Goal: Task Accomplishment & Management: Manage account settings

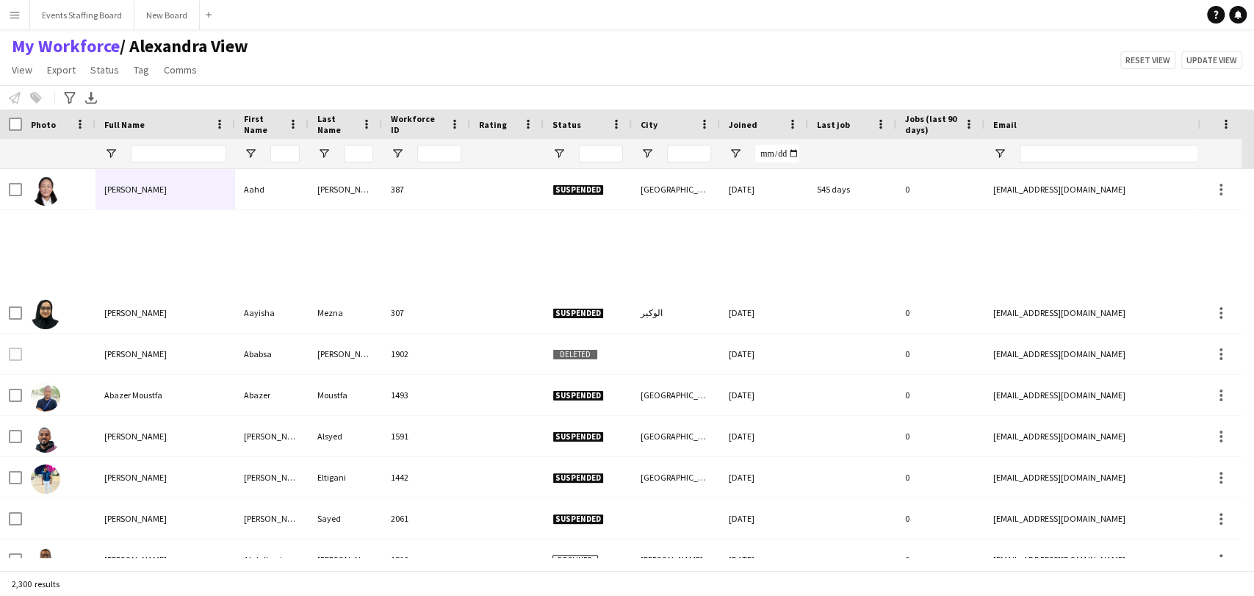
scroll to position [571, 0]
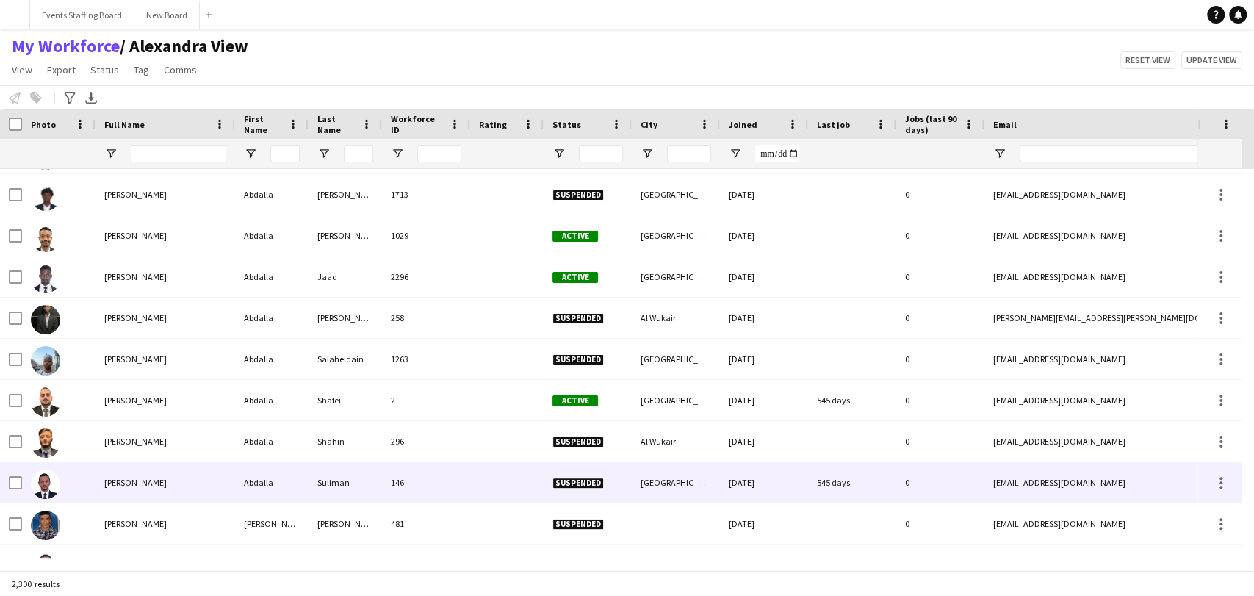
click at [159, 472] on div "[PERSON_NAME]" at bounding box center [165, 482] width 140 height 40
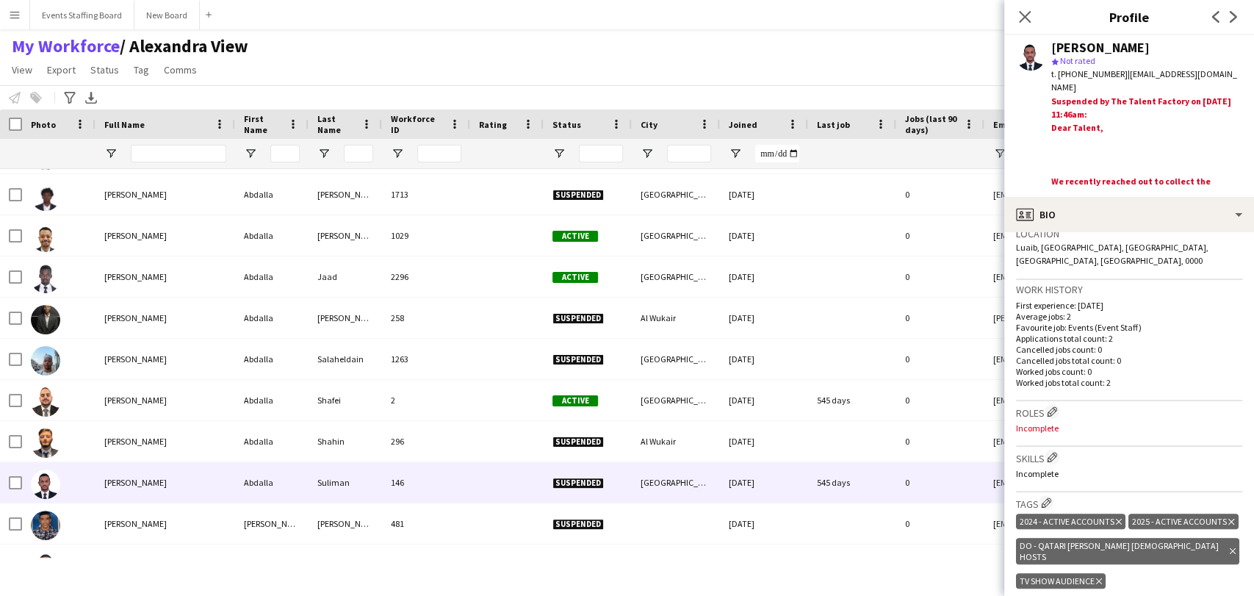
scroll to position [0, 0]
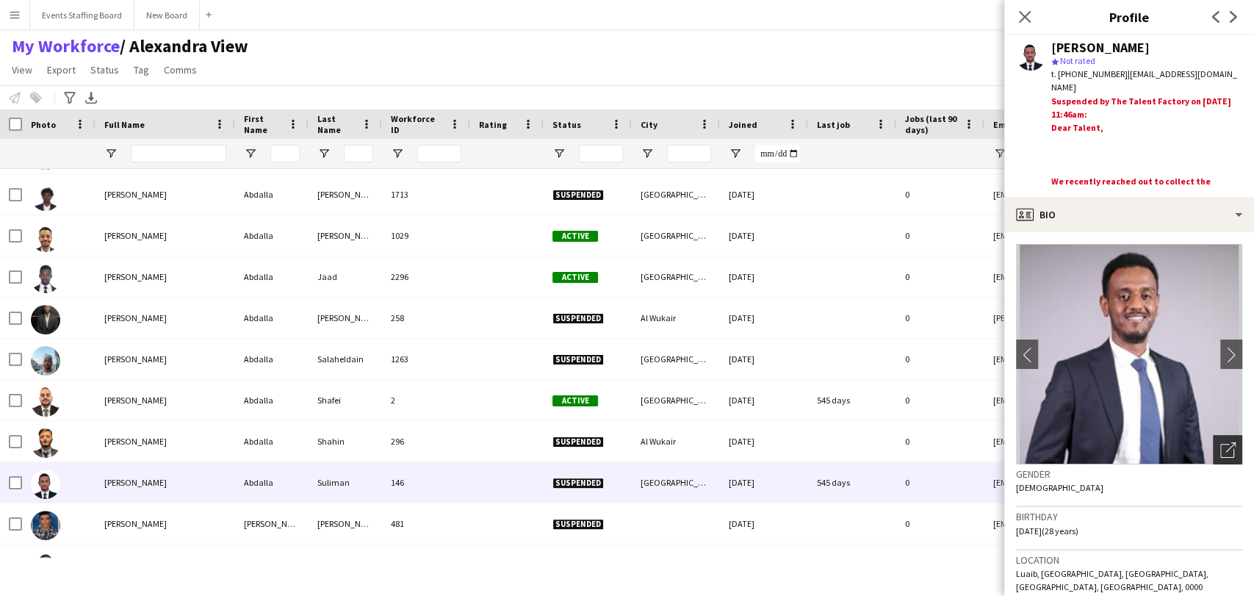
click at [1224, 456] on div "Open photos pop-in" at bounding box center [1227, 449] width 29 height 29
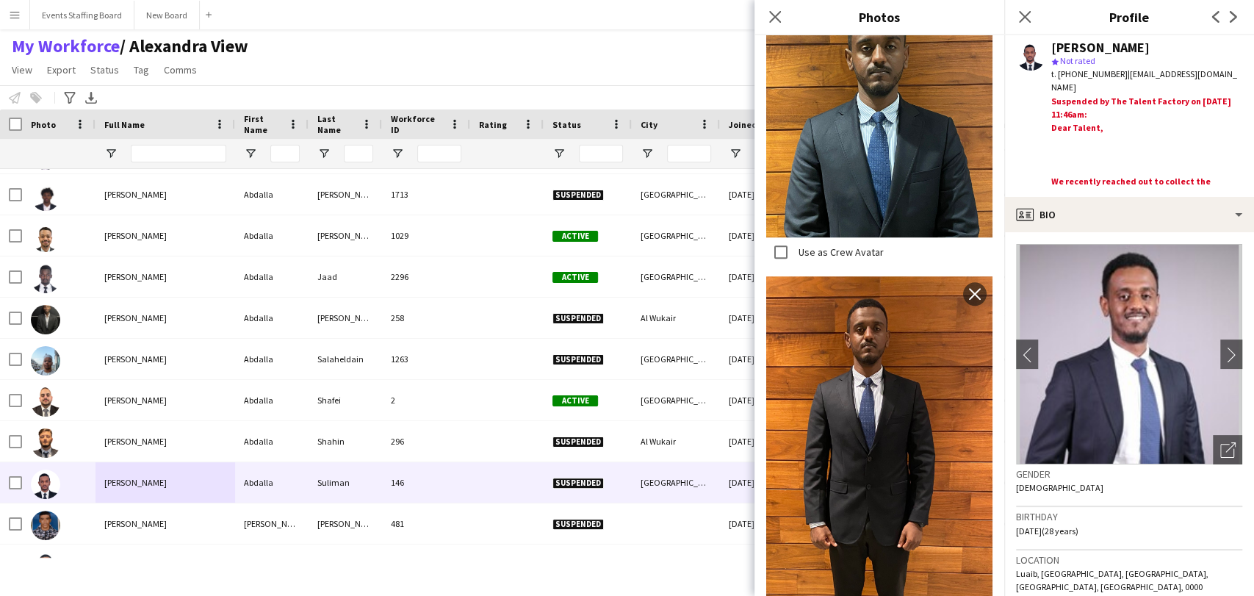
scroll to position [958, 0]
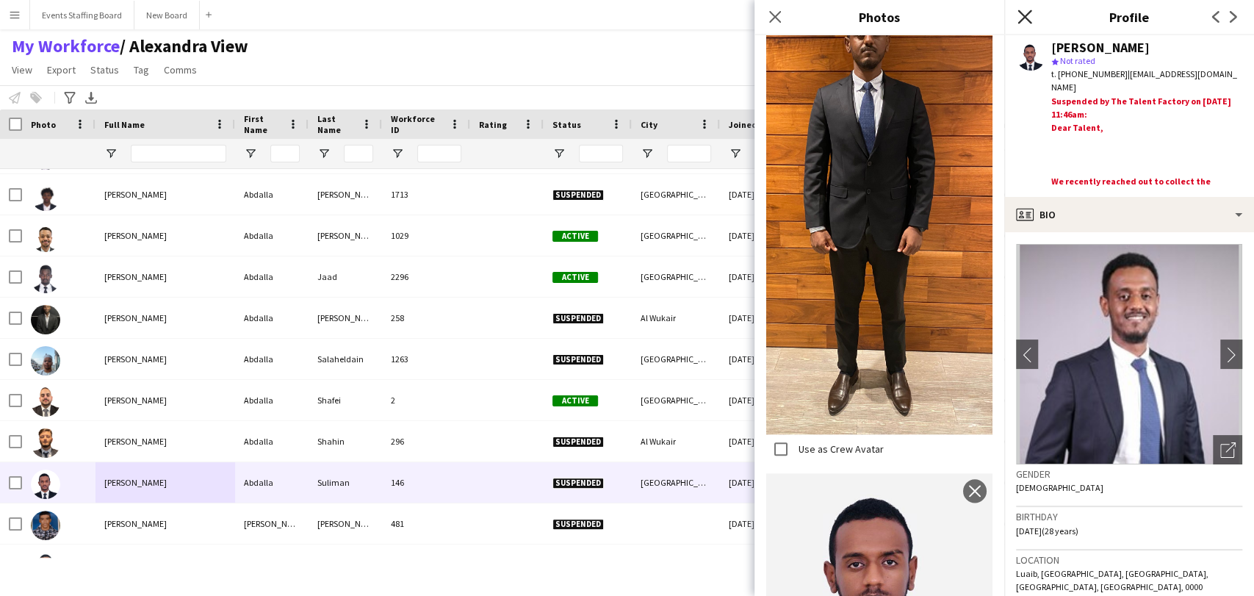
click at [1027, 21] on icon "Close pop-in" at bounding box center [1024, 17] width 14 height 14
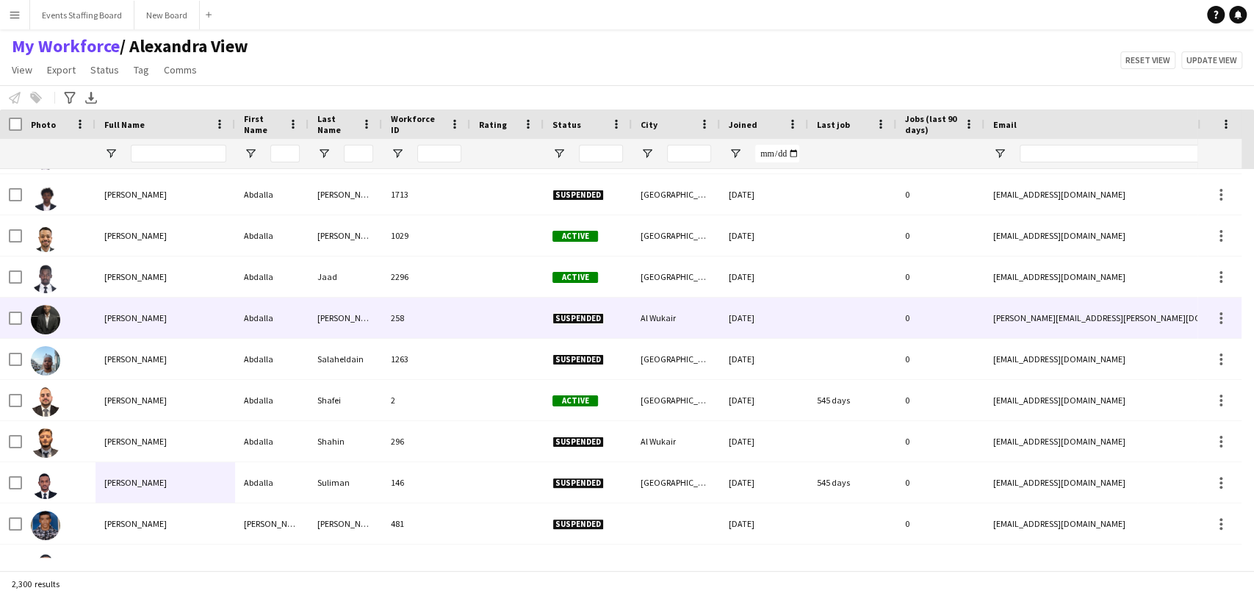
click at [94, 311] on div at bounding box center [58, 317] width 73 height 40
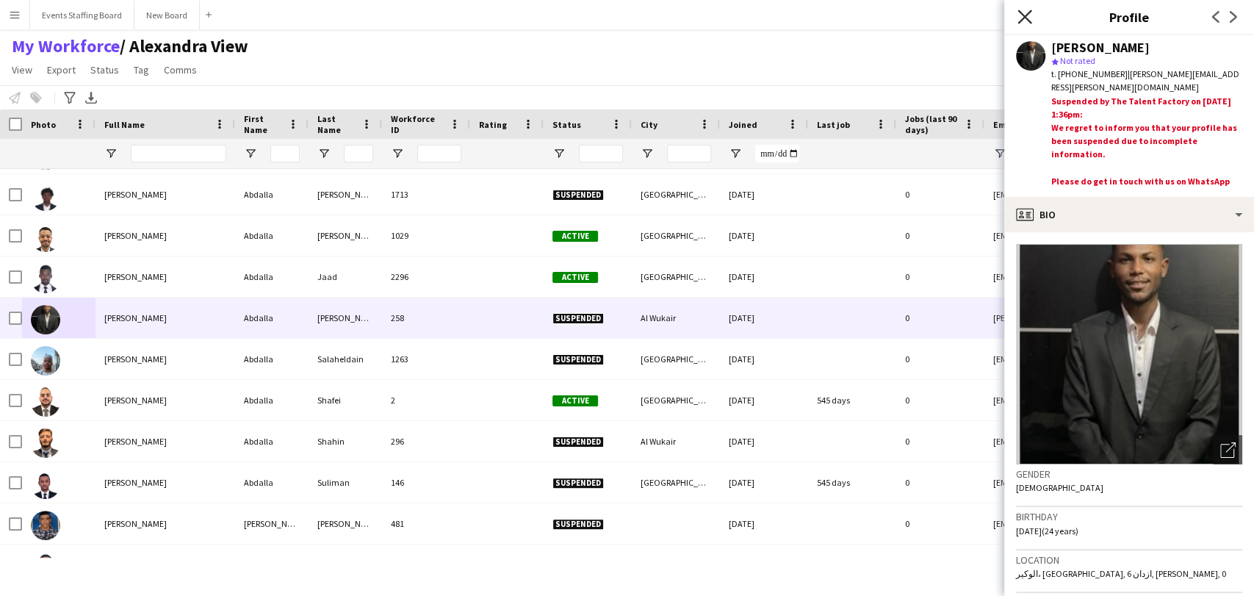
click at [1020, 16] on icon "Close pop-in" at bounding box center [1024, 17] width 14 height 14
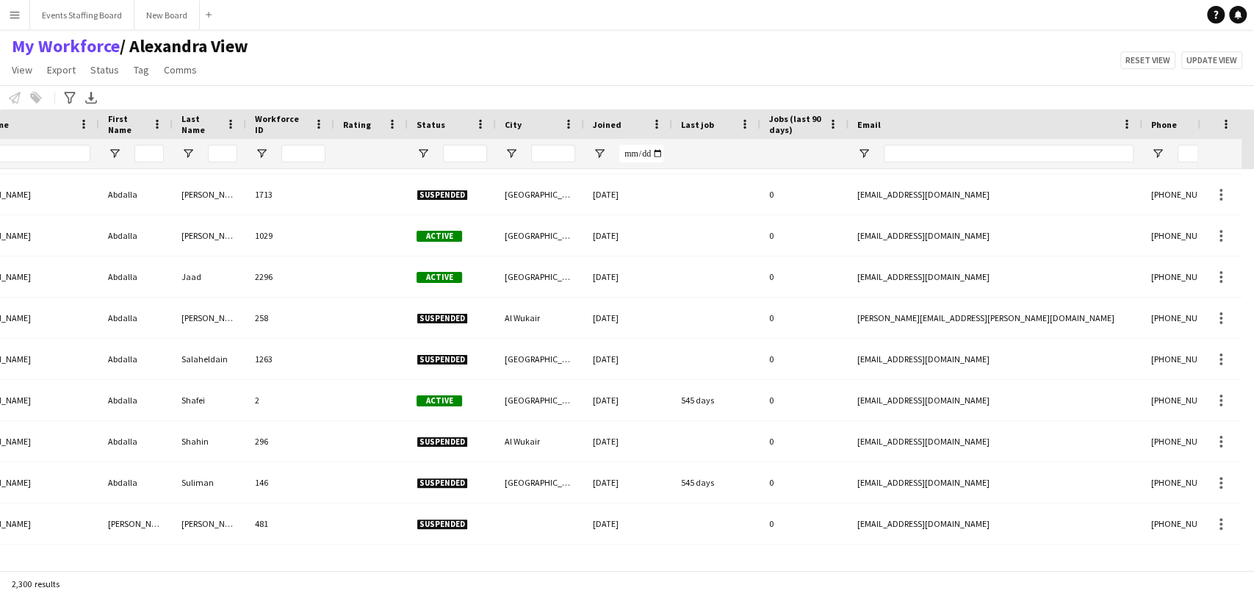
scroll to position [0, 10]
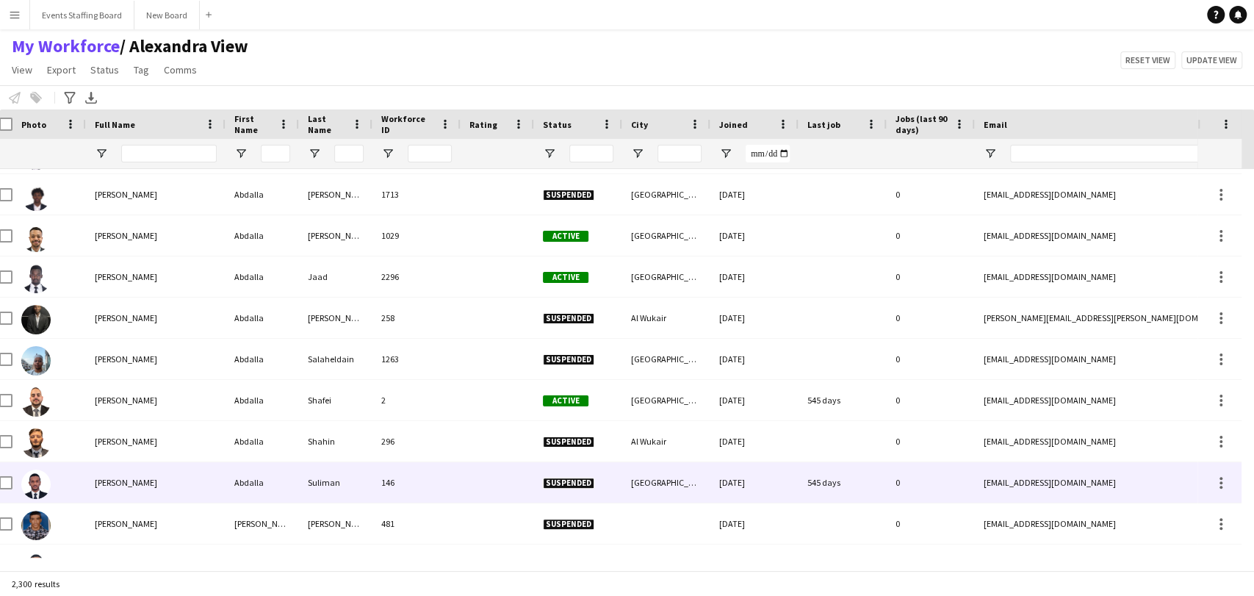
click at [816, 480] on div "545 days" at bounding box center [842, 482] width 88 height 40
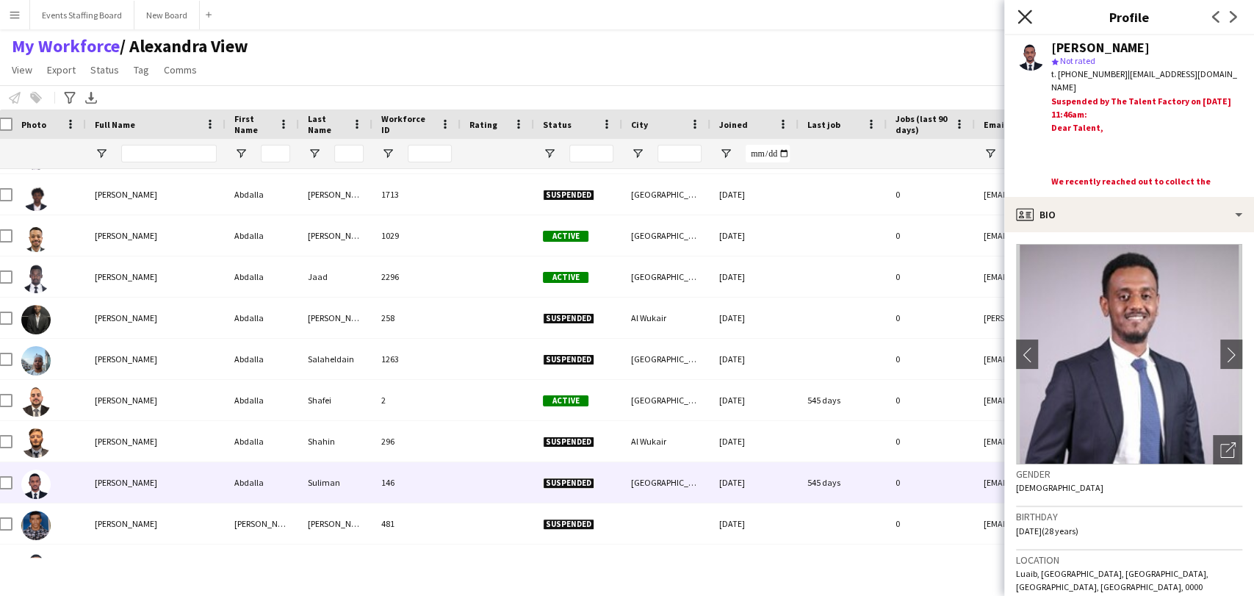
click at [1028, 13] on icon at bounding box center [1024, 17] width 14 height 14
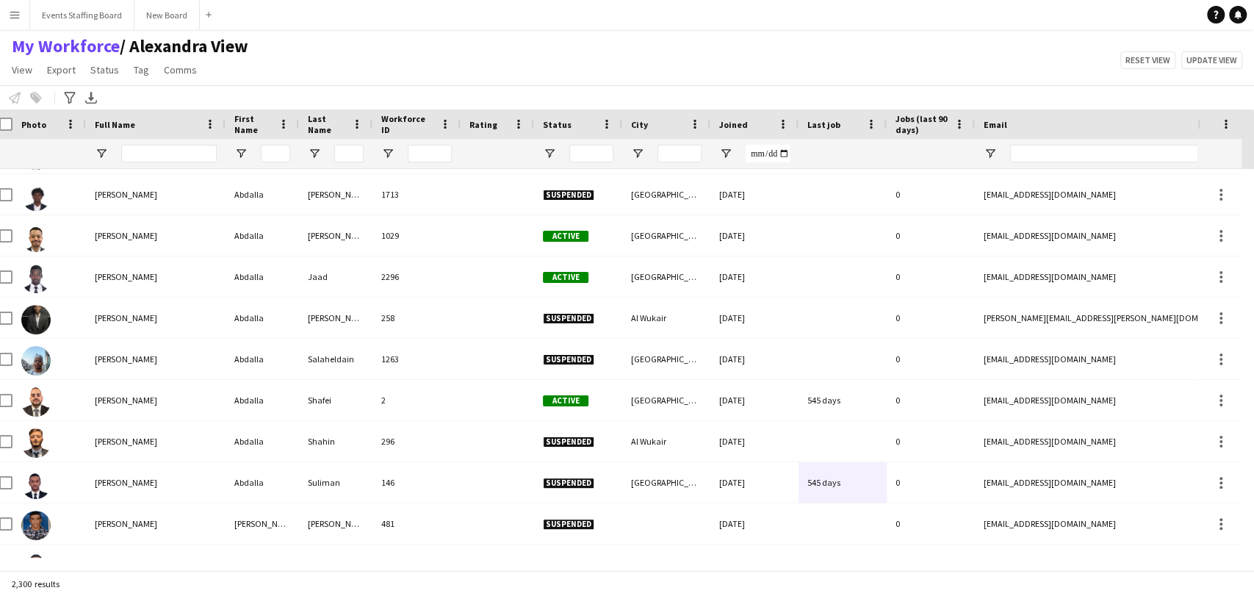
click at [816, 134] on div "Last job" at bounding box center [833, 124] width 53 height 22
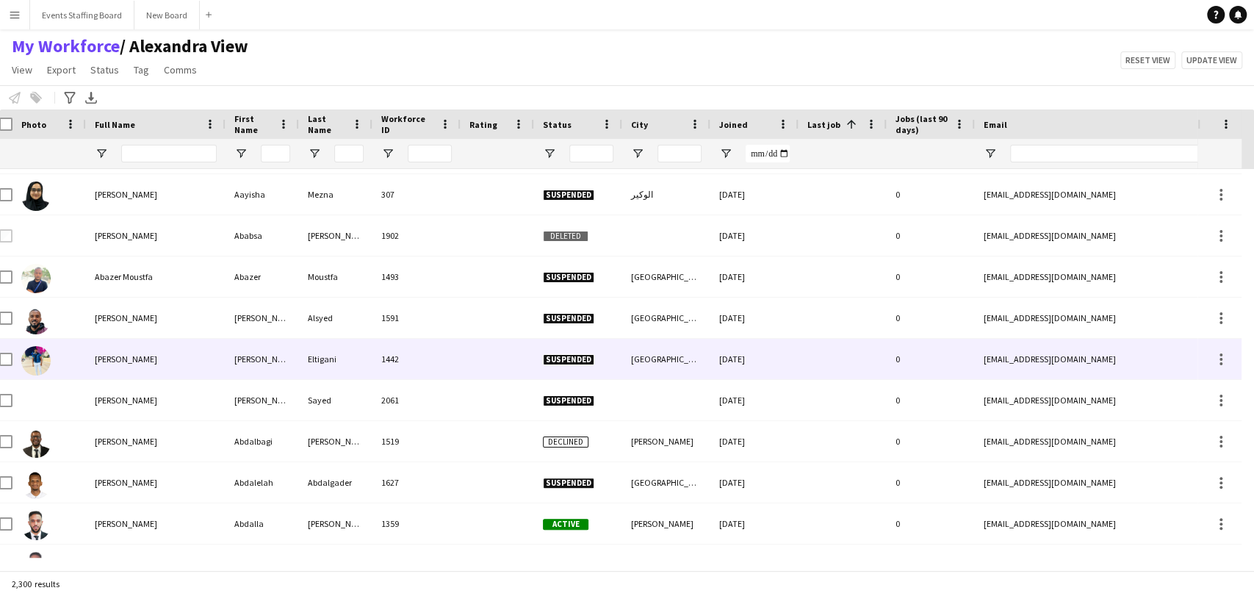
scroll to position [163, 0]
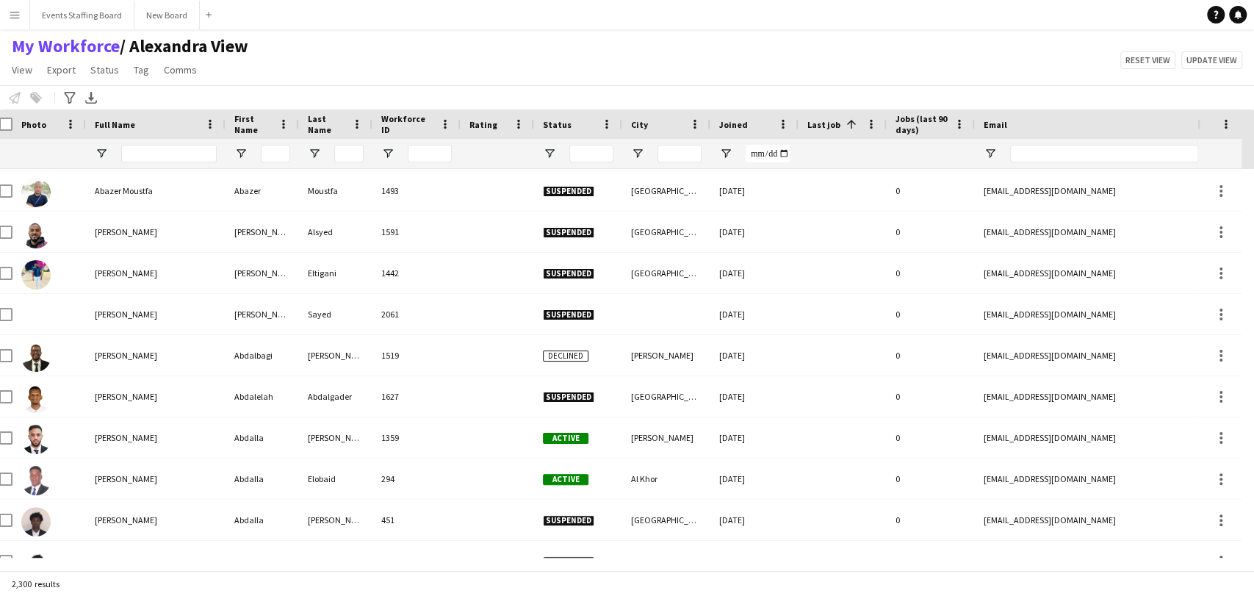
click at [840, 125] on span at bounding box center [849, 124] width 18 height 13
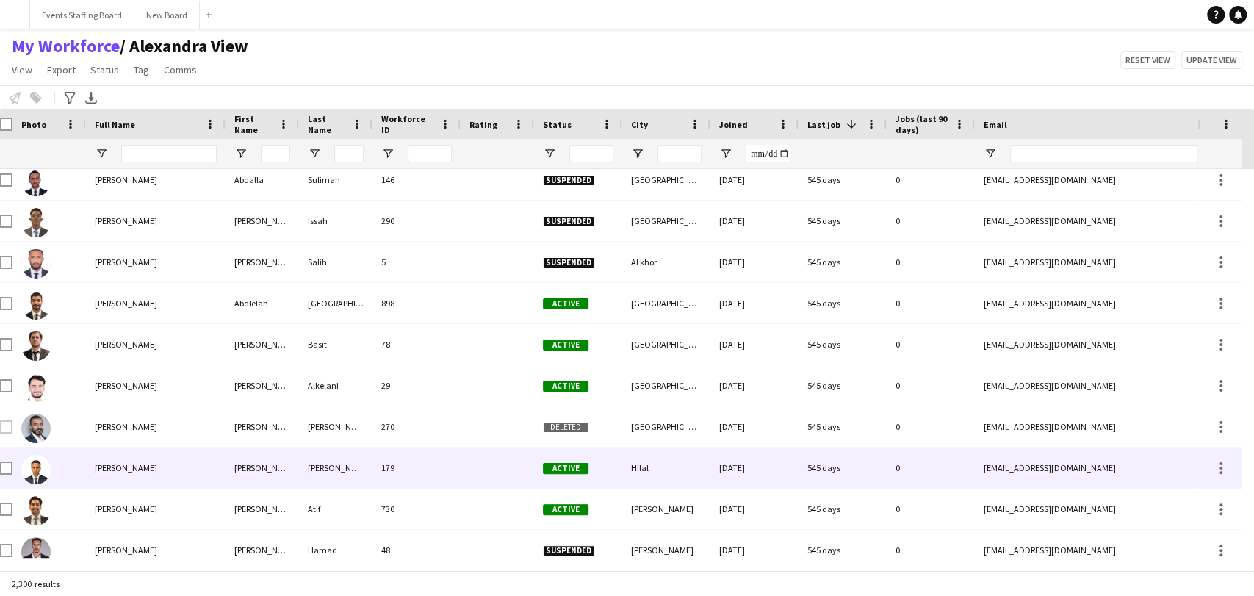
scroll to position [0, 0]
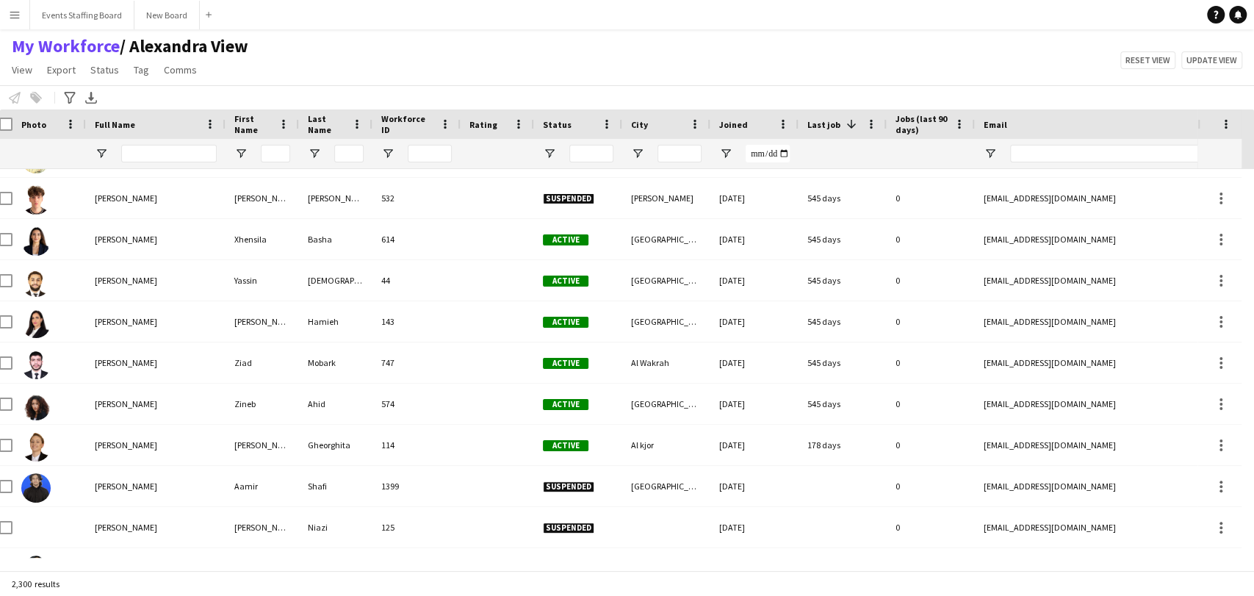
click at [3, 16] on button "Menu" at bounding box center [14, 14] width 29 height 29
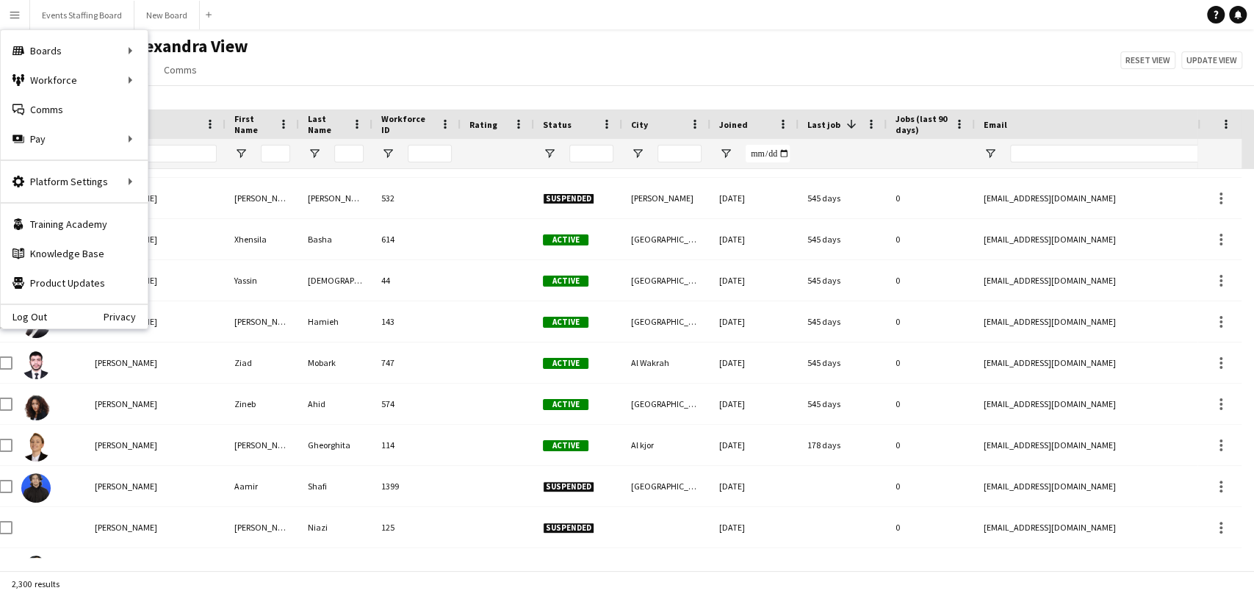
click at [465, 75] on div "My Workforce / Alexandra View View Views Default view Alexandra View April Live…" at bounding box center [627, 60] width 1254 height 50
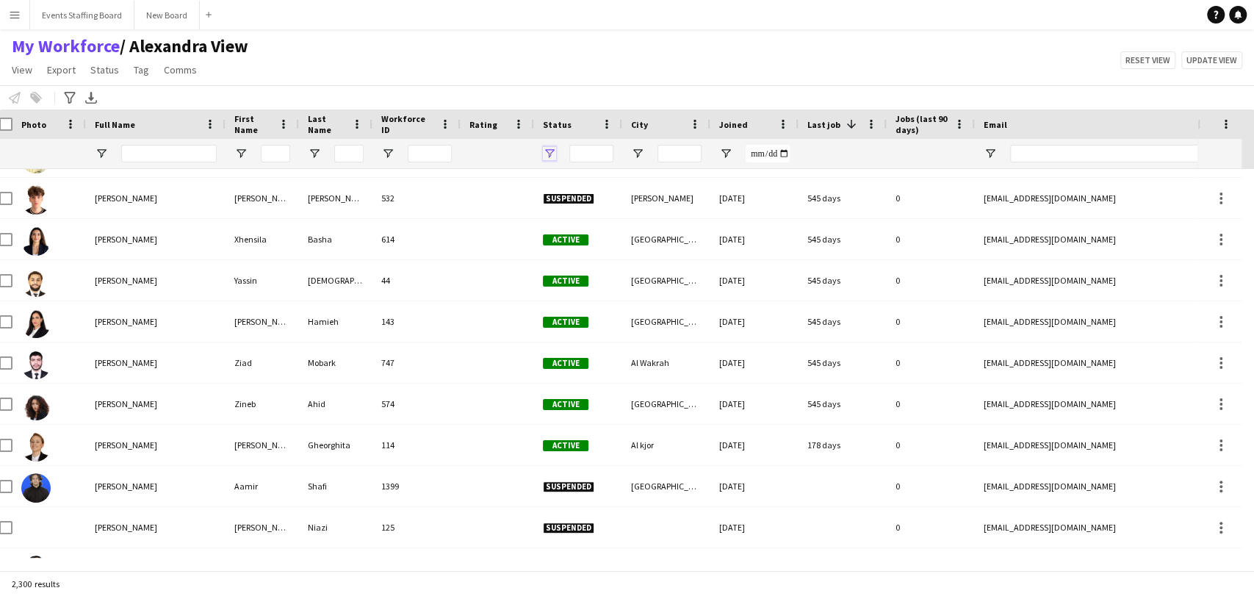
click at [547, 153] on span "Open Filter Menu" at bounding box center [549, 153] width 13 height 13
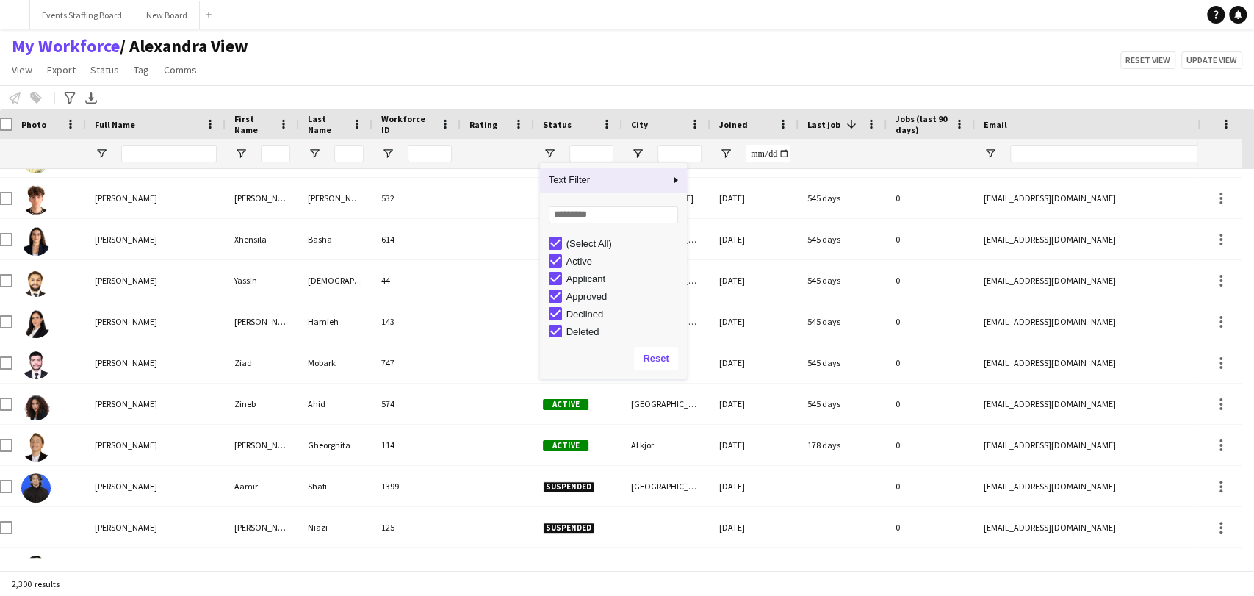
click at [583, 238] on div "(Select All)" at bounding box center [624, 243] width 116 height 11
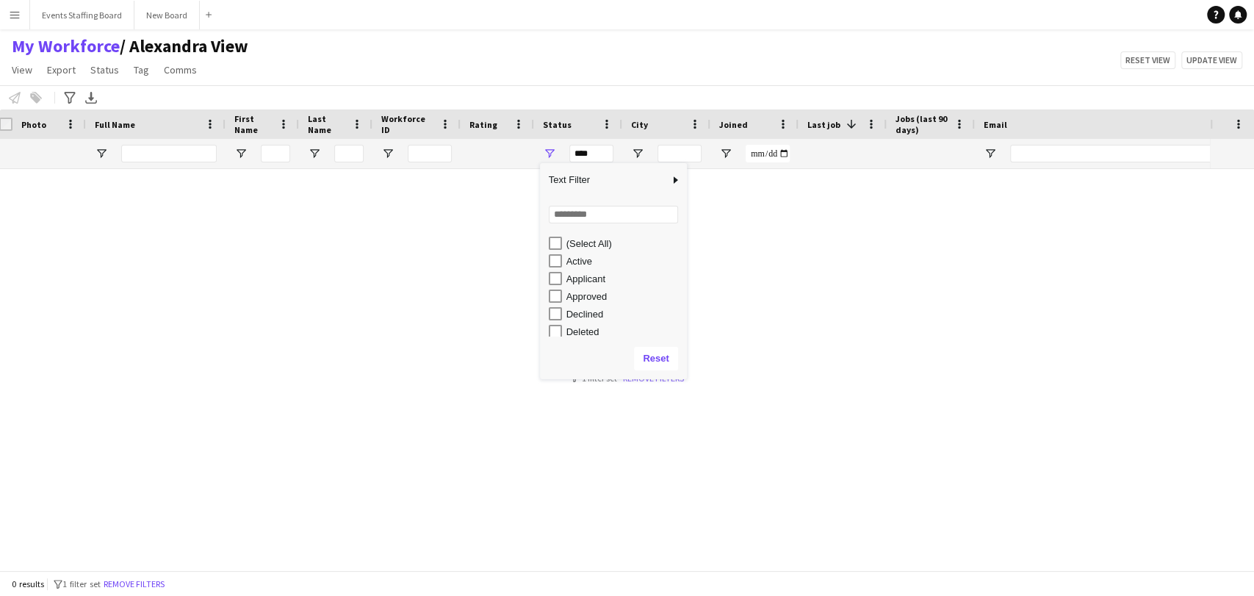
click at [574, 254] on div "Active" at bounding box center [618, 261] width 138 height 18
click at [573, 262] on div "Active" at bounding box center [624, 261] width 116 height 11
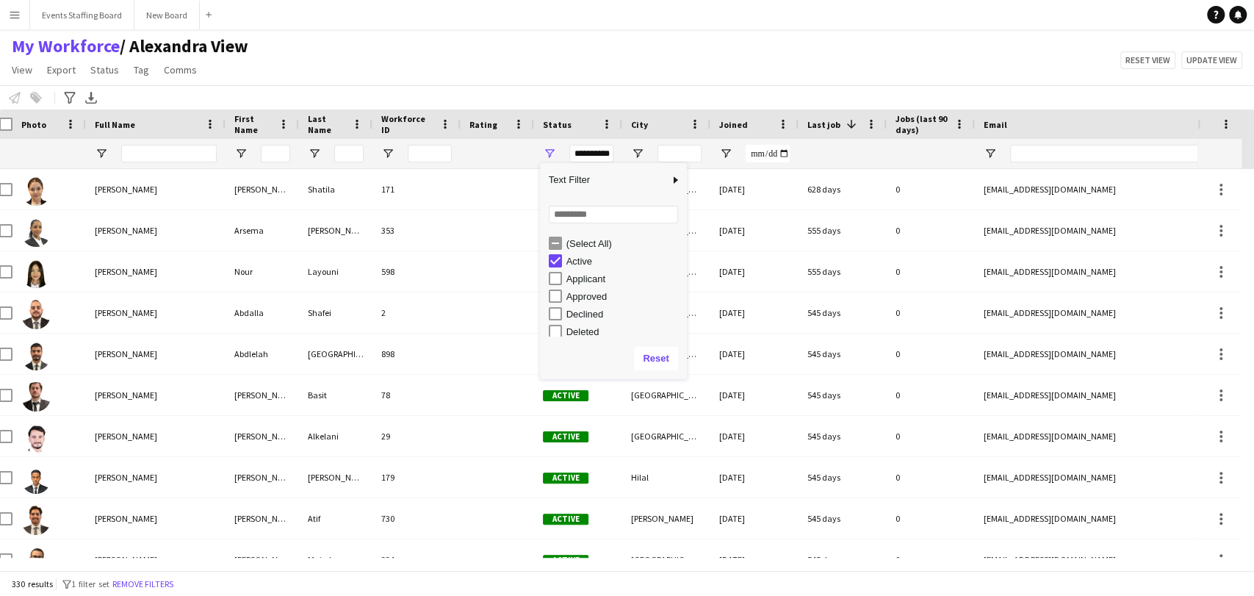
click at [573, 262] on div "Active" at bounding box center [624, 261] width 116 height 11
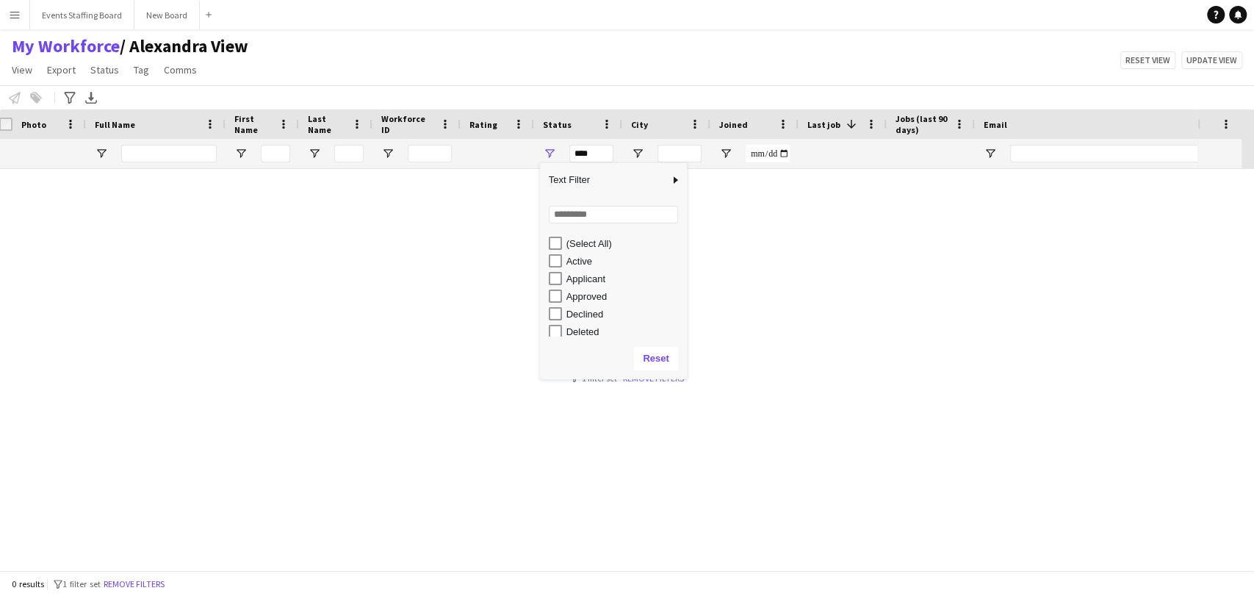
click at [578, 281] on div "Applicant" at bounding box center [624, 278] width 116 height 11
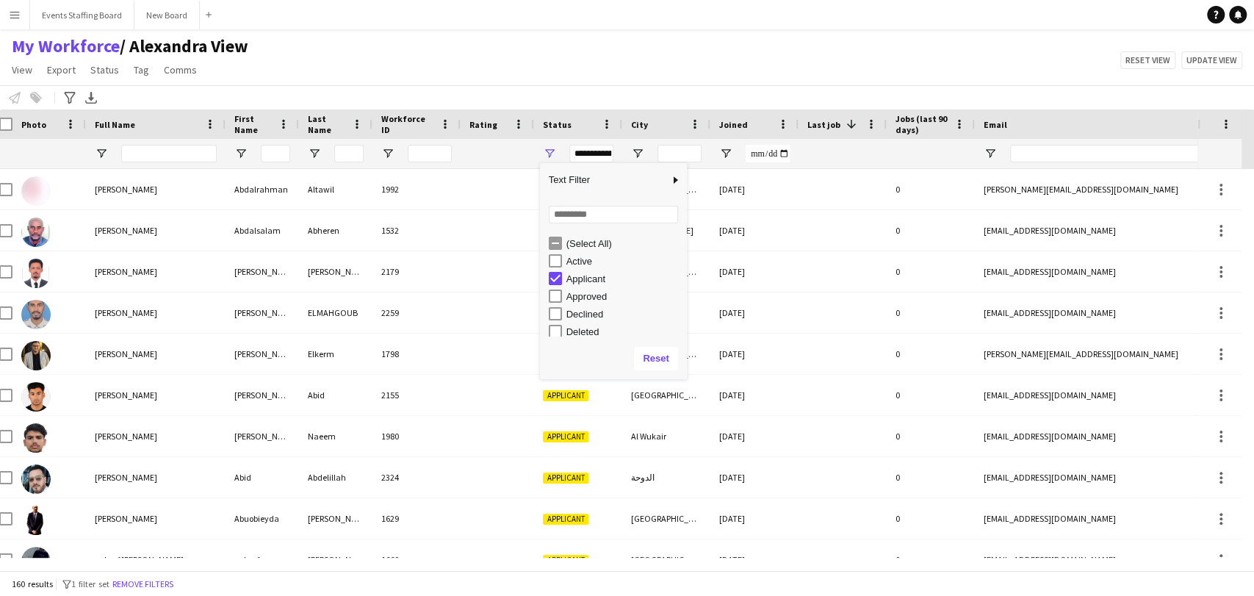
click at [534, 61] on div "My Workforce / Alexandra View View Views Default view Alexandra View April Live…" at bounding box center [627, 60] width 1254 height 50
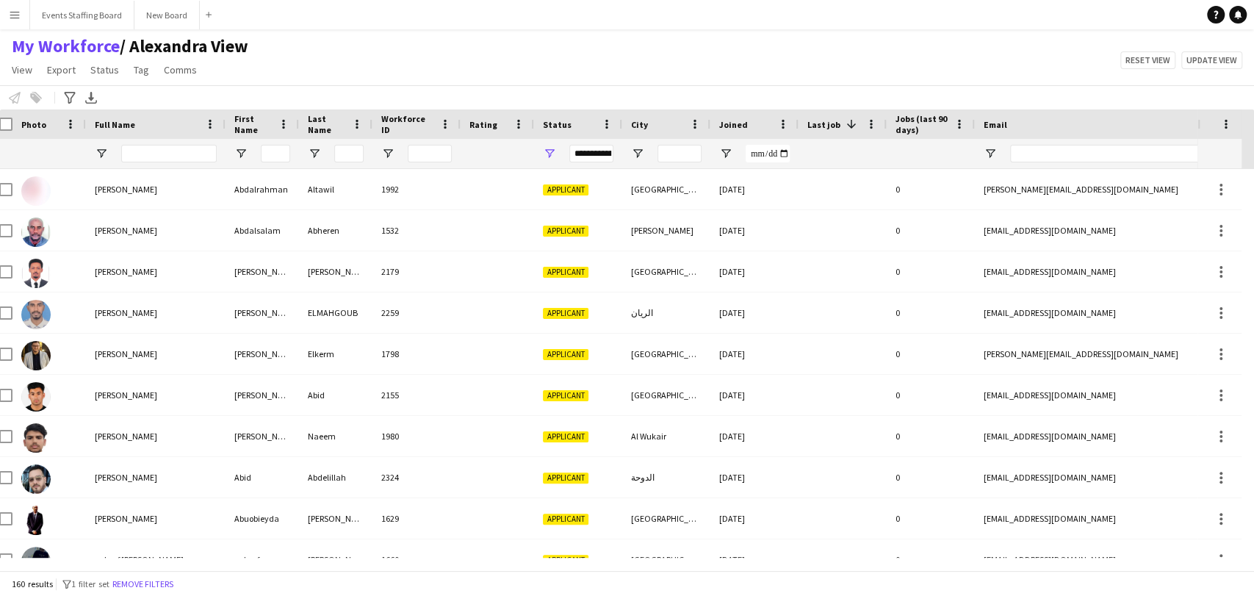
click at [563, 154] on div "**********" at bounding box center [578, 153] width 88 height 29
click at [552, 155] on span "Open Filter Menu" at bounding box center [549, 153] width 13 height 13
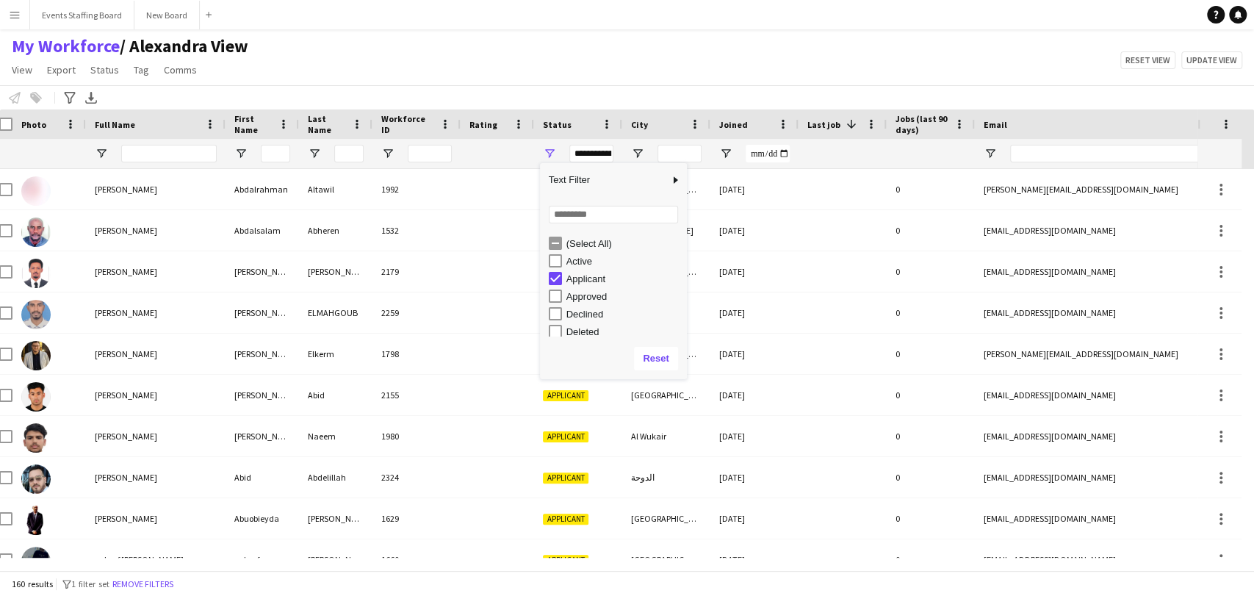
click at [576, 278] on div "Applicant" at bounding box center [624, 278] width 116 height 11
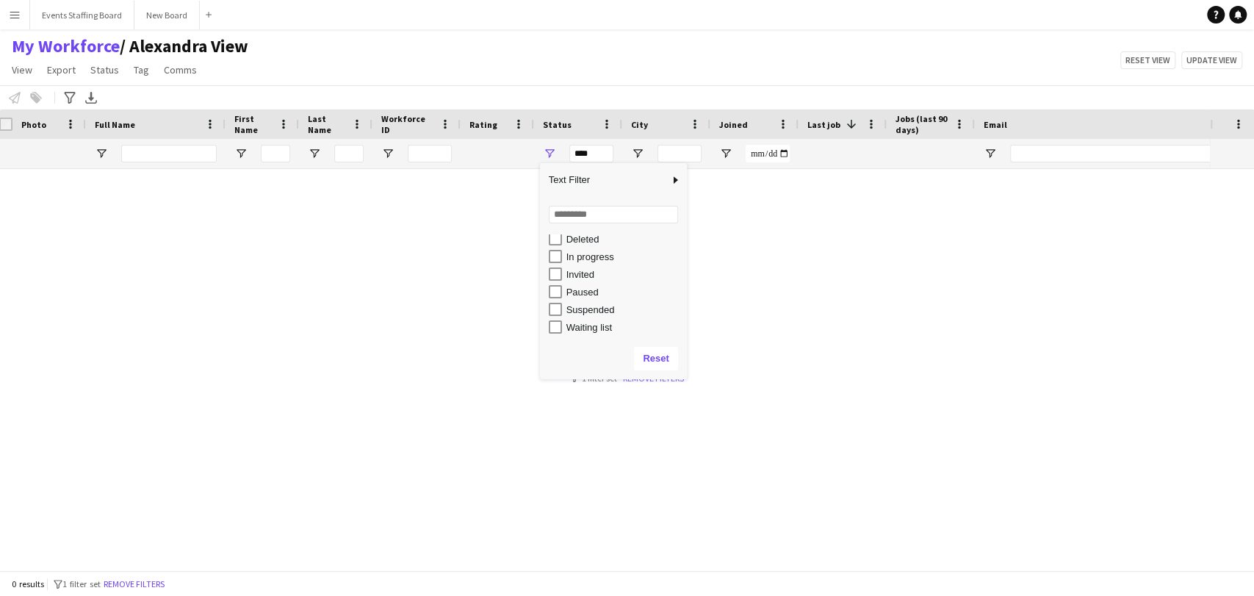
click at [572, 331] on div "Waiting list" at bounding box center [624, 327] width 116 height 11
type input "**********"
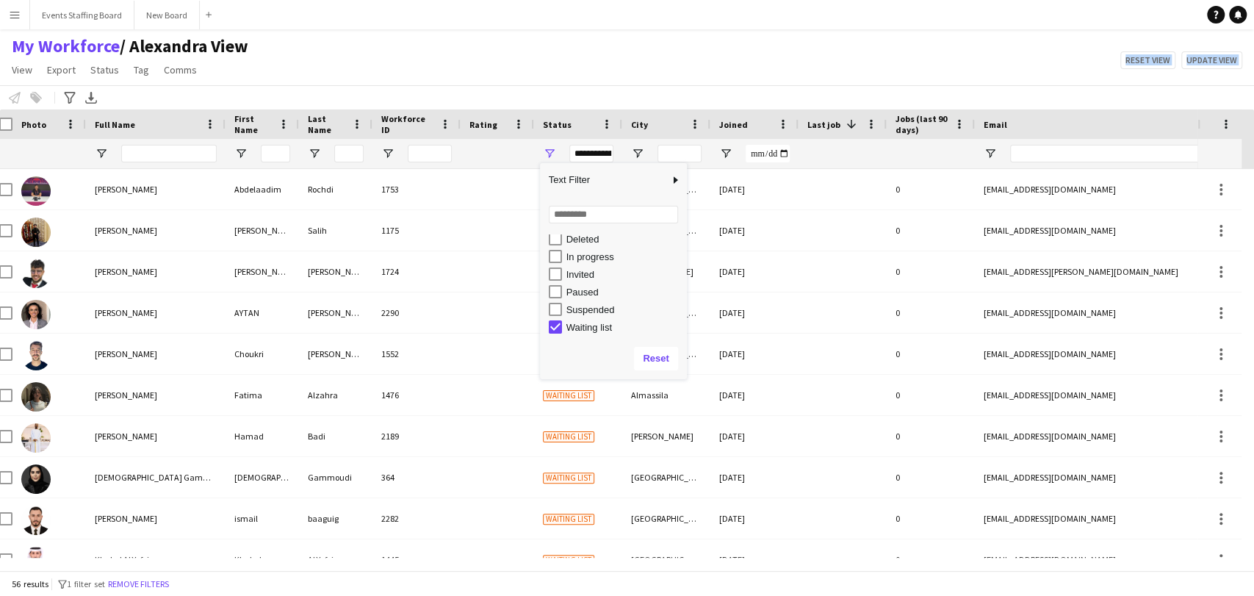
click at [398, 84] on app-workforce-header "My Workforce / Alexandra View View Views Default view Alexandra View April Live…" at bounding box center [627, 72] width 1254 height 74
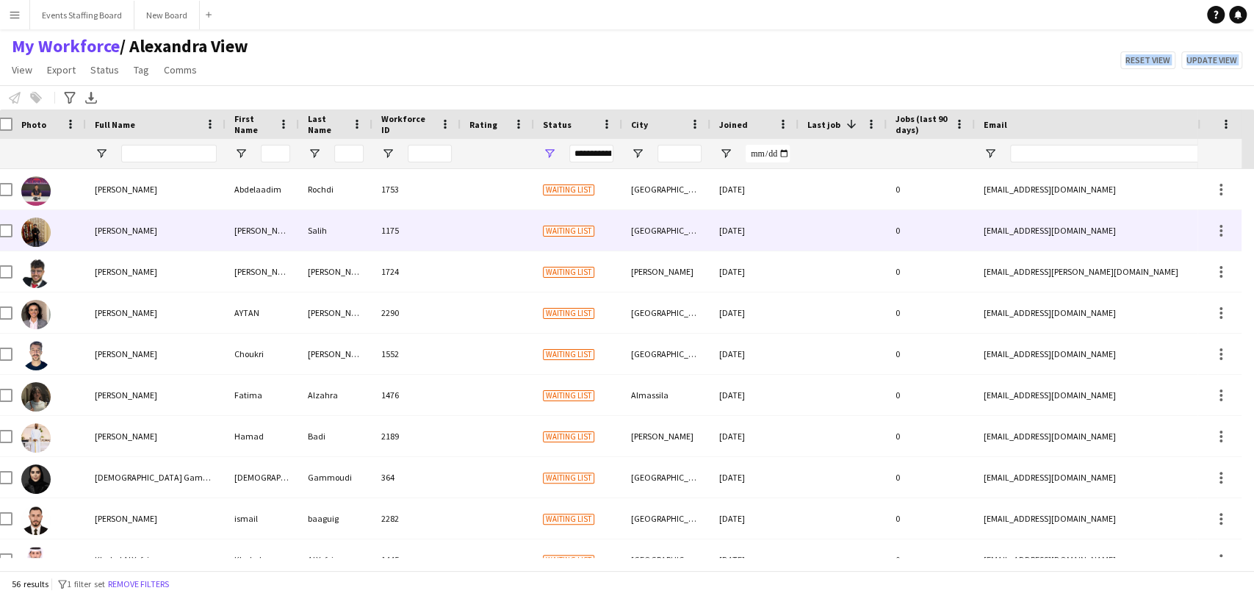
click at [100, 219] on div "Ali Salih" at bounding box center [156, 230] width 140 height 40
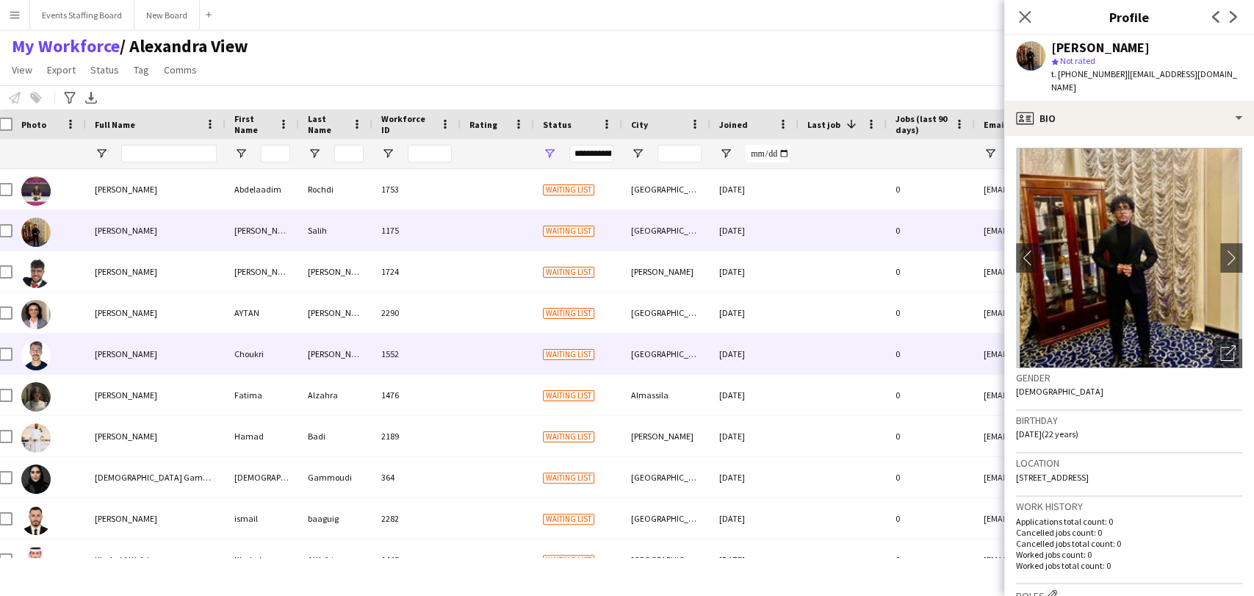
click at [114, 353] on span "Choukri Yahya" at bounding box center [126, 353] width 62 height 11
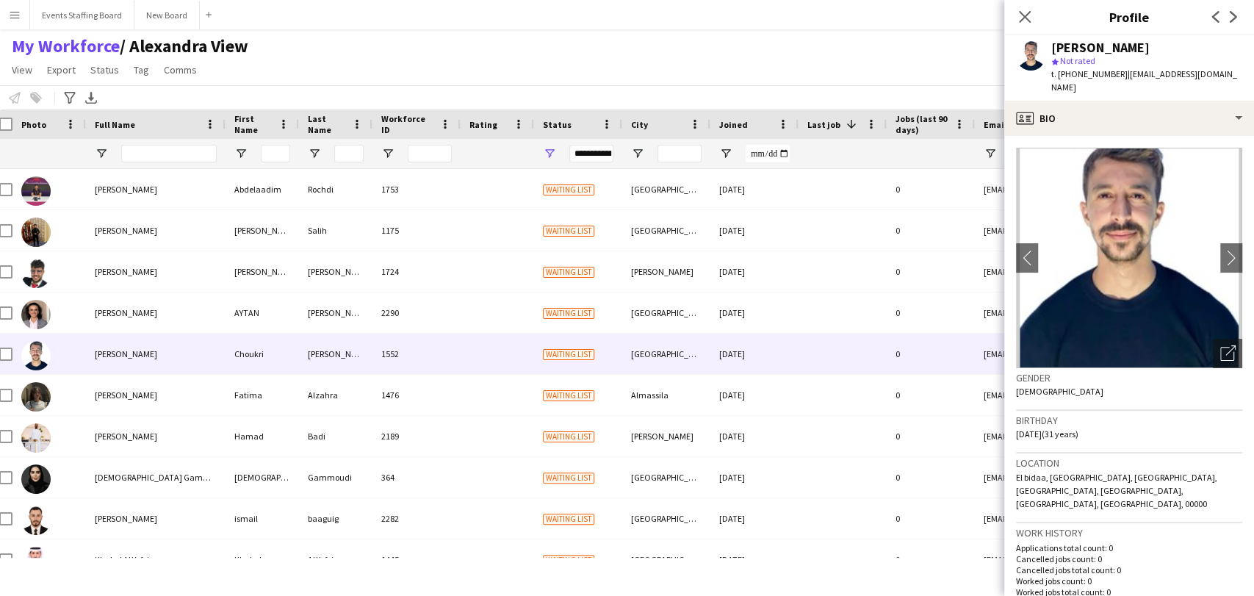
click at [1087, 75] on span "t. +97474458086" at bounding box center [1089, 73] width 76 height 11
copy span "97474458086"
click at [906, 574] on main "My Workforce / Alexandra View View Views Default view Alexandra View April Live…" at bounding box center [627, 302] width 1254 height 546
click at [1223, 339] on div "Open photos pop-in" at bounding box center [1227, 353] width 29 height 29
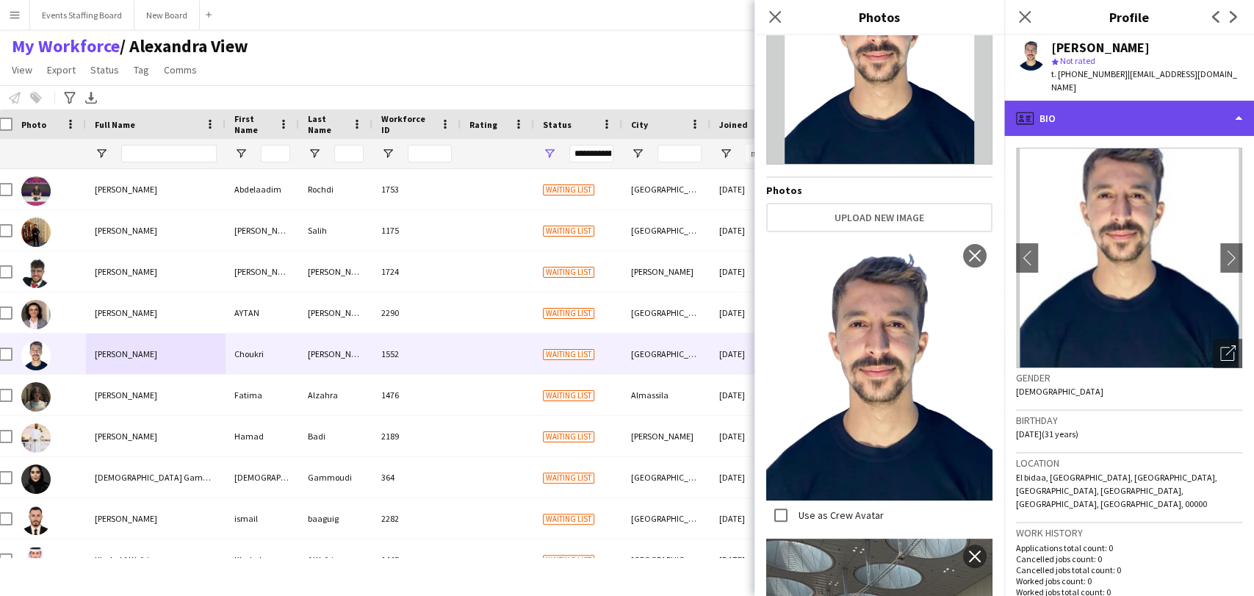
click at [1071, 110] on div "profile Bio" at bounding box center [1129, 118] width 250 height 35
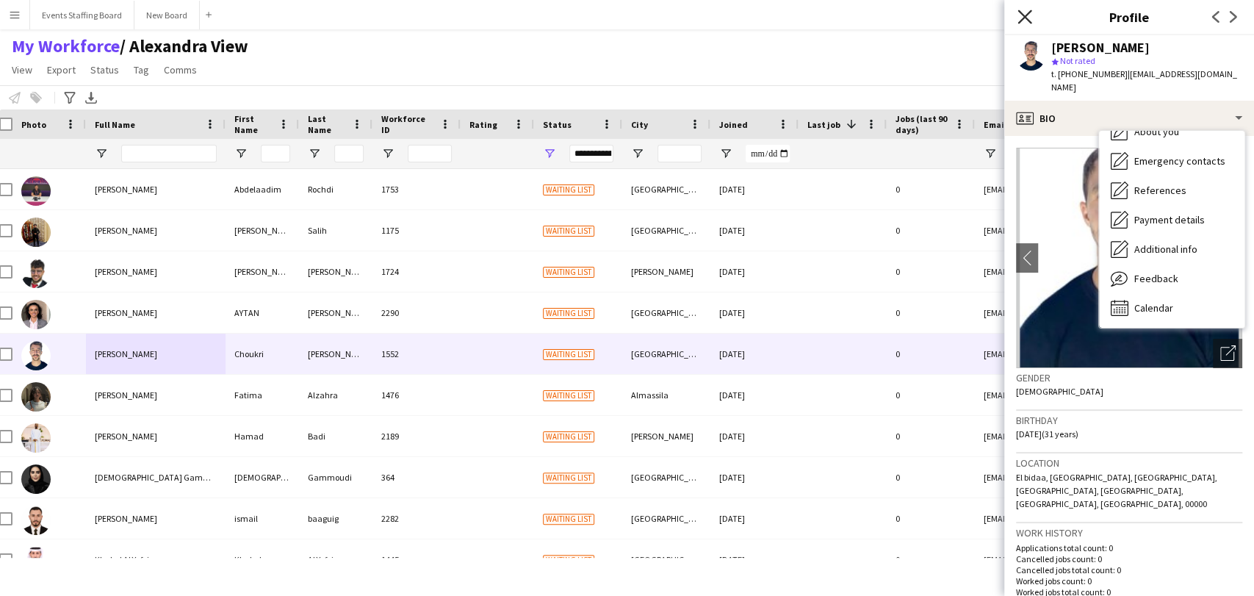
click at [1029, 18] on icon "Close pop-in" at bounding box center [1024, 17] width 14 height 14
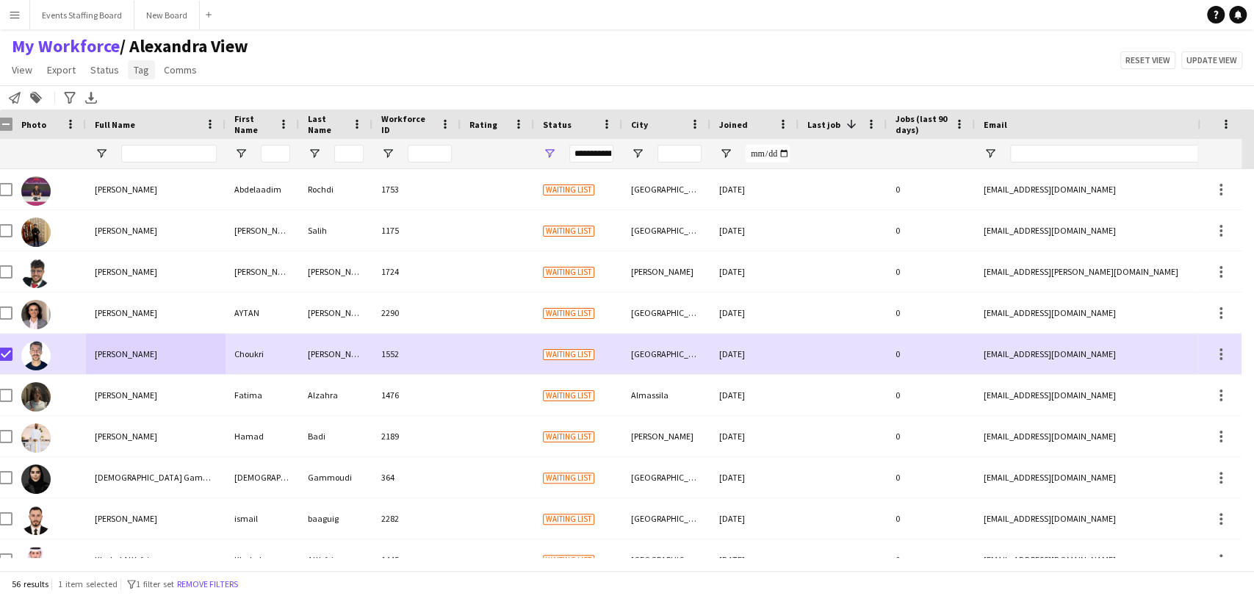
click at [150, 70] on link "Tag" at bounding box center [141, 69] width 27 height 19
click at [159, 107] on span "New tag" at bounding box center [156, 101] width 36 height 13
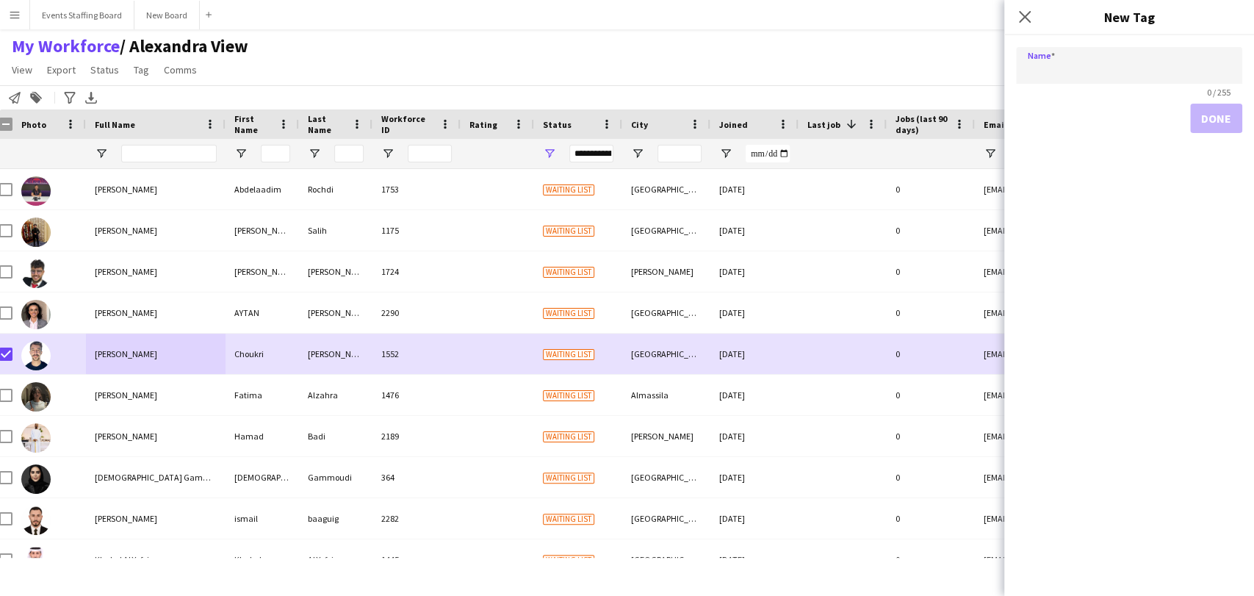
click at [1066, 64] on input "Name" at bounding box center [1129, 65] width 226 height 37
click at [1013, 12] on div "Close pop-in" at bounding box center [1024, 17] width 41 height 34
click at [1033, 13] on app-icon "Close pop-in" at bounding box center [1024, 17] width 21 height 21
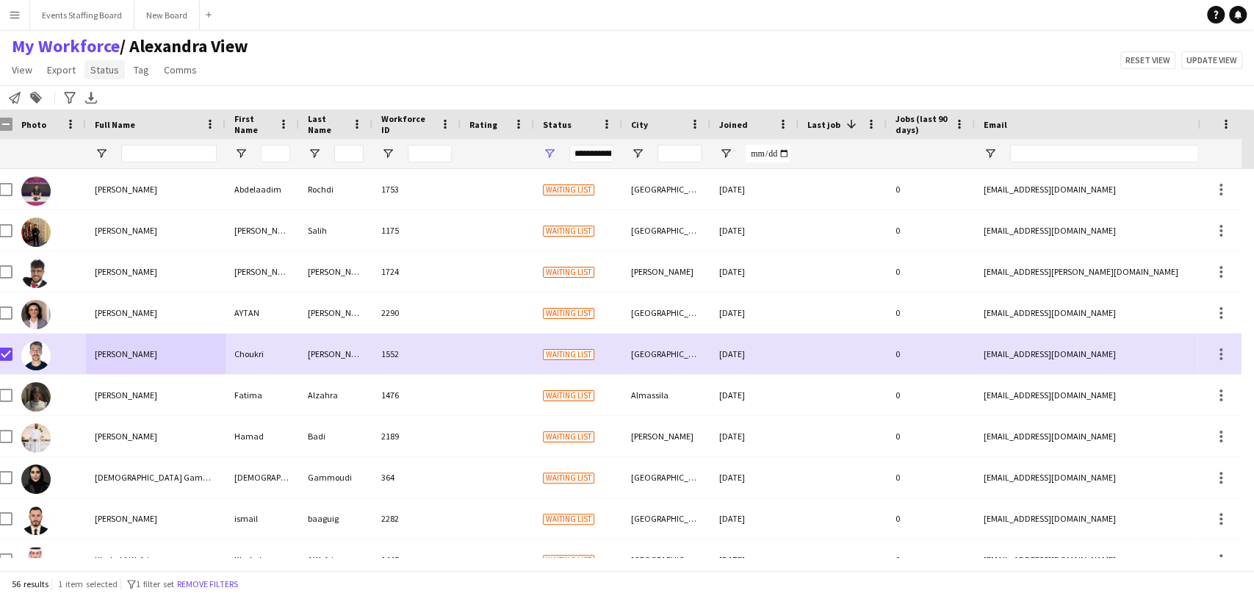
click at [100, 72] on span "Status" at bounding box center [104, 69] width 29 height 13
click at [142, 92] on link "Edit" at bounding box center [135, 101] width 103 height 31
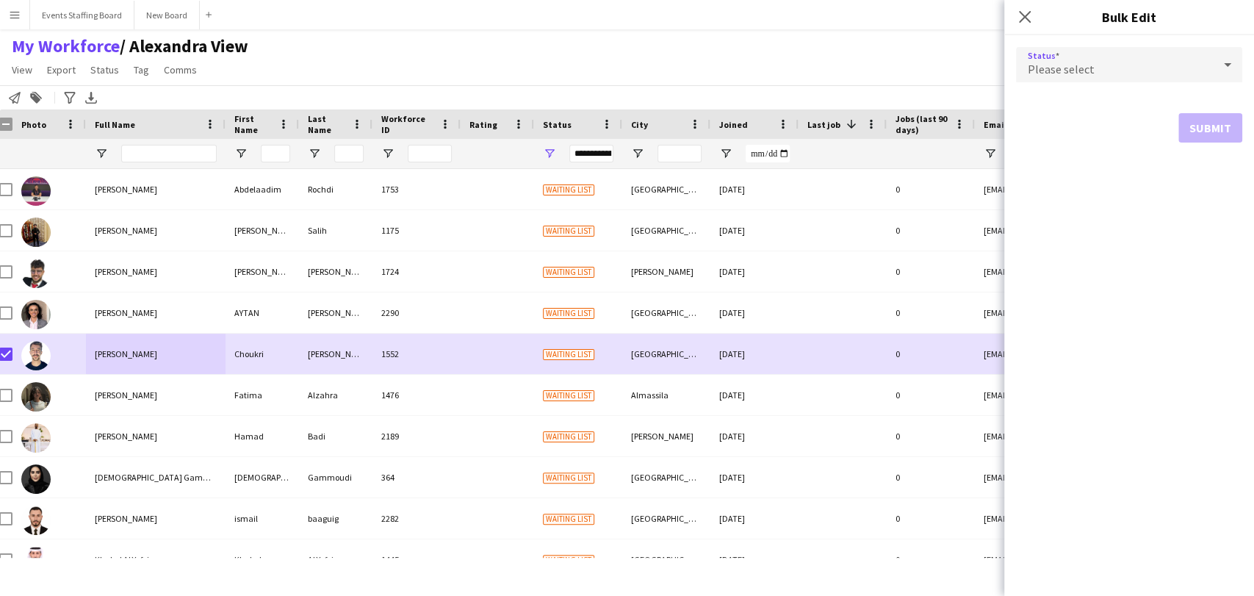
click at [1133, 72] on div "Please select" at bounding box center [1114, 64] width 197 height 35
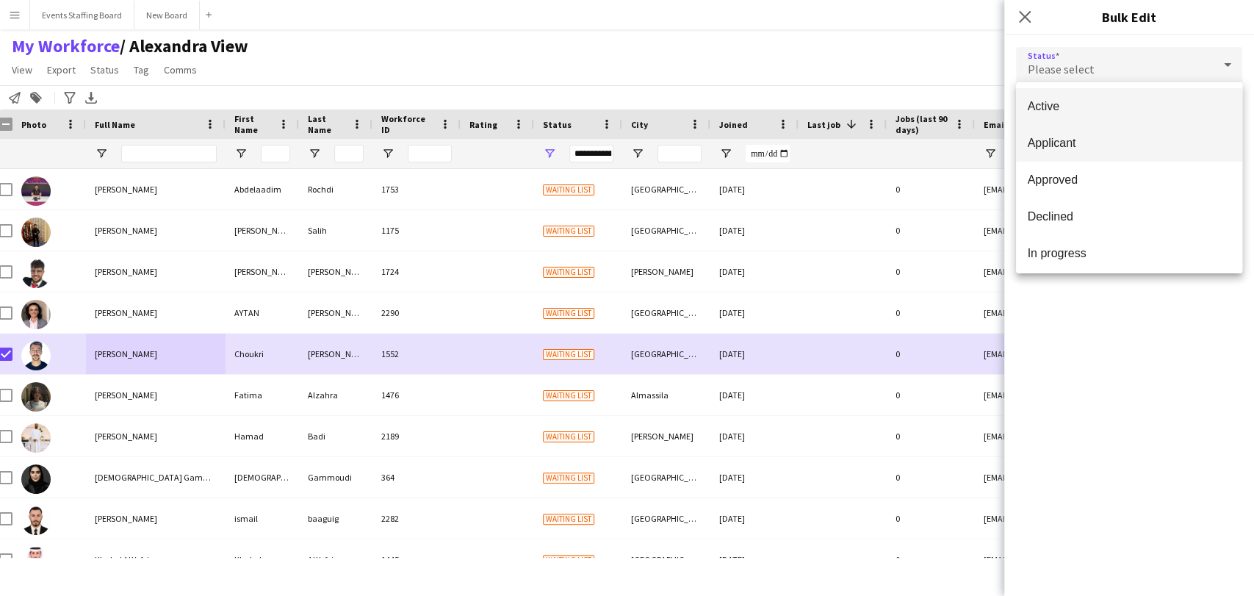
drag, startPoint x: 1075, startPoint y: 107, endPoint x: 1127, endPoint y: 152, distance: 69.8
click at [1074, 107] on span "Active" at bounding box center [1129, 106] width 203 height 14
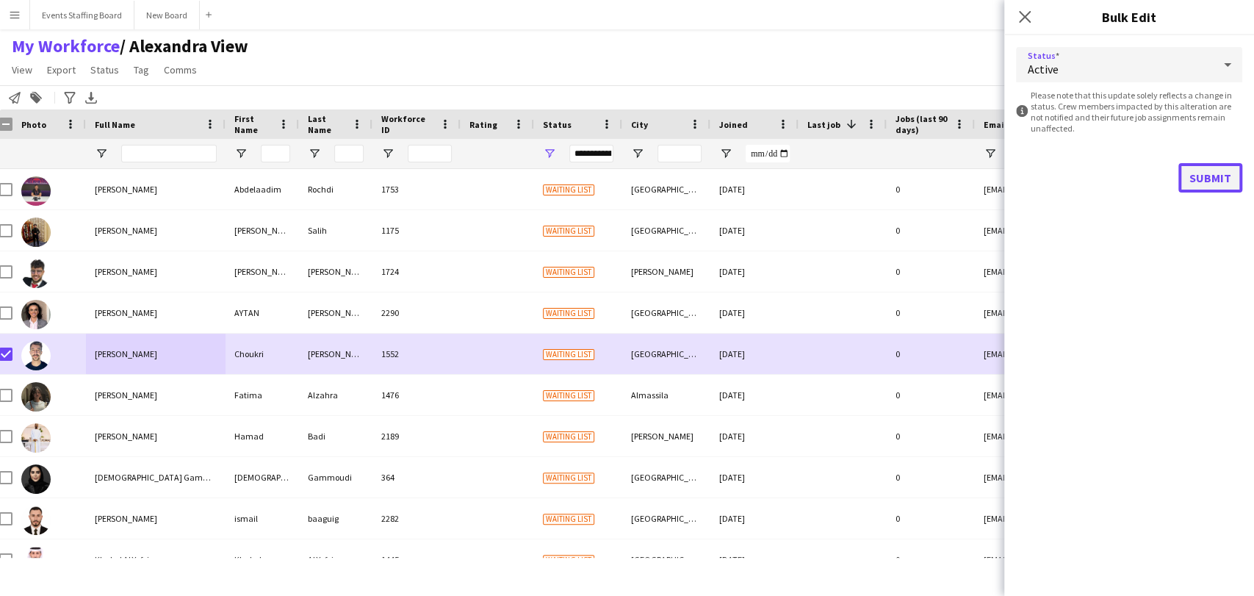
click at [1193, 184] on button "Submit" at bounding box center [1210, 177] width 64 height 29
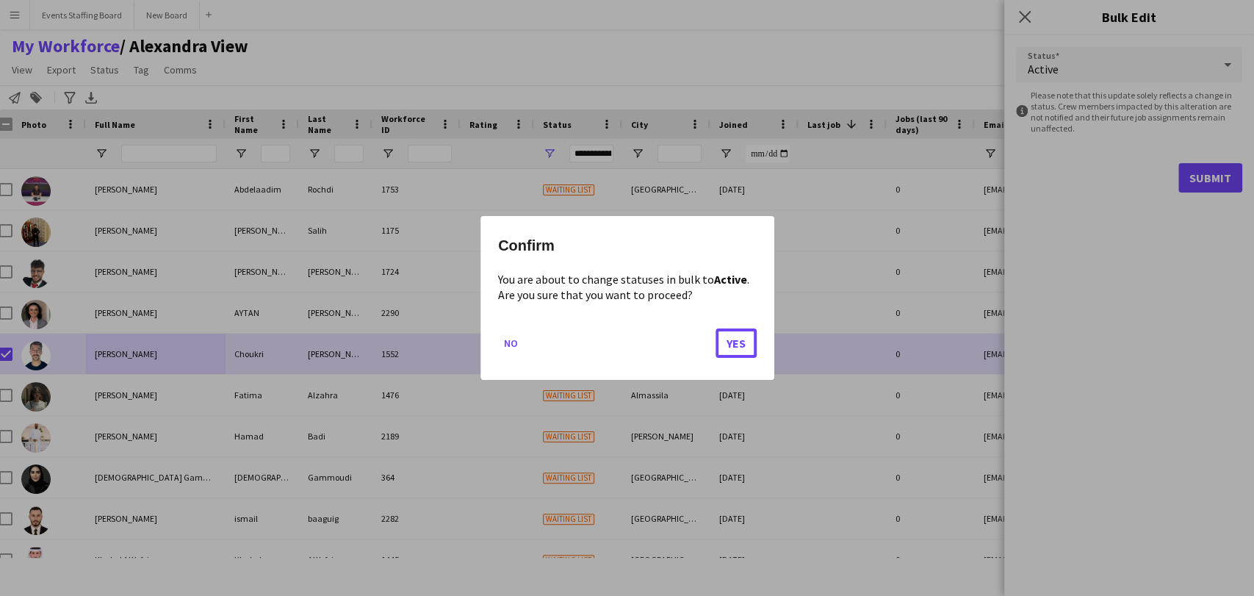
drag, startPoint x: 721, startPoint y: 342, endPoint x: 602, endPoint y: 307, distance: 123.4
click at [721, 342] on button "Yes" at bounding box center [735, 342] width 41 height 29
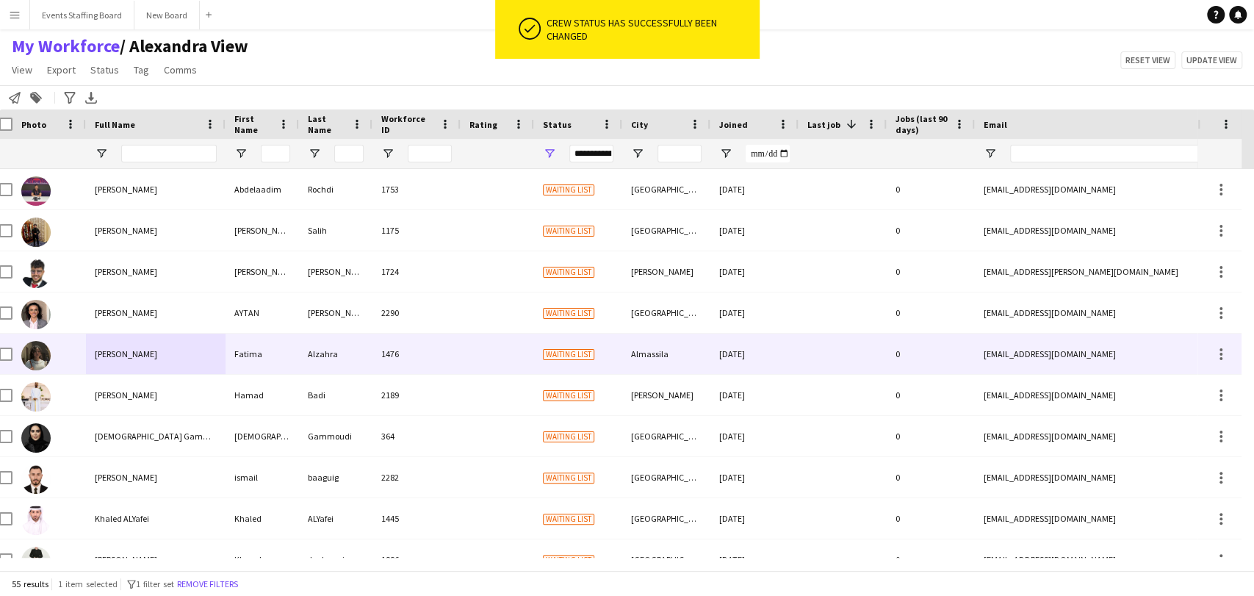
click at [109, 352] on span "Fatima Alzahra" at bounding box center [126, 353] width 62 height 11
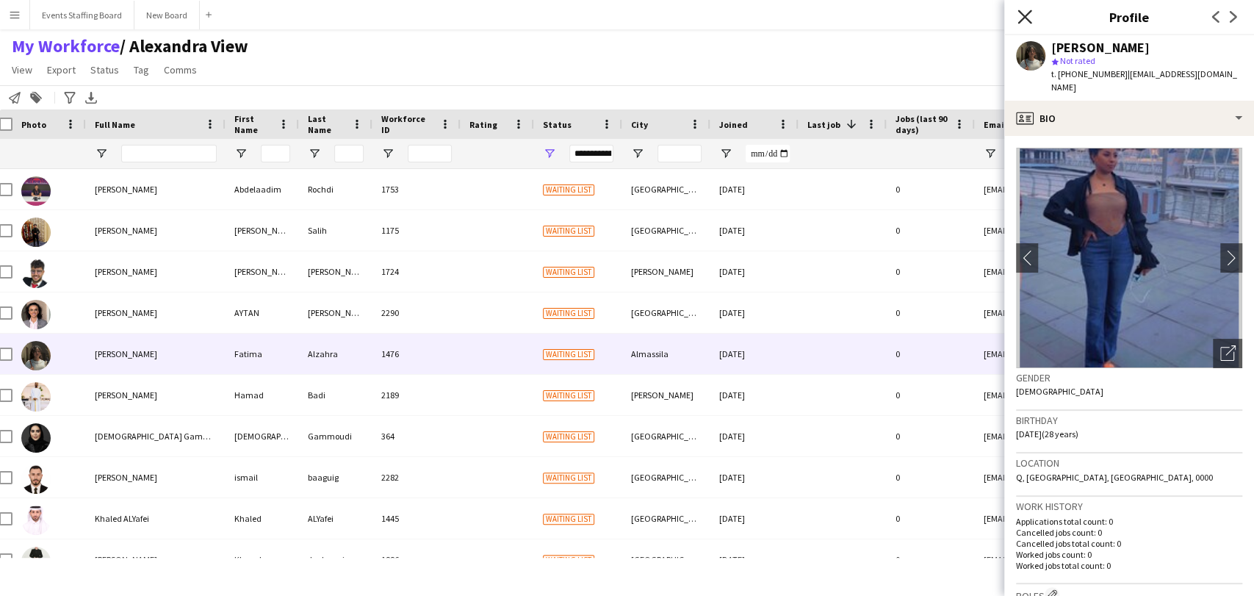
click at [1022, 17] on icon "Close pop-in" at bounding box center [1024, 17] width 14 height 14
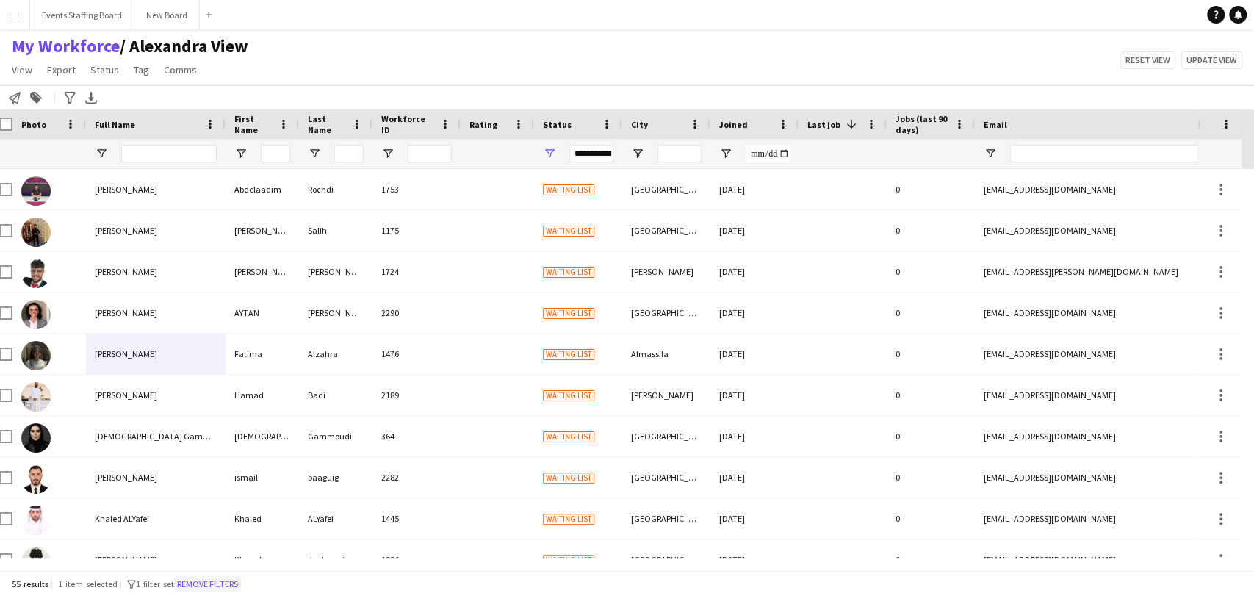
click at [222, 580] on button "Remove filters" at bounding box center [207, 584] width 67 height 16
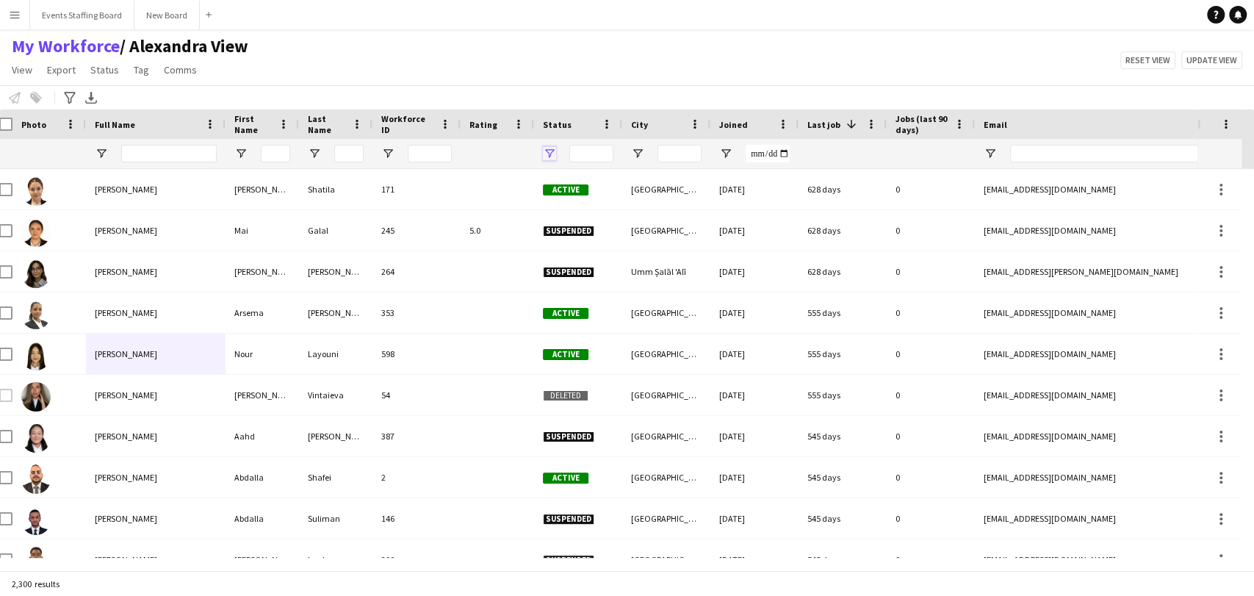
click at [552, 154] on span "Open Filter Menu" at bounding box center [549, 153] width 13 height 13
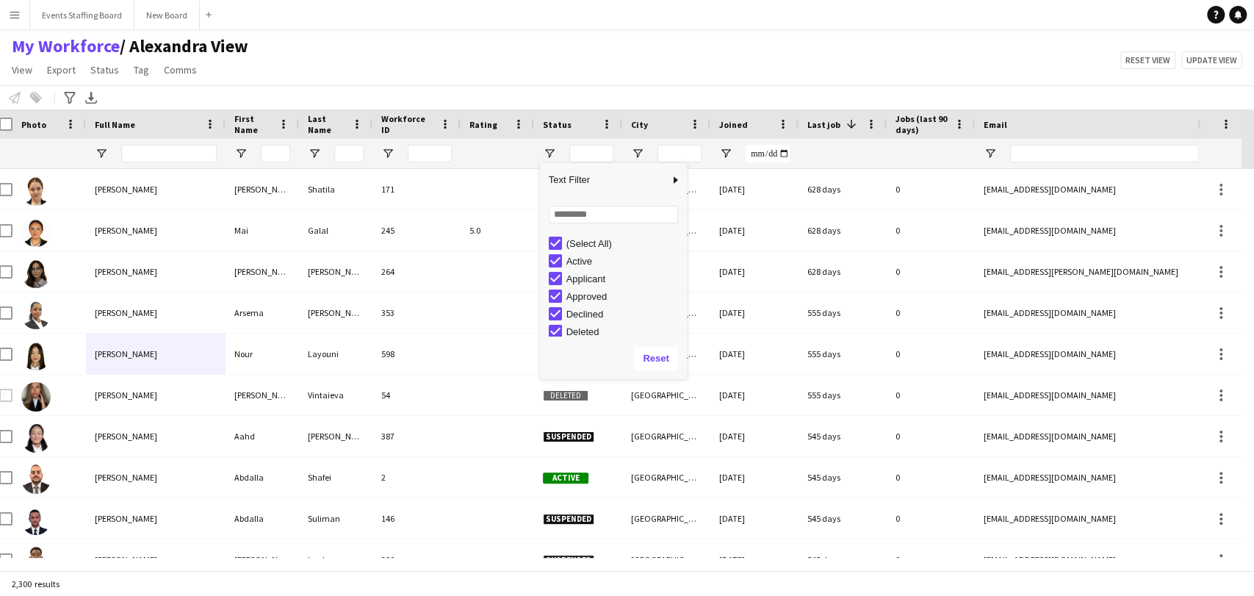
click at [582, 239] on div "(Select All)" at bounding box center [624, 243] width 116 height 11
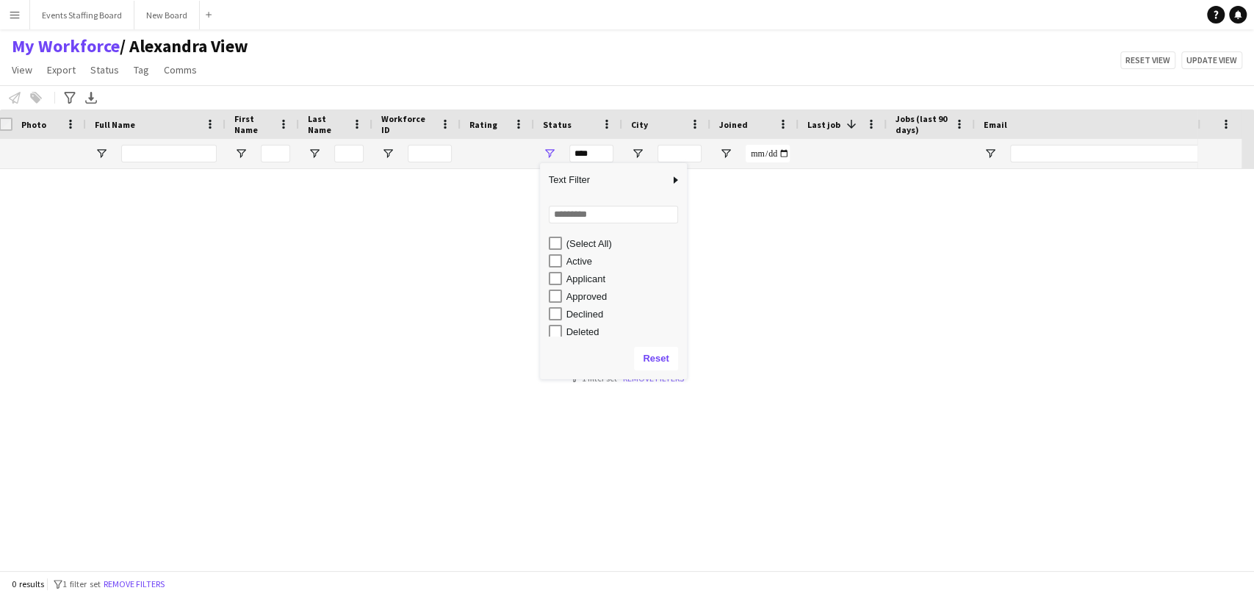
click at [574, 259] on div "Active" at bounding box center [624, 261] width 116 height 11
type input "**********"
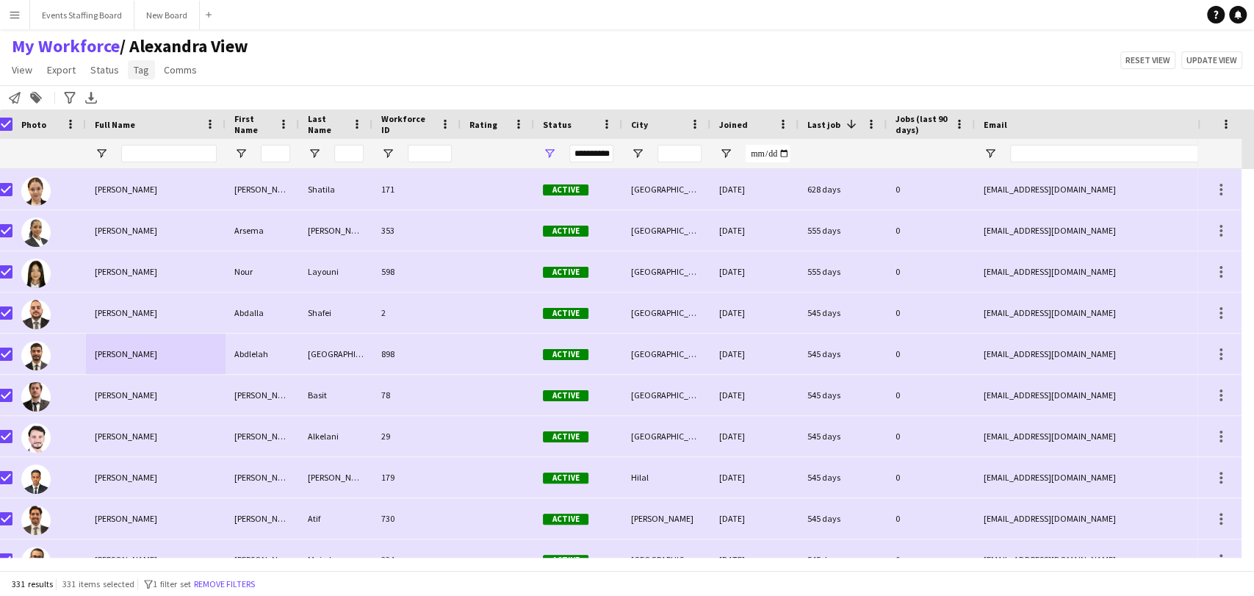
click at [137, 72] on span "Tag" at bounding box center [141, 69] width 15 height 13
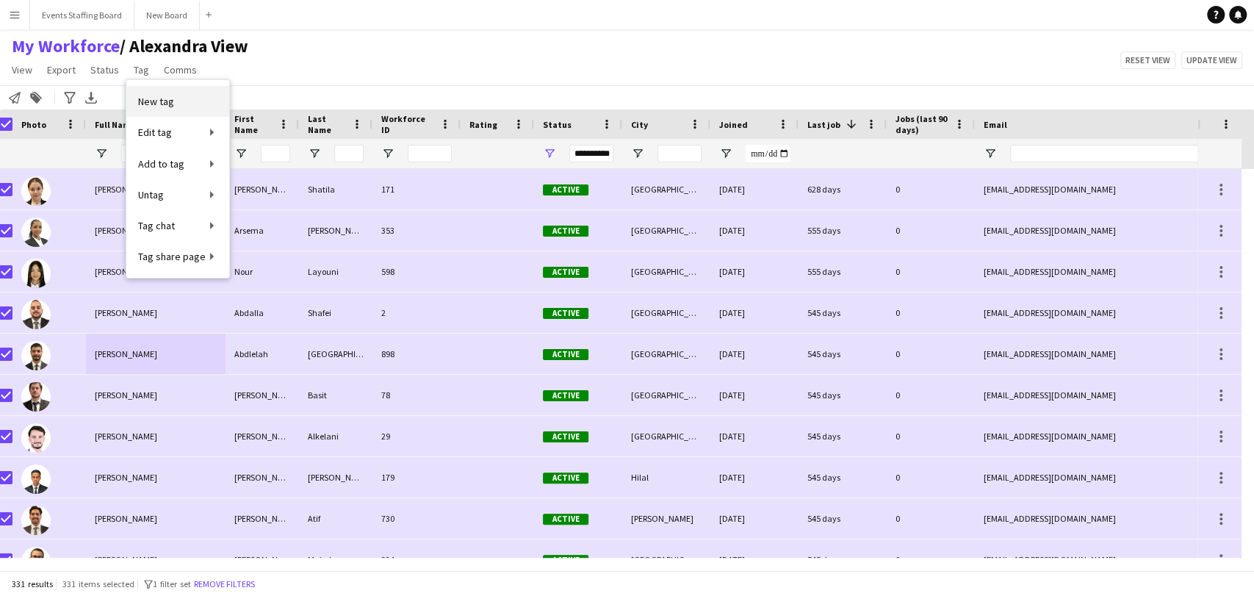
click at [154, 109] on link "New tag" at bounding box center [177, 101] width 103 height 31
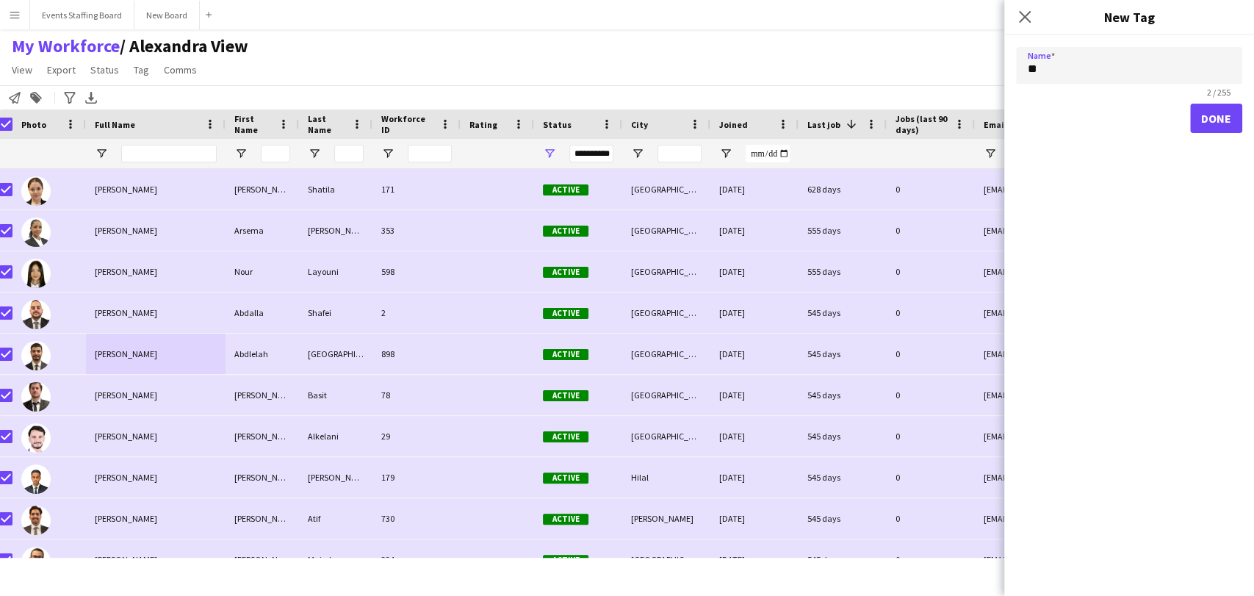
type input "*"
type input "**********"
click at [1224, 119] on button "Done" at bounding box center [1216, 118] width 52 height 29
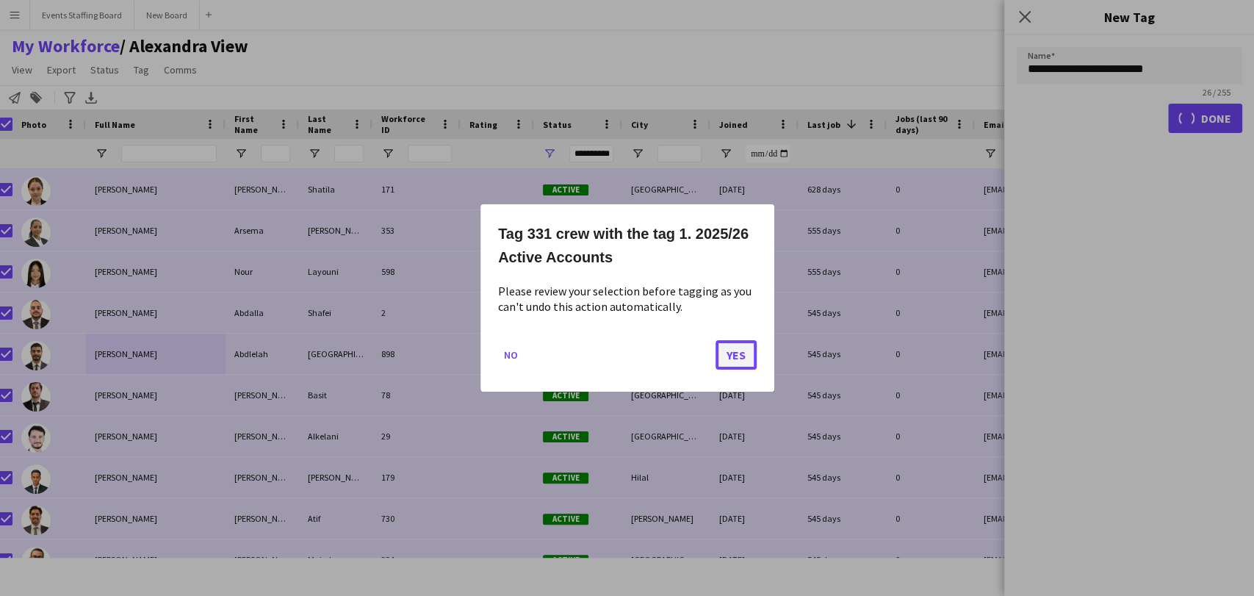
click at [737, 357] on button "Yes" at bounding box center [735, 354] width 41 height 29
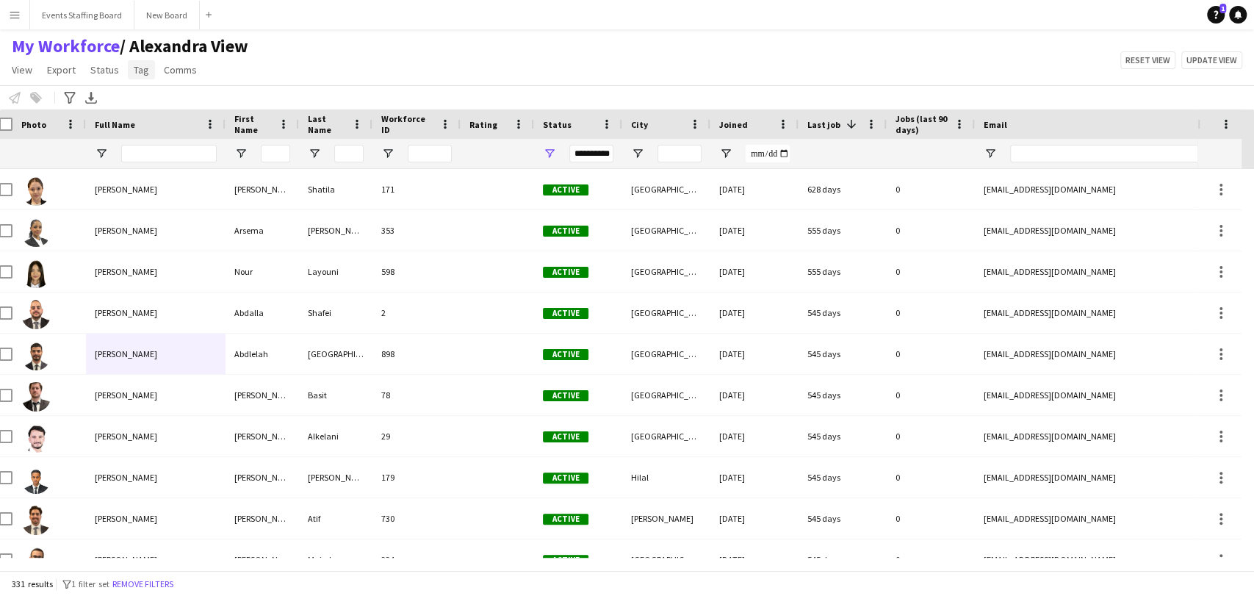
click at [129, 71] on link "Tag" at bounding box center [141, 69] width 27 height 19
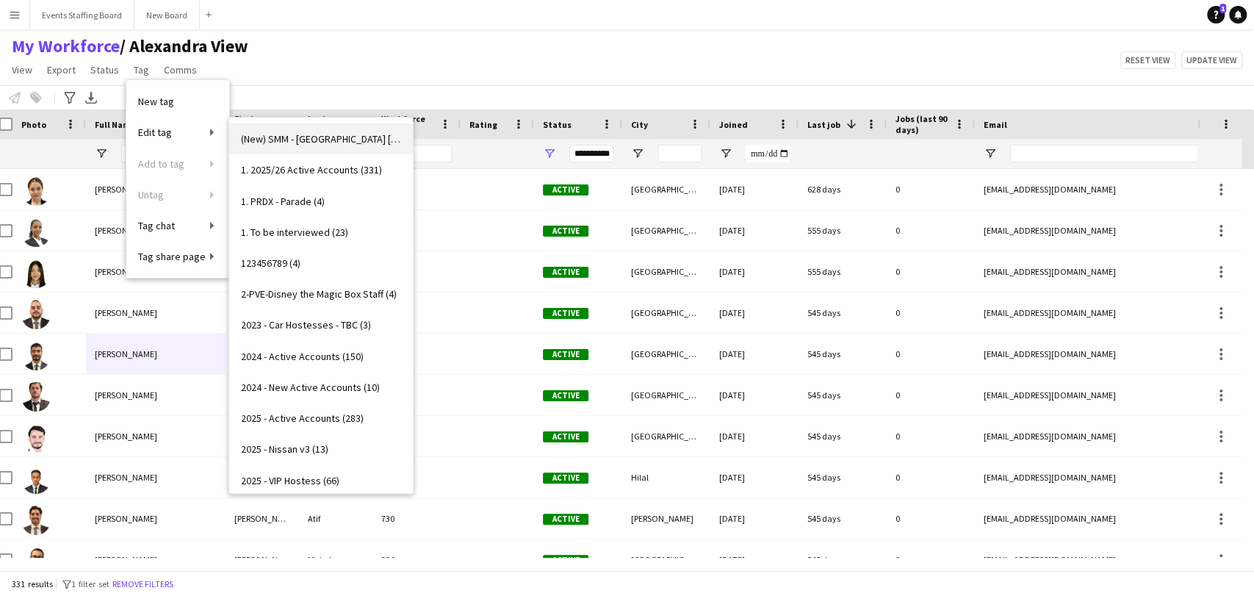
click at [269, 137] on span "(New) SMM - Doha Port Vespucci Tour Hostesses (6)" at bounding box center [321, 138] width 160 height 13
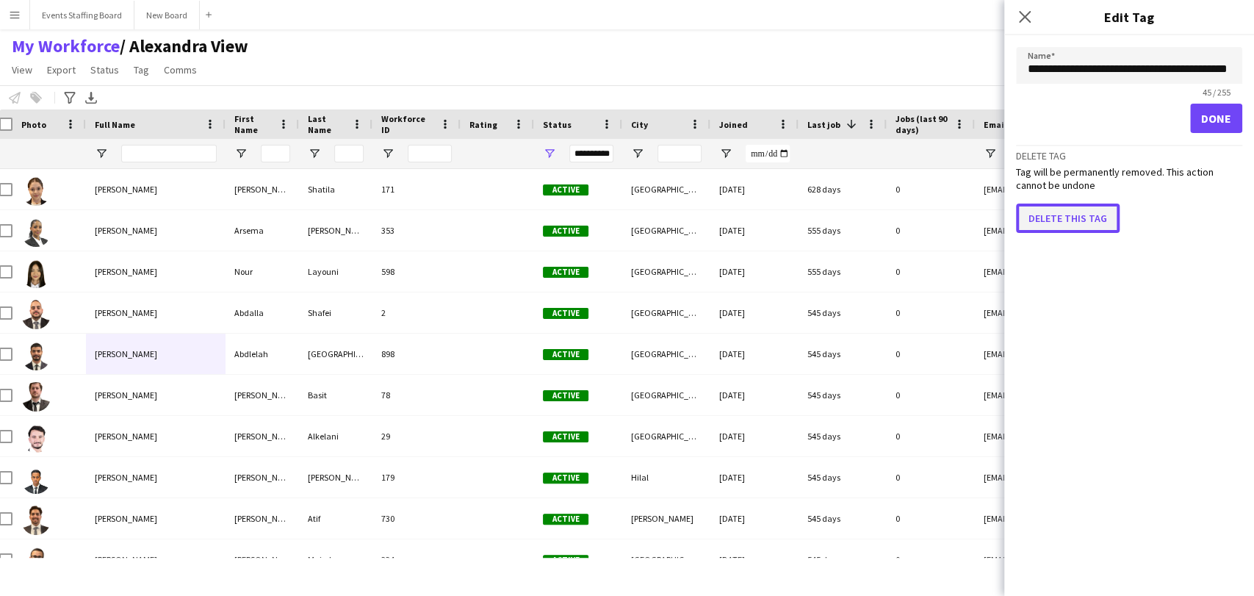
click at [1058, 212] on button "Delete this tag" at bounding box center [1068, 217] width 104 height 29
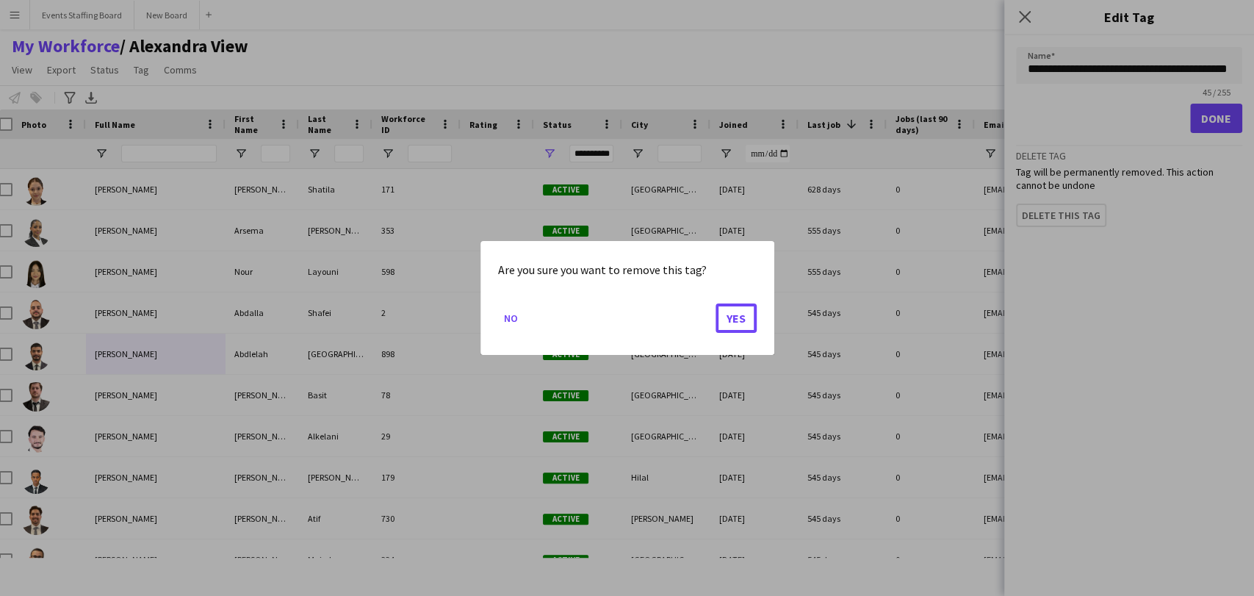
drag, startPoint x: 732, startPoint y: 318, endPoint x: 264, endPoint y: 159, distance: 493.6
click at [731, 318] on button "Yes" at bounding box center [735, 317] width 41 height 29
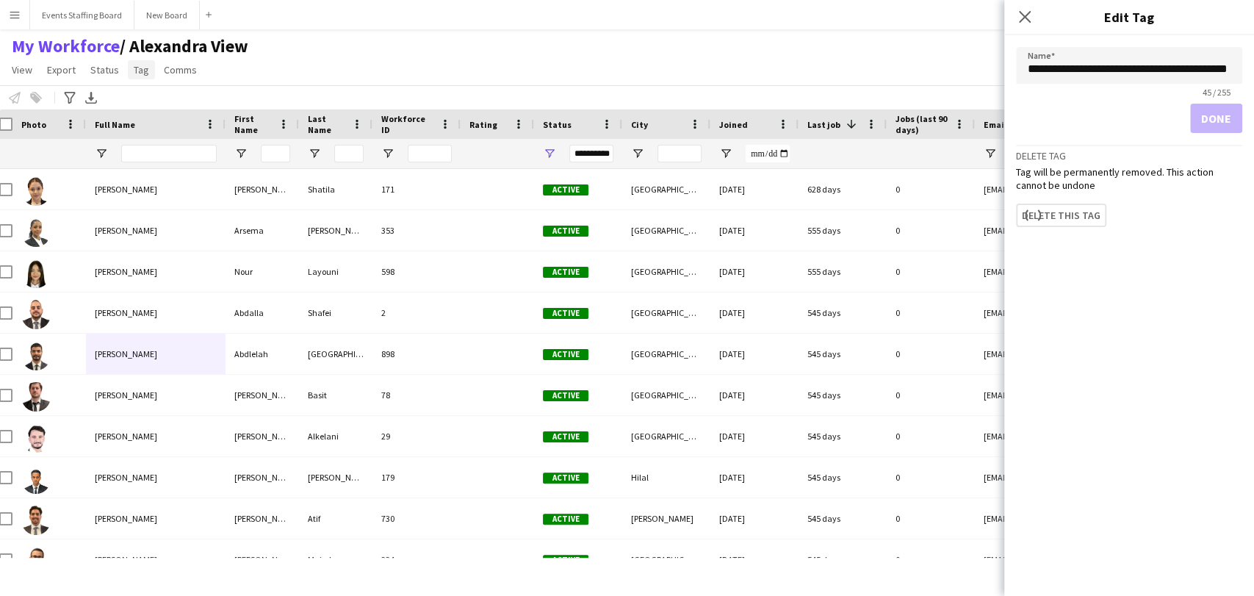
click at [142, 76] on link "Tag" at bounding box center [141, 69] width 27 height 19
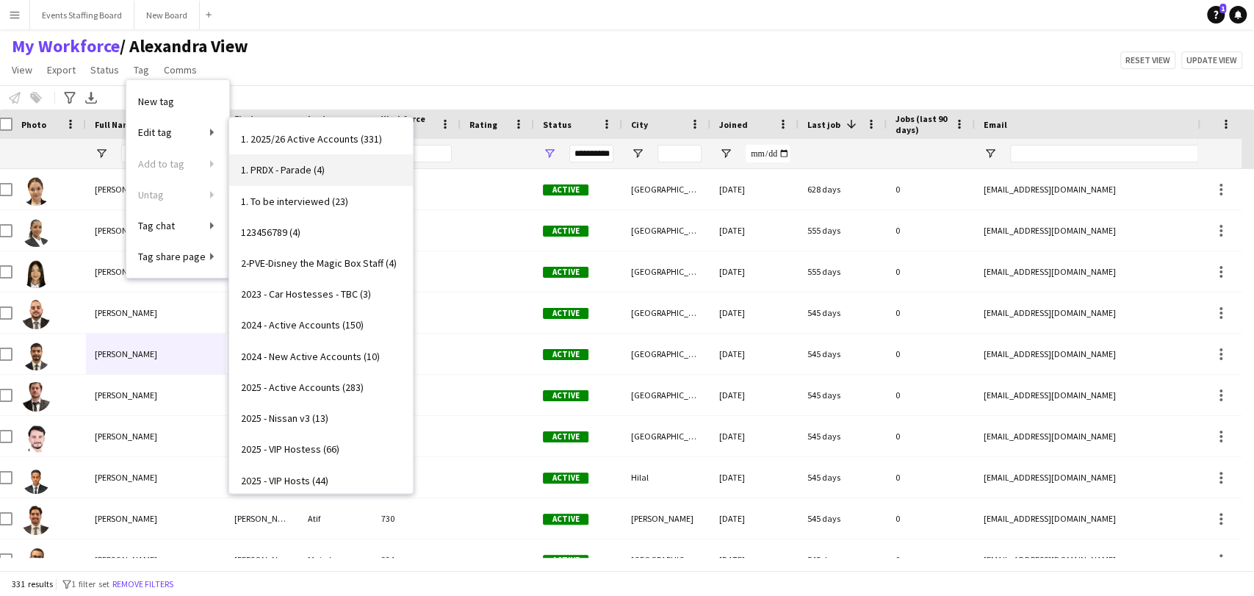
click at [301, 174] on span "1. PRDX - Parade (4)" at bounding box center [283, 169] width 84 height 13
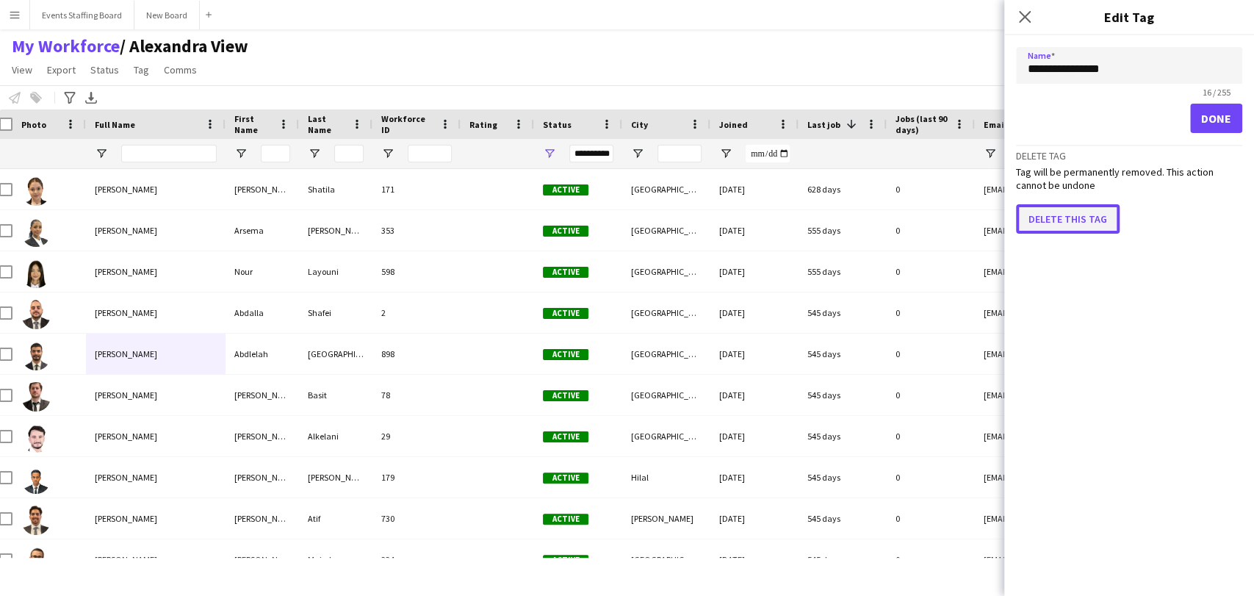
click at [1044, 222] on button "Delete this tag" at bounding box center [1068, 218] width 104 height 29
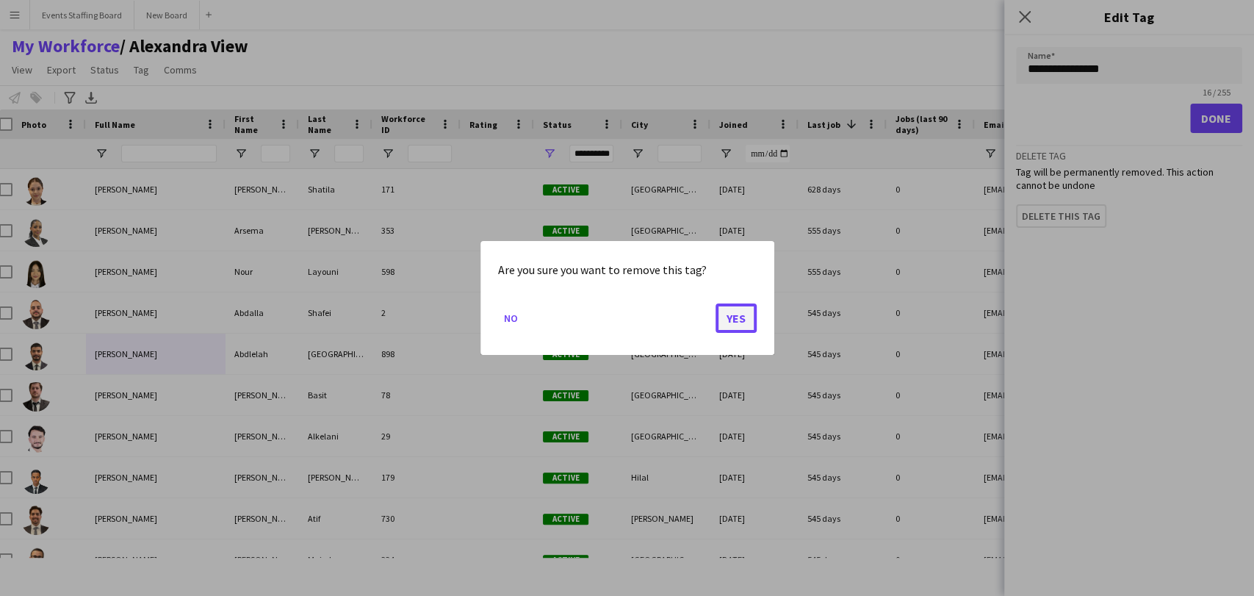
click at [731, 316] on button "Yes" at bounding box center [735, 317] width 41 height 29
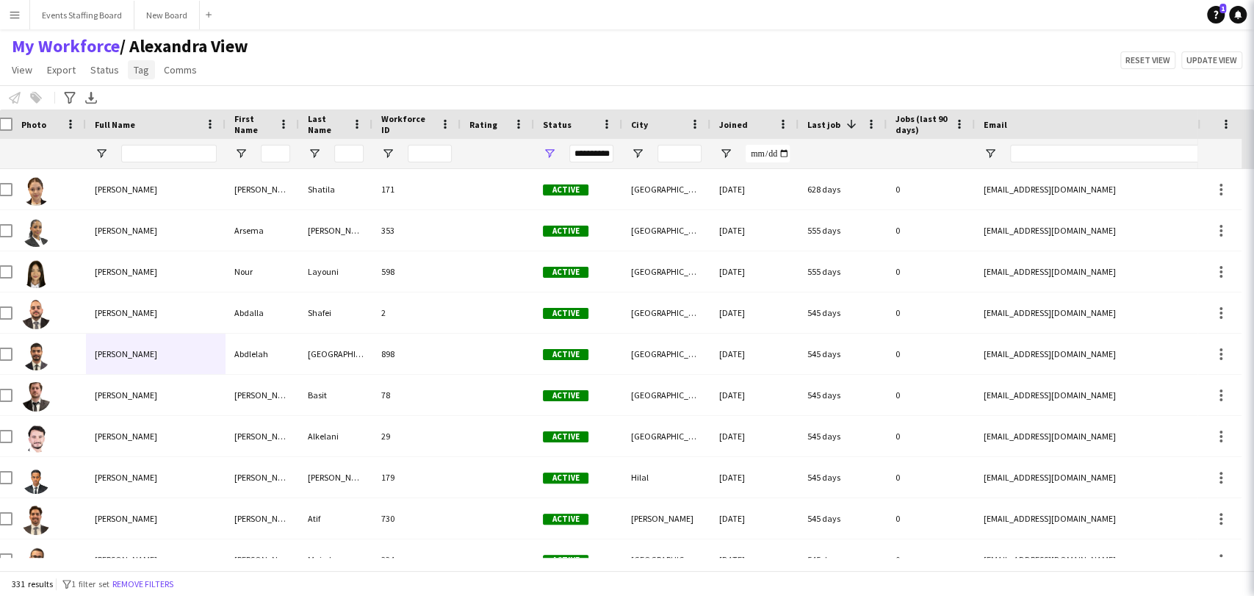
click at [140, 73] on span "Tag" at bounding box center [141, 69] width 15 height 13
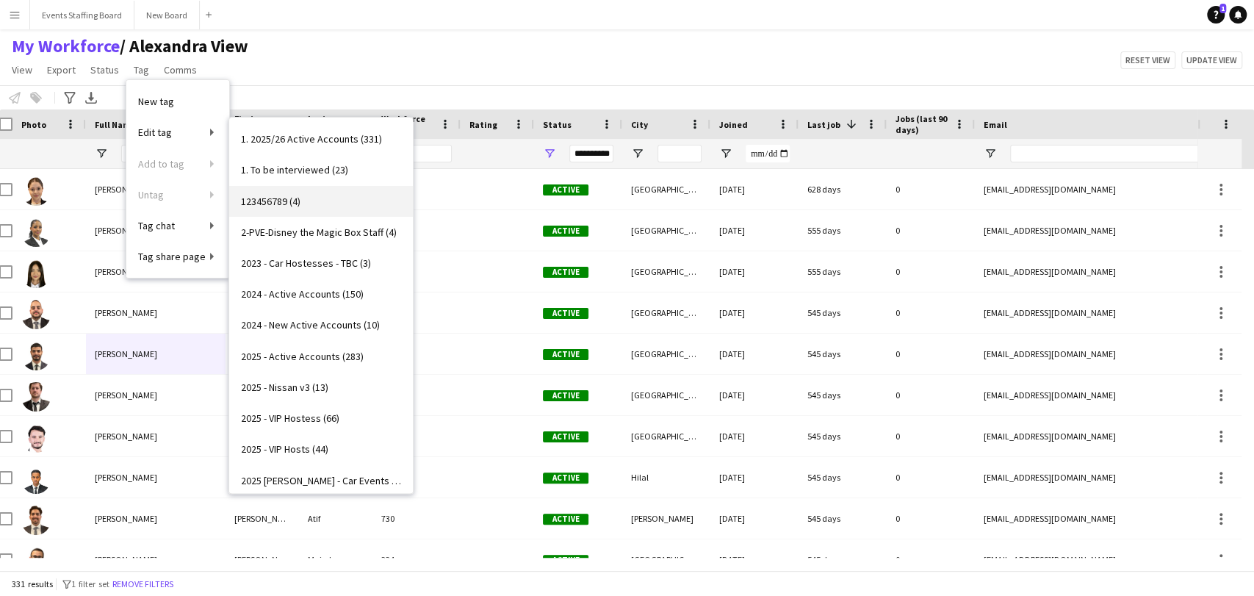
click at [320, 209] on link "123456789 (4)" at bounding box center [321, 201] width 184 height 31
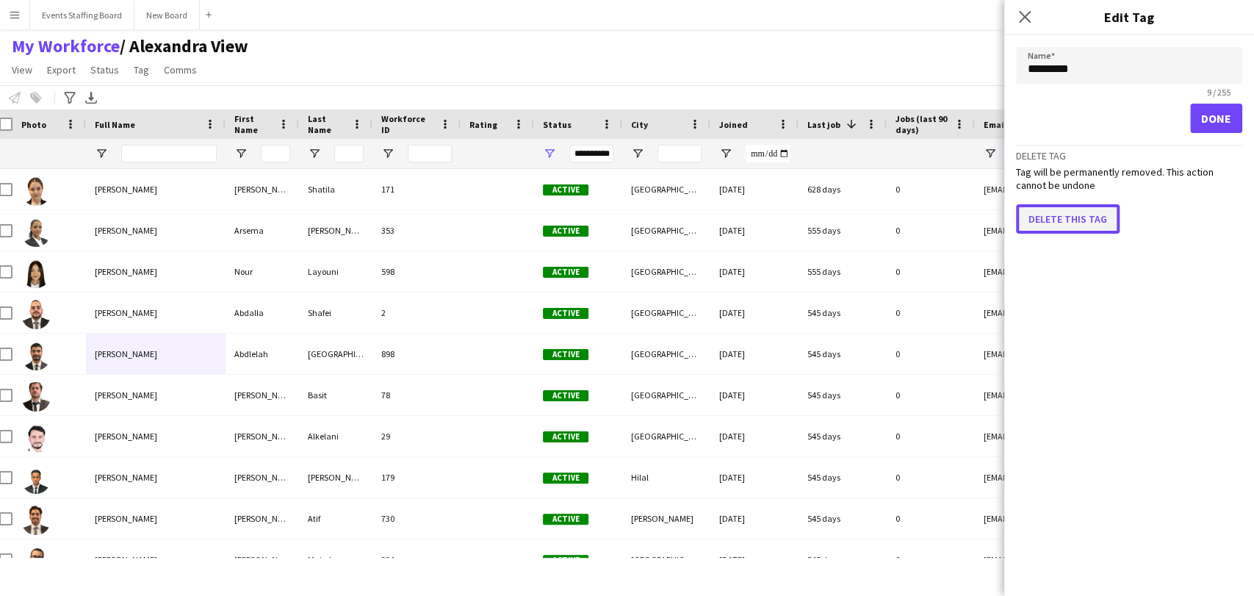
click at [1054, 211] on button "Delete this tag" at bounding box center [1068, 218] width 104 height 29
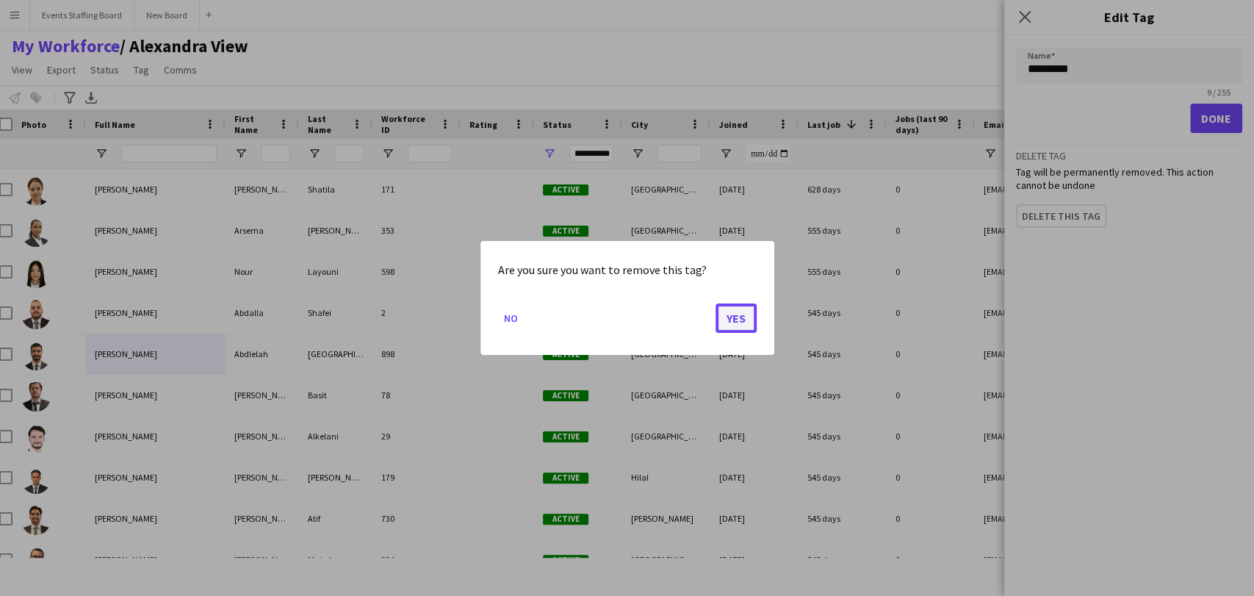
click at [746, 313] on button "Yes" at bounding box center [735, 317] width 41 height 29
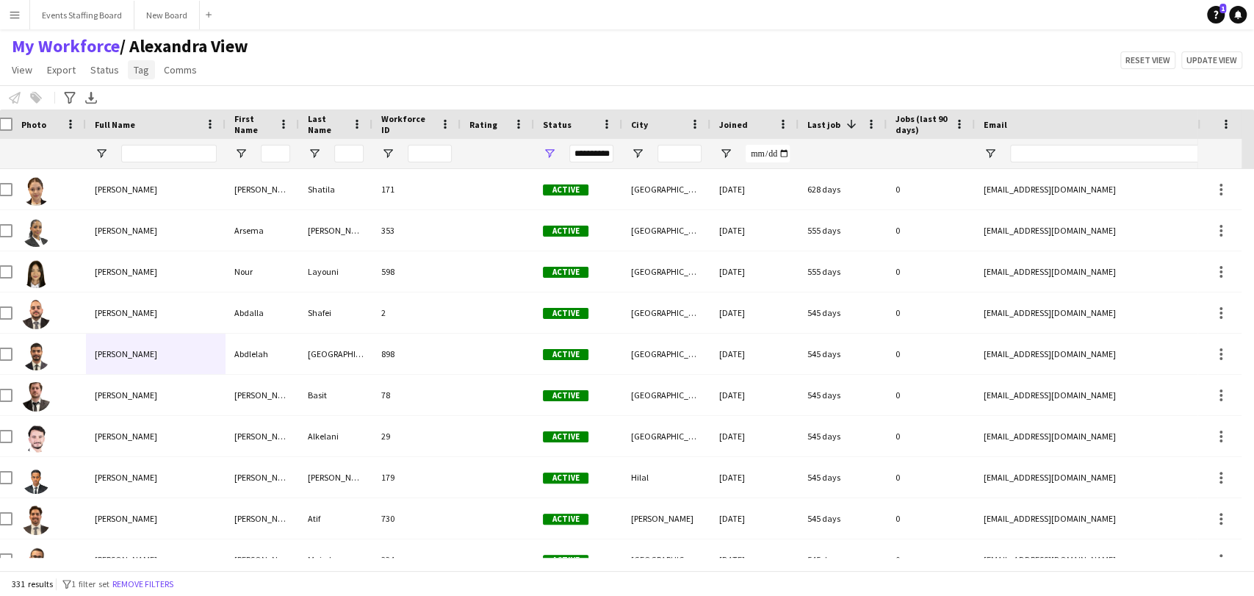
click at [142, 68] on span "Tag" at bounding box center [141, 69] width 15 height 13
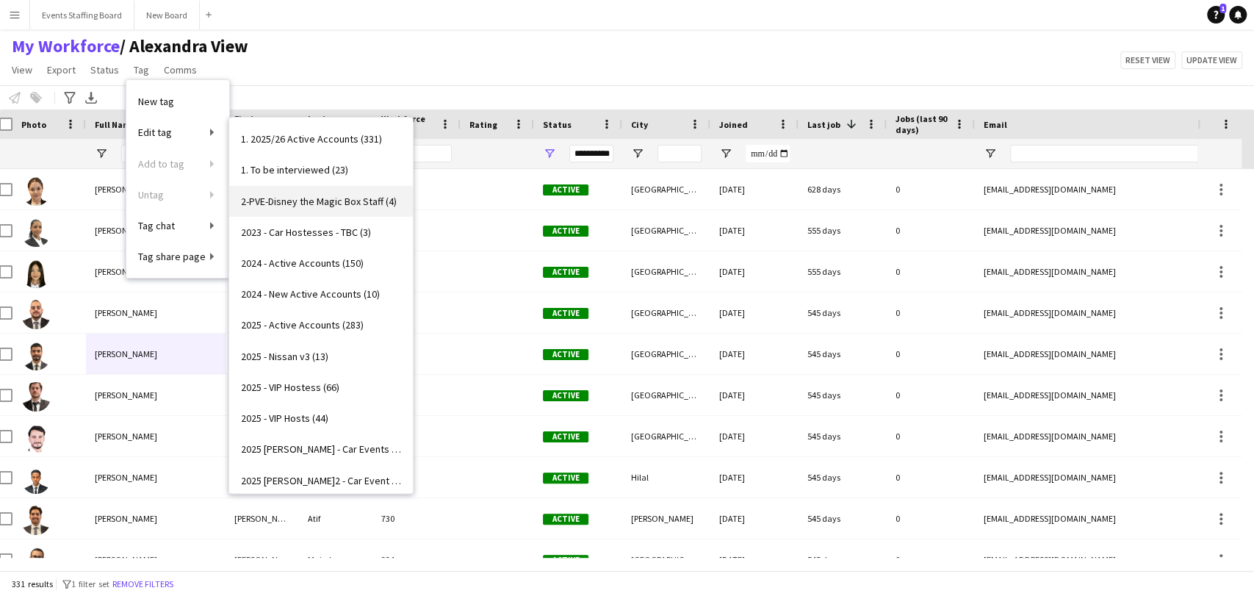
click at [323, 203] on span "2-PVE-Disney the Magic Box Staff (4)" at bounding box center [319, 201] width 156 height 13
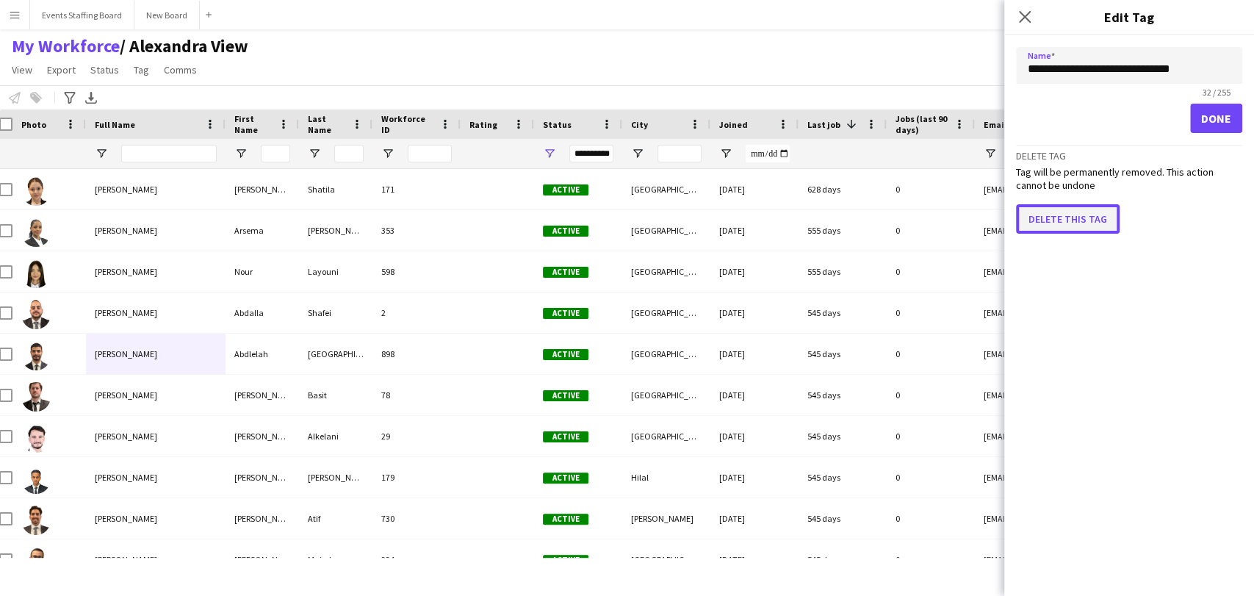
click at [1049, 211] on button "Delete this tag" at bounding box center [1068, 218] width 104 height 29
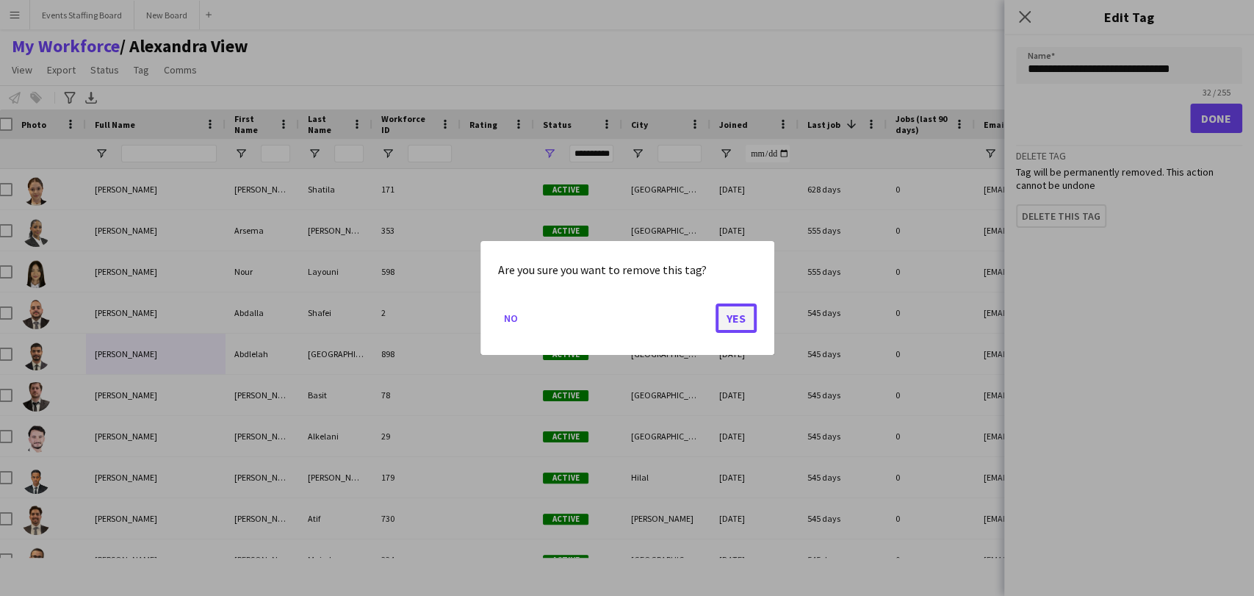
click at [731, 311] on button "Yes" at bounding box center [735, 317] width 41 height 29
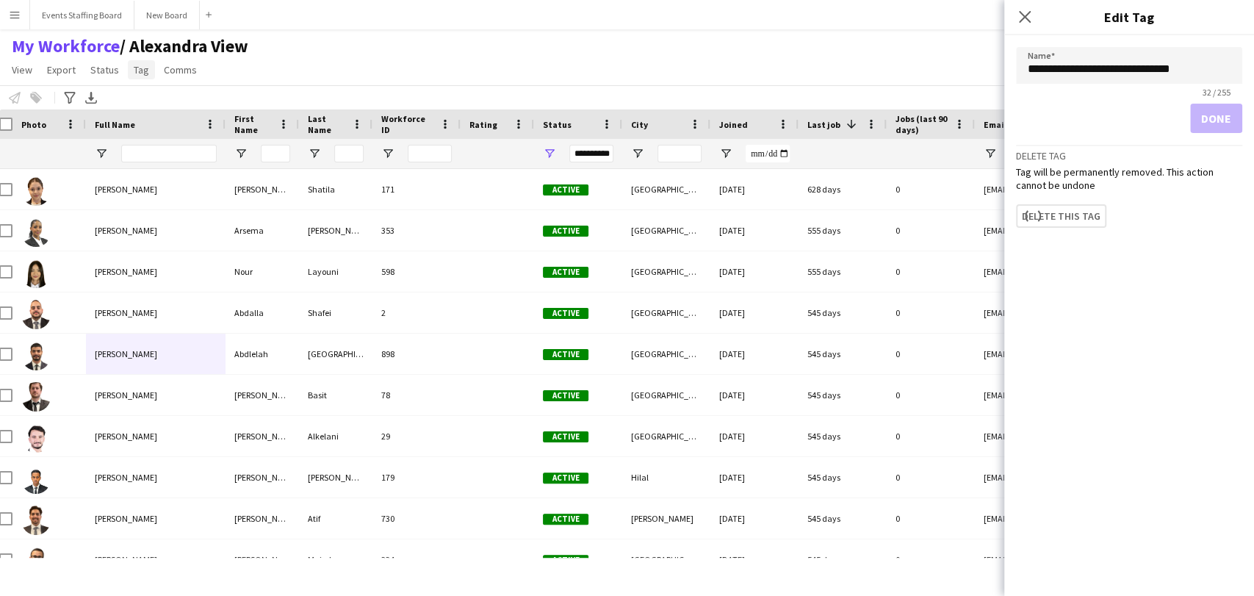
click at [137, 68] on span "Tag" at bounding box center [141, 69] width 15 height 13
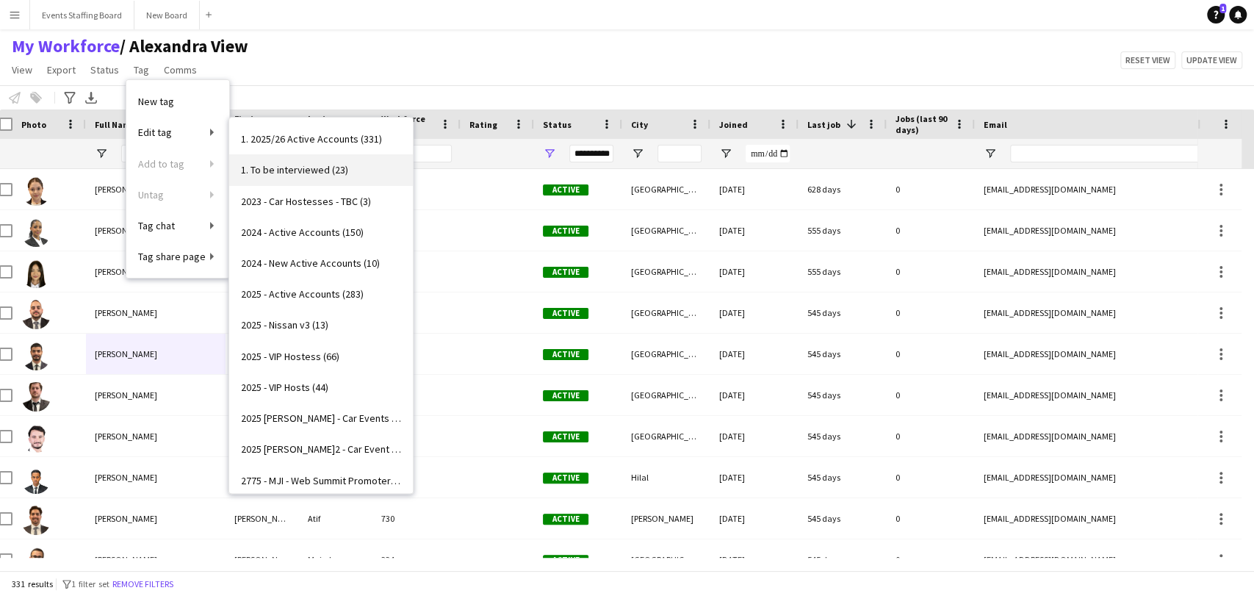
click at [289, 177] on link "1. To be interviewed (23)" at bounding box center [321, 169] width 184 height 31
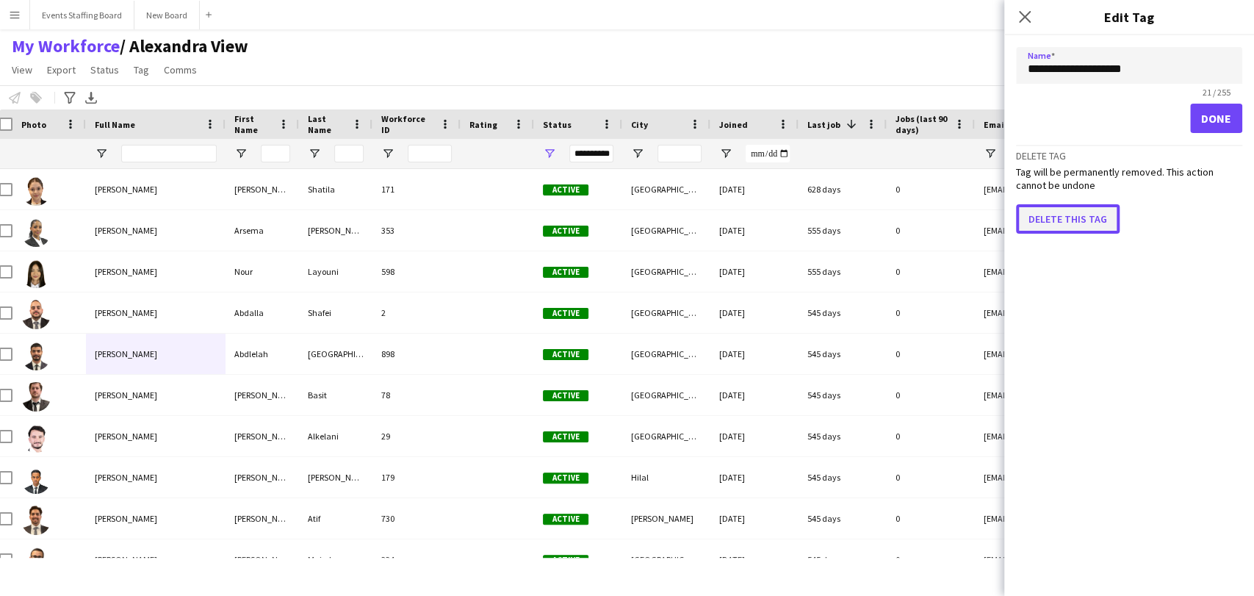
click at [1069, 206] on button "Delete this tag" at bounding box center [1068, 218] width 104 height 29
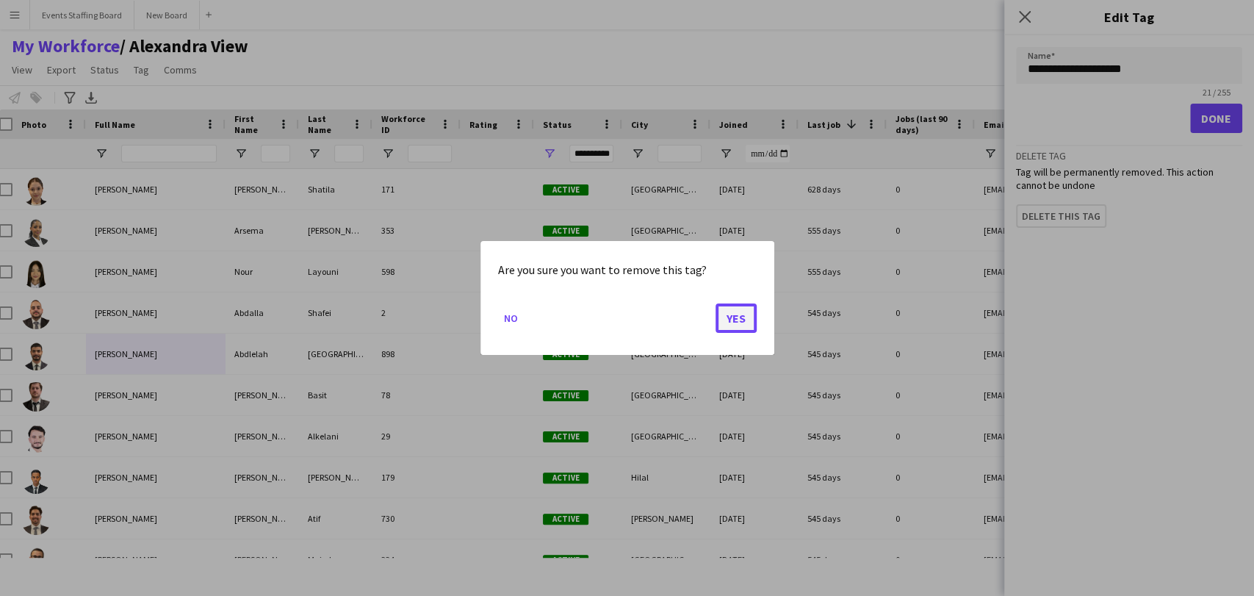
click at [734, 319] on button "Yes" at bounding box center [735, 317] width 41 height 29
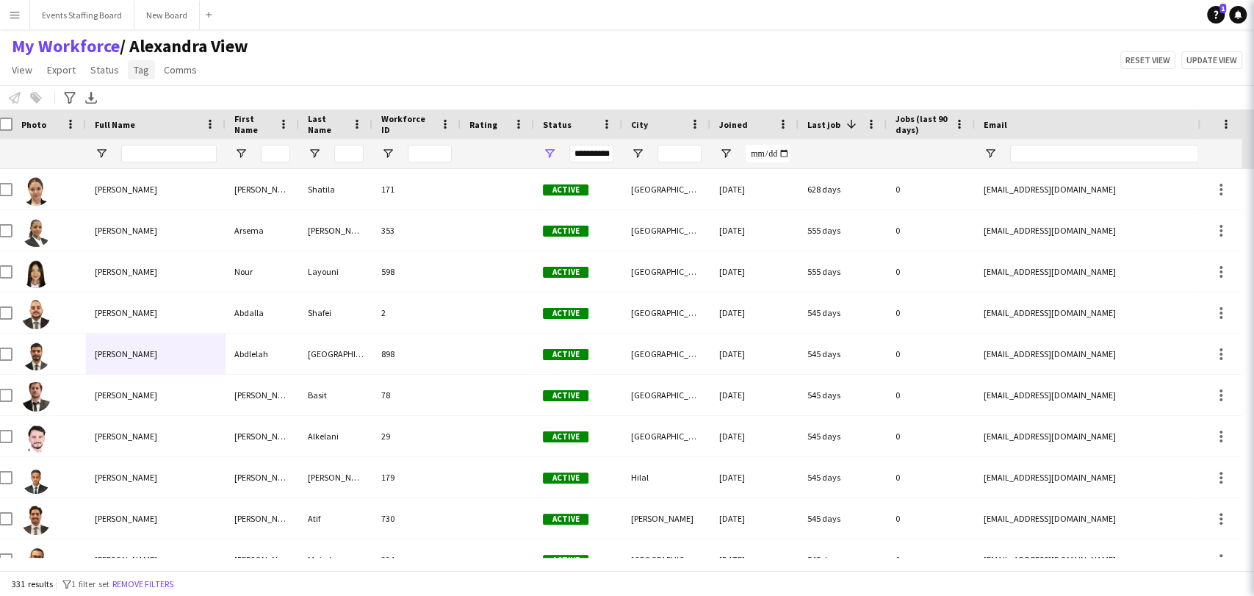
click at [138, 69] on span "Tag" at bounding box center [141, 69] width 15 height 13
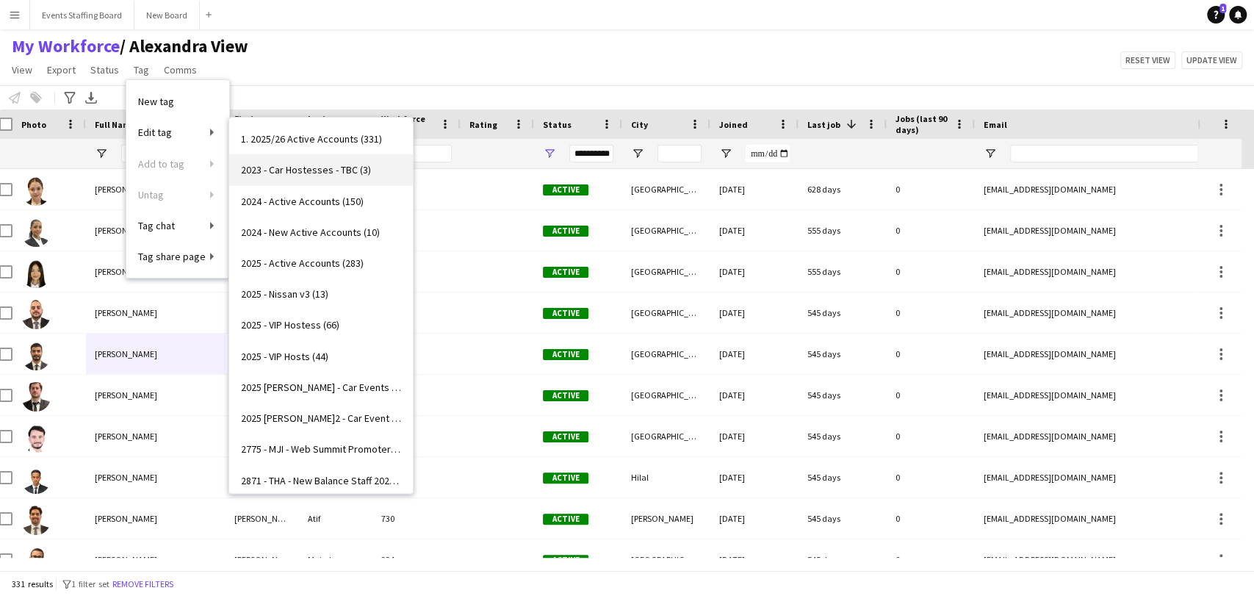
click at [303, 175] on span "2023 - Car Hostesses - TBC (3)" at bounding box center [306, 169] width 130 height 13
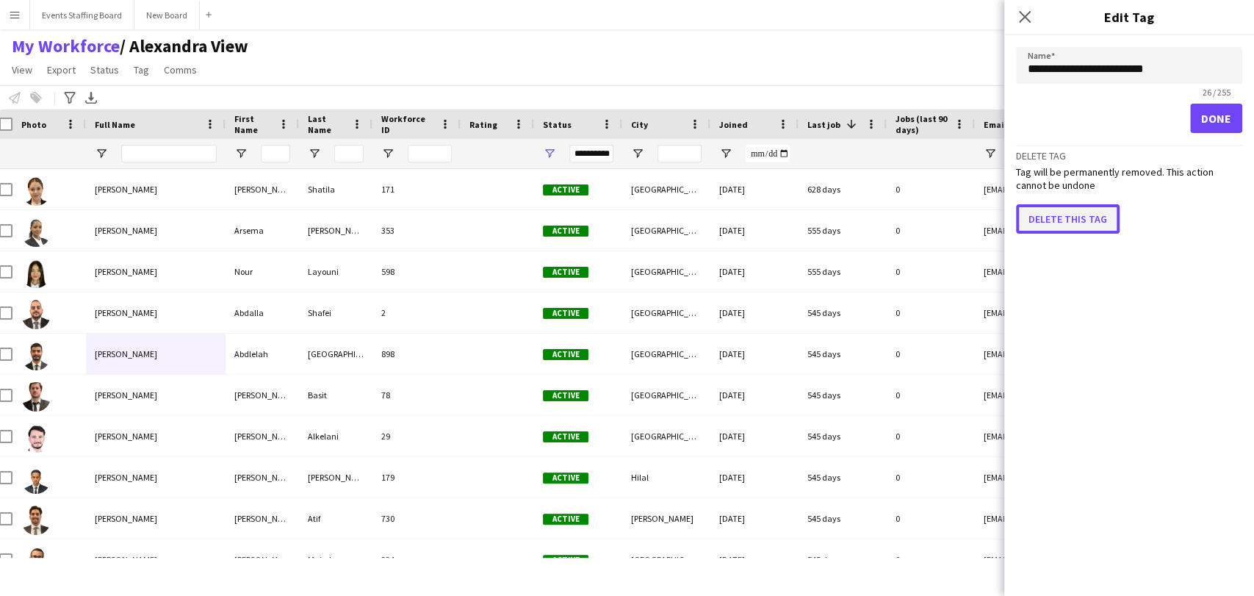
click at [1060, 218] on button "Delete this tag" at bounding box center [1068, 218] width 104 height 29
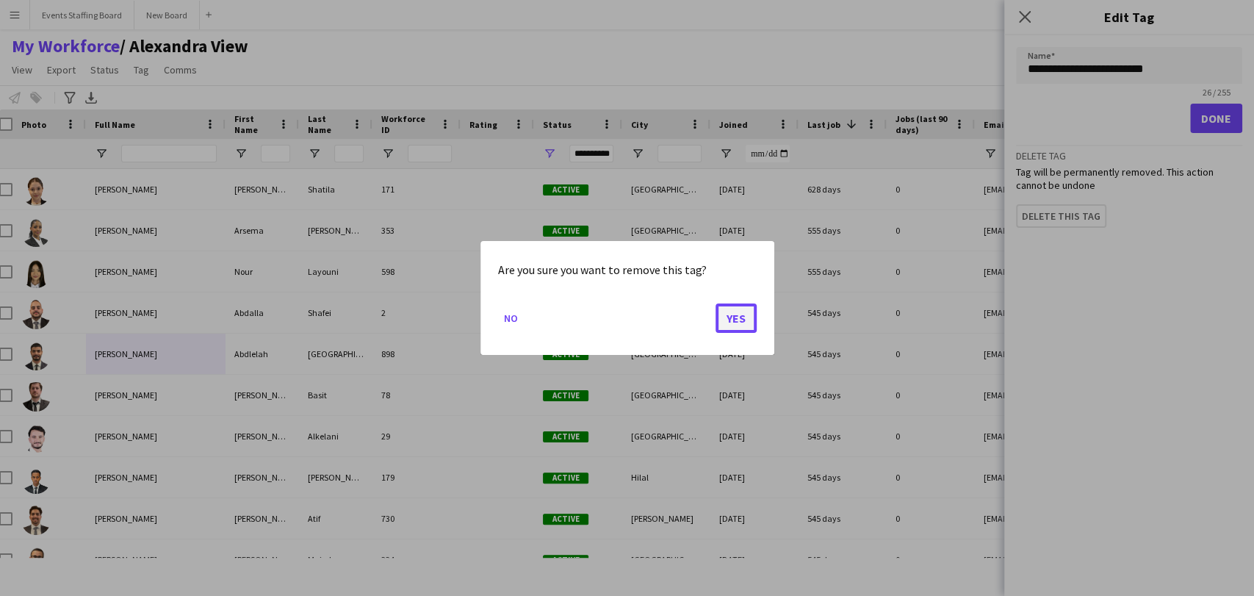
click at [731, 317] on button "Yes" at bounding box center [735, 317] width 41 height 29
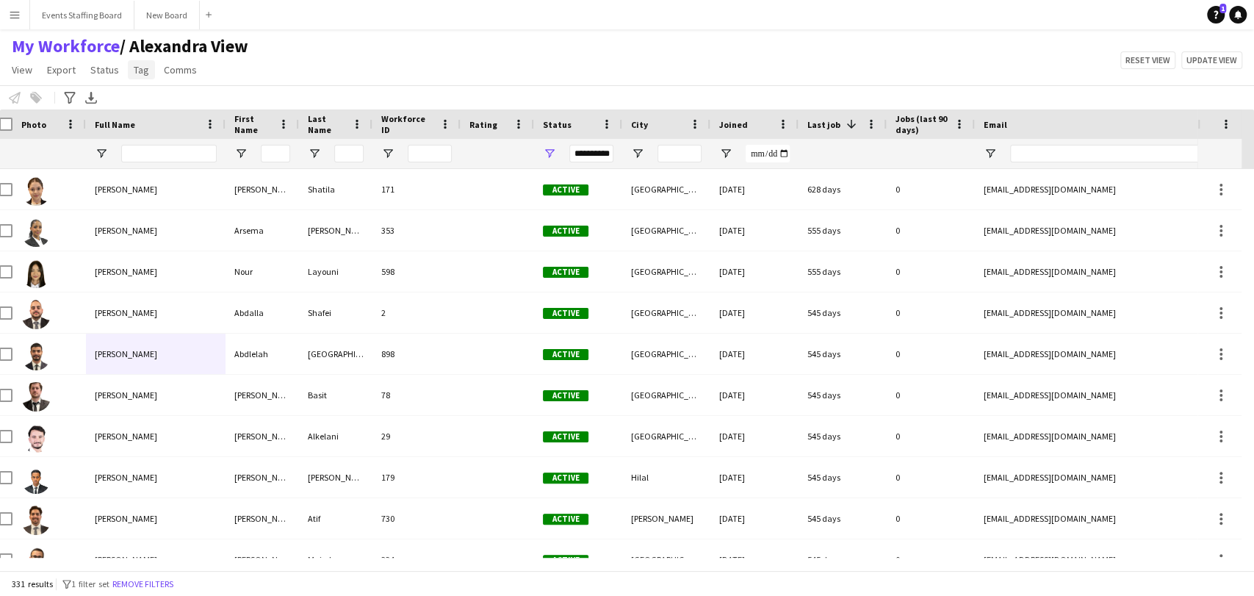
click at [137, 65] on span "Tag" at bounding box center [141, 69] width 15 height 13
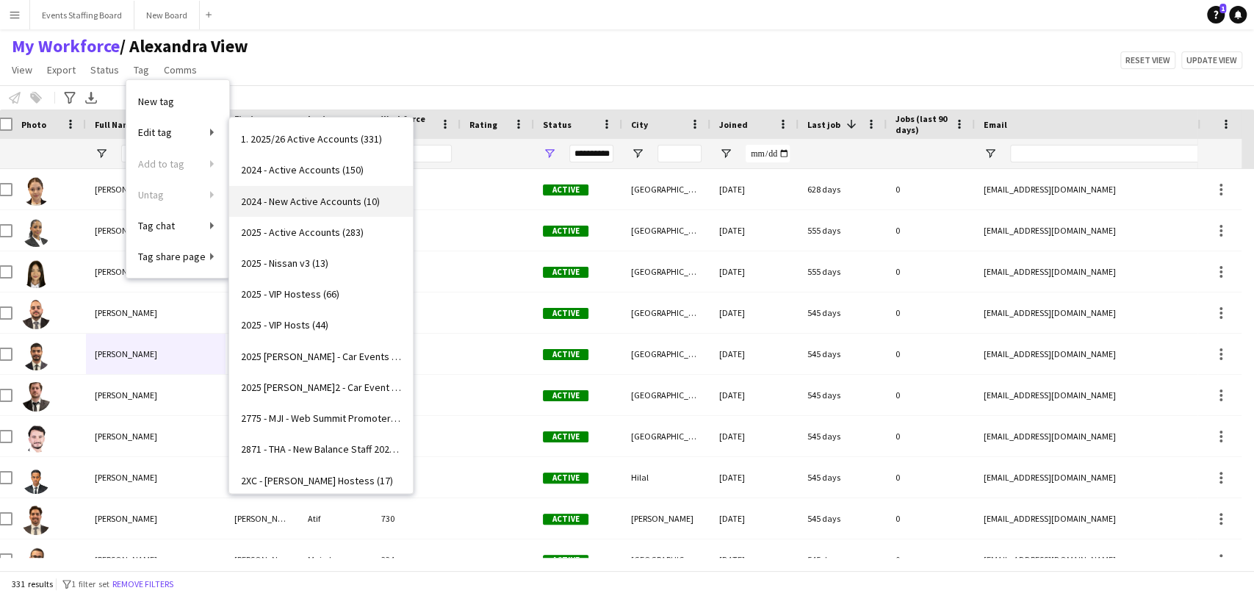
click at [323, 201] on span "2024 - New Active Accounts (10)" at bounding box center [310, 201] width 139 height 13
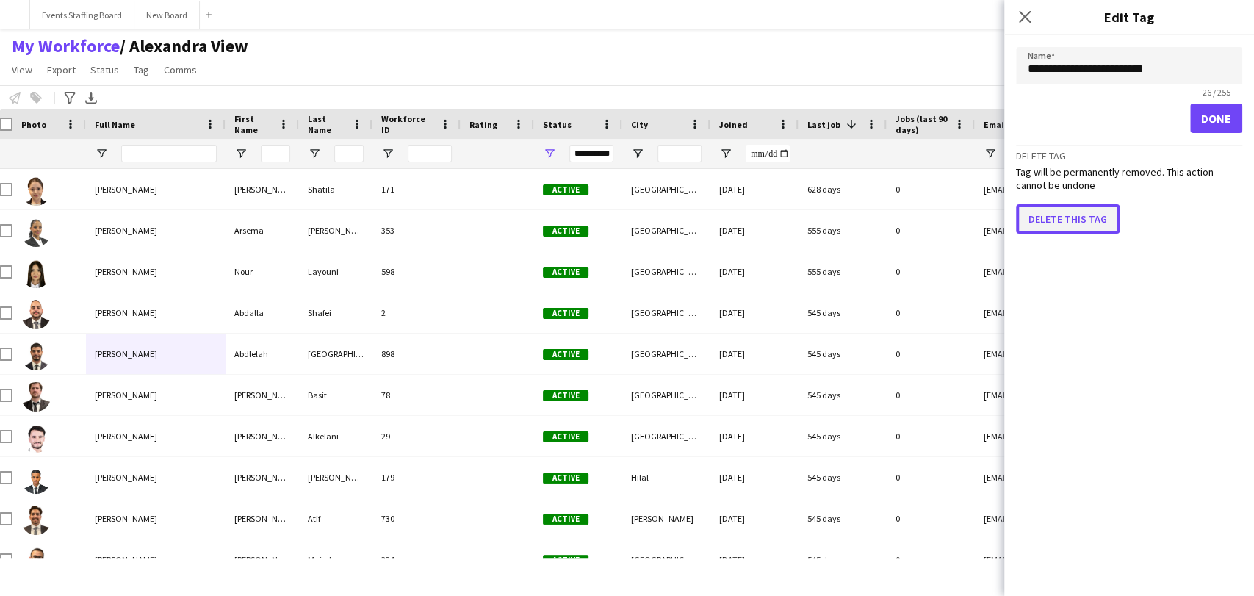
click at [1053, 210] on button "Delete this tag" at bounding box center [1068, 218] width 104 height 29
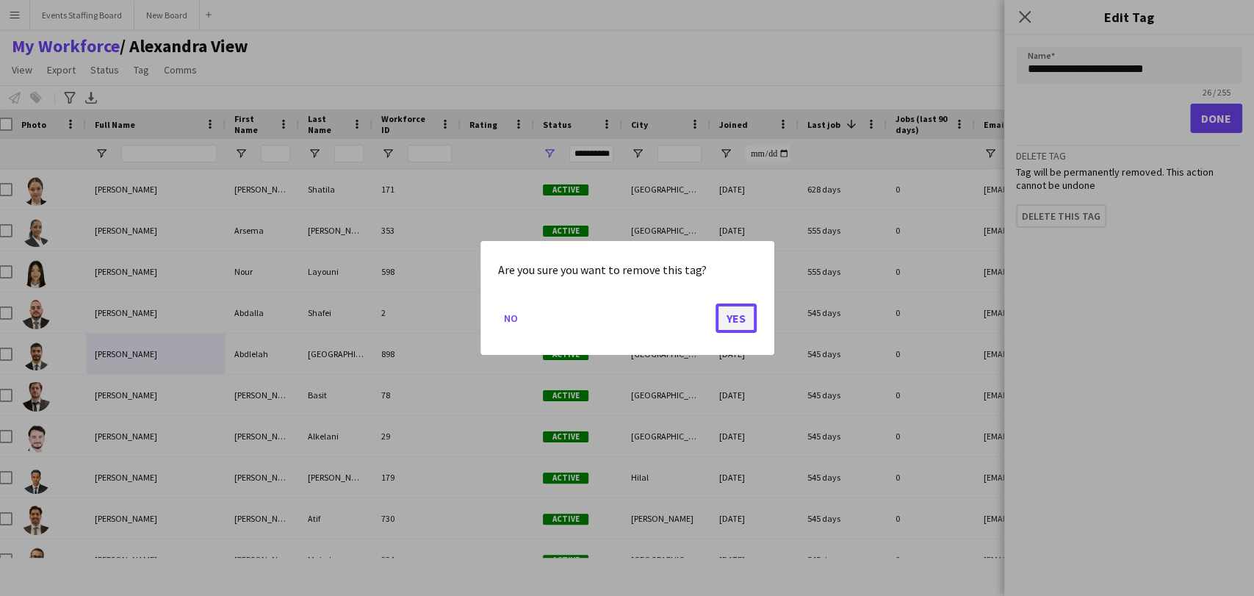
click at [734, 319] on button "Yes" at bounding box center [735, 317] width 41 height 29
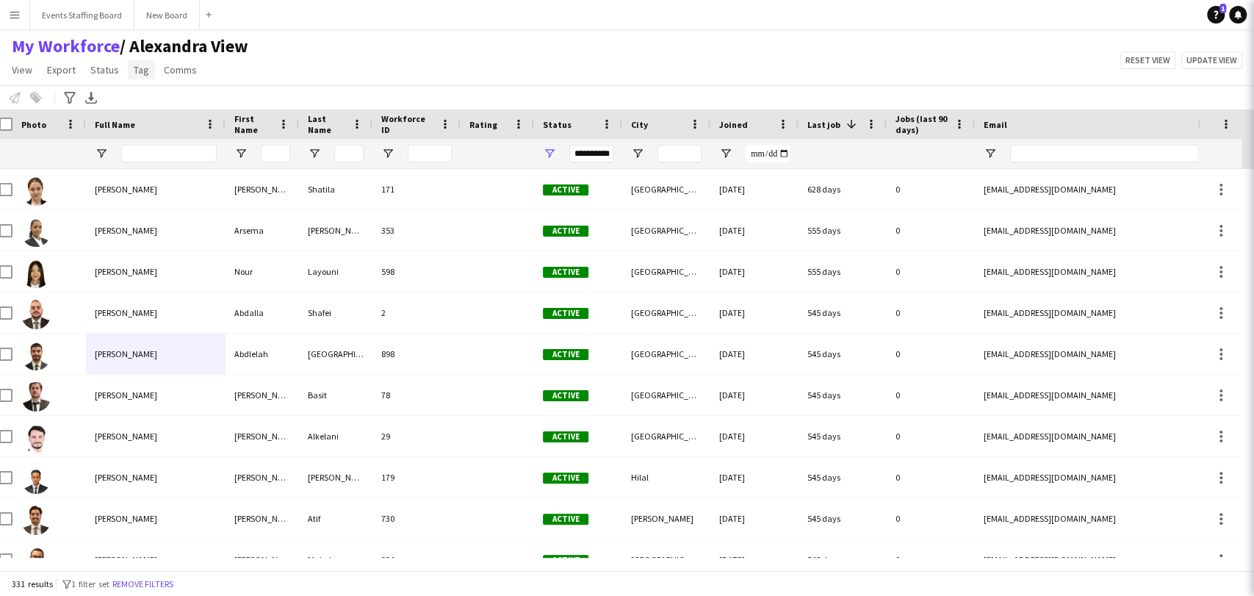
click at [135, 76] on link "Tag" at bounding box center [141, 69] width 27 height 19
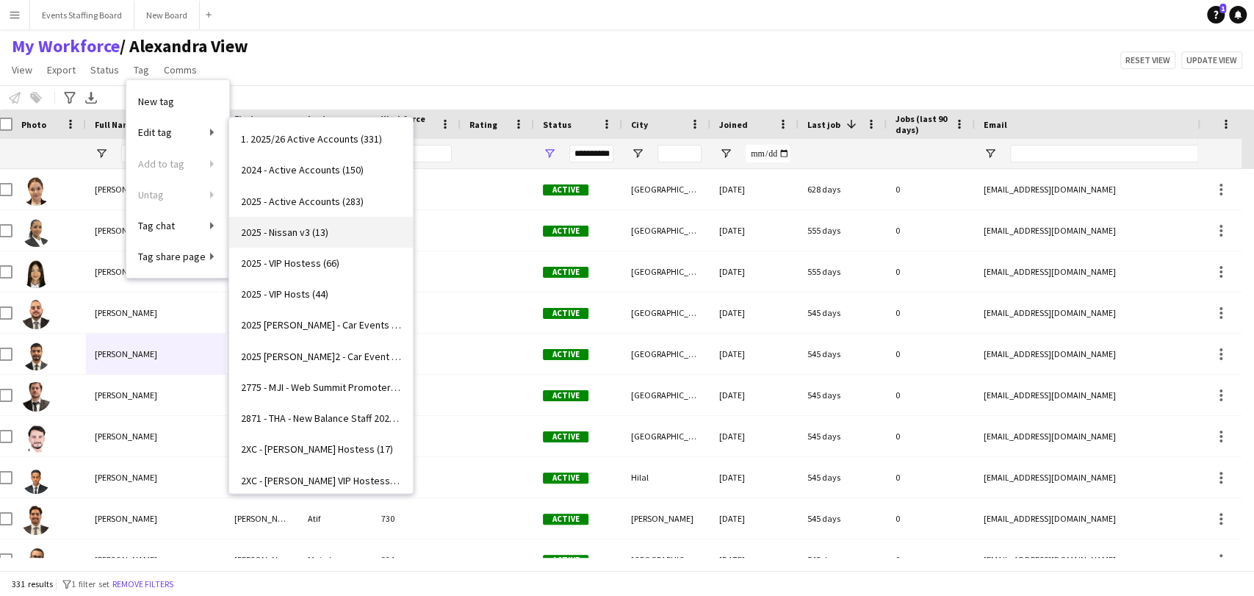
click at [347, 235] on link "2025 - Nissan v3 (13)" at bounding box center [321, 232] width 184 height 31
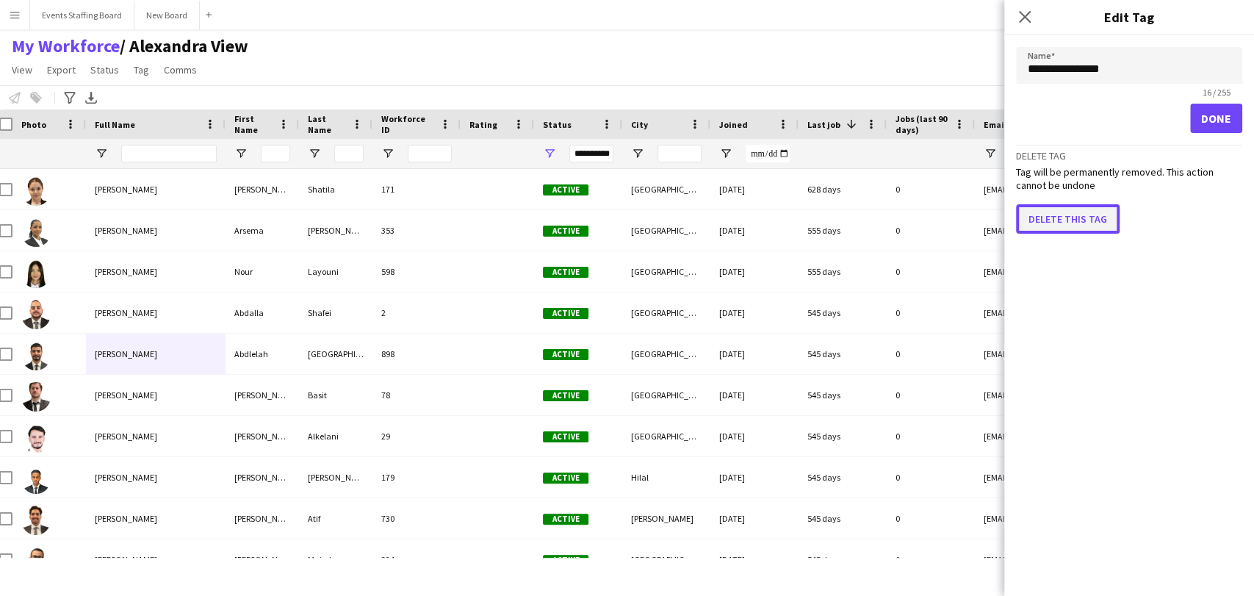
click at [1071, 220] on button "Delete this tag" at bounding box center [1068, 218] width 104 height 29
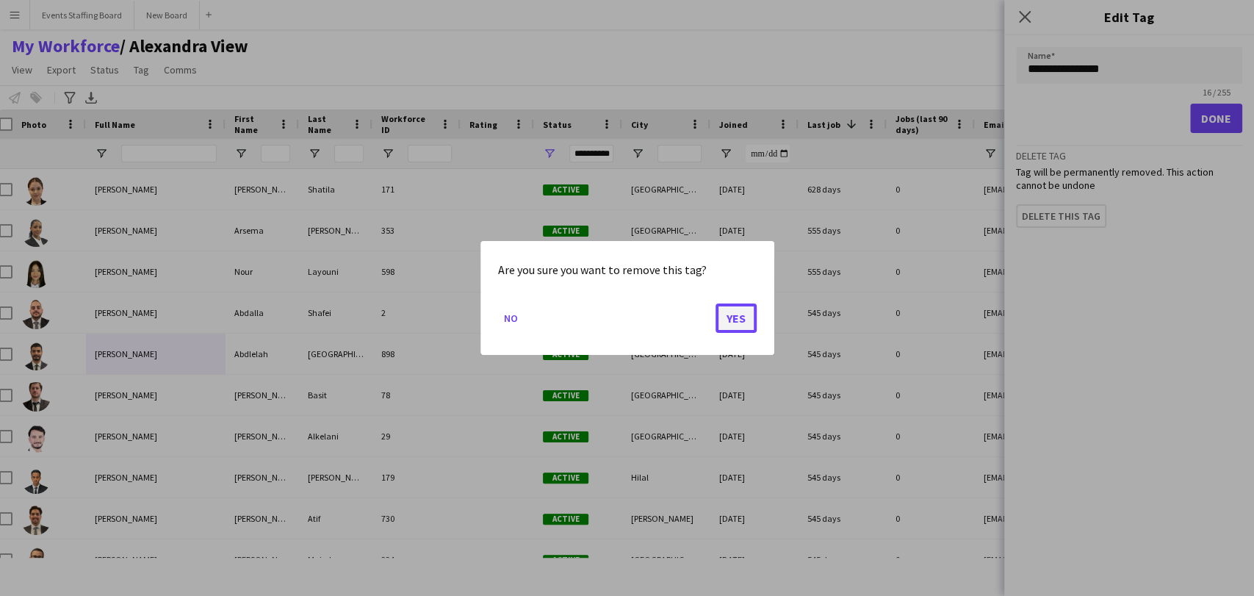
click at [739, 310] on button "Yes" at bounding box center [735, 317] width 41 height 29
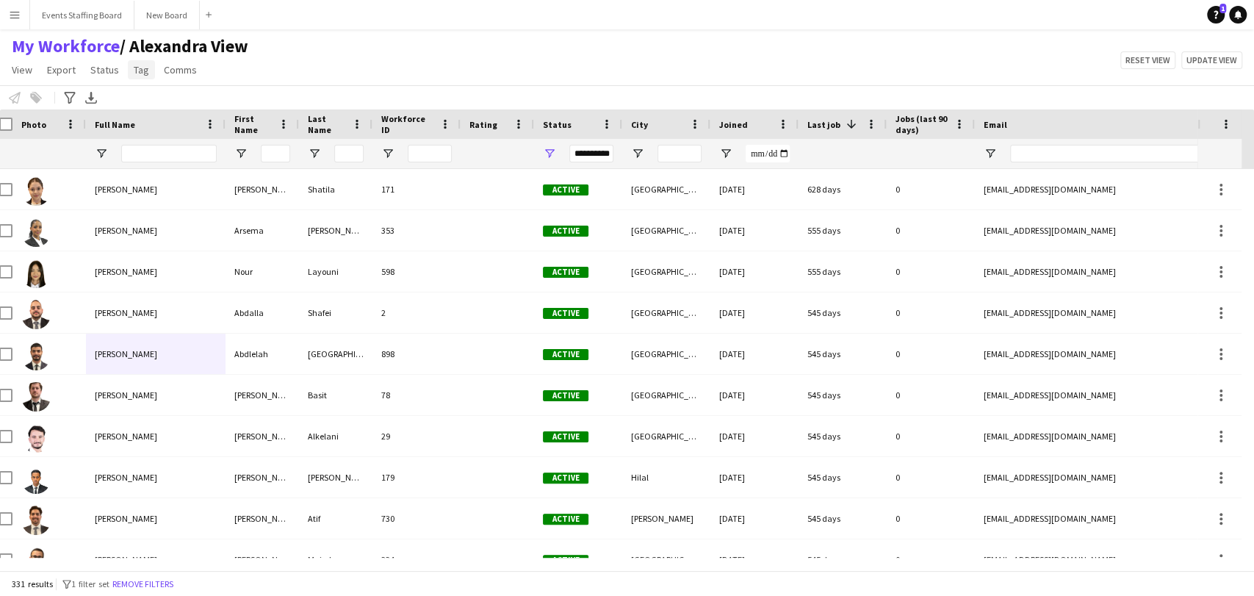
click at [145, 68] on span "Tag" at bounding box center [141, 69] width 15 height 13
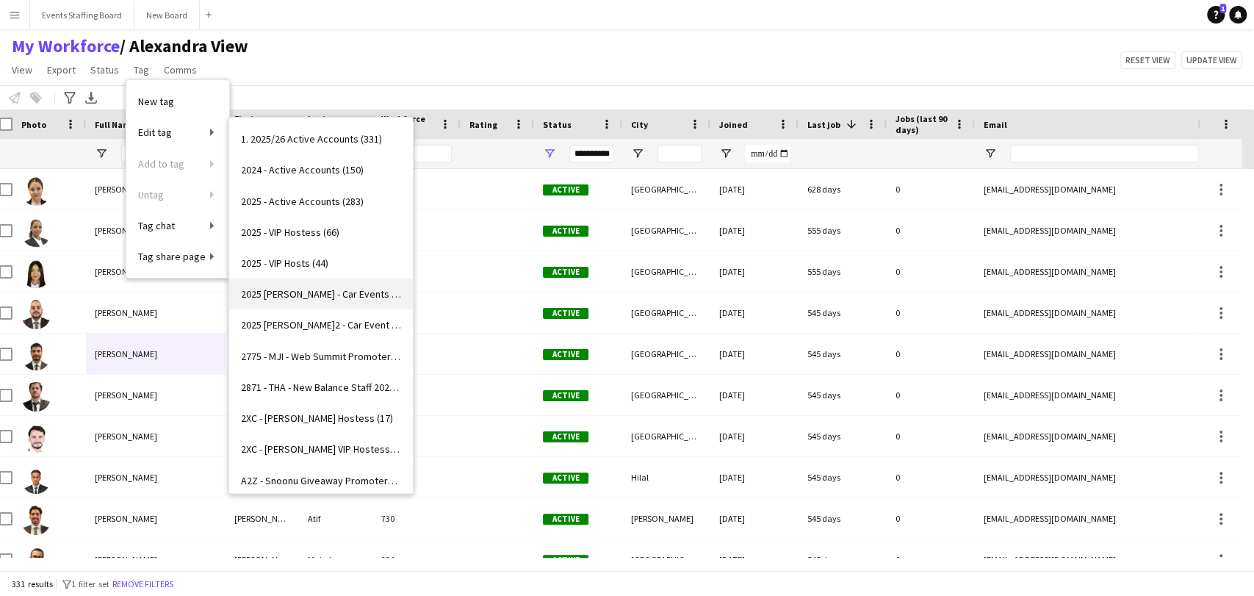
click at [343, 303] on link "2025 SAL - Car Events (13)" at bounding box center [321, 293] width 184 height 31
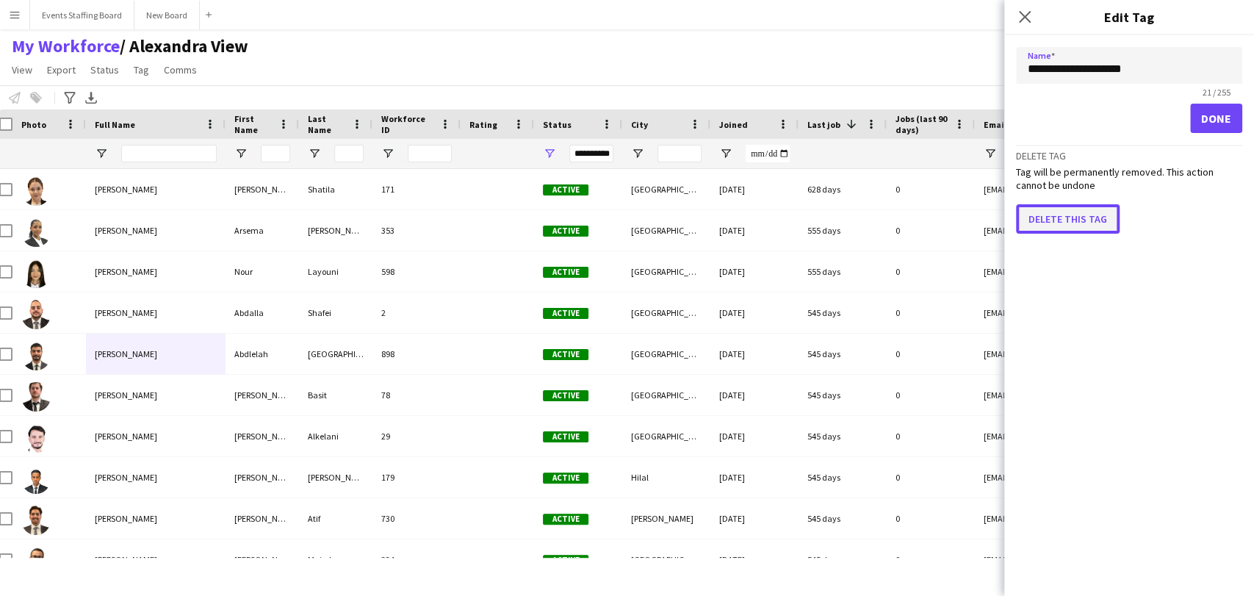
click at [1073, 219] on button "Delete this tag" at bounding box center [1068, 218] width 104 height 29
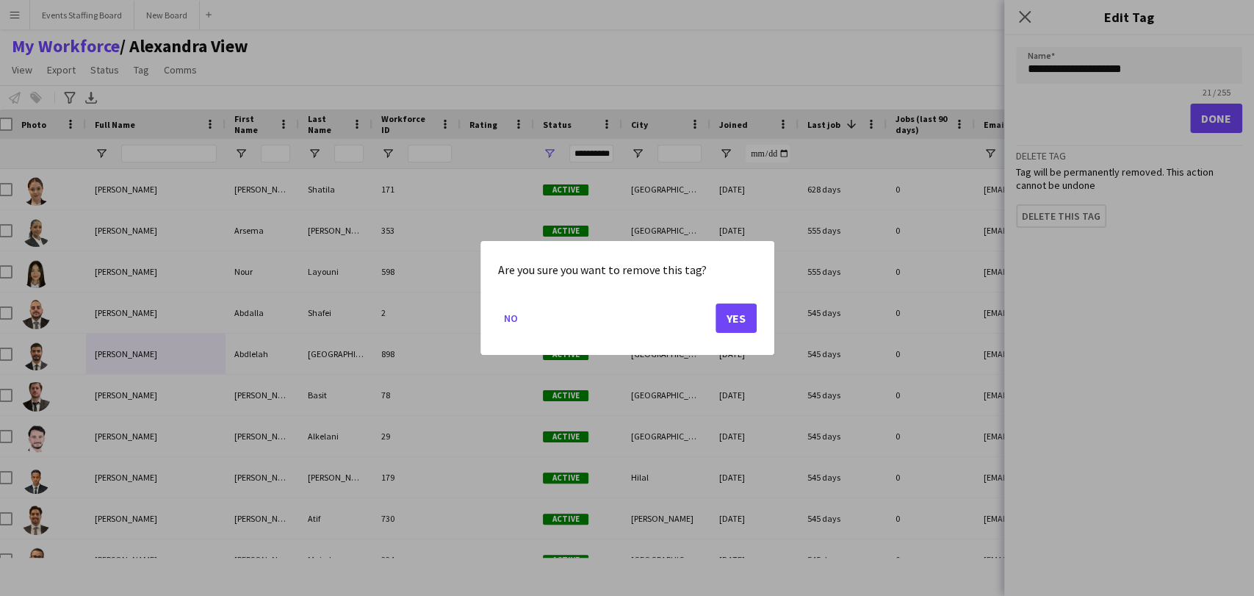
click at [757, 309] on div "Are you sure you want to remove this tag? No Yes" at bounding box center [627, 298] width 294 height 114
click at [734, 314] on button "Yes" at bounding box center [735, 317] width 41 height 29
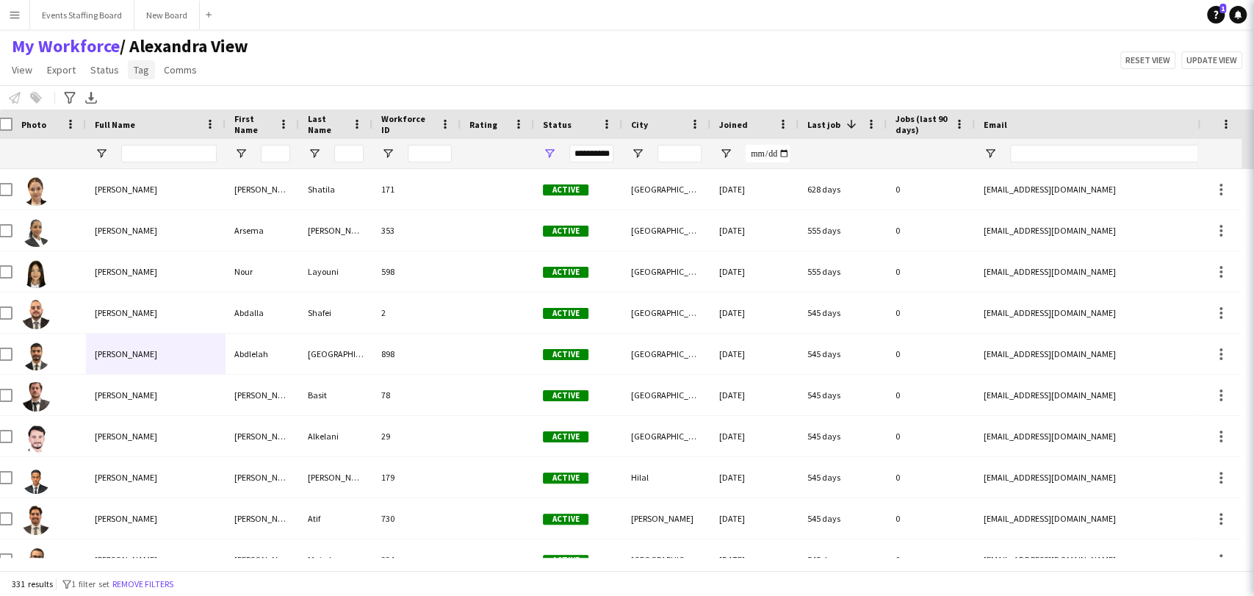
click at [149, 72] on link "Tag" at bounding box center [141, 69] width 27 height 19
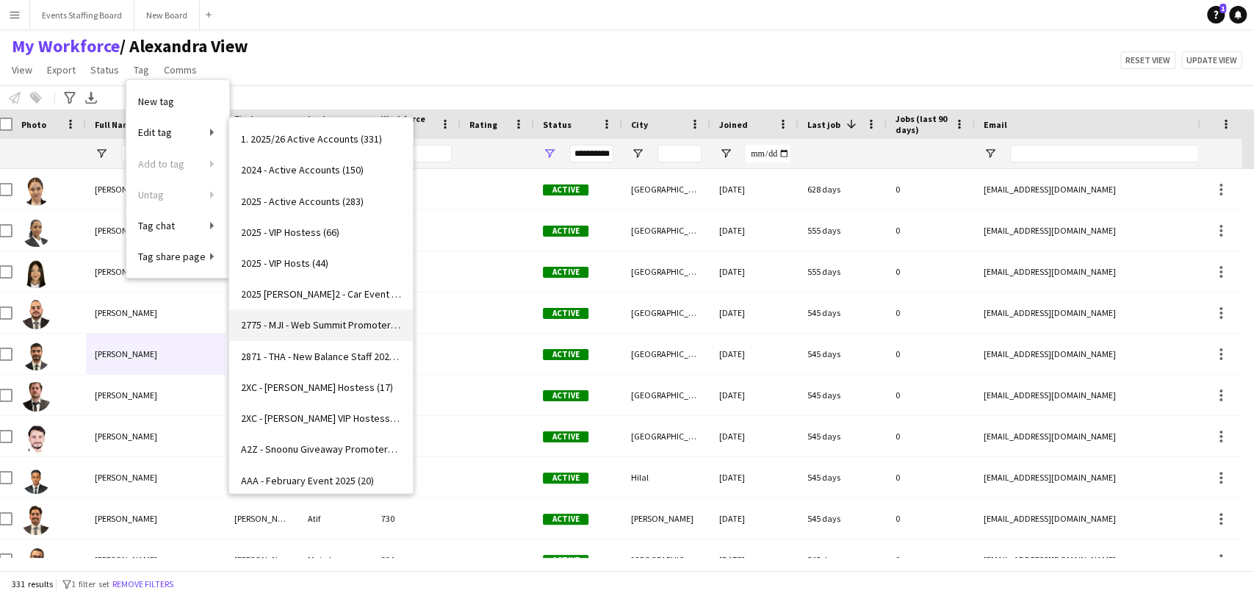
click at [311, 324] on span "2775 - MJI - Web Summit Promoter (2)" at bounding box center [321, 324] width 160 height 13
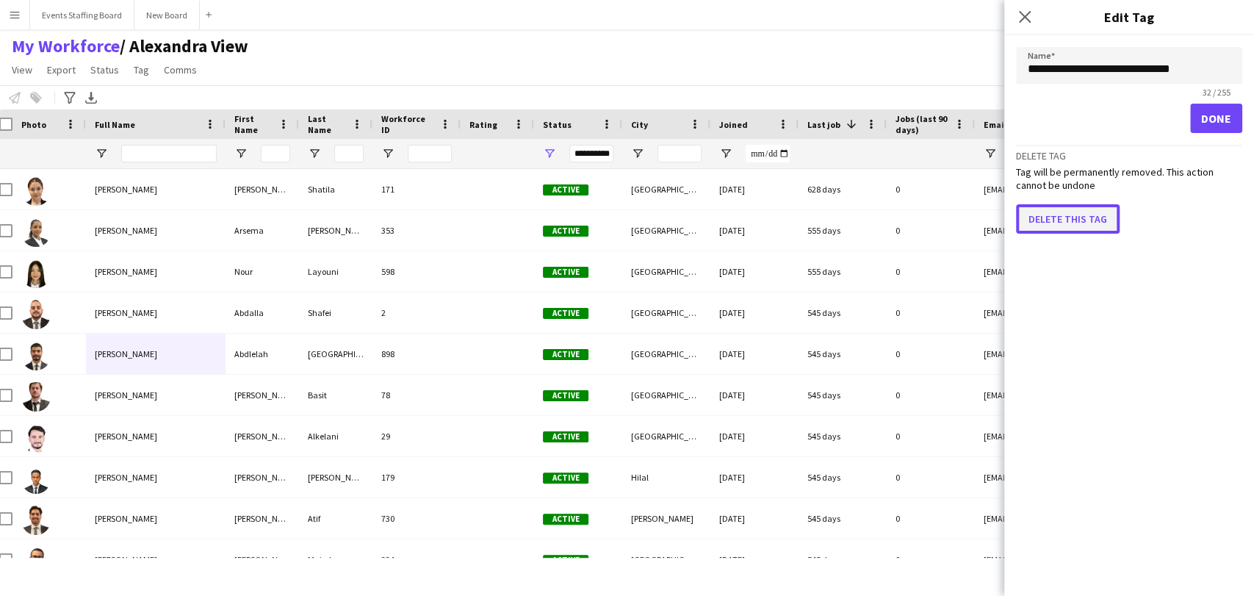
click at [1055, 220] on button "Delete this tag" at bounding box center [1068, 218] width 104 height 29
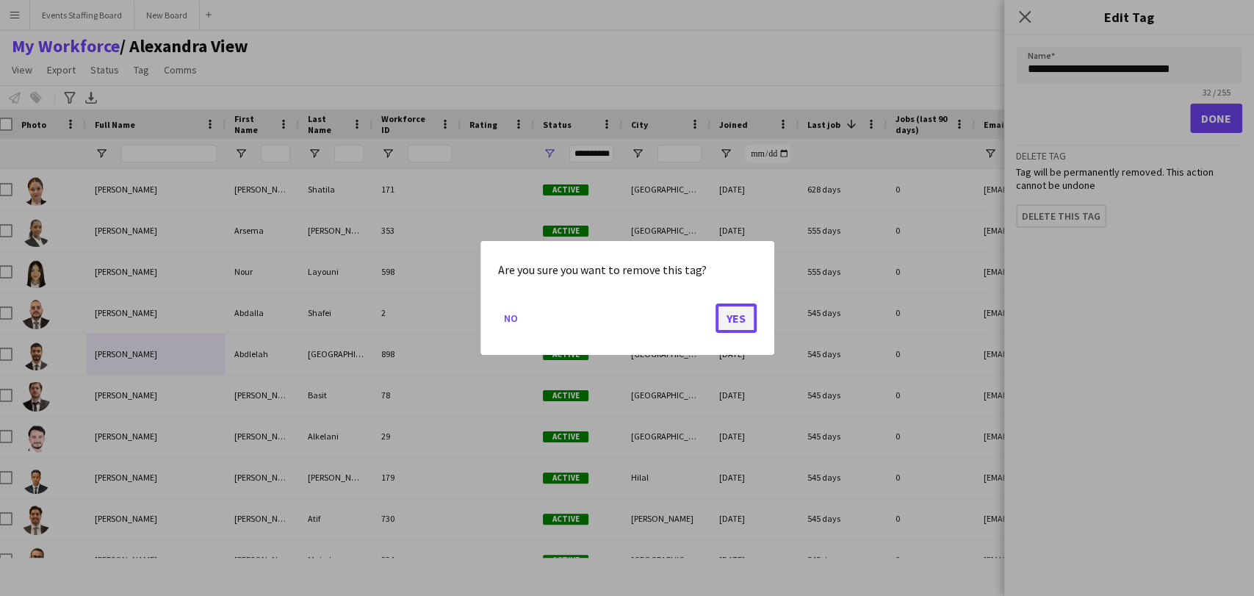
click at [729, 324] on button "Yes" at bounding box center [735, 317] width 41 height 29
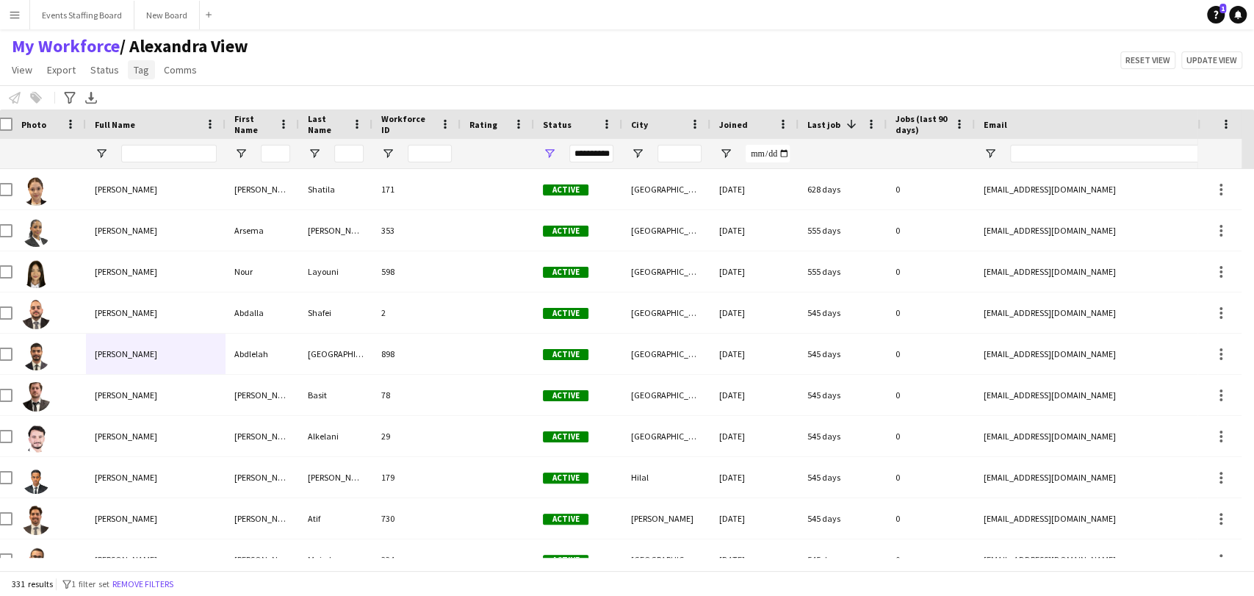
click at [134, 73] on span "Tag" at bounding box center [141, 69] width 15 height 13
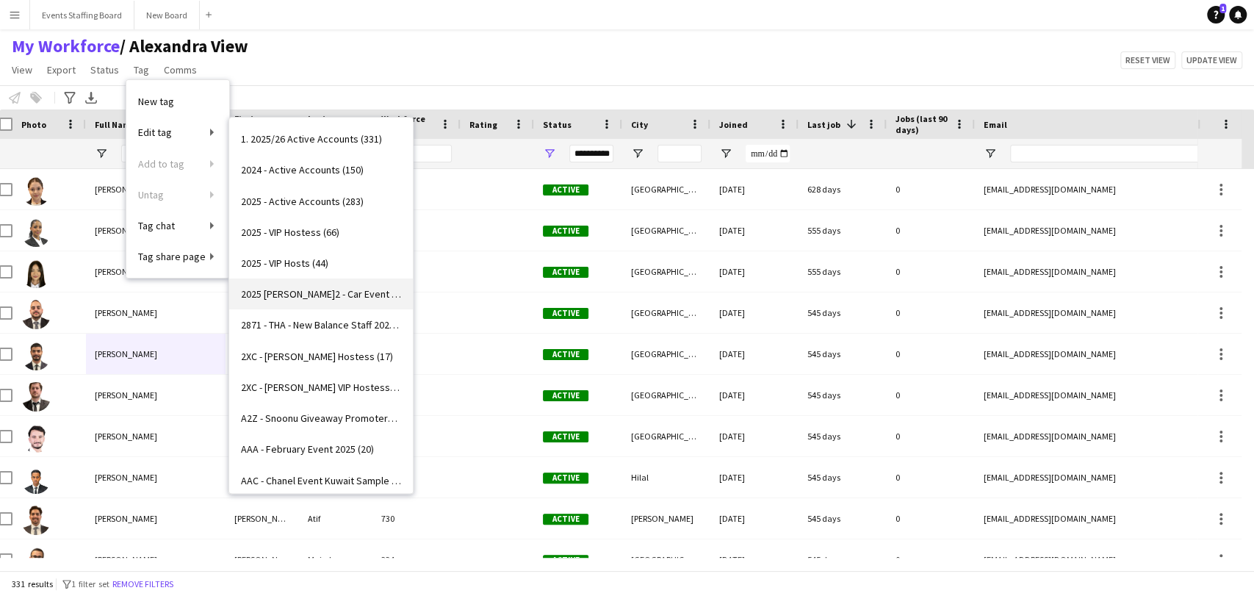
click at [328, 289] on span "2025 SAL v.2 - Car Event (5)" at bounding box center [321, 293] width 160 height 13
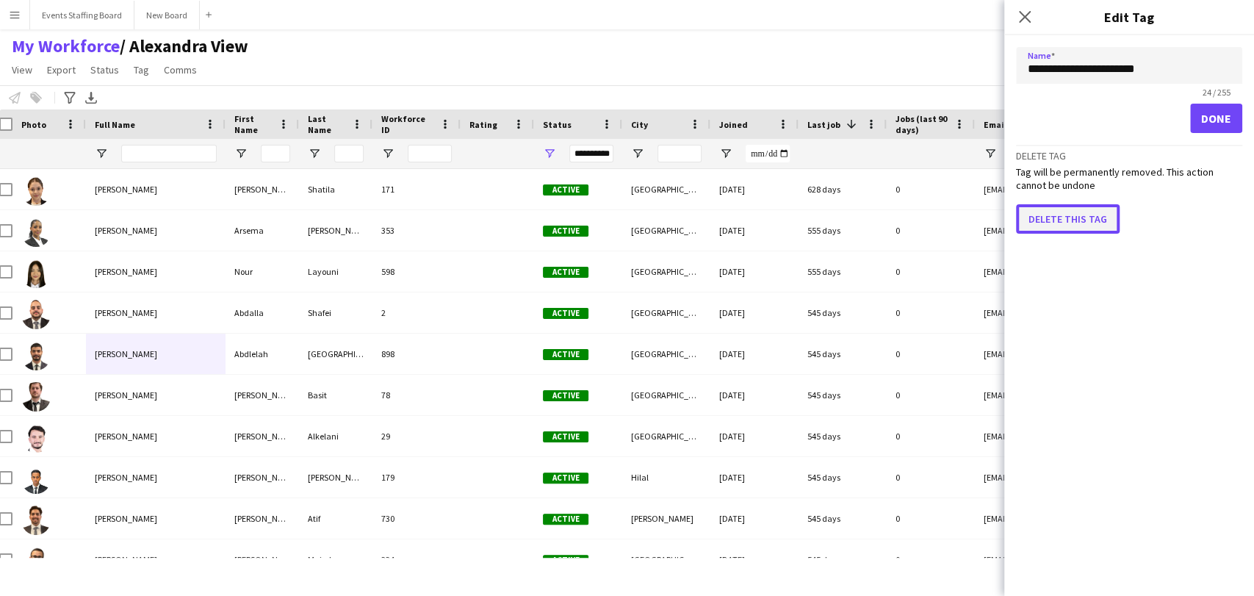
click at [1071, 222] on button "Delete this tag" at bounding box center [1068, 218] width 104 height 29
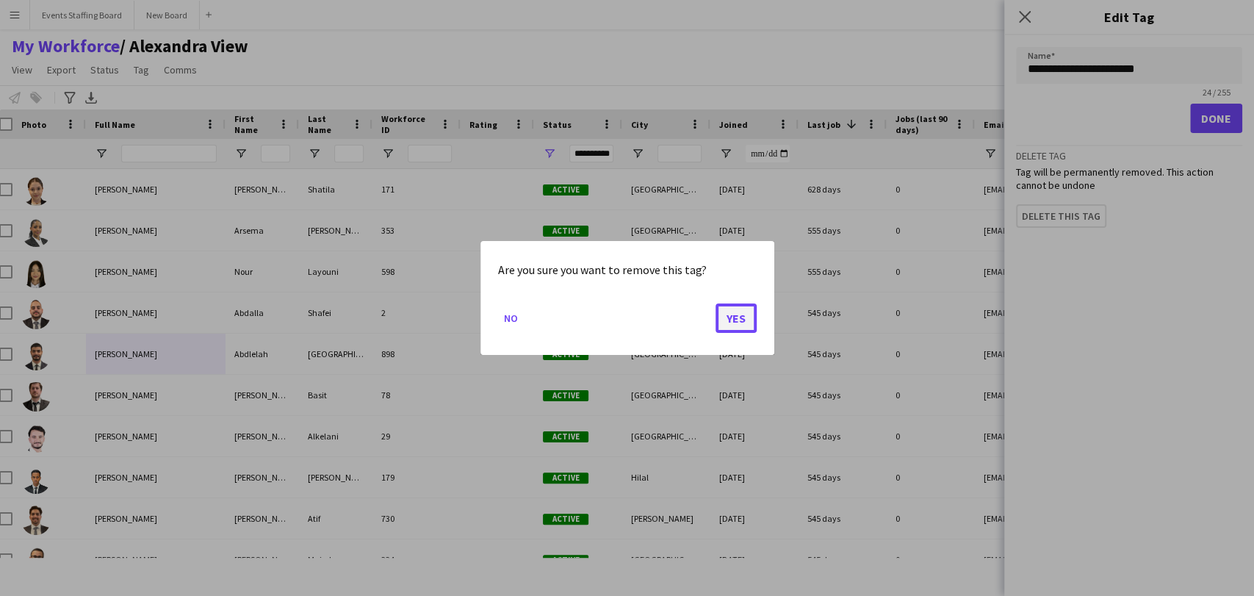
click at [736, 306] on button "Yes" at bounding box center [735, 317] width 41 height 29
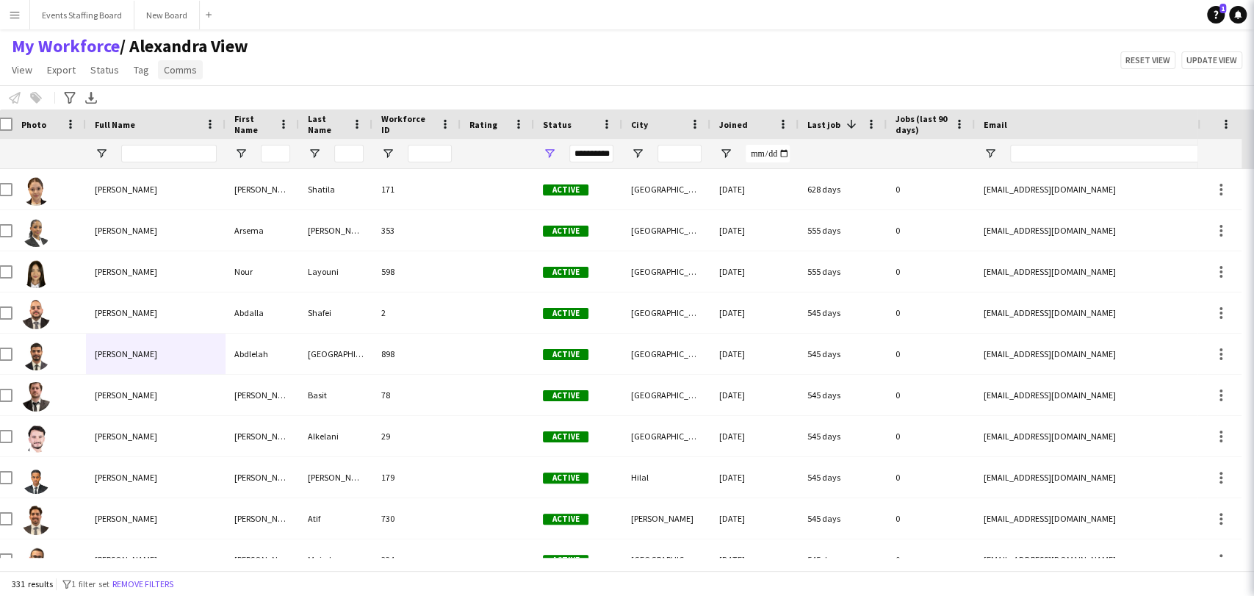
click at [158, 74] on link "Comms" at bounding box center [180, 69] width 45 height 19
click at [138, 74] on span "Tag" at bounding box center [141, 69] width 15 height 13
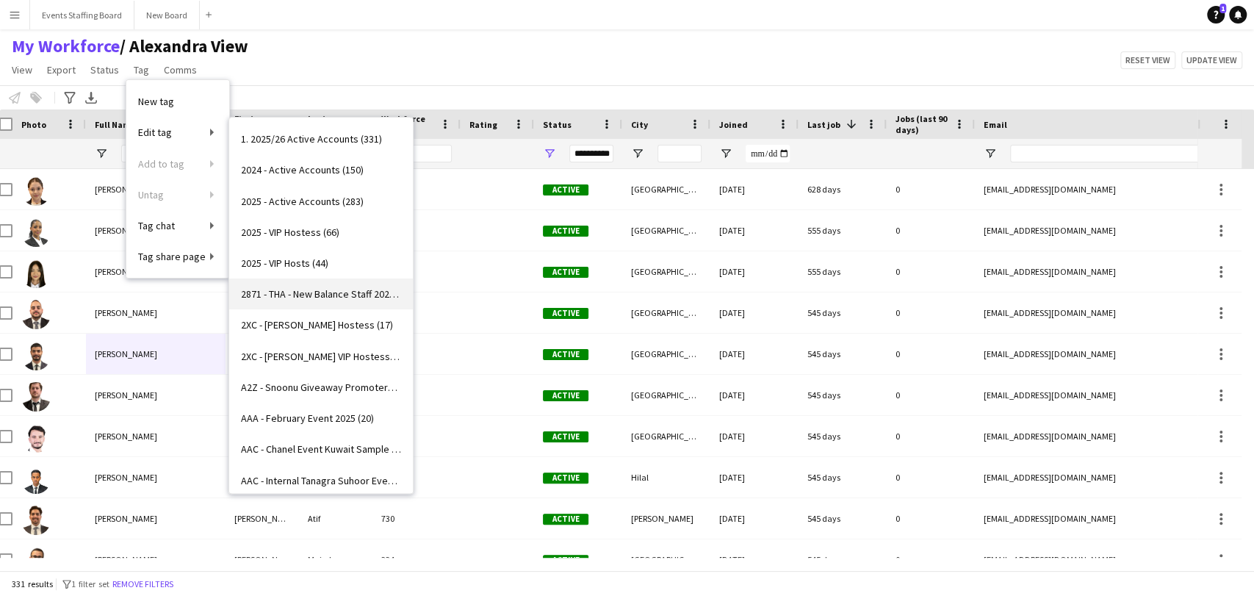
click at [289, 291] on span "2871 - THA - New Balance Staff 2025 (0)" at bounding box center [321, 293] width 160 height 13
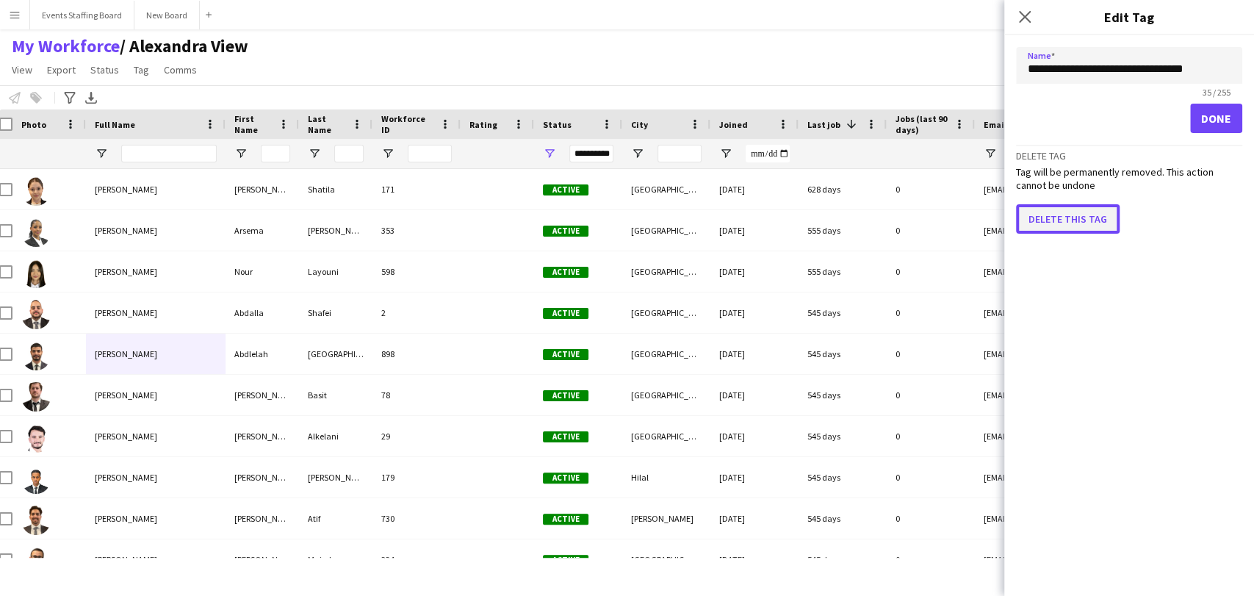
click at [1070, 223] on button "Delete this tag" at bounding box center [1068, 218] width 104 height 29
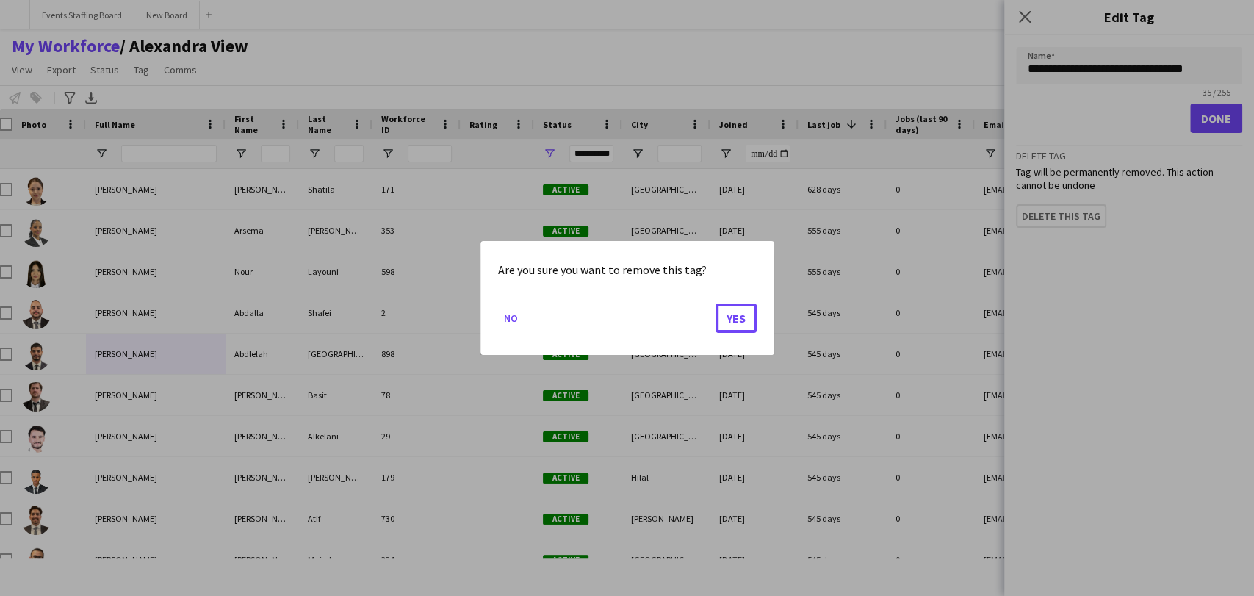
drag, startPoint x: 727, startPoint y: 311, endPoint x: 532, endPoint y: 235, distance: 209.8
click at [727, 311] on button "Yes" at bounding box center [735, 317] width 41 height 29
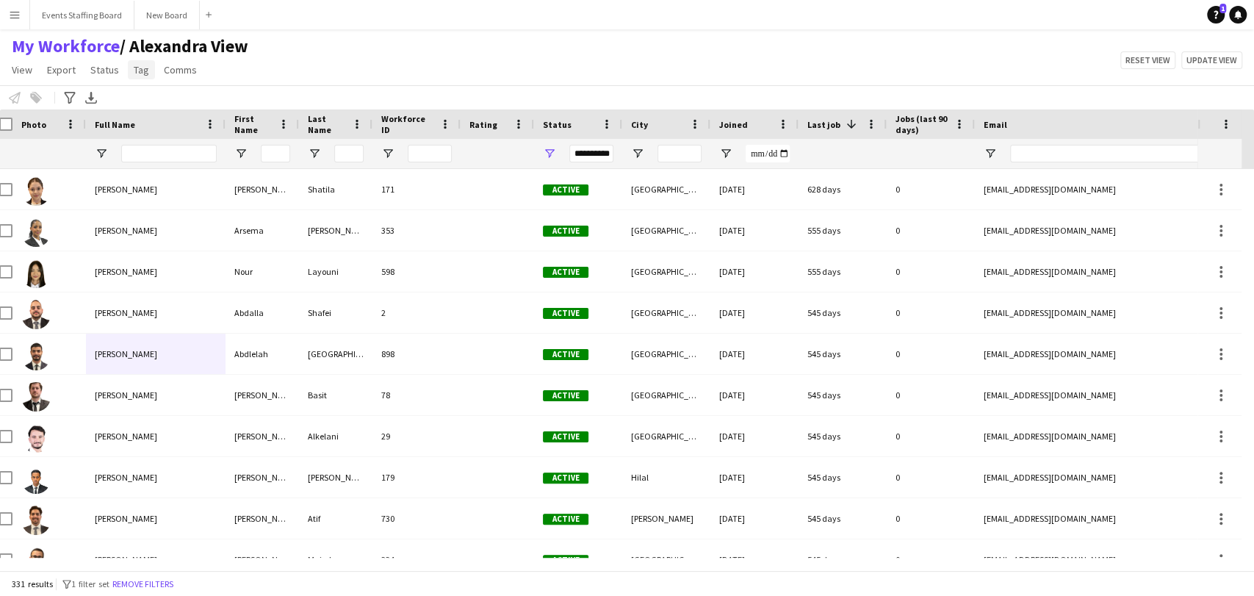
click at [134, 66] on span "Tag" at bounding box center [141, 69] width 15 height 13
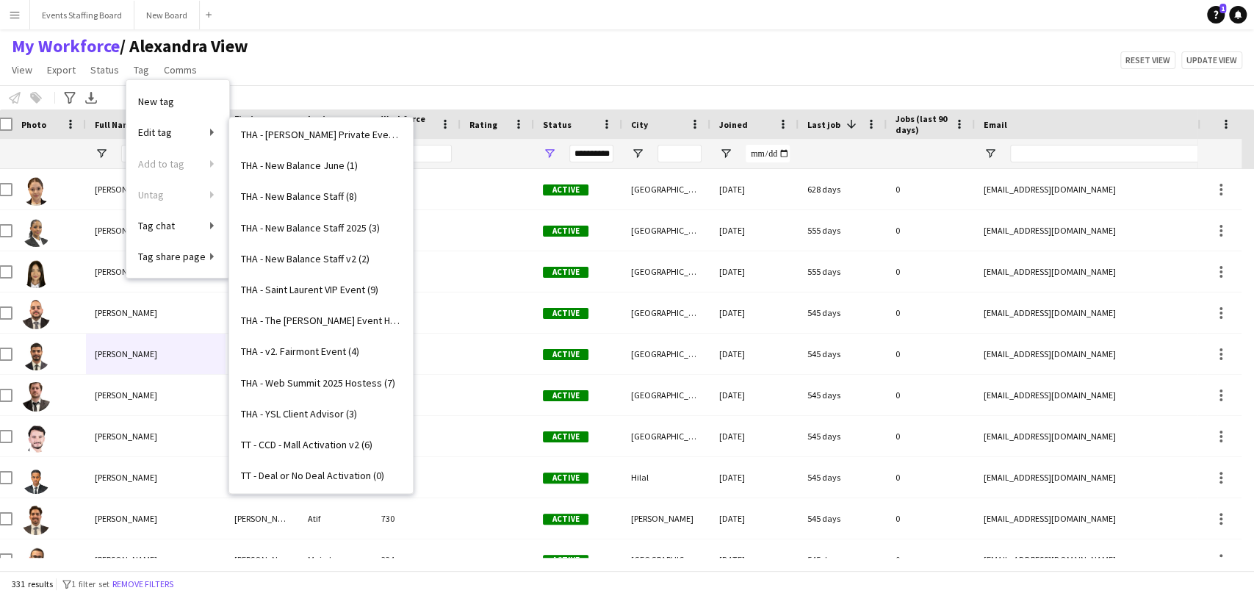
scroll to position [4278, 0]
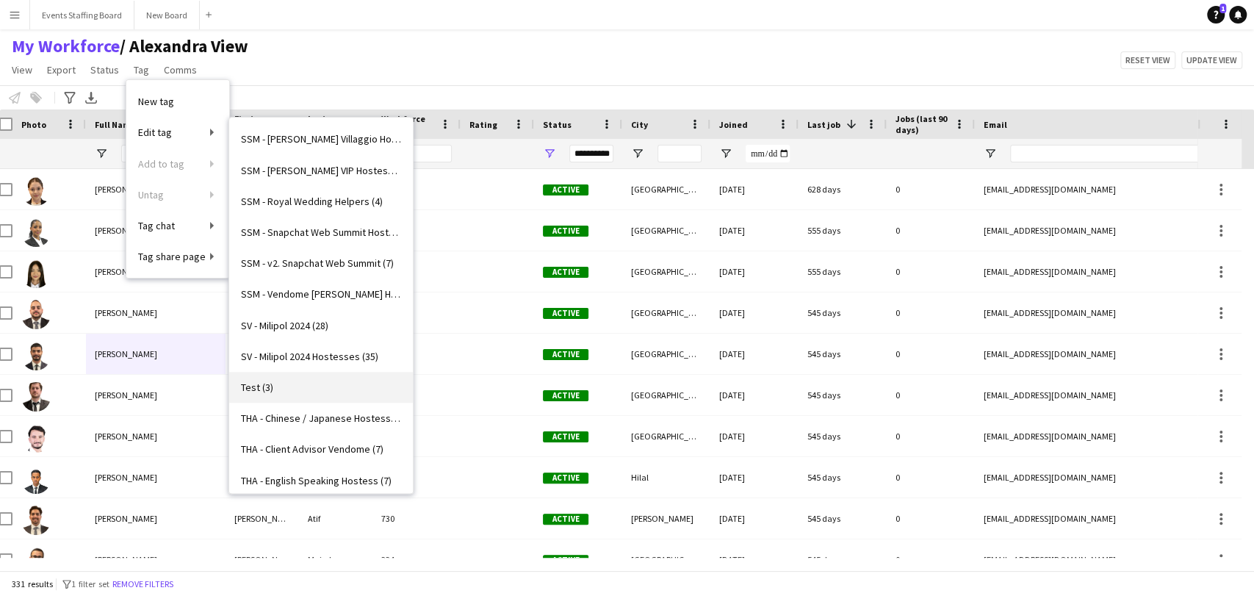
click at [263, 397] on link "Test (3)" at bounding box center [321, 387] width 184 height 31
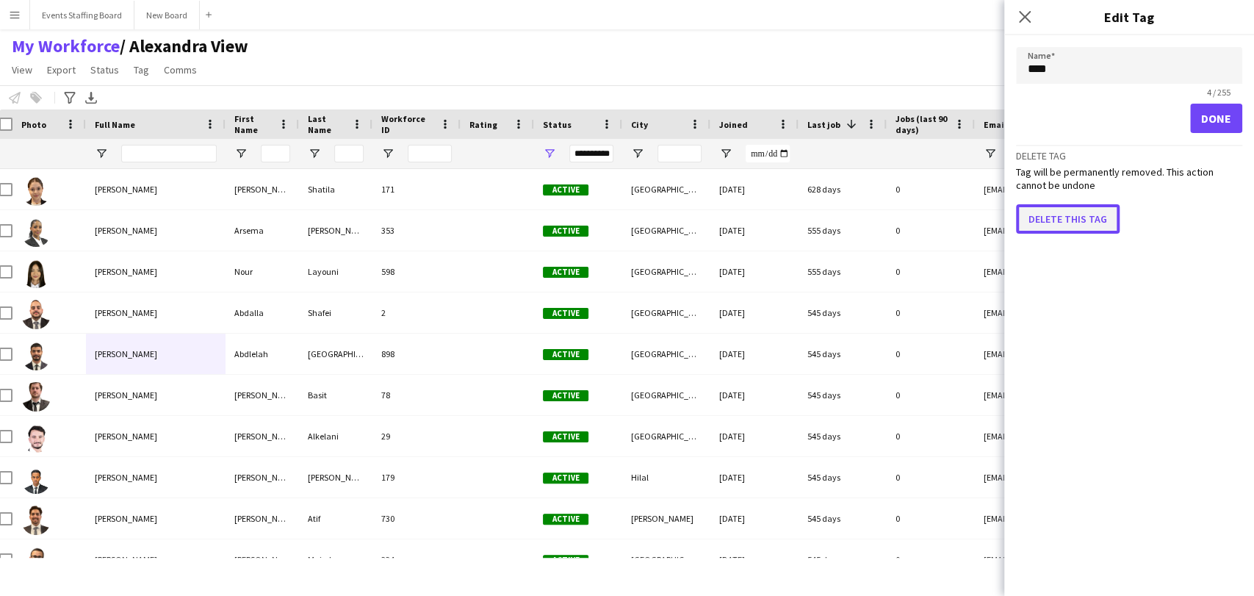
click at [1058, 204] on button "Delete this tag" at bounding box center [1068, 218] width 104 height 29
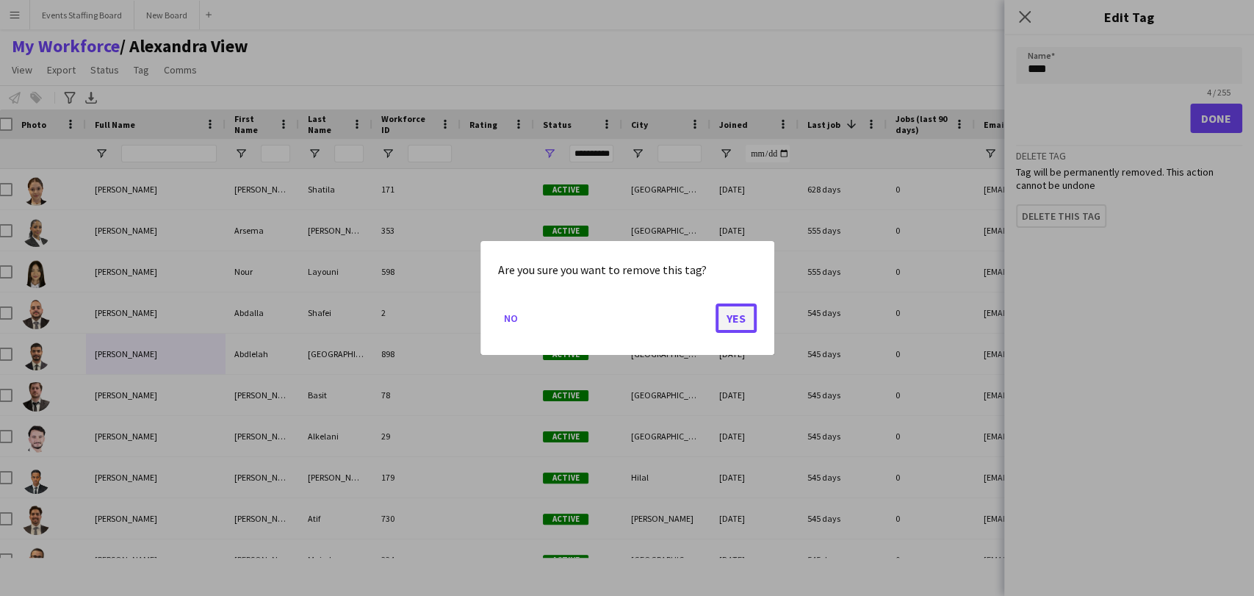
click at [748, 306] on button "Yes" at bounding box center [735, 317] width 41 height 29
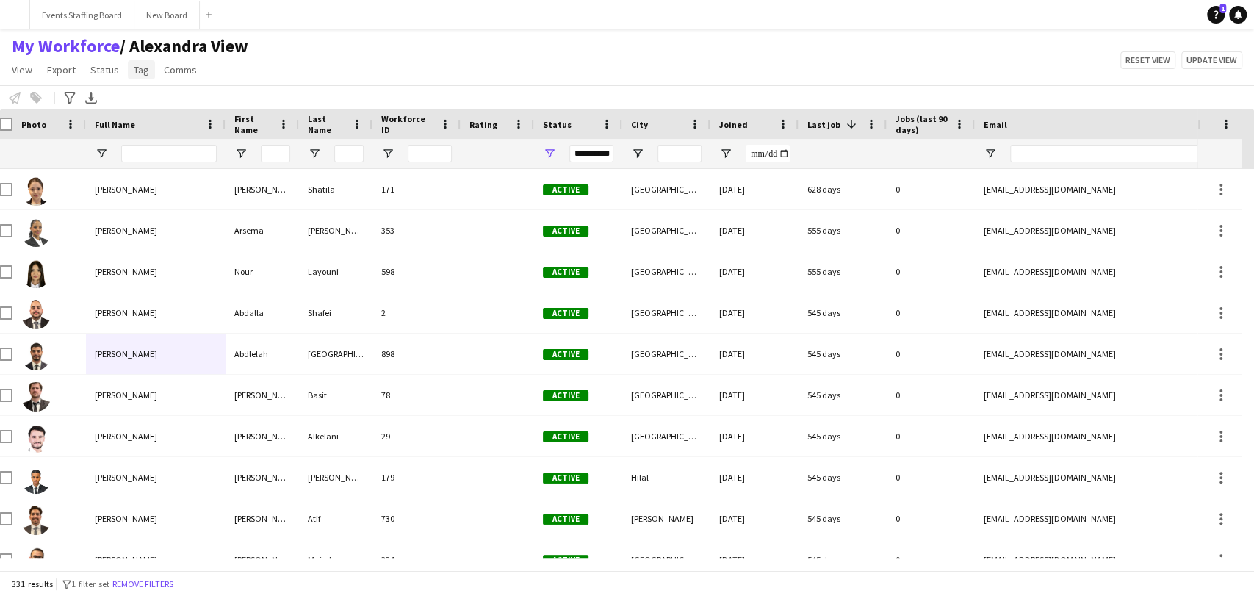
click at [135, 72] on span "Tag" at bounding box center [141, 69] width 15 height 13
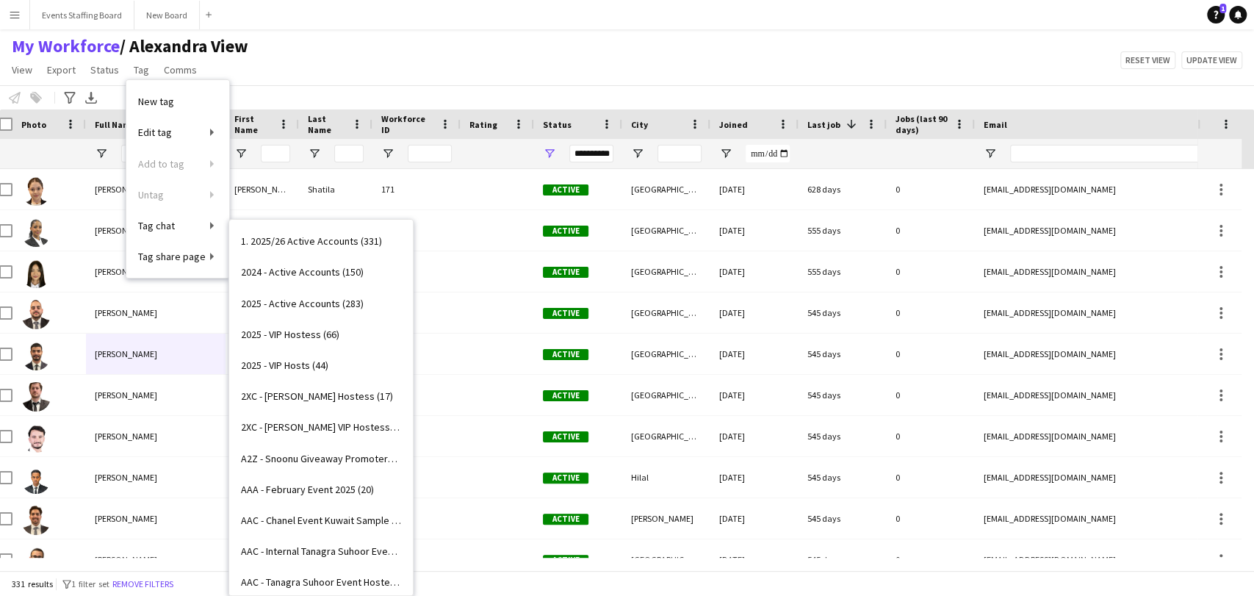
drag, startPoint x: 317, startPoint y: 249, endPoint x: 331, endPoint y: 249, distance: 14.0
click at [317, 248] on link "1. 2025/26 Active Accounts (331)" at bounding box center [321, 240] width 184 height 31
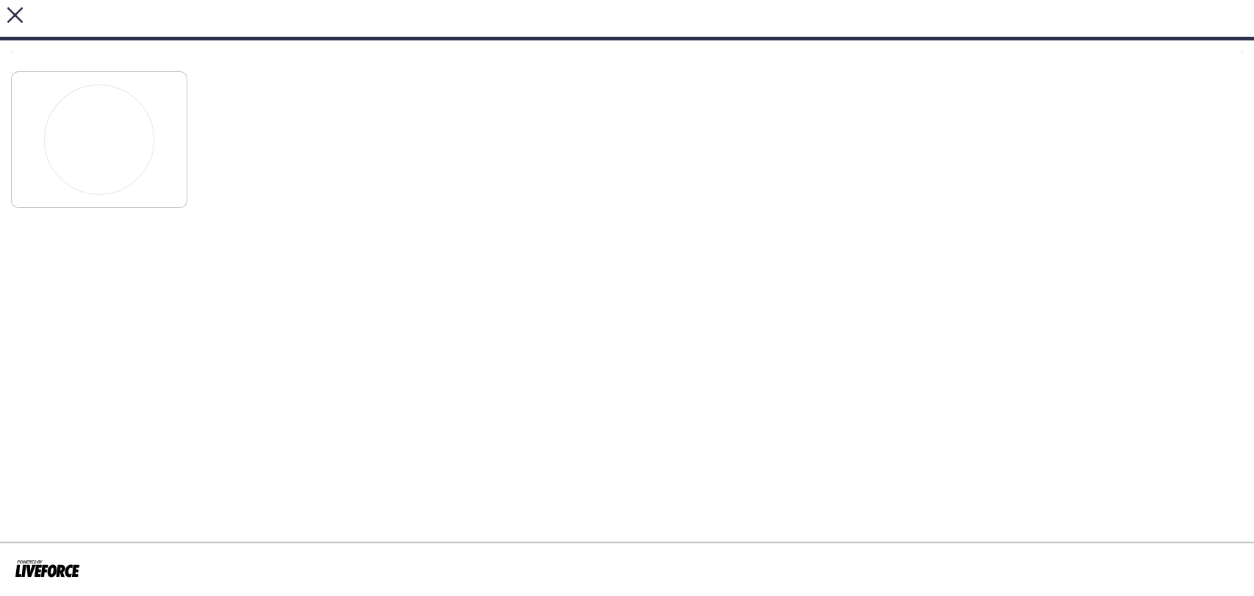
click at [15, 17] on icon "close" at bounding box center [14, 14] width 15 height 15
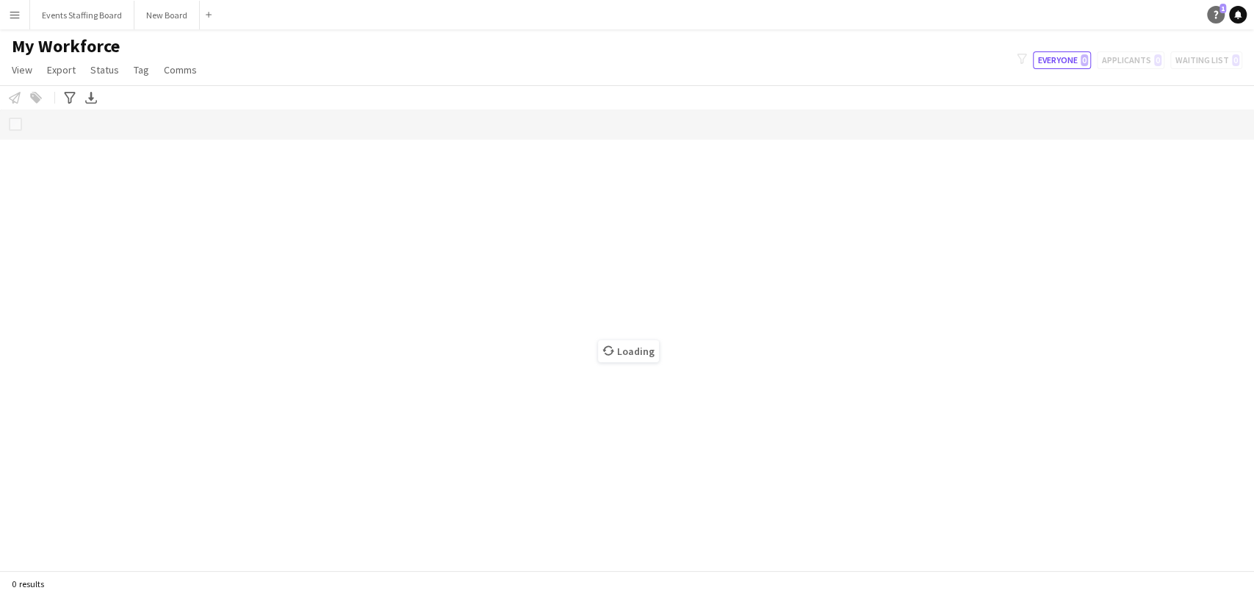
click at [1223, 10] on span "1" at bounding box center [1222, 9] width 7 height 10
click at [624, 354] on span "Loading" at bounding box center [628, 351] width 61 height 22
click at [12, 15] on app-icon "Menu" at bounding box center [15, 15] width 12 height 12
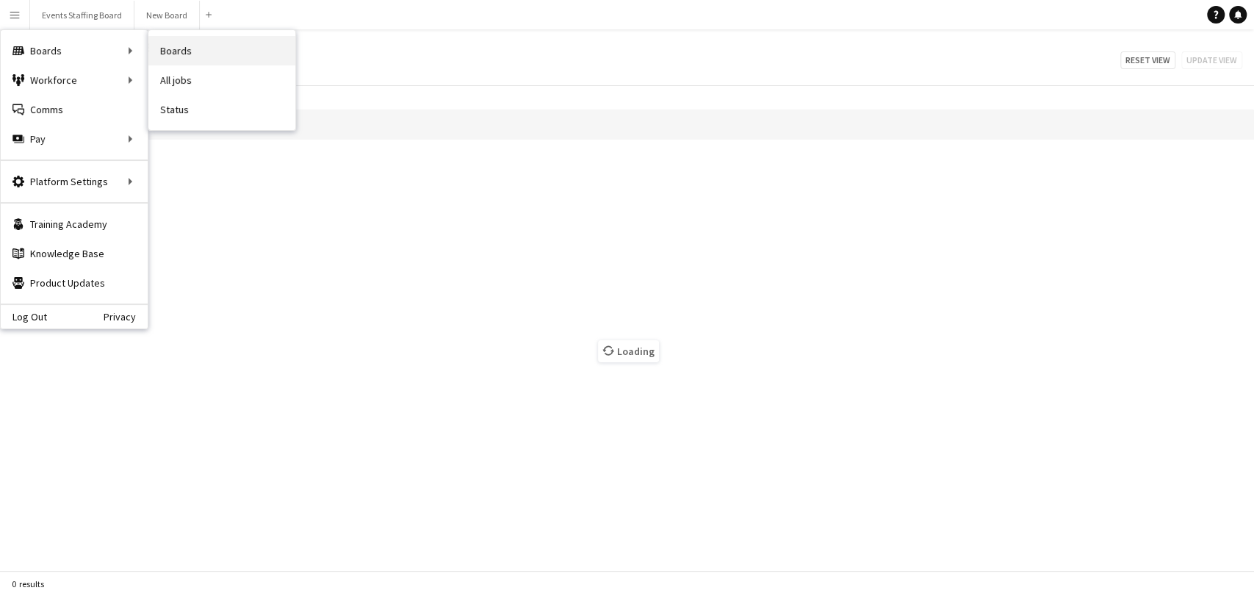
click at [201, 52] on link "Boards" at bounding box center [221, 50] width 147 height 29
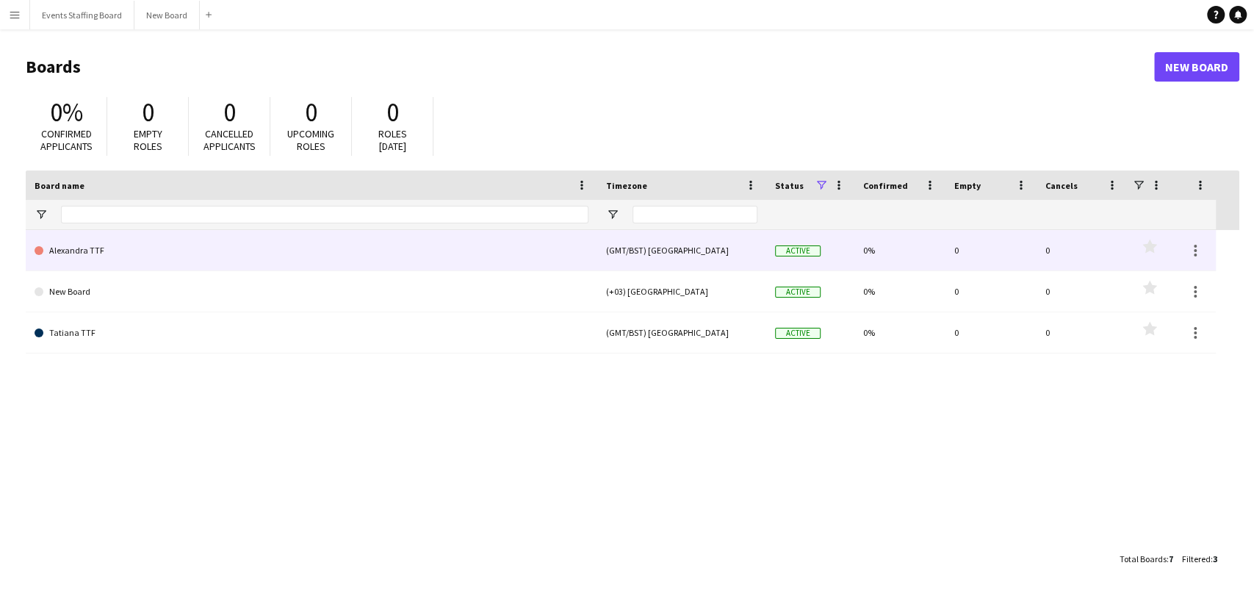
click at [633, 240] on div "(GMT/BST) London" at bounding box center [681, 250] width 169 height 40
click at [1188, 252] on div at bounding box center [1195, 251] width 18 height 18
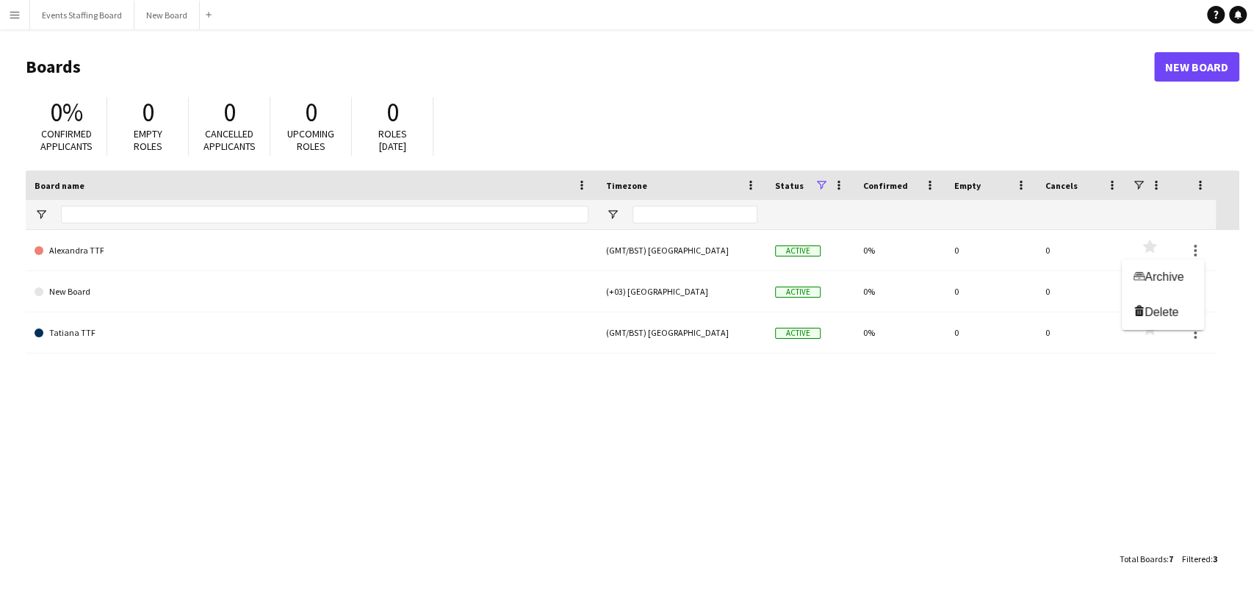
click at [737, 259] on div at bounding box center [627, 298] width 1254 height 596
click at [617, 239] on div "(GMT/BST) London" at bounding box center [681, 250] width 169 height 40
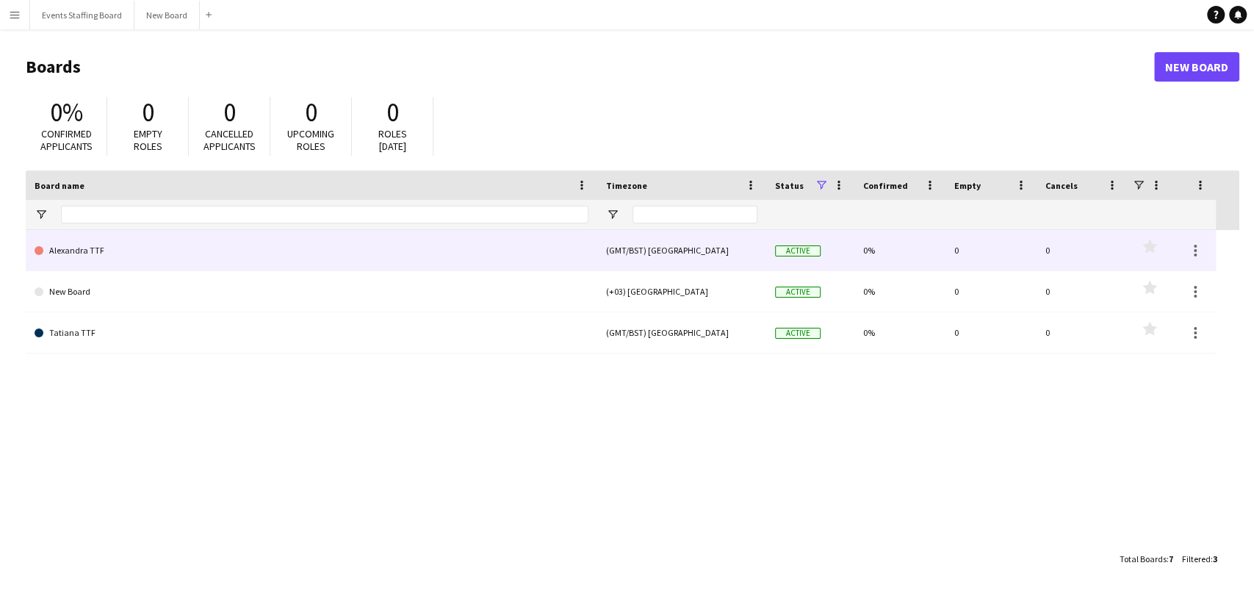
click at [618, 248] on div "(GMT/BST) London" at bounding box center [681, 250] width 169 height 40
click at [100, 248] on link "Alexandra TTF" at bounding box center [312, 250] width 554 height 41
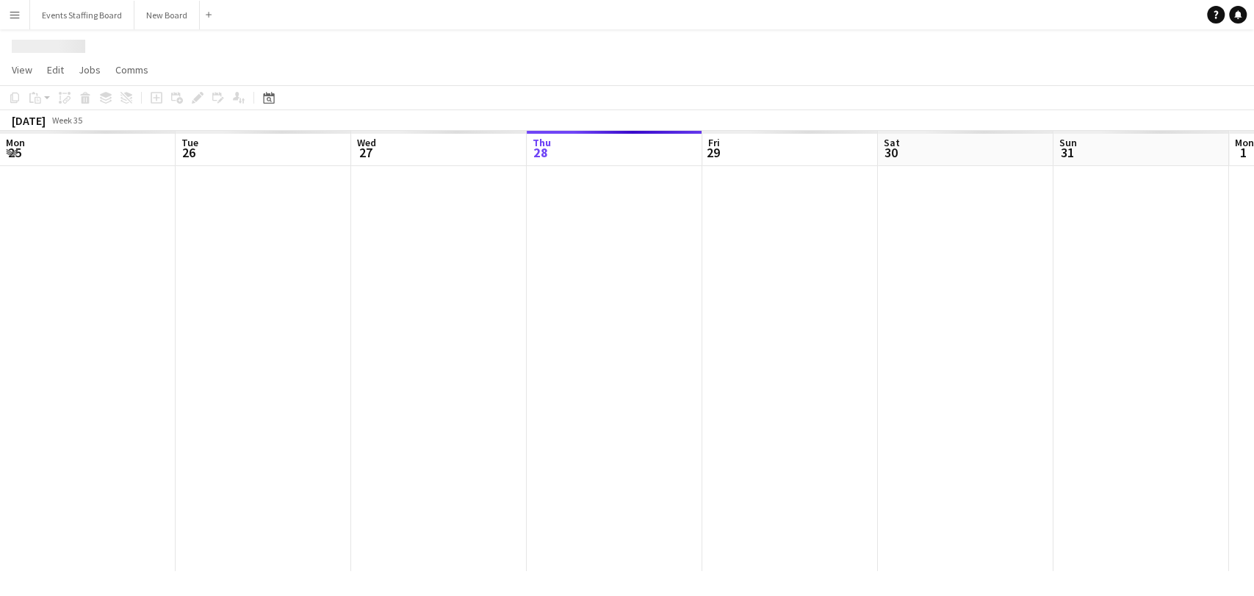
scroll to position [0, 351]
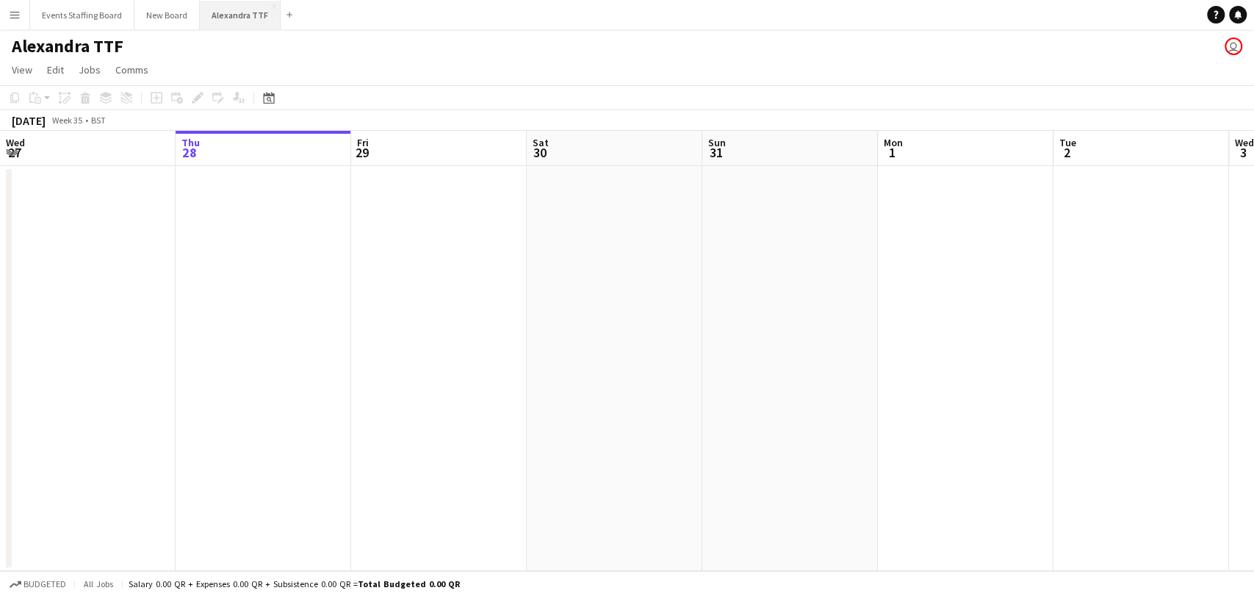
click at [0, 0] on app-icon "Close" at bounding box center [0, 0] width 0 height 0
click at [107, 13] on button "Events Staffing Board Close" at bounding box center [82, 15] width 104 height 29
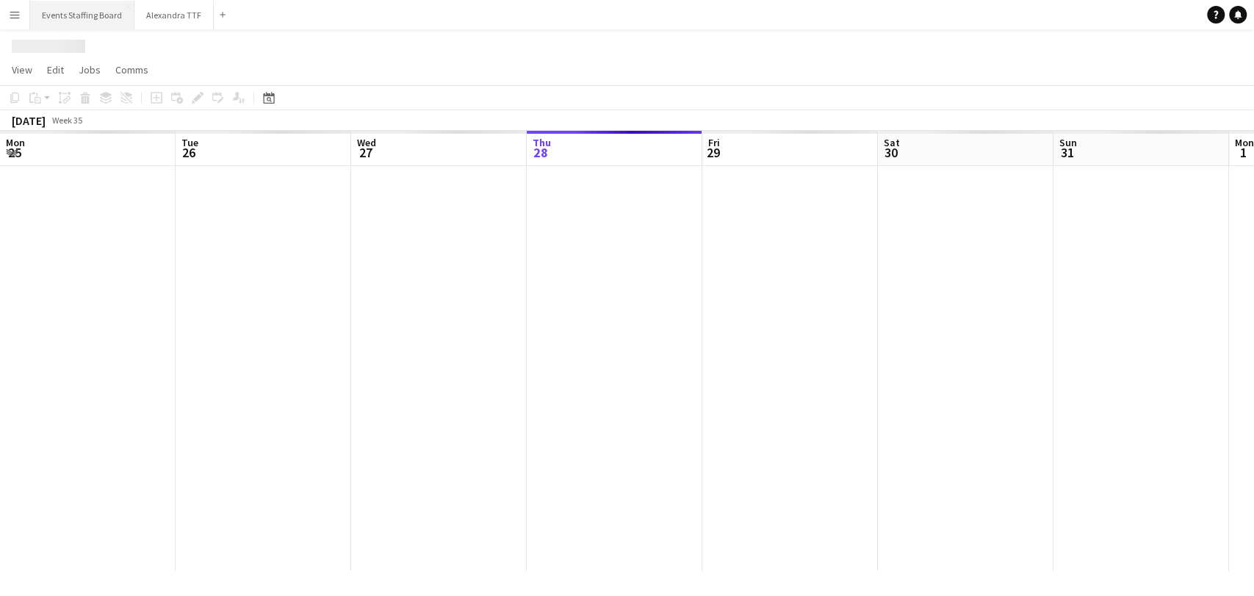
scroll to position [0, 351]
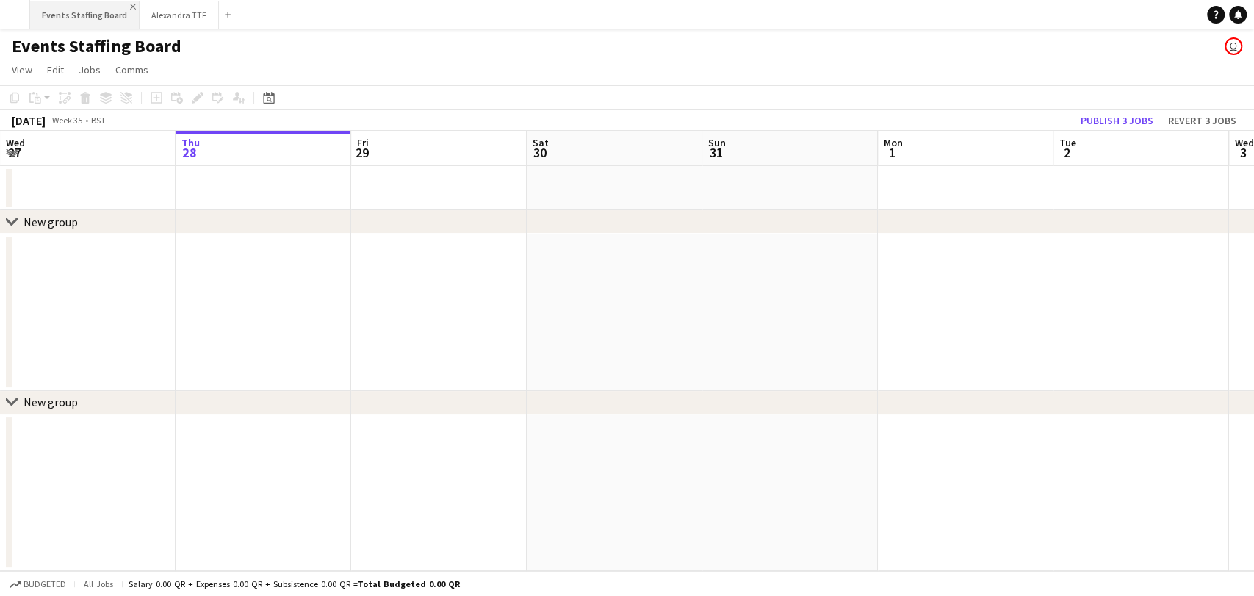
click at [130, 7] on app-icon "Close" at bounding box center [133, 7] width 6 height 6
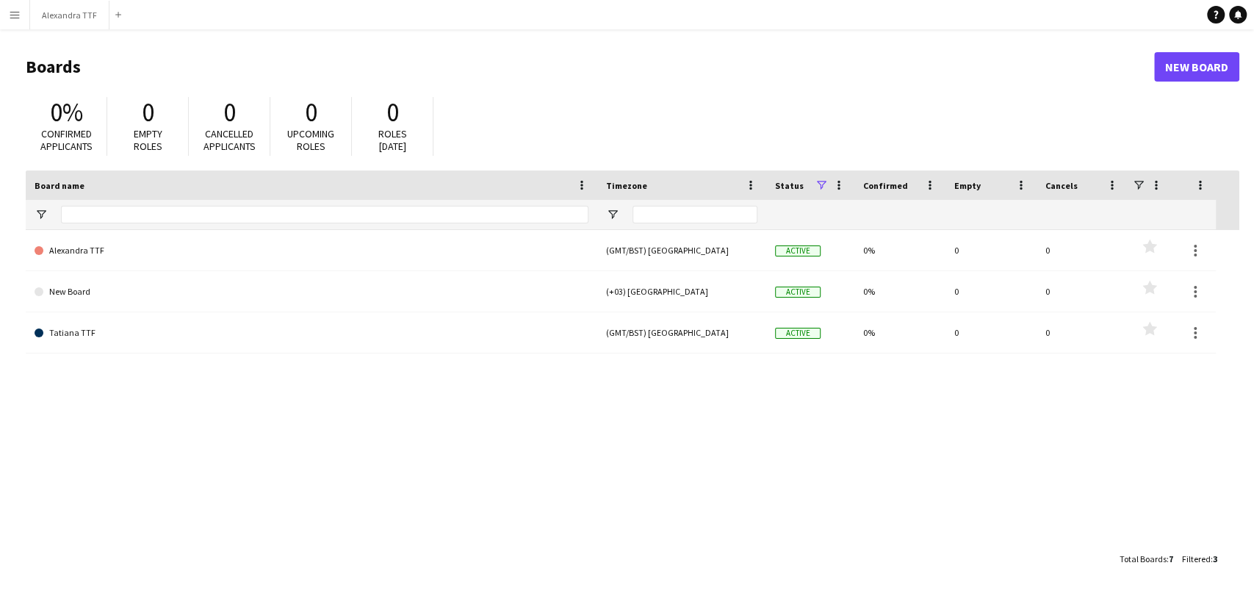
click at [21, 15] on button "Menu" at bounding box center [14, 14] width 29 height 29
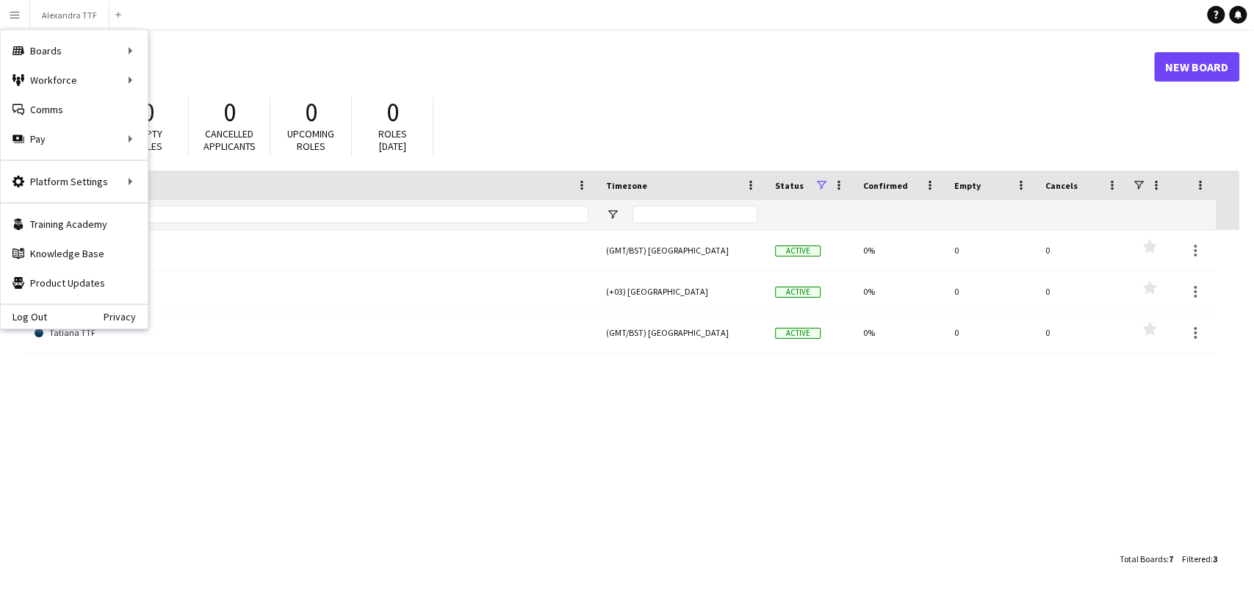
click at [516, 72] on h1 "Boards" at bounding box center [590, 67] width 1128 height 22
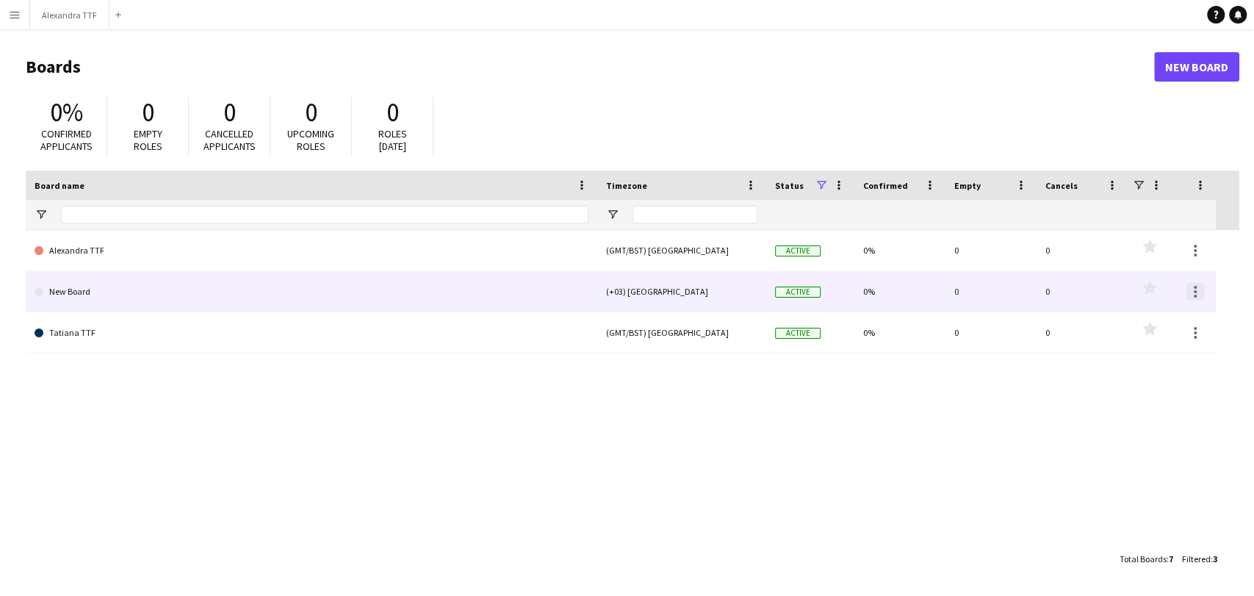
click at [1194, 286] on div at bounding box center [1195, 287] width 3 height 3
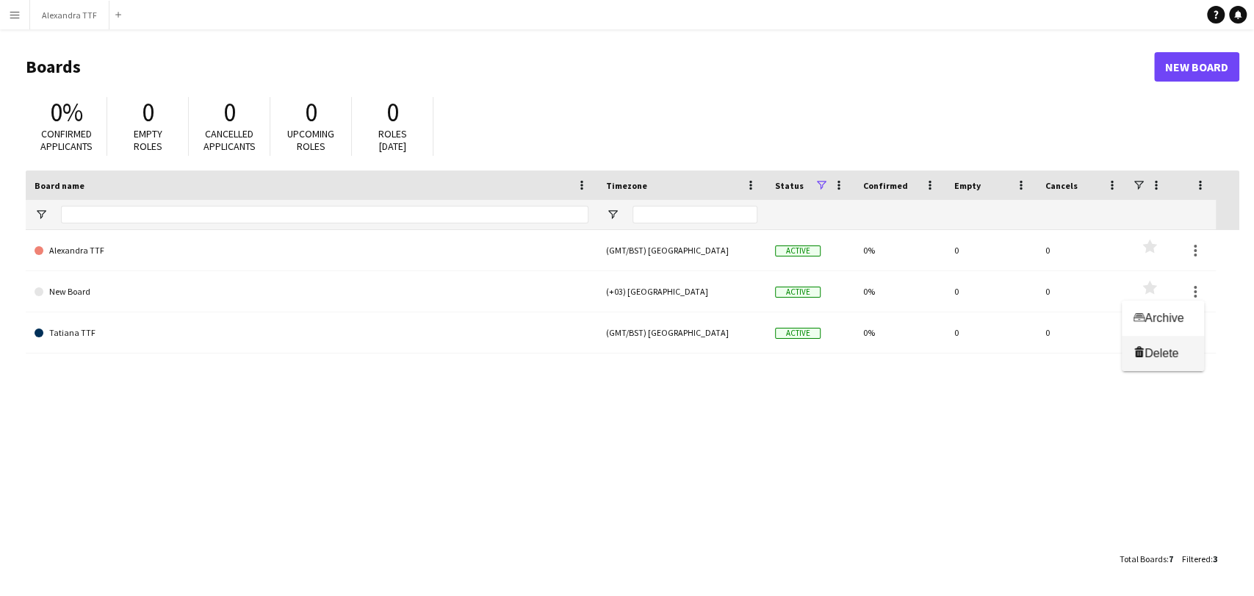
click at [1158, 354] on span "Delete" at bounding box center [1161, 353] width 34 height 12
click at [1175, 557] on div "Total Boards : 6 Filtered : 2" at bounding box center [1168, 558] width 107 height 29
click at [1122, 556] on span "Total Boards" at bounding box center [1142, 558] width 47 height 11
click at [39, 215] on span "Open Filter Menu" at bounding box center [41, 214] width 13 height 13
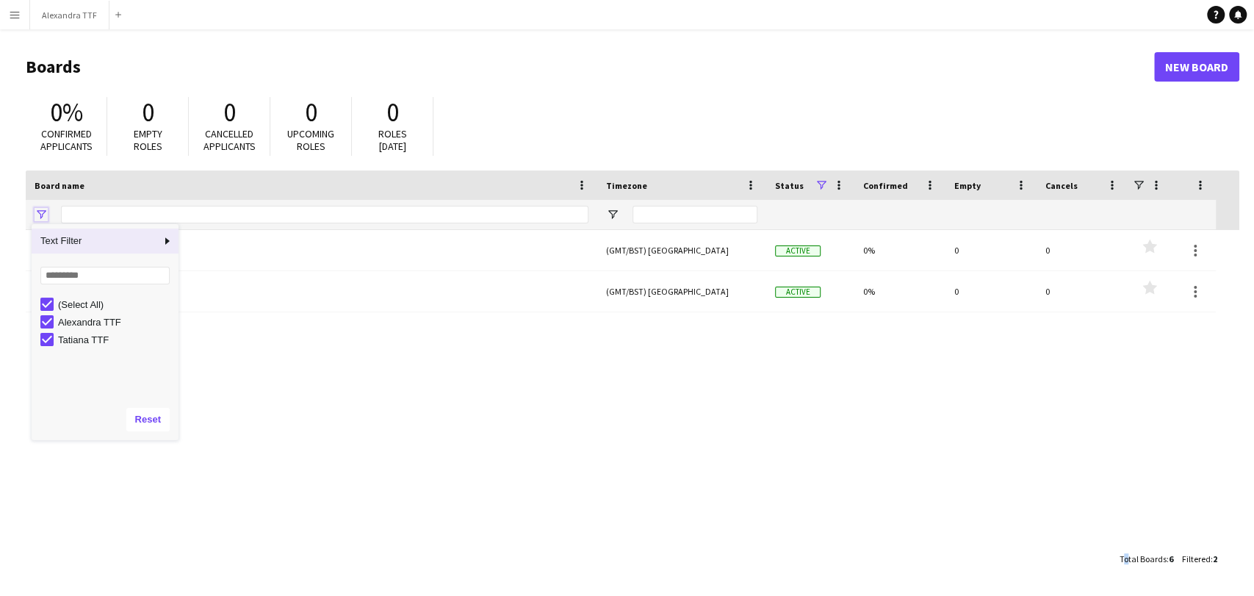
click at [39, 215] on span "Open Filter Menu" at bounding box center [41, 214] width 13 height 13
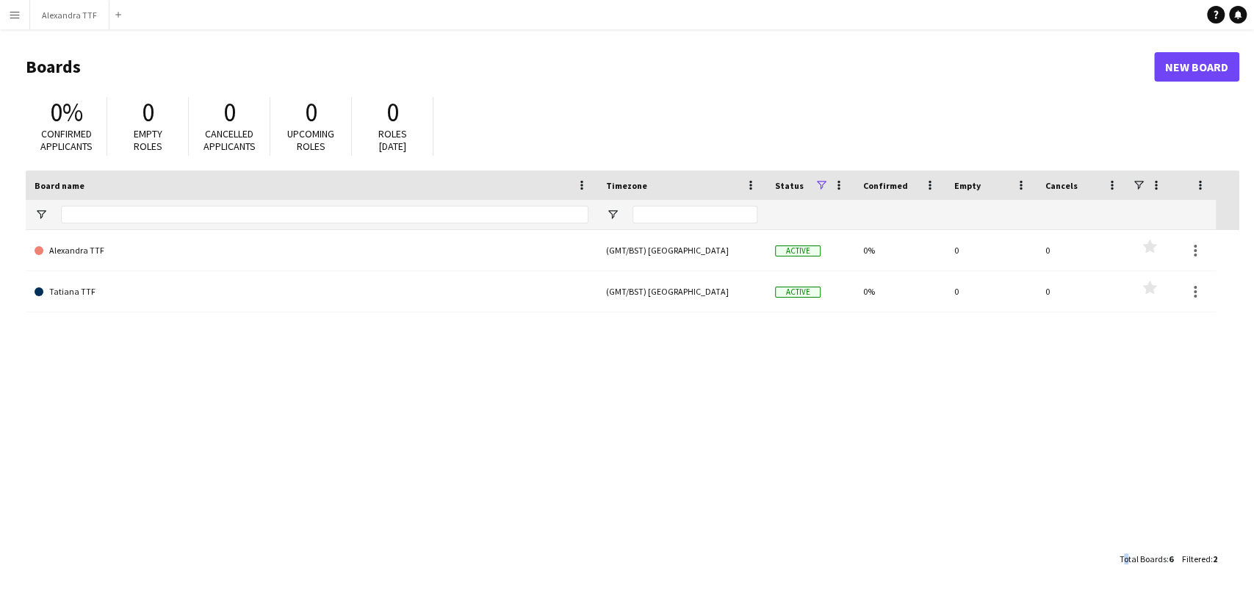
click at [447, 451] on div "Alexandra TTF (GMT/BST) London Active 0% 0 0 Favourites Tatiana TTF (GMT/BST) L…" at bounding box center [632, 387] width 1213 height 314
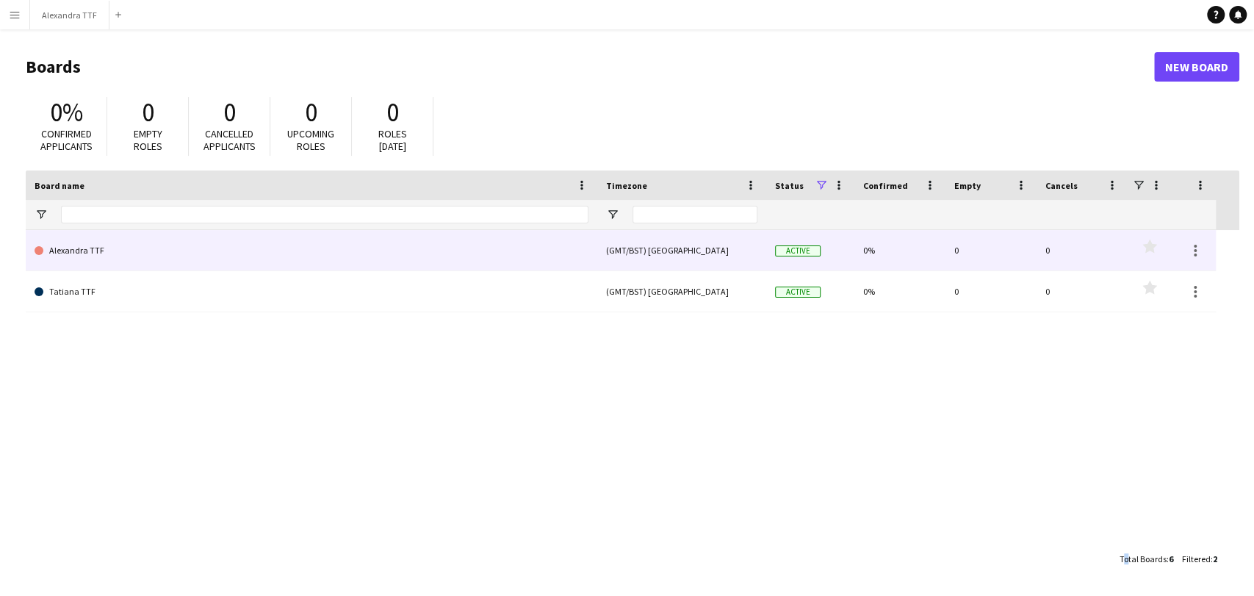
click at [633, 256] on div "(GMT/BST) London" at bounding box center [681, 250] width 169 height 40
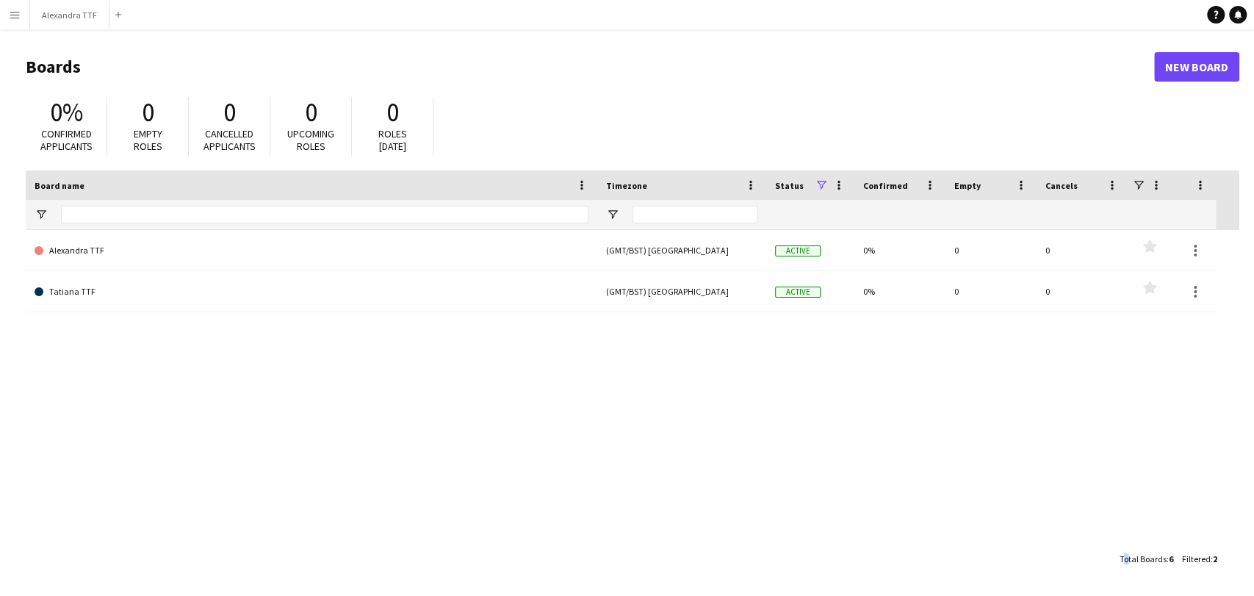
click at [13, 17] on app-icon "Menu" at bounding box center [15, 15] width 12 height 12
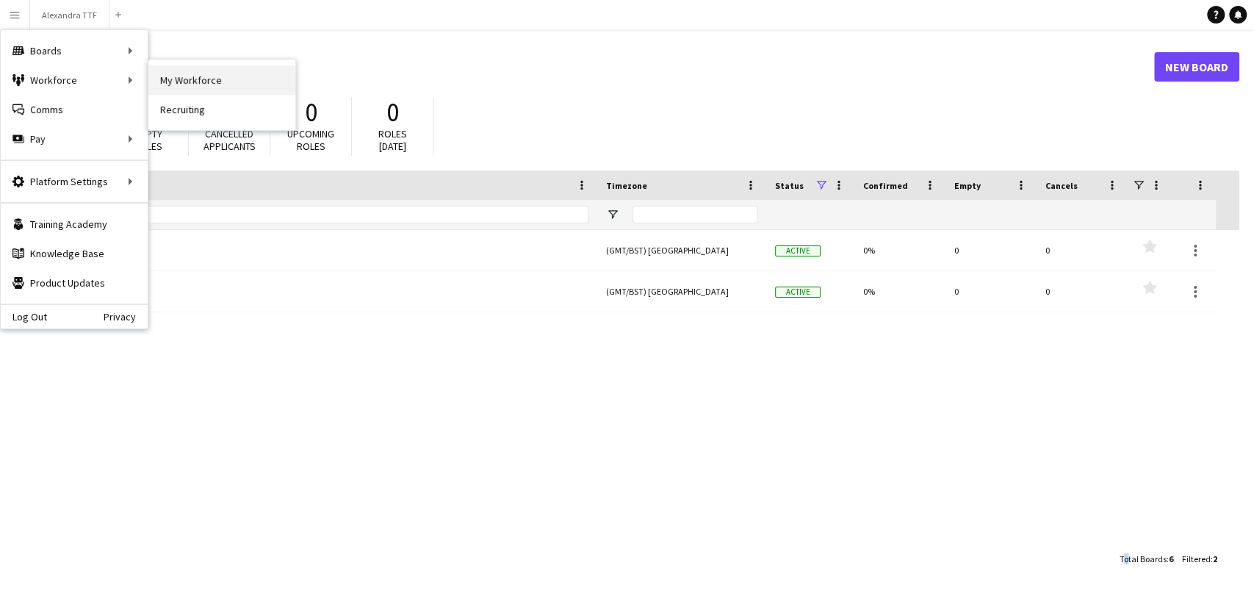
click at [212, 86] on link "My Workforce" at bounding box center [221, 79] width 147 height 29
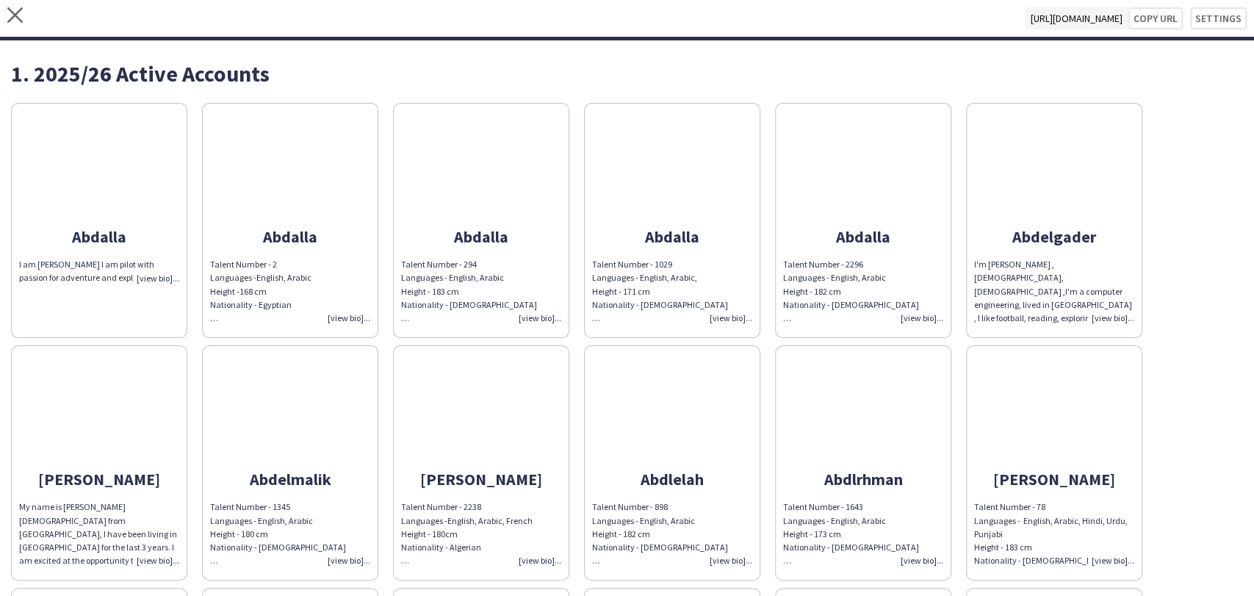
scroll to position [82, 0]
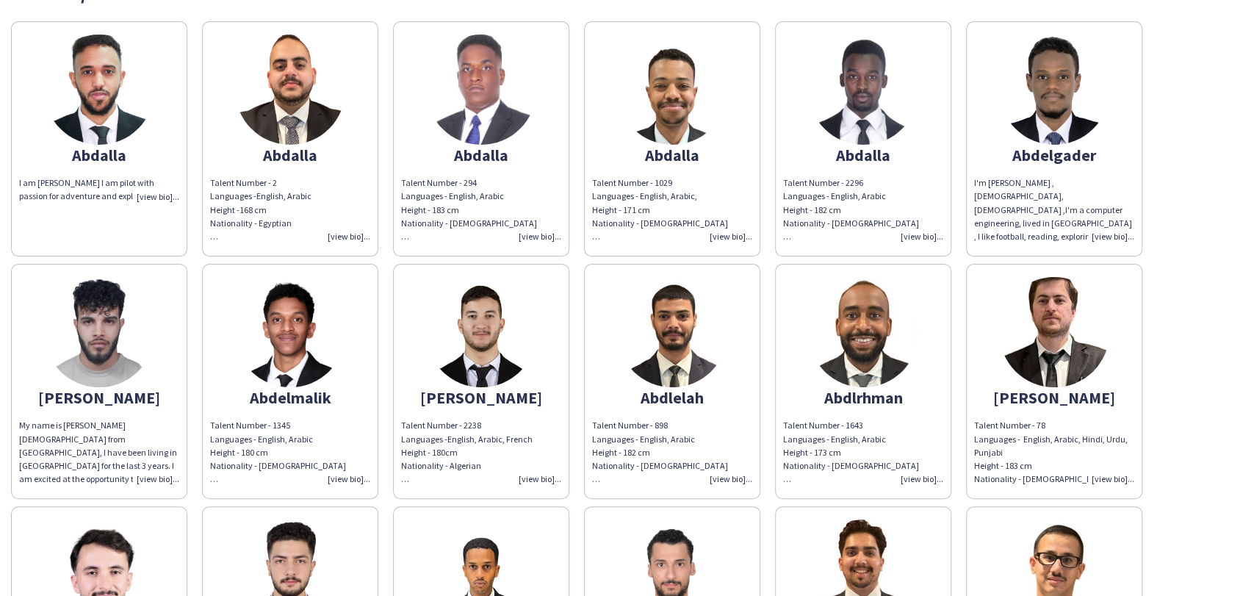
drag, startPoint x: 231, startPoint y: 111, endPoint x: 964, endPoint y: 117, distance: 732.3
click at [231, 110] on app-share-pages-crew-card "Abdalla Talent Number - 2 Languages - English, Arabic Height - 168 cm Nationali…" at bounding box center [290, 138] width 176 height 235
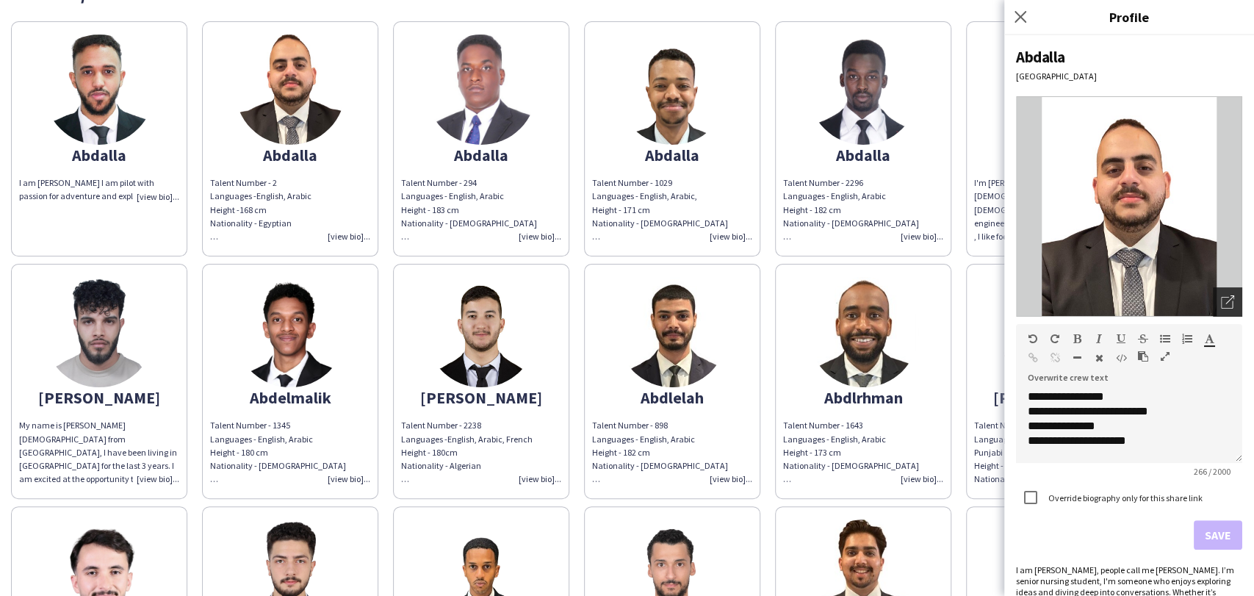
click at [1221, 297] on icon "Open photos pop-in" at bounding box center [1227, 301] width 13 height 13
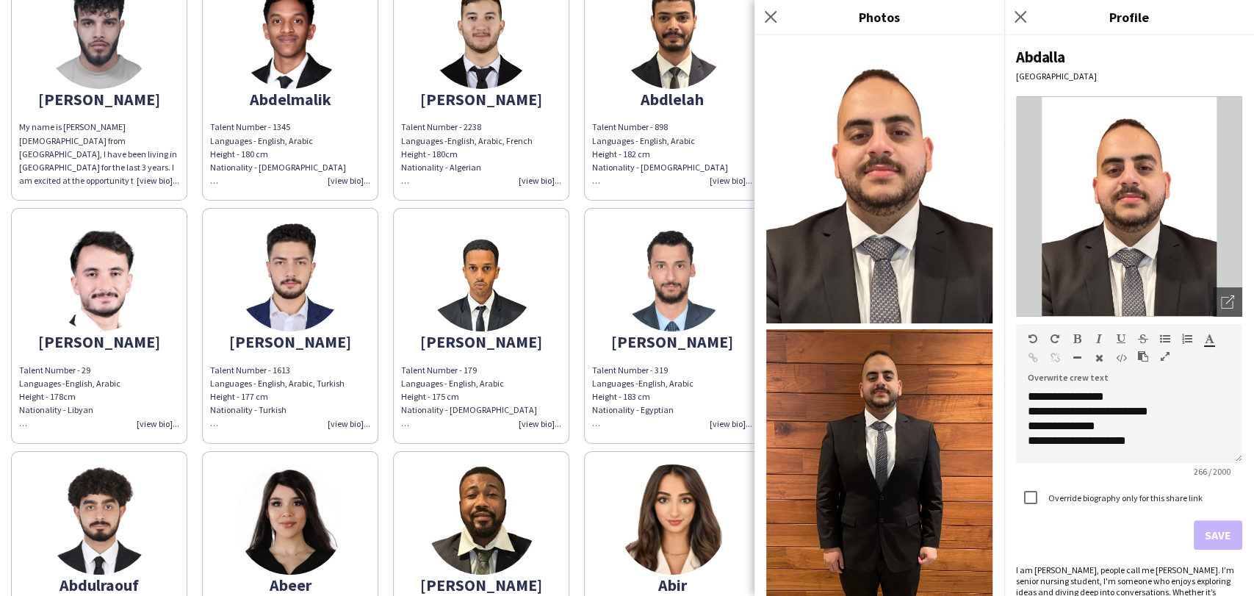
scroll to position [0, 0]
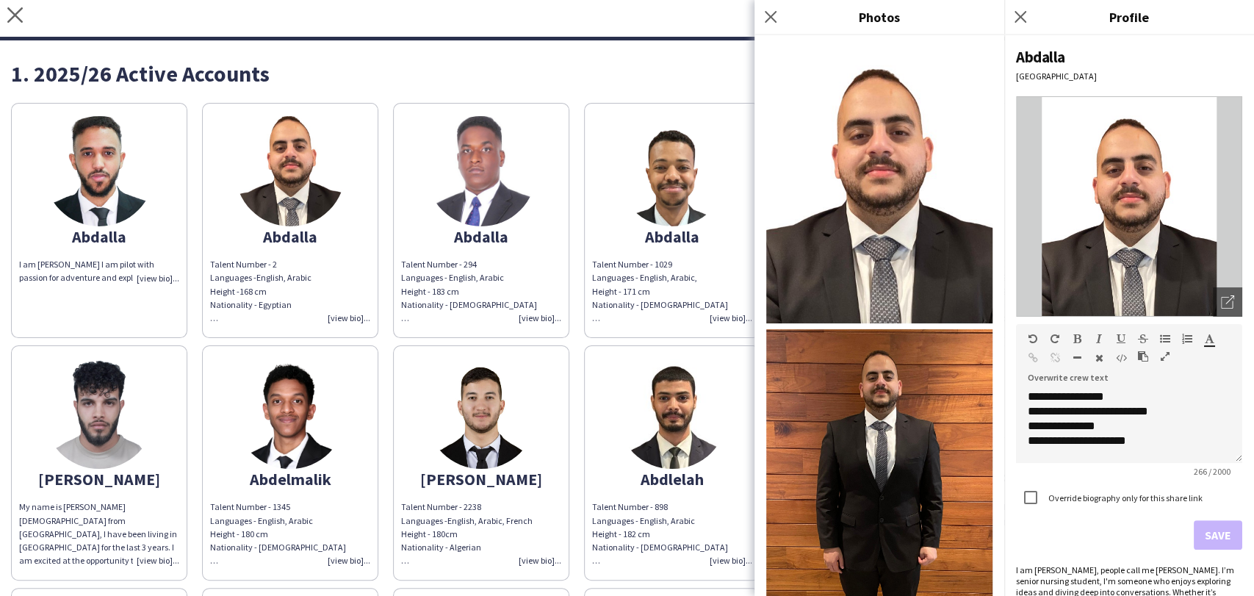
drag, startPoint x: 1016, startPoint y: 24, endPoint x: 987, endPoint y: 25, distance: 28.7
click at [1017, 23] on app-icon "Close pop-in" at bounding box center [1020, 17] width 18 height 18
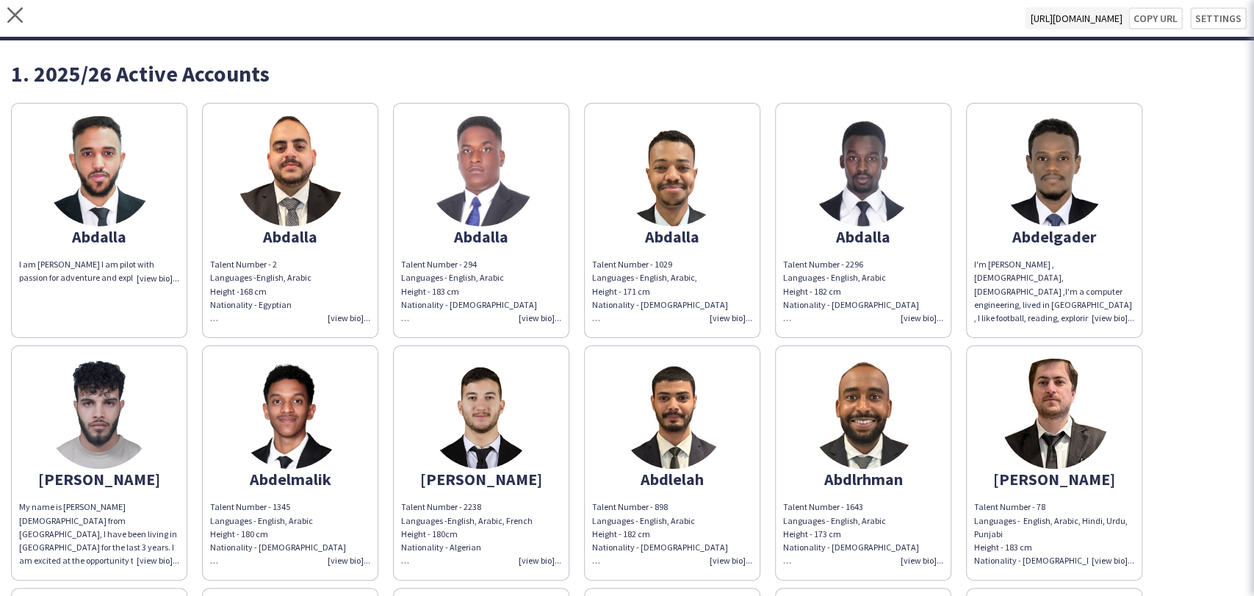
click at [499, 193] on img at bounding box center [481, 171] width 110 height 110
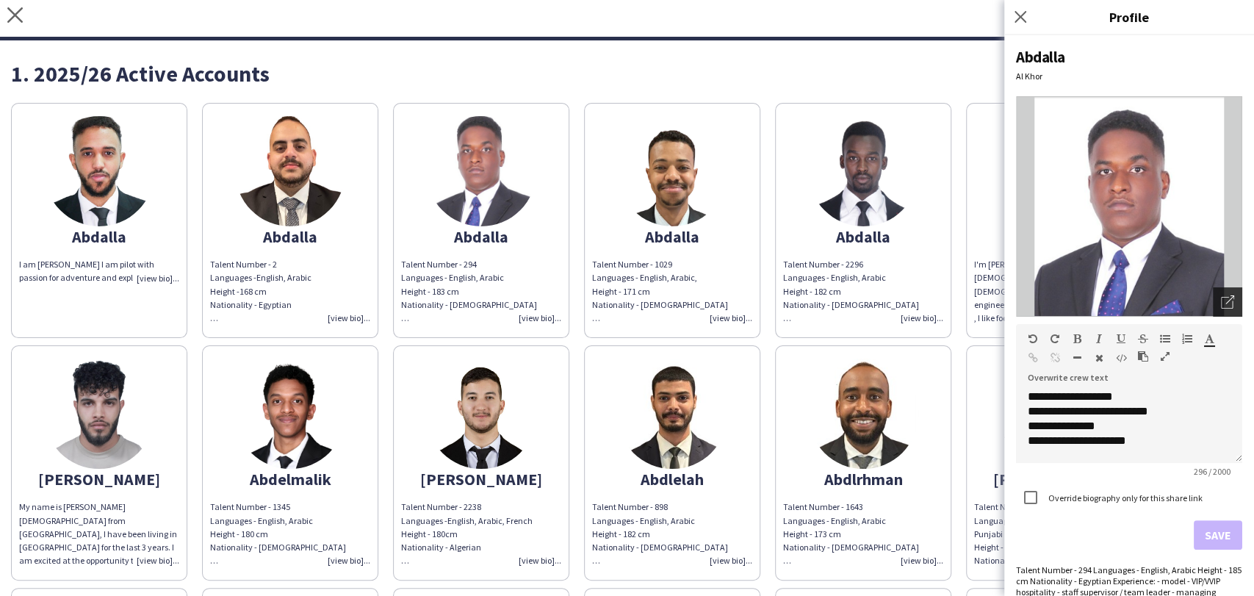
click at [1221, 304] on icon "Open photos pop-in" at bounding box center [1227, 301] width 13 height 13
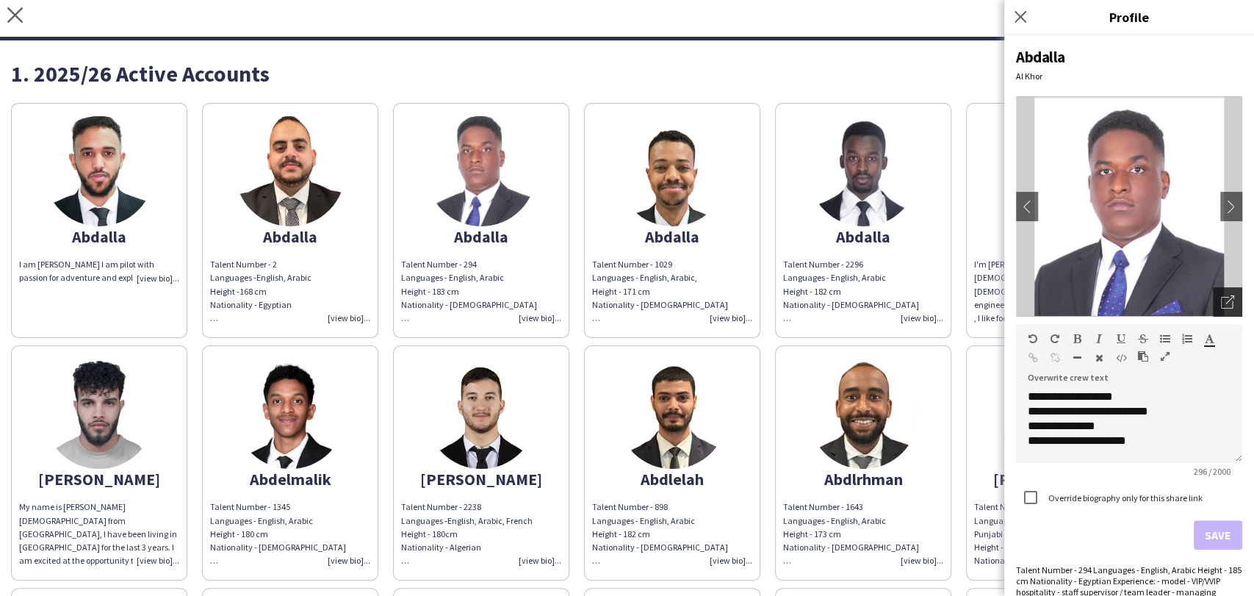
click at [1221, 297] on icon at bounding box center [1227, 303] width 12 height 12
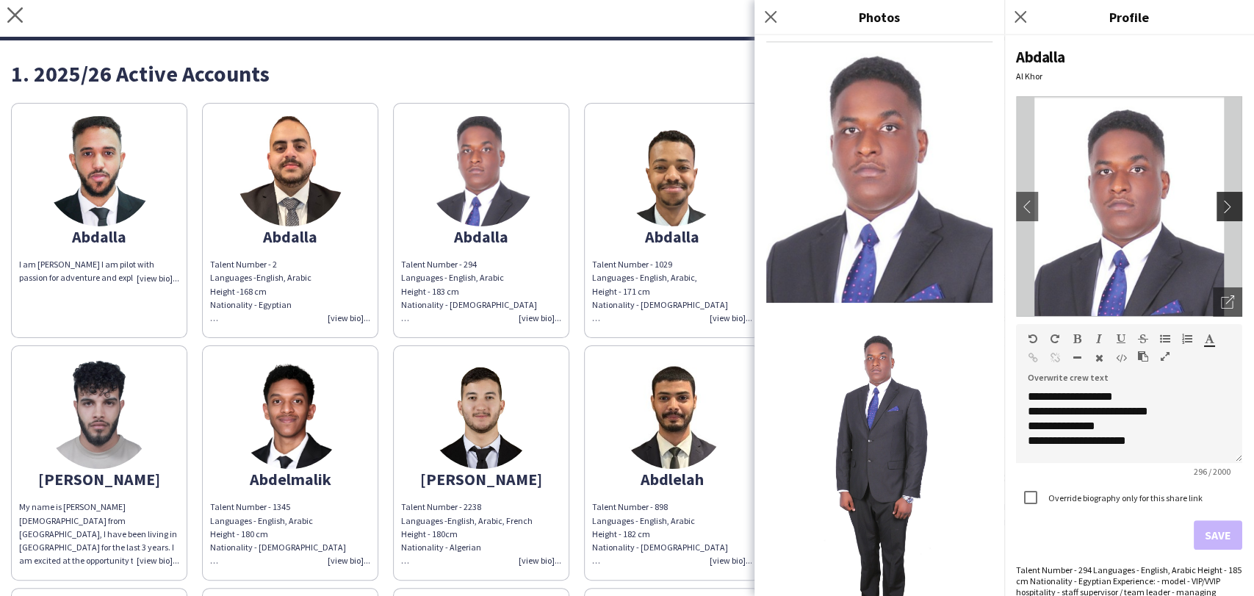
click at [1226, 206] on app-icon "chevron-right" at bounding box center [1231, 206] width 21 height 13
click at [1213, 297] on div "Open photos pop-in" at bounding box center [1227, 301] width 29 height 29
click at [1023, 7] on div "Close pop-in" at bounding box center [1022, 17] width 37 height 34
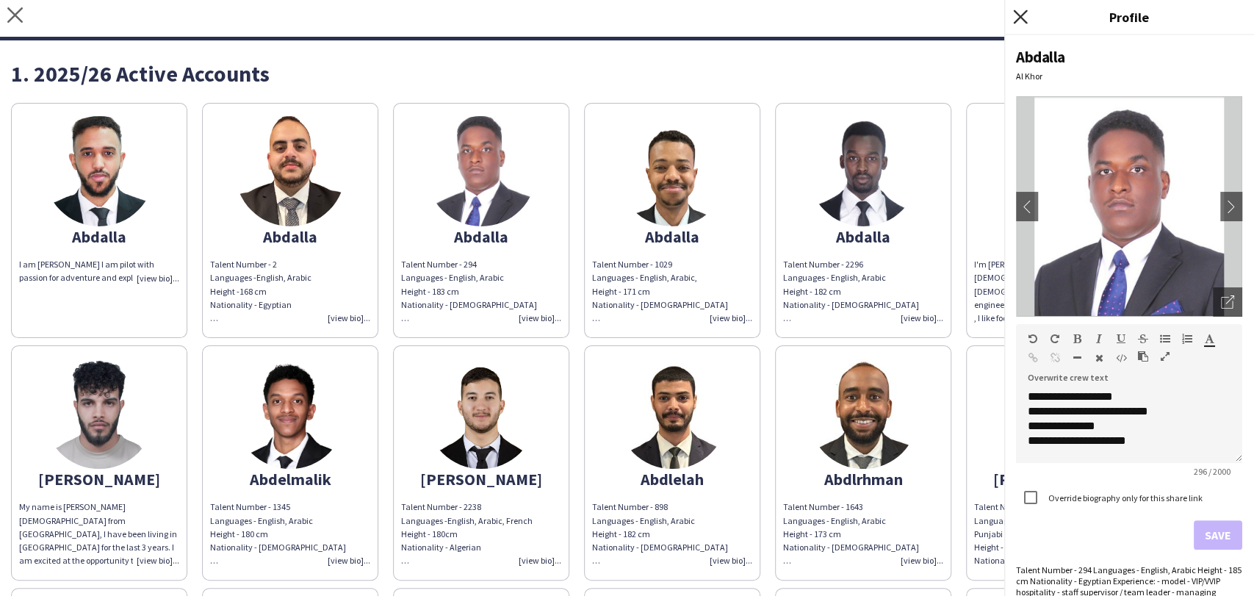
click at [1018, 15] on icon "Close pop-in" at bounding box center [1020, 17] width 14 height 14
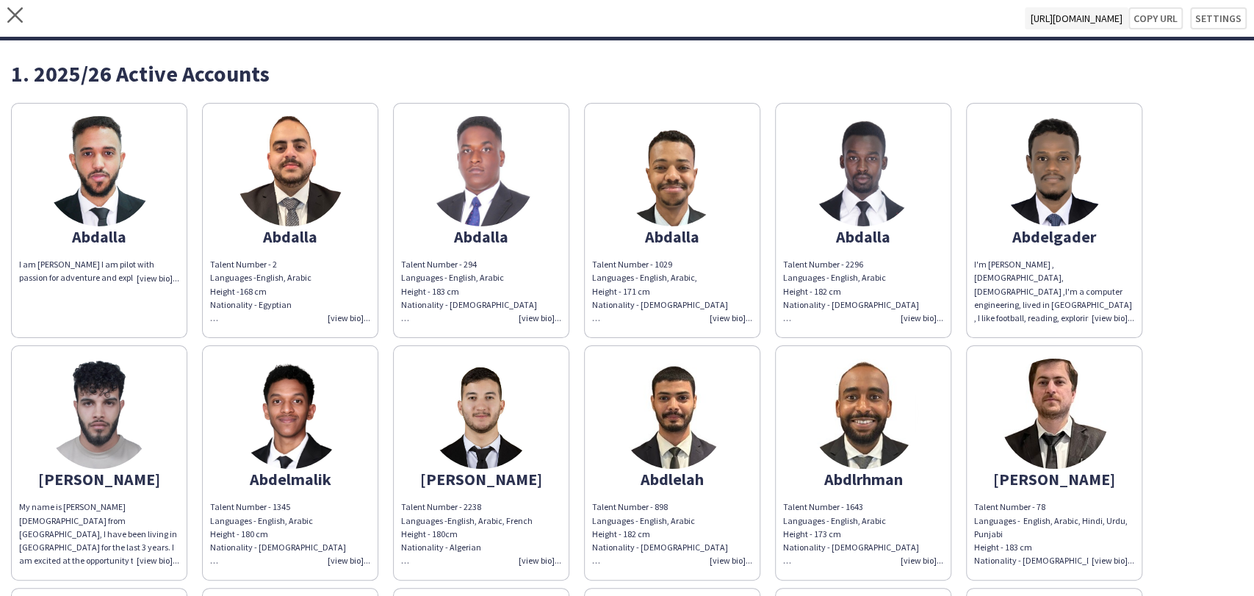
click at [693, 186] on img at bounding box center [672, 171] width 110 height 110
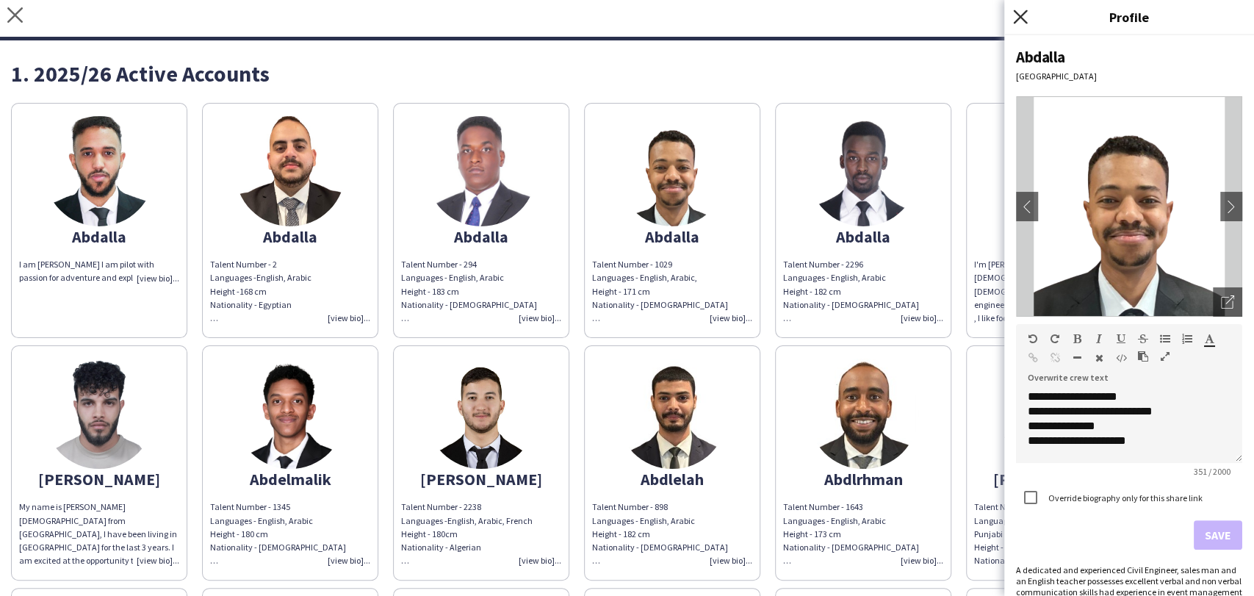
click at [1015, 17] on icon "Close pop-in" at bounding box center [1020, 17] width 14 height 14
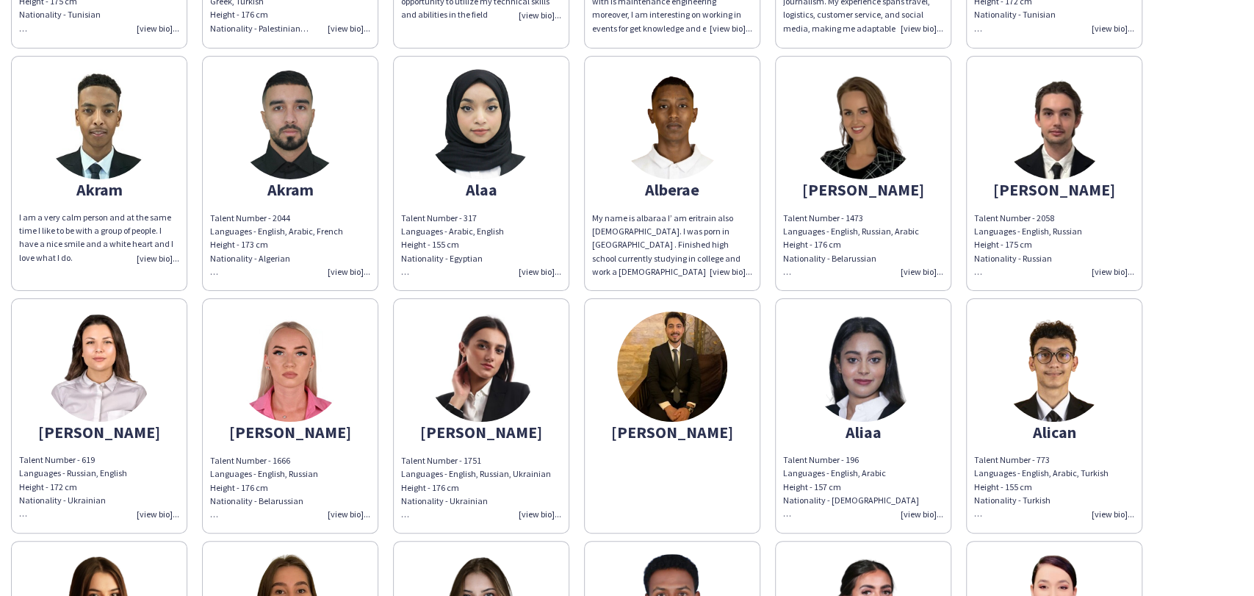
scroll to position [1877, 0]
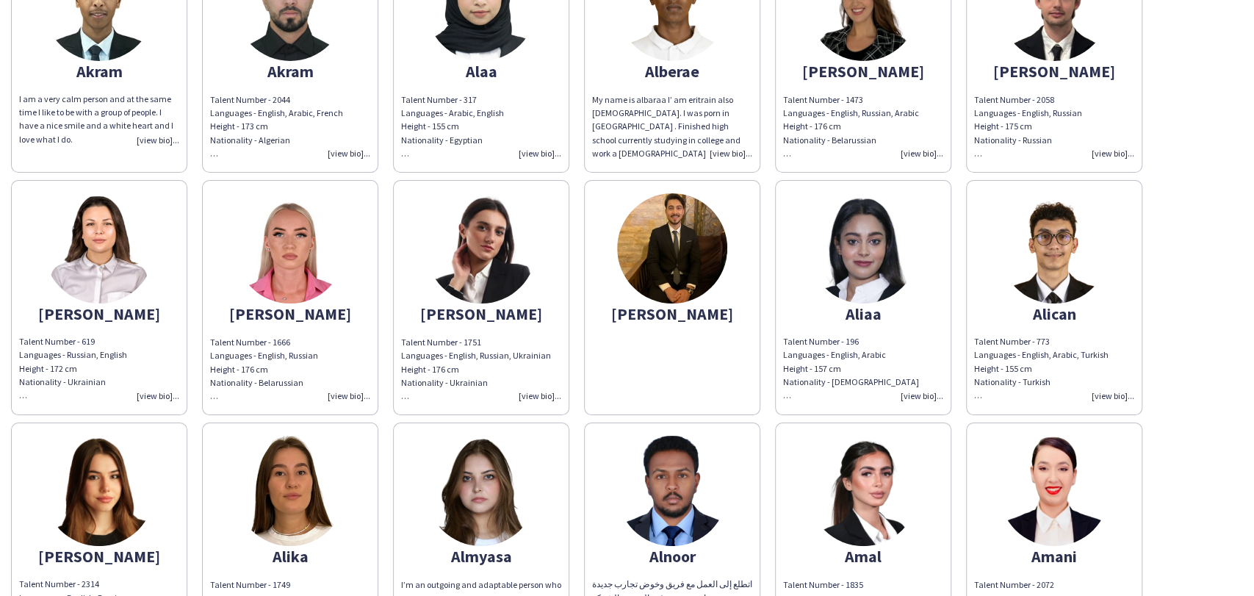
click at [691, 213] on img at bounding box center [672, 248] width 110 height 110
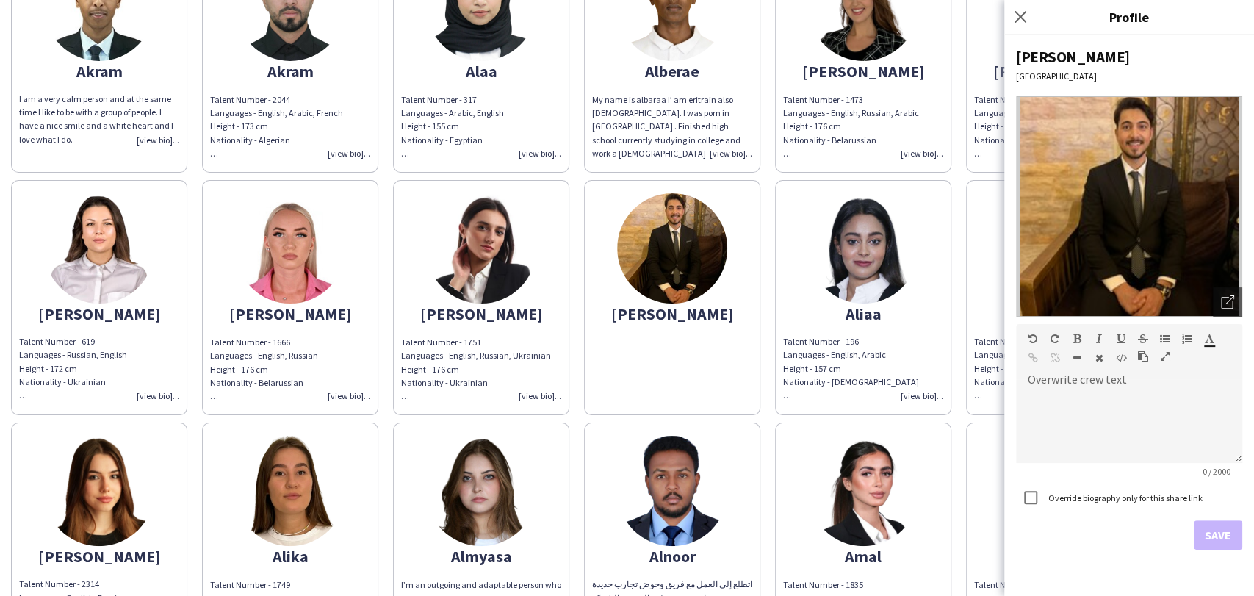
click at [677, 246] on img at bounding box center [672, 248] width 110 height 110
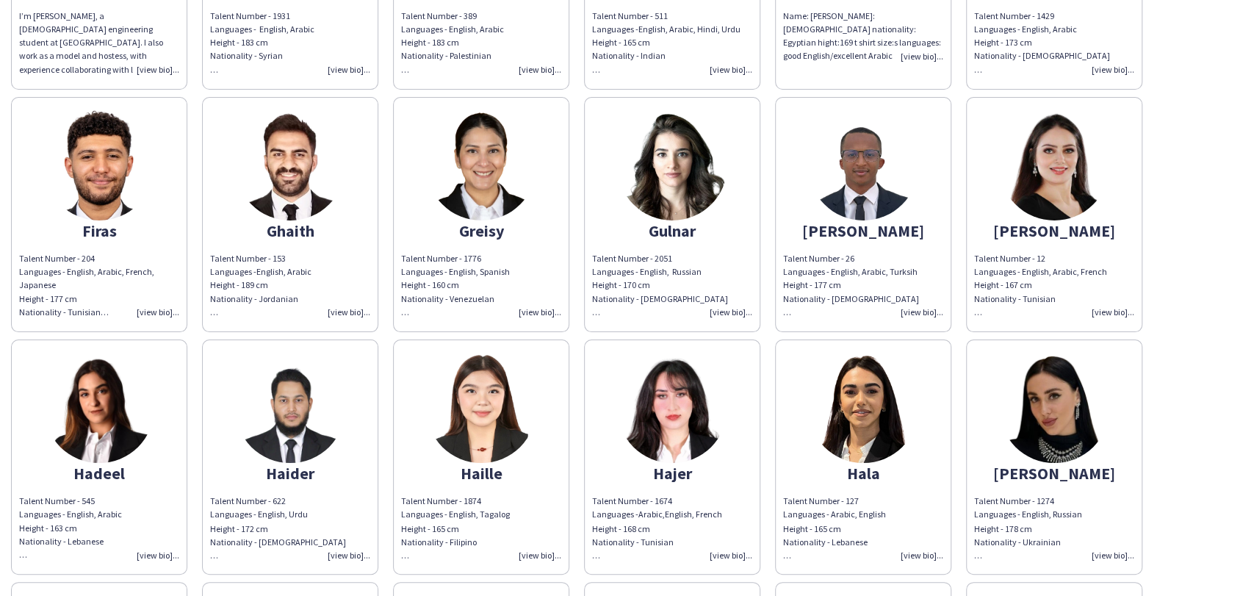
scroll to position [5141, 0]
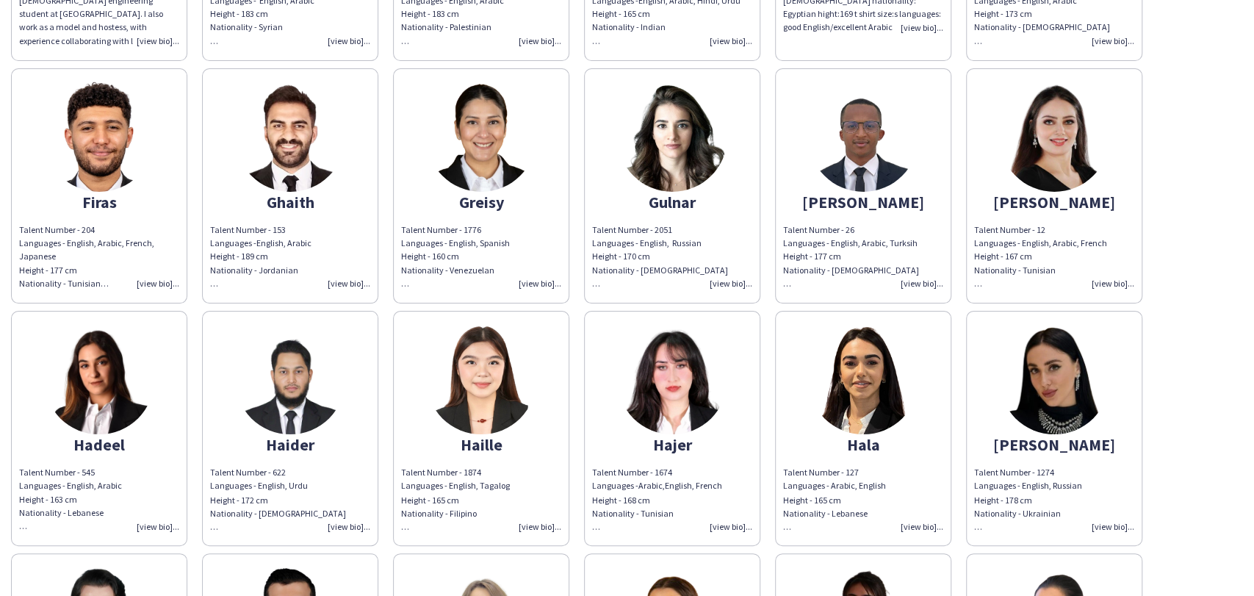
click at [833, 126] on img at bounding box center [863, 137] width 110 height 110
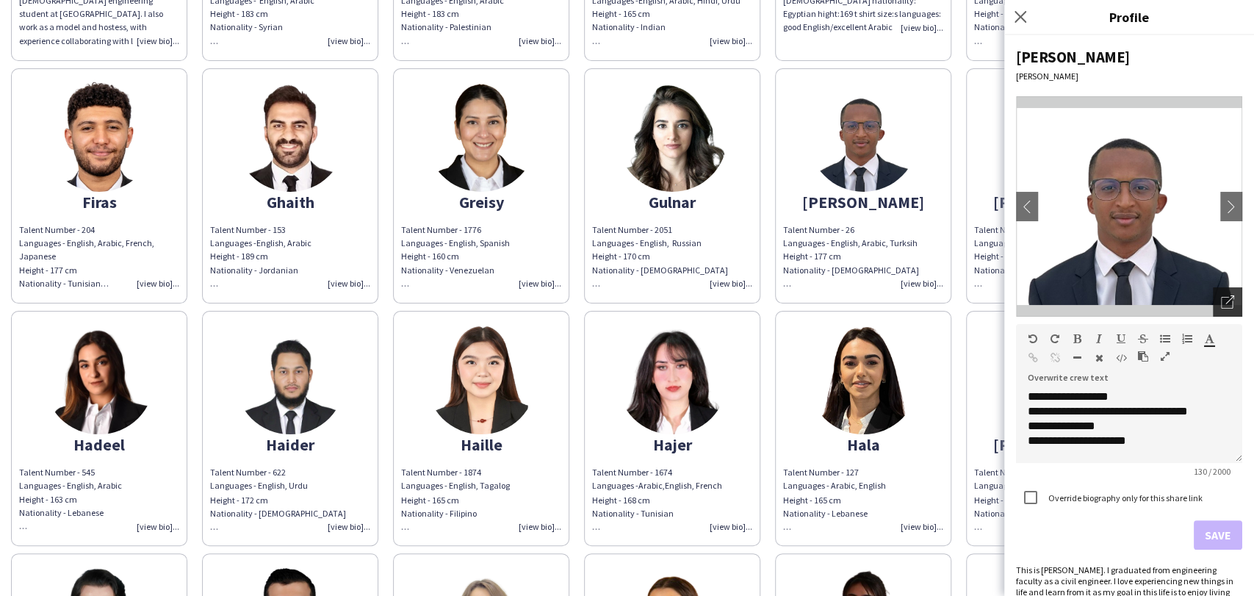
click at [1213, 289] on div "Open photos pop-in" at bounding box center [1227, 301] width 29 height 29
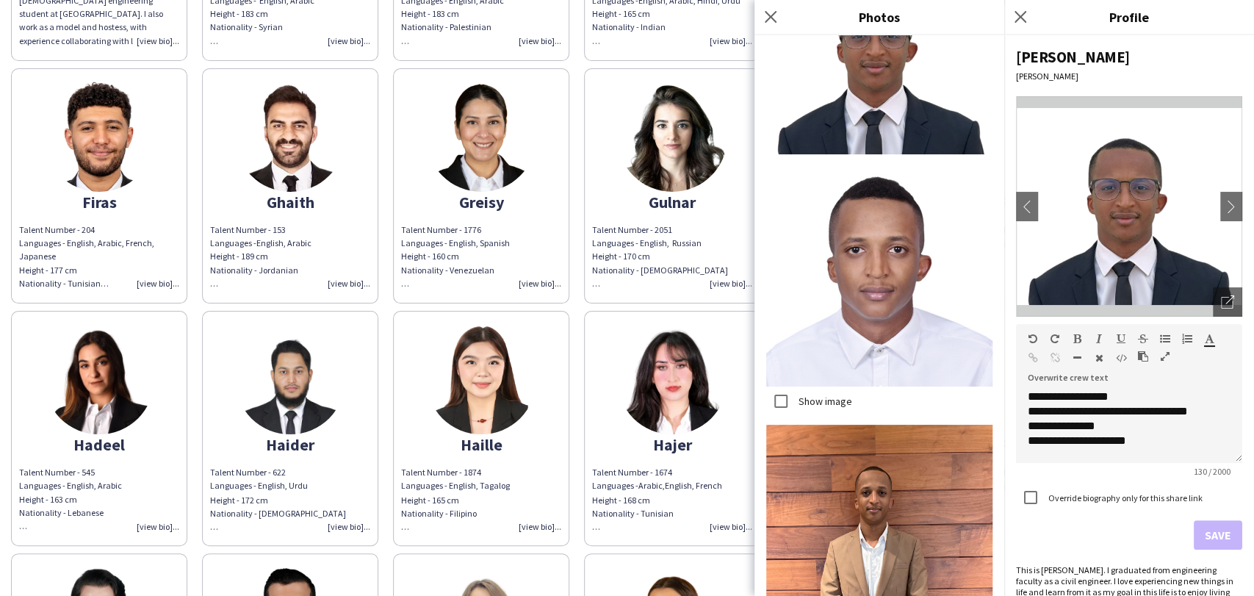
scroll to position [82, 0]
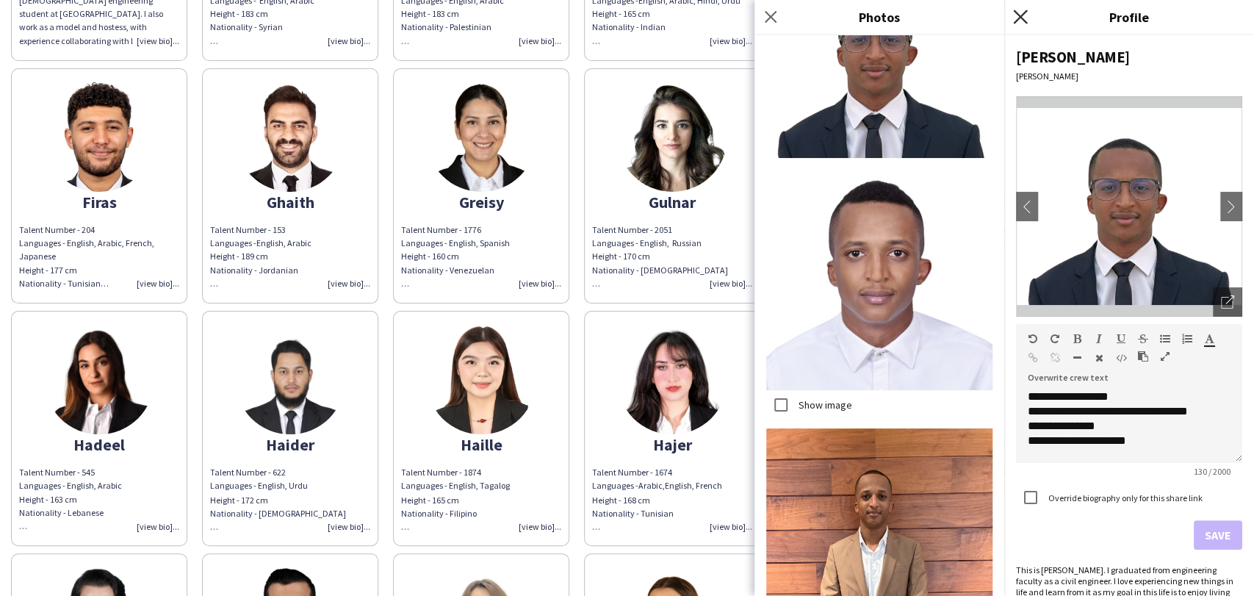
click at [1018, 15] on icon "Close pop-in" at bounding box center [1020, 17] width 14 height 14
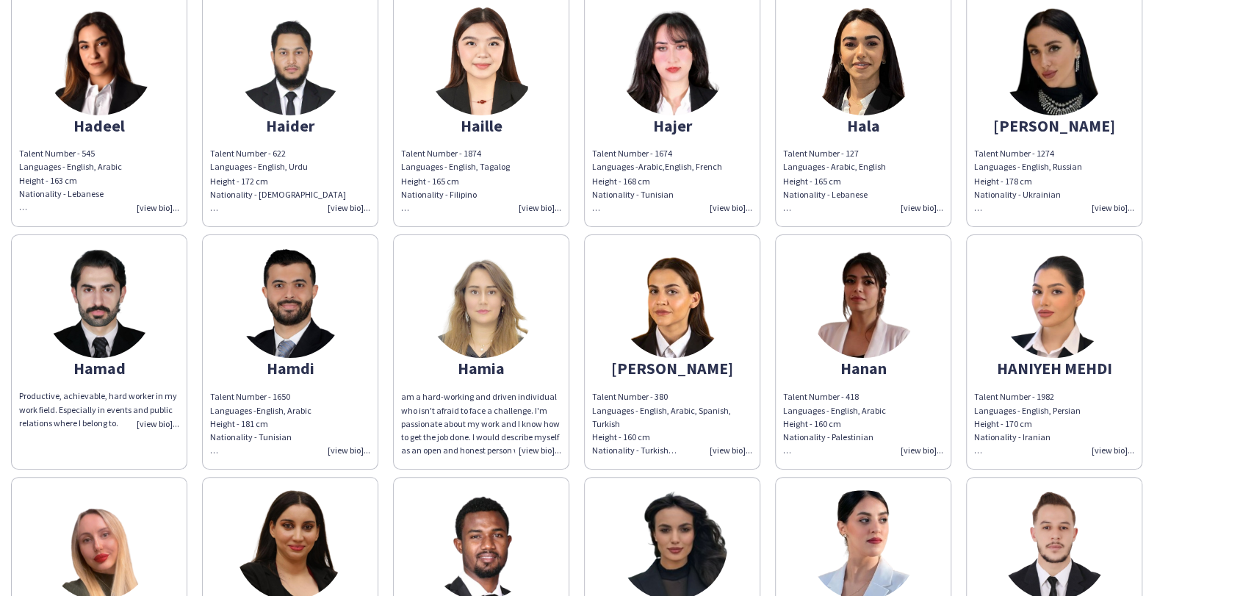
scroll to position [5549, 0]
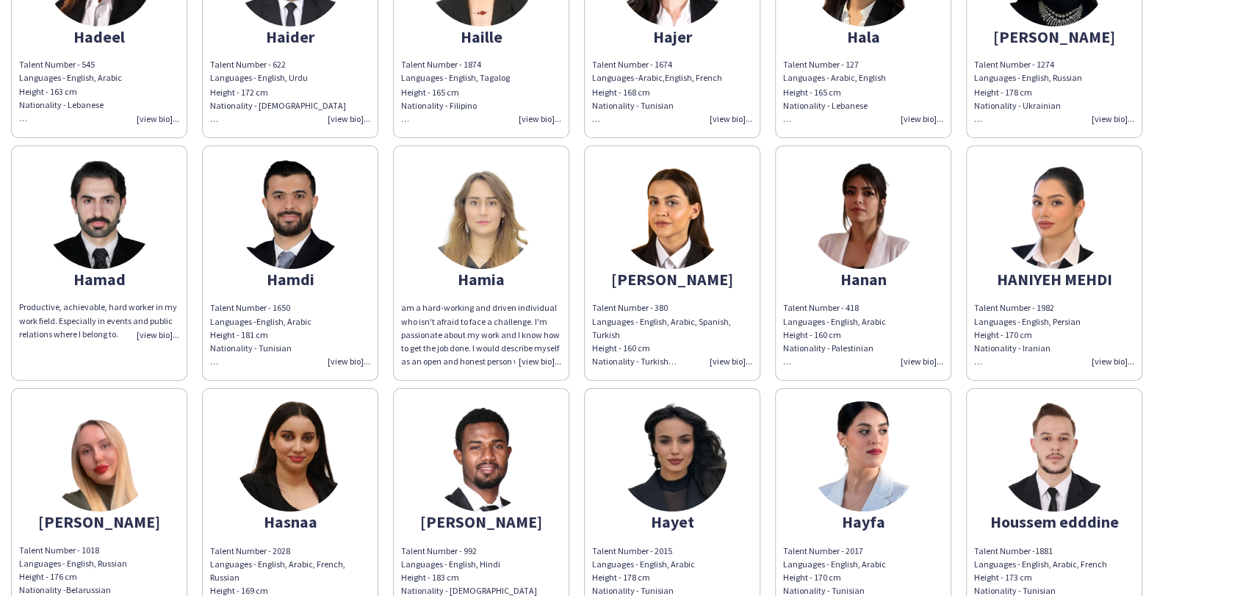
click at [468, 209] on img at bounding box center [481, 214] width 110 height 110
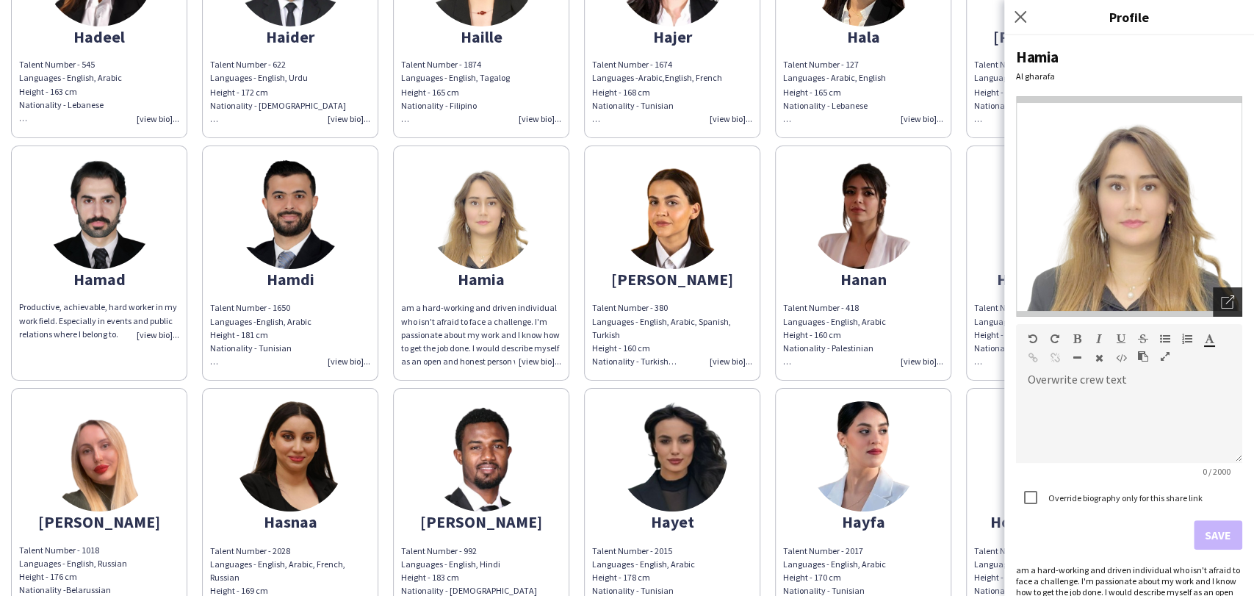
click at [1213, 292] on div "Open photos pop-in" at bounding box center [1227, 301] width 29 height 29
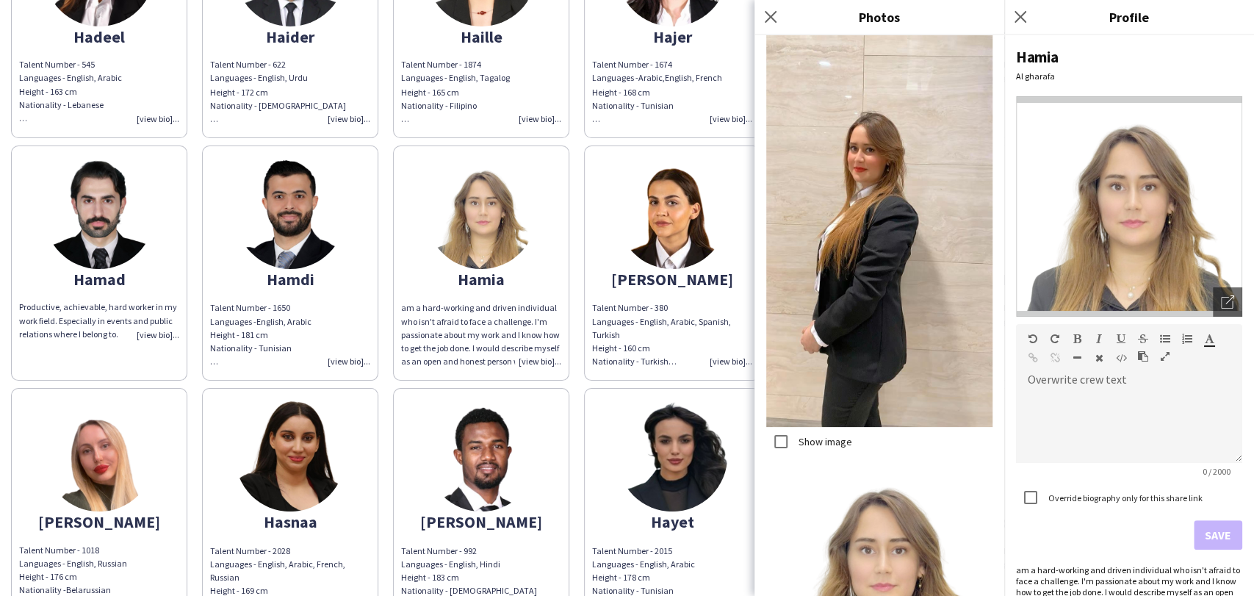
scroll to position [357, 0]
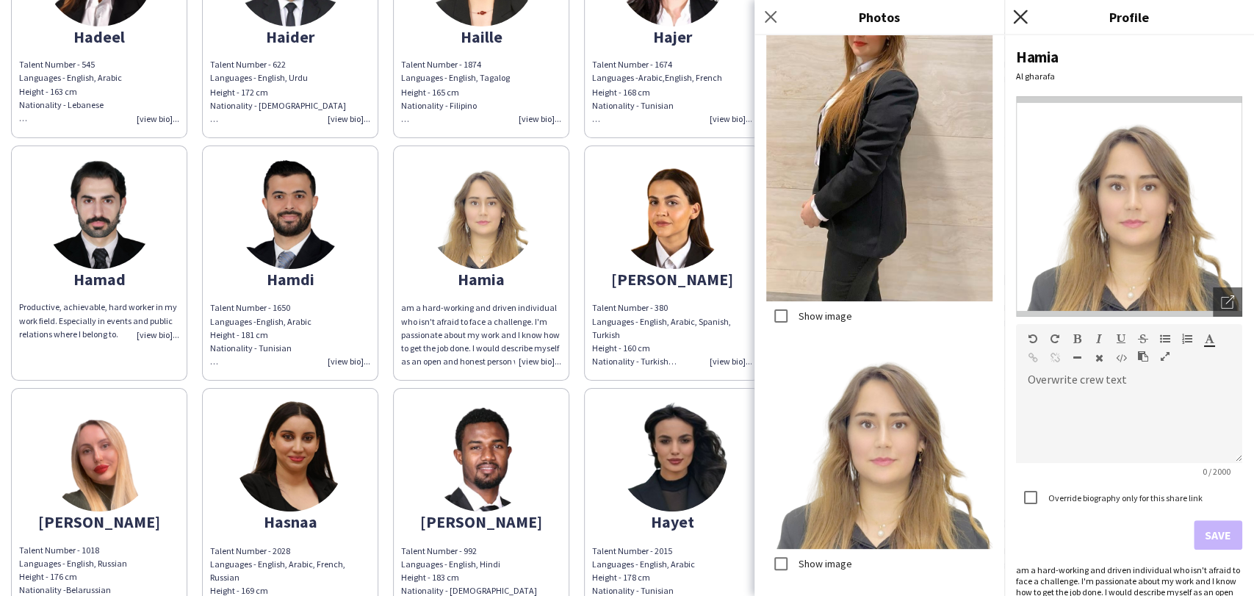
click at [1024, 14] on icon "Close pop-in" at bounding box center [1020, 17] width 14 height 14
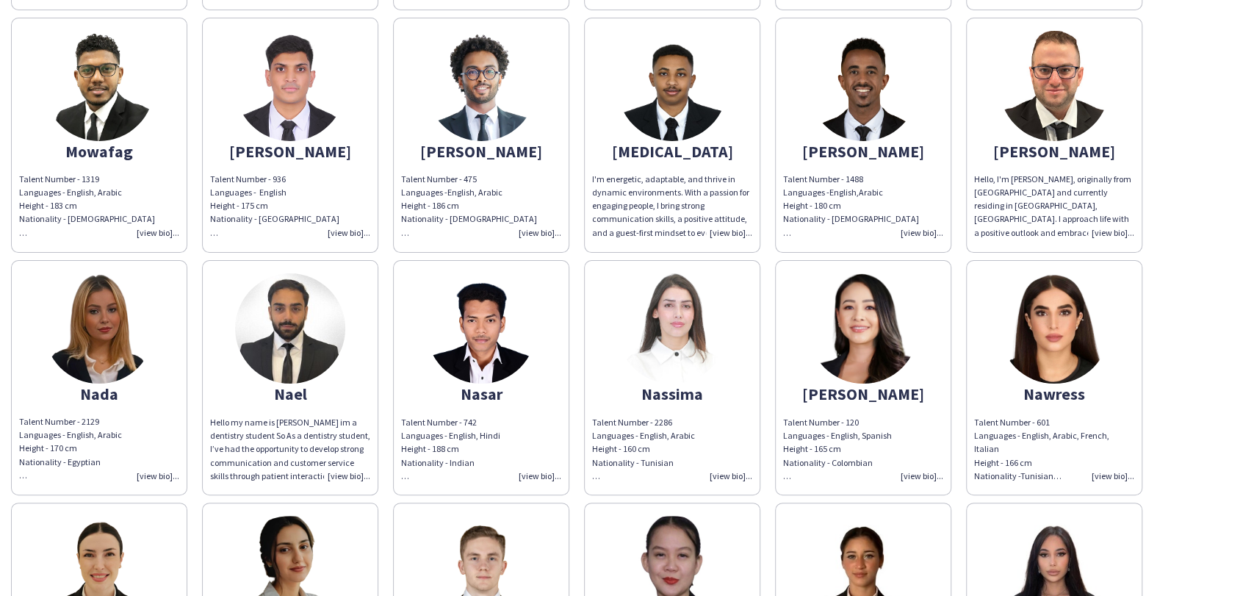
scroll to position [9140, 0]
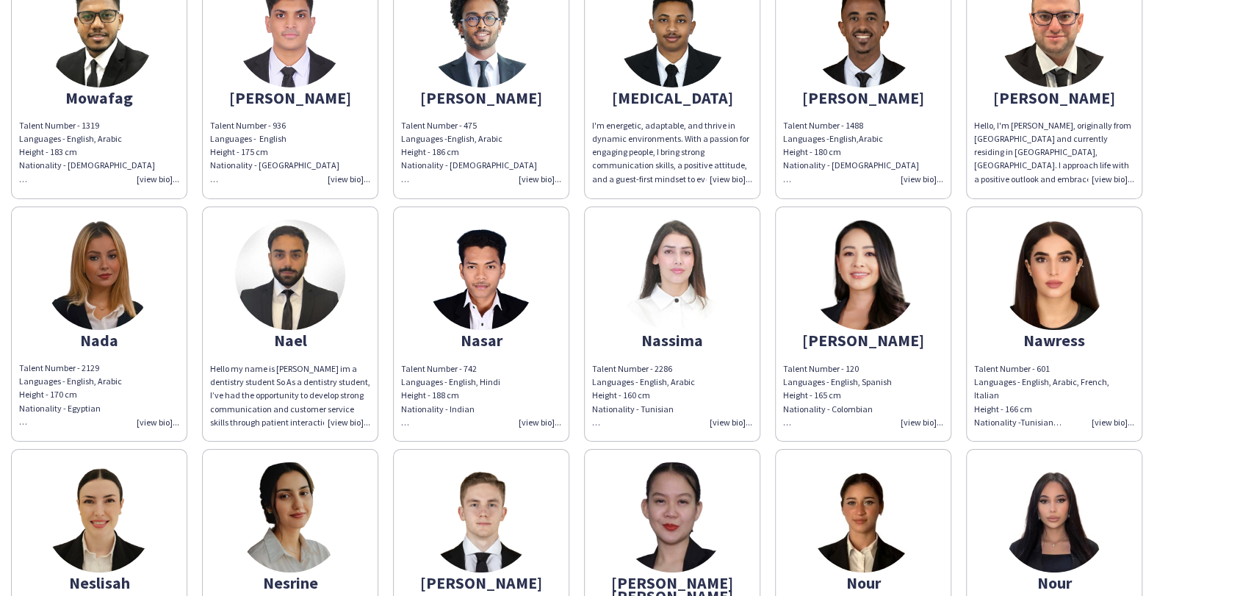
click at [315, 270] on img at bounding box center [290, 275] width 110 height 110
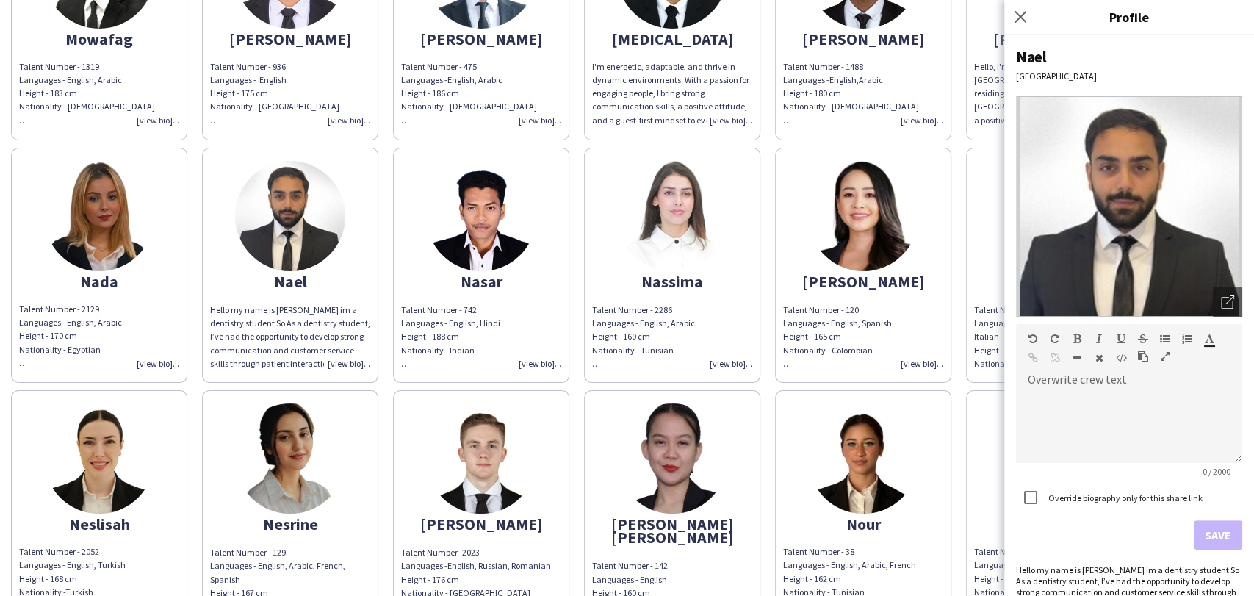
scroll to position [9385, 0]
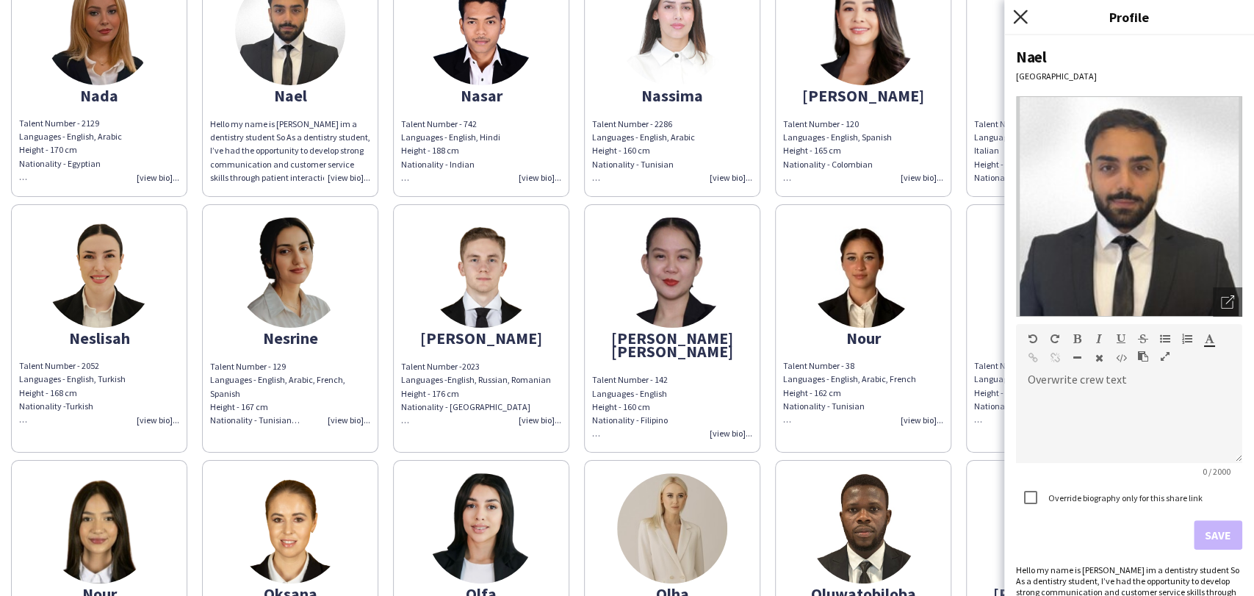
click at [1022, 10] on icon "Close pop-in" at bounding box center [1020, 17] width 14 height 14
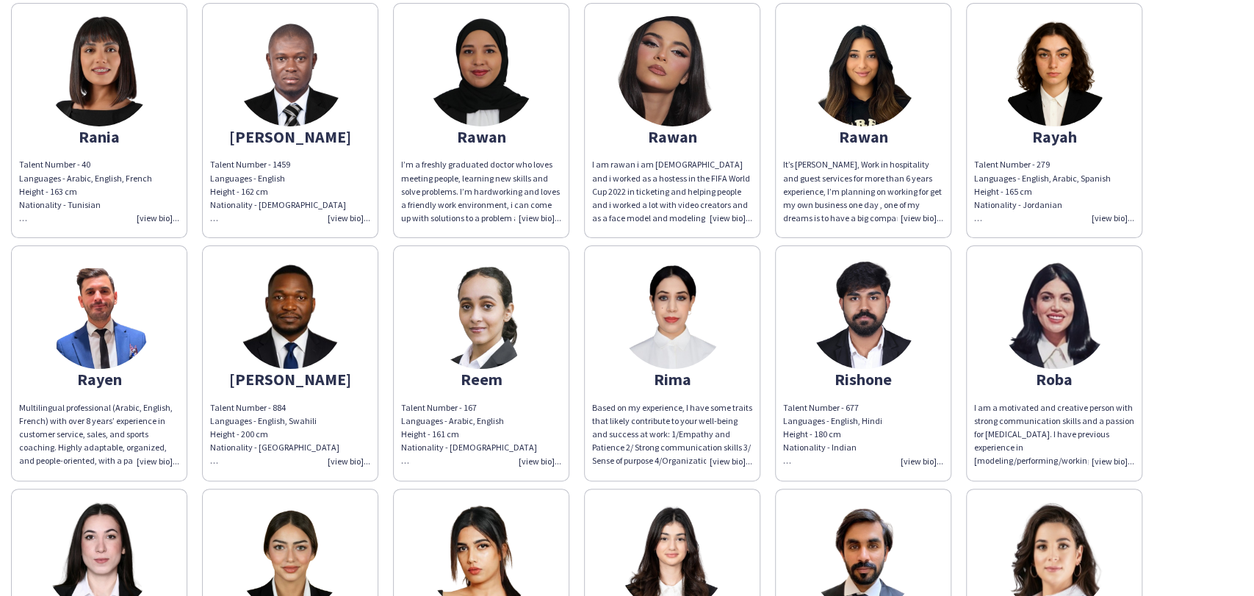
scroll to position [10690, 0]
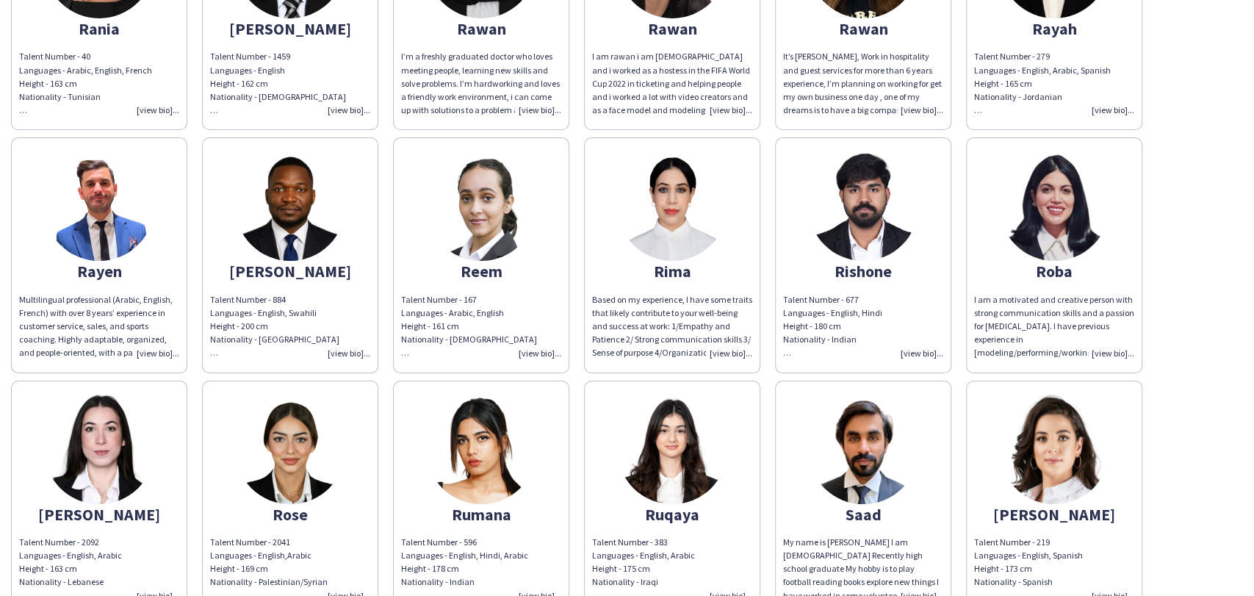
click at [1052, 203] on img at bounding box center [1054, 206] width 110 height 110
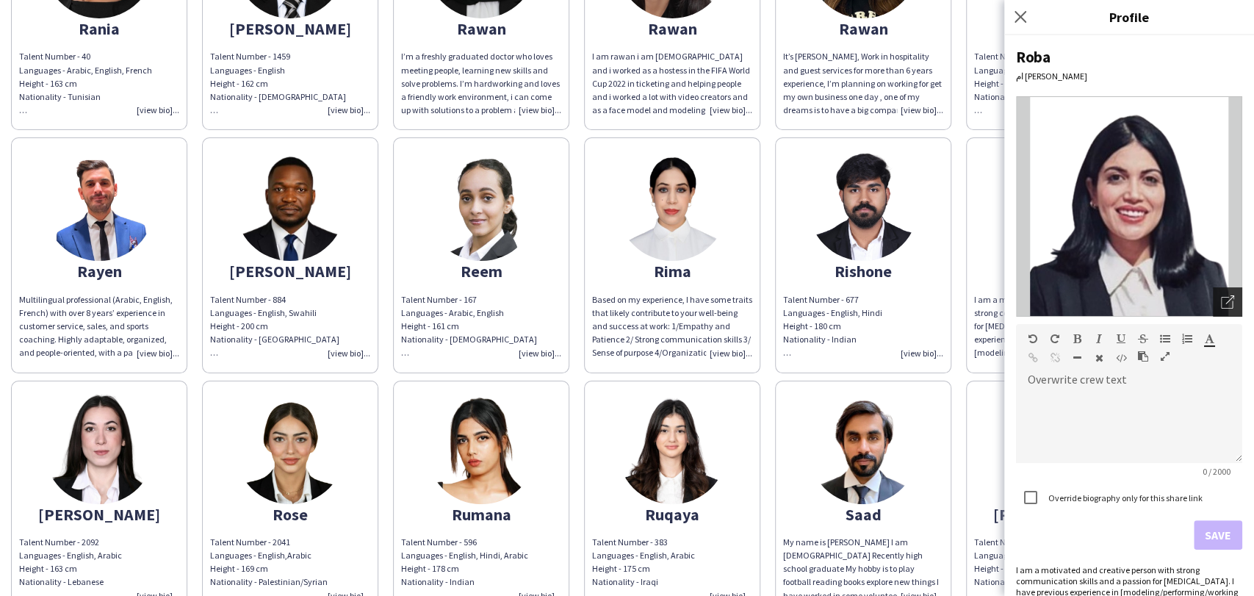
click at [1221, 305] on icon "Open photos pop-in" at bounding box center [1227, 301] width 13 height 13
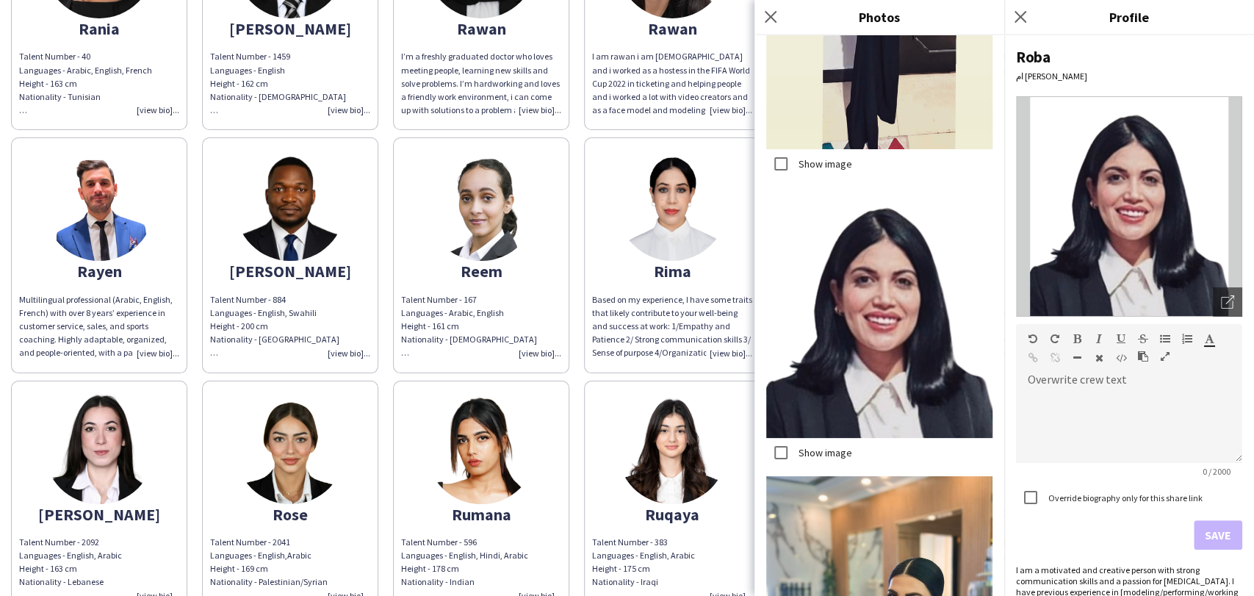
scroll to position [1349, 0]
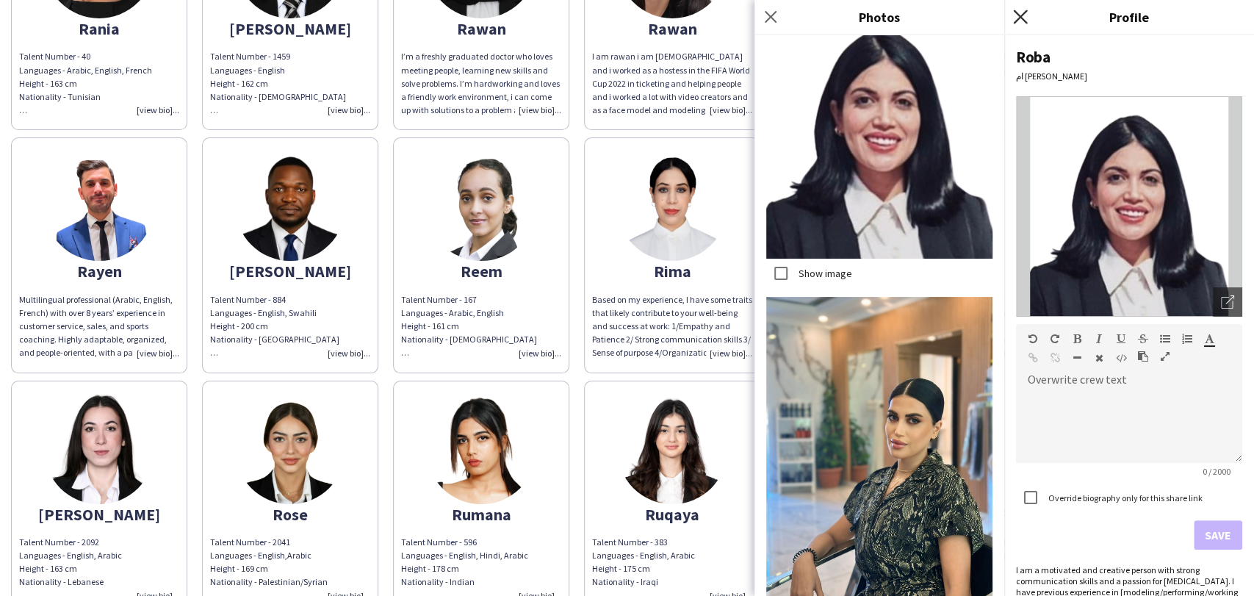
click at [1025, 15] on icon "Close pop-in" at bounding box center [1020, 17] width 14 height 14
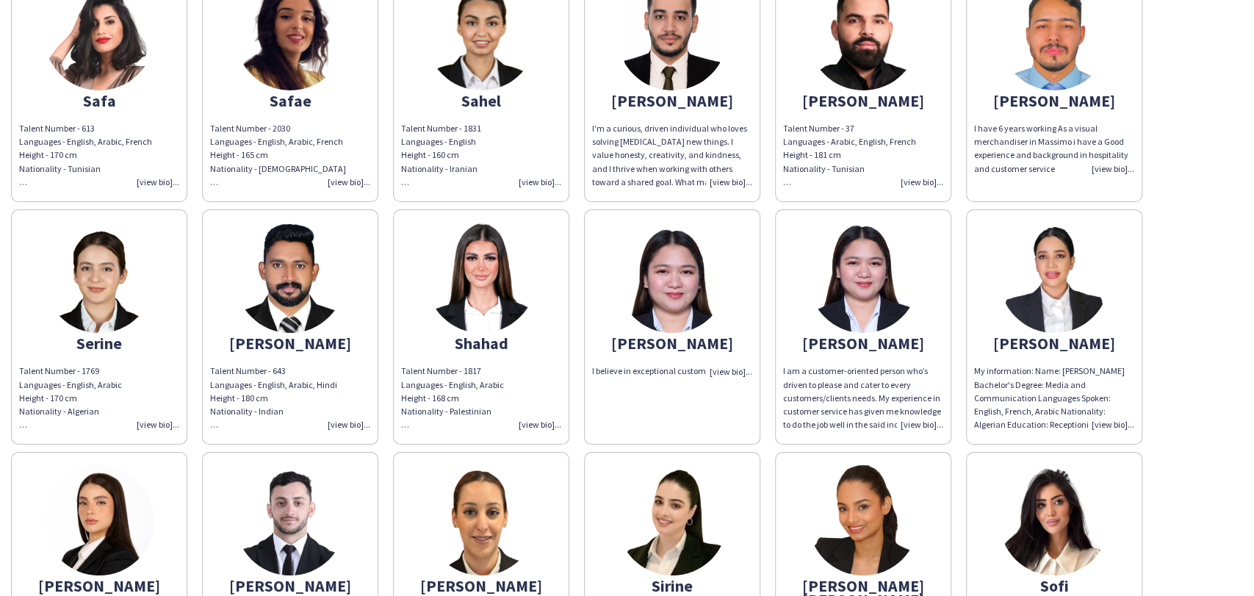
scroll to position [11343, 0]
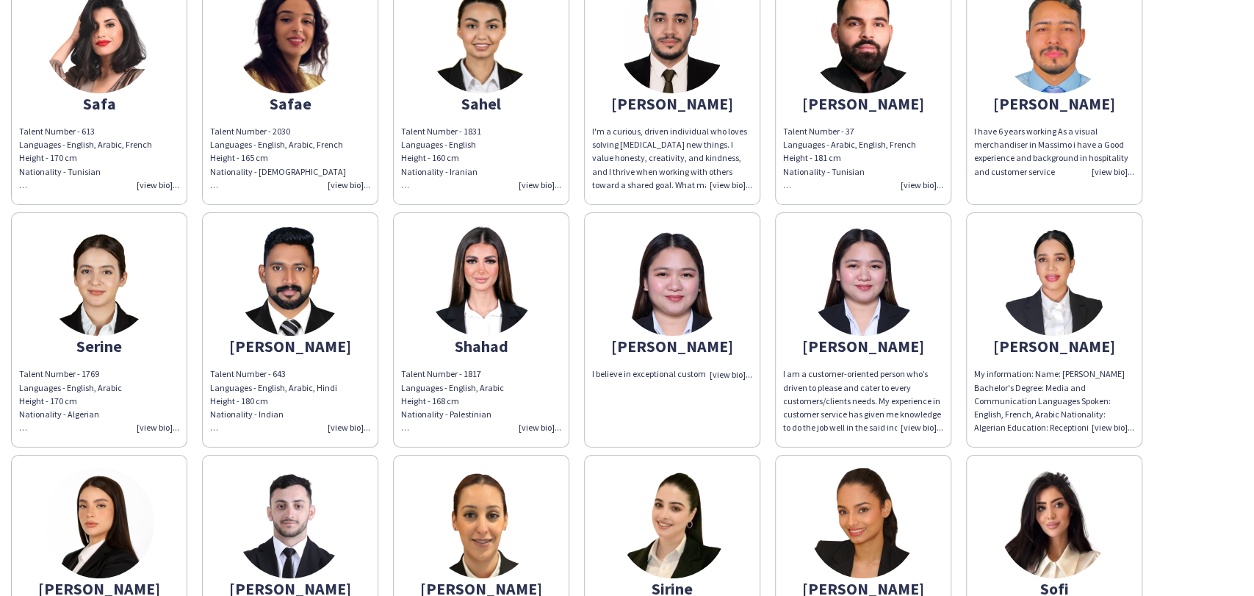
click at [676, 225] on img at bounding box center [672, 280] width 110 height 110
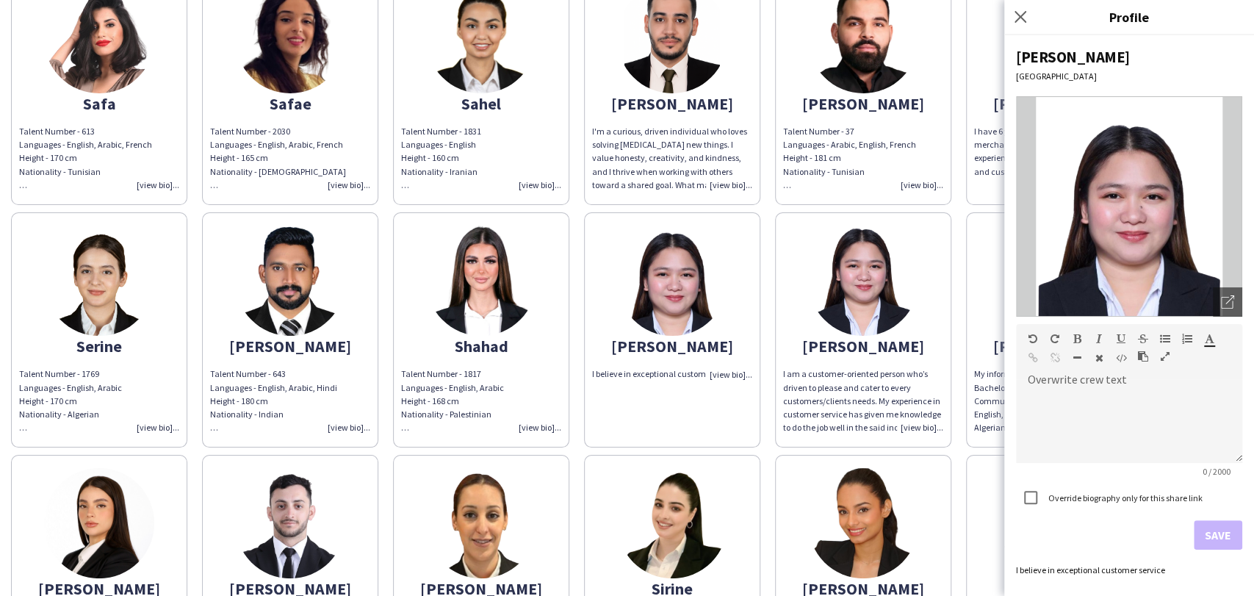
click at [1227, 284] on img at bounding box center [1129, 206] width 226 height 220
click at [1229, 306] on icon "Open photos pop-in" at bounding box center [1227, 301] width 13 height 13
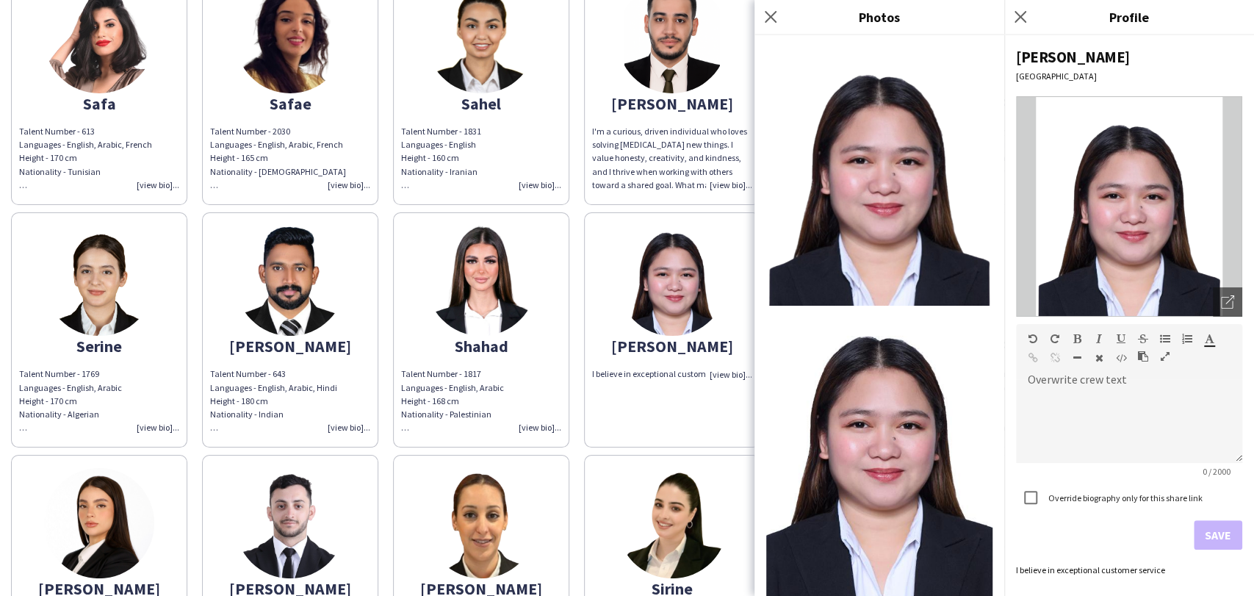
drag, startPoint x: 1022, startPoint y: 18, endPoint x: 959, endPoint y: 76, distance: 85.8
click at [1022, 17] on icon "Close pop-in" at bounding box center [1020, 17] width 12 height 12
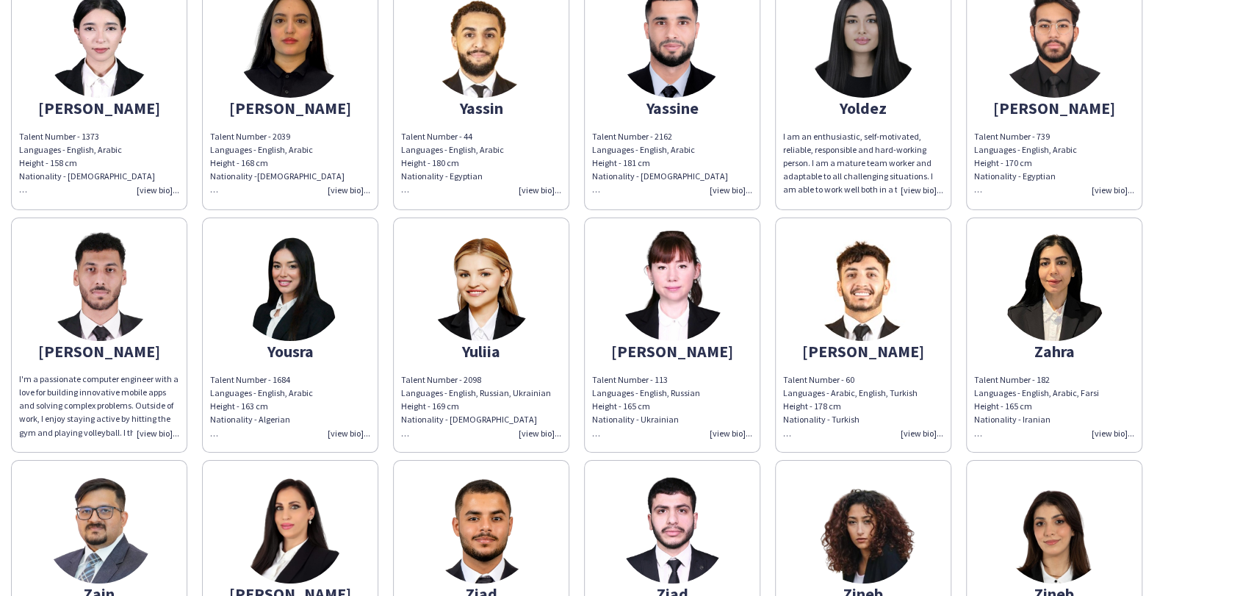
scroll to position [12894, 0]
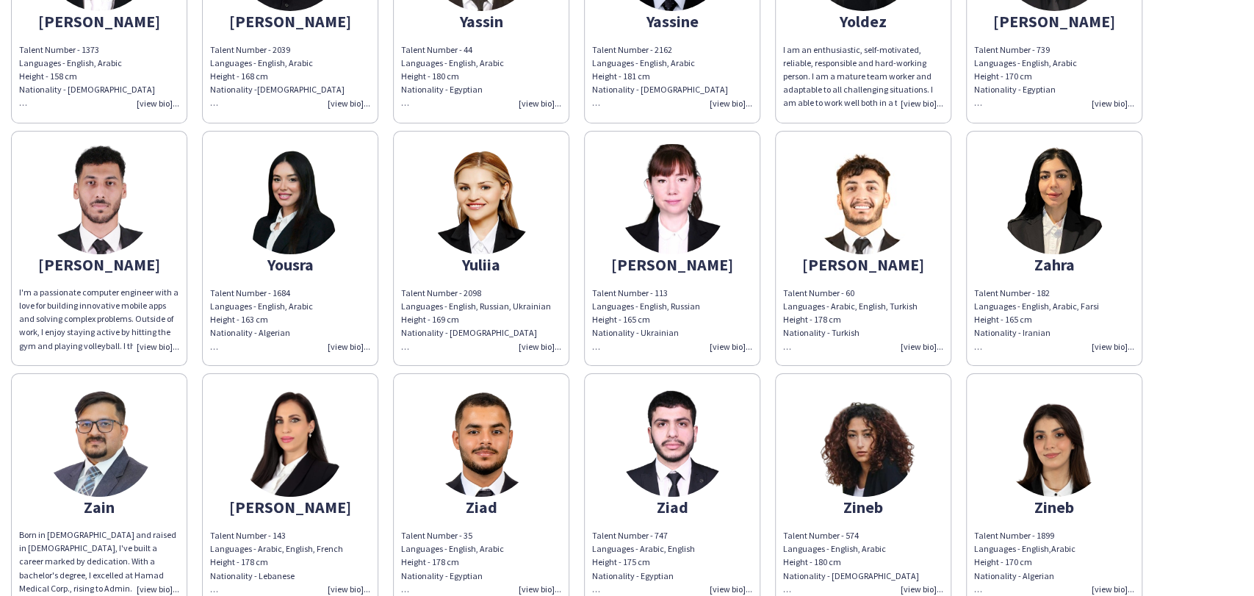
click at [688, 178] on img at bounding box center [672, 199] width 110 height 110
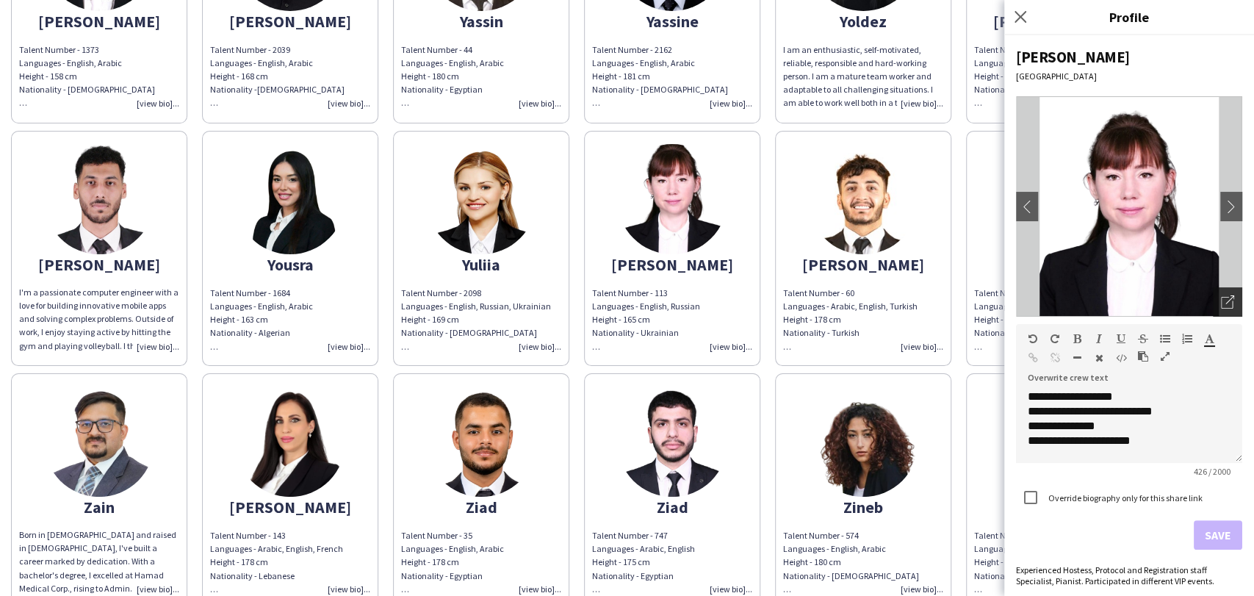
click at [1215, 295] on div "Open photos pop-in" at bounding box center [1227, 301] width 29 height 29
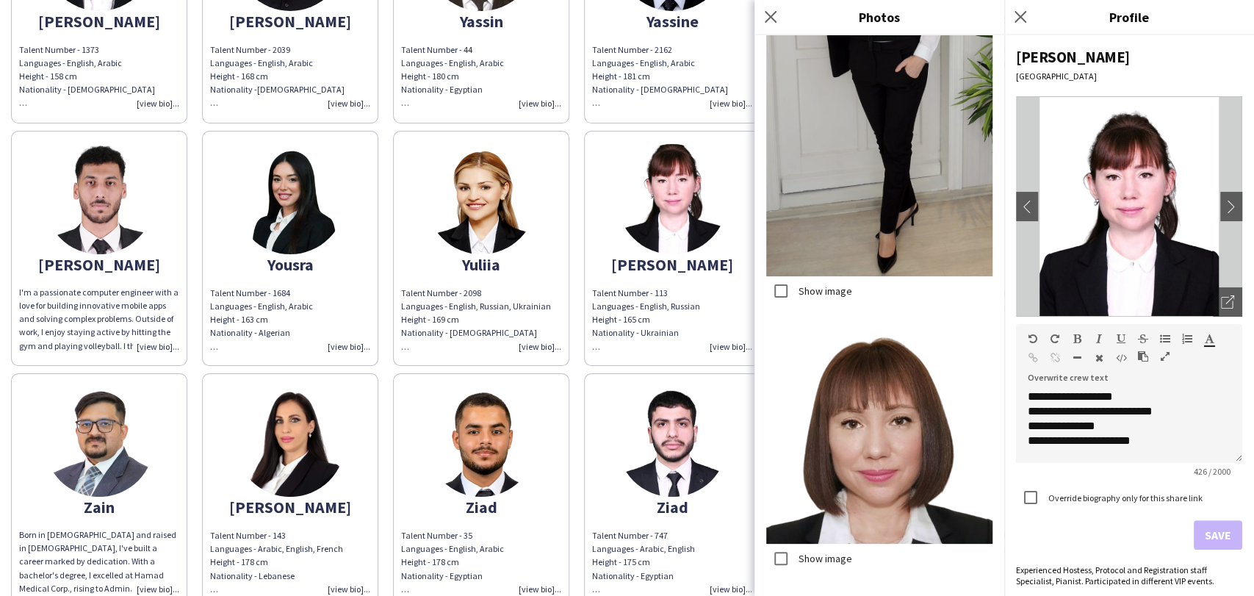
scroll to position [1469, 0]
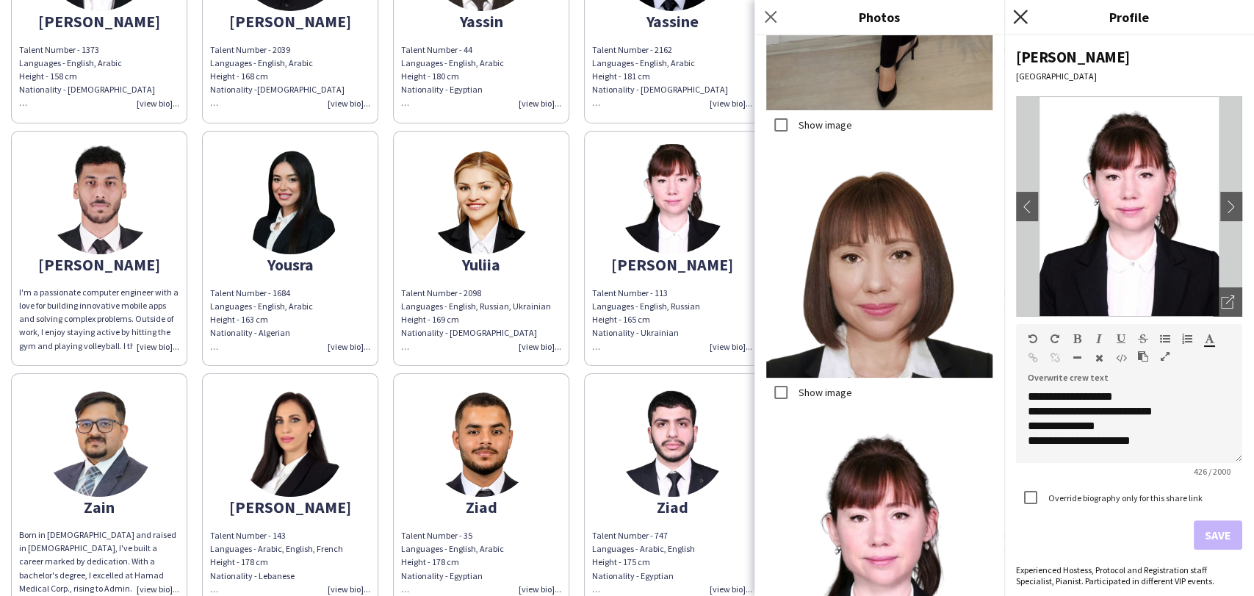
click at [1020, 18] on icon at bounding box center [1020, 17] width 14 height 14
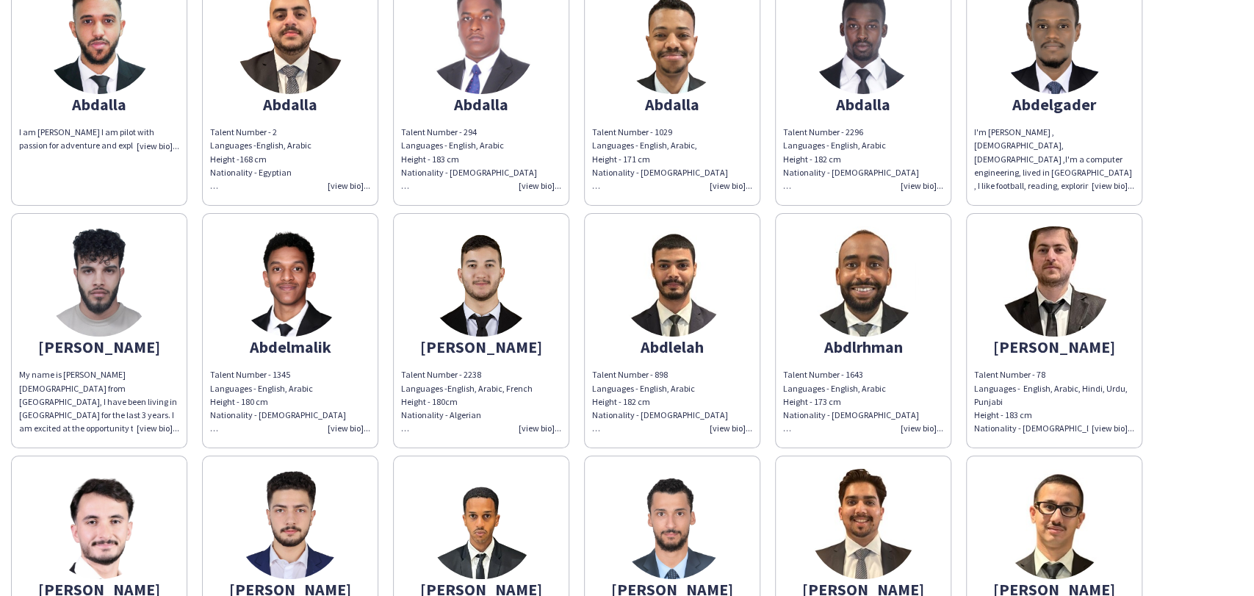
scroll to position [0, 0]
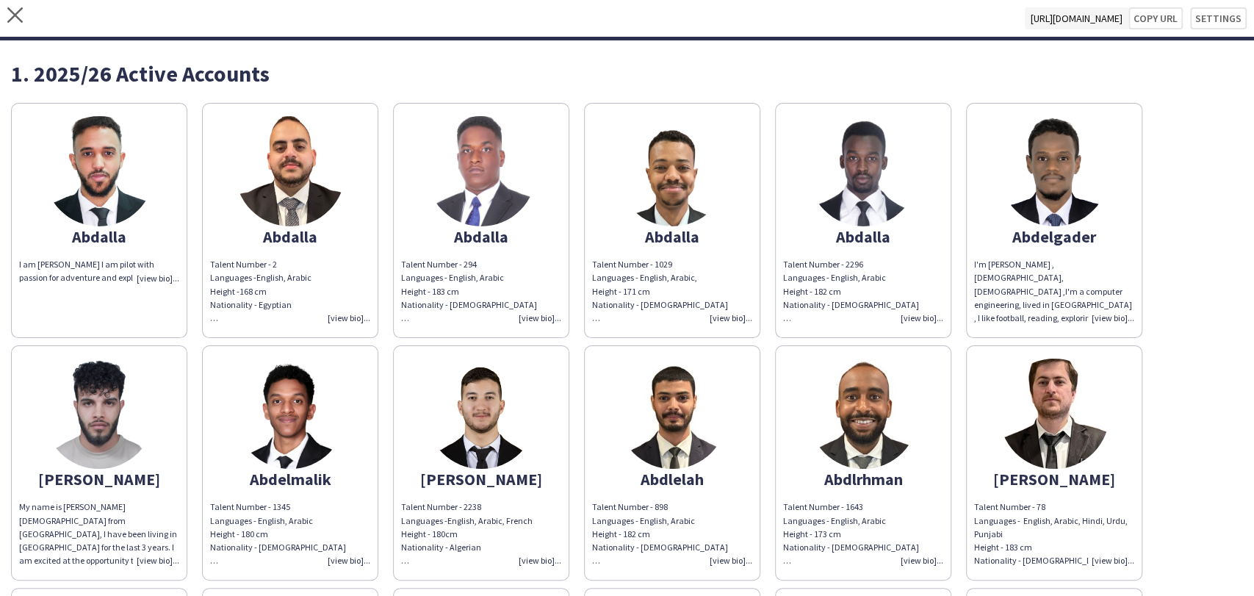
click at [488, 143] on img at bounding box center [481, 171] width 110 height 110
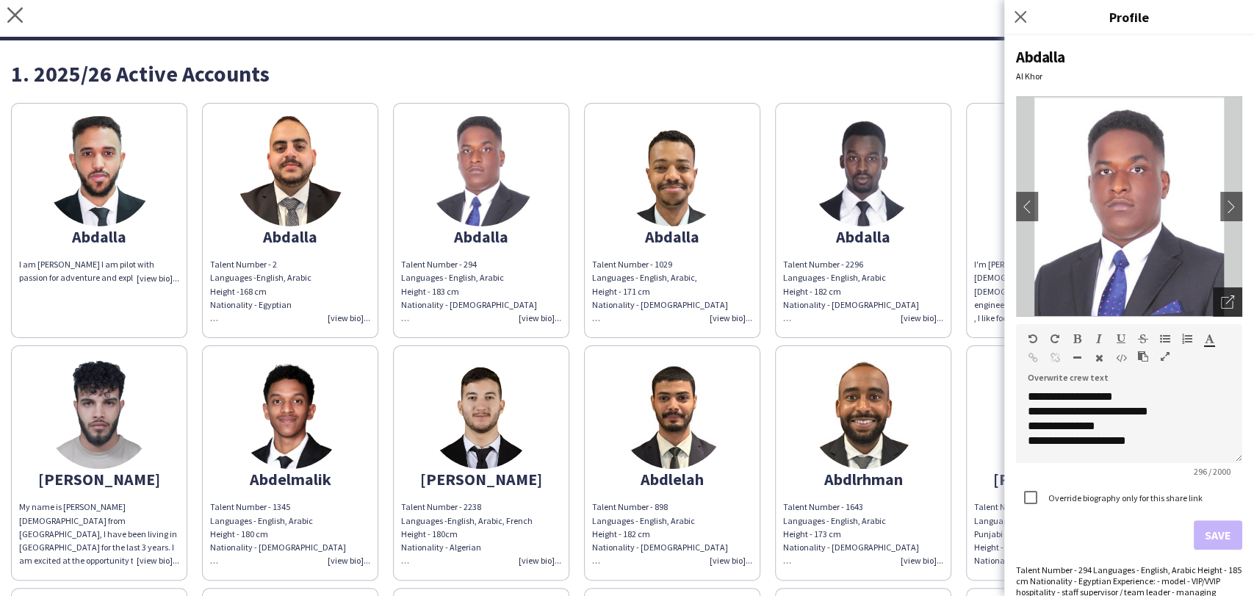
click at [1221, 305] on icon "Open photos pop-in" at bounding box center [1227, 301] width 13 height 13
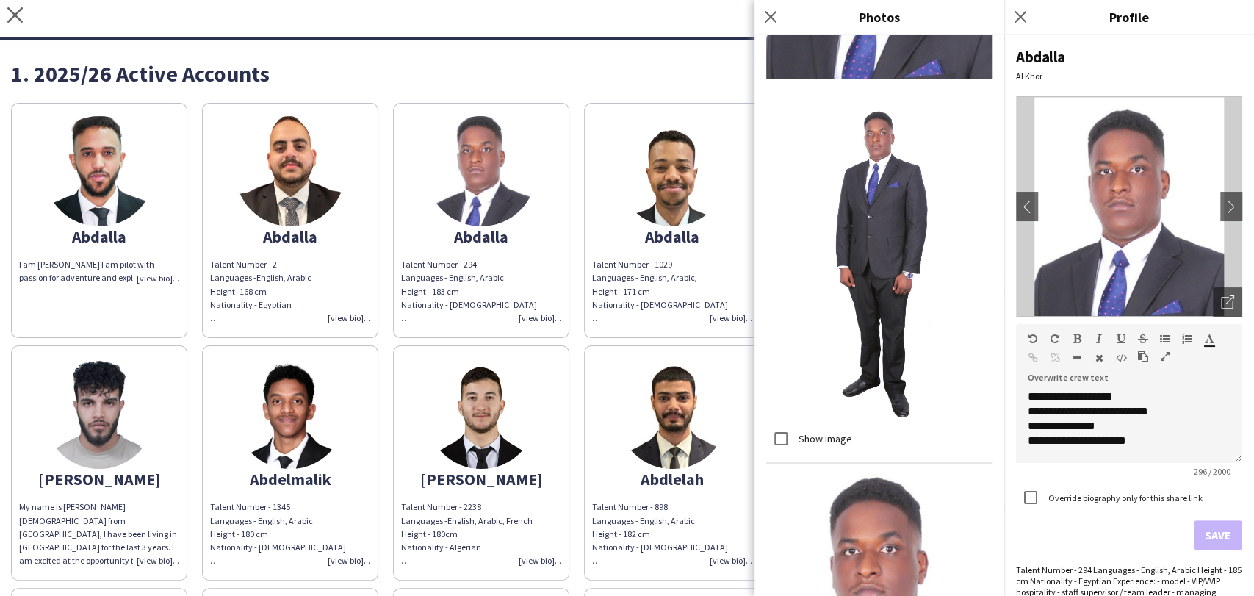
scroll to position [396, 0]
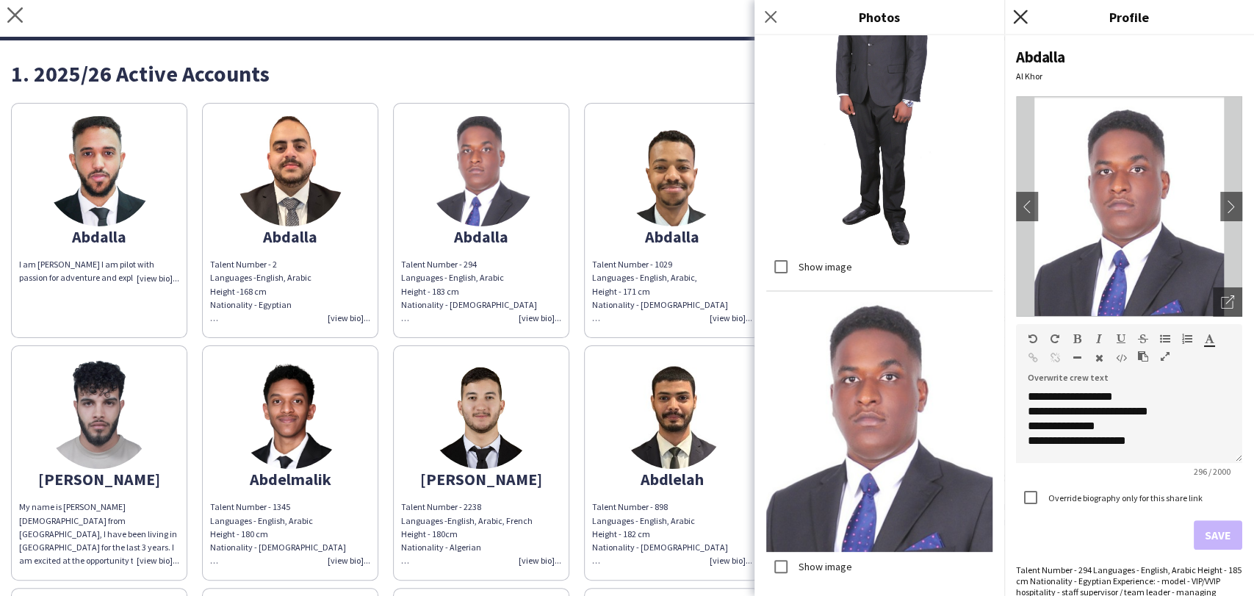
click at [1023, 13] on icon at bounding box center [1020, 17] width 14 height 14
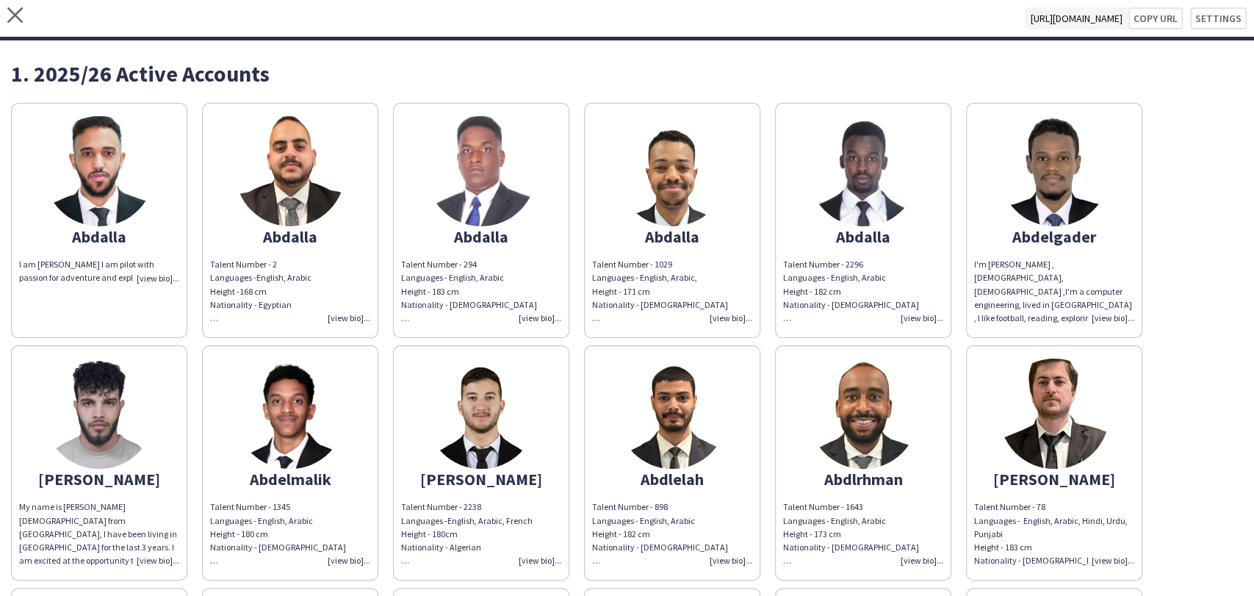
click at [76, 130] on img at bounding box center [99, 171] width 110 height 110
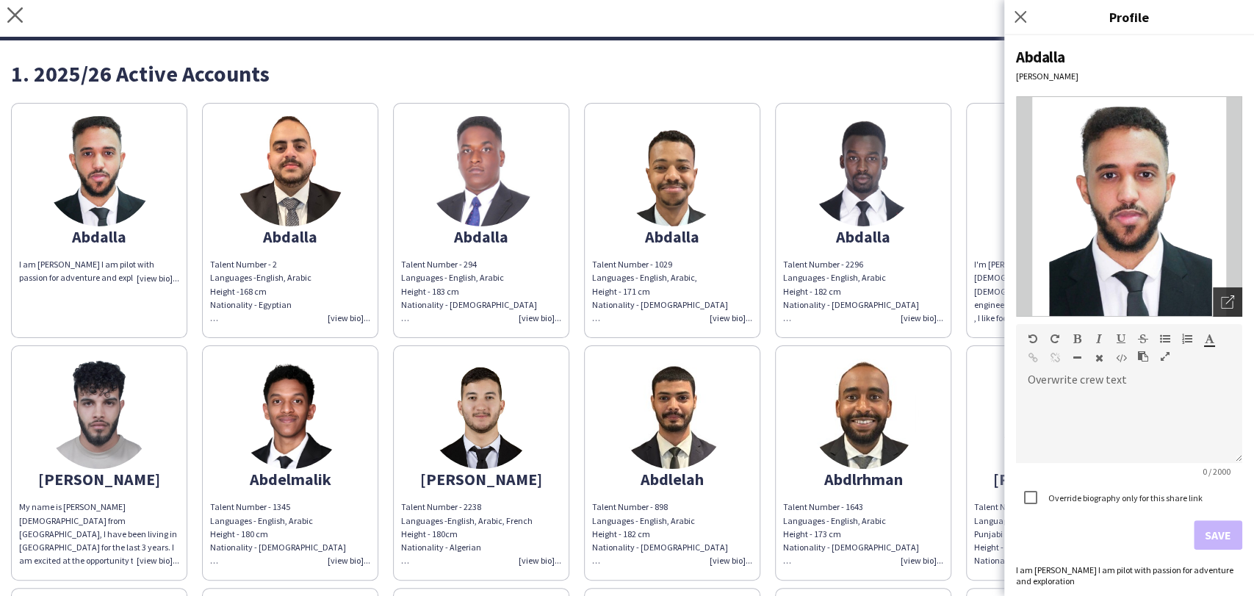
click at [1221, 297] on icon "Open photos pop-in" at bounding box center [1227, 301] width 13 height 13
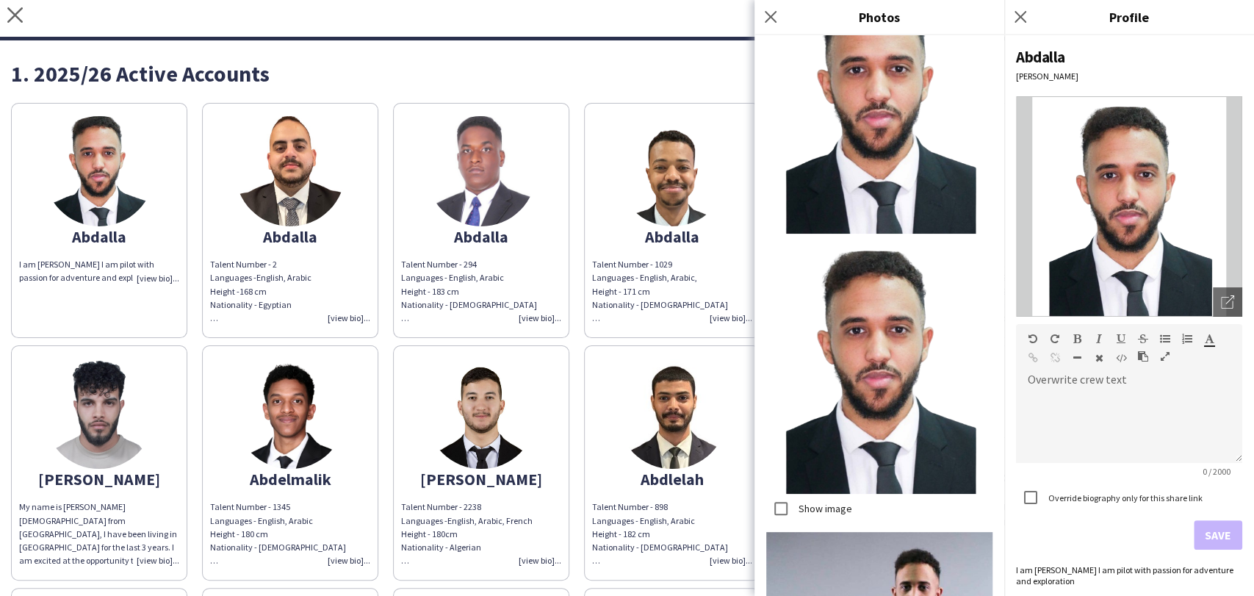
scroll to position [547, 0]
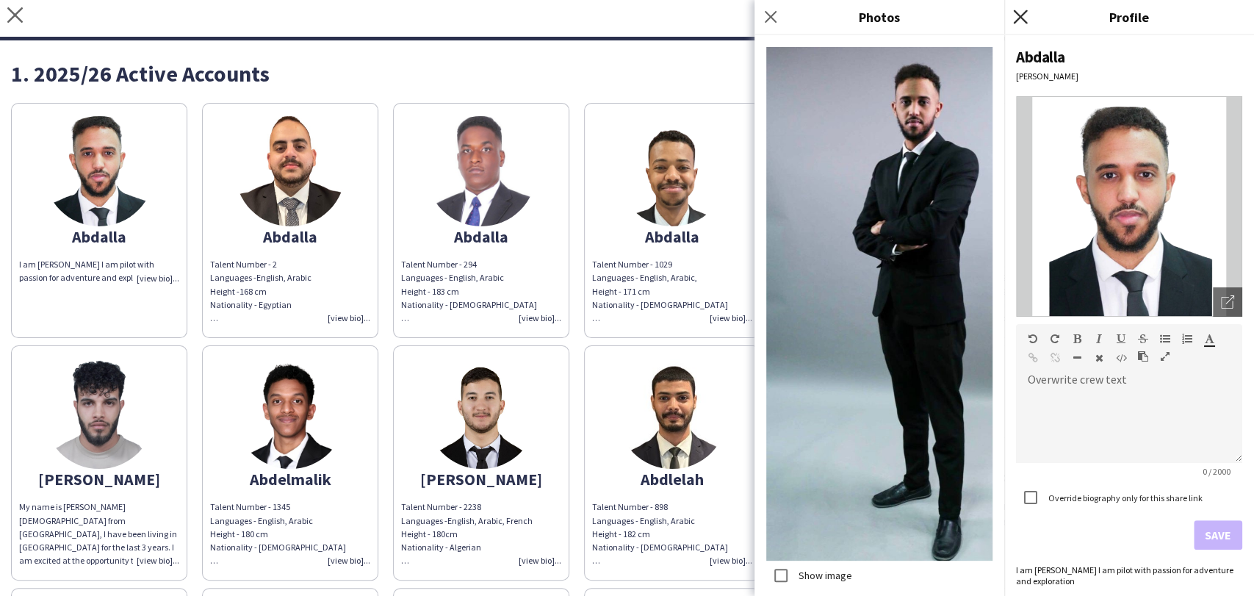
click at [1021, 13] on icon "Close pop-in" at bounding box center [1020, 17] width 14 height 14
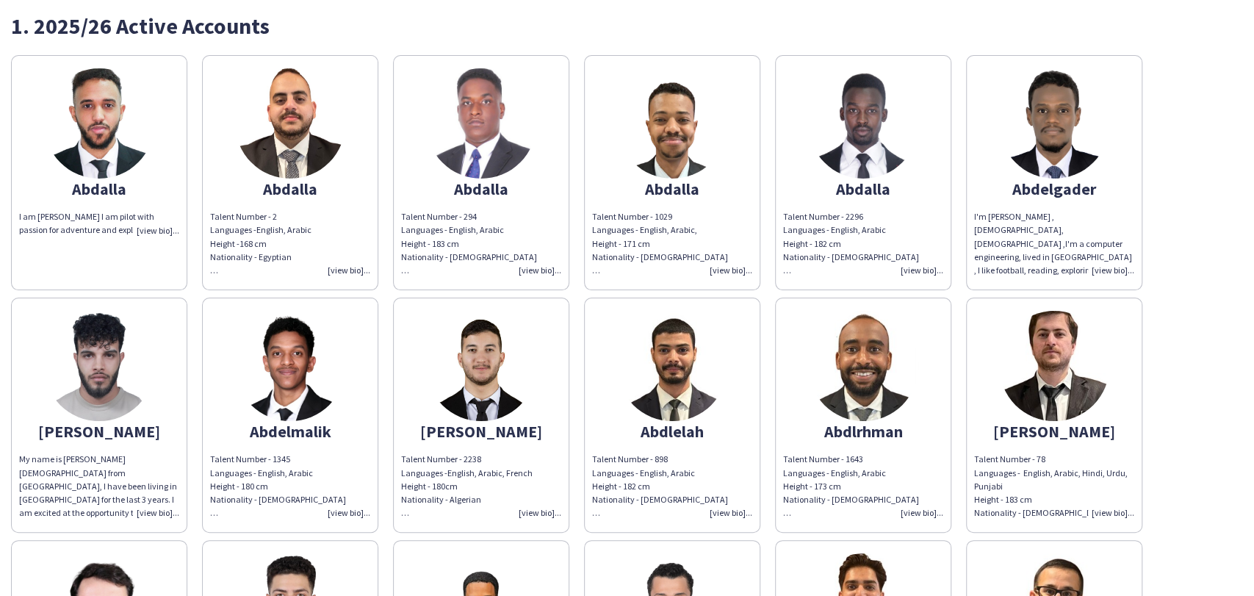
scroll to position [0, 0]
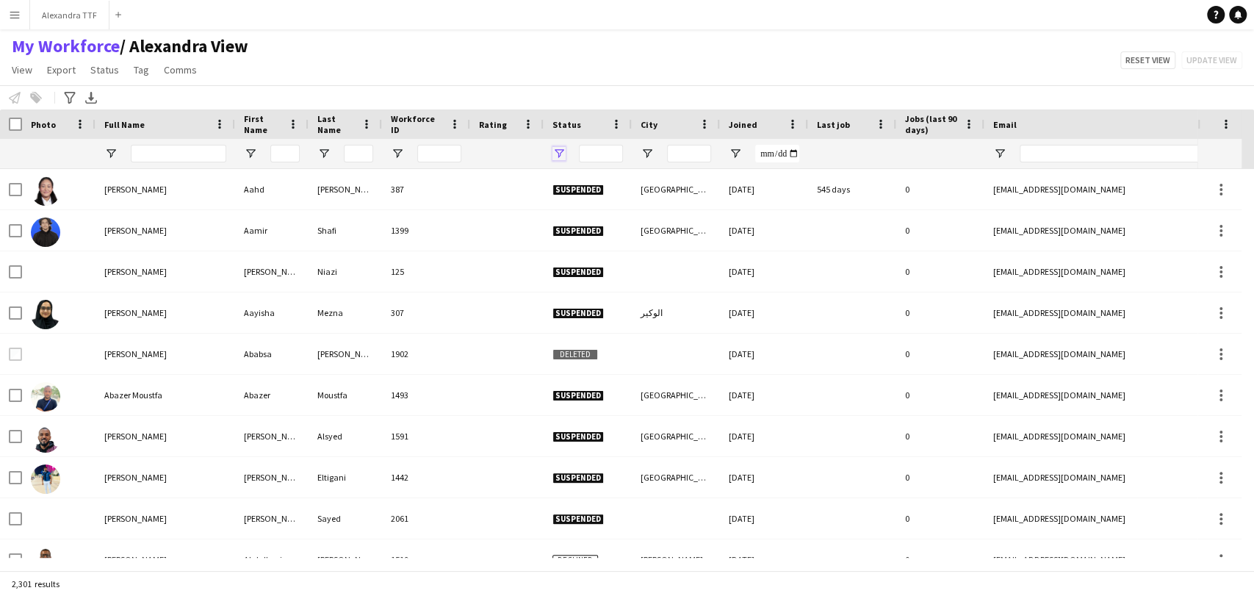
click at [557, 154] on span "Open Filter Menu" at bounding box center [558, 153] width 13 height 13
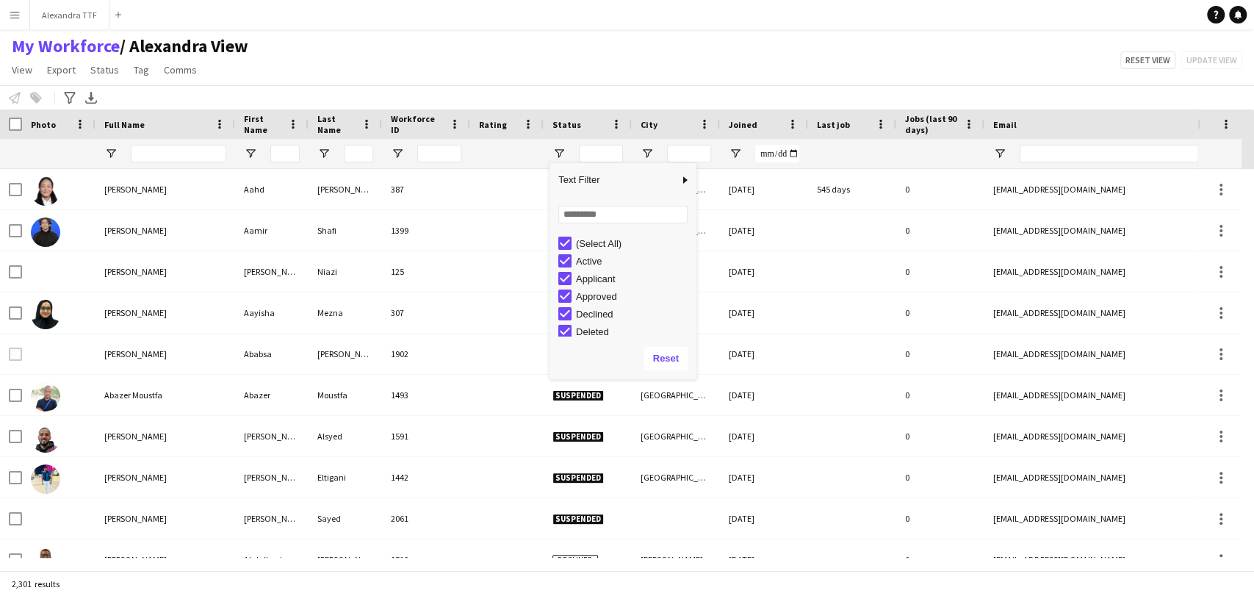
click at [595, 245] on div "(Select All)" at bounding box center [634, 243] width 116 height 11
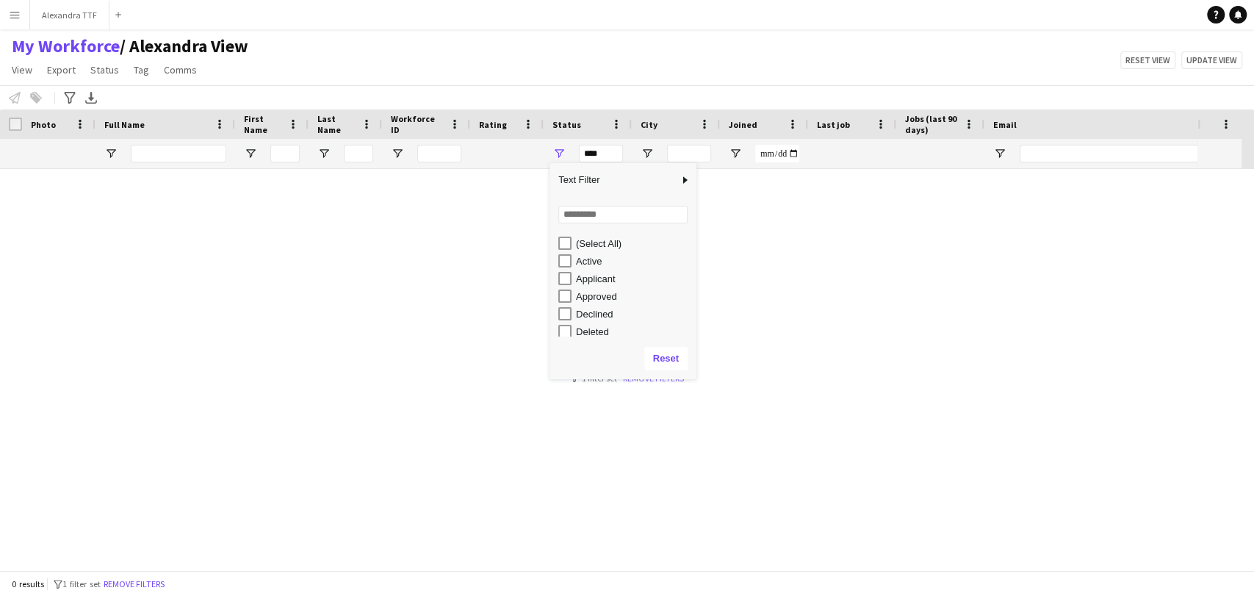
click at [583, 264] on div "Active" at bounding box center [634, 261] width 116 height 11
type input "**********"
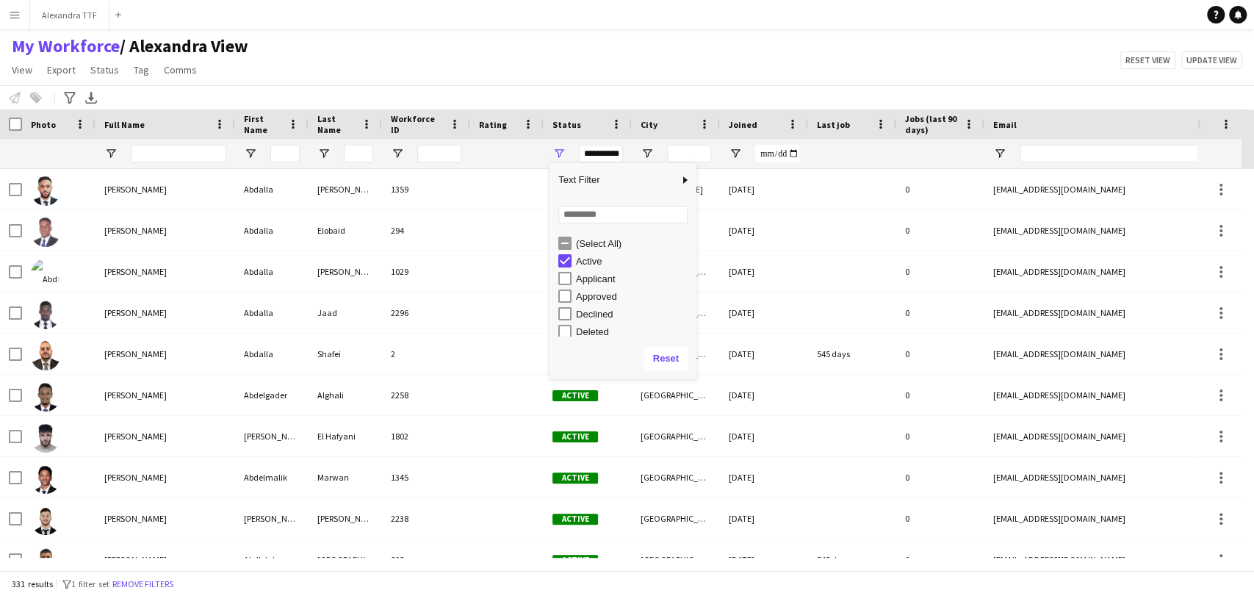
click at [452, 78] on div "My Workforce / [PERSON_NAME] View View Views Default view [PERSON_NAME] View Ap…" at bounding box center [627, 60] width 1254 height 50
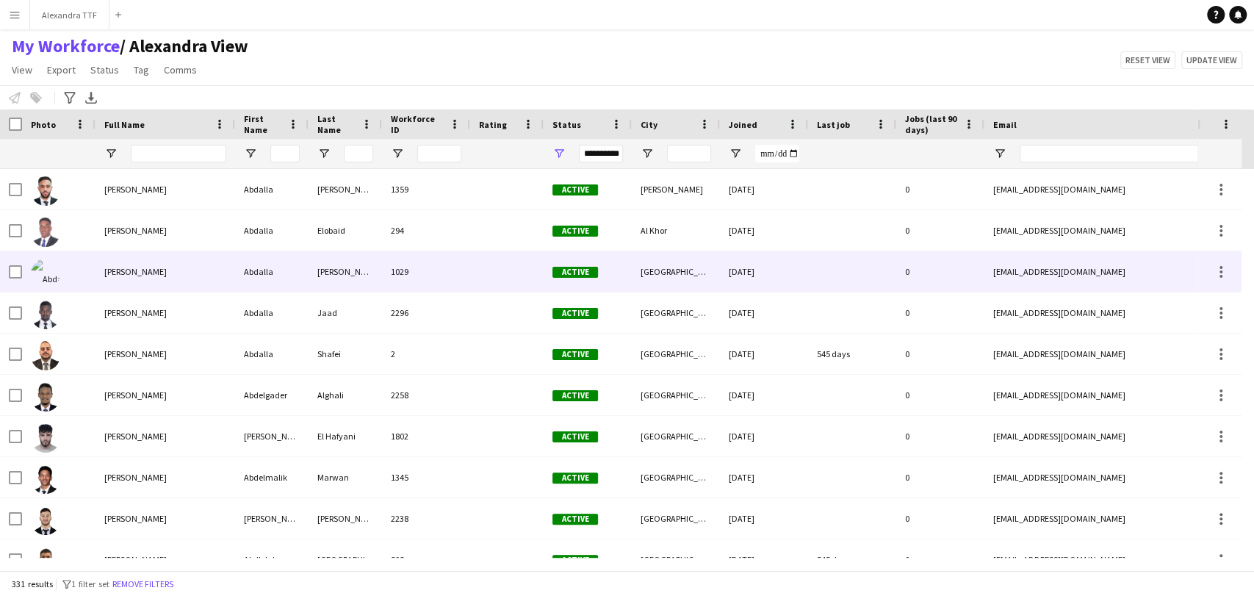
click at [126, 274] on span "[PERSON_NAME]" at bounding box center [135, 271] width 62 height 11
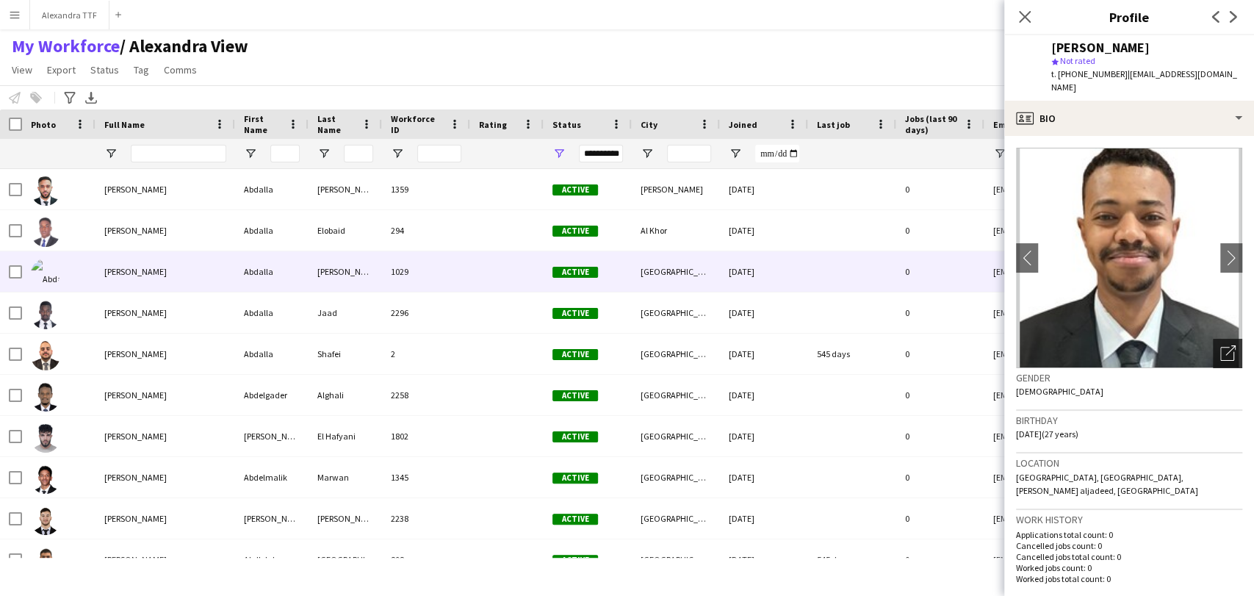
click at [1213, 353] on div "Open photos pop-in" at bounding box center [1227, 353] width 29 height 29
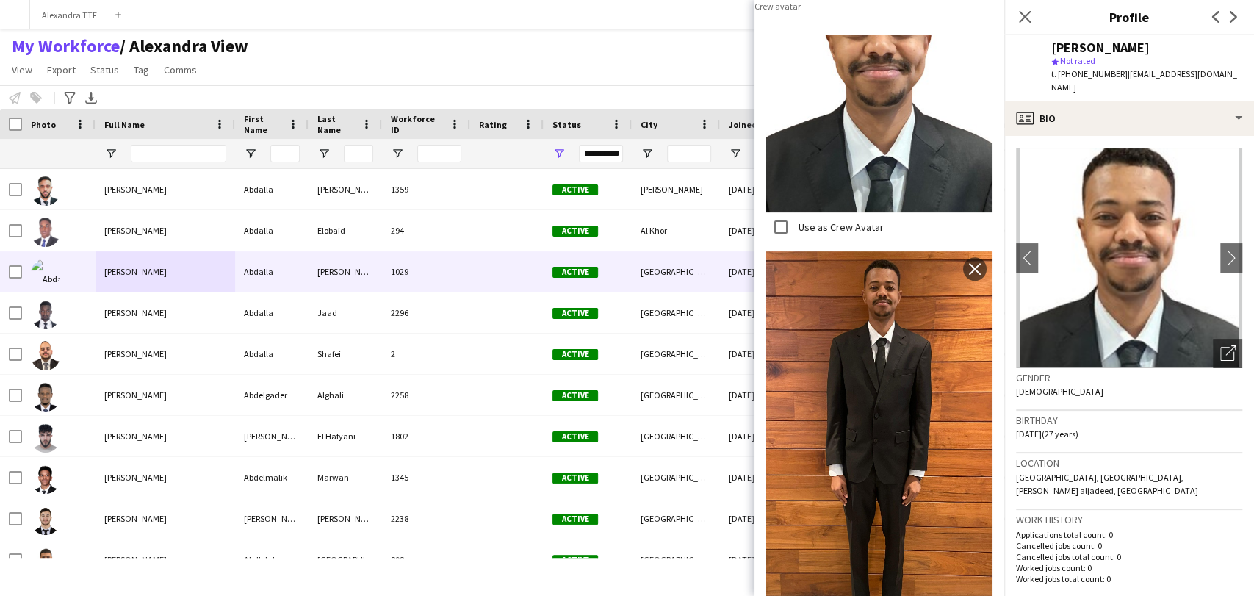
scroll to position [516, 0]
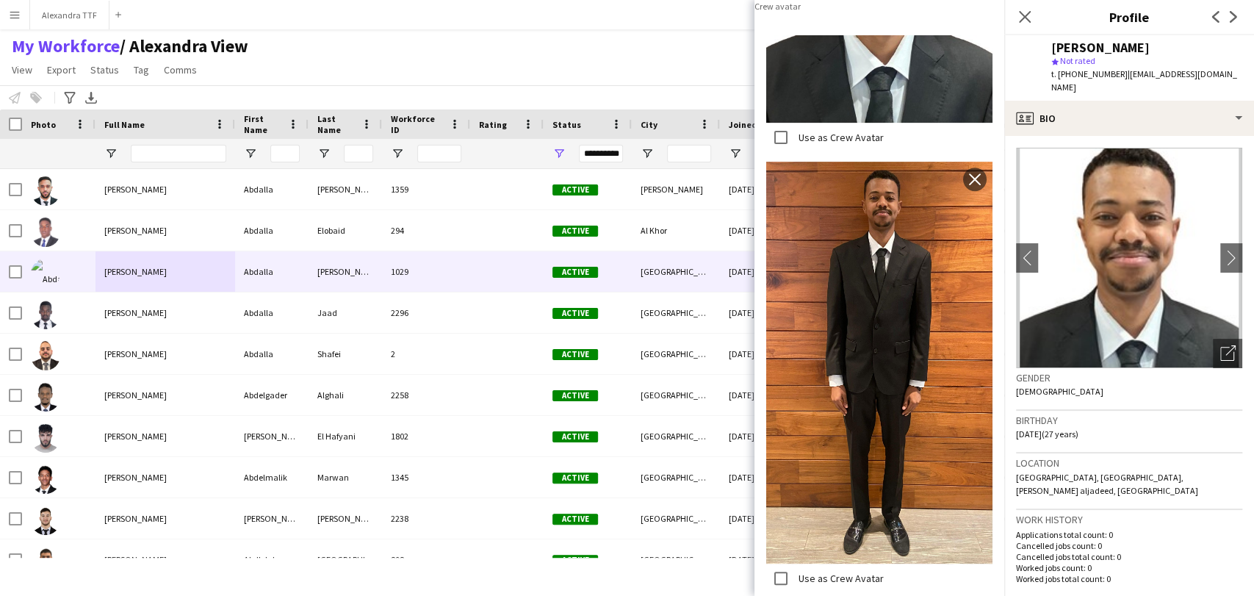
click at [804, 144] on label "Use as Crew Avatar" at bounding box center [839, 137] width 88 height 13
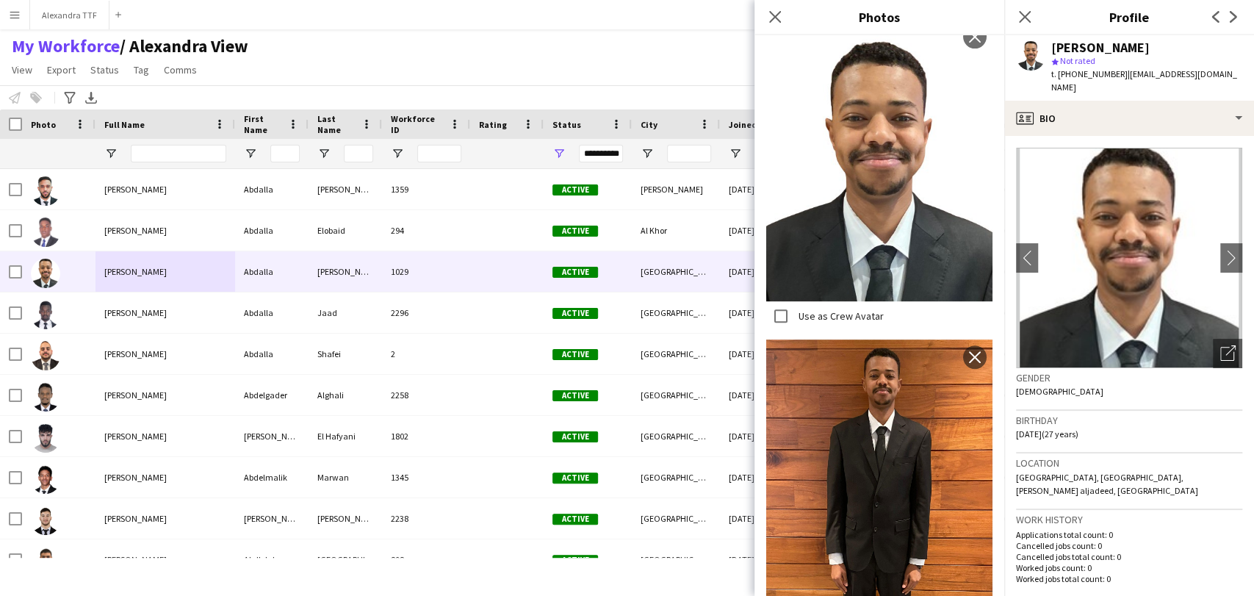
scroll to position [26, 0]
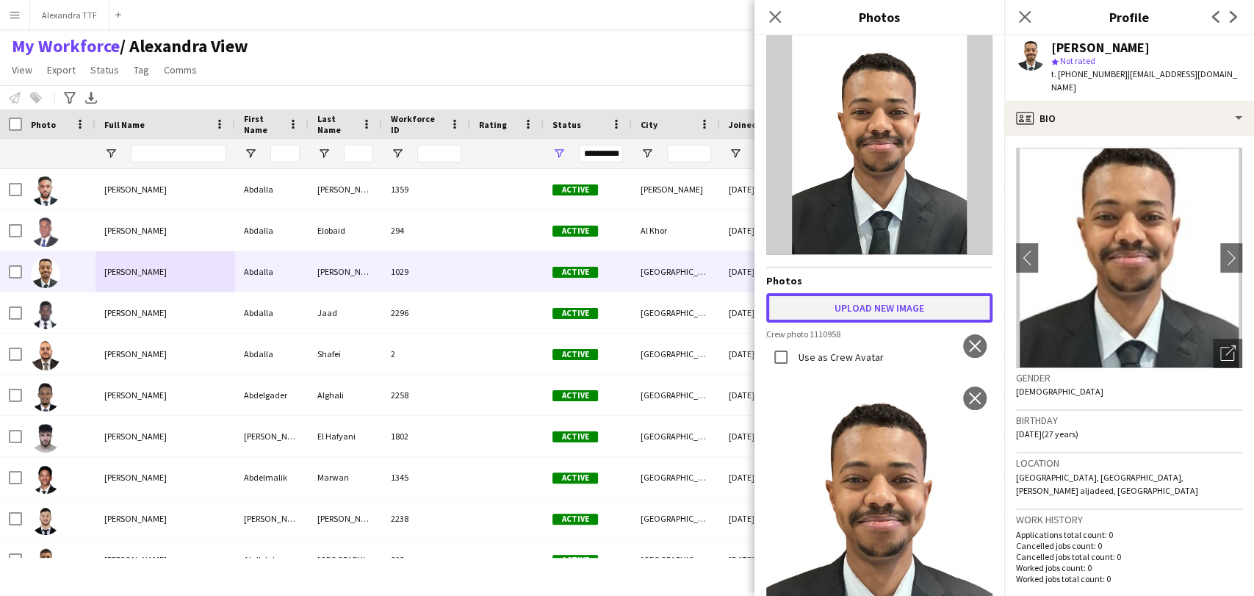
click at [850, 295] on button "Upload new image" at bounding box center [879, 307] width 226 height 29
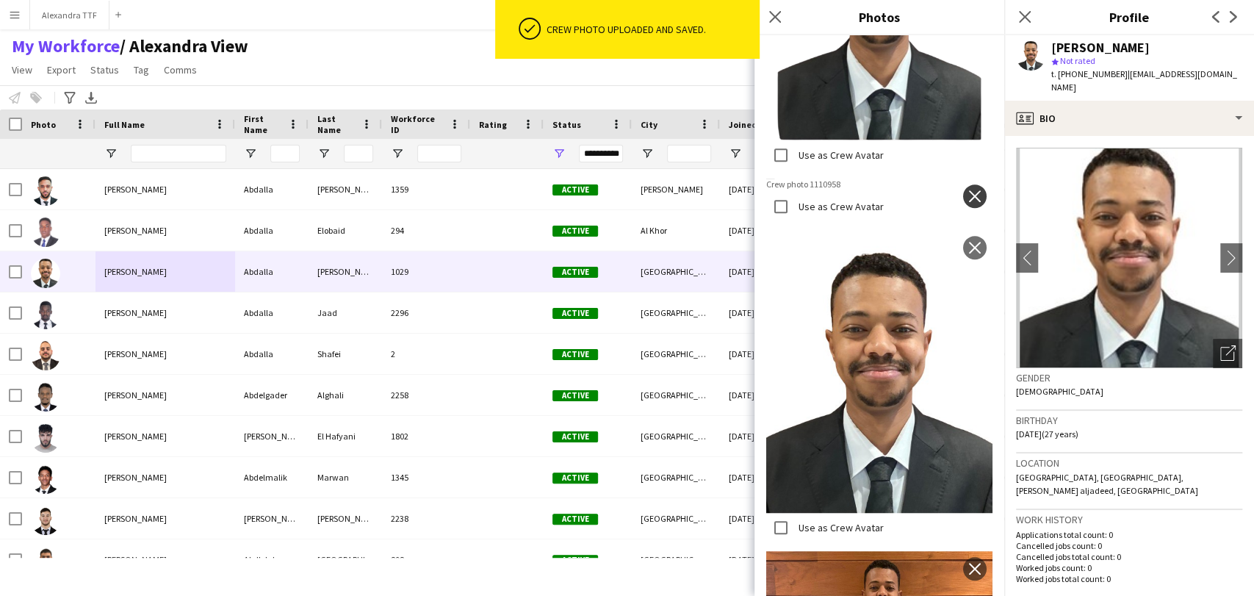
click at [967, 190] on app-icon "close" at bounding box center [974, 196] width 15 height 12
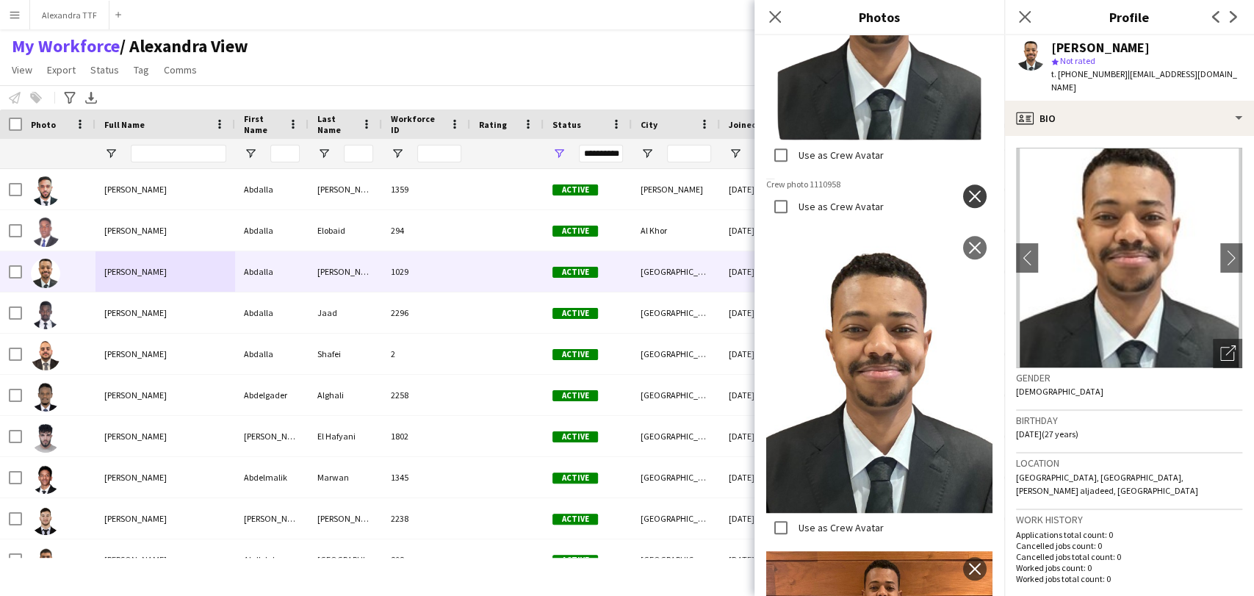
scroll to position [465, 0]
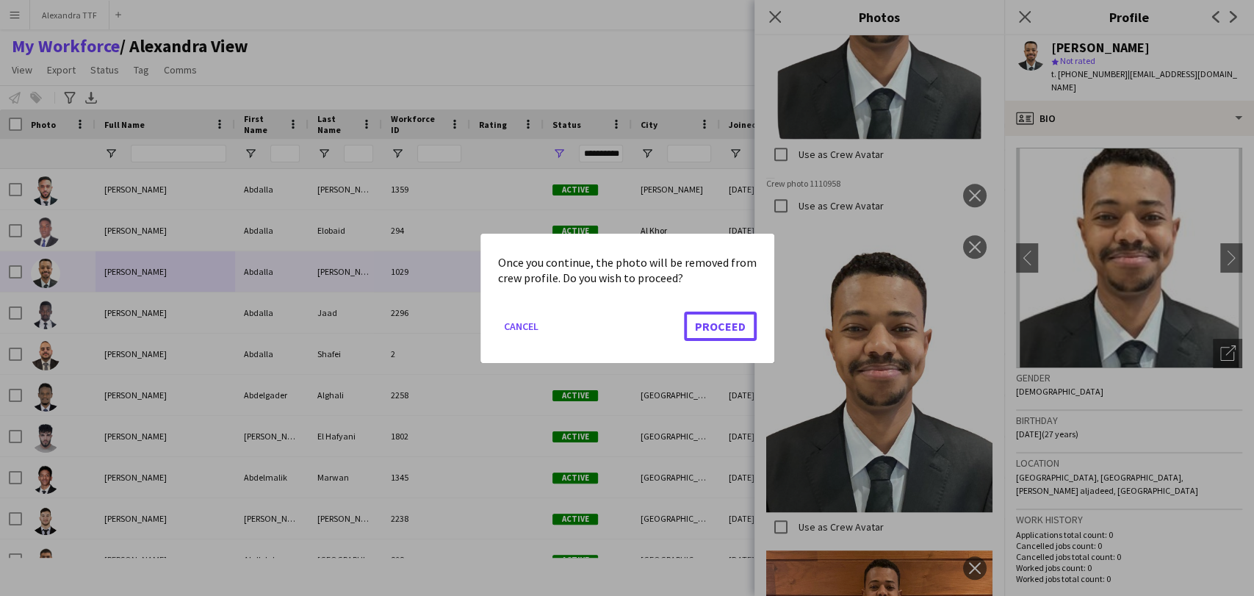
drag, startPoint x: 710, startPoint y: 317, endPoint x: 827, endPoint y: 155, distance: 200.0
click at [710, 317] on button "Proceed" at bounding box center [720, 325] width 73 height 29
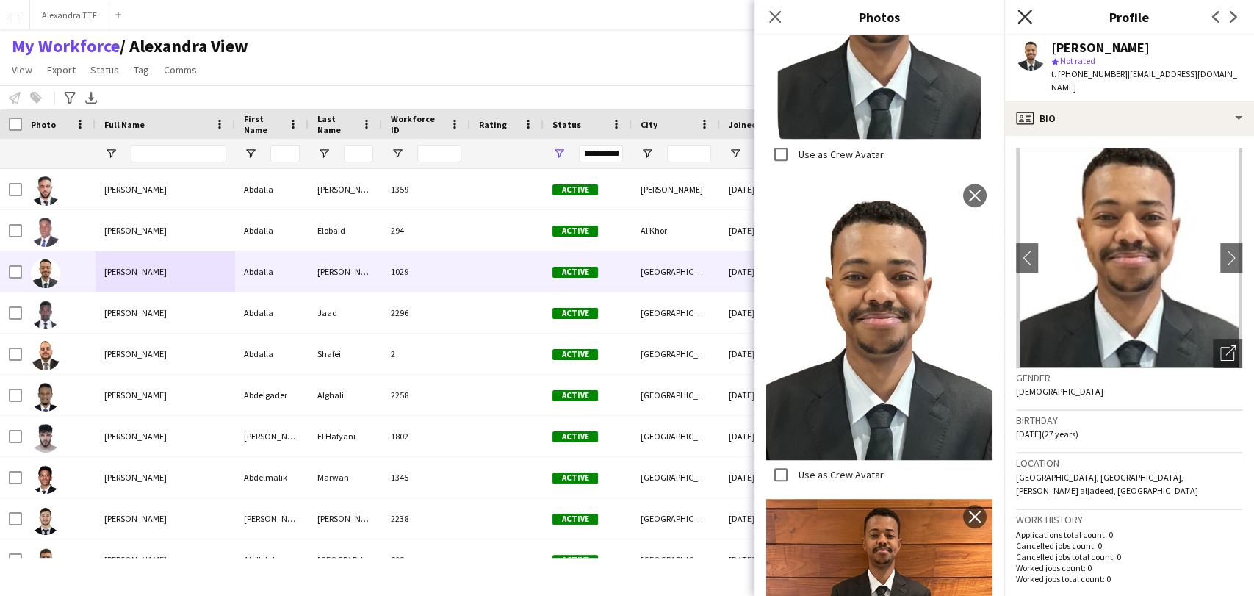
click at [1025, 15] on icon at bounding box center [1024, 17] width 14 height 14
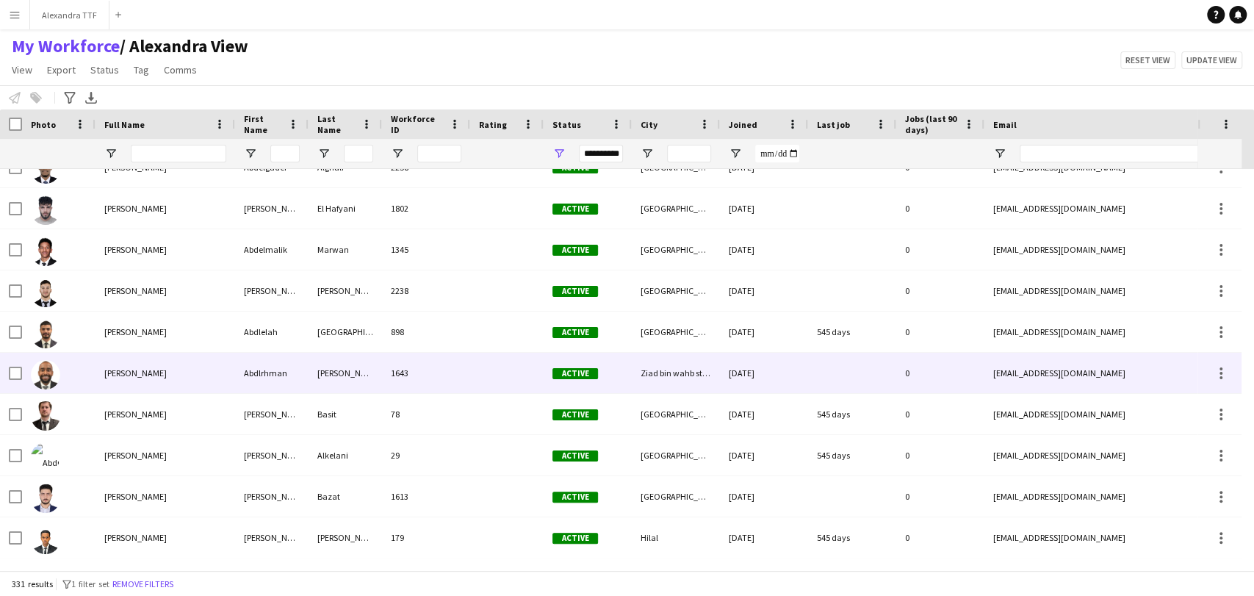
scroll to position [245, 0]
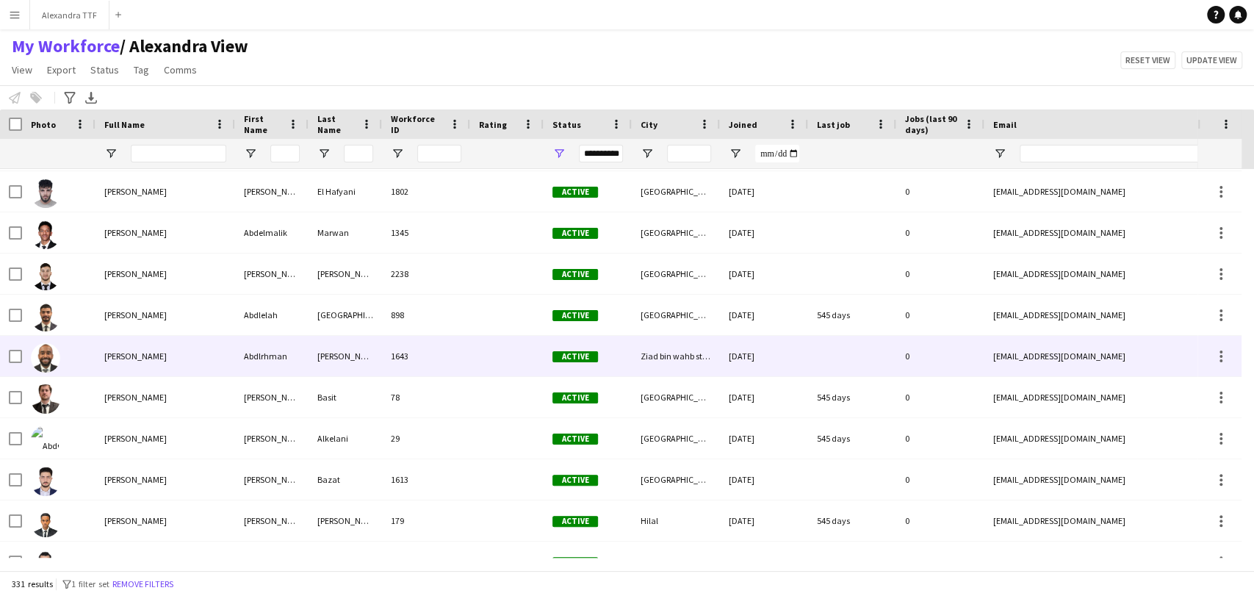
click at [167, 356] on span "[PERSON_NAME]" at bounding box center [135, 355] width 62 height 11
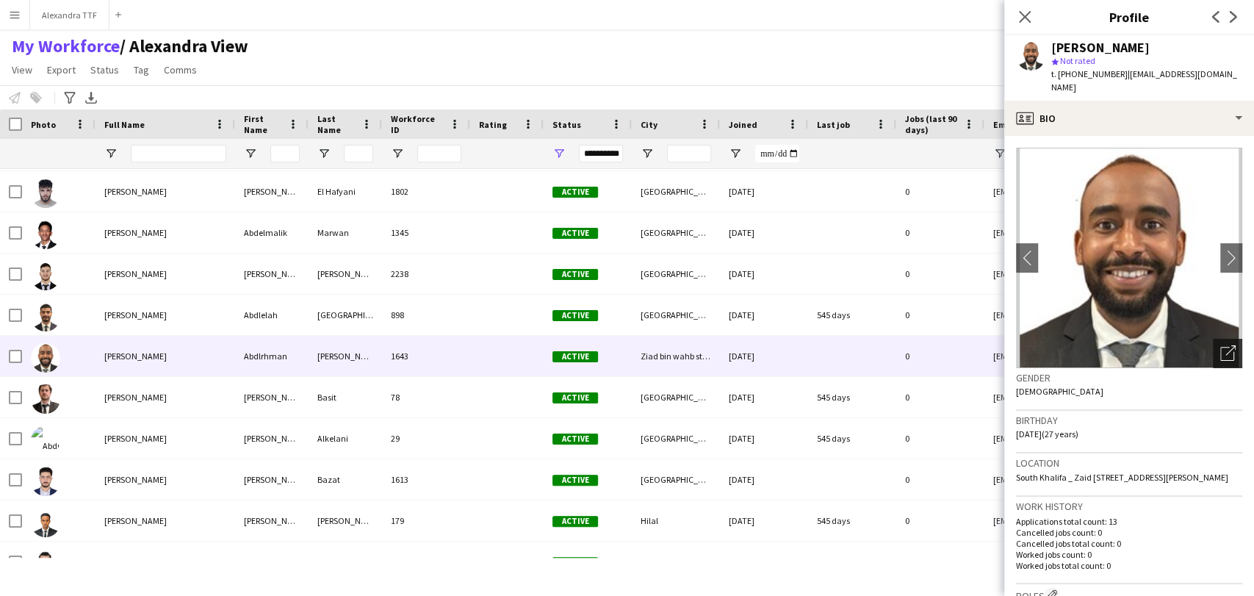
click at [1213, 341] on div "Open photos pop-in" at bounding box center [1227, 353] width 29 height 29
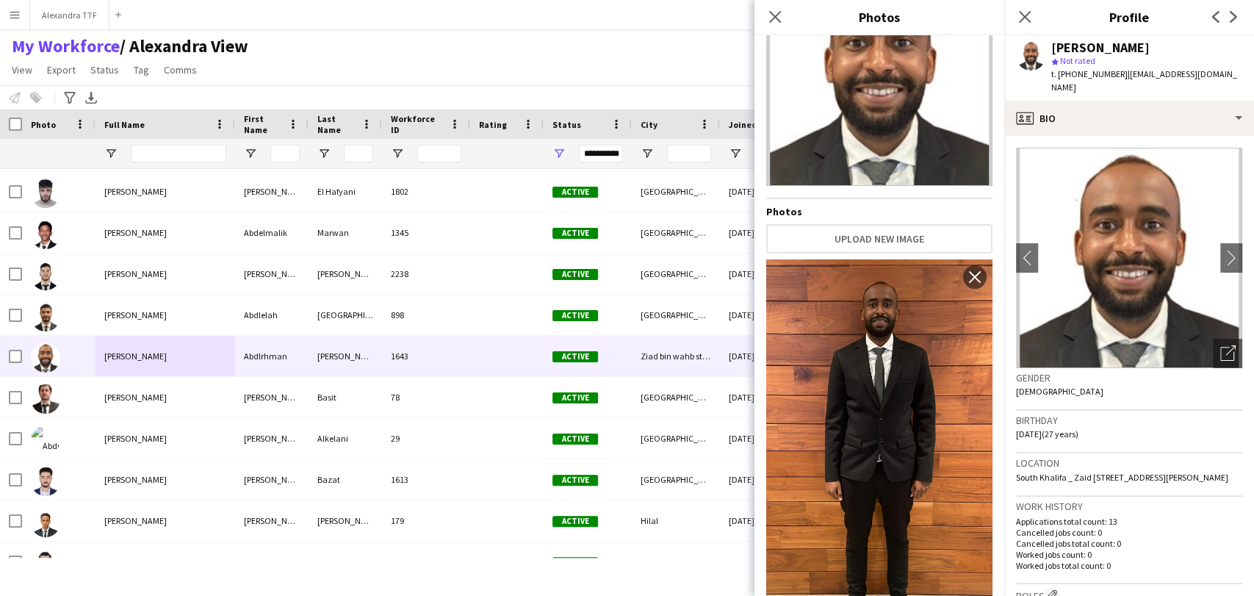
scroll to position [165, 0]
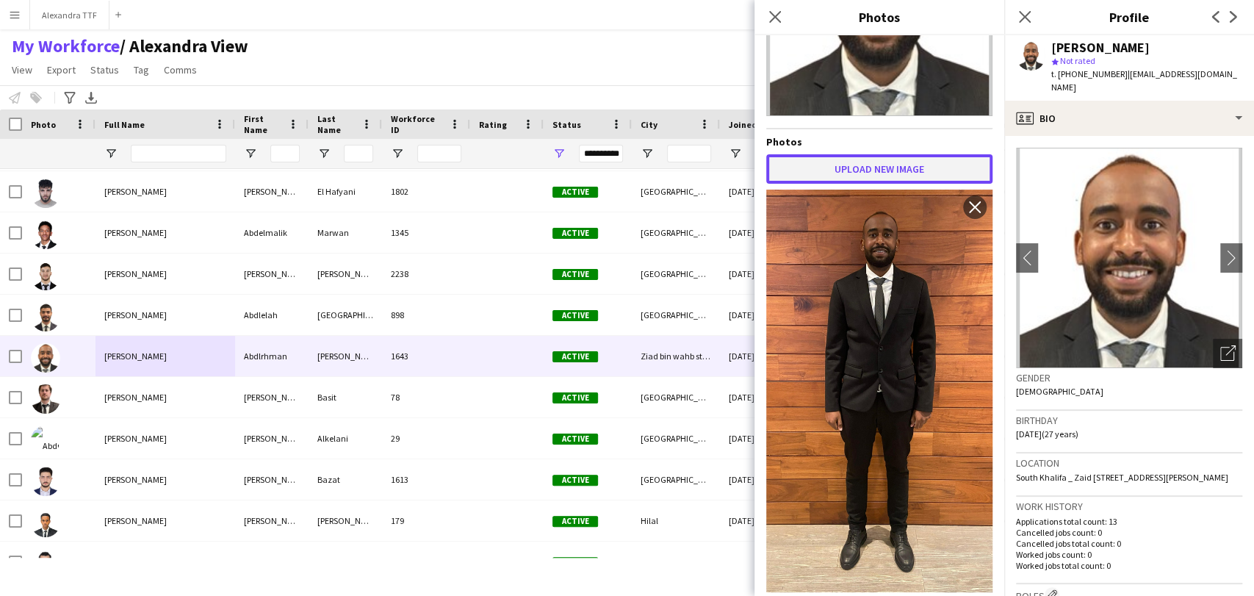
click at [872, 154] on button "Upload new image" at bounding box center [879, 168] width 226 height 29
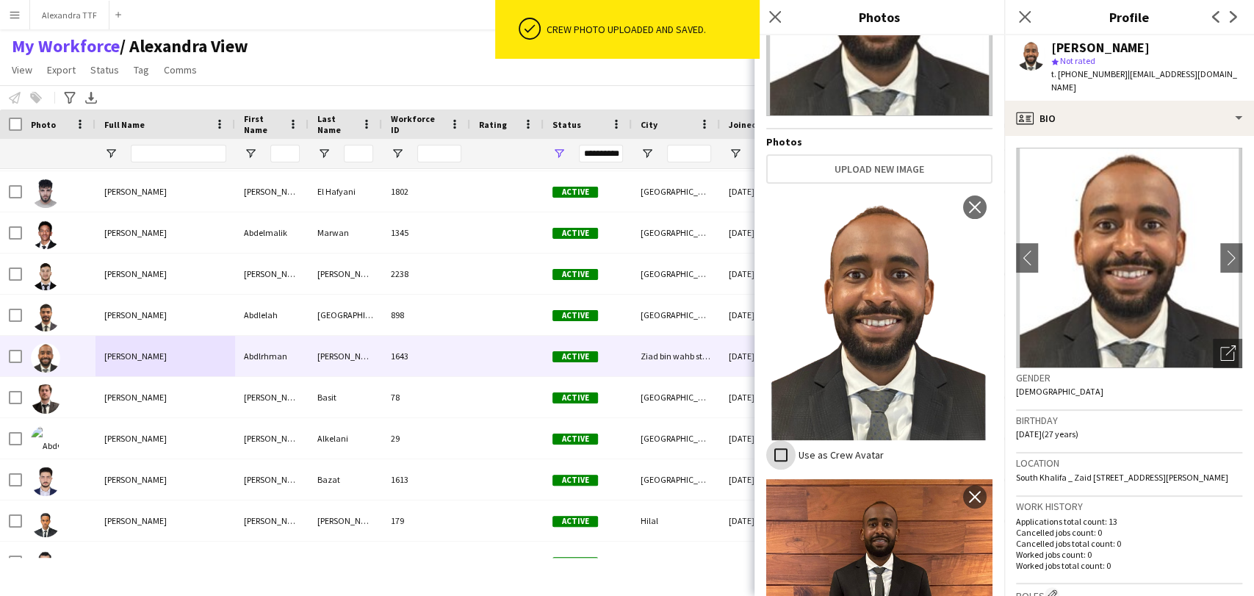
click at [795, 437] on div at bounding box center [780, 454] width 35 height 35
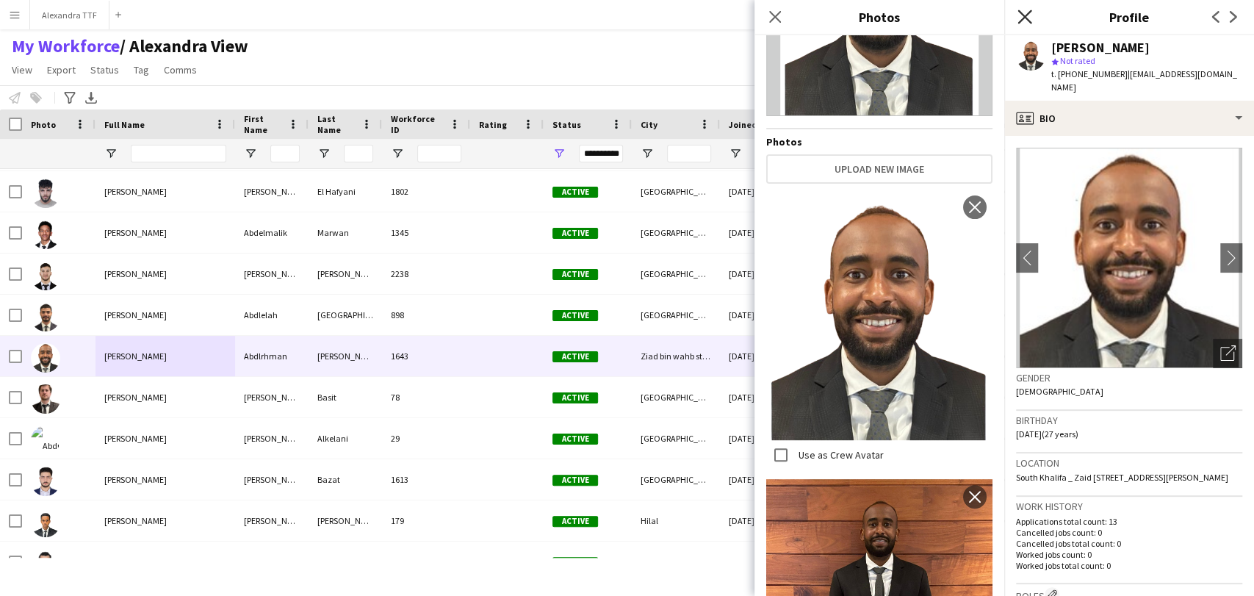
click at [1024, 18] on icon at bounding box center [1024, 17] width 14 height 14
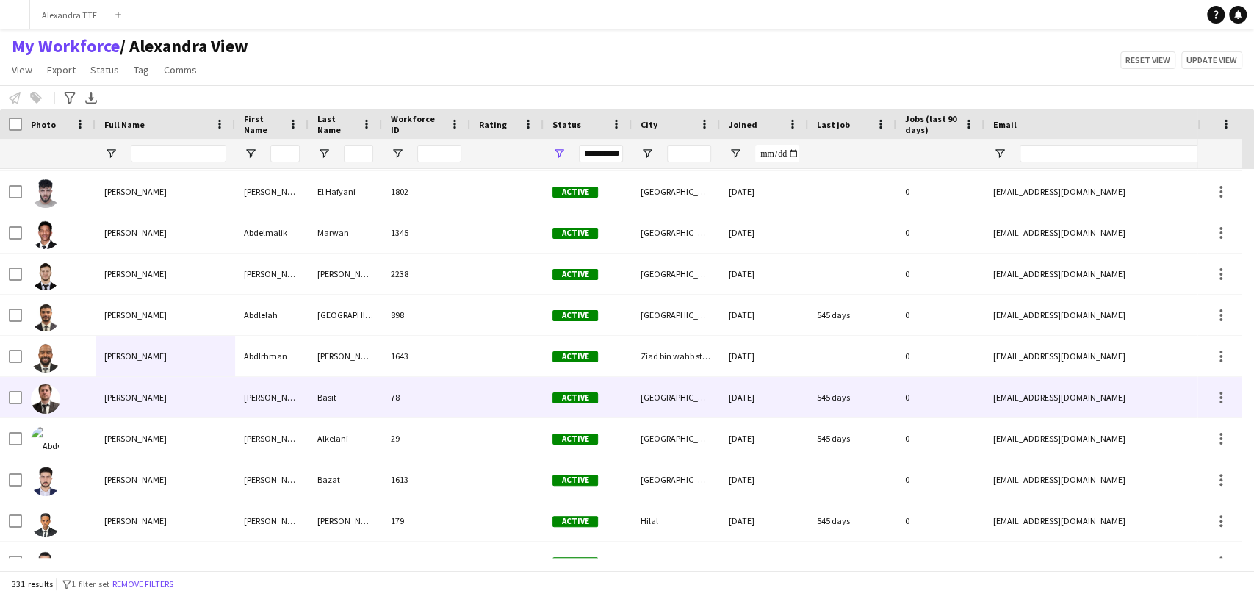
click at [112, 405] on div "[PERSON_NAME]" at bounding box center [165, 397] width 140 height 40
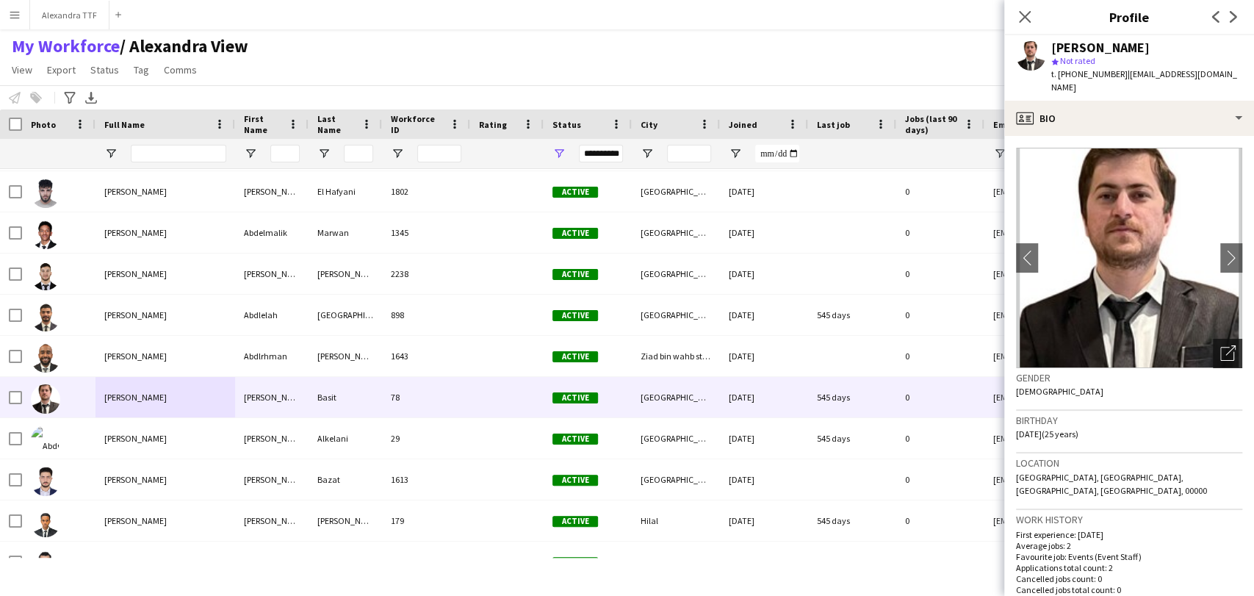
click at [1220, 345] on icon "Open photos pop-in" at bounding box center [1227, 352] width 15 height 15
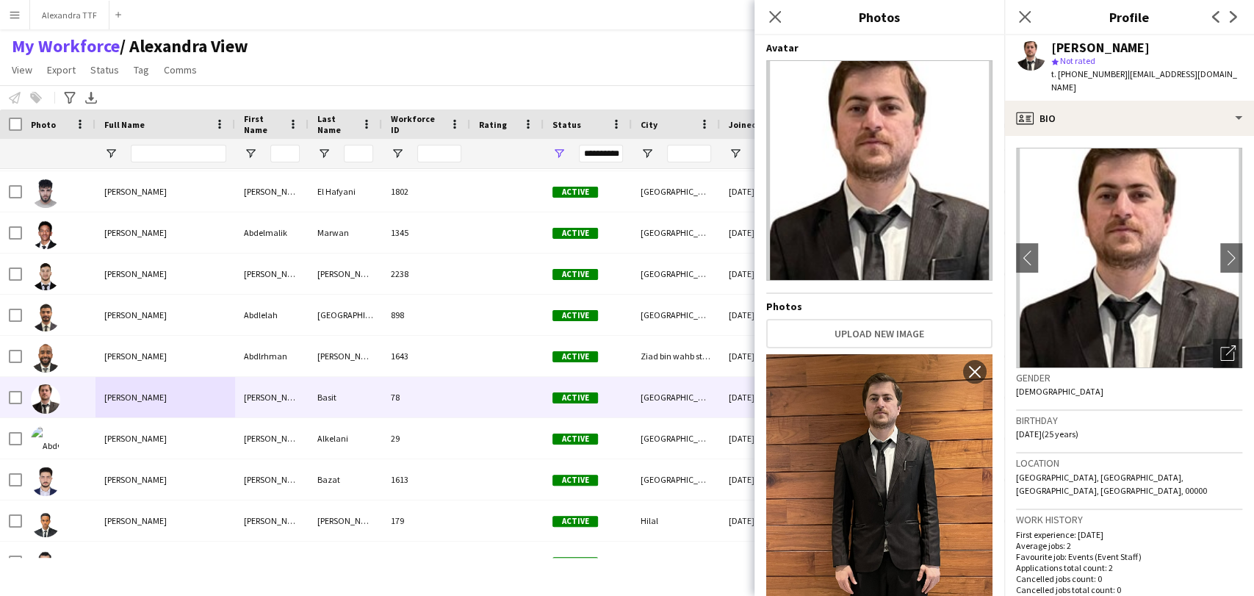
click at [816, 300] on h4 "Photos" at bounding box center [879, 306] width 226 height 13
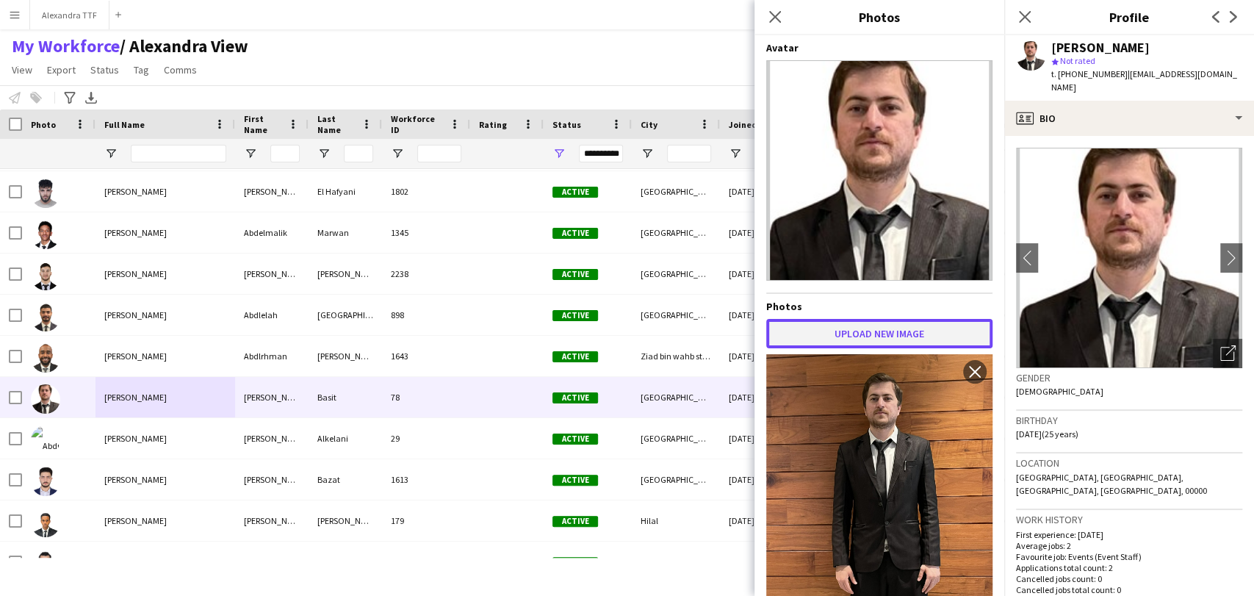
click at [840, 321] on button "Upload new image" at bounding box center [879, 333] width 226 height 29
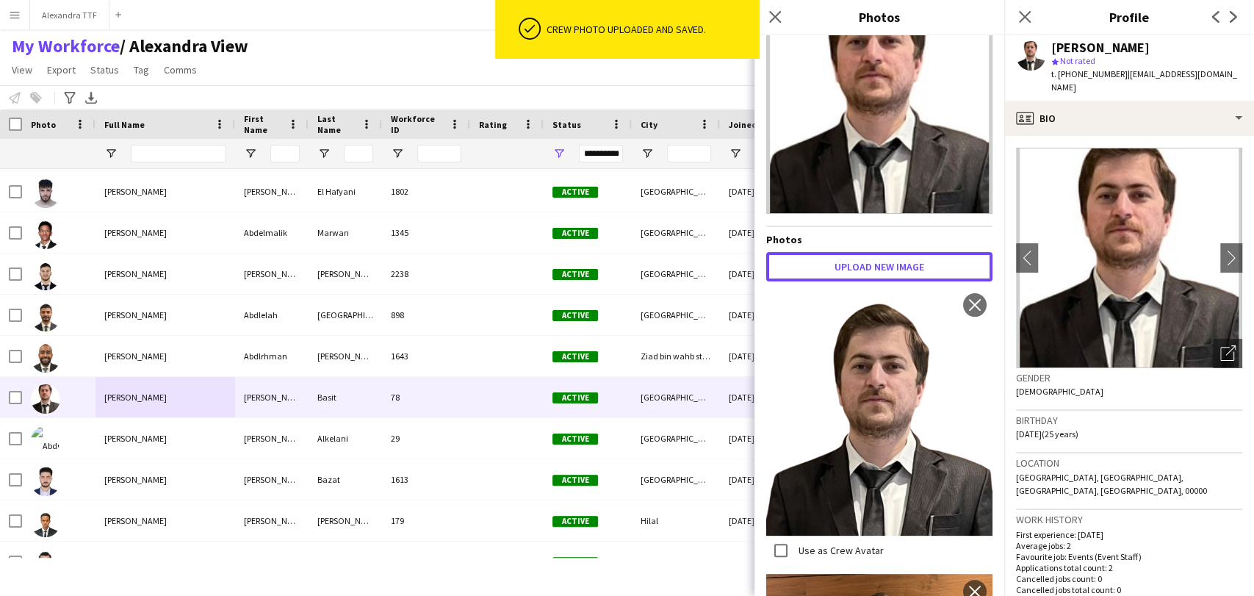
scroll to position [163, 0]
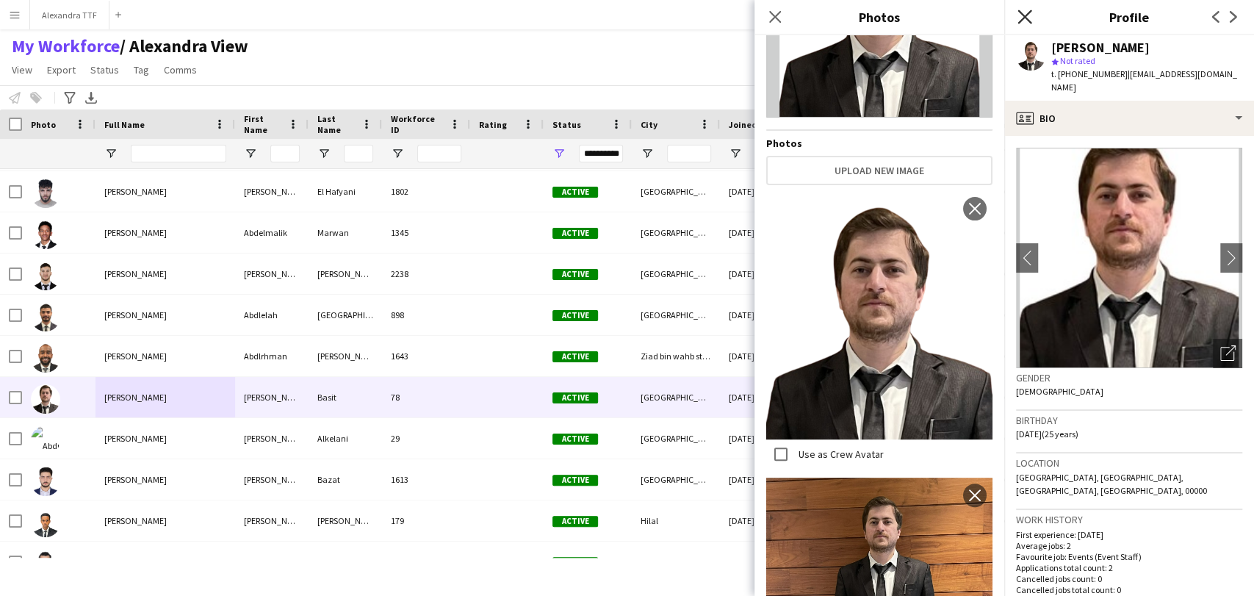
click at [1017, 12] on icon "Close pop-in" at bounding box center [1024, 17] width 14 height 14
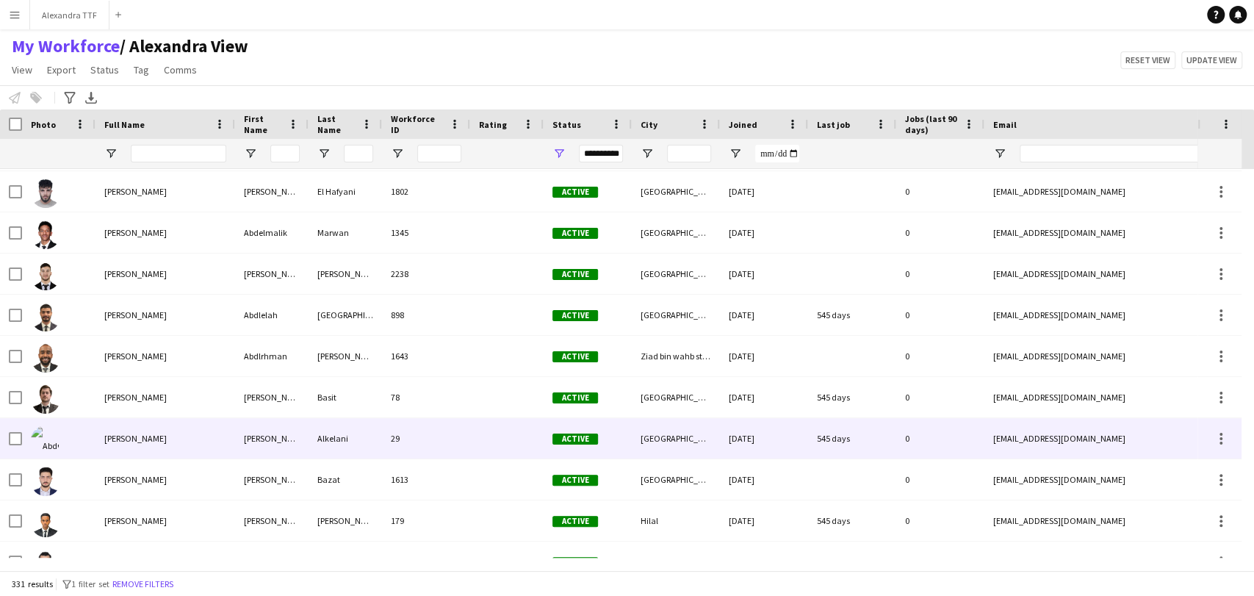
click at [140, 438] on span "Abdulaziz Alkelani" at bounding box center [135, 438] width 62 height 11
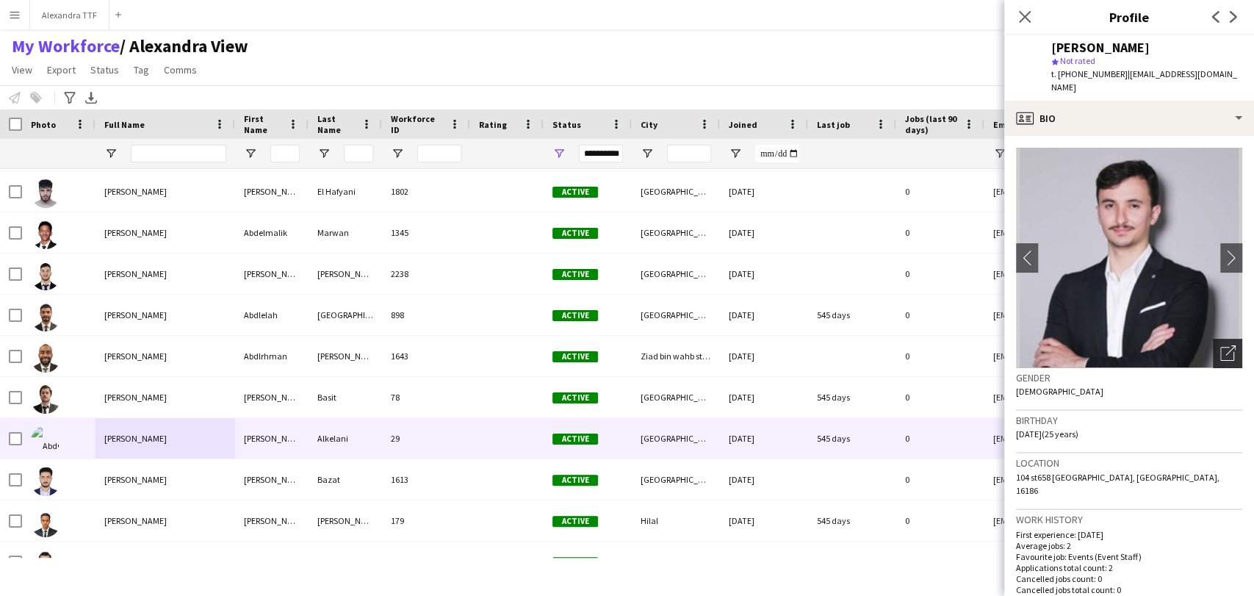
click at [1220, 347] on icon at bounding box center [1227, 354] width 14 height 14
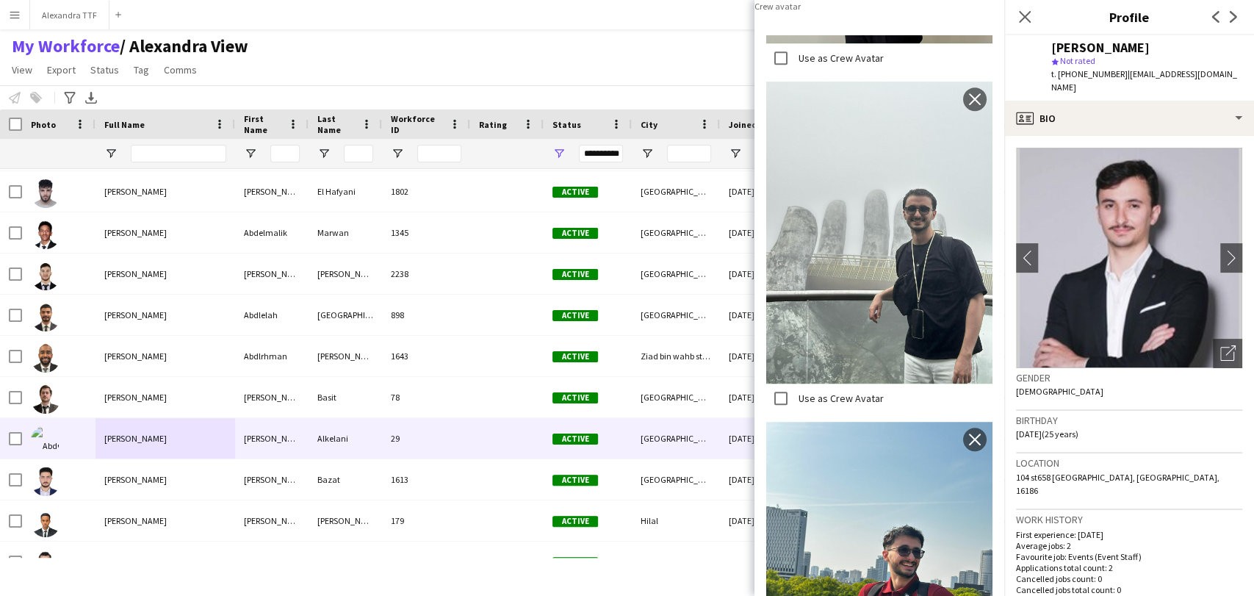
scroll to position [0, 0]
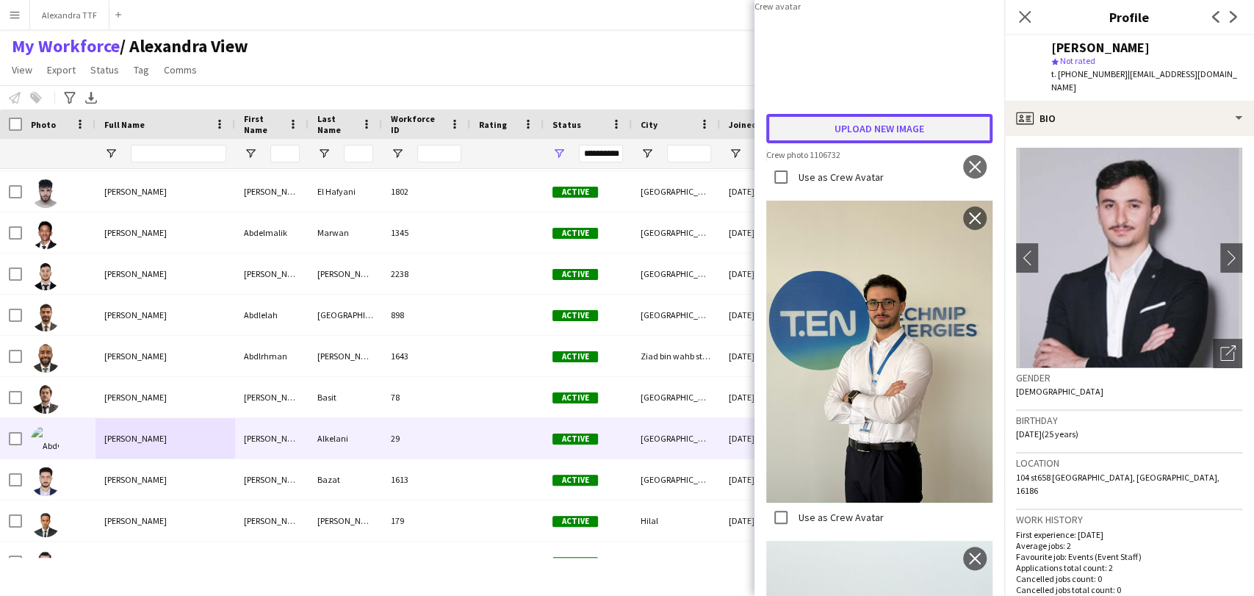
click at [836, 143] on button "Upload new image" at bounding box center [879, 128] width 226 height 29
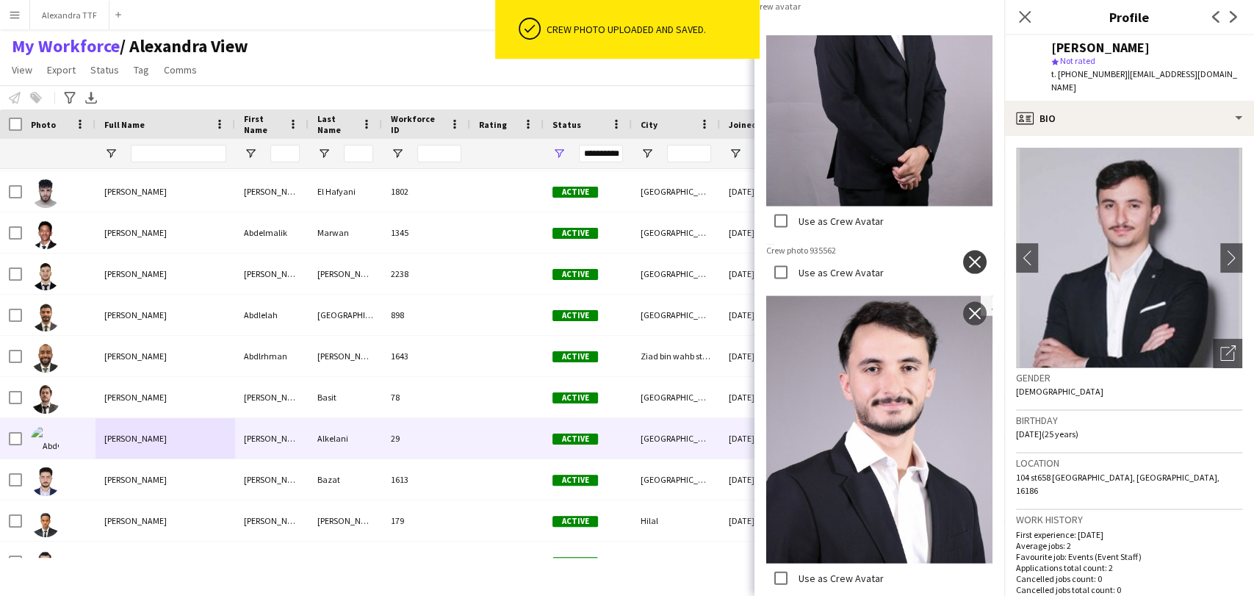
scroll to position [2393, 0]
click at [967, 250] on button "close" at bounding box center [975, 262] width 24 height 24
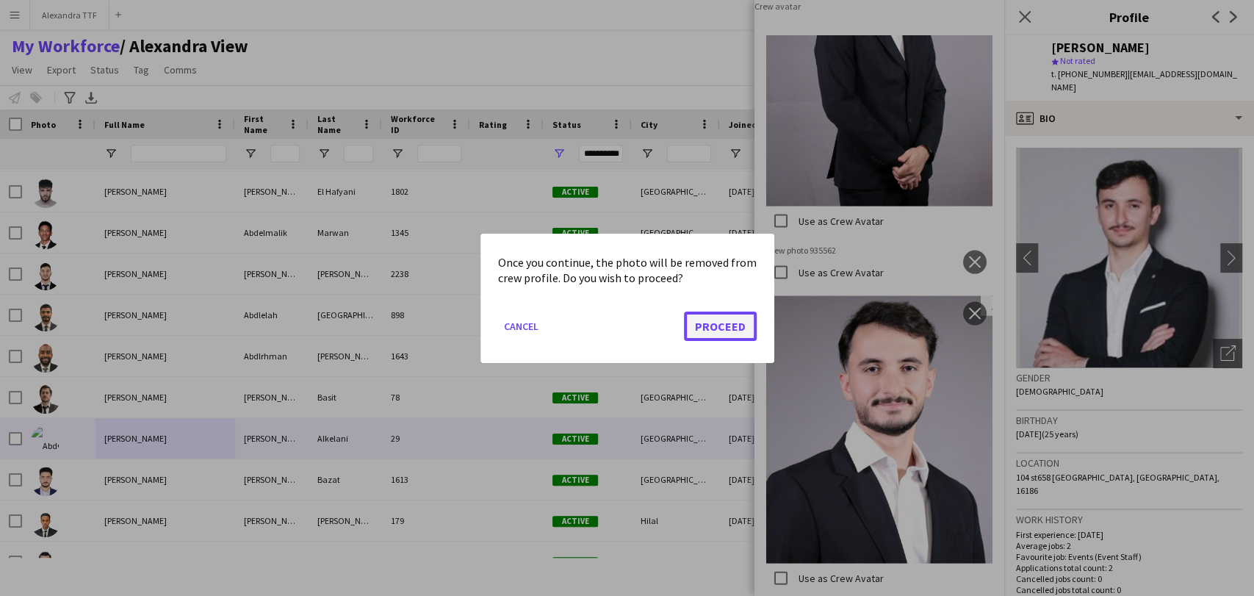
click at [732, 322] on button "Proceed" at bounding box center [720, 325] width 73 height 29
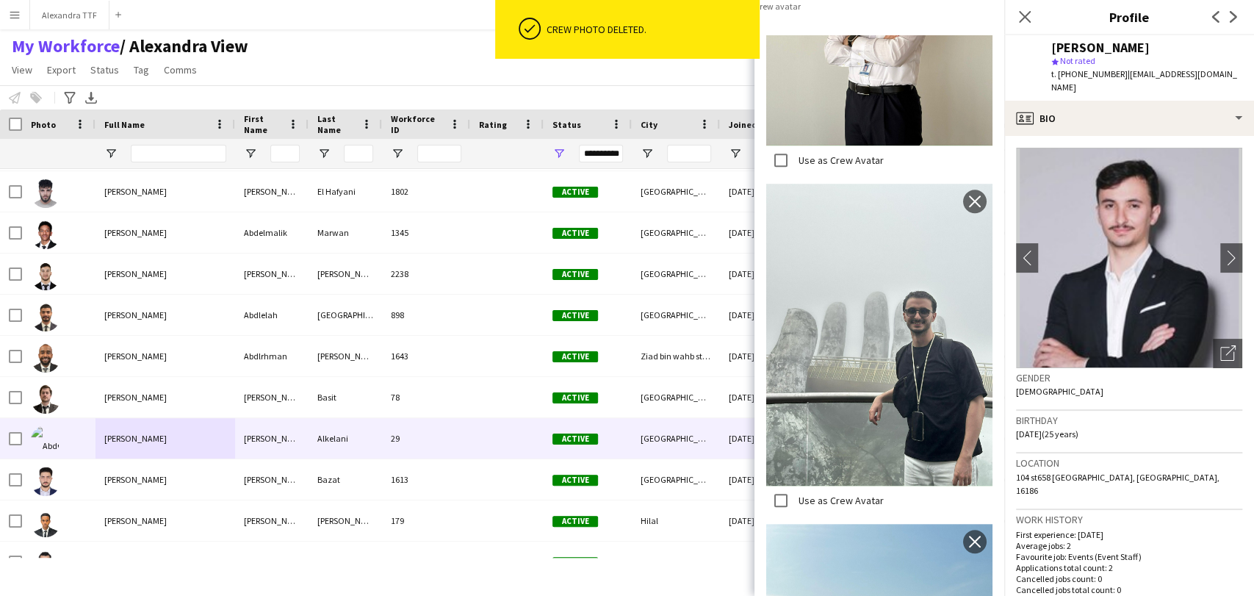
scroll to position [234, 0]
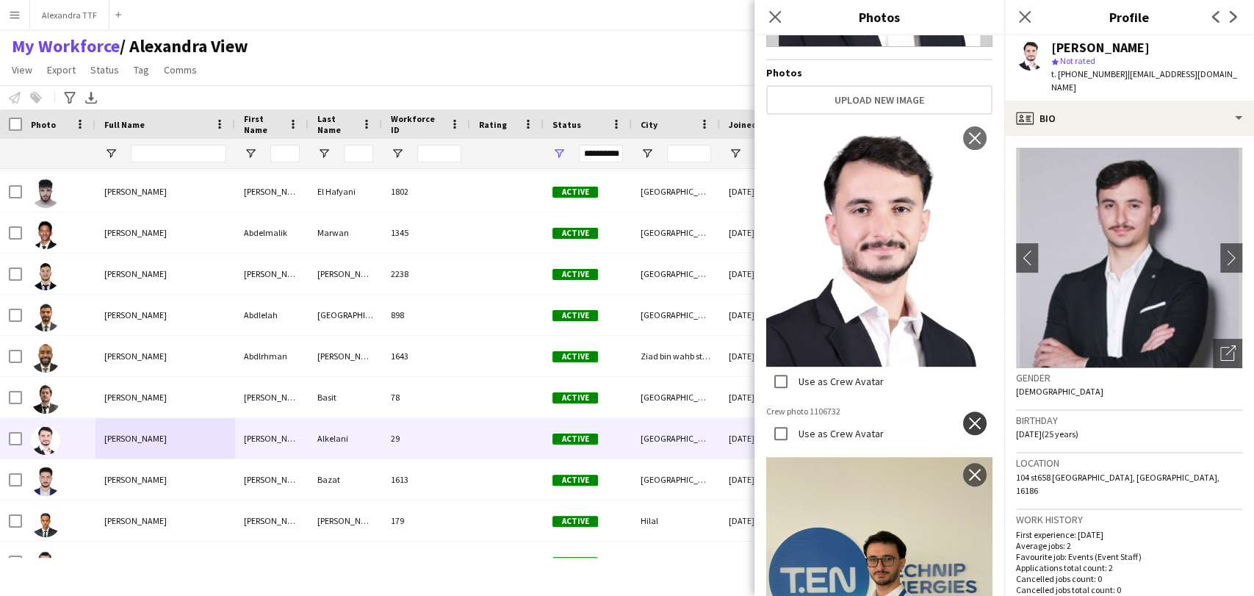
click at [967, 417] on app-icon "close" at bounding box center [974, 423] width 15 height 12
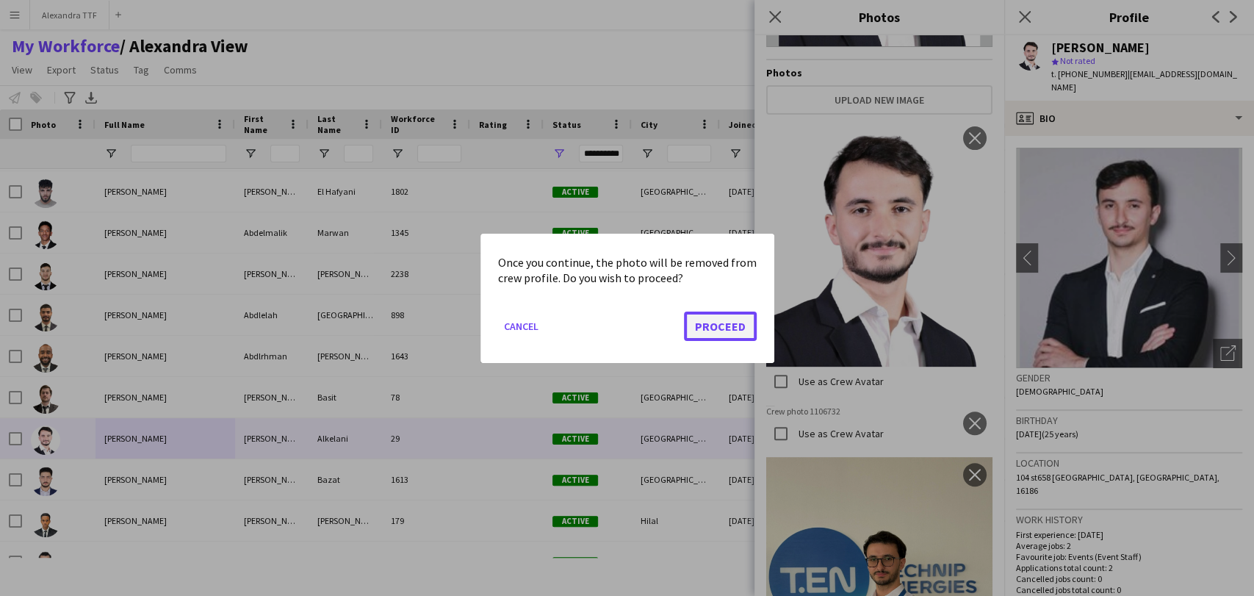
click at [710, 328] on button "Proceed" at bounding box center [720, 325] width 73 height 29
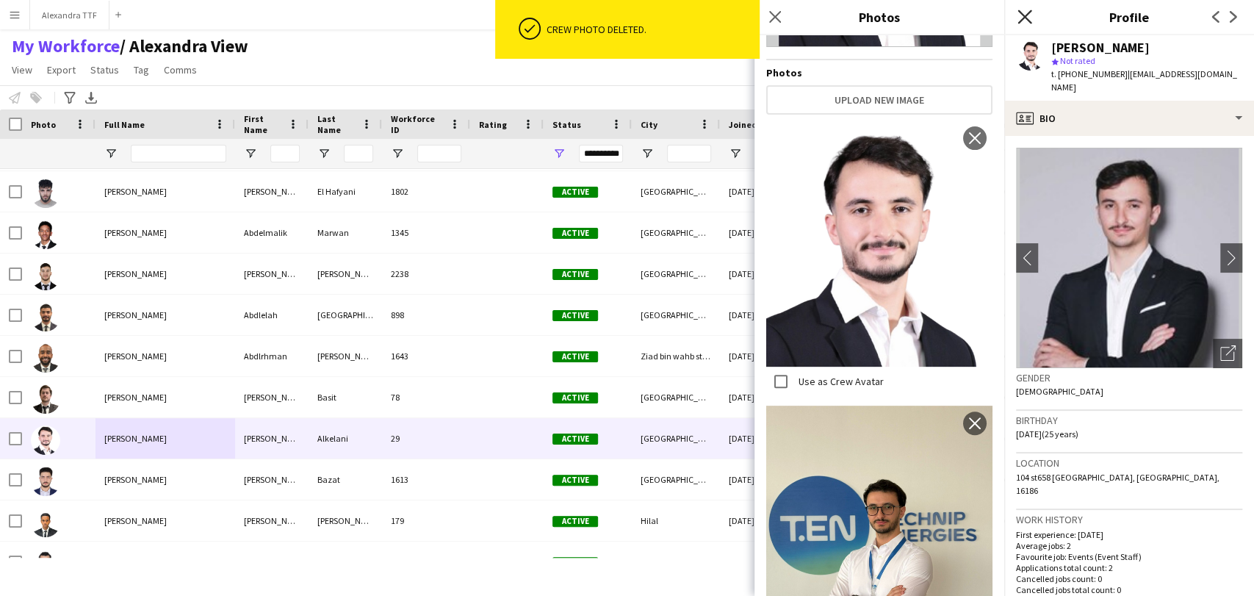
click at [1025, 15] on icon at bounding box center [1024, 17] width 14 height 14
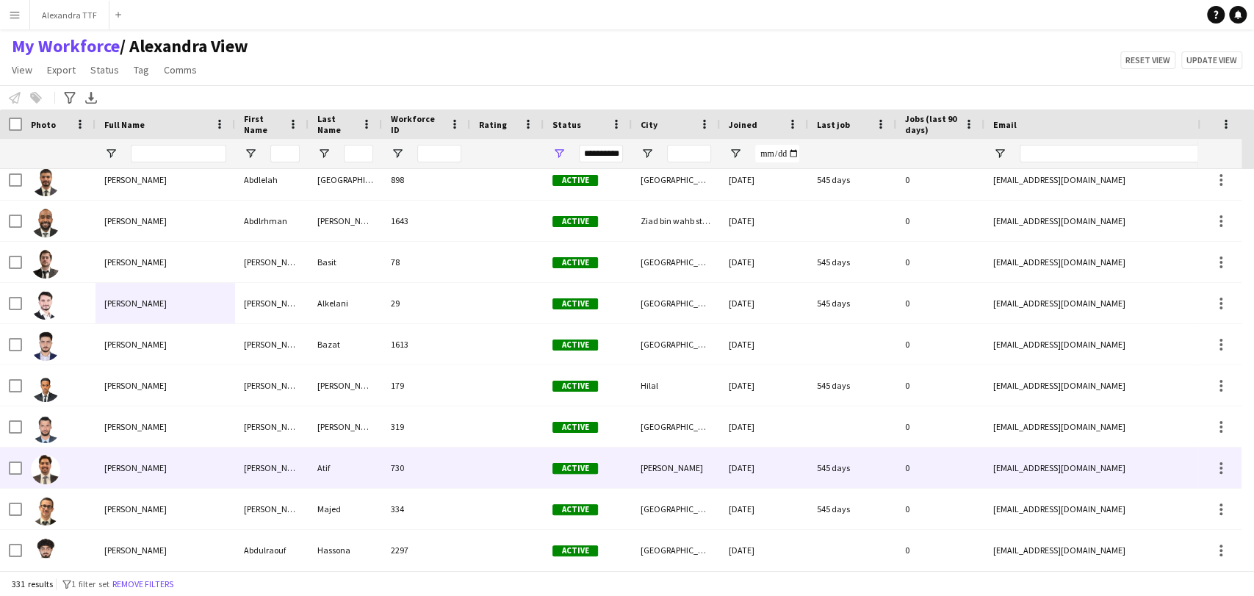
scroll to position [408, 0]
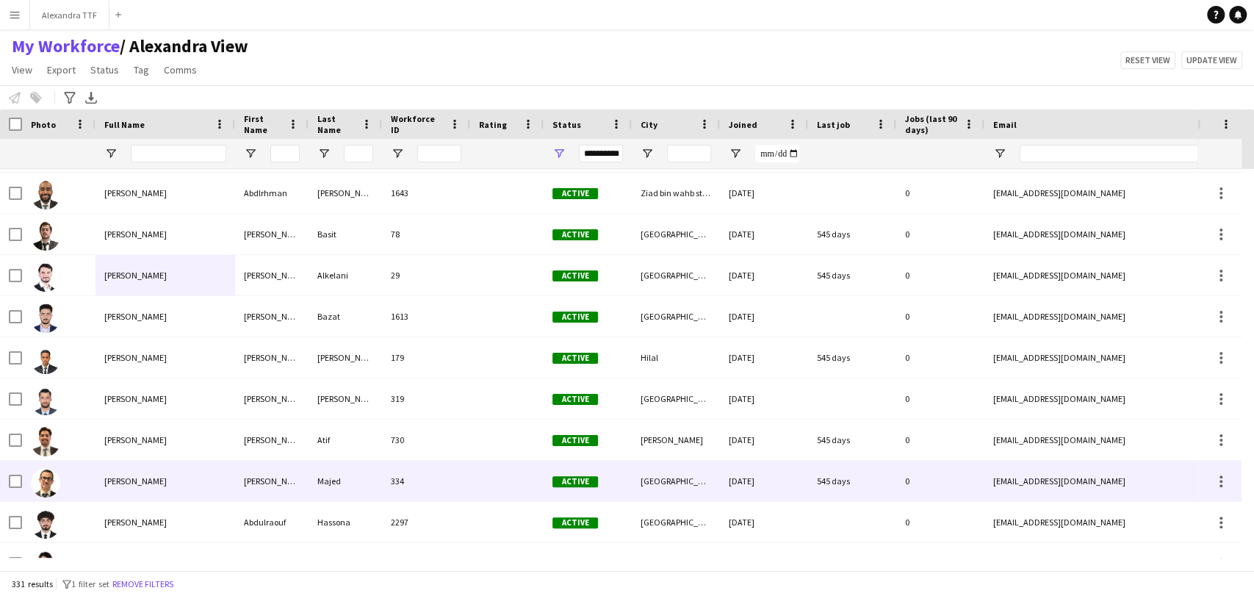
click at [104, 477] on span "Abdulrahman Majed" at bounding box center [135, 480] width 62 height 11
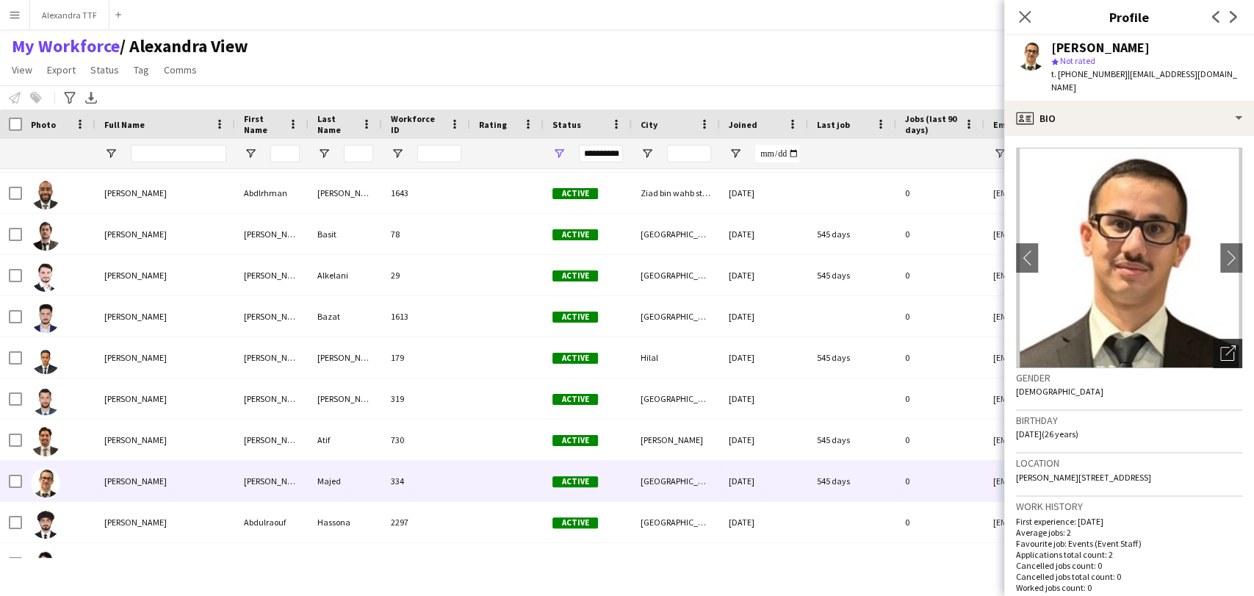
click at [1220, 360] on icon "Open photos pop-in" at bounding box center [1227, 352] width 15 height 15
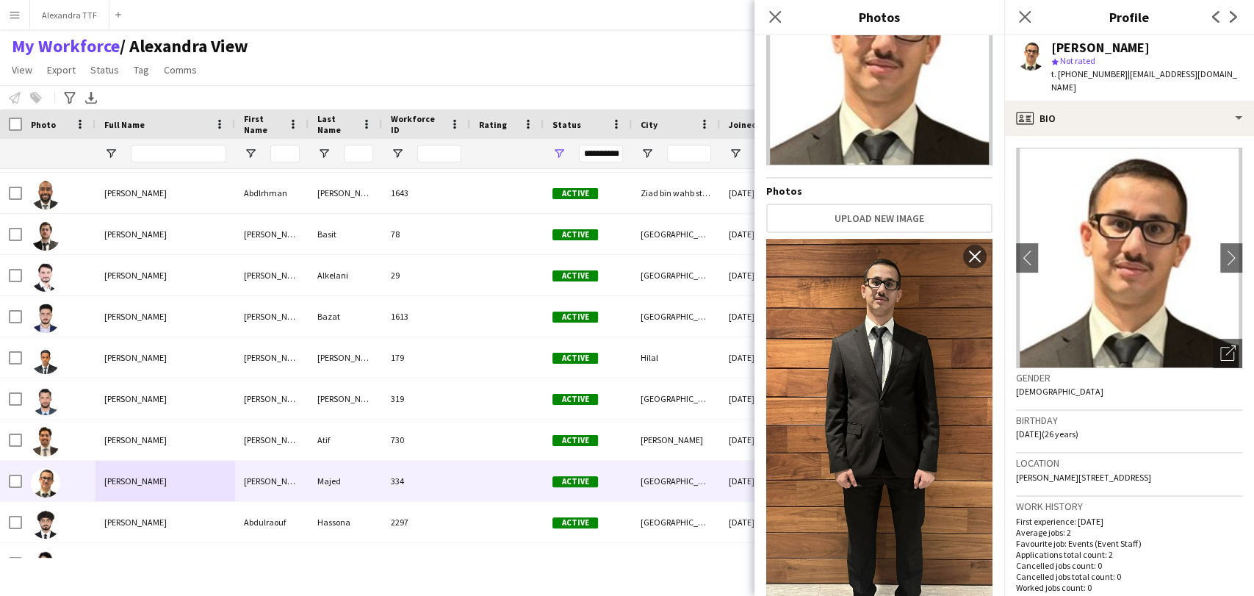
scroll to position [113, 0]
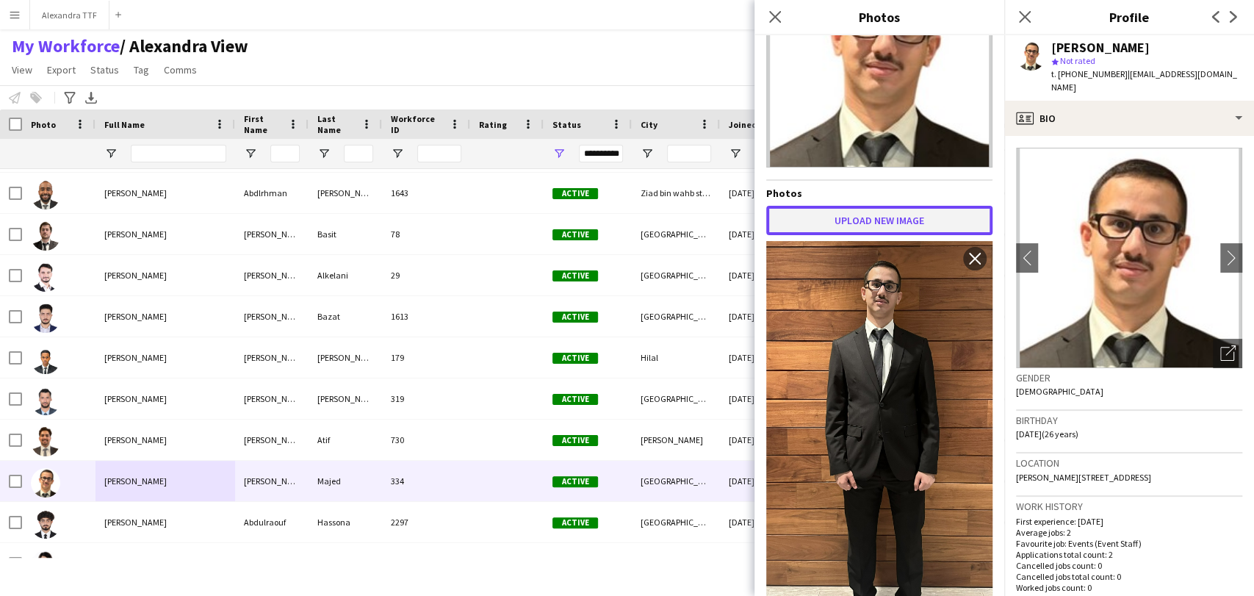
click at [822, 222] on button "Upload new image" at bounding box center [879, 220] width 226 height 29
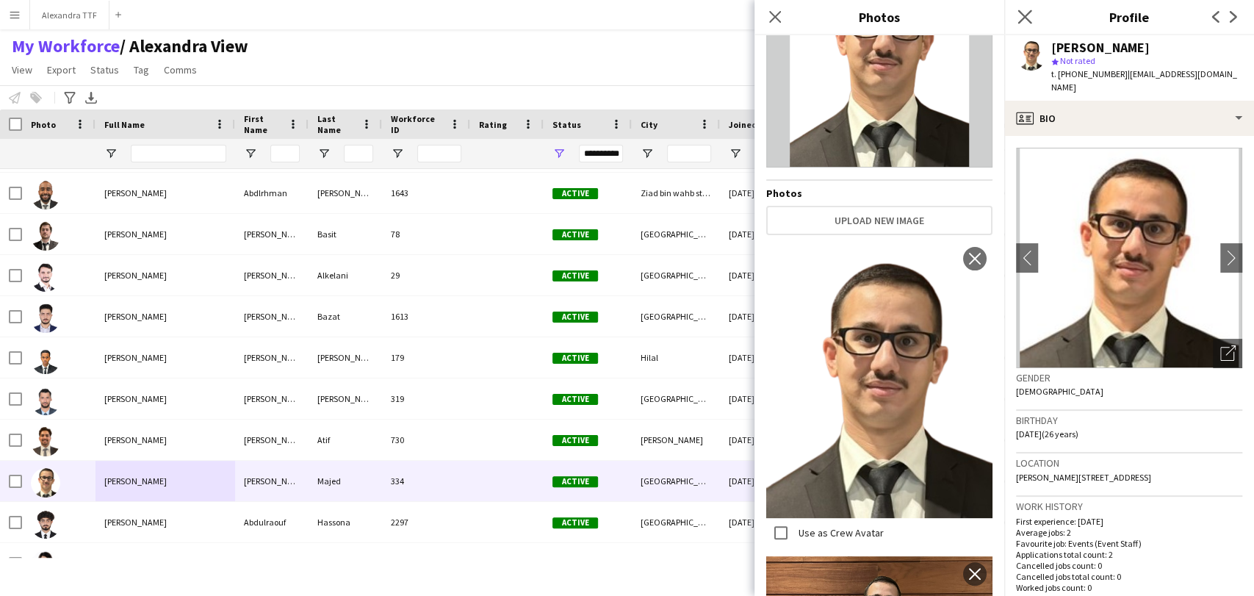
click at [1031, 10] on app-icon "Close pop-in" at bounding box center [1024, 17] width 21 height 21
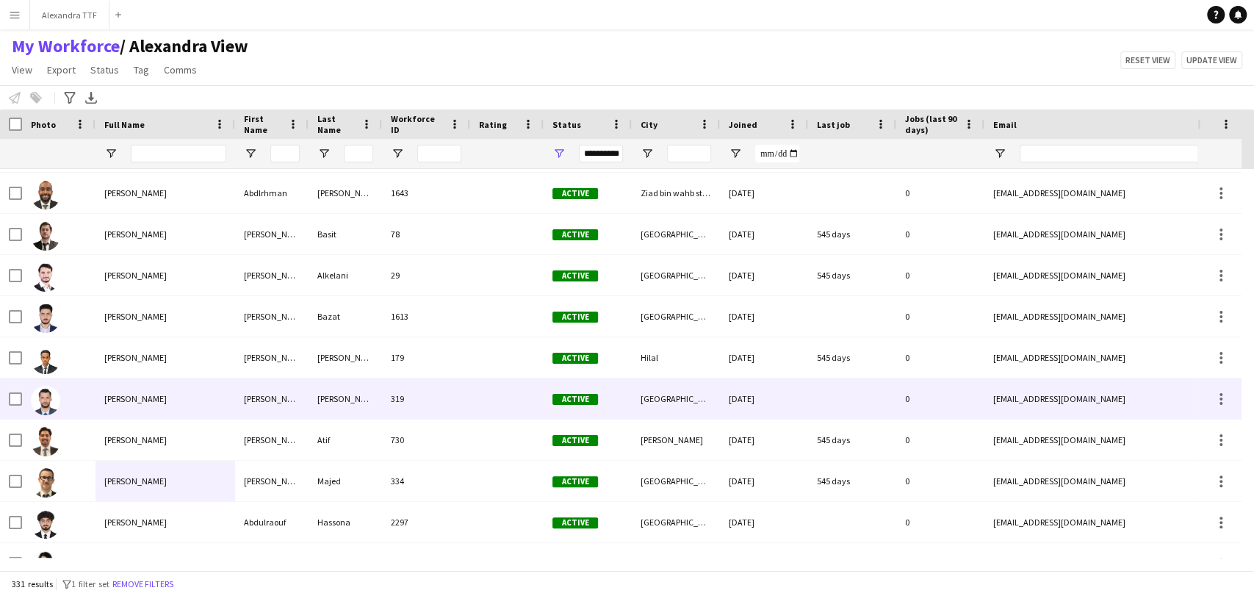
scroll to position [489, 0]
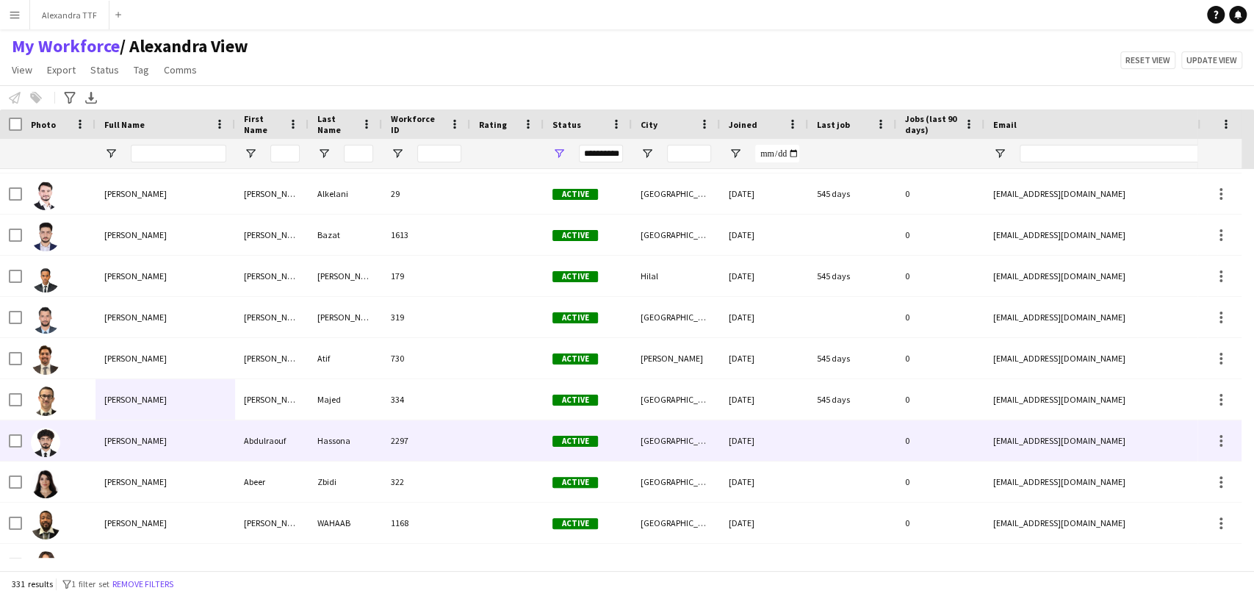
click at [155, 444] on span "Abdulraouf Hassona" at bounding box center [135, 440] width 62 height 11
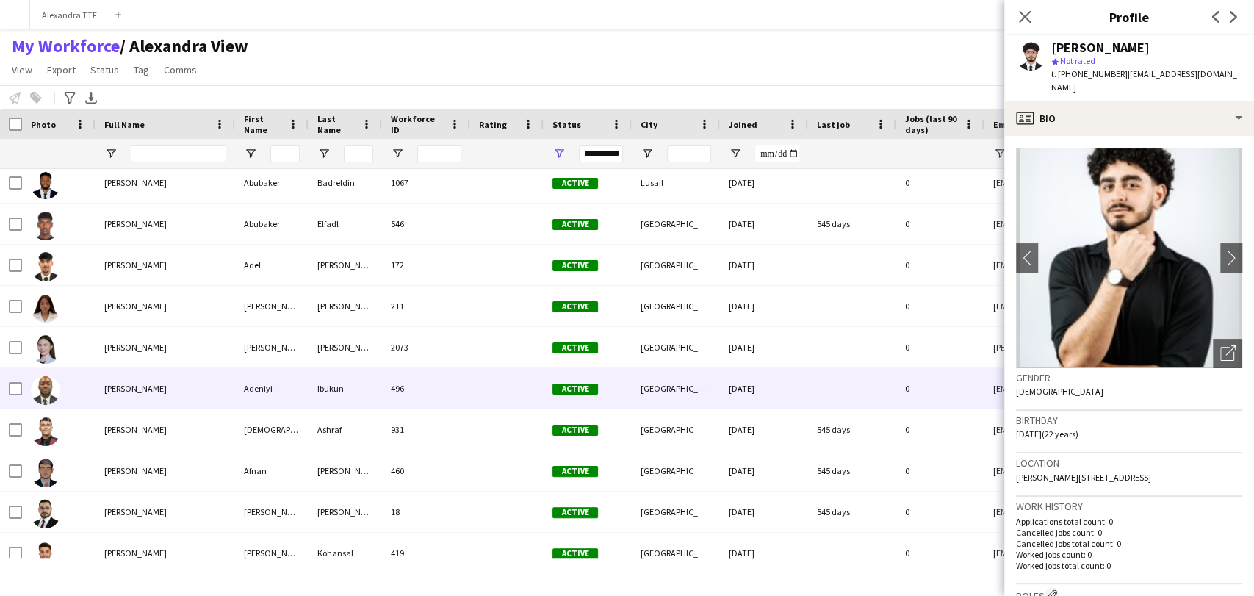
scroll to position [979, 0]
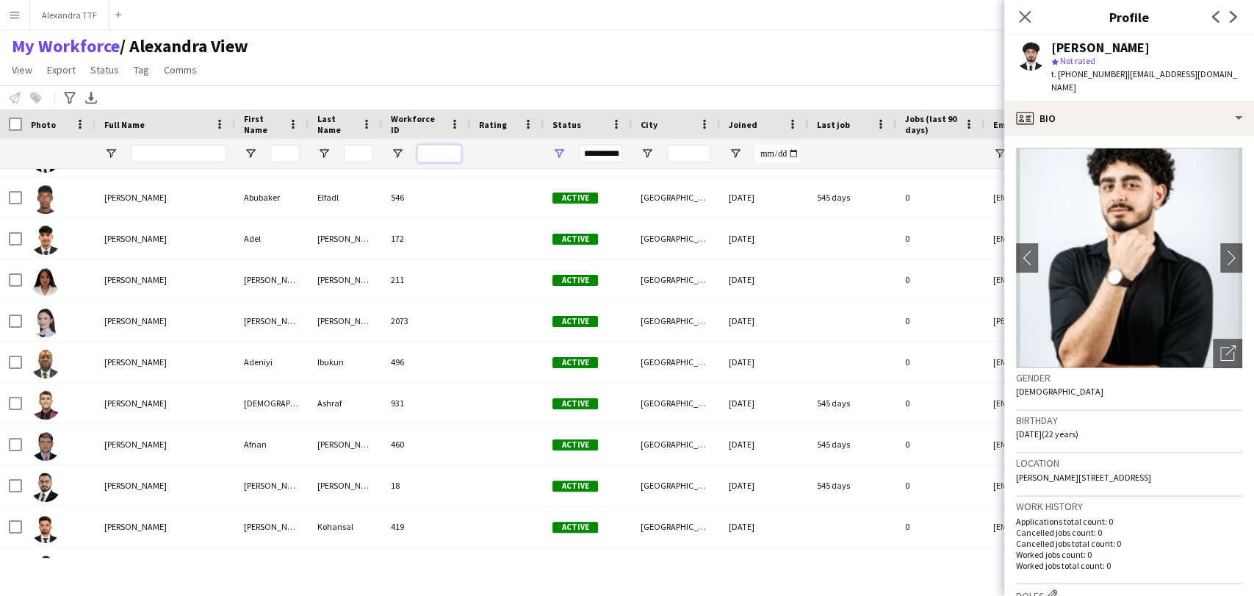
click at [433, 154] on input "Workforce ID Filter Input" at bounding box center [439, 154] width 44 height 18
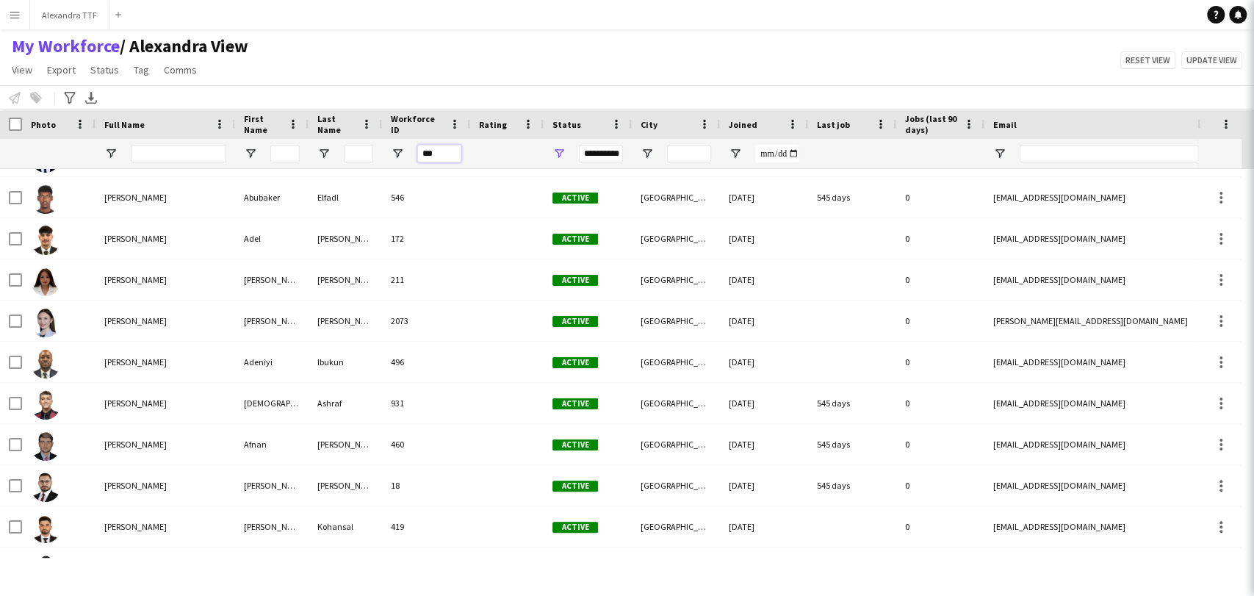
scroll to position [0, 0]
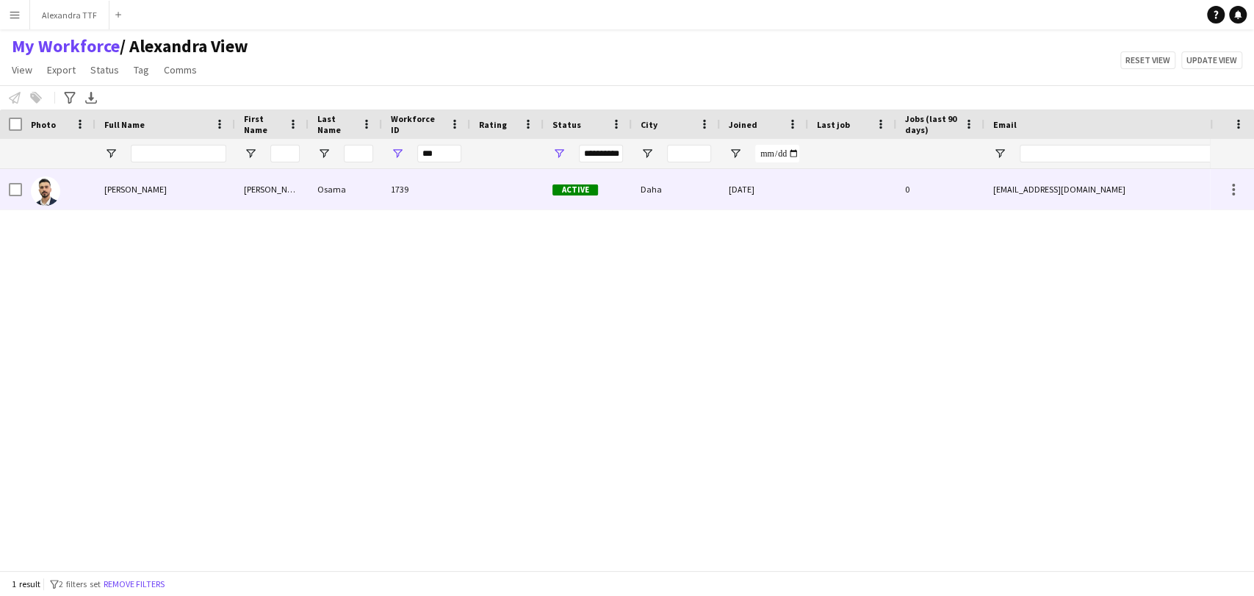
click at [63, 178] on div at bounding box center [58, 189] width 73 height 40
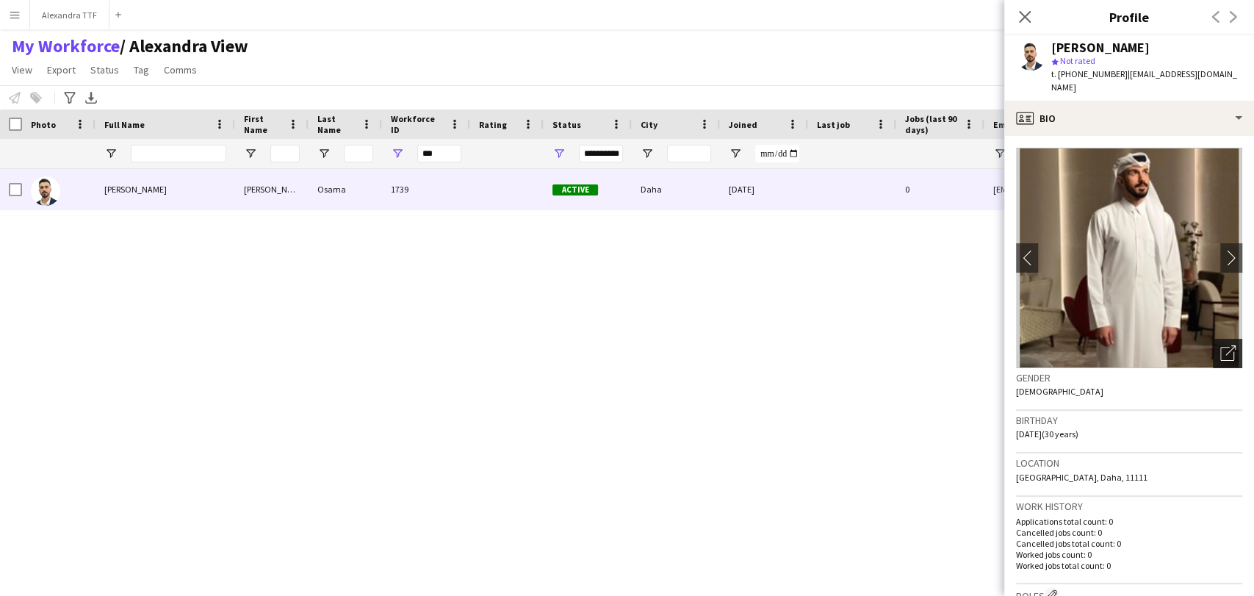
click at [1220, 353] on icon "Open photos pop-in" at bounding box center [1227, 352] width 15 height 15
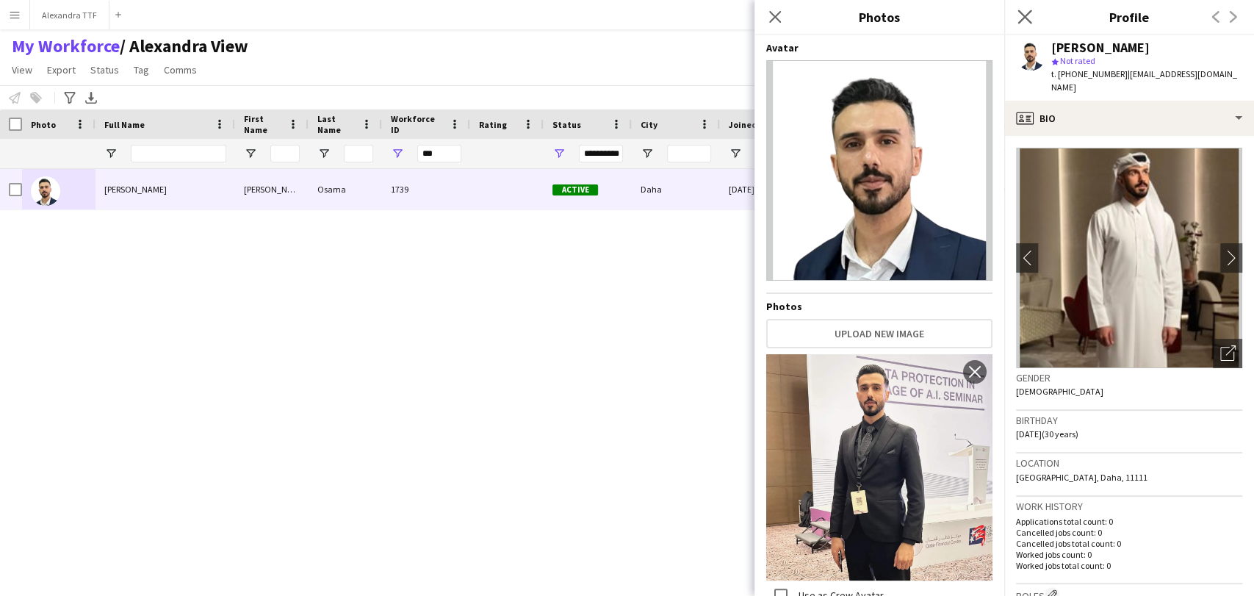
click at [1028, 9] on app-icon "Close pop-in" at bounding box center [1024, 17] width 21 height 21
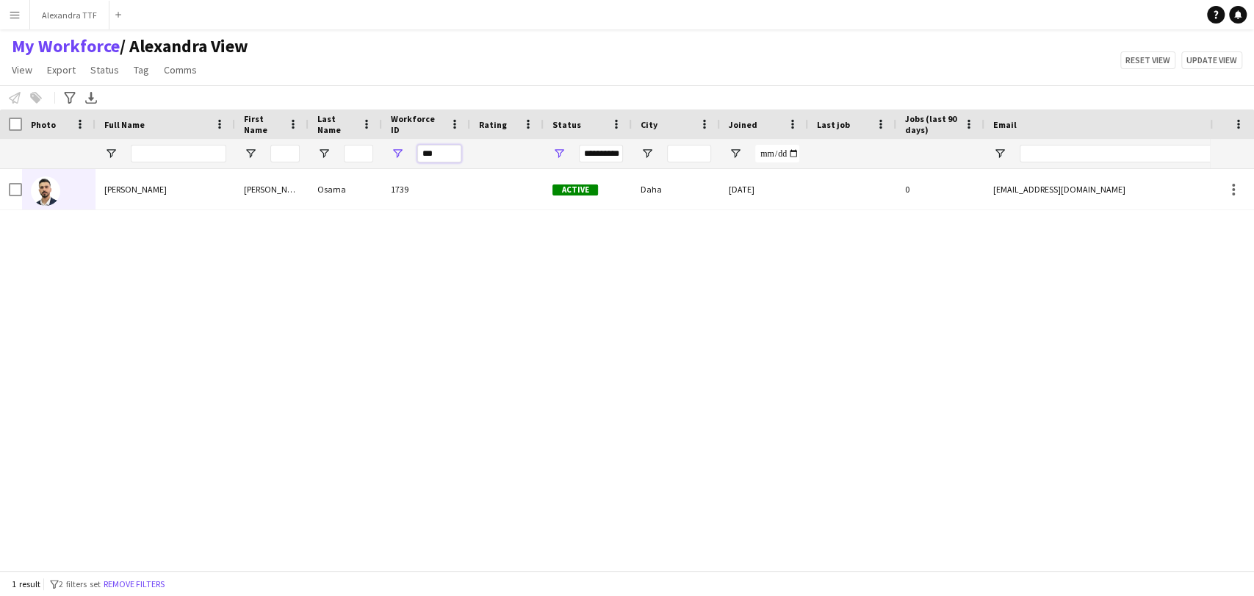
click at [451, 146] on input "***" at bounding box center [439, 154] width 44 height 18
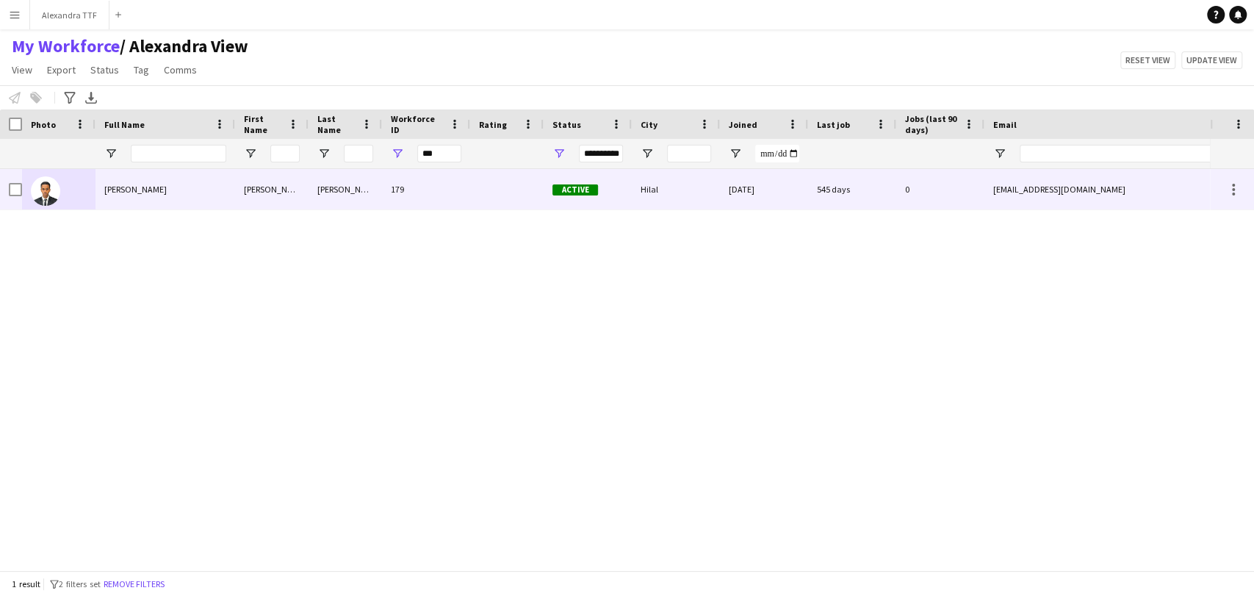
click at [143, 179] on div "Abdulla Alghazali" at bounding box center [165, 189] width 140 height 40
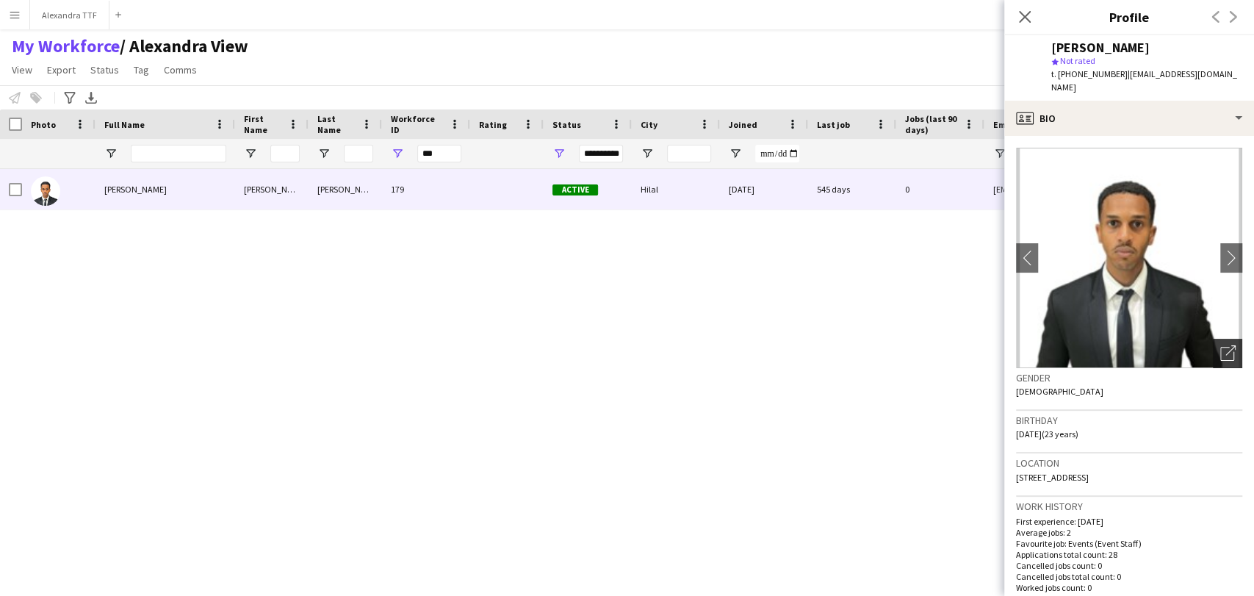
click at [1213, 348] on div "Open photos pop-in" at bounding box center [1227, 353] width 29 height 29
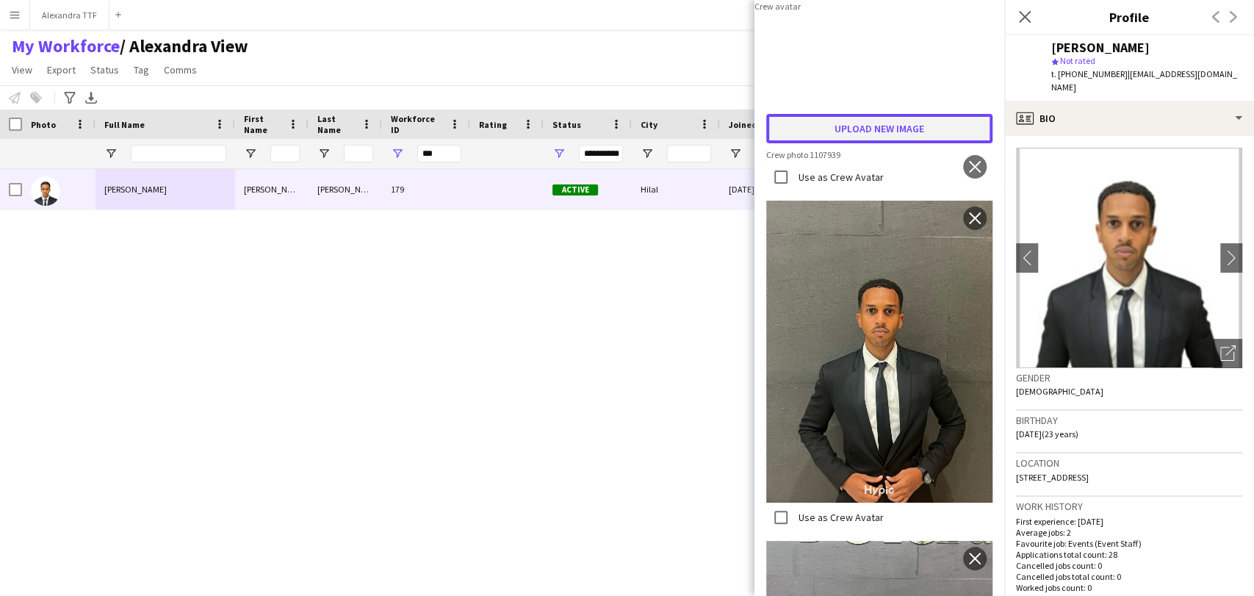
click at [834, 143] on button "Upload new image" at bounding box center [879, 128] width 226 height 29
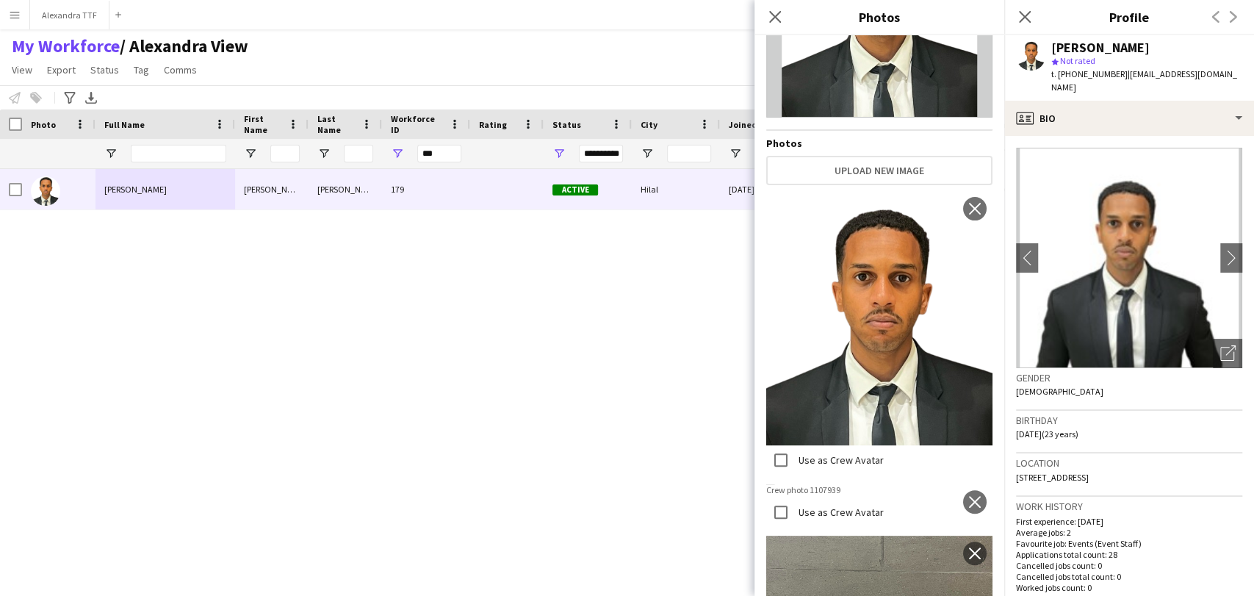
click at [985, 479] on div "Avatar Photos Upload new image Use as Crew Avatar close Use as Crew Avatar clos…" at bounding box center [879, 315] width 250 height 560
click at [963, 490] on button "close" at bounding box center [975, 502] width 24 height 24
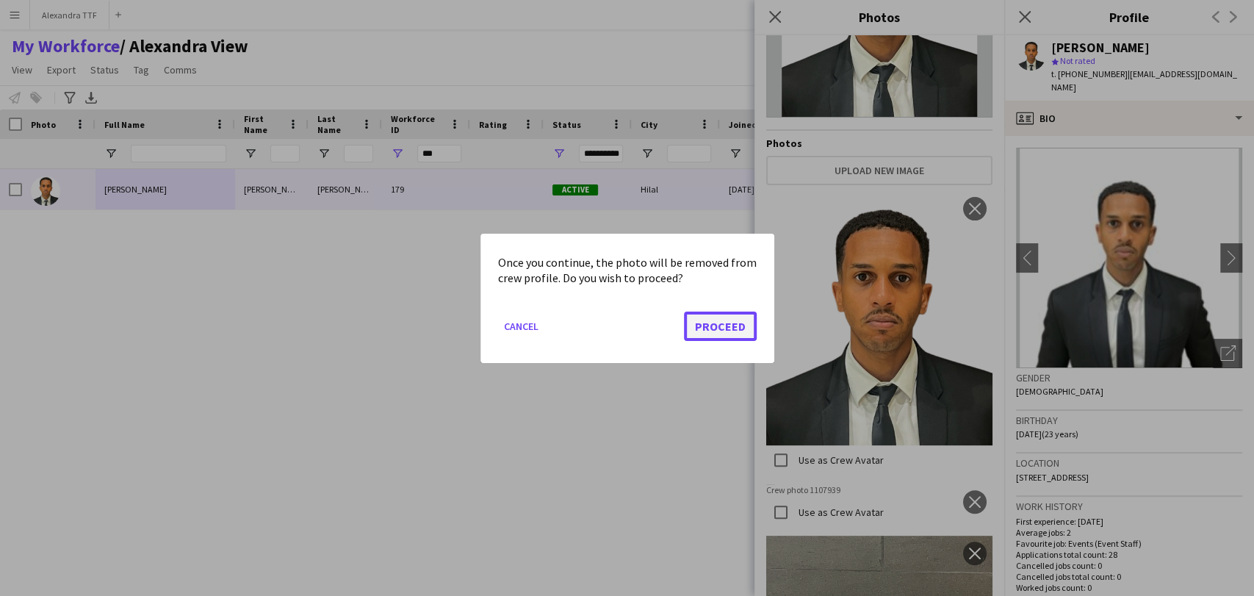
click at [711, 325] on button "Proceed" at bounding box center [720, 325] width 73 height 29
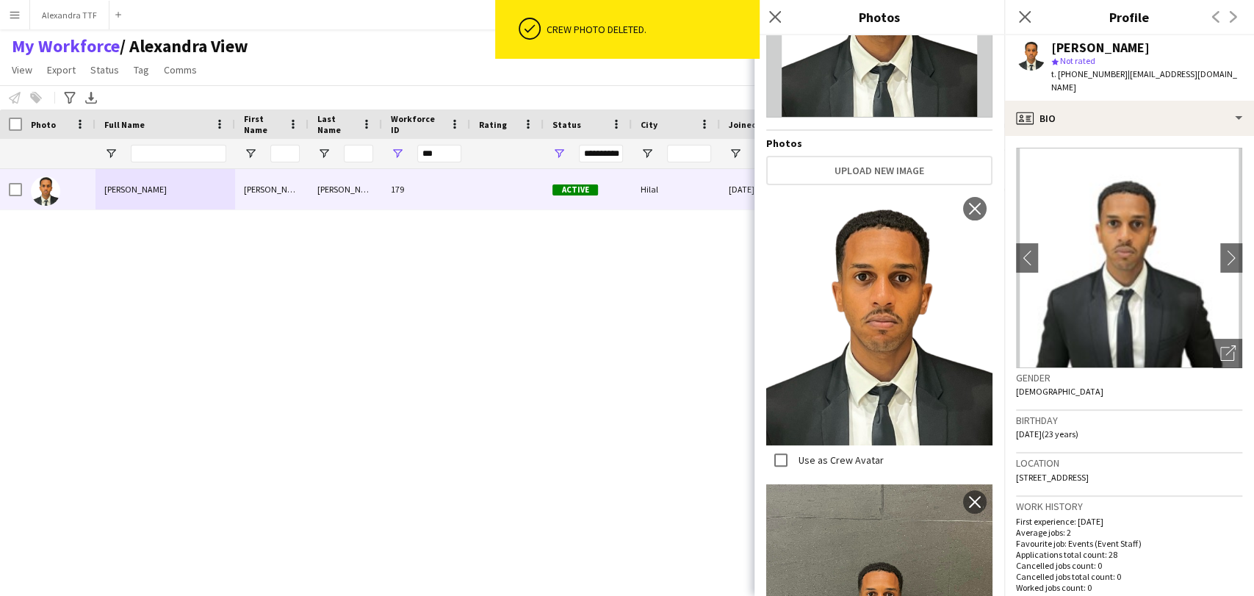
click at [576, 331] on div "Abdulla Alghazali Abdulla Alghazali 179 Active Hilal 02-11-2023 545 days 0 bosa…" at bounding box center [605, 363] width 1210 height 389
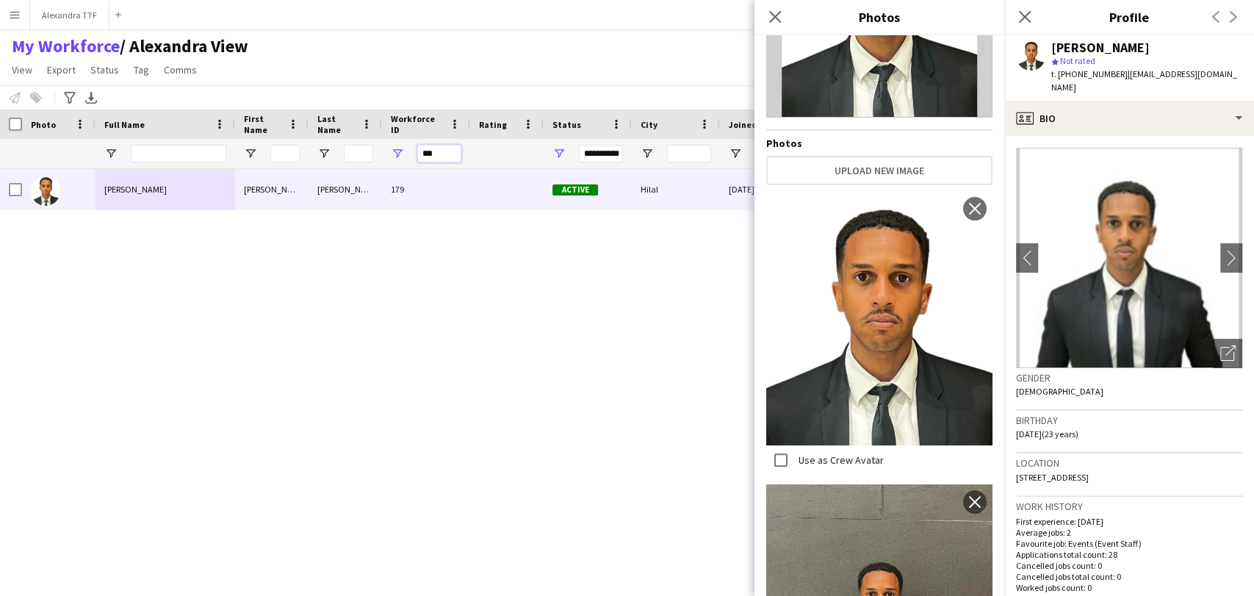
click at [446, 150] on input "***" at bounding box center [439, 154] width 44 height 18
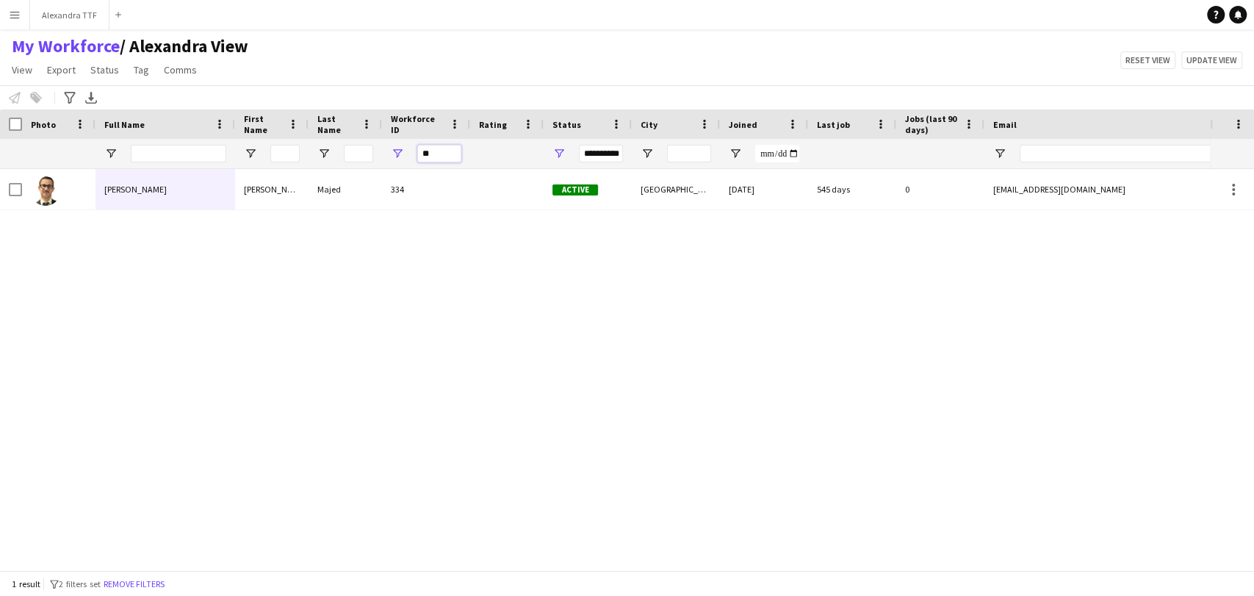
type input "*"
click at [90, 201] on div at bounding box center [58, 189] width 73 height 40
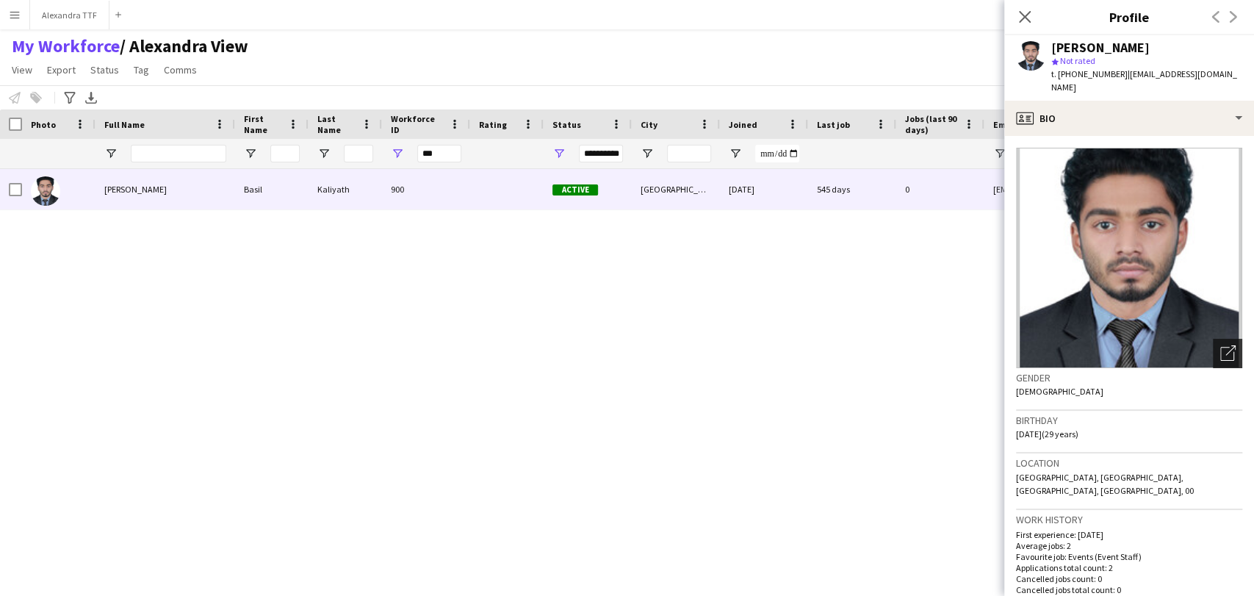
click at [1213, 339] on div "Open photos pop-in" at bounding box center [1227, 353] width 29 height 29
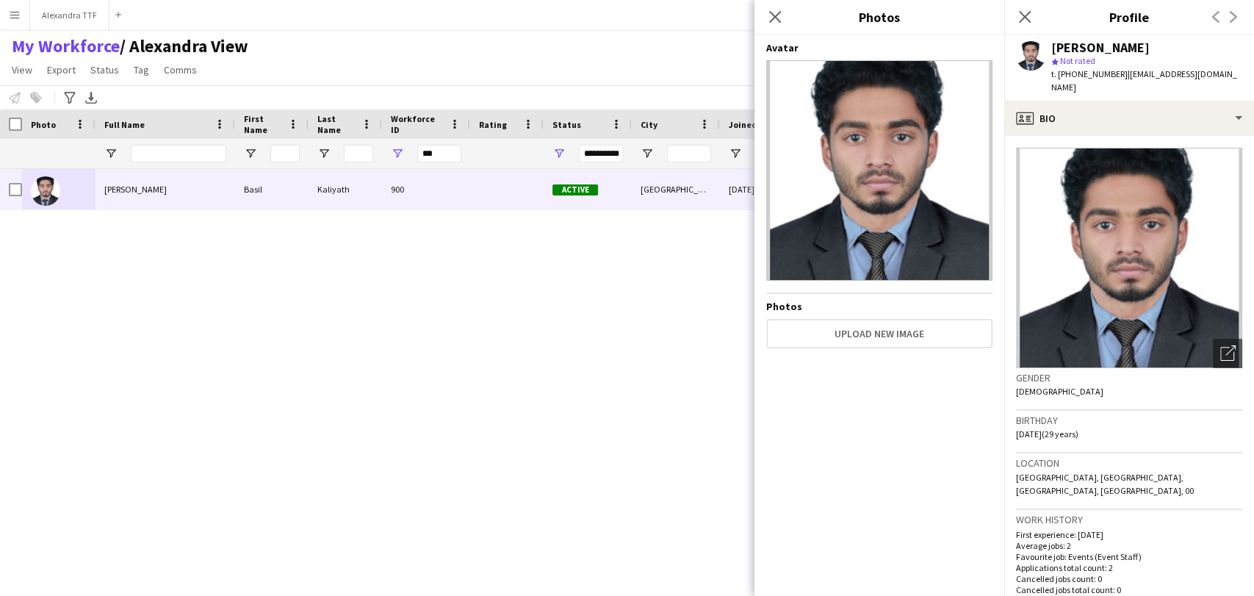
click at [1075, 72] on span "t. +97430197013" at bounding box center [1089, 73] width 76 height 11
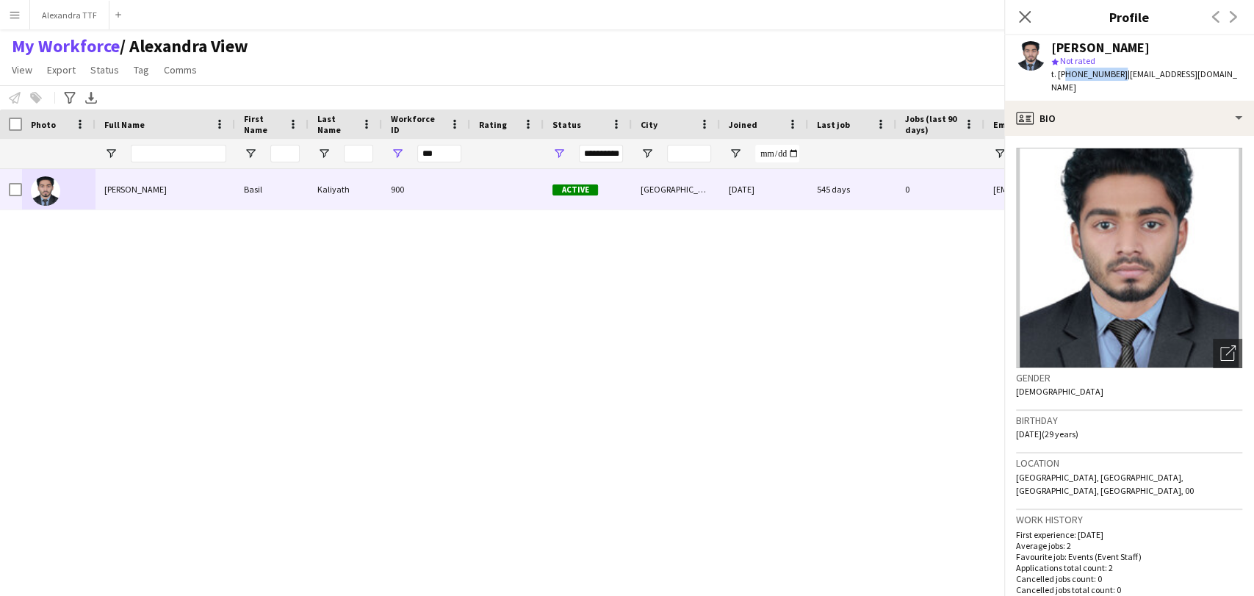
click at [1075, 72] on span "t. +97430197013" at bounding box center [1089, 73] width 76 height 11
copy span "97430197013"
click at [1217, 350] on div "Open photos pop-in" at bounding box center [1227, 353] width 29 height 29
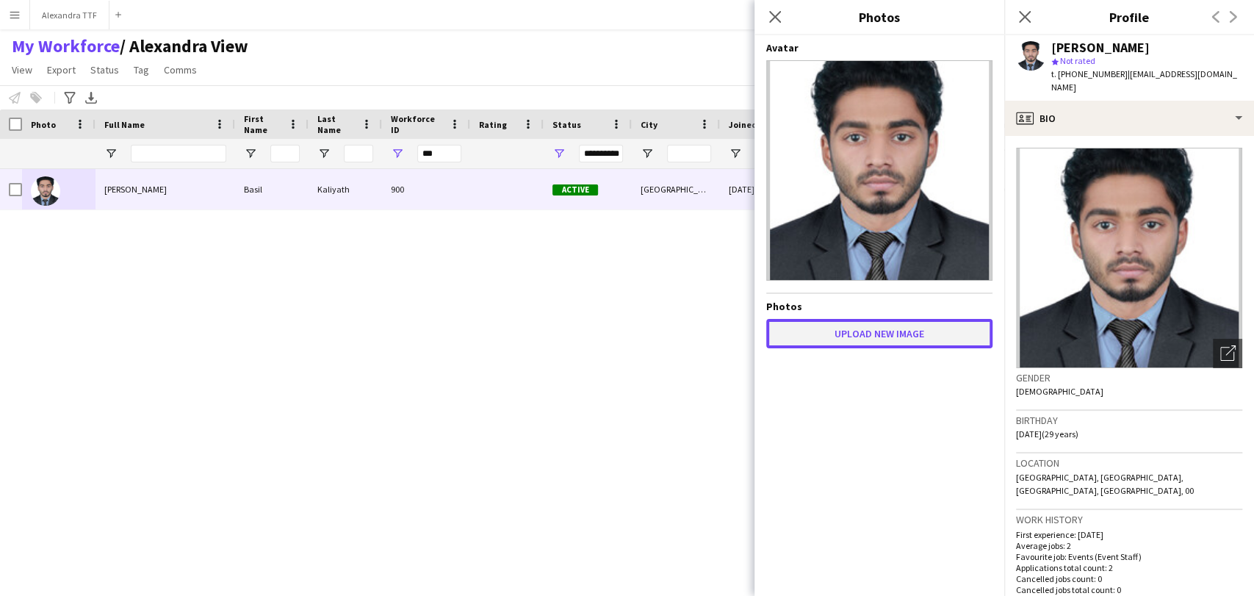
click at [870, 332] on button "Upload new image" at bounding box center [879, 333] width 226 height 29
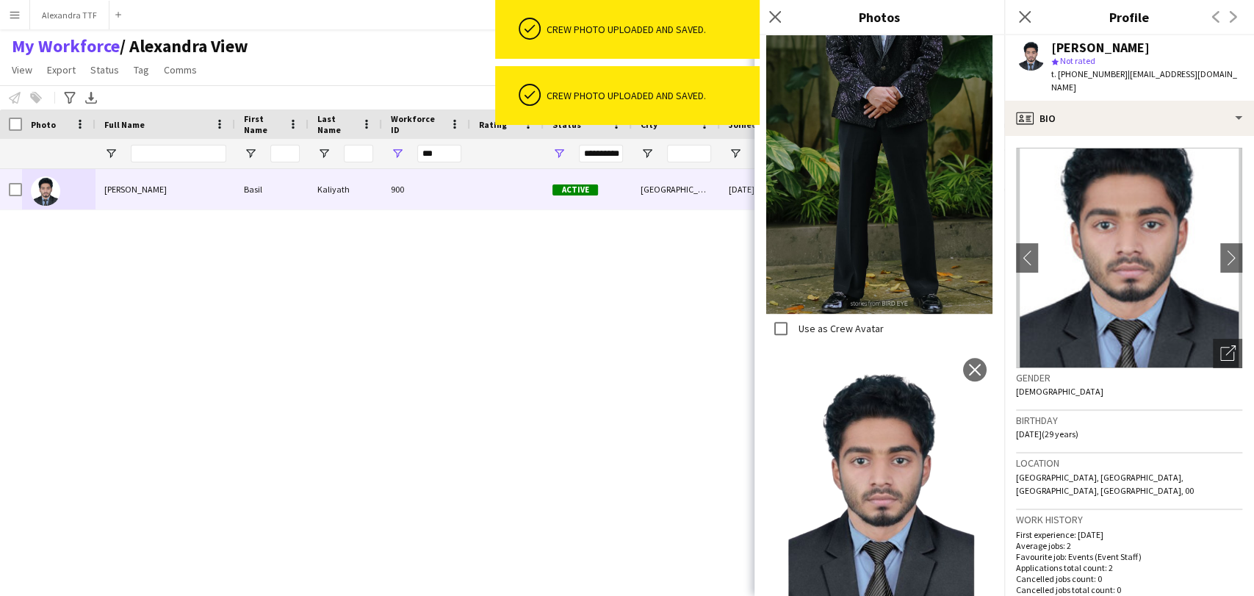
scroll to position [521, 0]
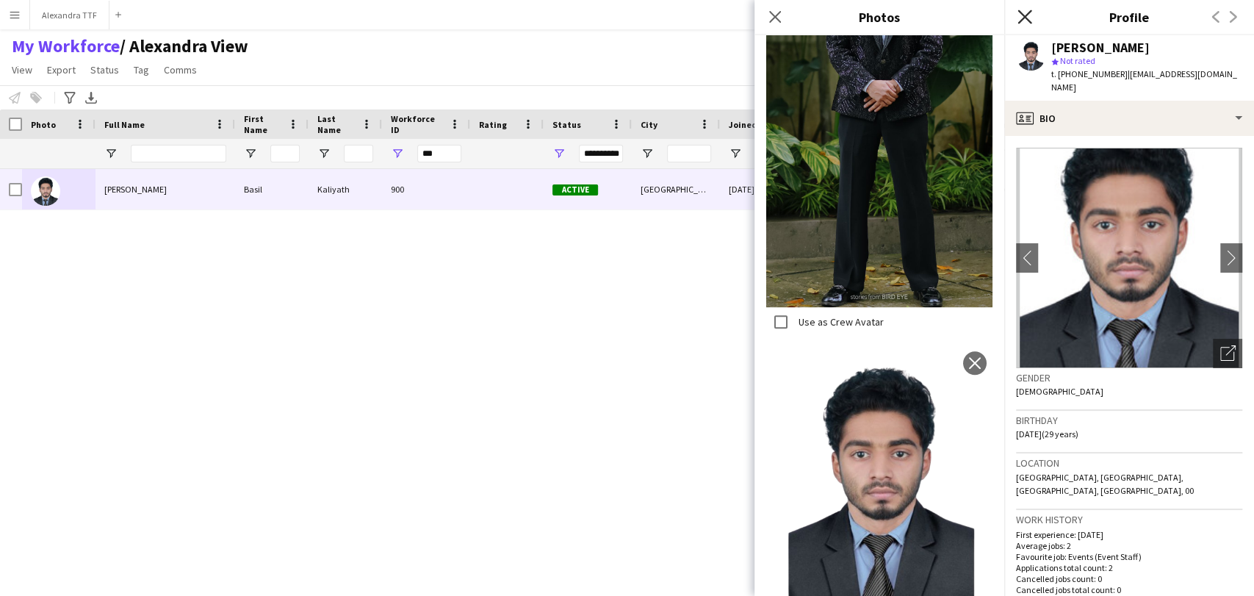
click at [1028, 18] on icon "Close pop-in" at bounding box center [1024, 17] width 14 height 14
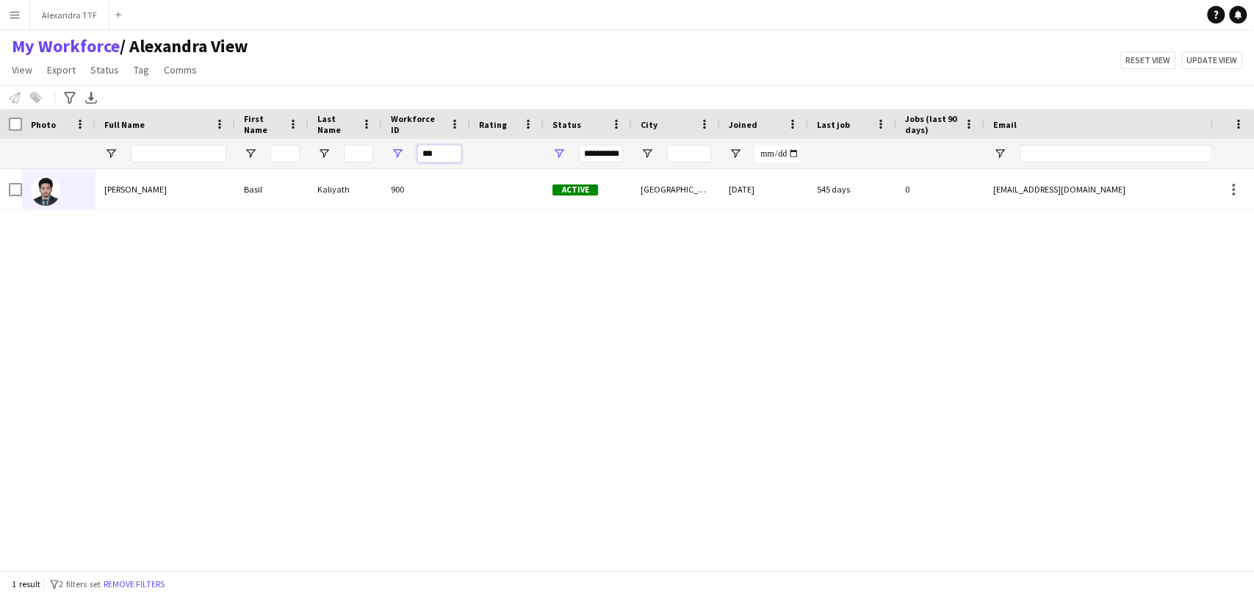
click at [434, 151] on input "***" at bounding box center [439, 154] width 44 height 18
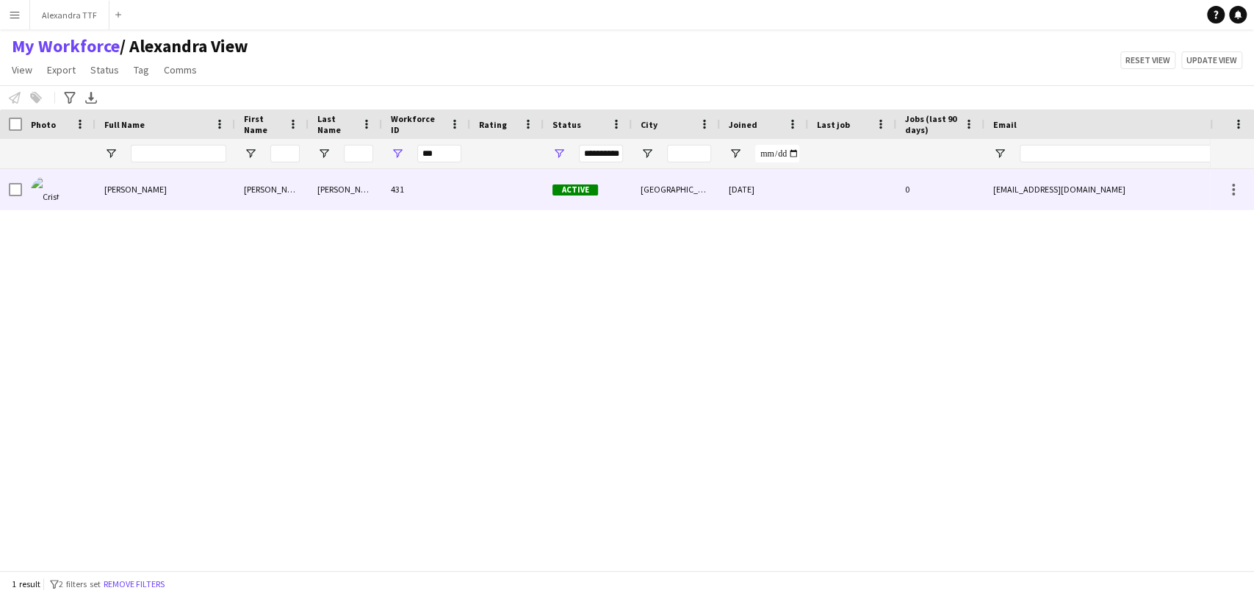
click at [88, 193] on div at bounding box center [58, 189] width 73 height 40
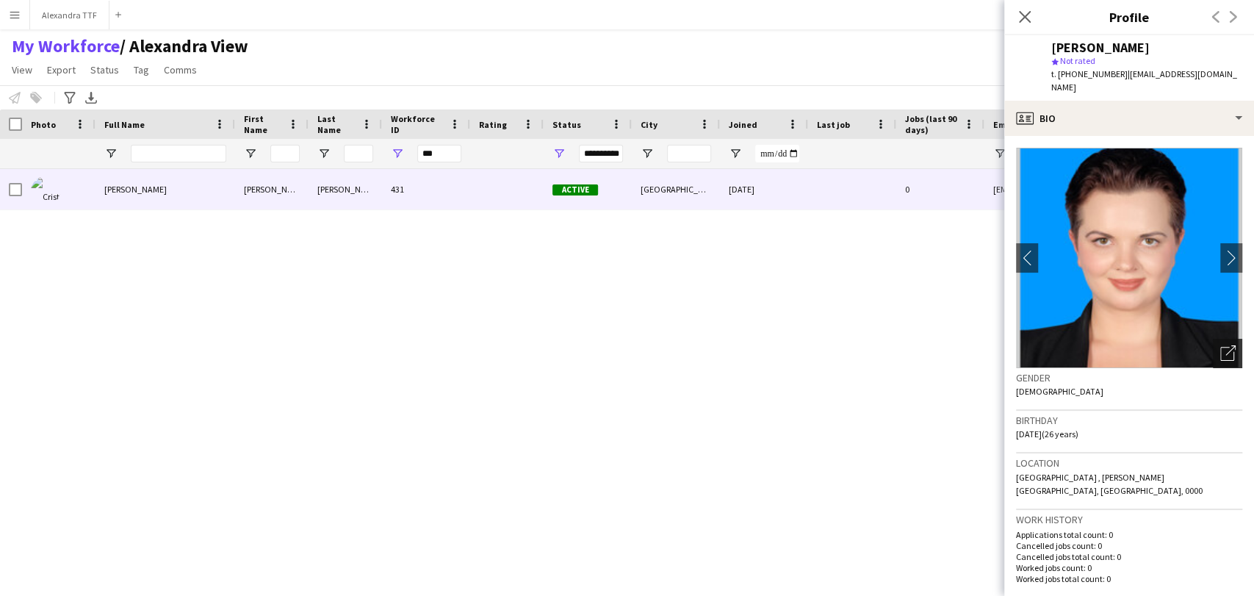
click at [1220, 345] on icon "Open photos pop-in" at bounding box center [1227, 352] width 15 height 15
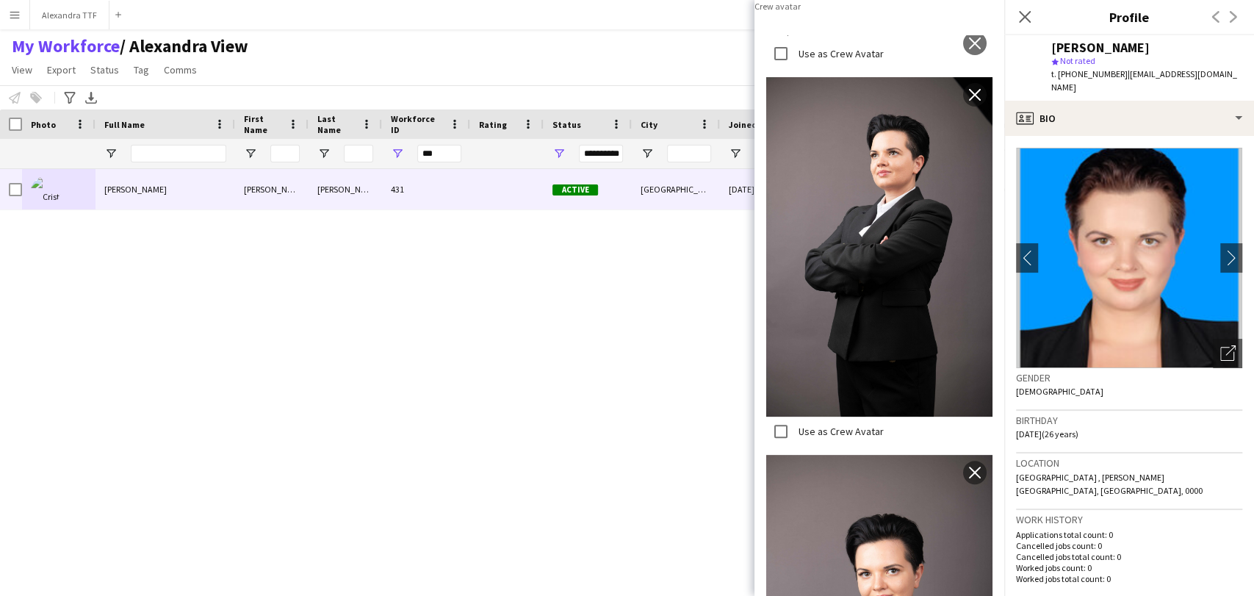
scroll to position [0, 0]
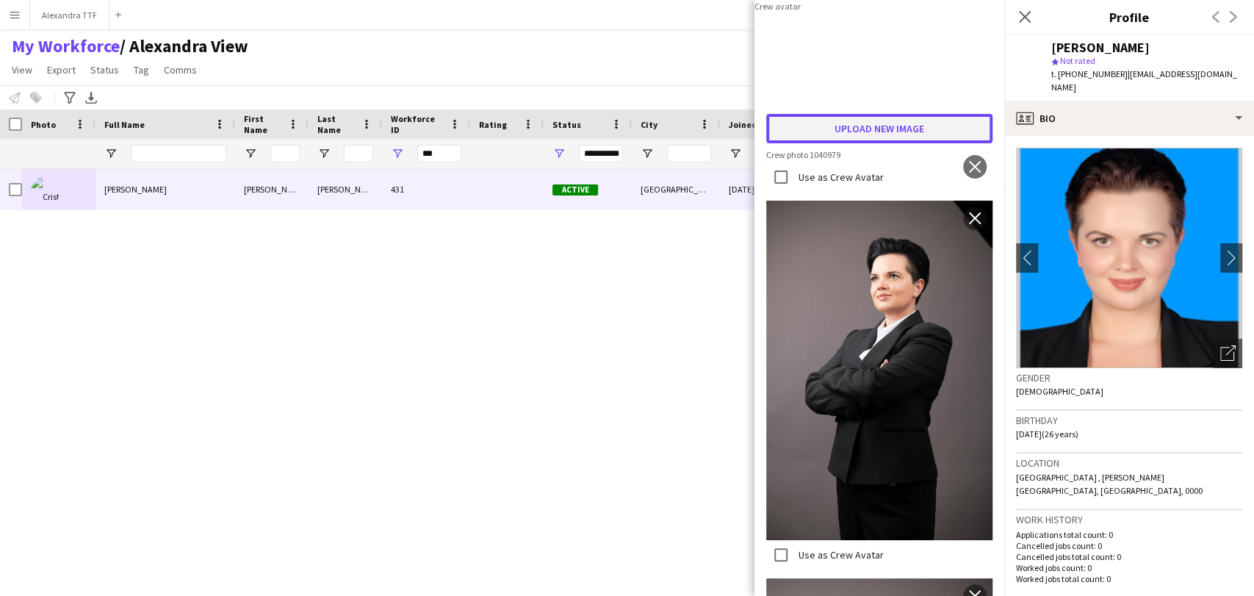
click at [894, 143] on button "Upload new image" at bounding box center [879, 128] width 226 height 29
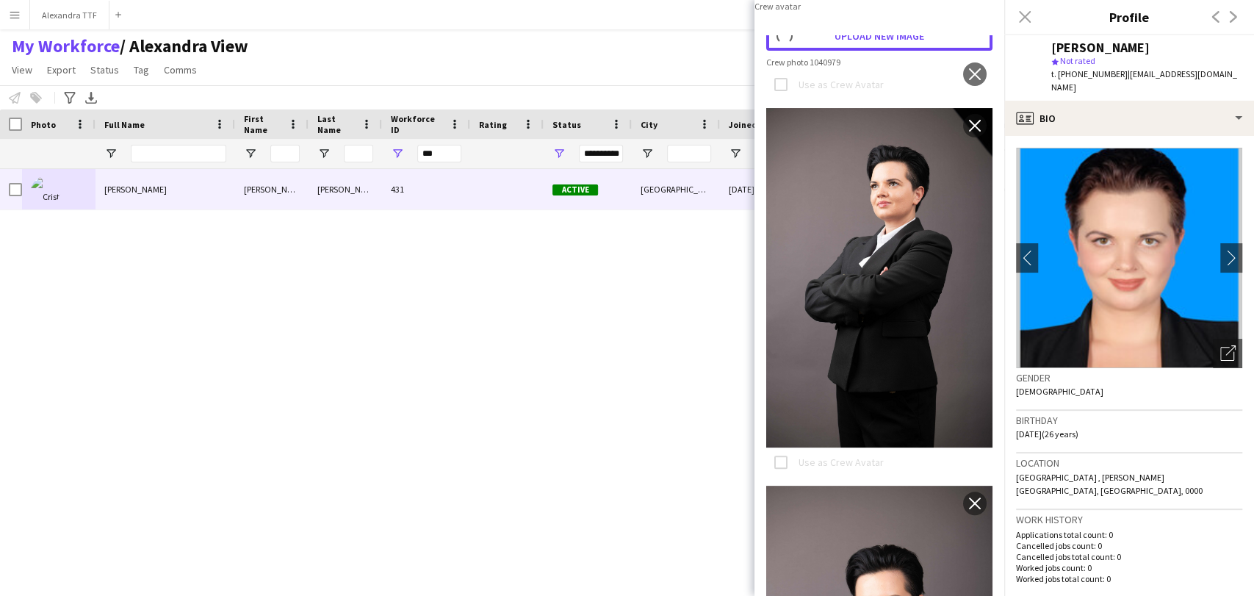
scroll to position [163, 0]
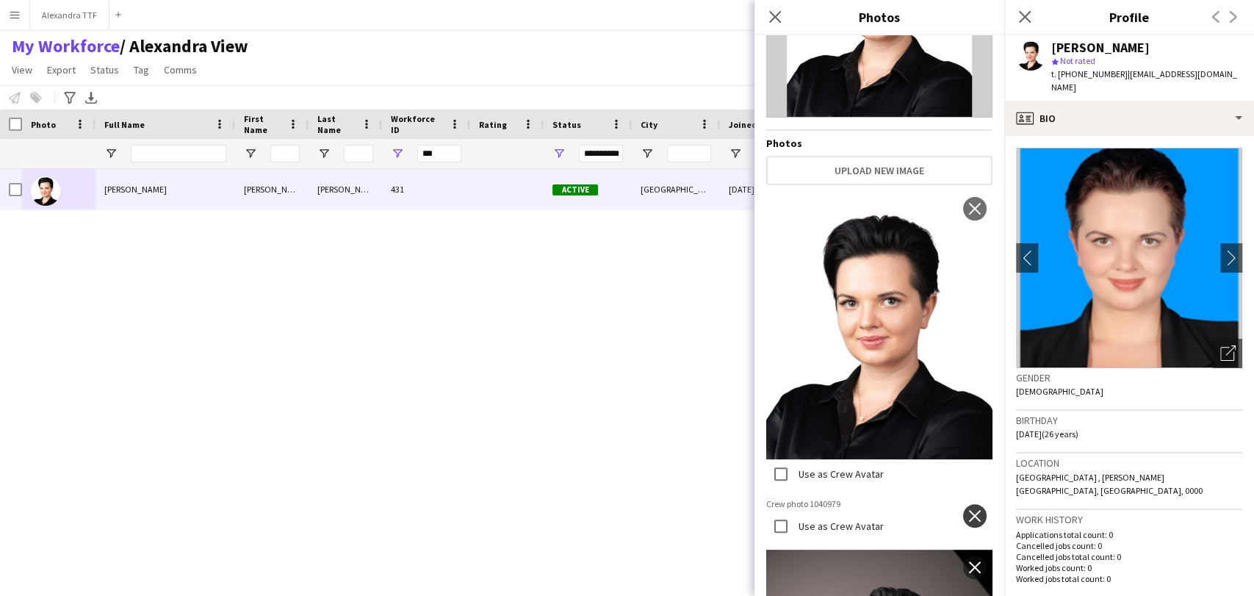
click at [967, 510] on app-icon "close" at bounding box center [974, 516] width 15 height 12
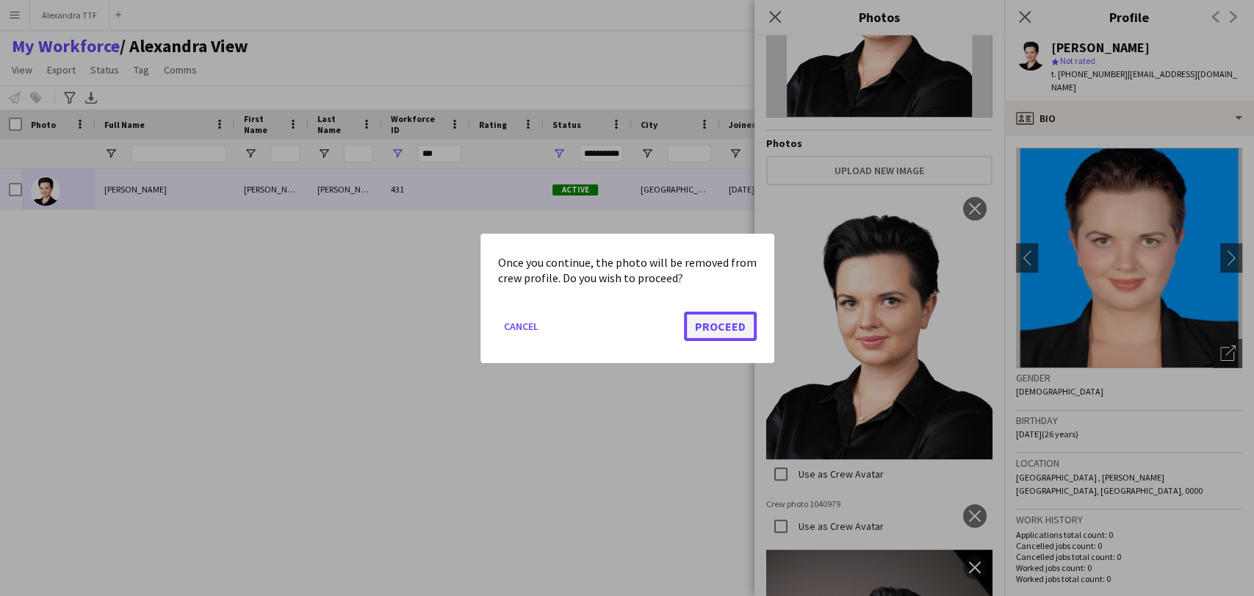
click at [714, 325] on button "Proceed" at bounding box center [720, 325] width 73 height 29
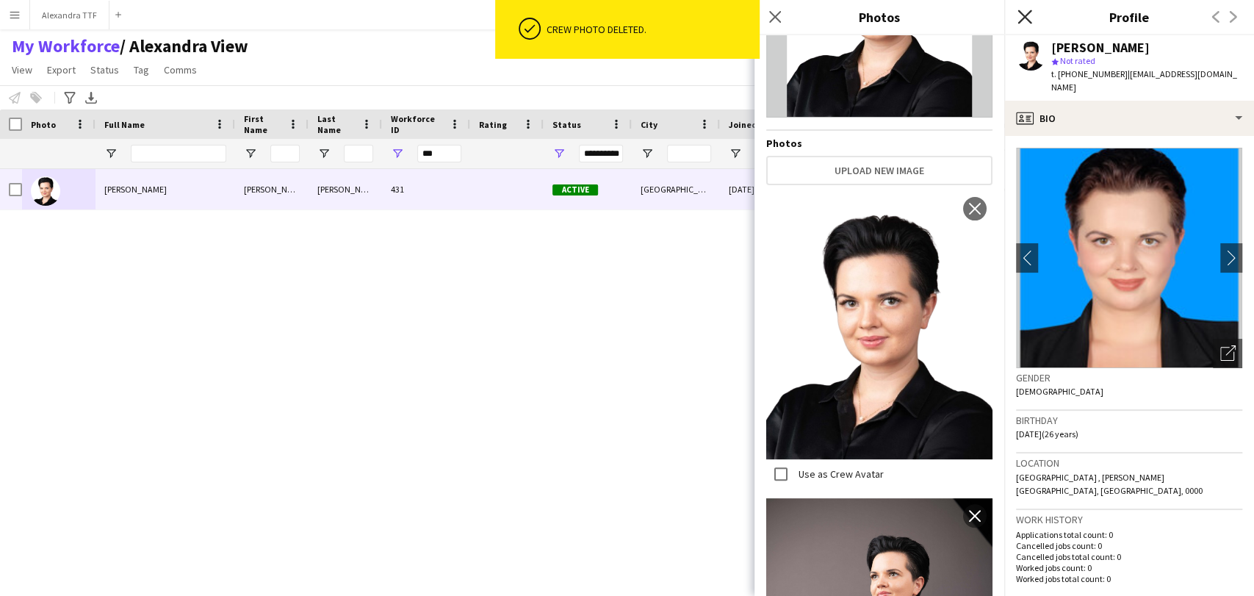
click at [1024, 12] on icon "Close pop-in" at bounding box center [1024, 17] width 14 height 14
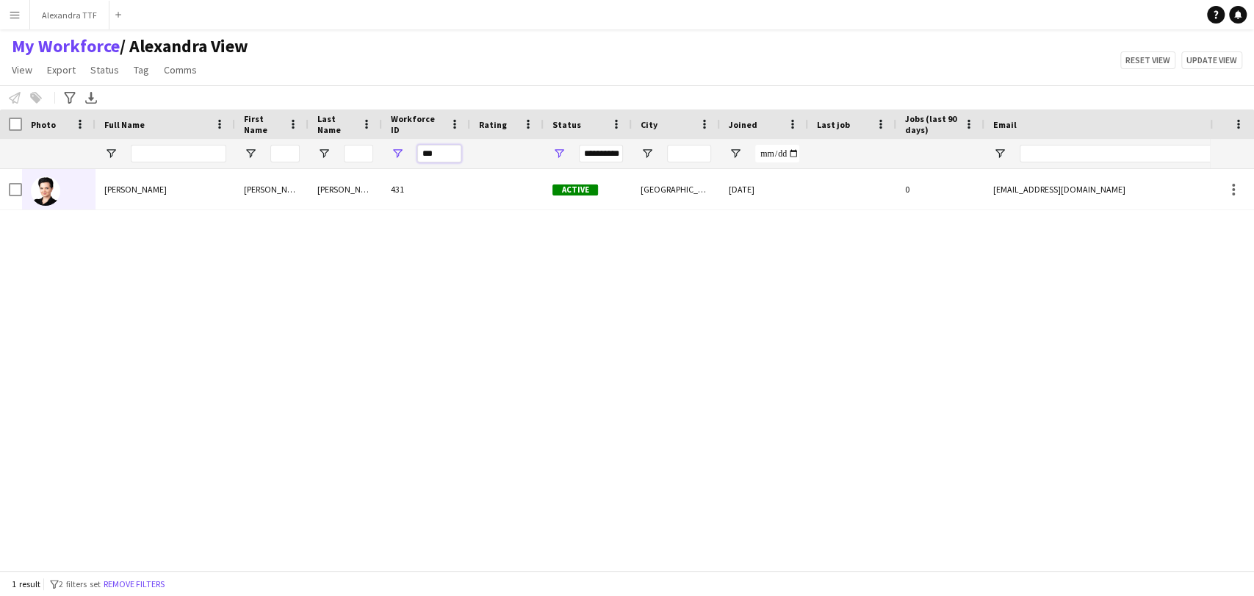
click at [430, 153] on input "***" at bounding box center [439, 154] width 44 height 18
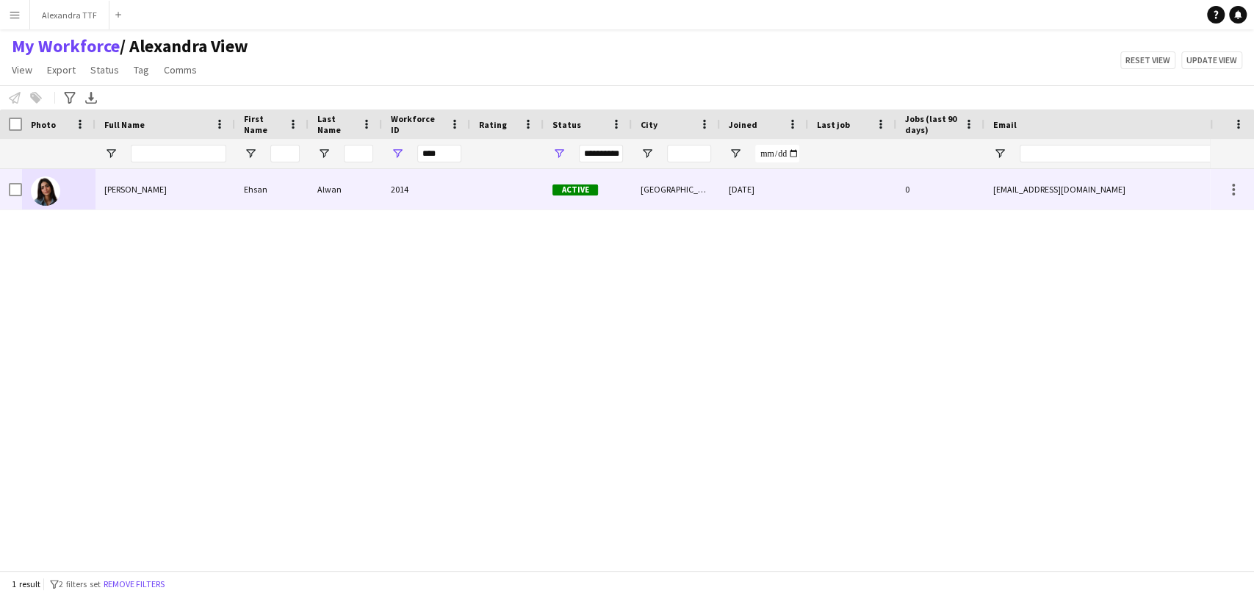
click at [131, 176] on div "Ehsan Alwan" at bounding box center [165, 189] width 140 height 40
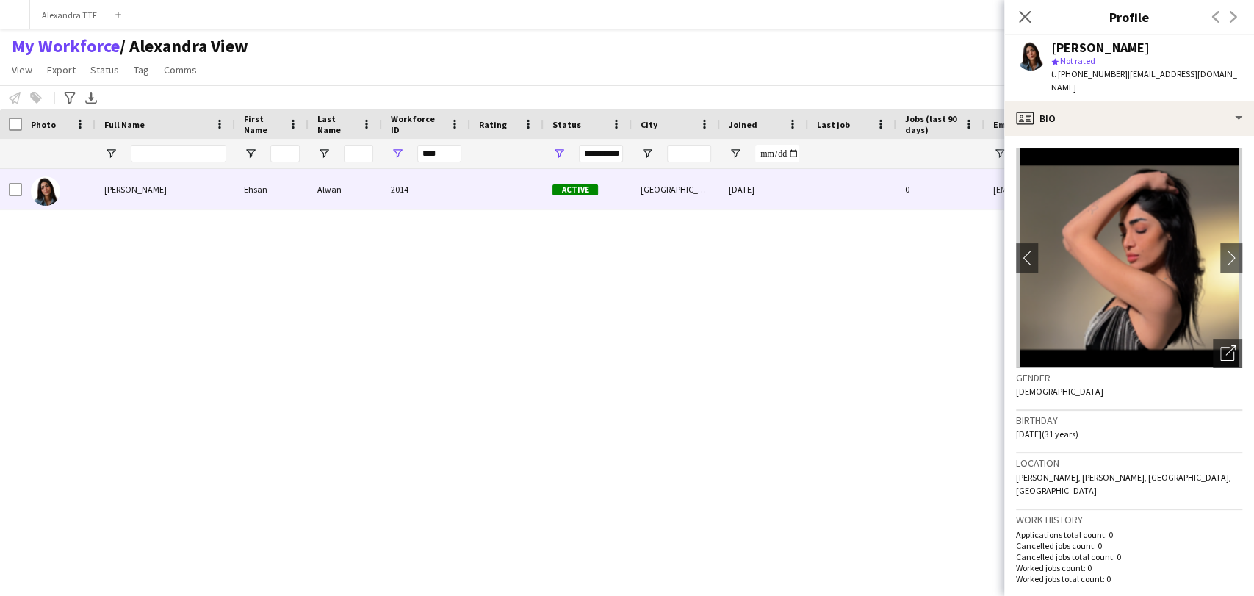
click at [1195, 342] on img at bounding box center [1129, 258] width 226 height 220
click at [1213, 339] on div "Open photos pop-in" at bounding box center [1227, 353] width 29 height 29
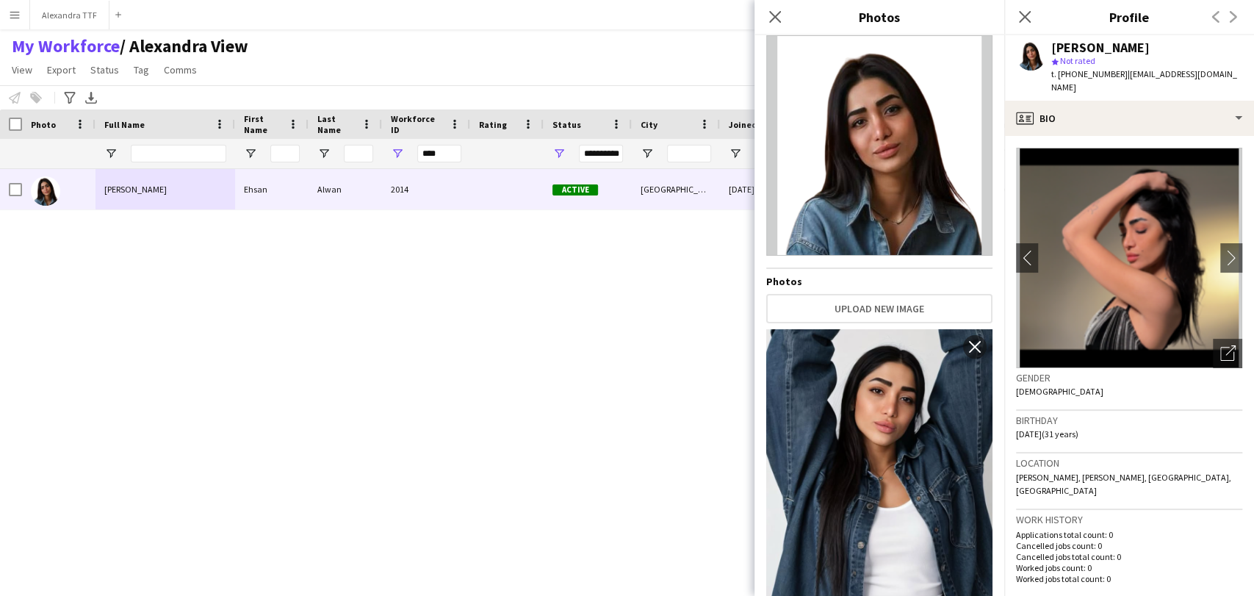
scroll to position [0, 0]
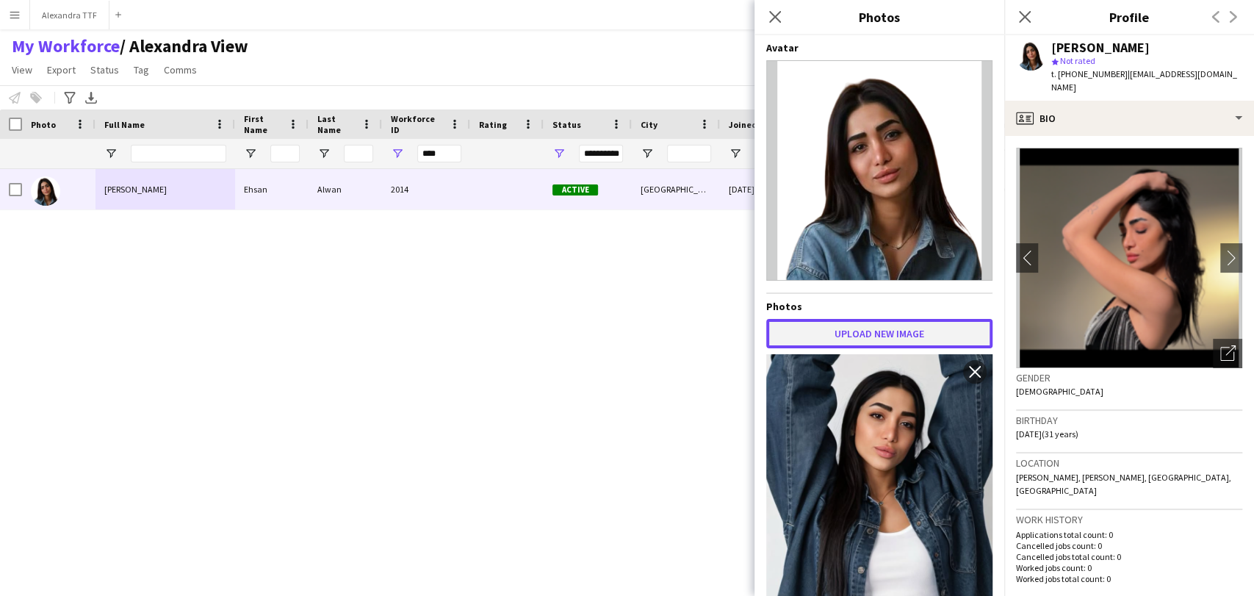
click at [892, 332] on button "Upload new image" at bounding box center [879, 333] width 226 height 29
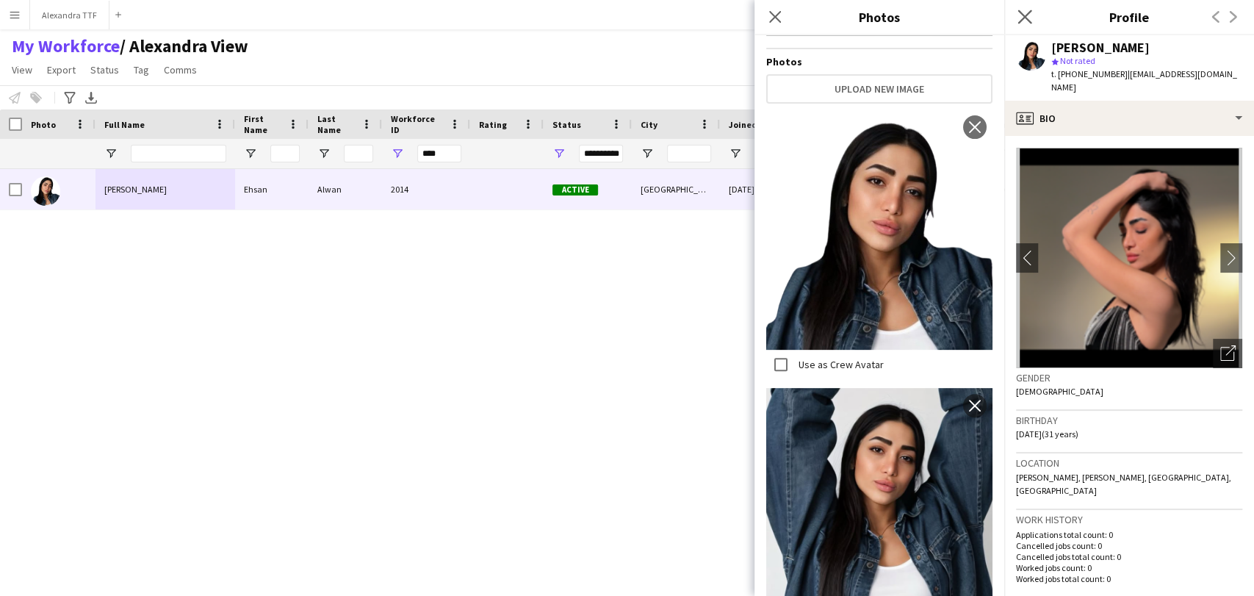
click at [1025, 9] on app-icon "Close pop-in" at bounding box center [1024, 17] width 21 height 21
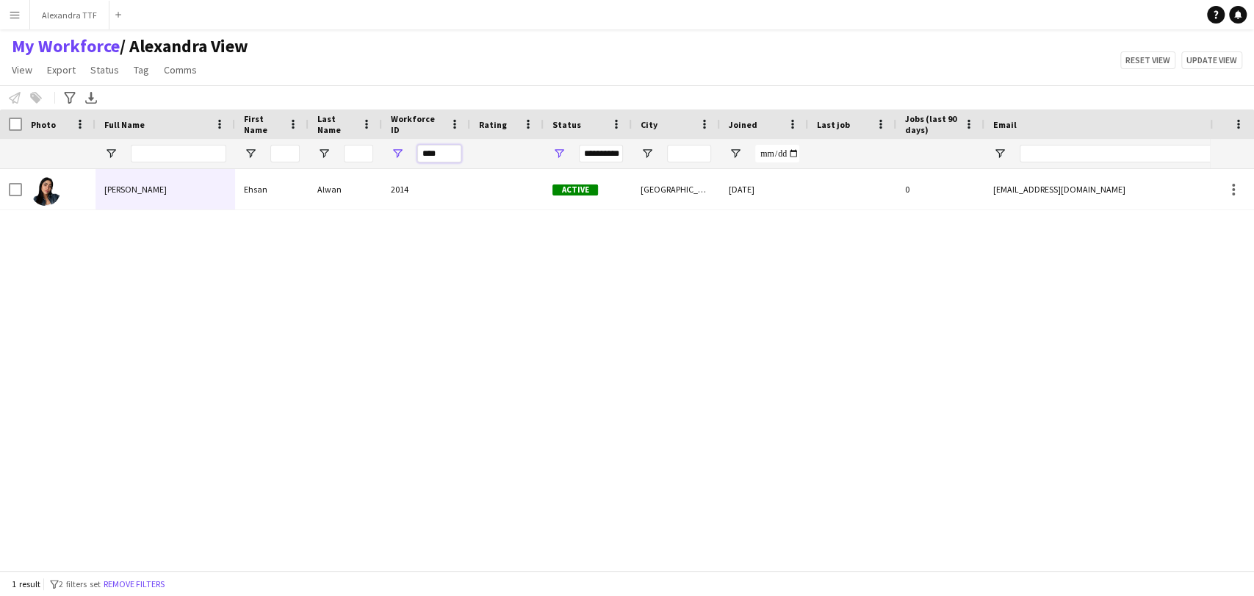
click at [427, 154] on input "****" at bounding box center [439, 154] width 44 height 18
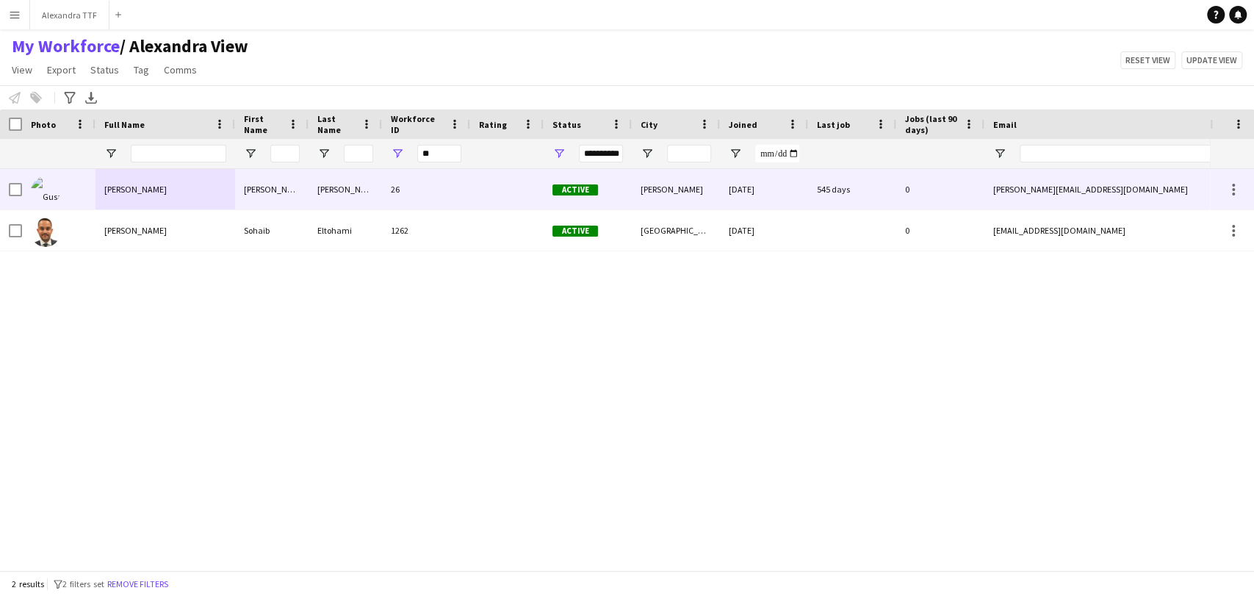
click at [118, 184] on span "Gusai Elsheikh" at bounding box center [135, 189] width 62 height 11
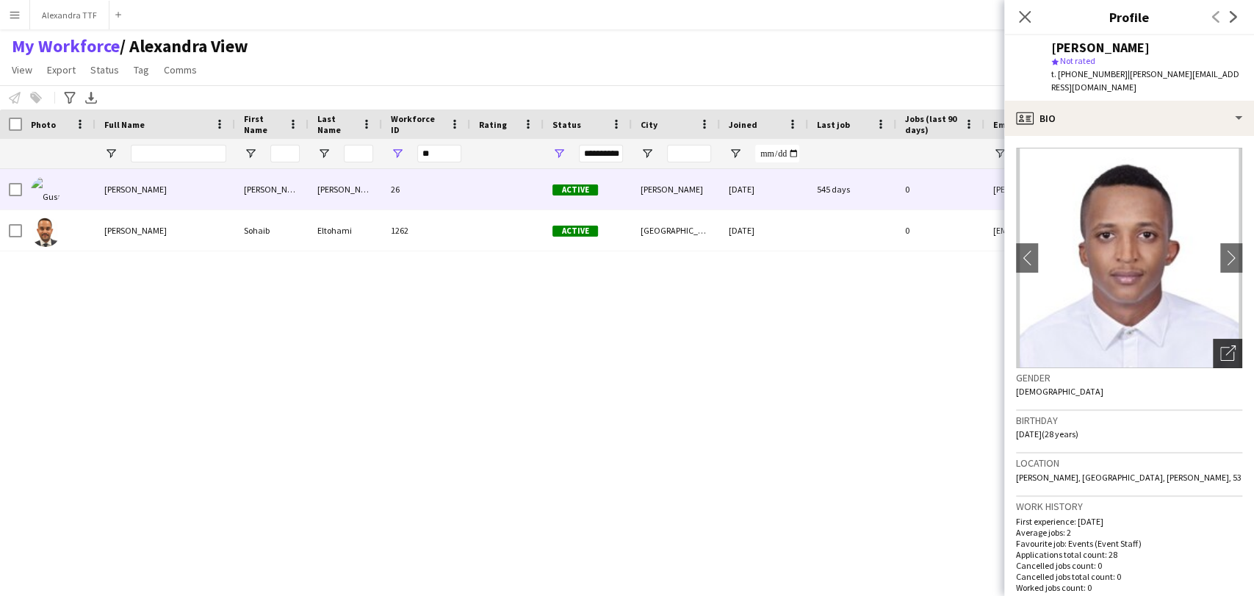
click at [1220, 345] on icon "Open photos pop-in" at bounding box center [1227, 352] width 15 height 15
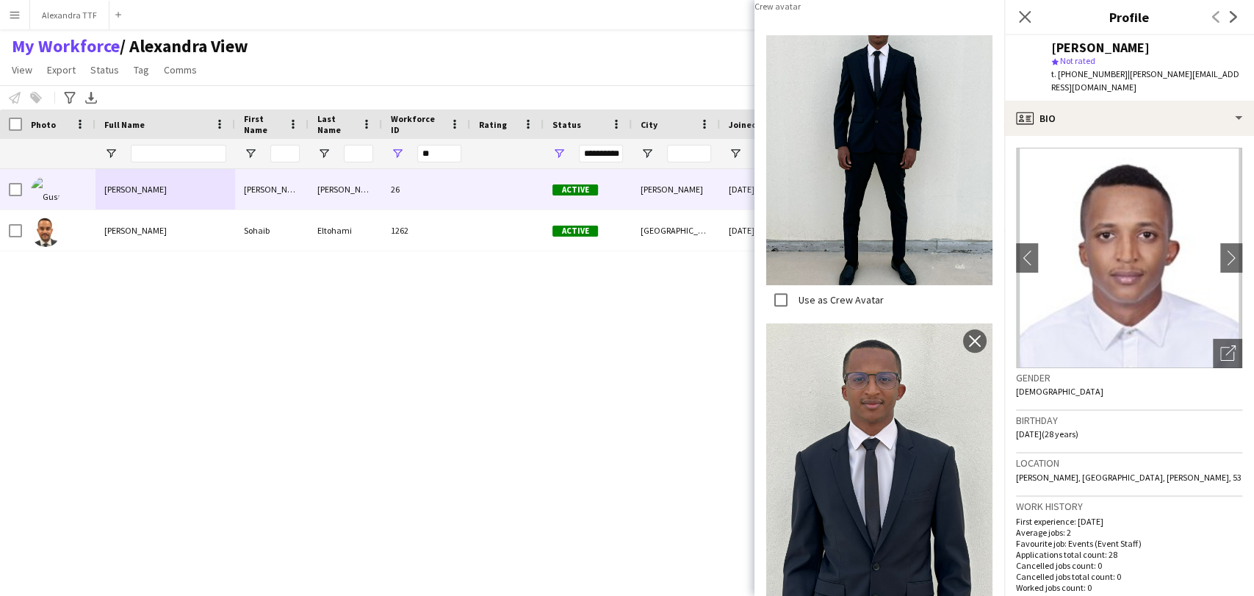
scroll to position [0, 0]
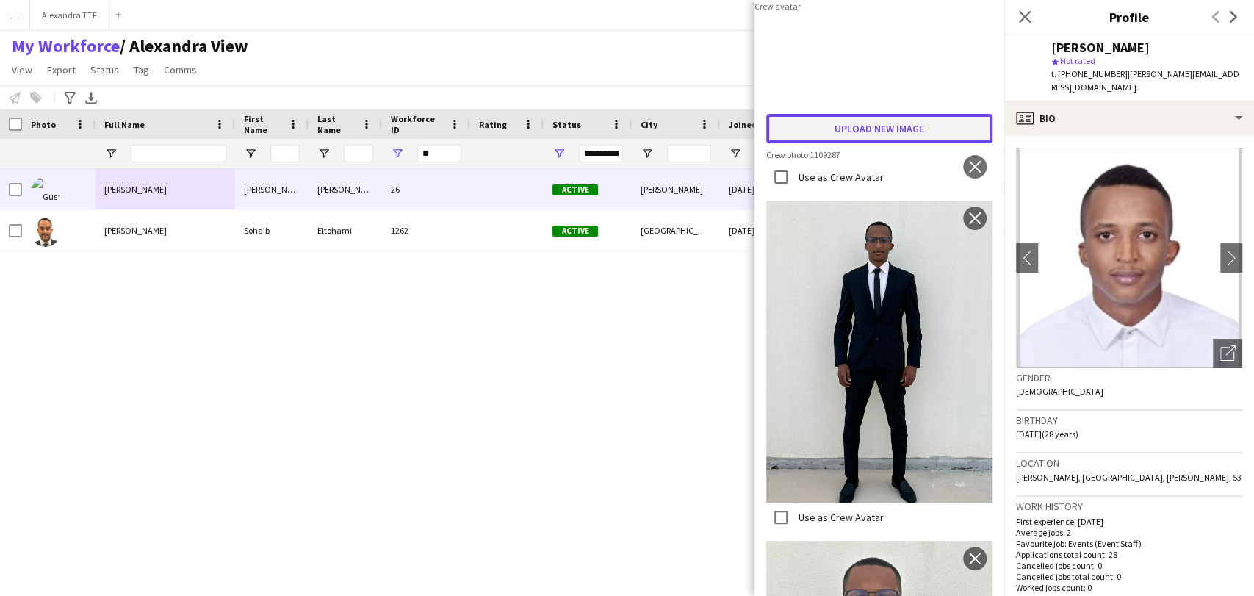
click at [860, 143] on button "Upload new image" at bounding box center [879, 128] width 226 height 29
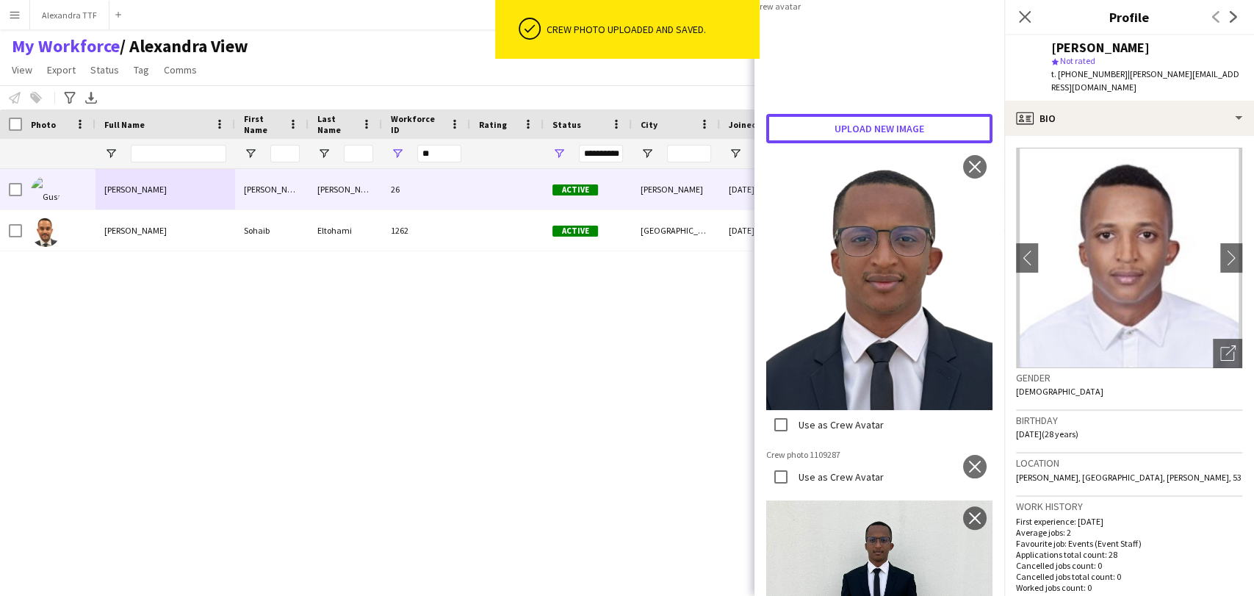
scroll to position [163, 0]
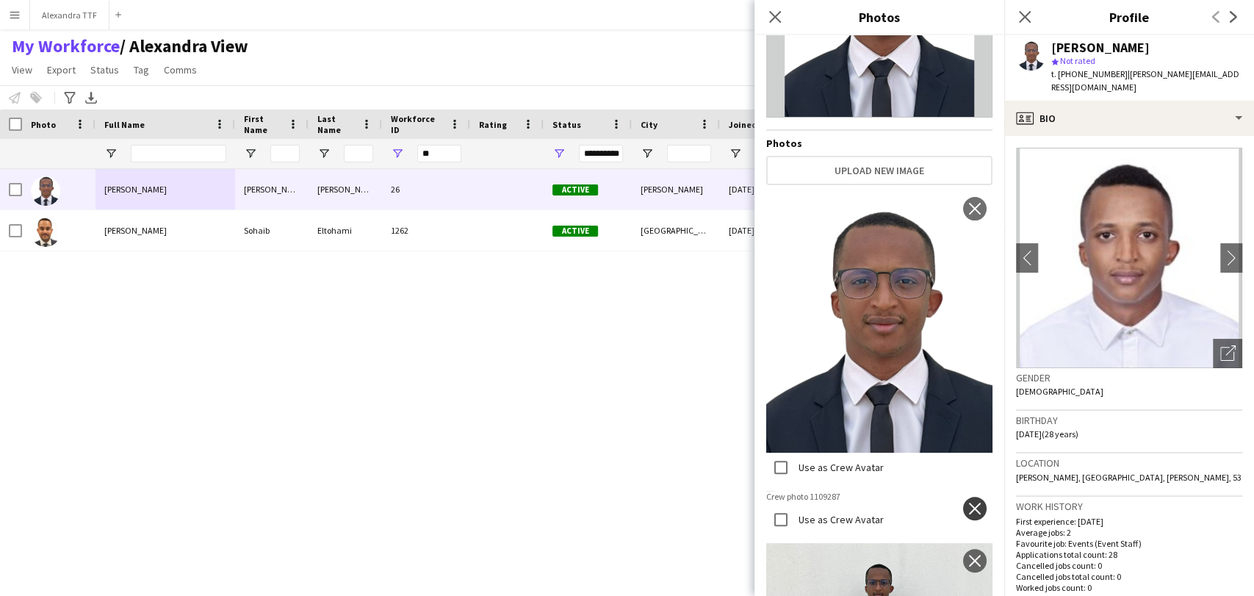
click at [967, 502] on app-icon "close" at bounding box center [974, 508] width 15 height 12
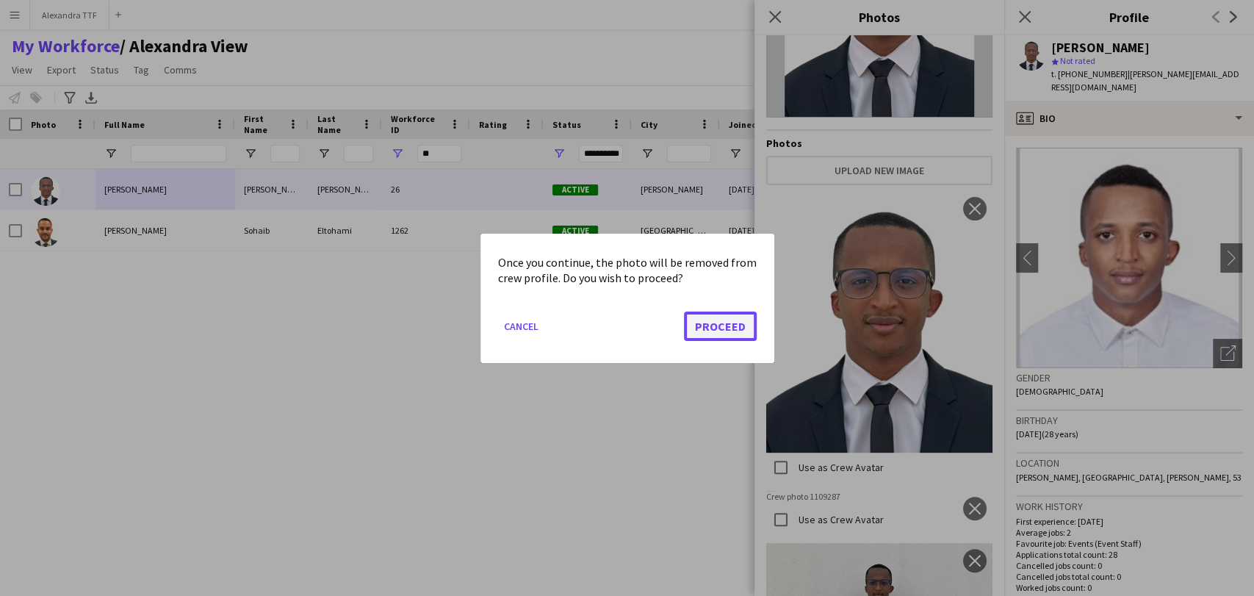
click at [702, 326] on button "Proceed" at bounding box center [720, 325] width 73 height 29
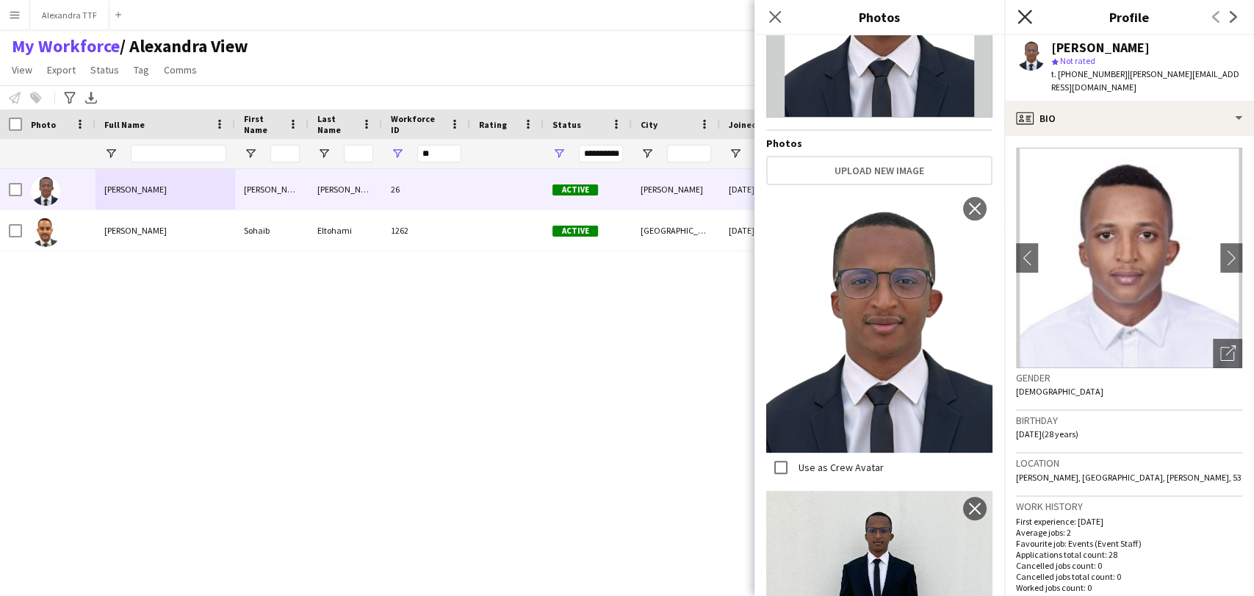
click at [1025, 10] on icon "Close pop-in" at bounding box center [1024, 17] width 14 height 14
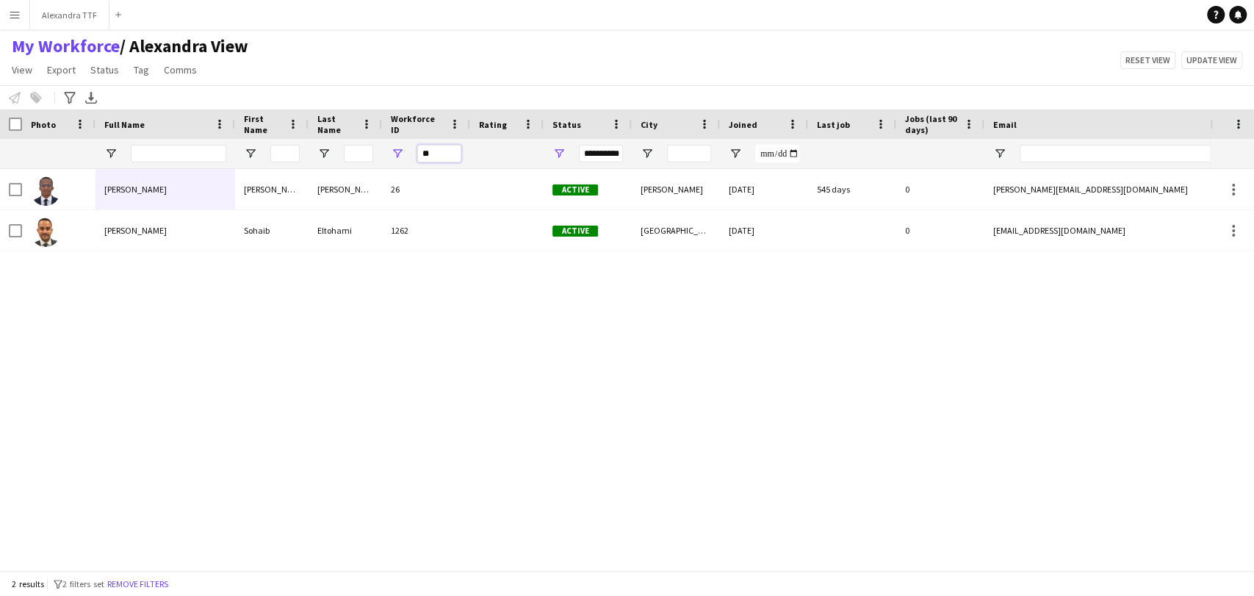
click at [433, 155] on input "**" at bounding box center [439, 154] width 44 height 18
click at [433, 154] on input "**" at bounding box center [439, 154] width 44 height 18
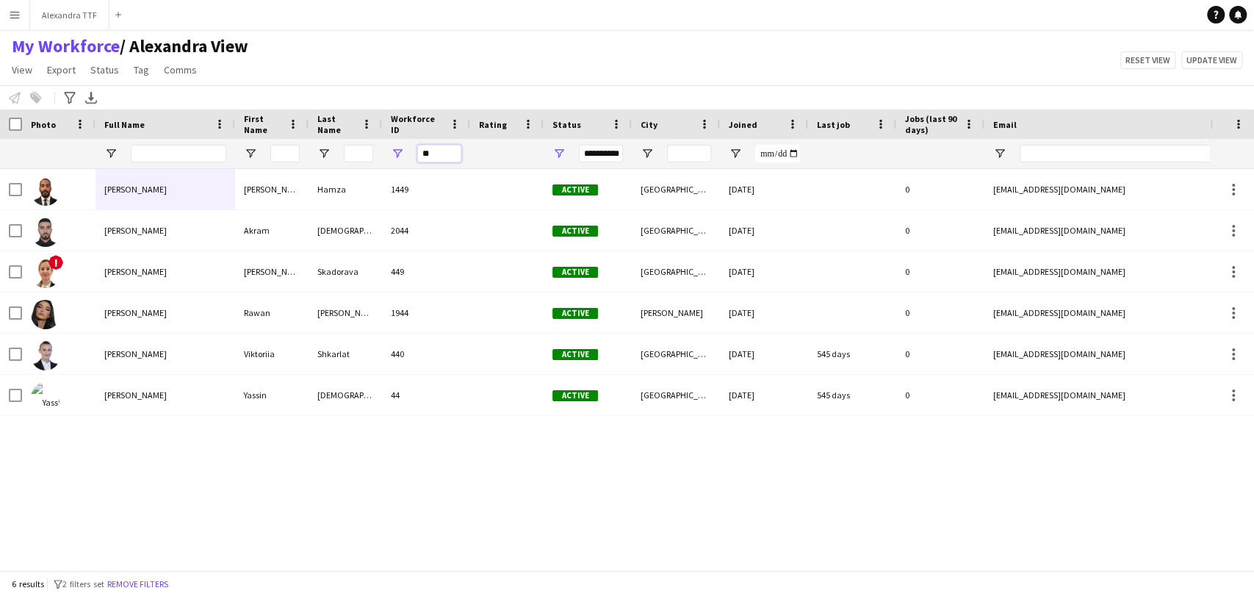
type input "**"
click at [150, 407] on div "Yassin Ehab" at bounding box center [165, 395] width 140 height 40
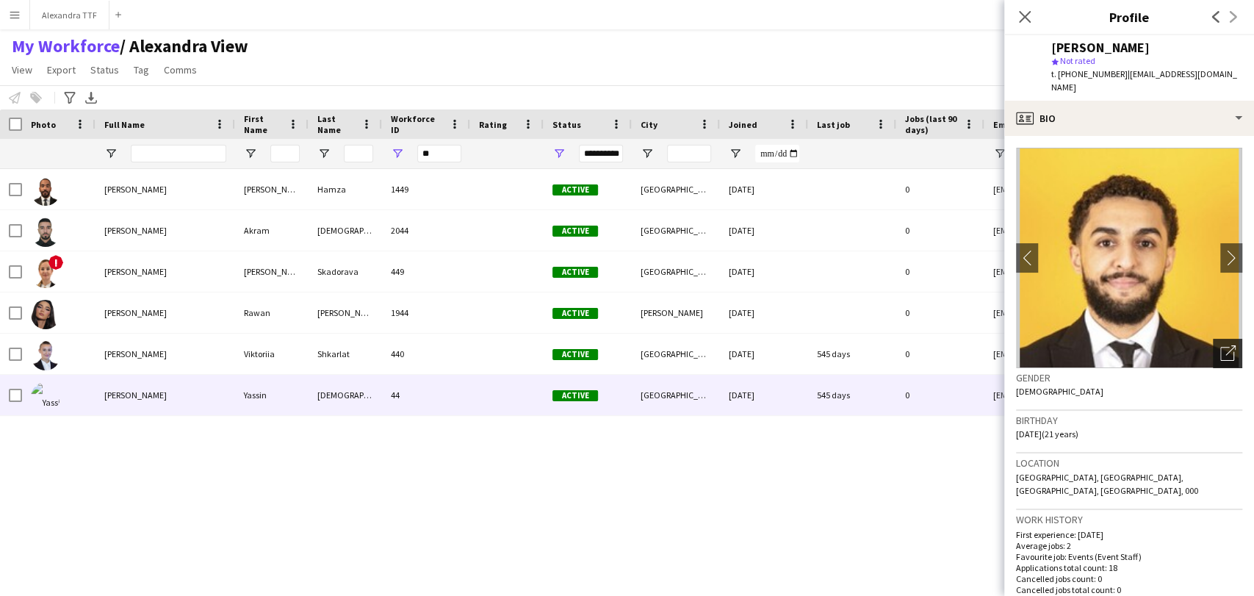
click at [1213, 347] on div "Open photos pop-in" at bounding box center [1227, 353] width 29 height 29
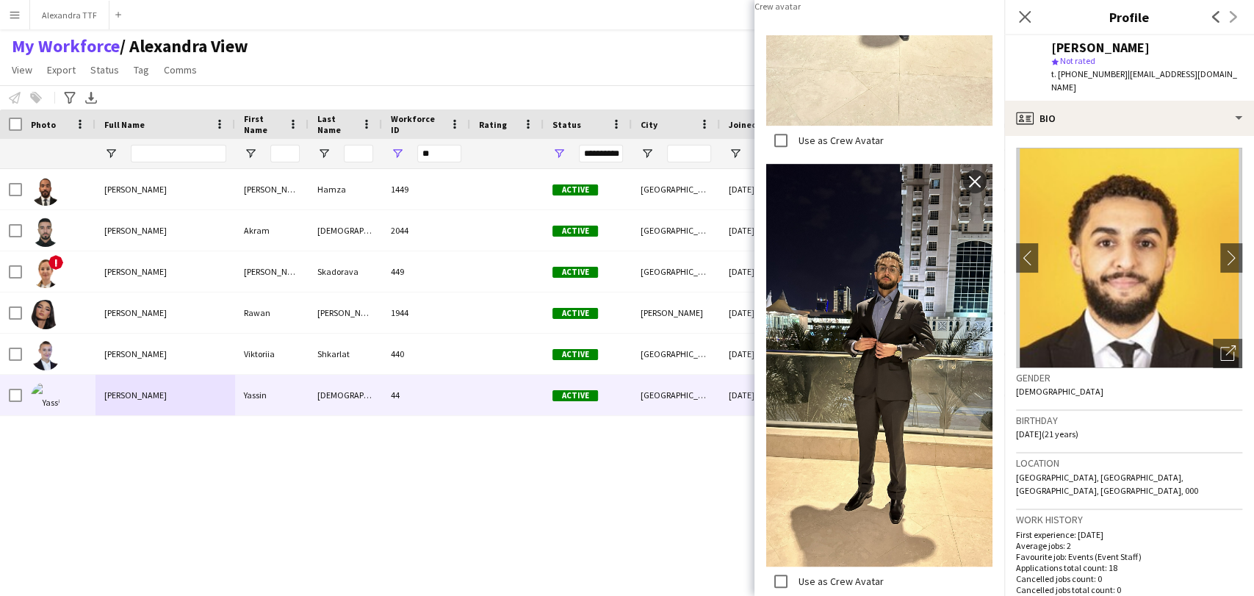
scroll to position [408, 0]
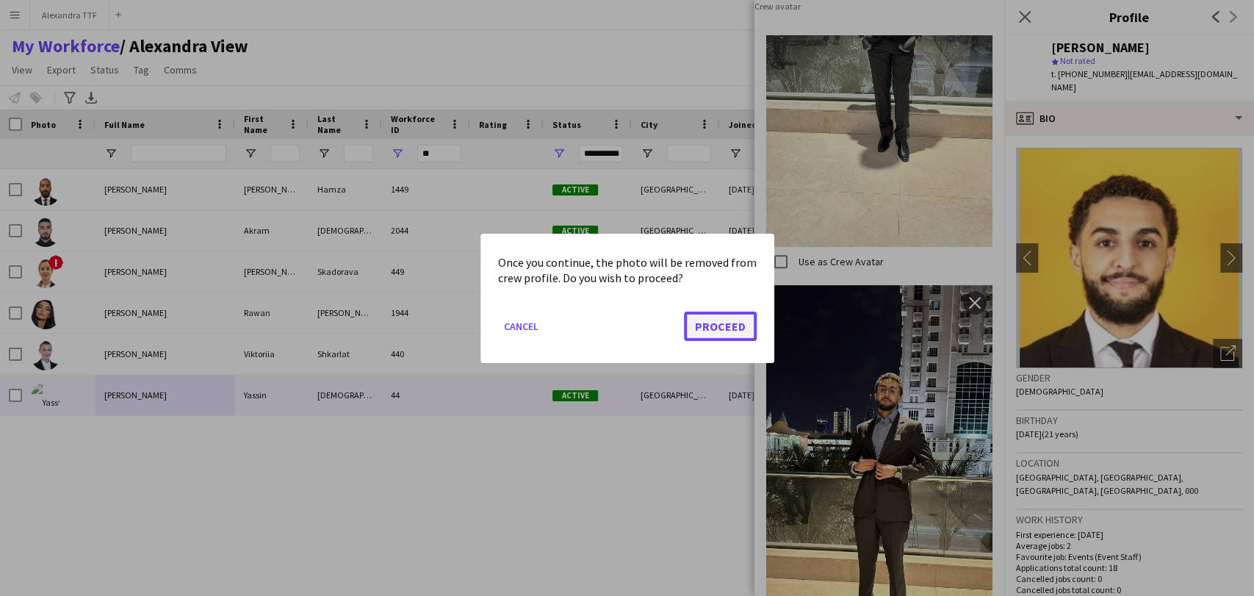
click at [707, 321] on button "Proceed" at bounding box center [720, 325] width 73 height 29
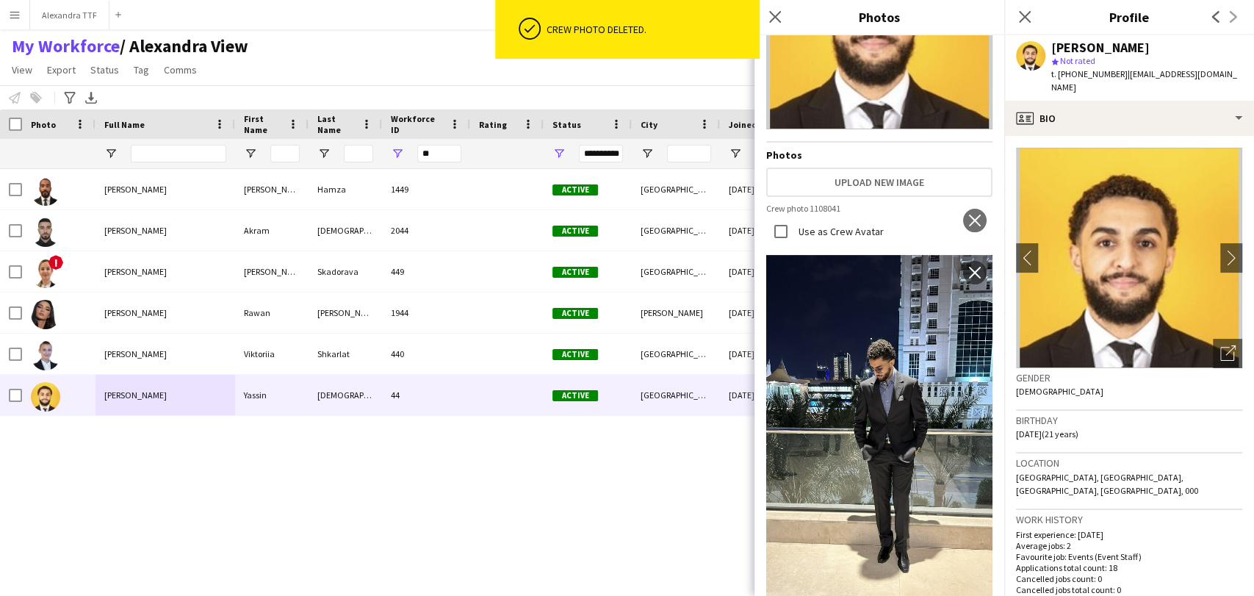
scroll to position [82, 0]
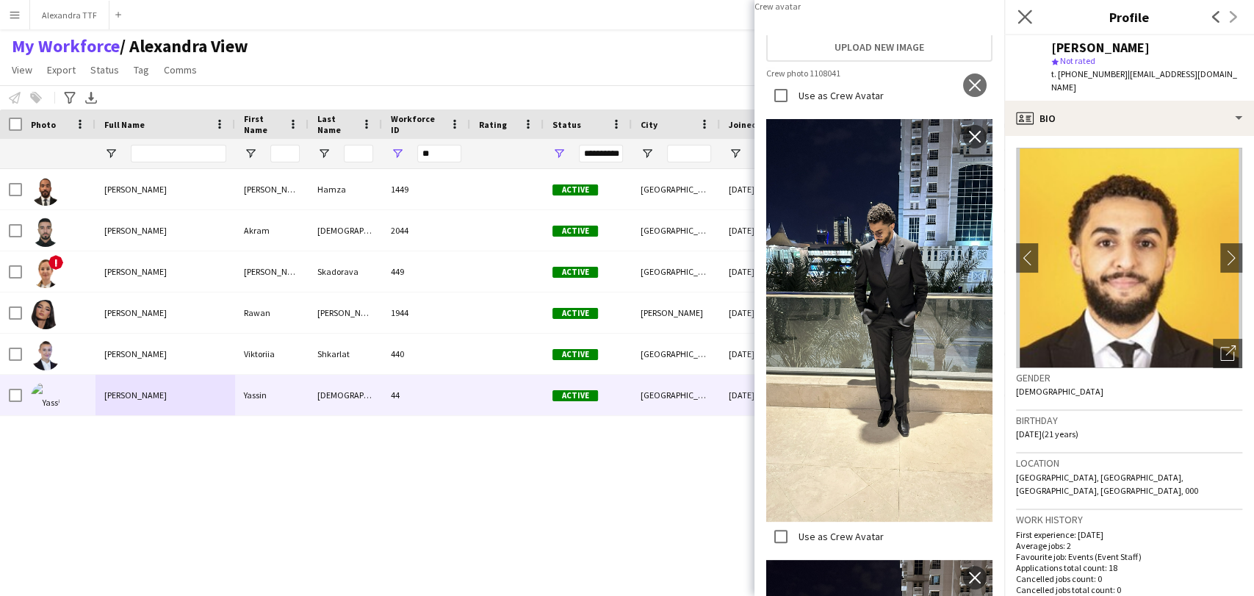
click at [1017, 7] on app-icon "Close pop-in" at bounding box center [1024, 17] width 21 height 21
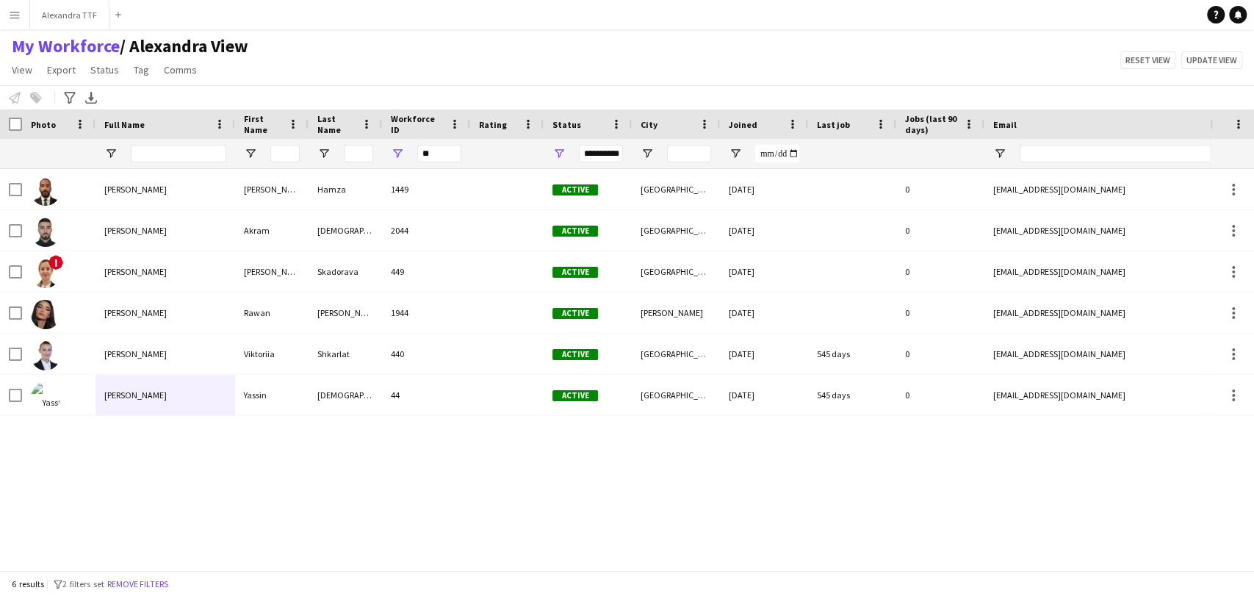
click at [148, 395] on div "Yassin Ehab" at bounding box center [165, 395] width 140 height 40
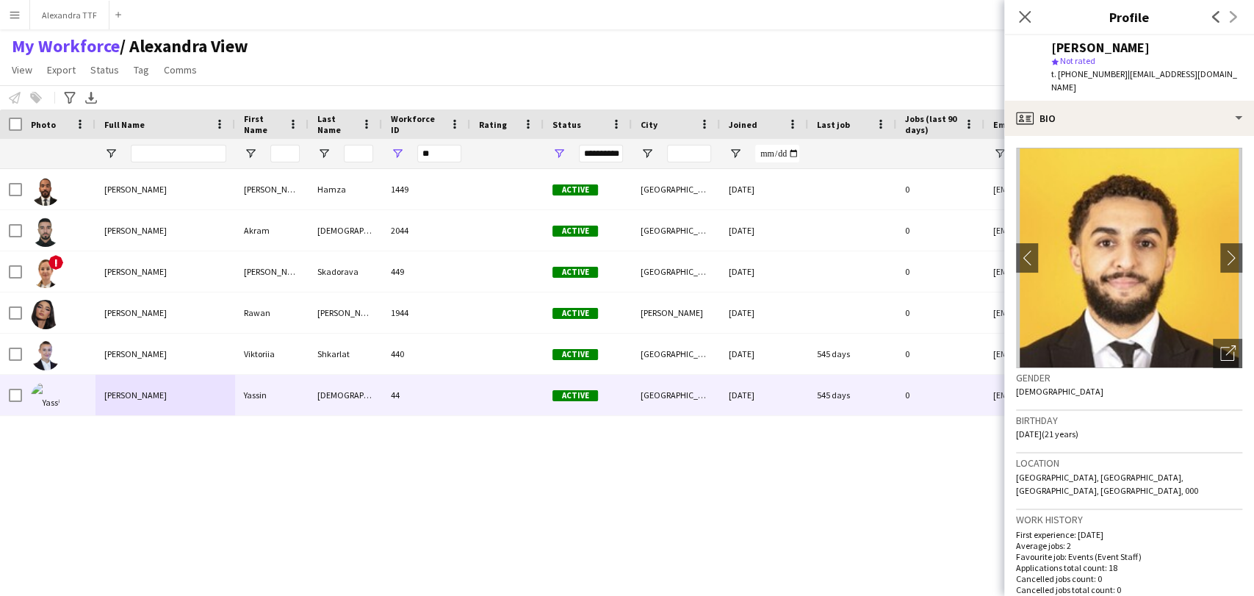
click at [1086, 77] on span "t. +97431411126" at bounding box center [1089, 73] width 76 height 11
click at [1085, 77] on span "t. +97431411126" at bounding box center [1089, 73] width 76 height 11
copy span "97431411126"
click at [1213, 344] on div "Open photos pop-in" at bounding box center [1227, 353] width 29 height 29
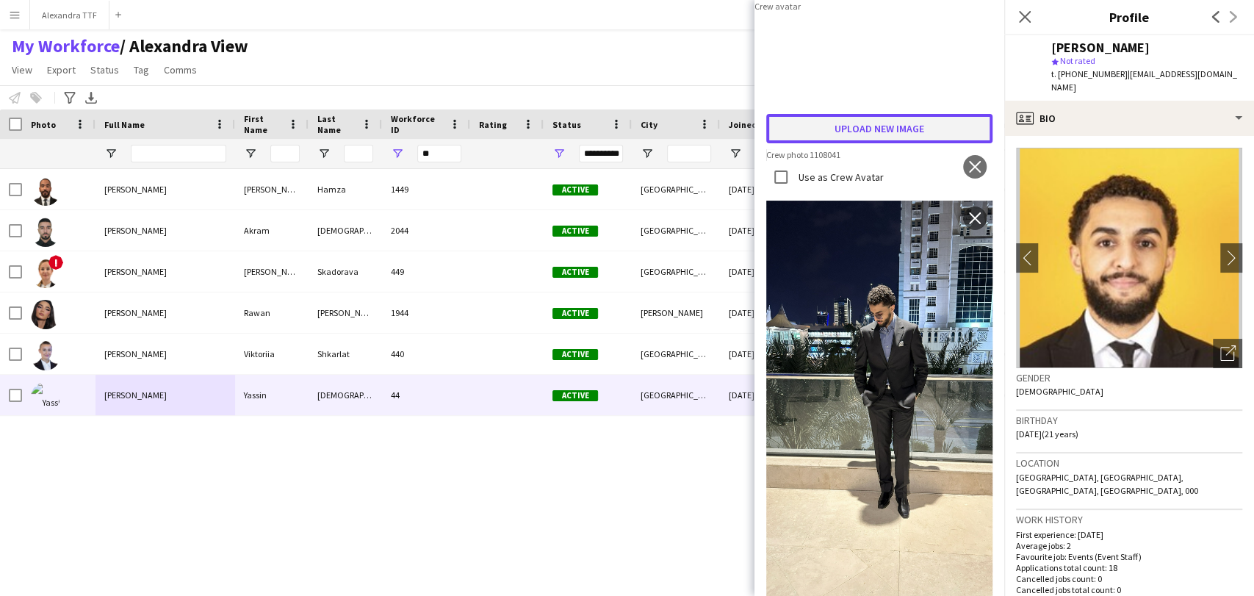
click at [864, 143] on button "Upload new image" at bounding box center [879, 128] width 226 height 29
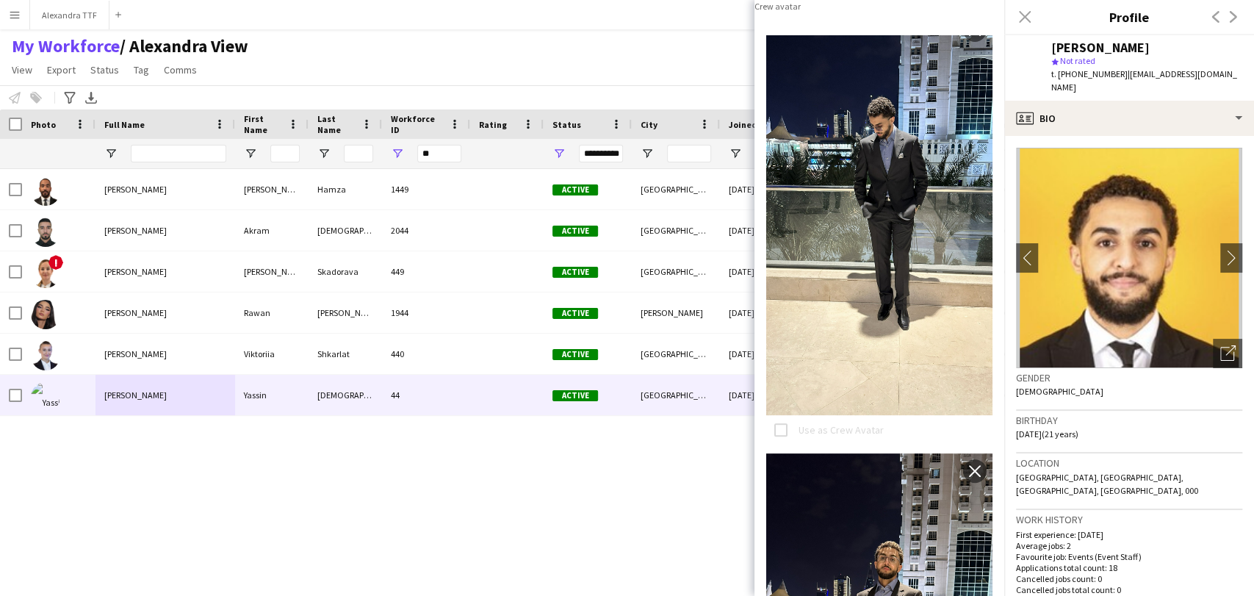
scroll to position [245, 0]
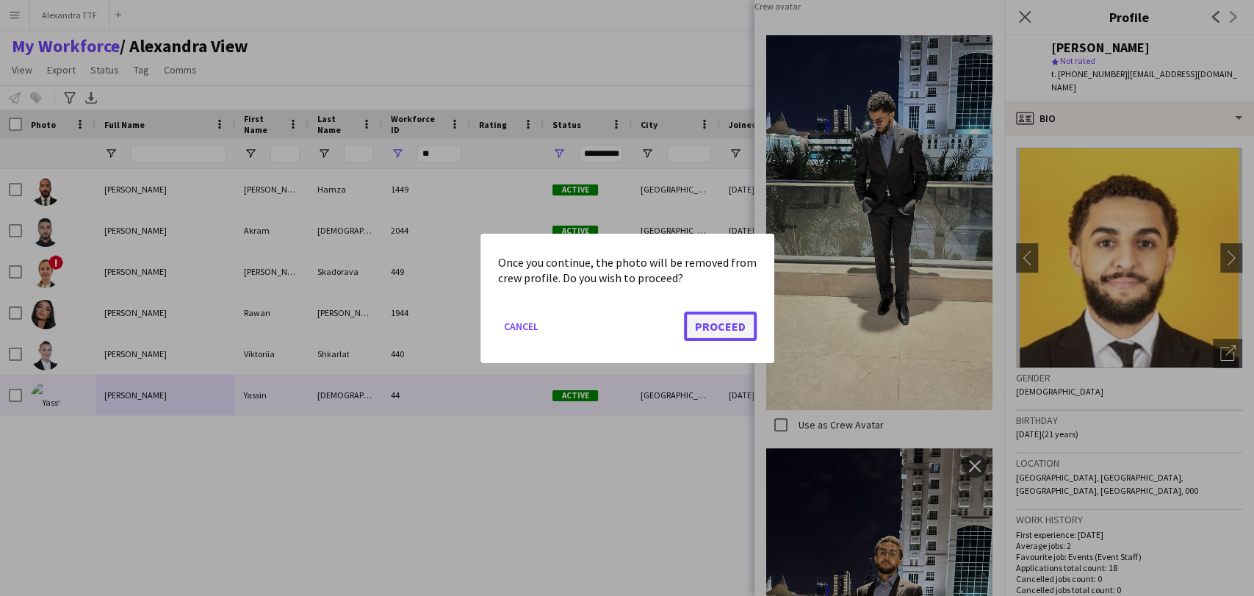
click at [727, 325] on button "Proceed" at bounding box center [720, 325] width 73 height 29
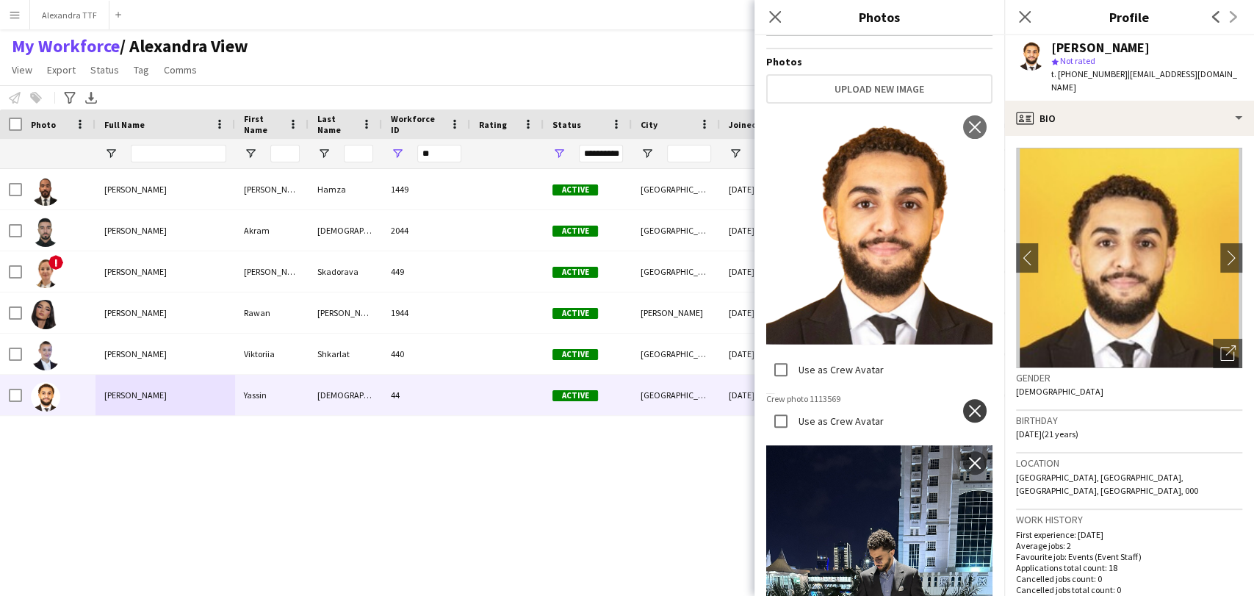
click at [967, 405] on app-icon "close" at bounding box center [974, 411] width 15 height 12
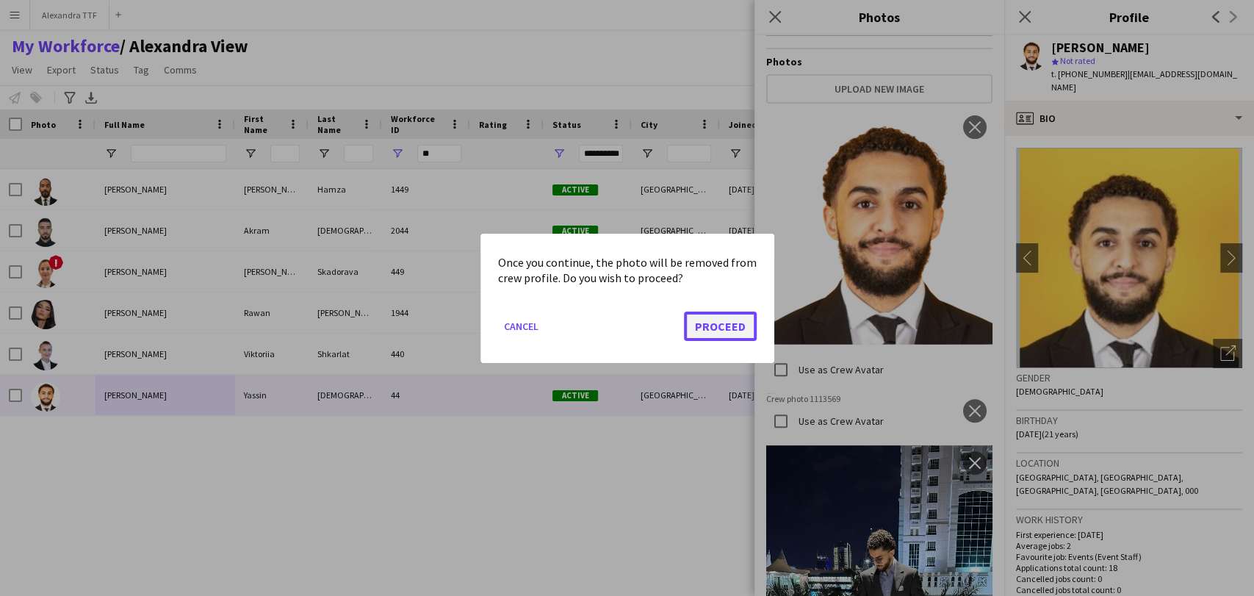
click at [732, 319] on button "Proceed" at bounding box center [720, 325] width 73 height 29
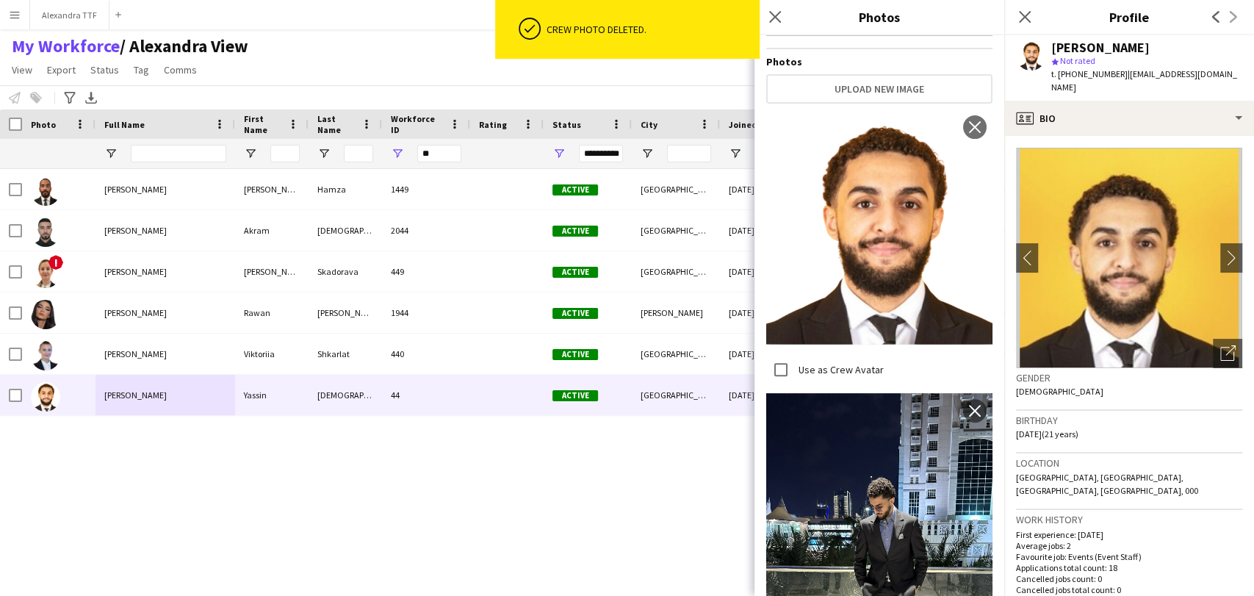
click at [1022, 12] on icon "Close pop-in" at bounding box center [1025, 17] width 12 height 12
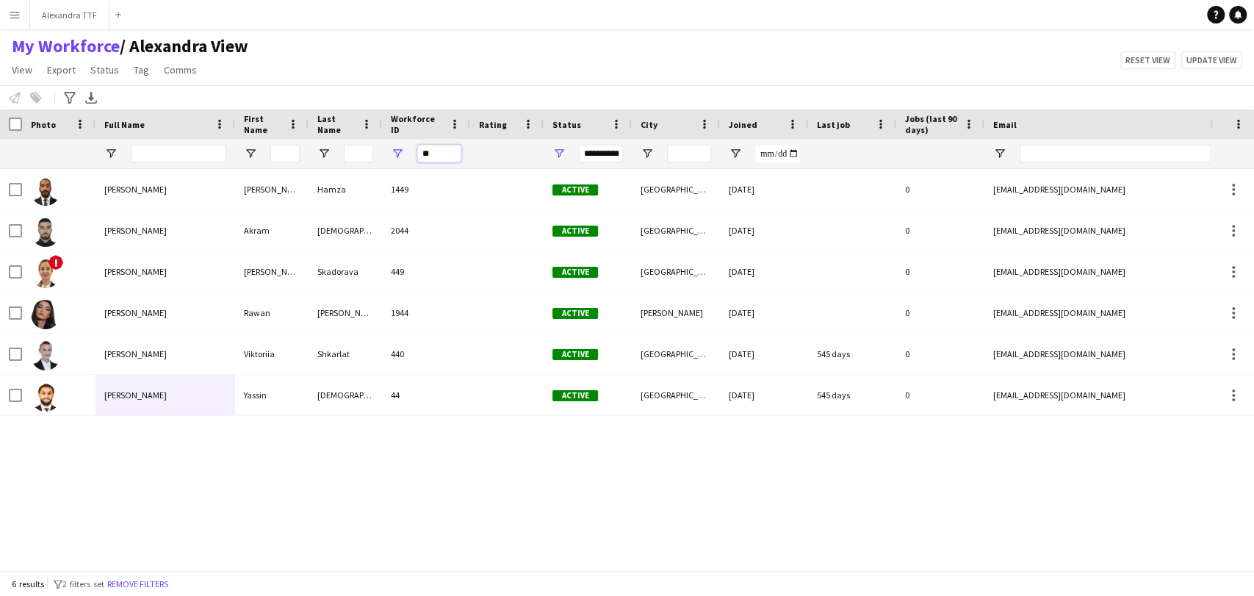
click at [438, 161] on input "**" at bounding box center [439, 154] width 44 height 18
click at [159, 154] on input "Full Name Filter Input" at bounding box center [178, 154] width 95 height 18
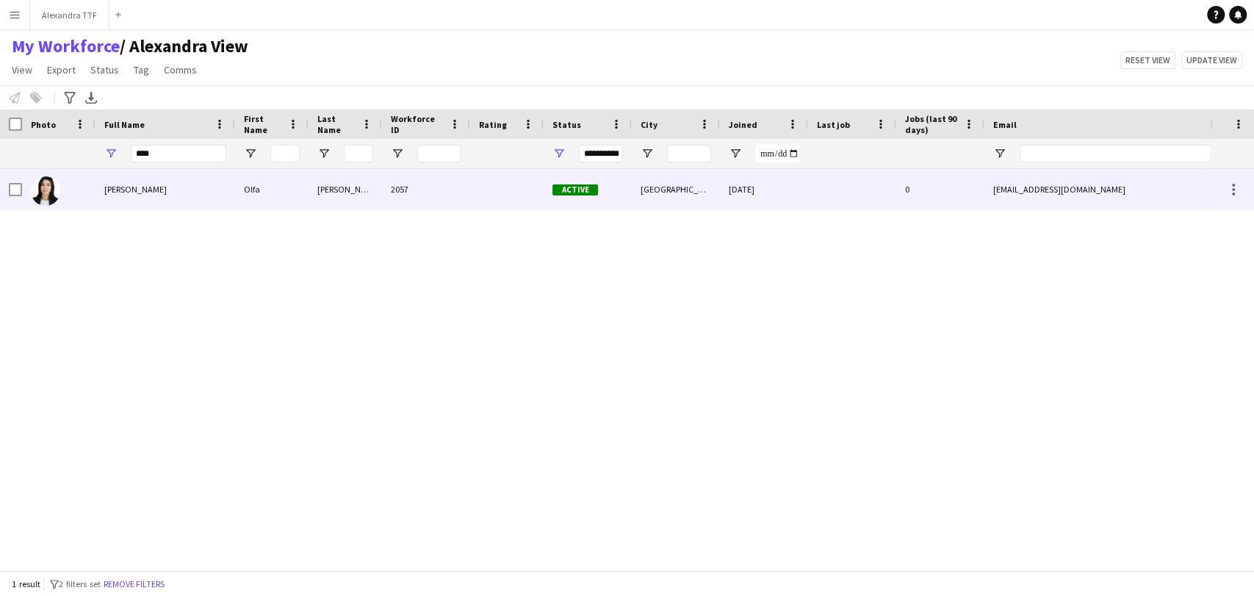
click at [53, 178] on img at bounding box center [45, 190] width 29 height 29
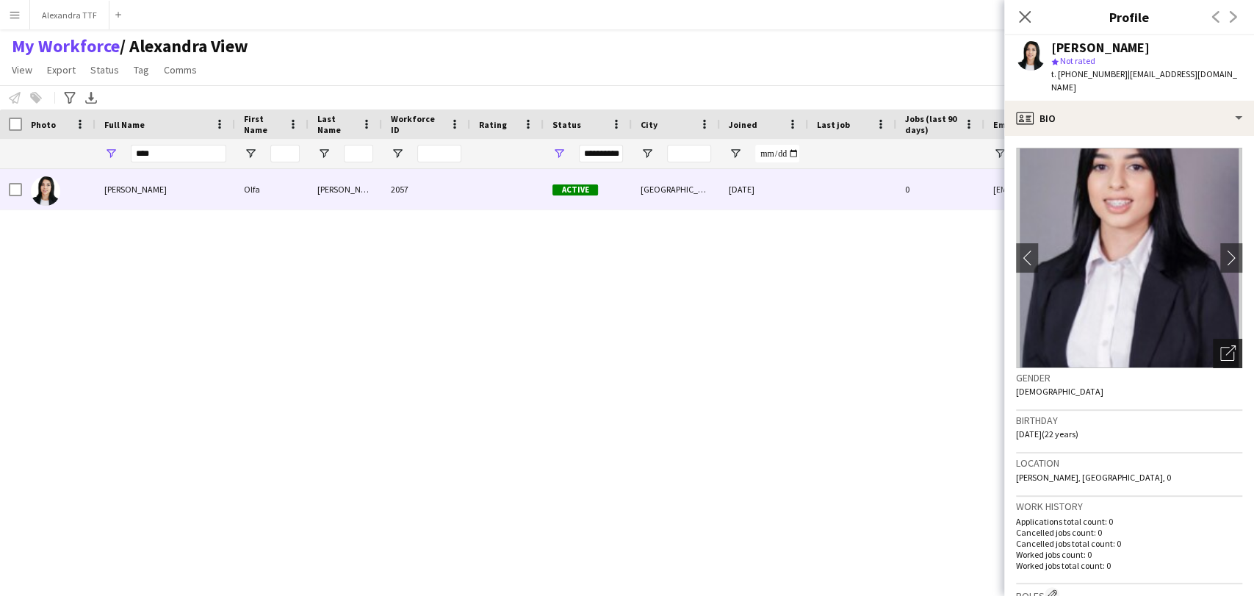
click at [1214, 339] on div "Open photos pop-in" at bounding box center [1227, 353] width 29 height 29
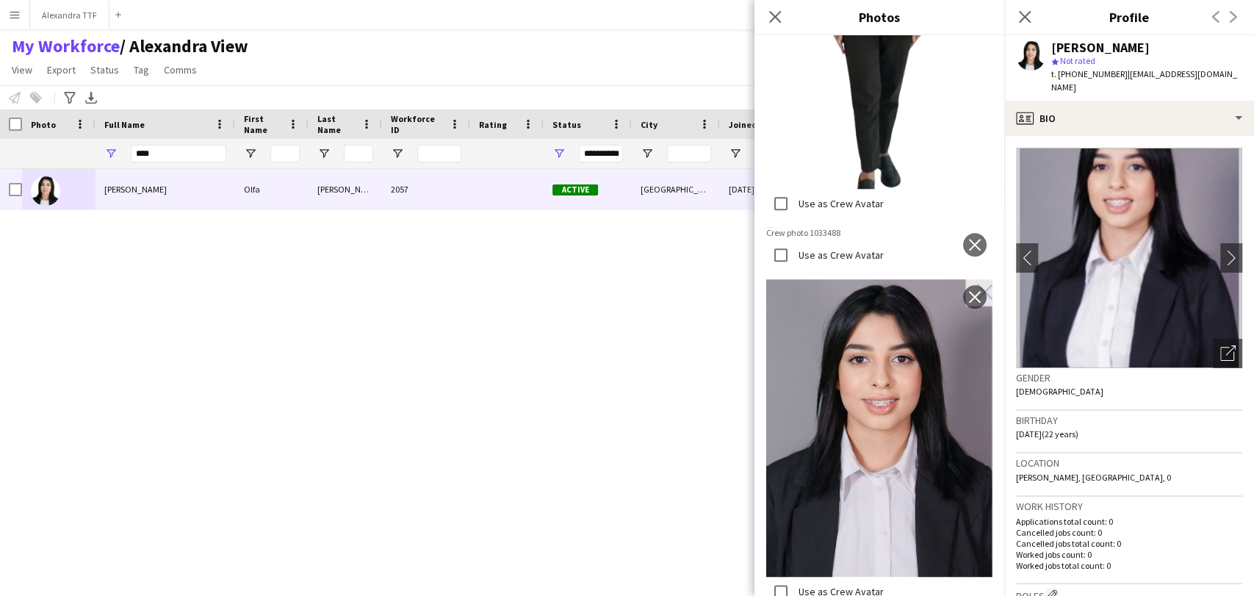
scroll to position [734, 0]
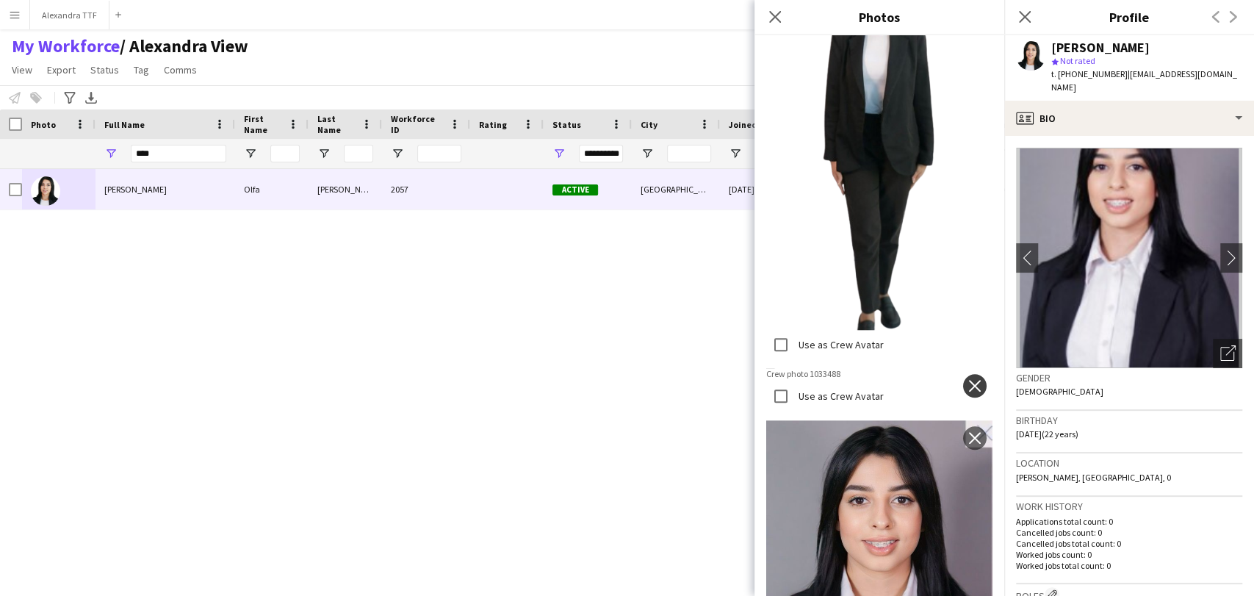
click at [967, 380] on app-icon "close" at bounding box center [974, 386] width 15 height 12
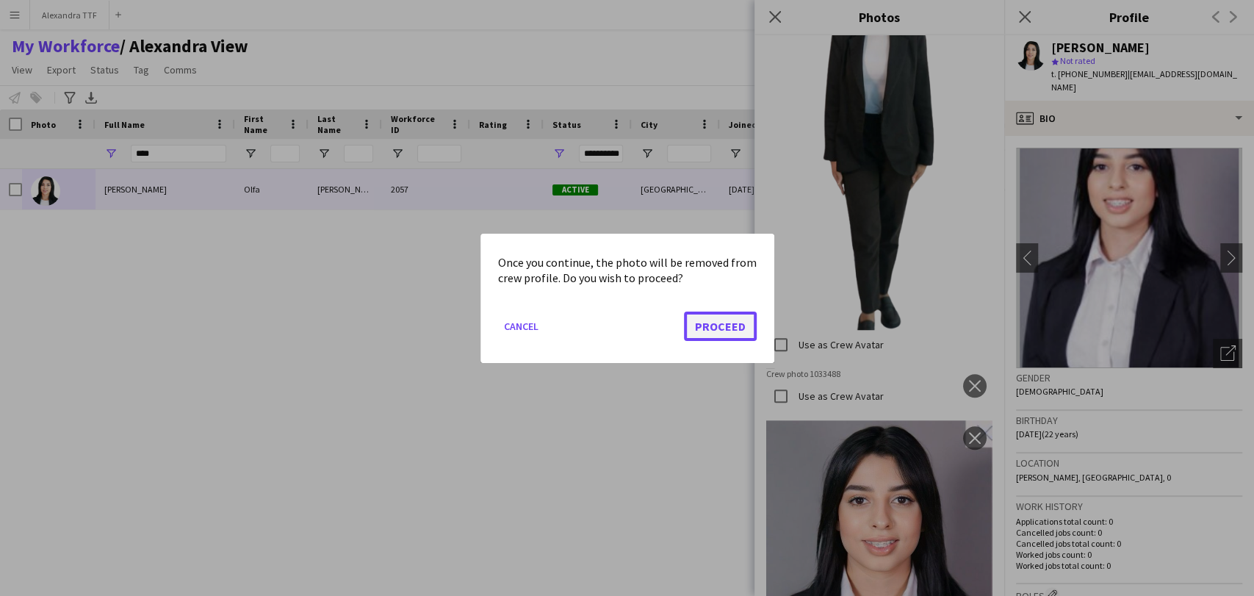
click at [751, 320] on button "Proceed" at bounding box center [720, 325] width 73 height 29
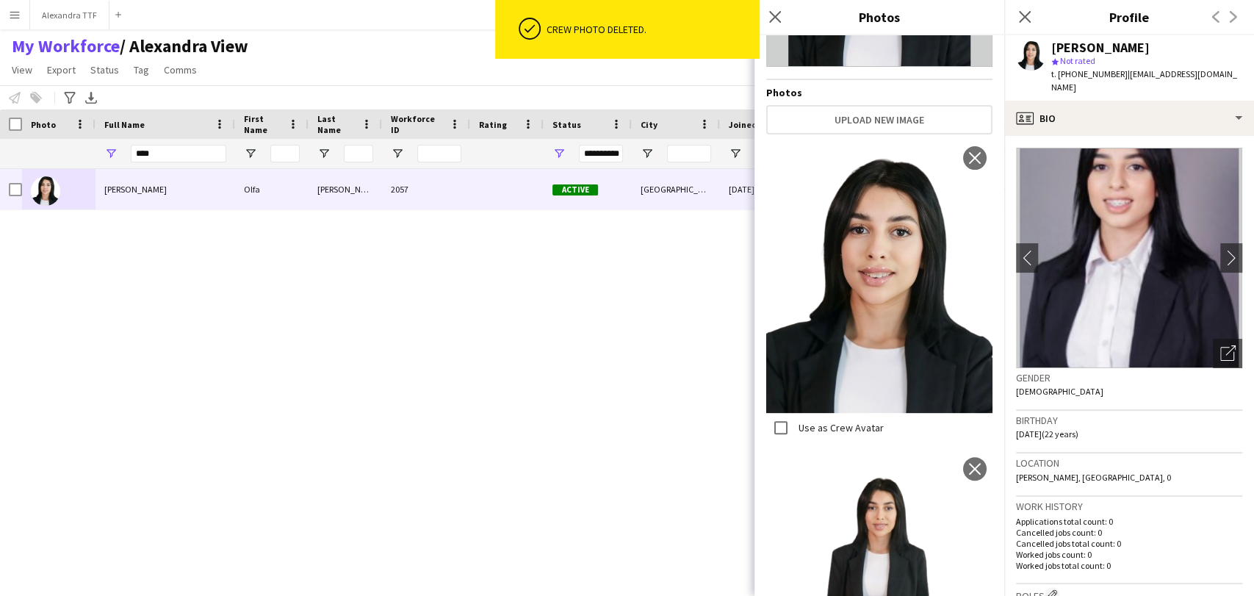
scroll to position [82, 0]
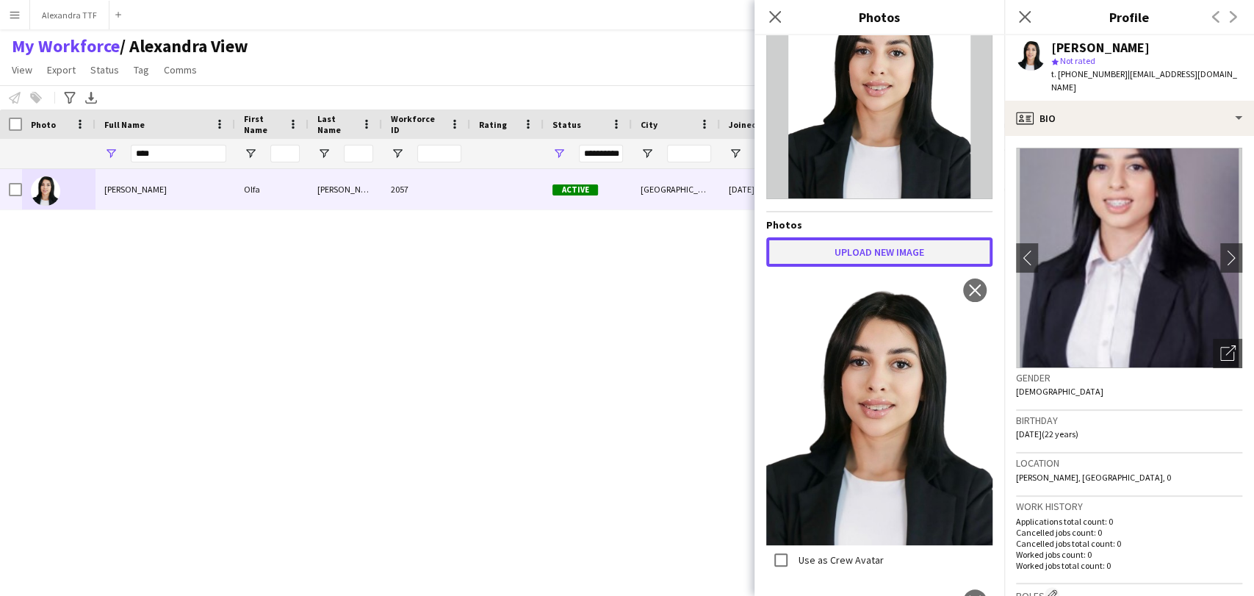
click at [848, 257] on button "Upload new image" at bounding box center [879, 251] width 226 height 29
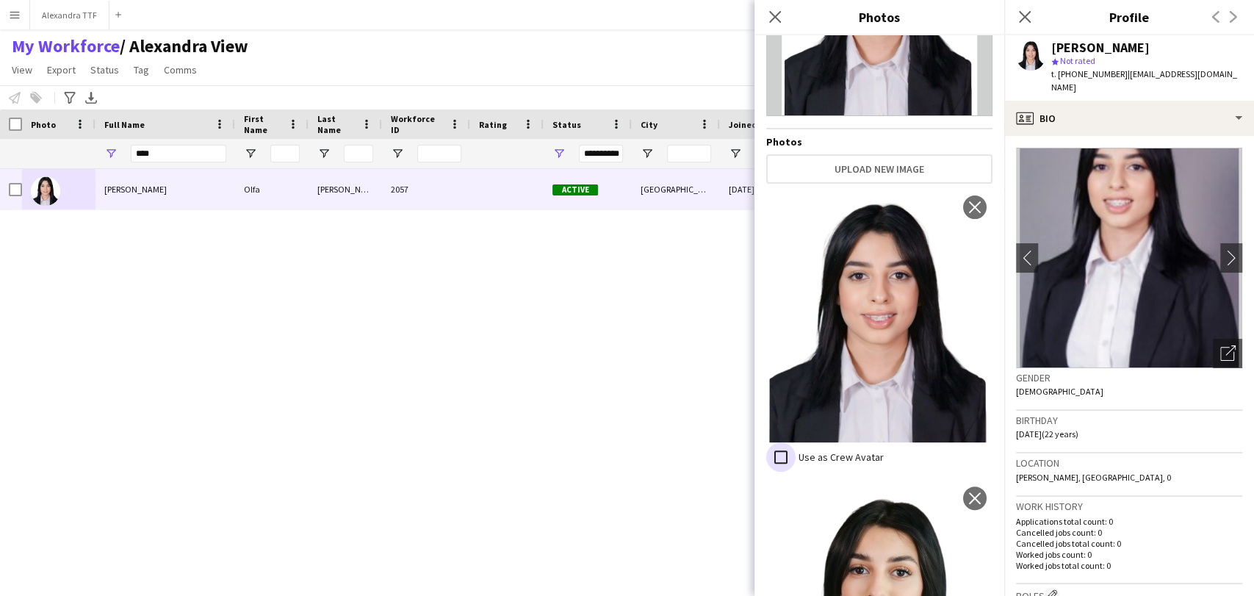
scroll to position [245, 0]
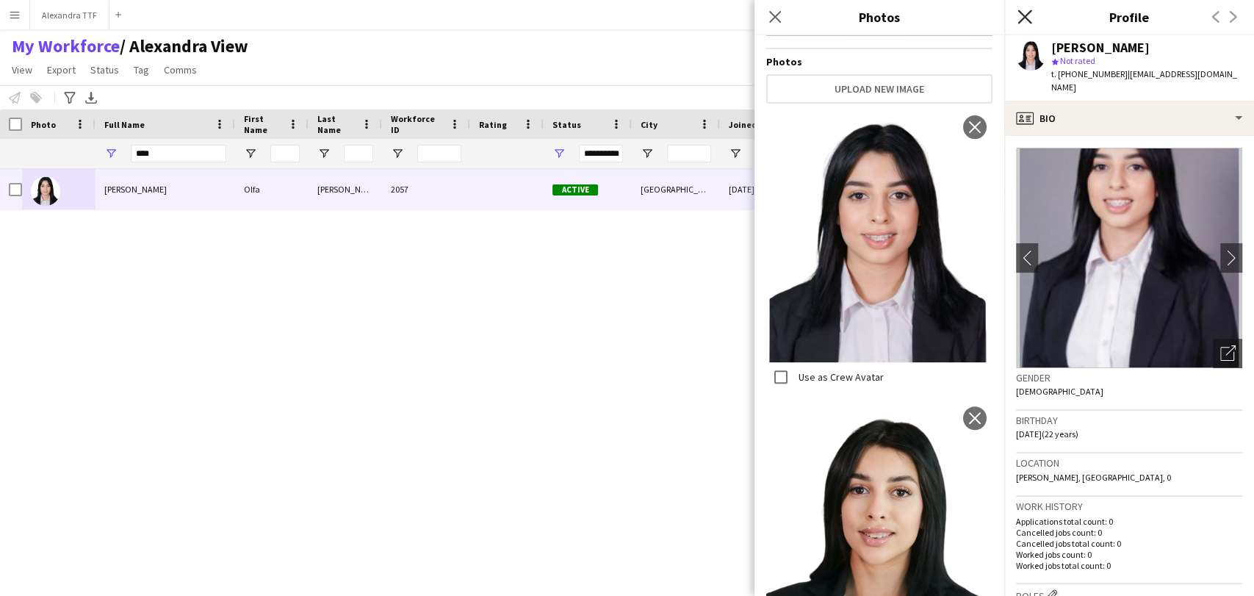
click at [1027, 17] on icon "Close pop-in" at bounding box center [1024, 17] width 14 height 14
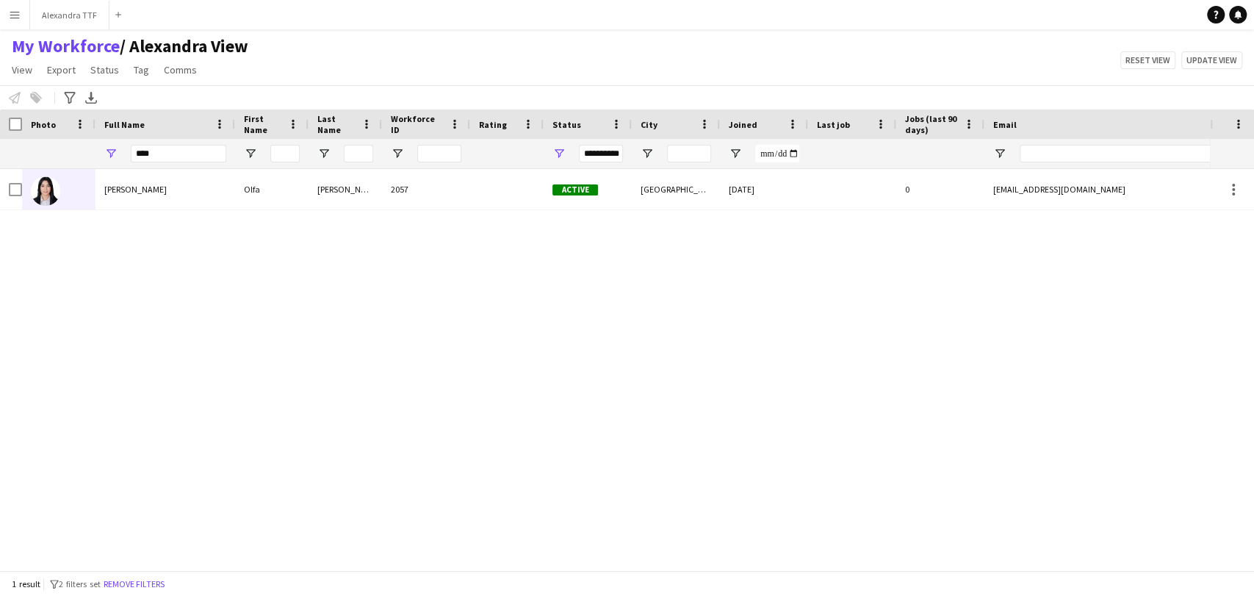
click at [177, 137] on div "Full Name" at bounding box center [165, 123] width 122 height 29
click at [166, 145] on input "****" at bounding box center [178, 154] width 95 height 18
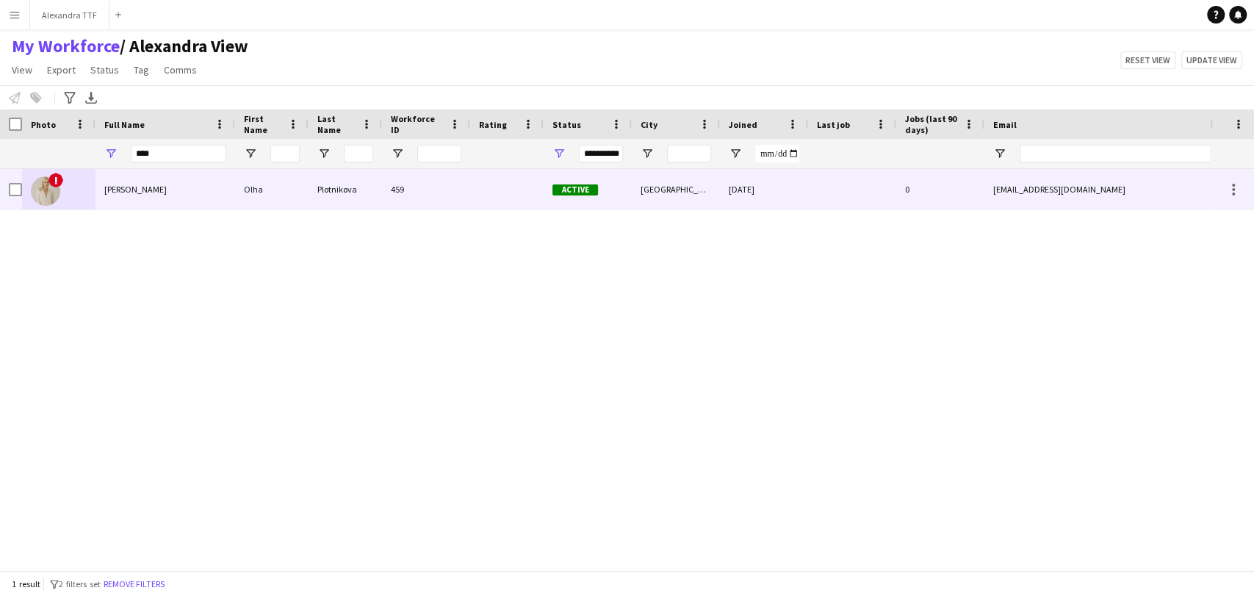
click at [131, 189] on span "Olha Plotnikova" at bounding box center [135, 189] width 62 height 11
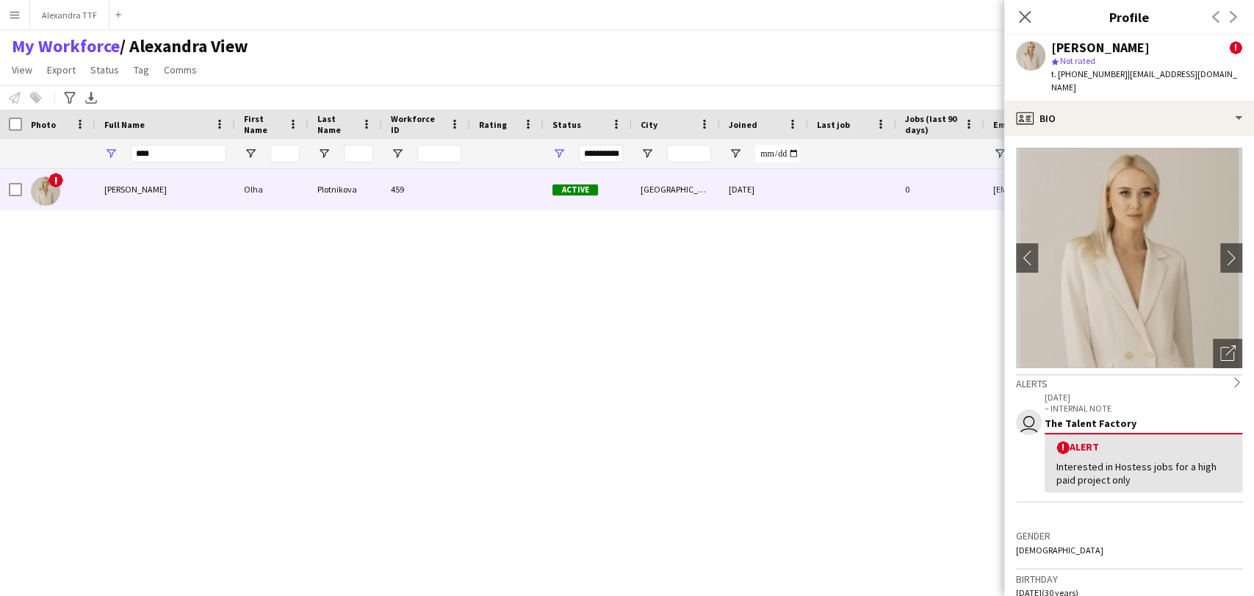
click at [1226, 322] on img at bounding box center [1129, 258] width 226 height 220
click at [1224, 325] on app-photos-slider "chevron-left chevron-right Open photos pop-in" at bounding box center [1129, 258] width 226 height 220
click at [1225, 345] on icon at bounding box center [1230, 350] width 10 height 10
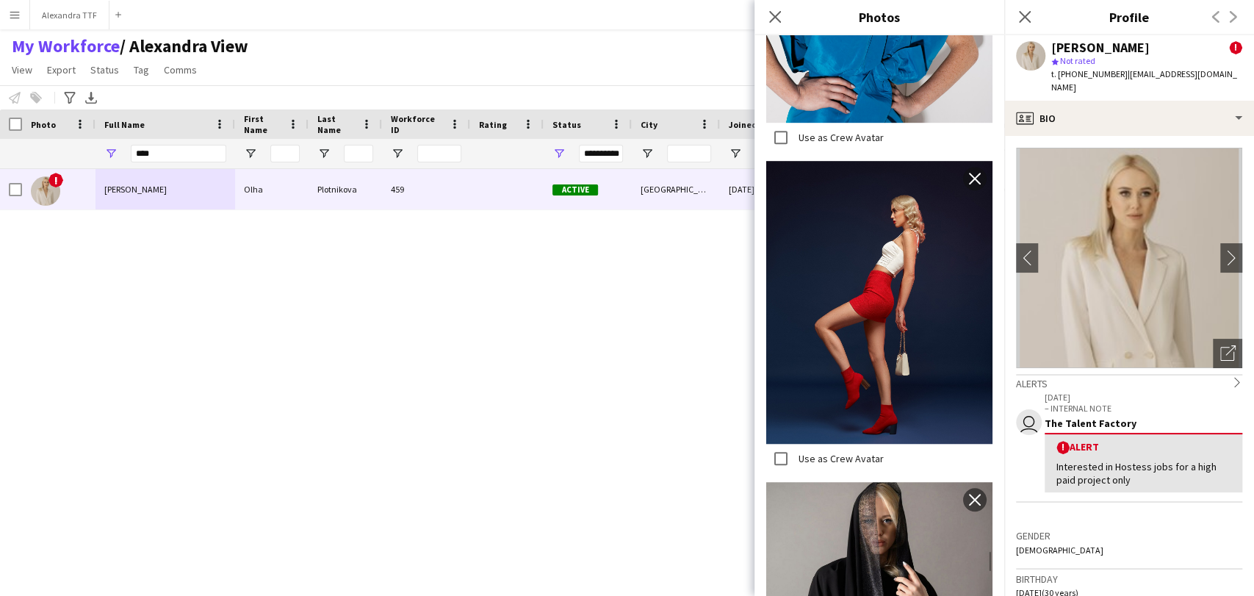
scroll to position [0, 0]
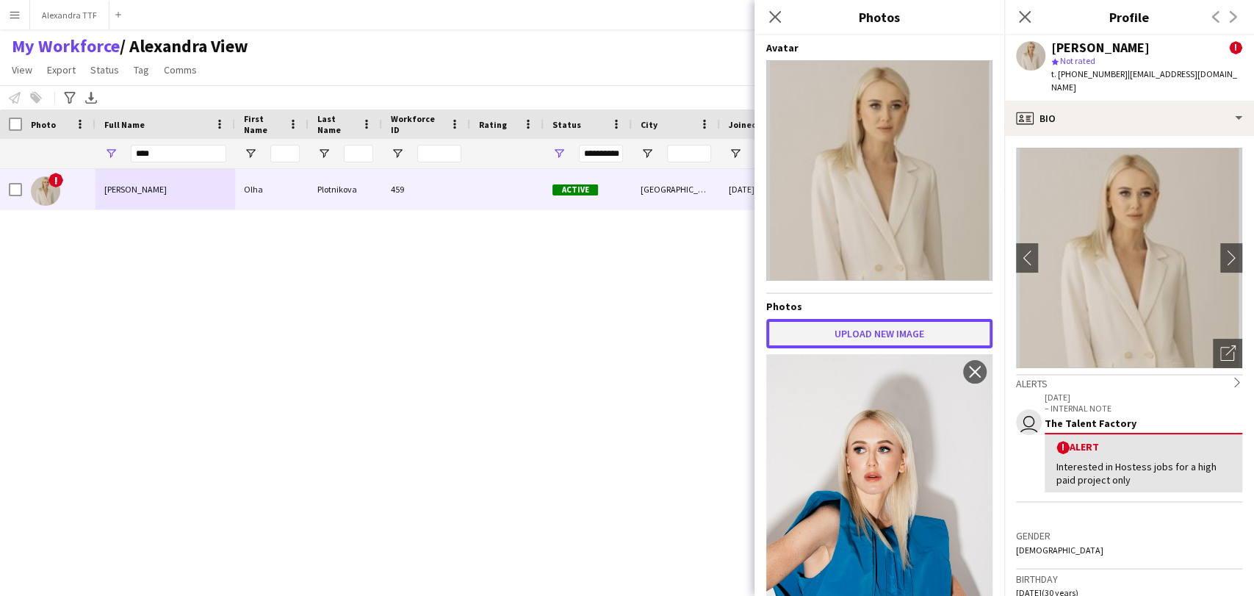
click at [824, 331] on button "Upload new image" at bounding box center [879, 333] width 226 height 29
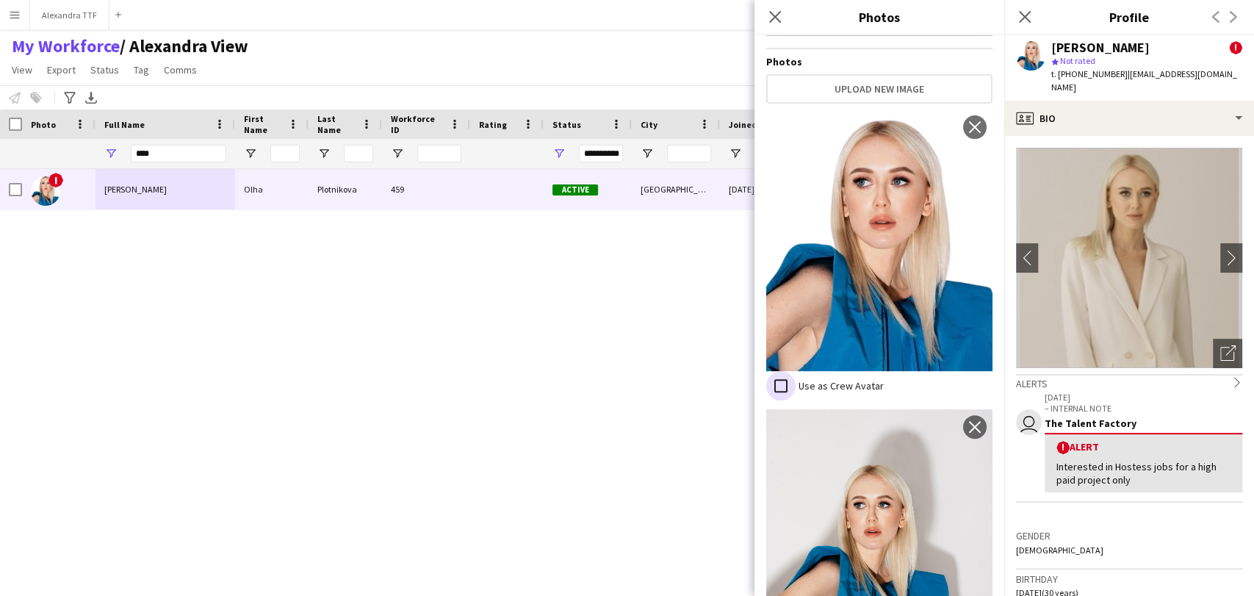
scroll to position [251, 0]
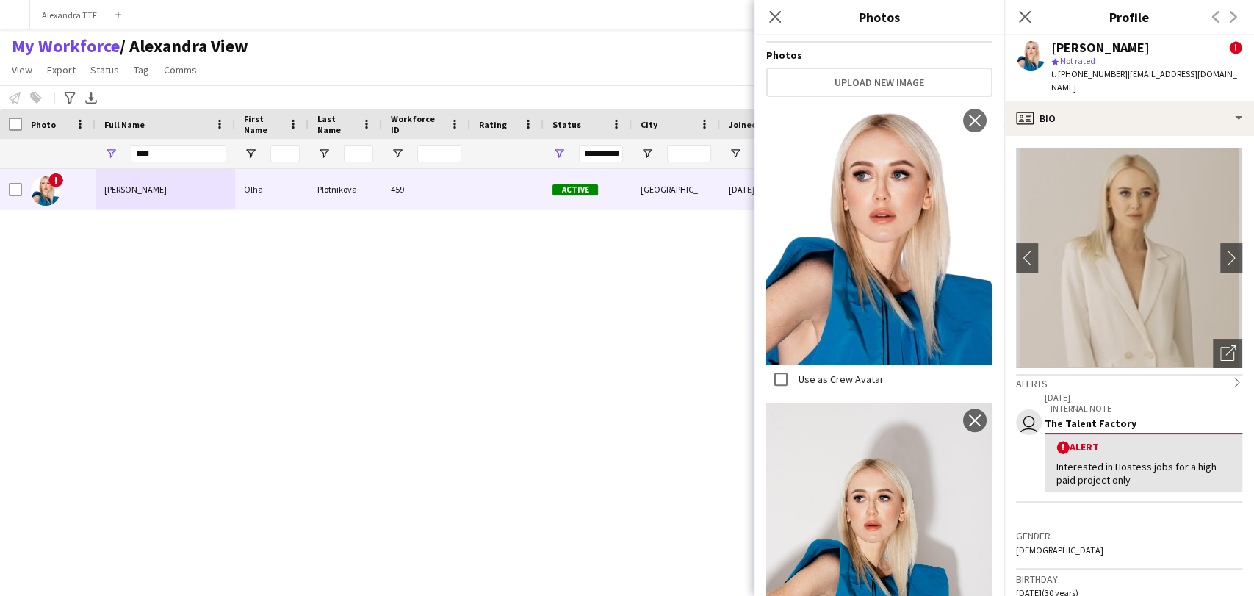
drag, startPoint x: 1024, startPoint y: 10, endPoint x: 997, endPoint y: 12, distance: 26.5
click at [1023, 11] on icon "Close pop-in" at bounding box center [1025, 17] width 12 height 12
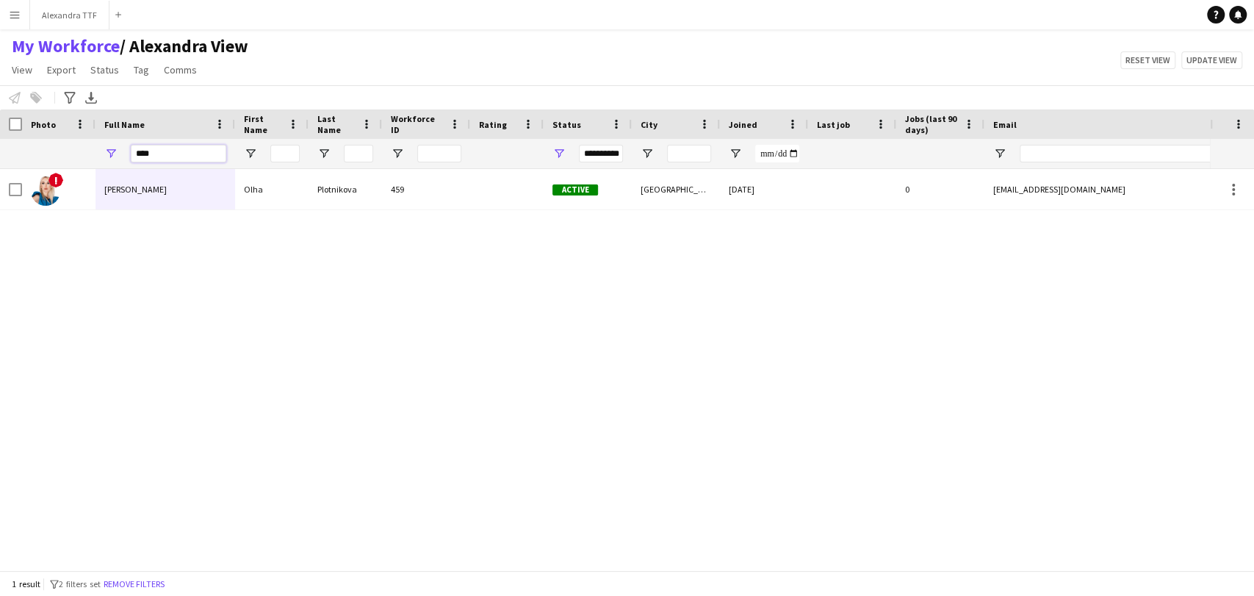
click at [146, 158] on input "****" at bounding box center [178, 154] width 95 height 18
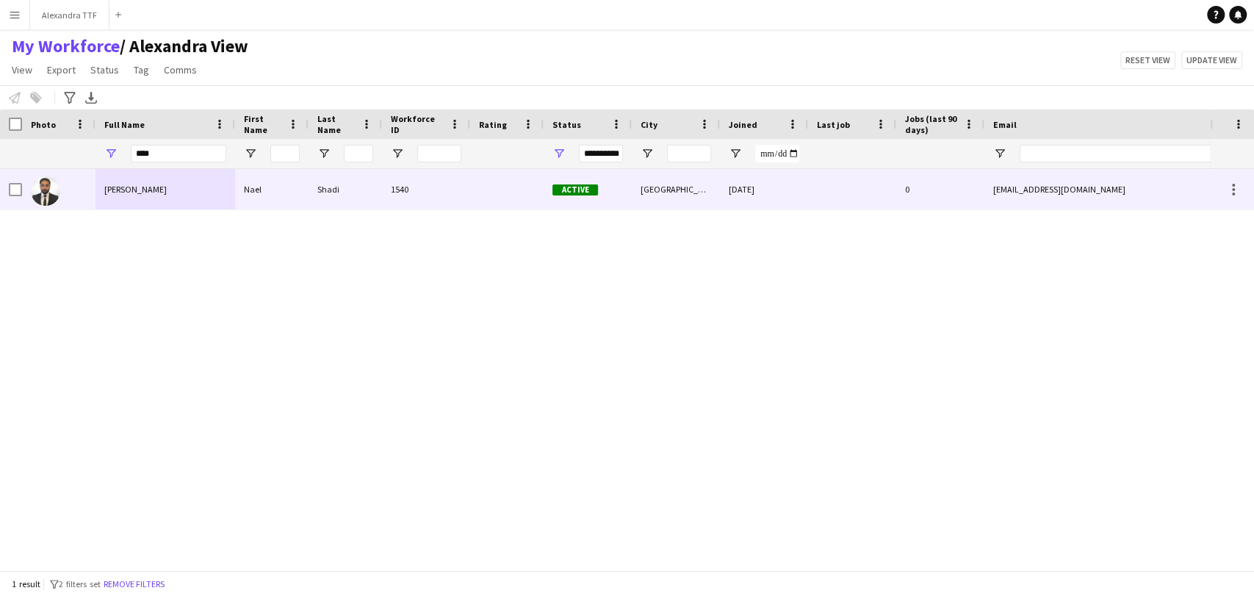
click at [108, 178] on div "Nael Shadi" at bounding box center [165, 189] width 140 height 40
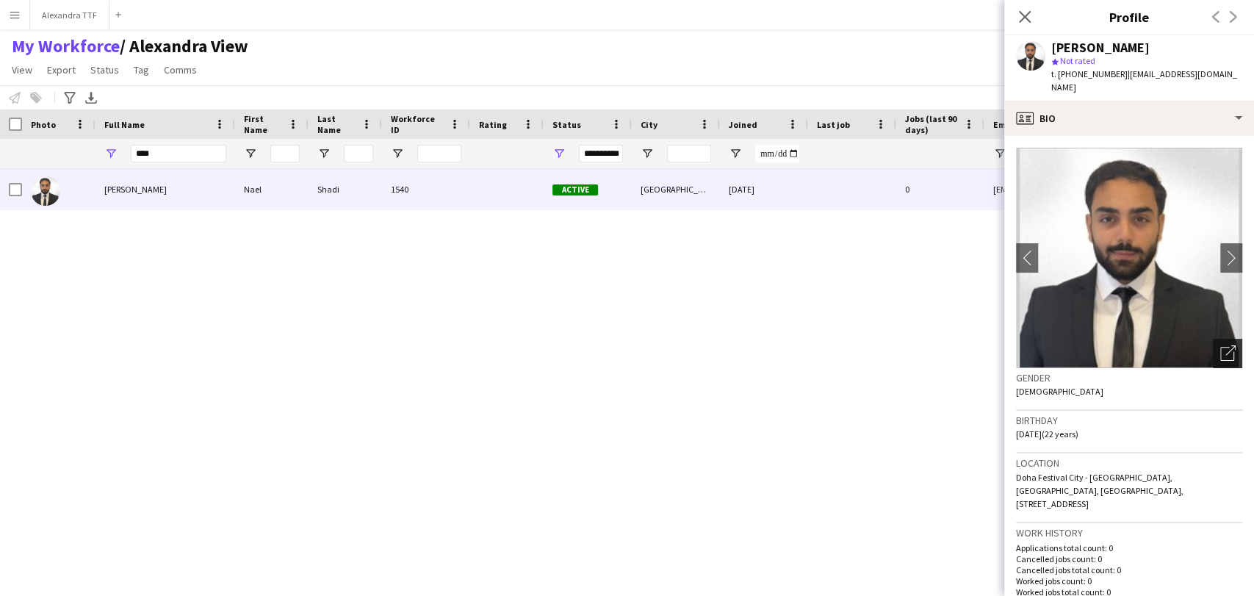
click at [1220, 345] on icon "Open photos pop-in" at bounding box center [1227, 352] width 15 height 15
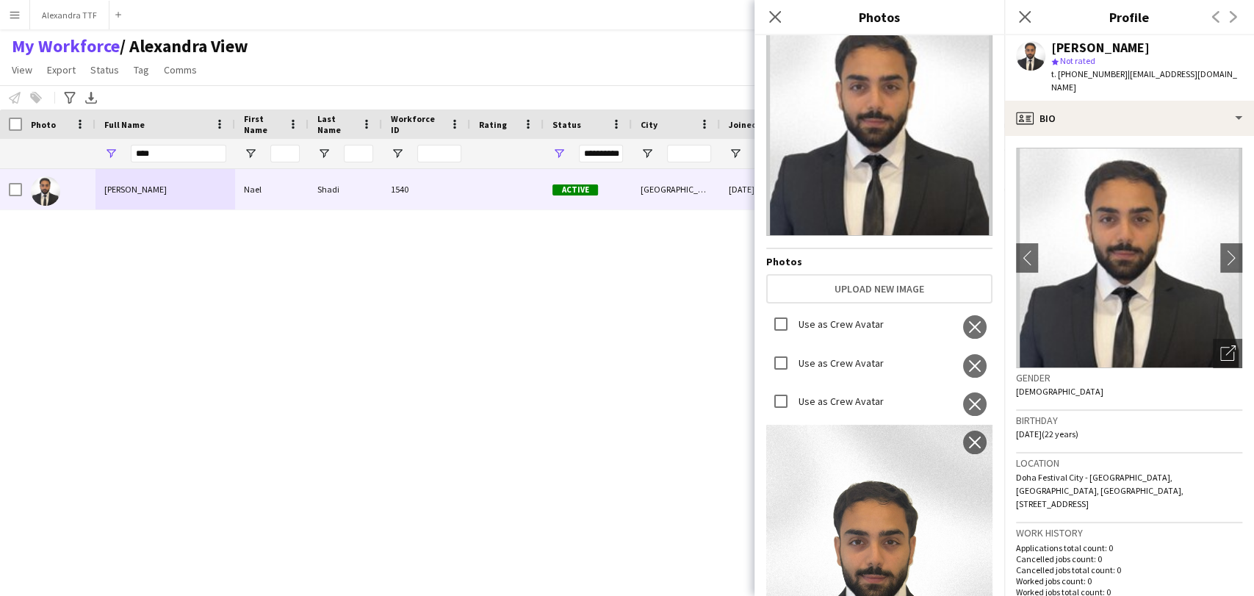
scroll to position [86, 0]
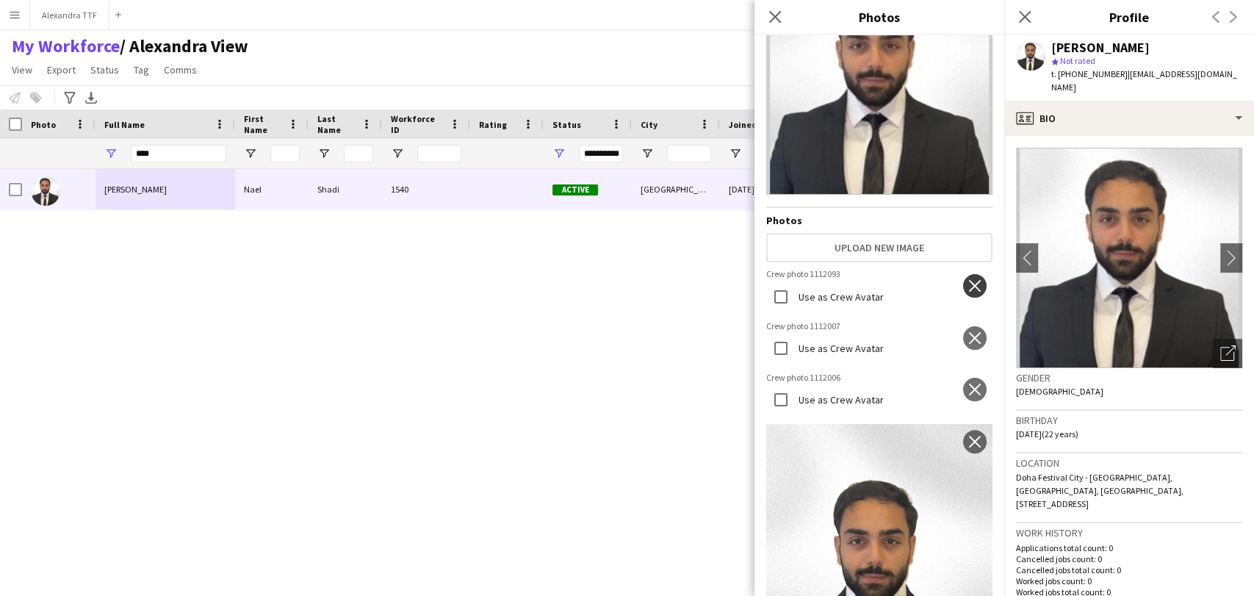
click at [967, 280] on app-icon "close" at bounding box center [974, 286] width 15 height 12
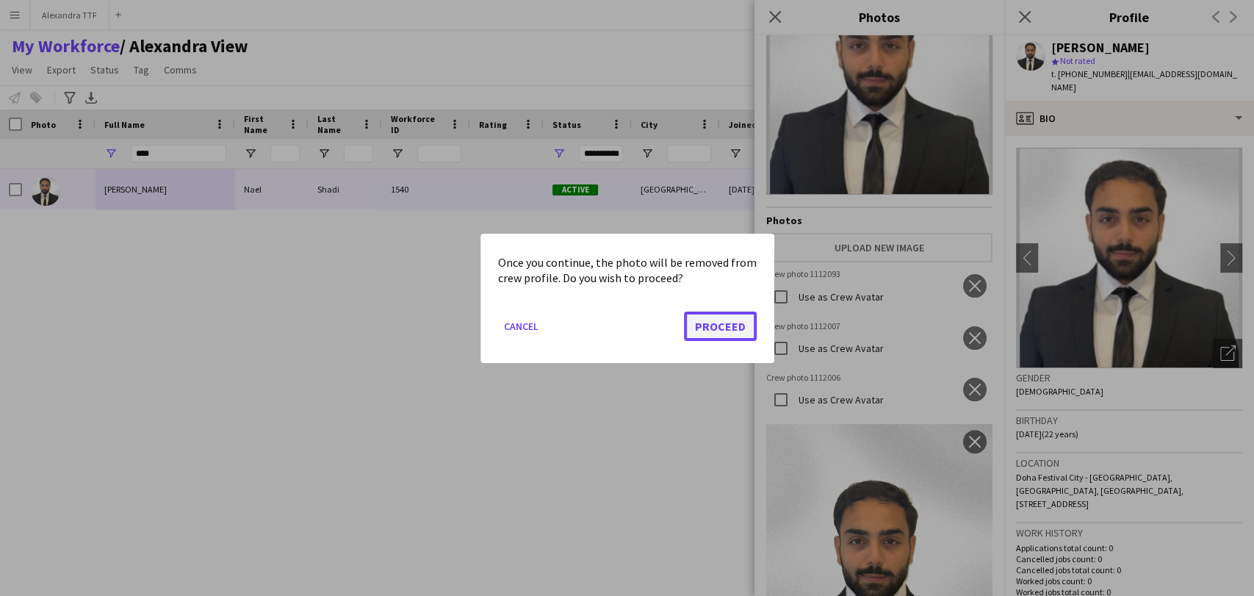
click at [734, 322] on button "Proceed" at bounding box center [720, 325] width 73 height 29
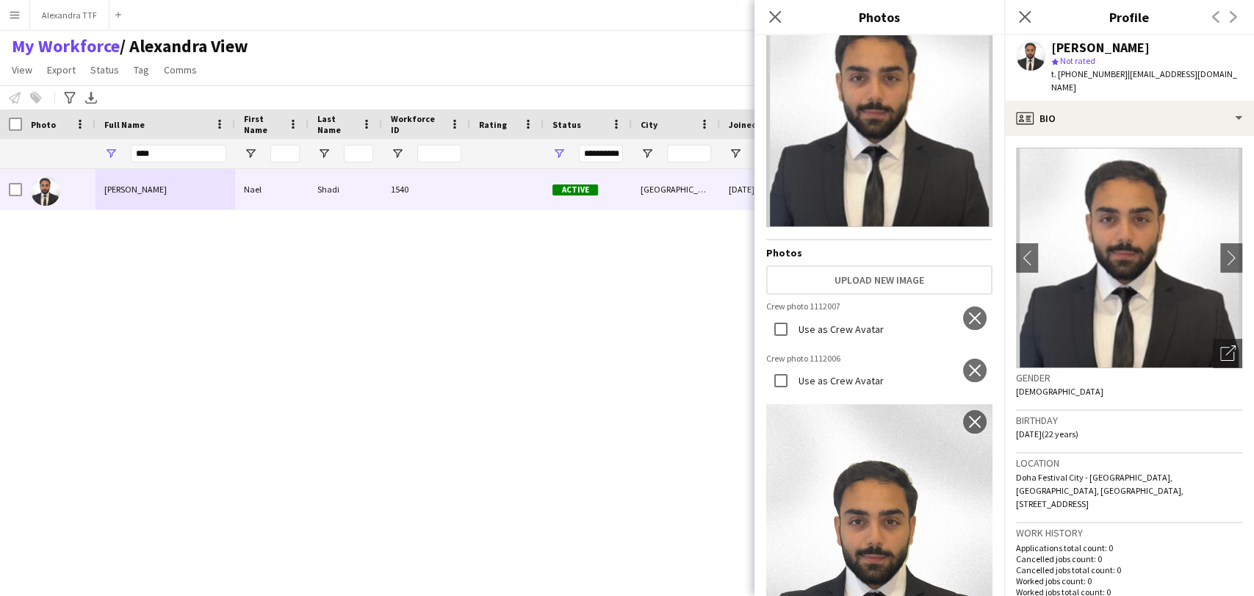
scroll to position [0, 0]
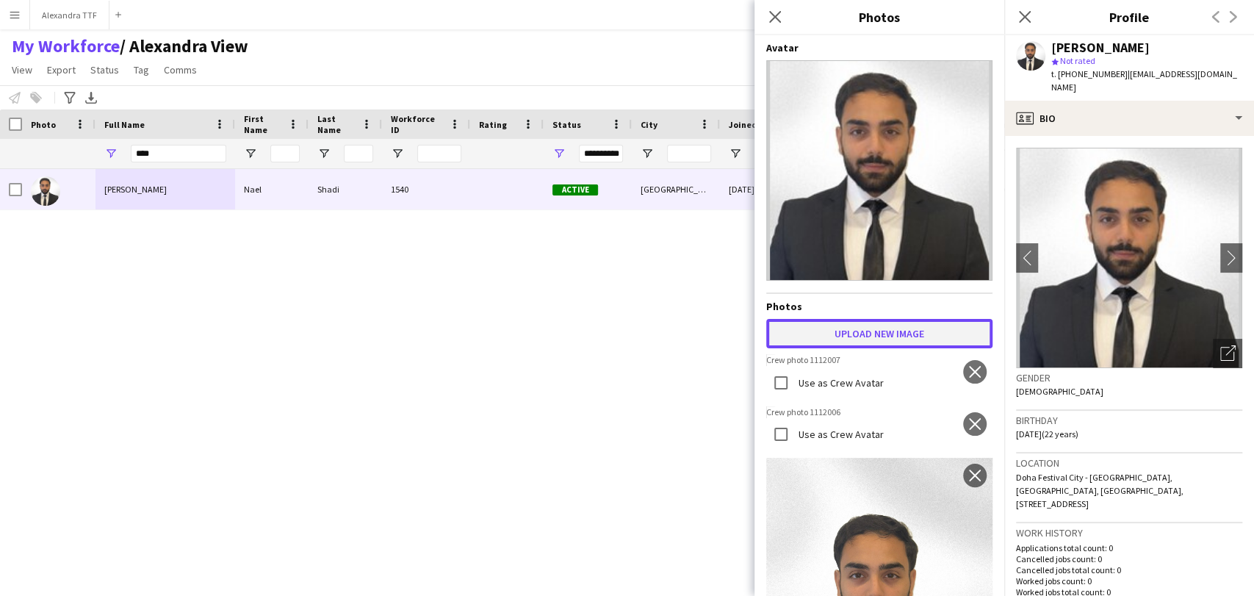
click at [862, 332] on button "Upload new image" at bounding box center [879, 333] width 226 height 29
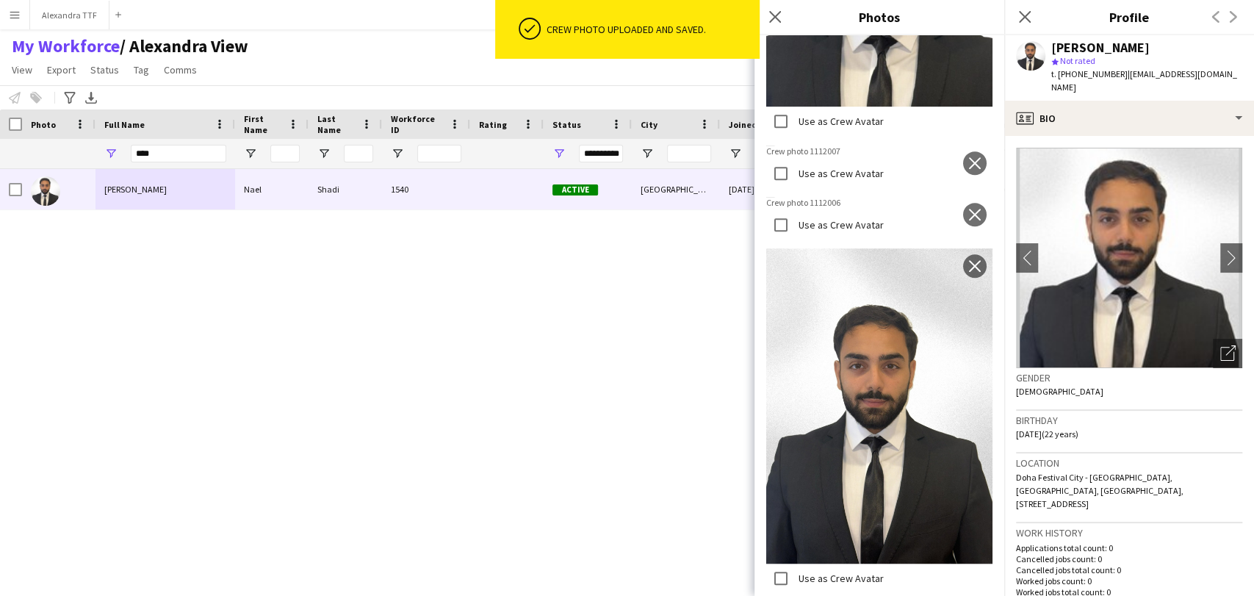
scroll to position [928, 0]
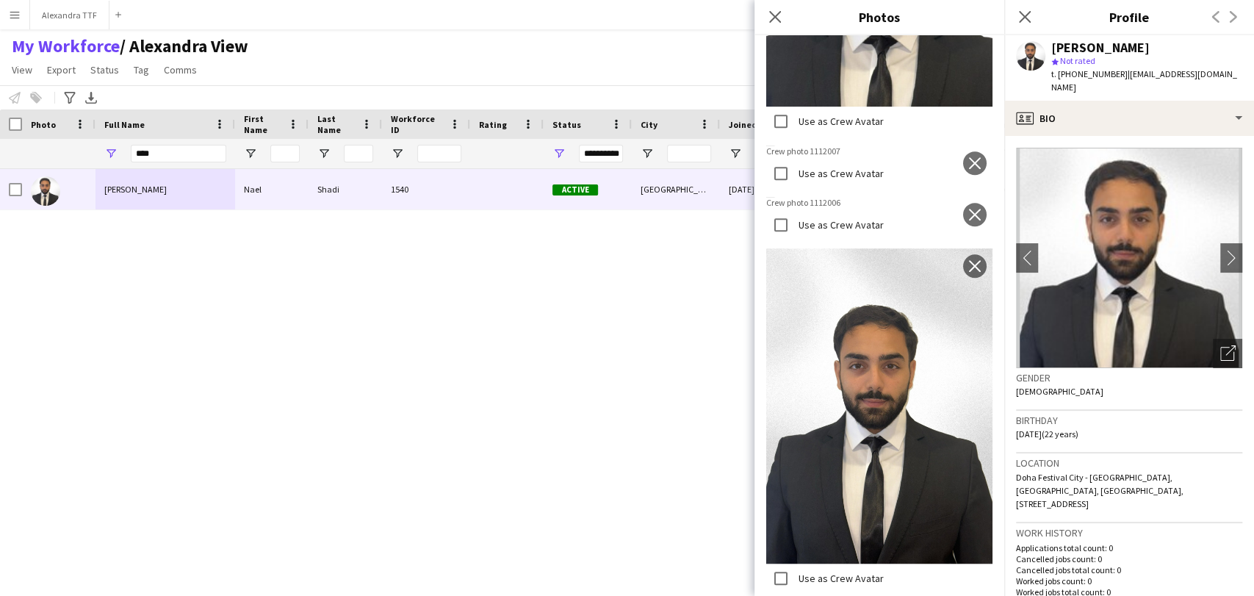
click at [1190, 48] on div "Nael Shadi" at bounding box center [1146, 47] width 191 height 13
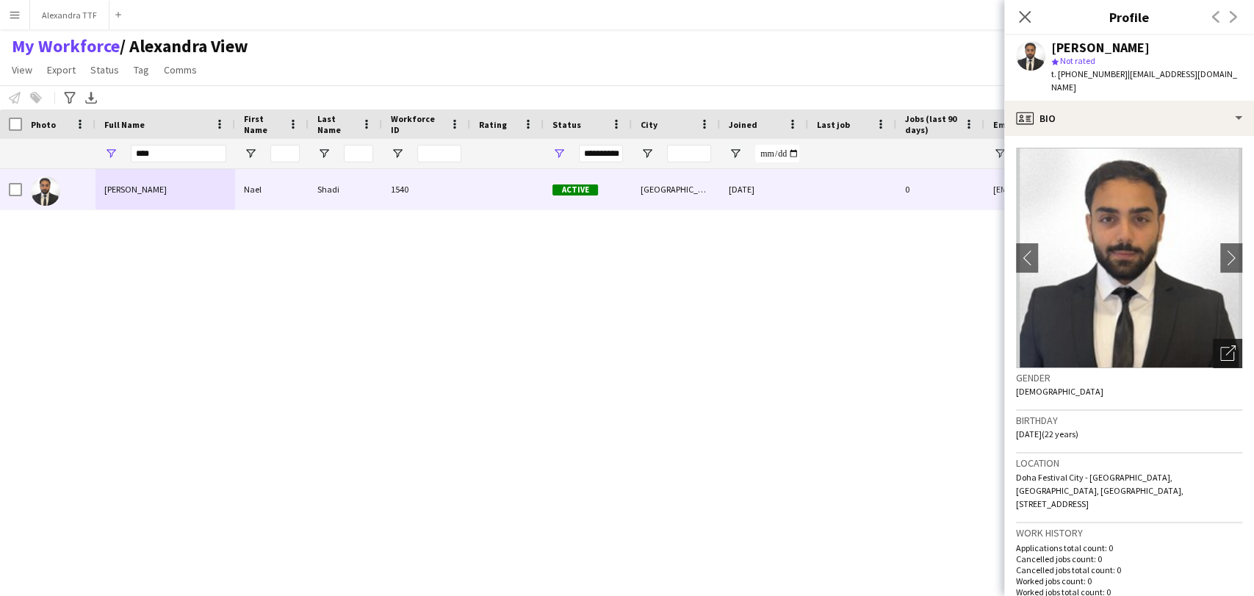
click at [1220, 345] on icon "Open photos pop-in" at bounding box center [1227, 352] width 15 height 15
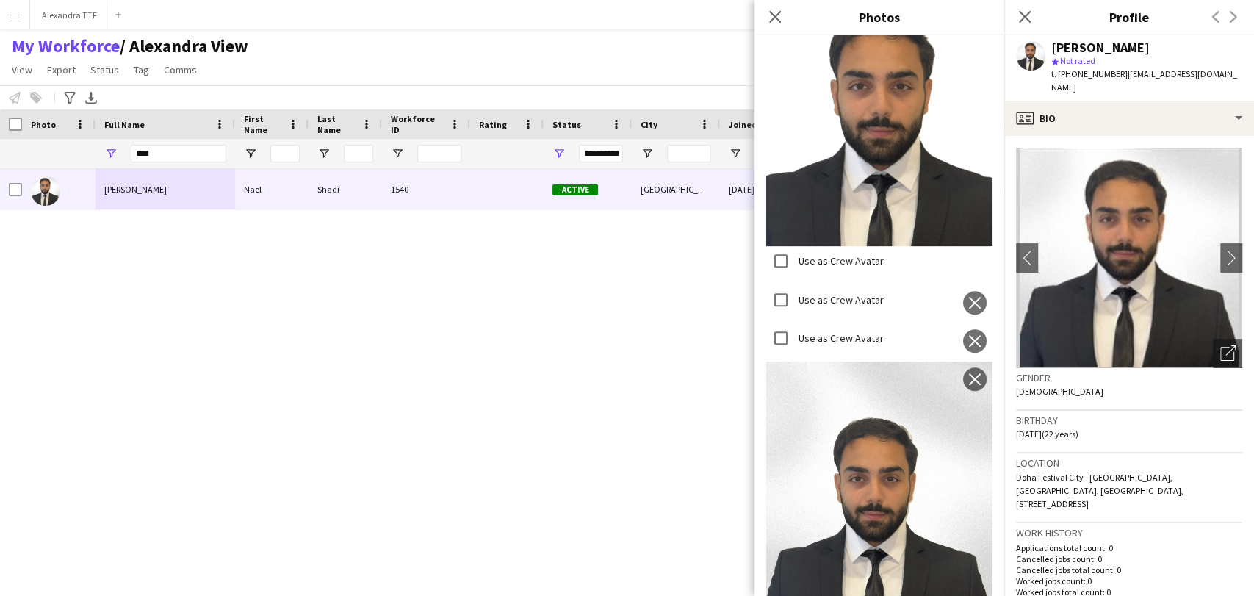
scroll to position [571, 0]
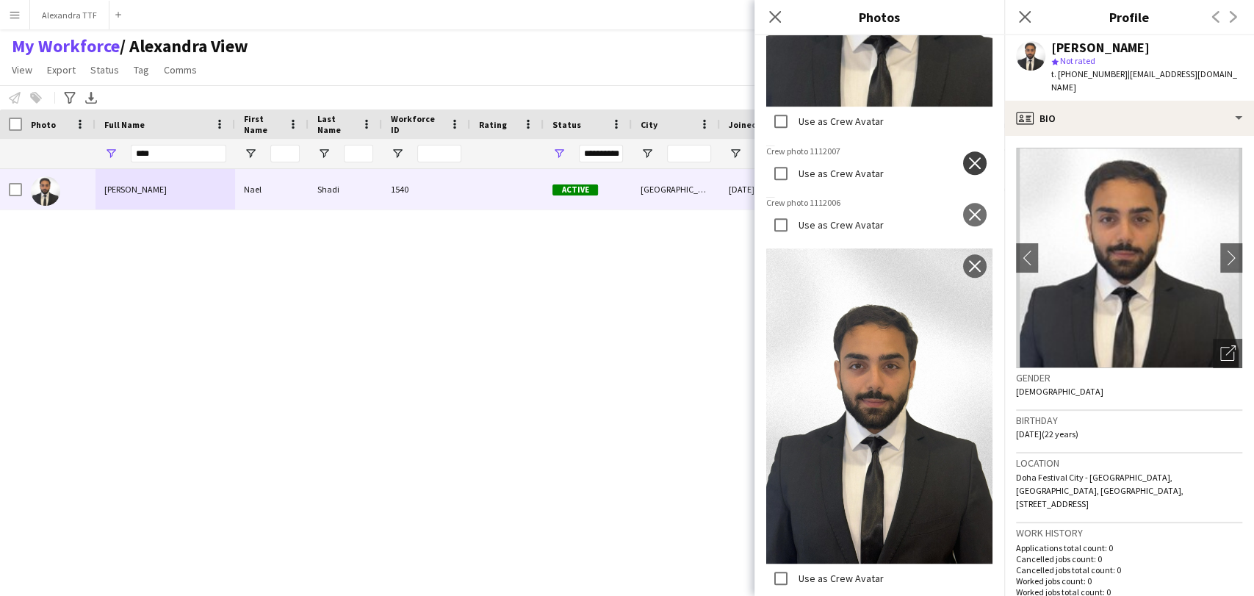
click at [963, 151] on button "close" at bounding box center [975, 163] width 24 height 24
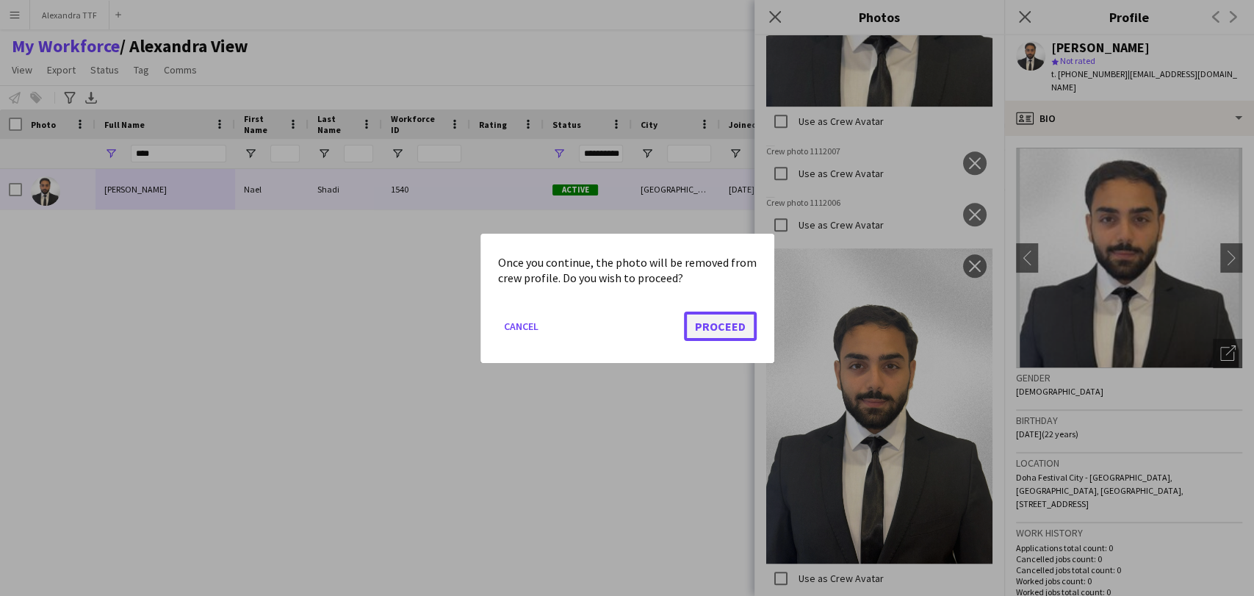
click at [731, 318] on button "Proceed" at bounding box center [720, 325] width 73 height 29
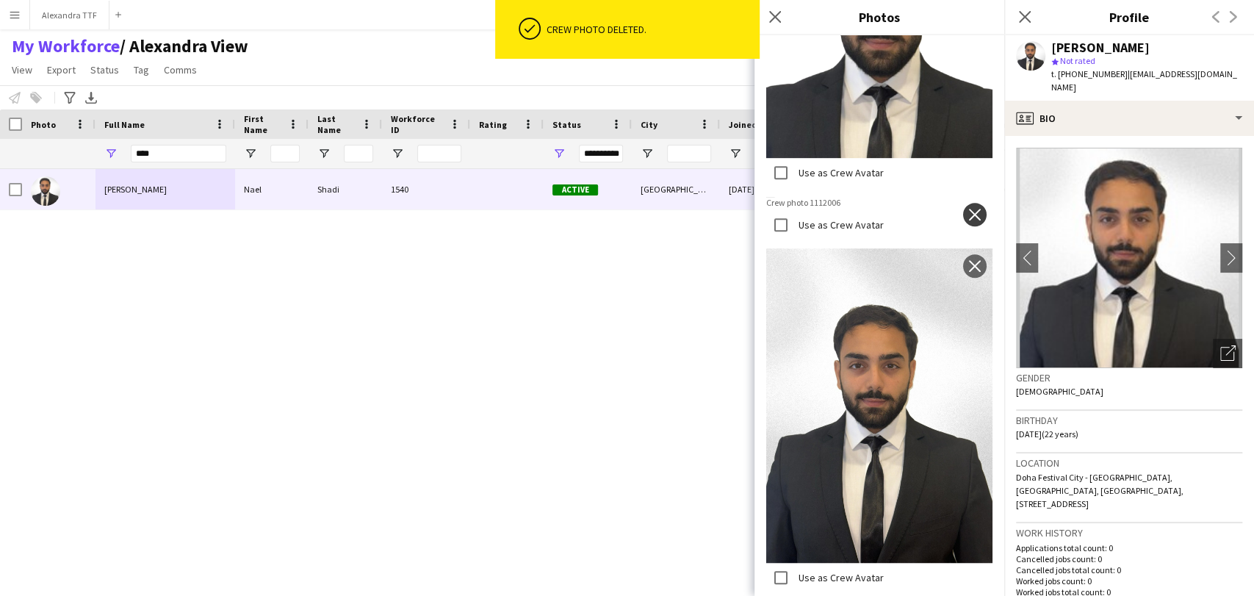
click at [967, 209] on app-icon "close" at bounding box center [974, 215] width 15 height 12
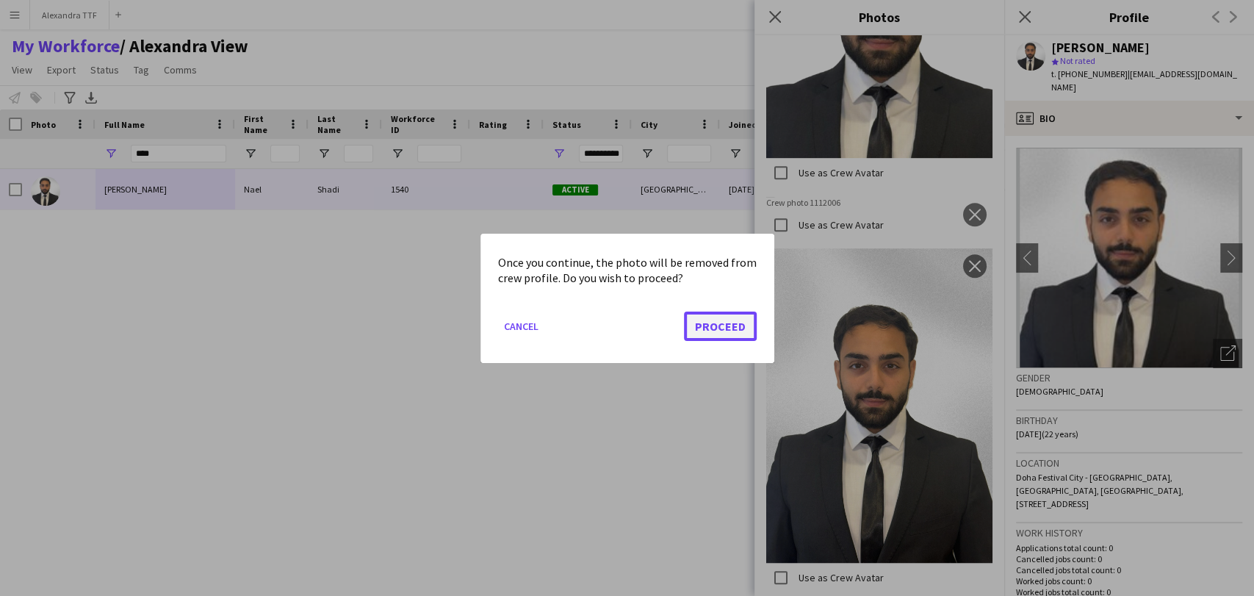
click at [724, 321] on button "Proceed" at bounding box center [720, 325] width 73 height 29
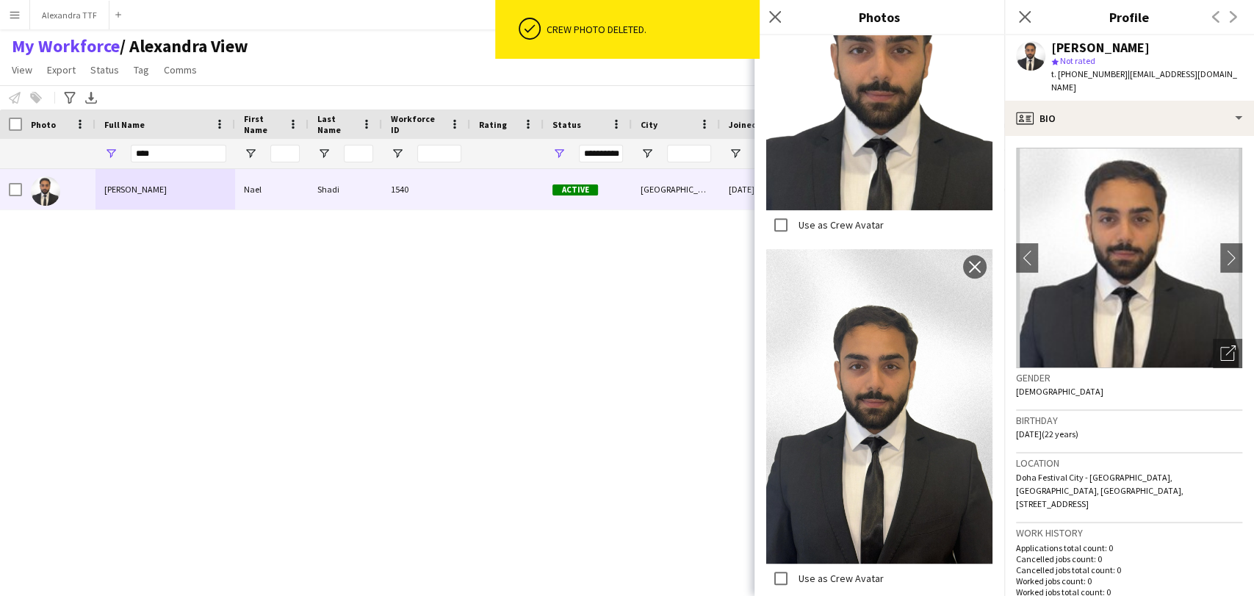
scroll to position [358, 0]
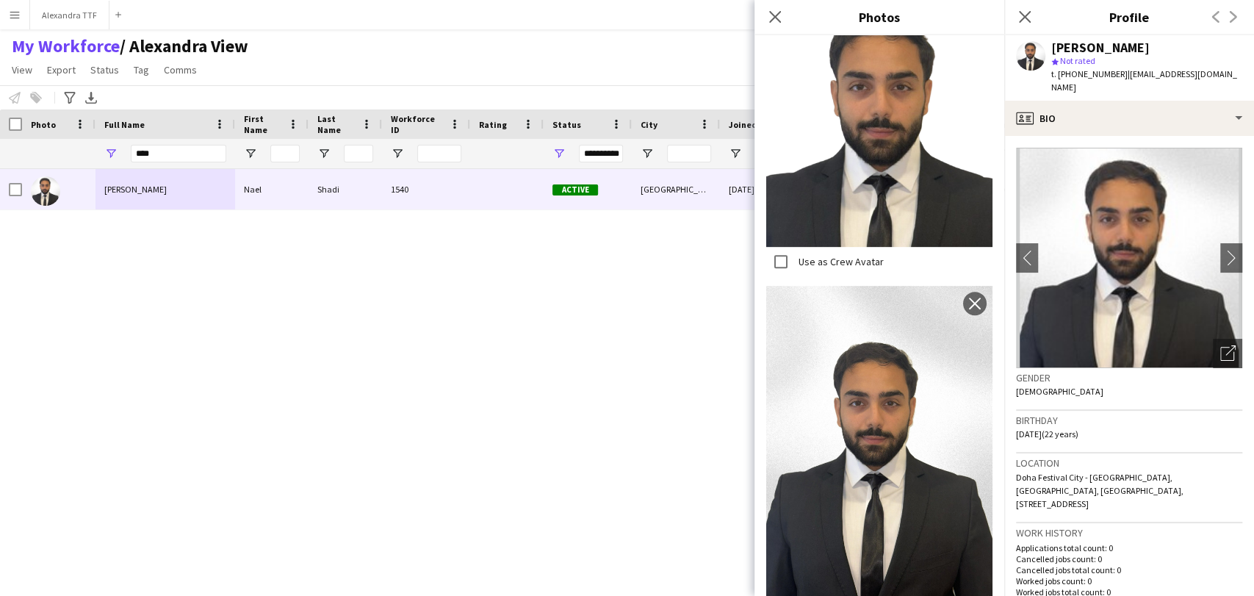
click at [983, 577] on div "Avatar Photos Upload new image Use as Crew Avatar close Use as Crew Avatar close" at bounding box center [879, 315] width 250 height 560
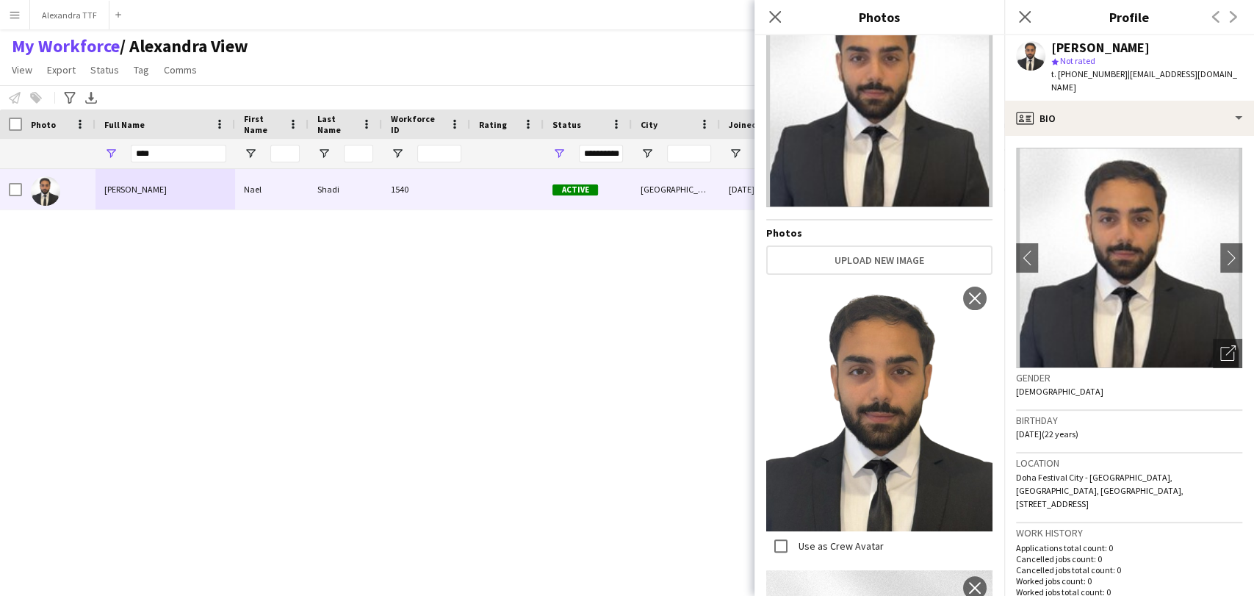
scroll to position [0, 0]
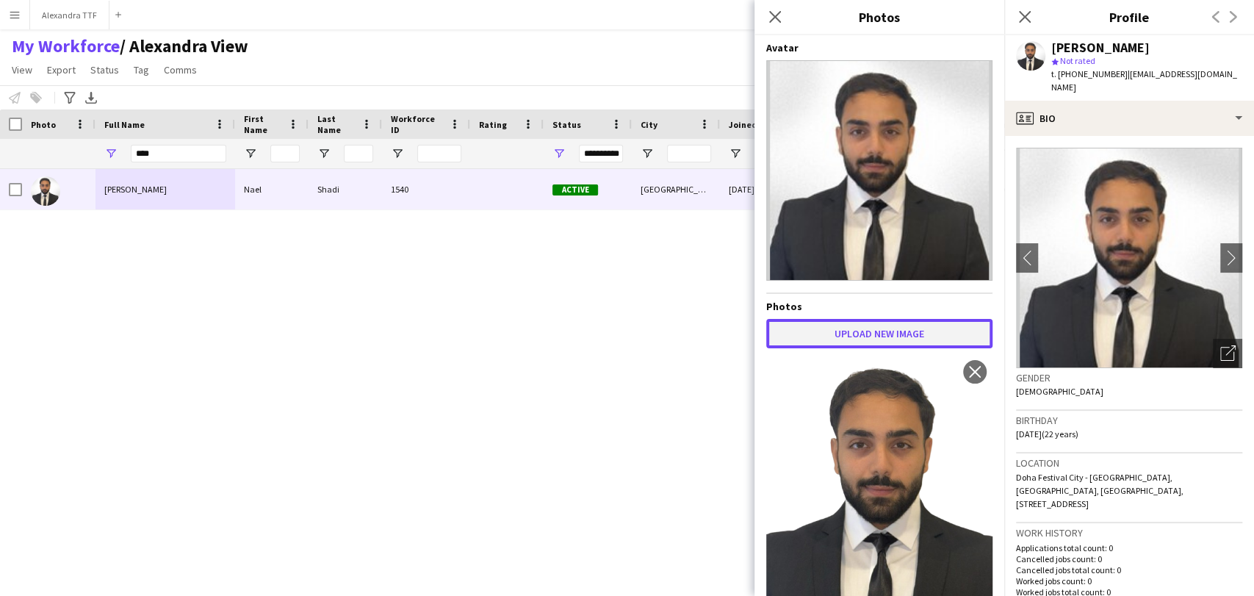
click at [856, 325] on button "Upload new image" at bounding box center [879, 333] width 226 height 29
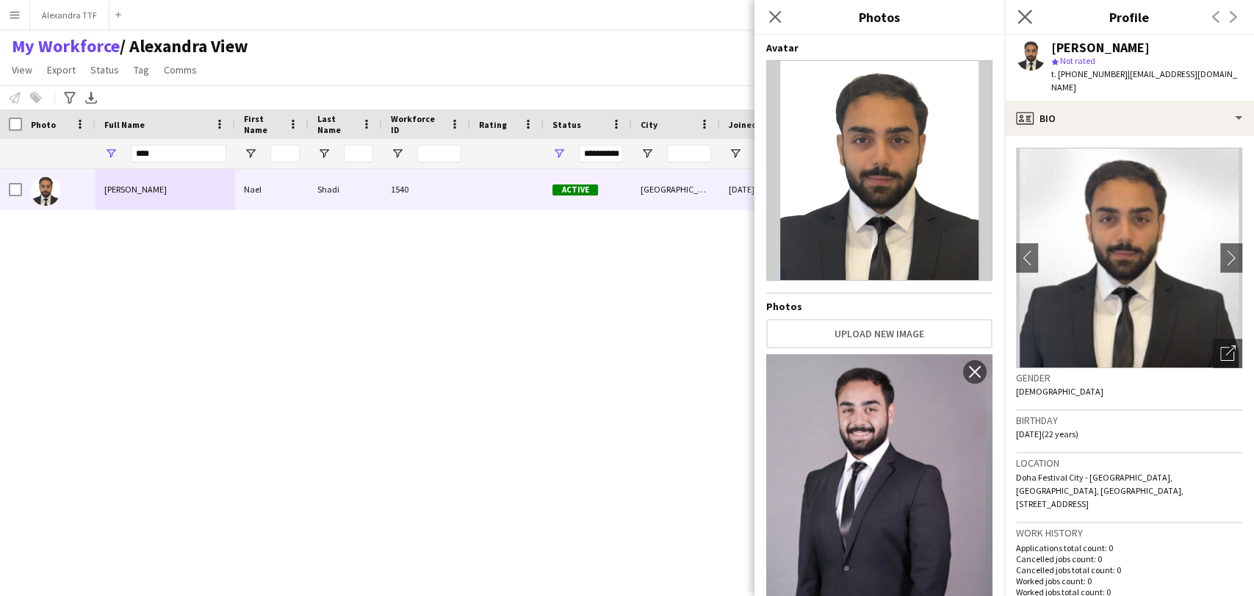
click at [1027, 7] on app-icon "Close pop-in" at bounding box center [1024, 17] width 21 height 21
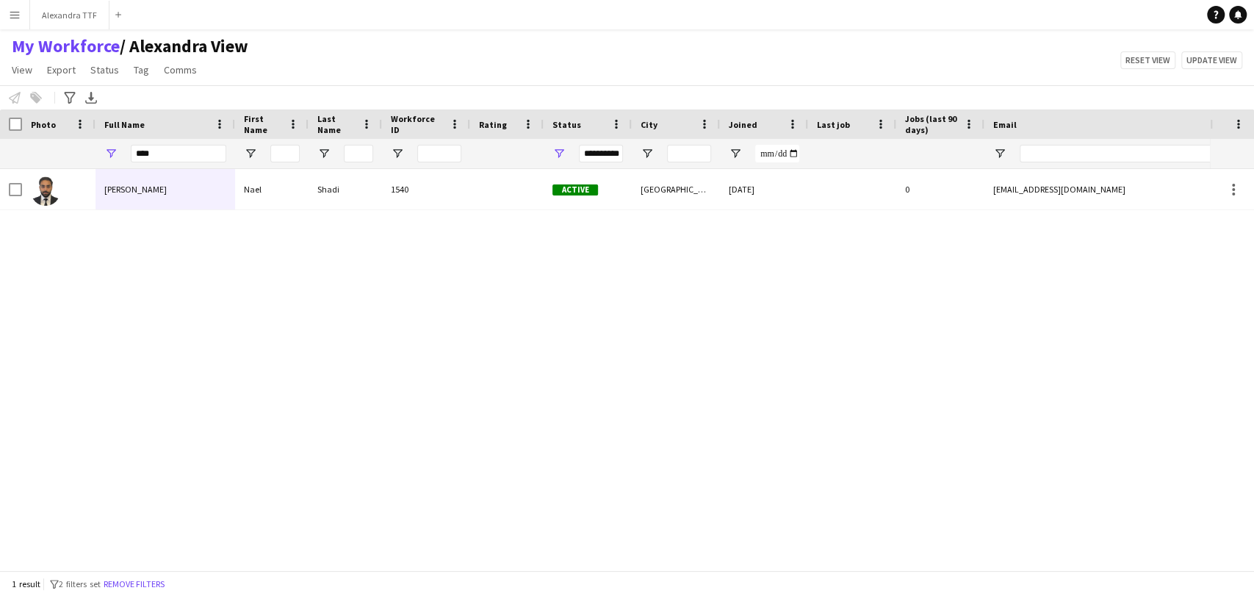
drag, startPoint x: 112, startPoint y: 162, endPoint x: 123, endPoint y: 160, distance: 11.1
click at [113, 162] on div "****" at bounding box center [165, 153] width 140 height 29
click at [154, 151] on input "****" at bounding box center [178, 154] width 95 height 18
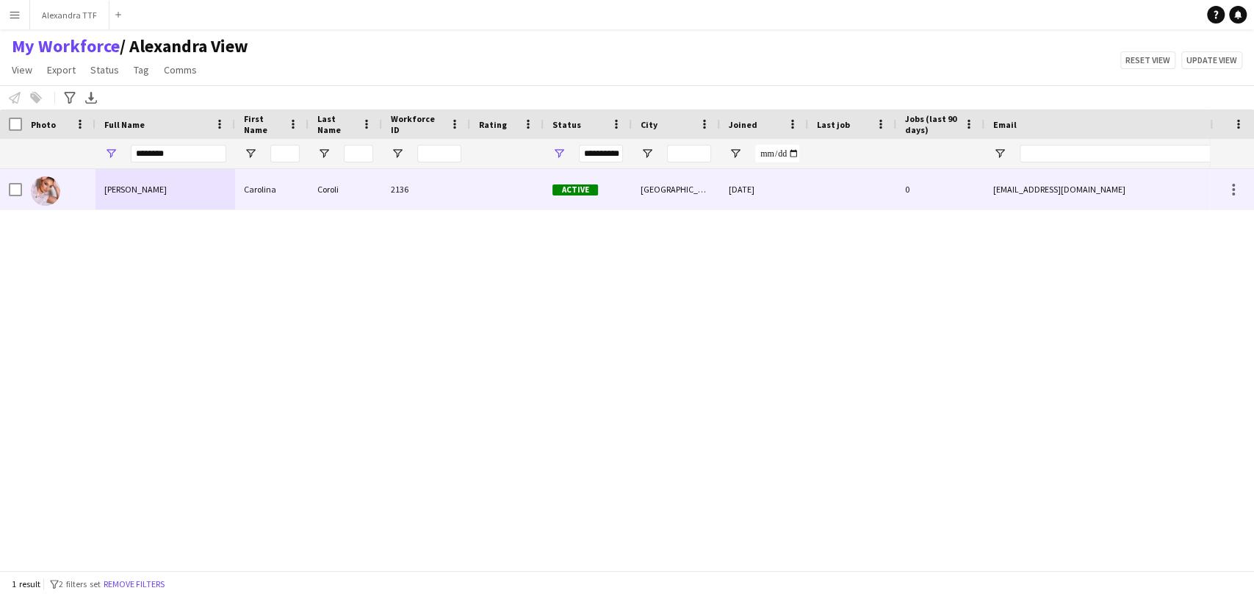
click at [160, 206] on div "Carolina Coroli" at bounding box center [165, 189] width 140 height 40
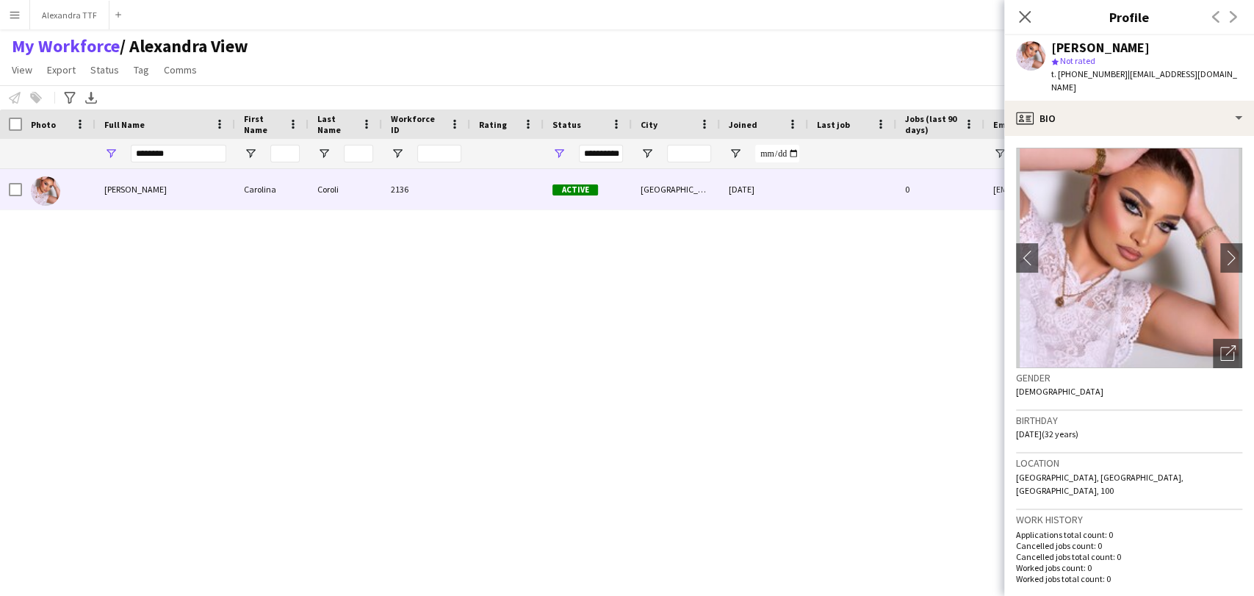
click at [1183, 307] on img at bounding box center [1129, 258] width 226 height 220
click at [1216, 339] on div "Open photos pop-in" at bounding box center [1227, 353] width 29 height 29
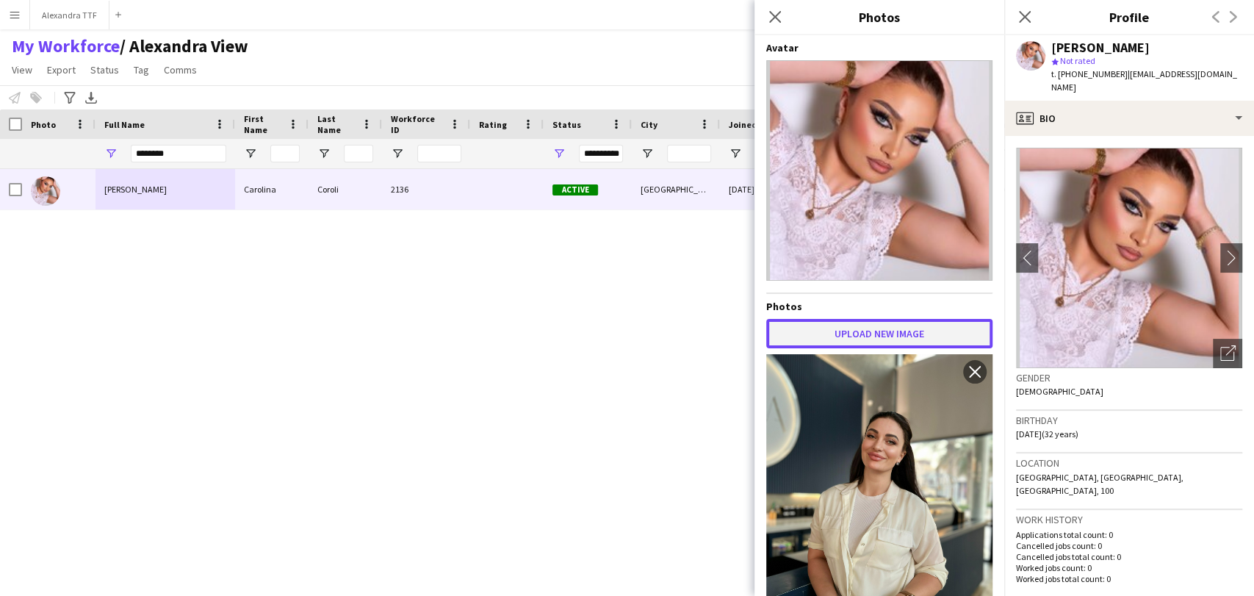
click at [855, 325] on button "Upload new image" at bounding box center [879, 333] width 226 height 29
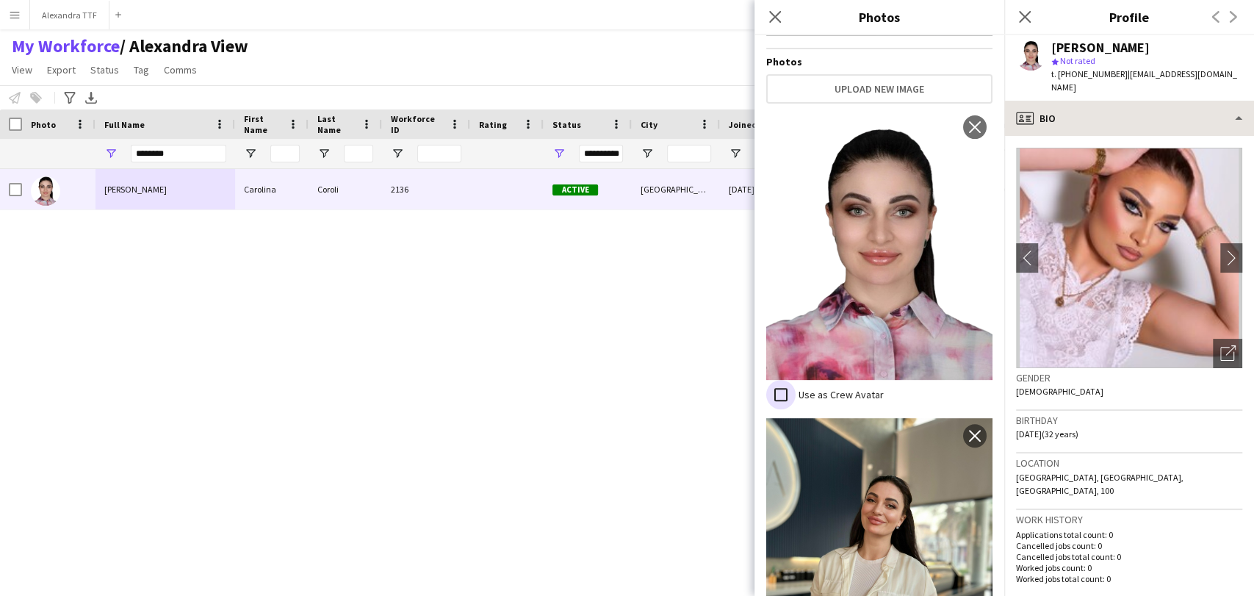
scroll to position [251, 0]
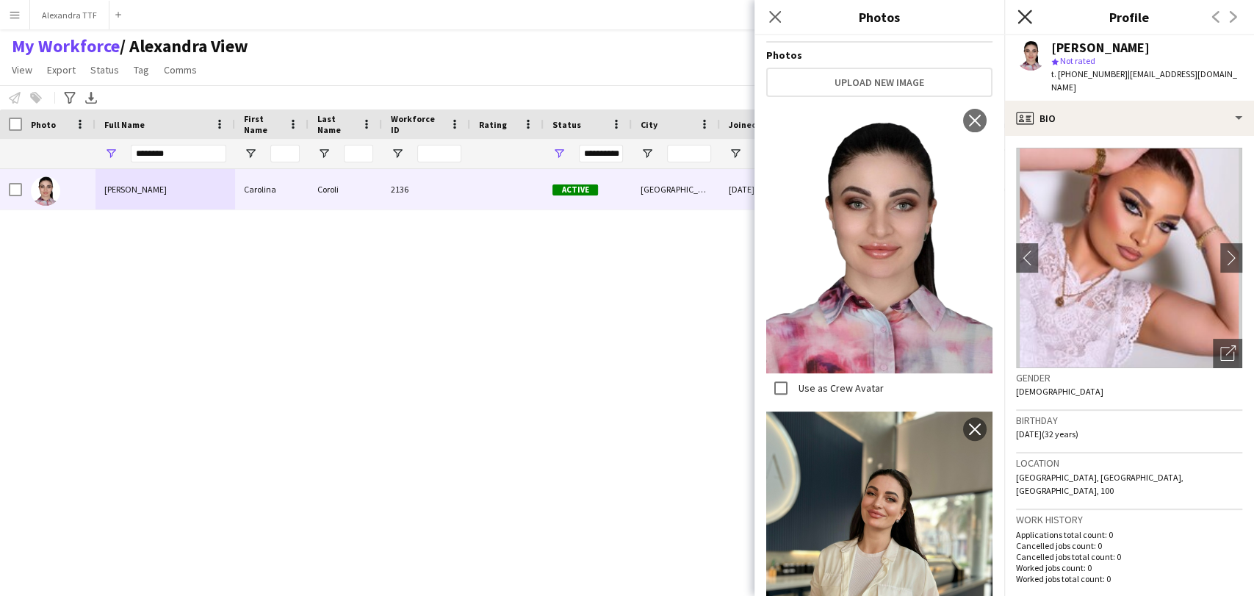
click at [1025, 16] on icon at bounding box center [1024, 17] width 14 height 14
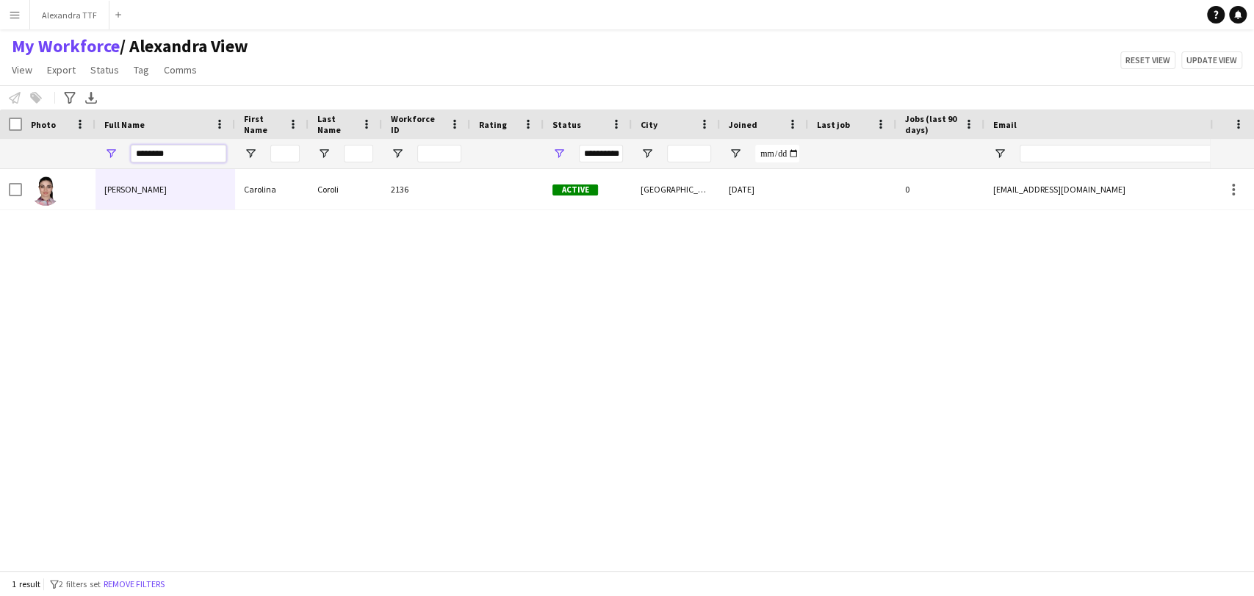
click at [165, 151] on input "********" at bounding box center [178, 154] width 95 height 18
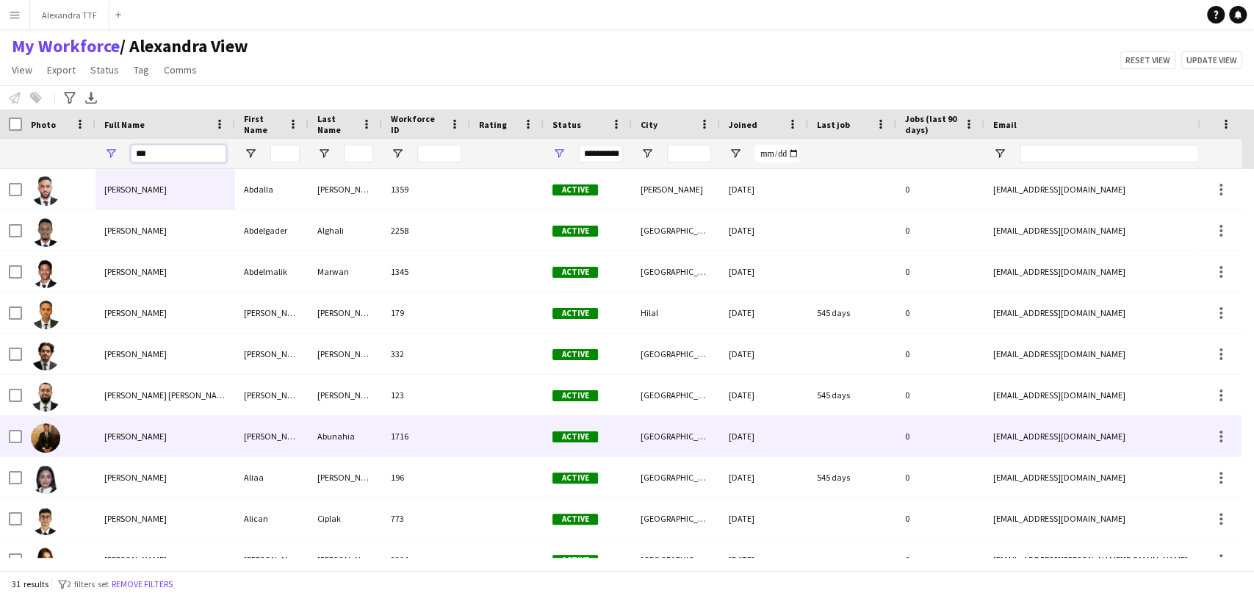
type input "***"
click at [165, 422] on div "Ali Abunahia" at bounding box center [165, 436] width 140 height 40
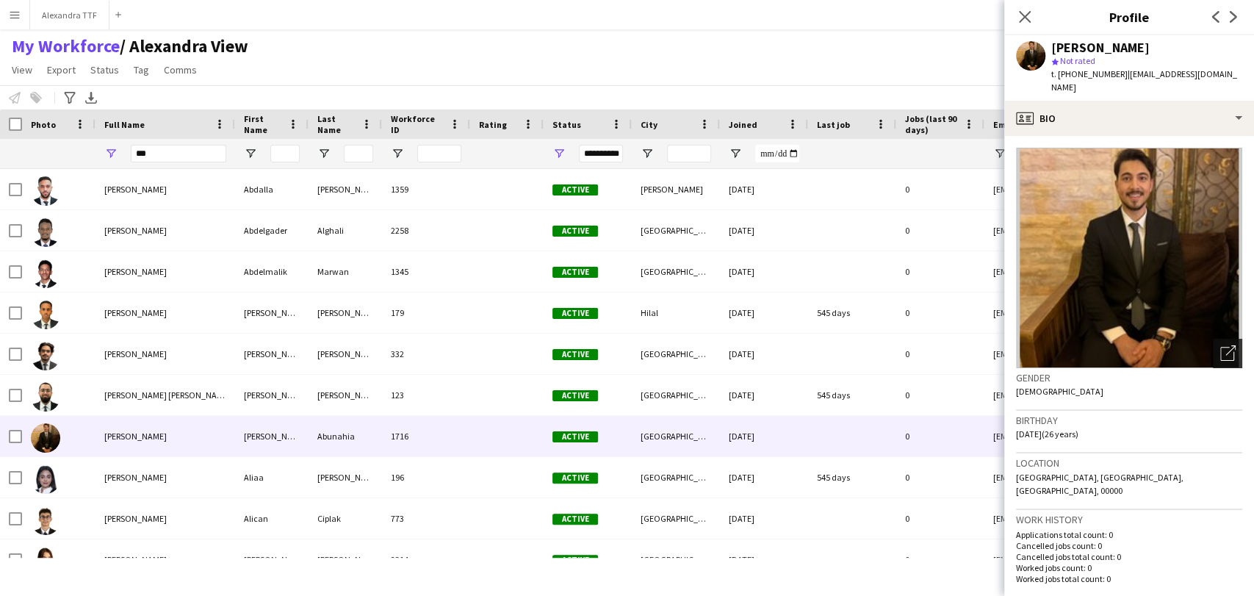
click at [1213, 339] on div "Open photos pop-in" at bounding box center [1227, 353] width 29 height 29
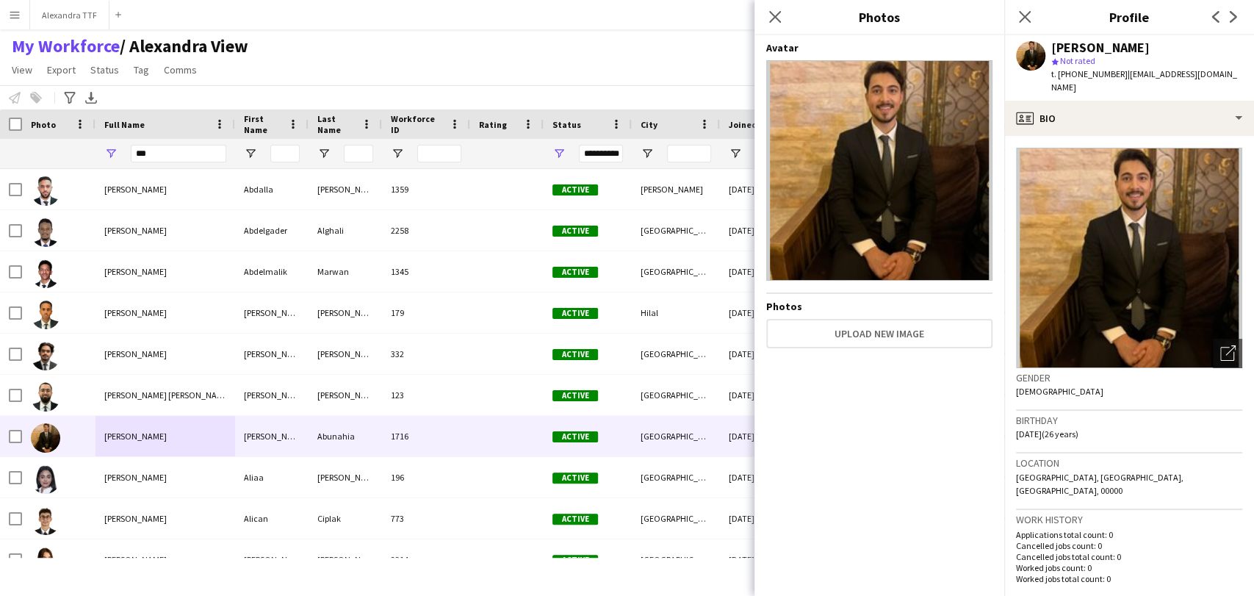
click at [1090, 69] on span "t. +97430790534" at bounding box center [1089, 73] width 76 height 11
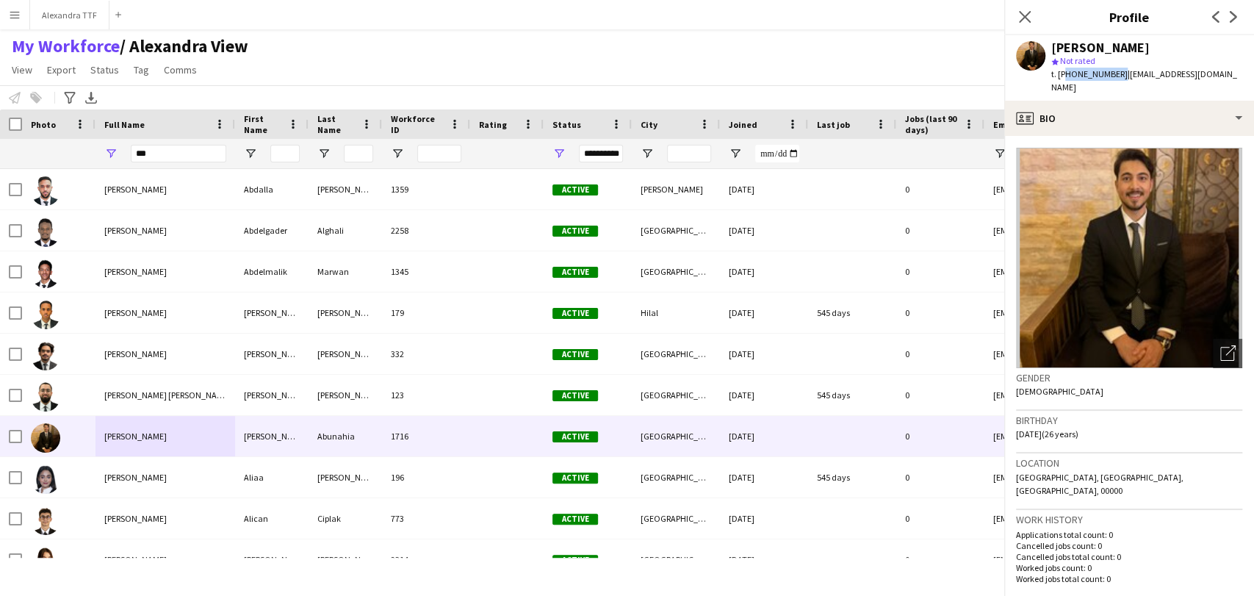
click at [1090, 69] on span "t. +97430790534" at bounding box center [1089, 73] width 76 height 11
drag, startPoint x: 1189, startPoint y: 565, endPoint x: 1071, endPoint y: 66, distance: 512.5
click at [1071, 66] on div "star Not rated" at bounding box center [1146, 60] width 191 height 13
click at [1070, 70] on span "t. +97430790534" at bounding box center [1089, 73] width 76 height 11
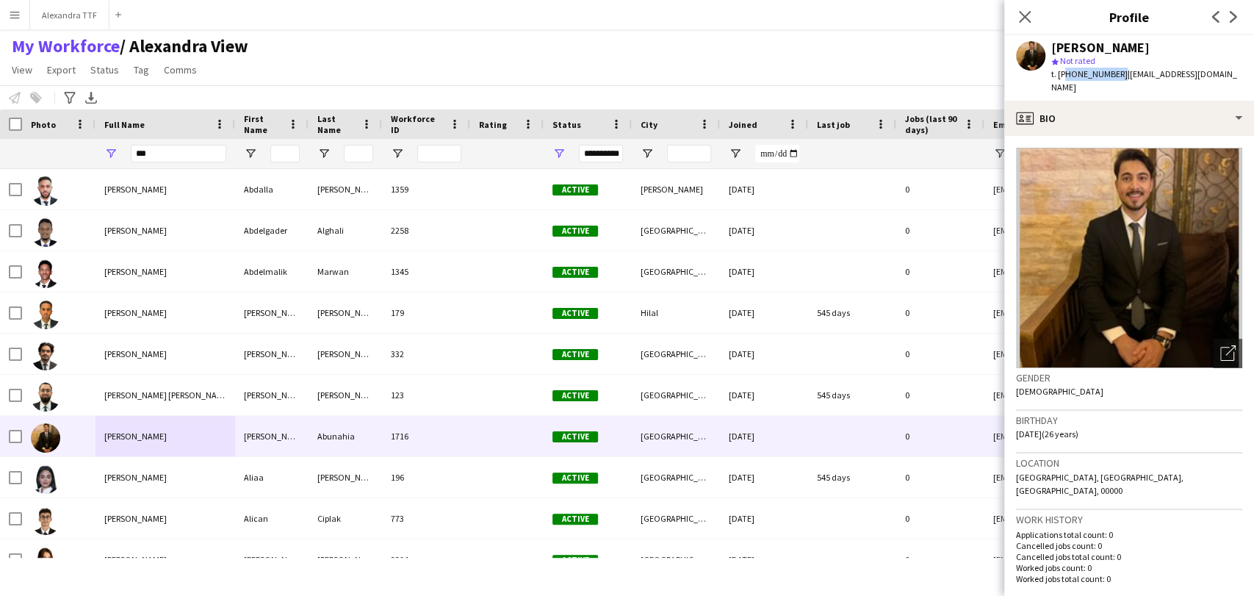
copy span "97430790534"
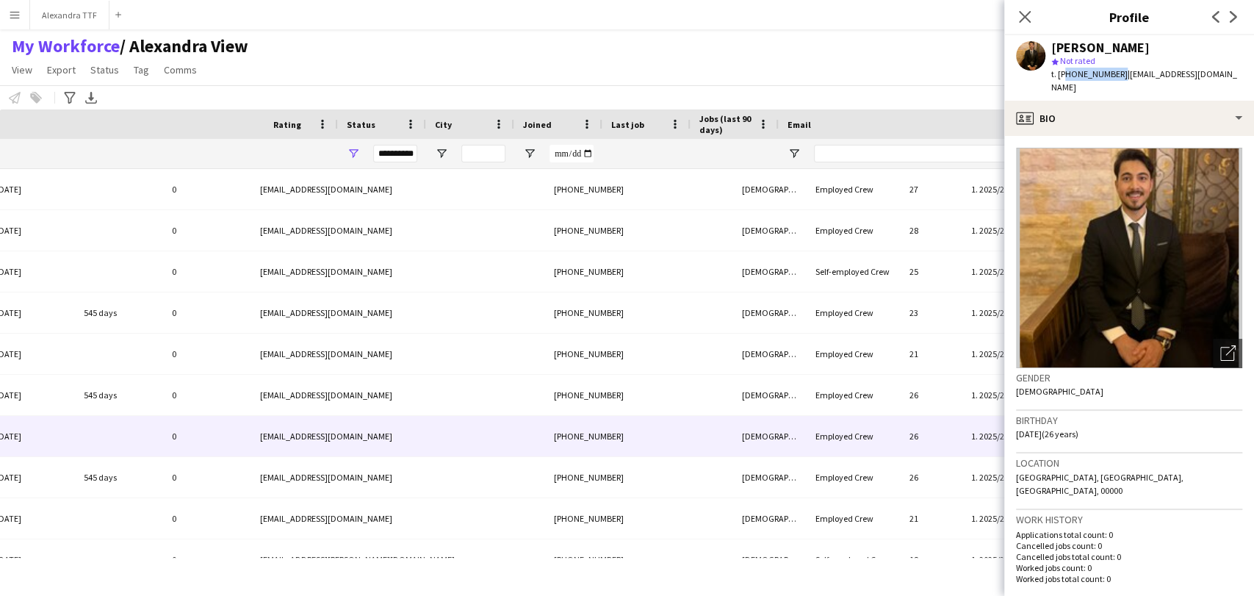
scroll to position [0, 0]
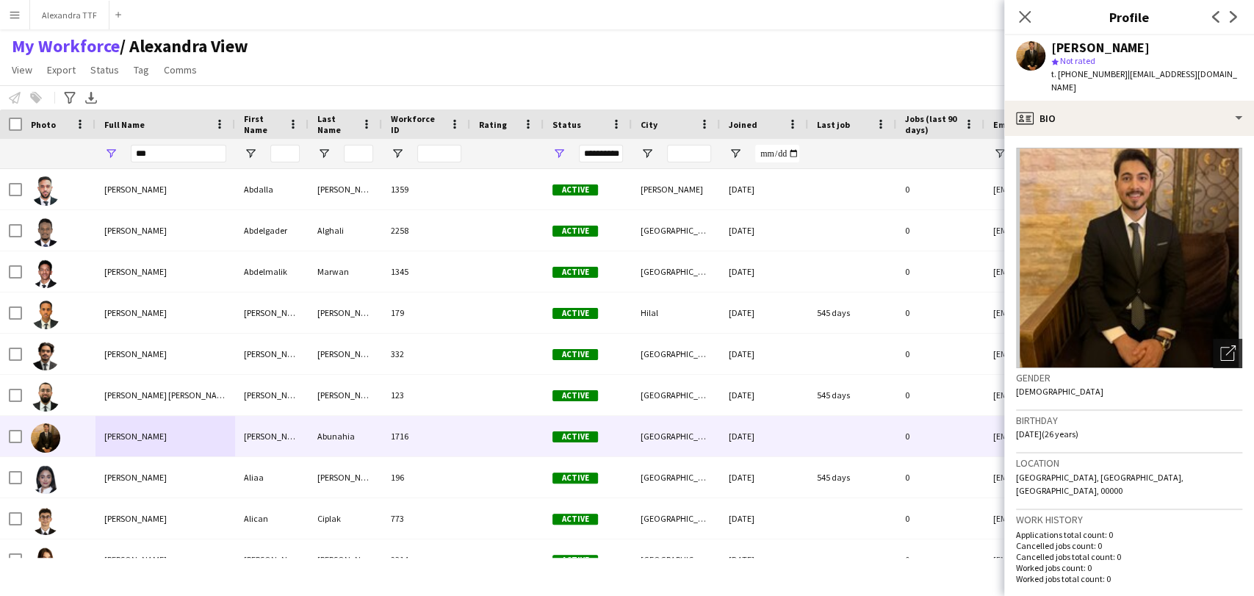
click at [1220, 345] on icon "Open photos pop-in" at bounding box center [1227, 352] width 15 height 15
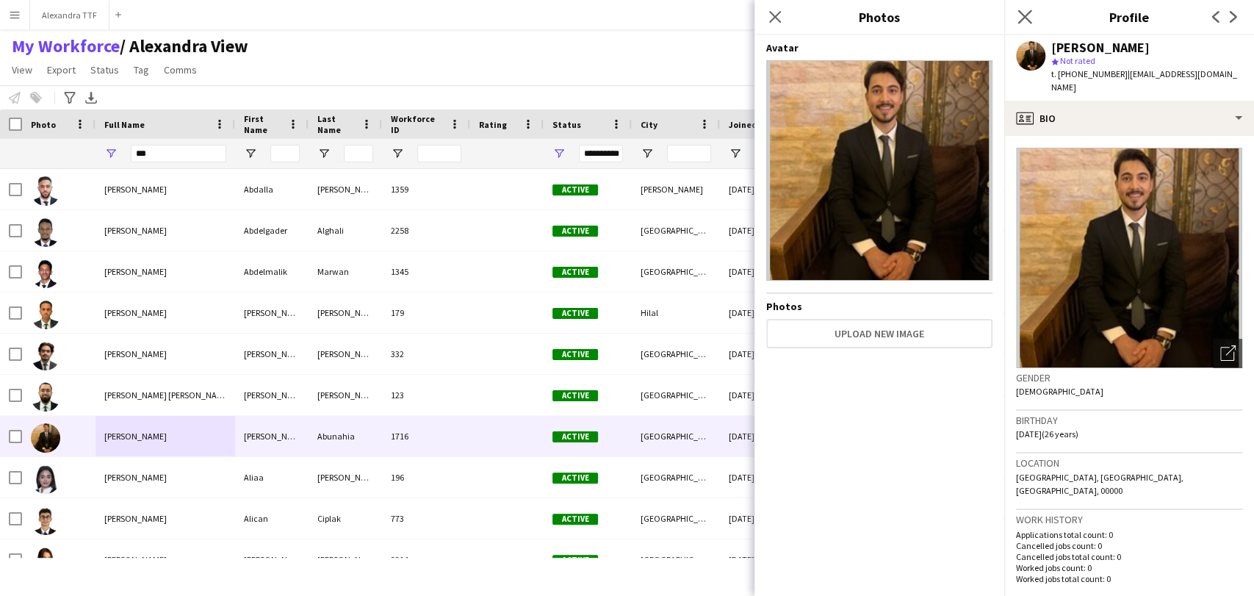
click at [1033, 12] on div "Close pop-in" at bounding box center [1024, 17] width 41 height 34
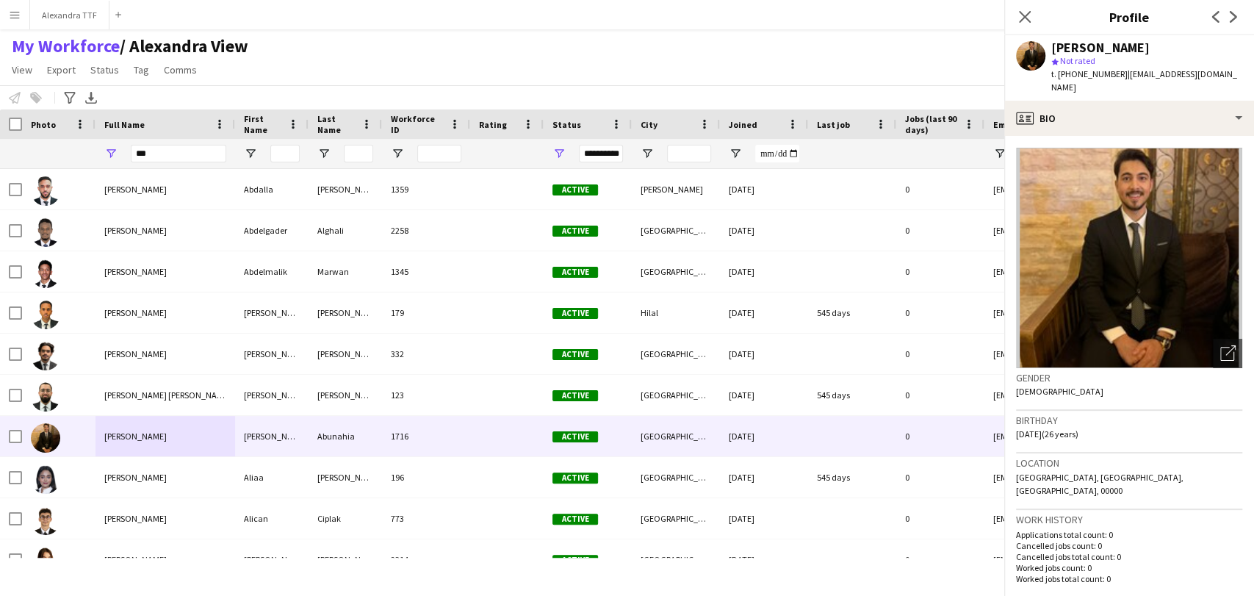
click at [1008, 12] on div "Close pop-in" at bounding box center [1024, 17] width 41 height 34
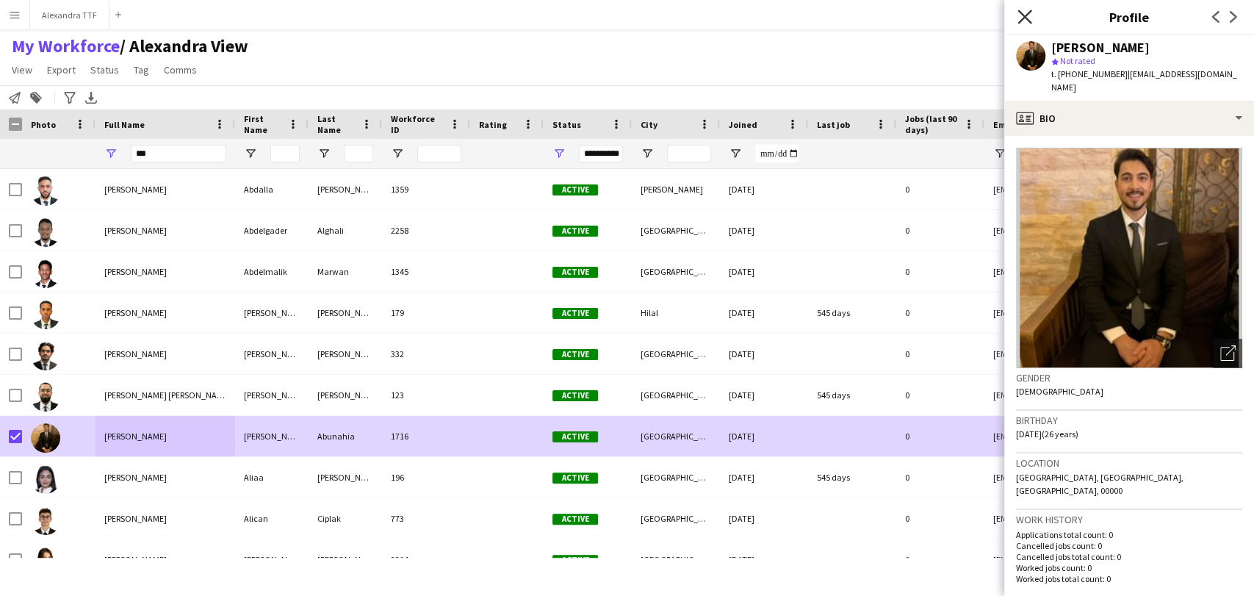
click at [1028, 18] on icon "Close pop-in" at bounding box center [1024, 17] width 14 height 14
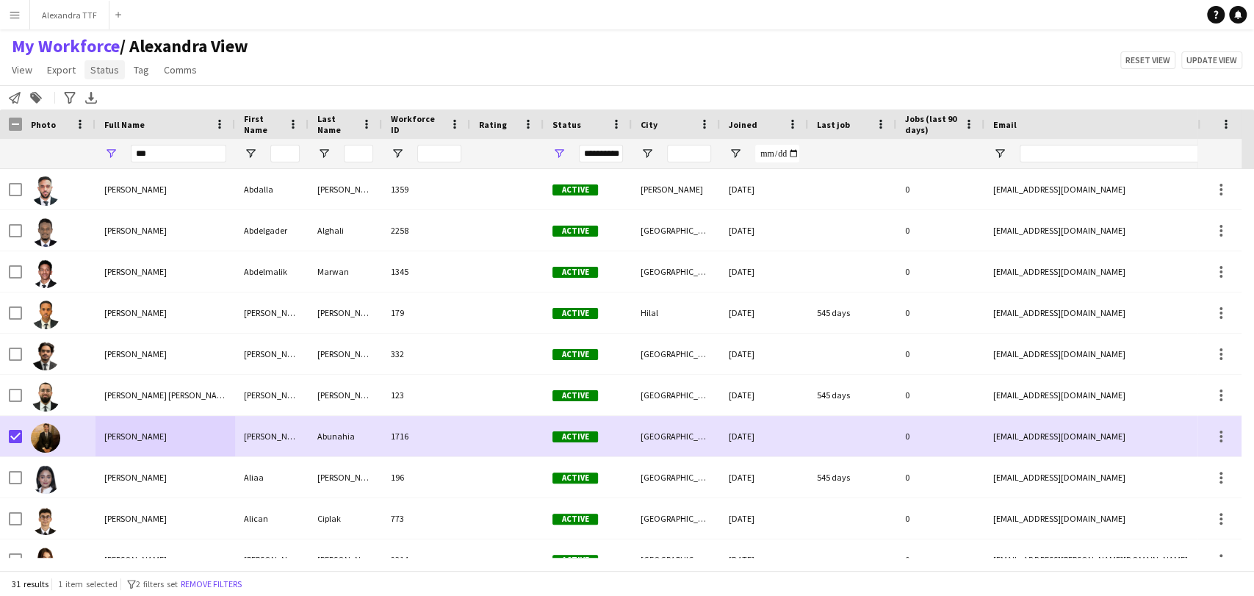
click at [99, 75] on span "Status" at bounding box center [104, 69] width 29 height 13
click at [112, 104] on span "Edit" at bounding box center [104, 101] width 17 height 13
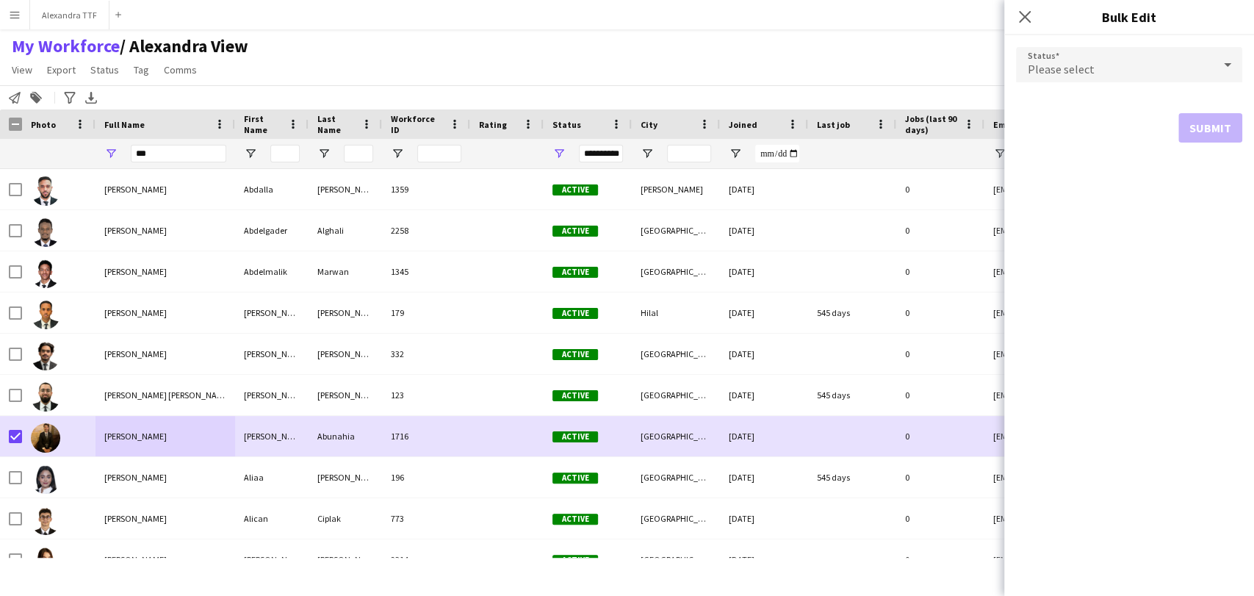
click at [1067, 55] on div "Please select" at bounding box center [1114, 64] width 197 height 35
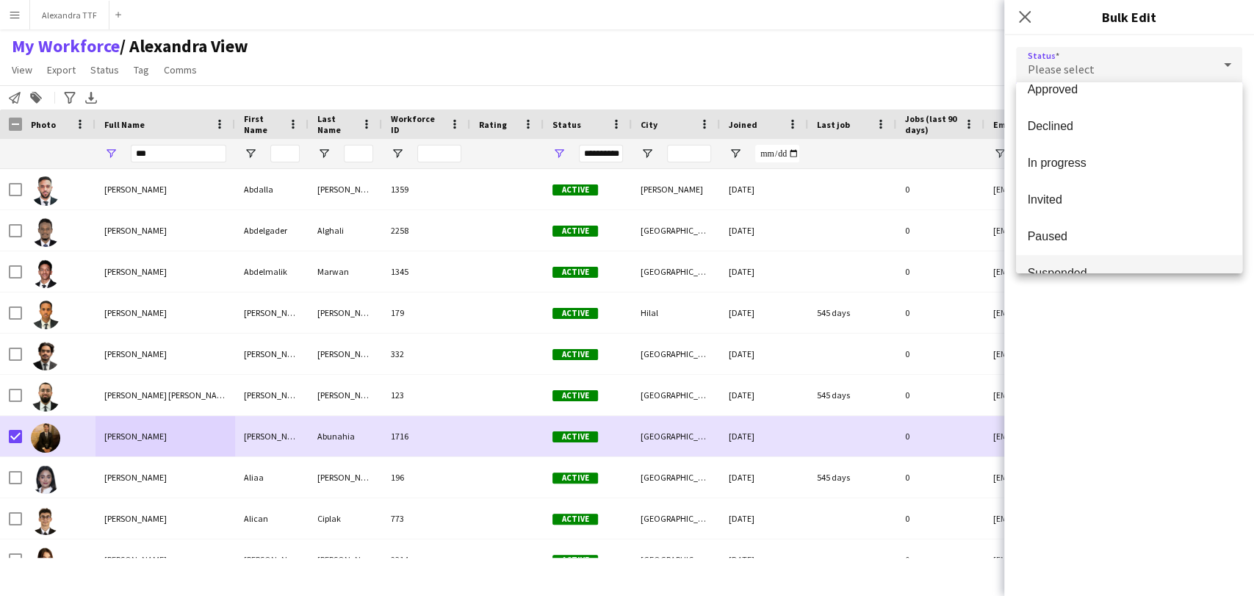
scroll to position [151, 0]
click at [1088, 219] on span "Suspended" at bounding box center [1129, 213] width 203 height 14
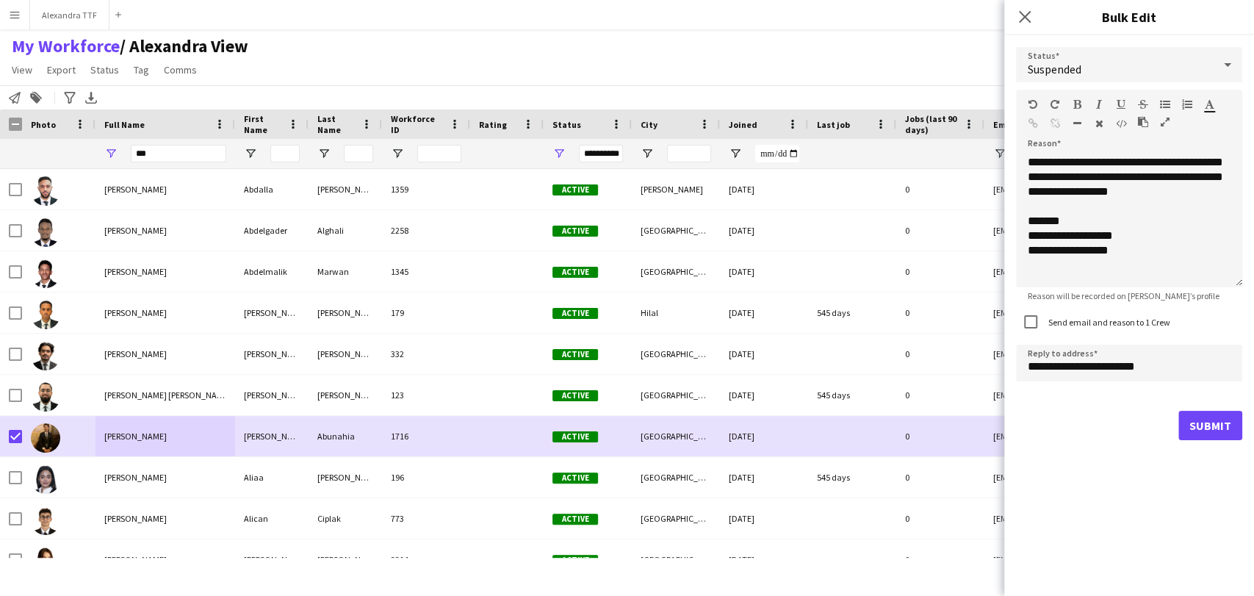
click at [1050, 556] on div "**********" at bounding box center [1129, 315] width 250 height 560
click at [1091, 190] on div "**********" at bounding box center [1129, 221] width 226 height 132
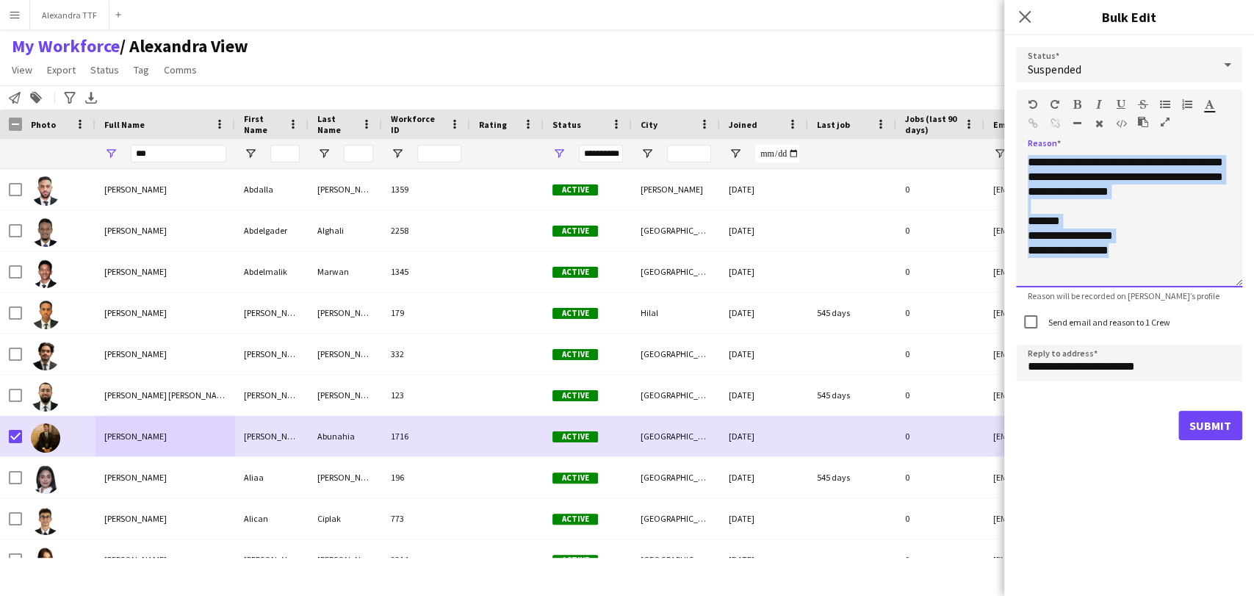
paste div
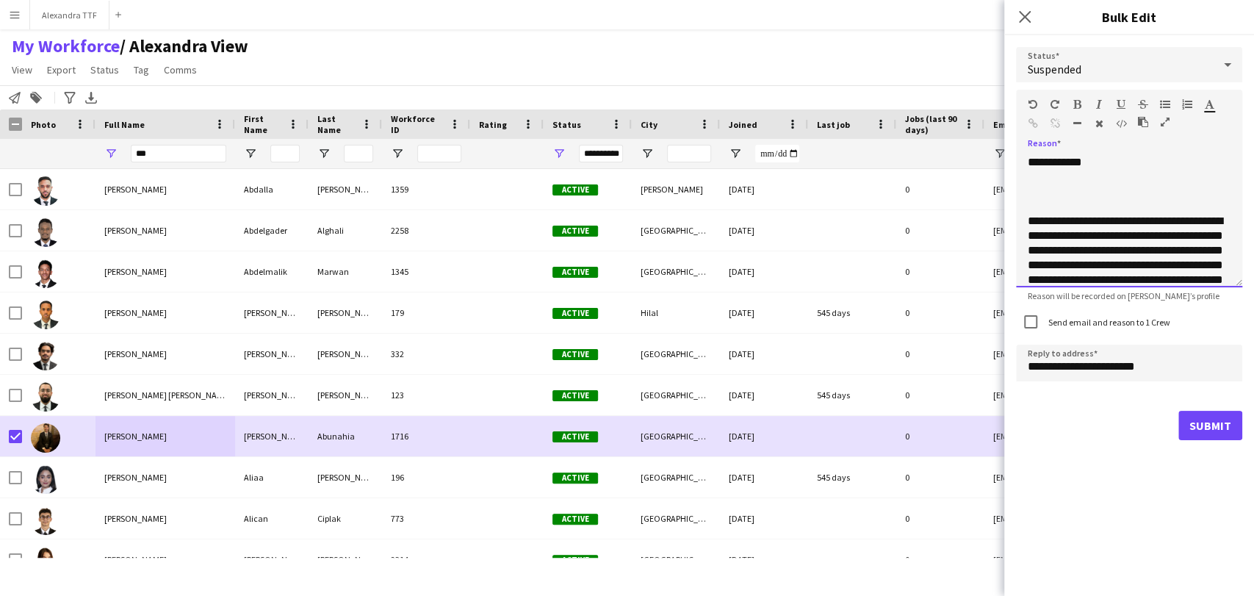
scroll to position [206, 0]
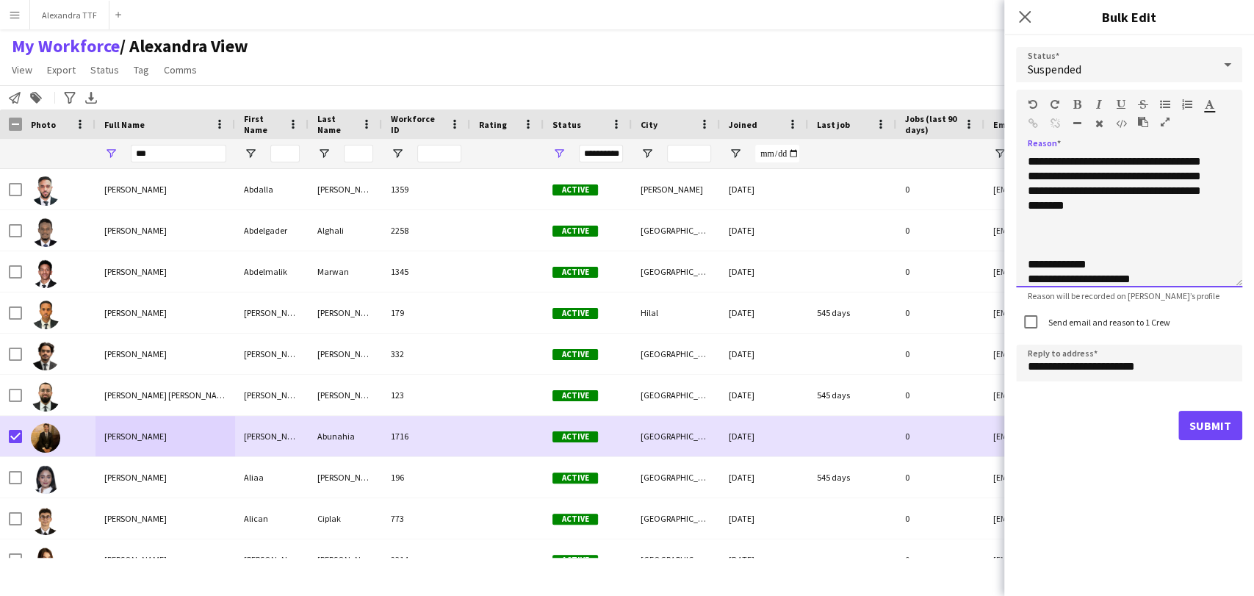
click at [1066, 234] on div at bounding box center [1129, 235] width 203 height 15
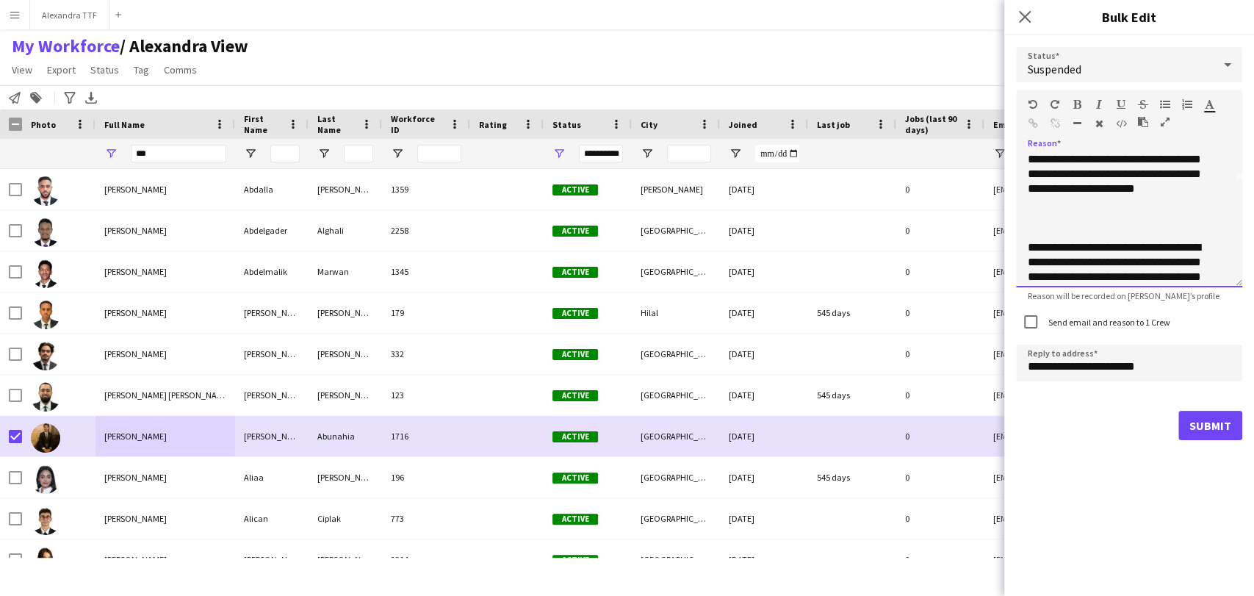
click at [1066, 206] on div at bounding box center [1129, 203] width 203 height 15
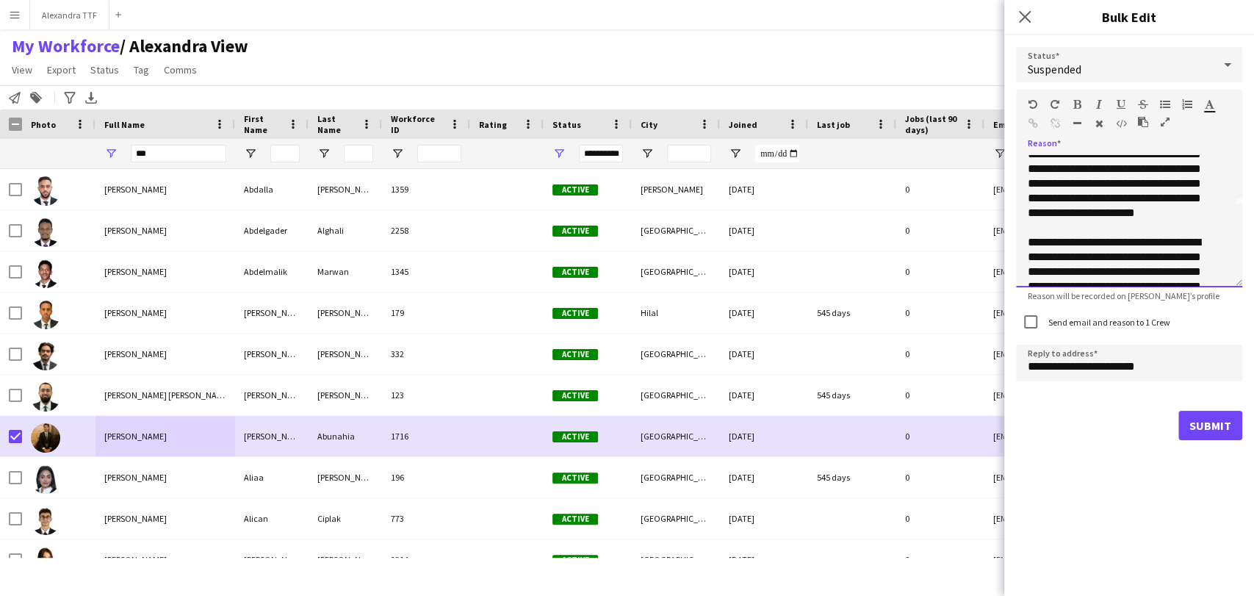
scroll to position [0, 0]
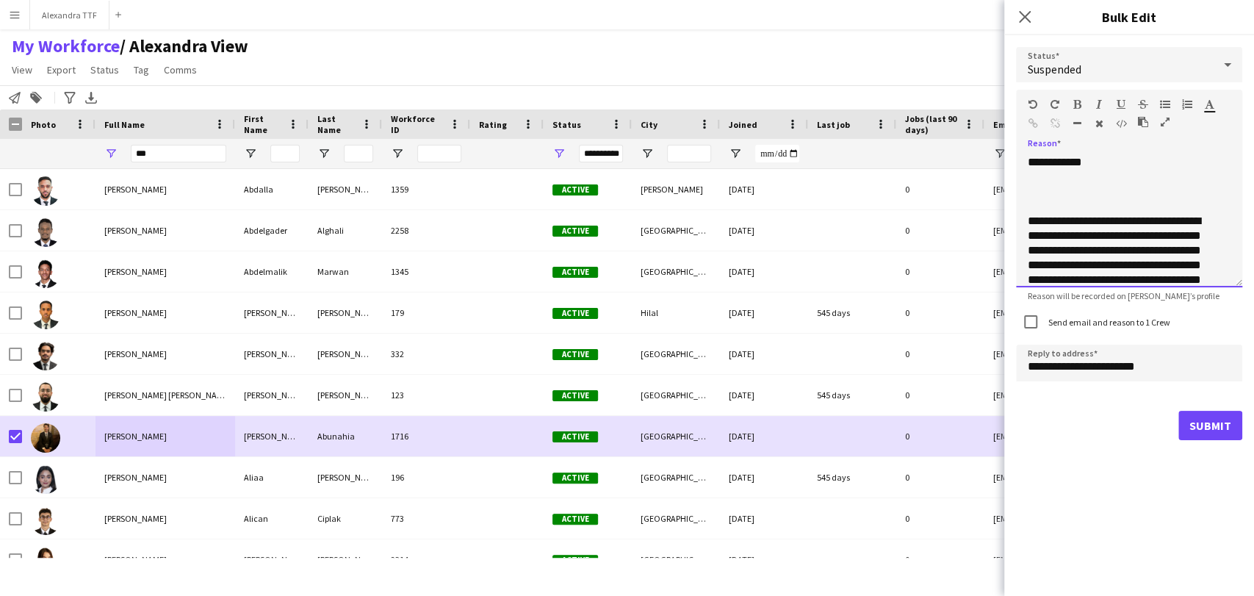
click at [1075, 187] on div at bounding box center [1129, 191] width 203 height 15
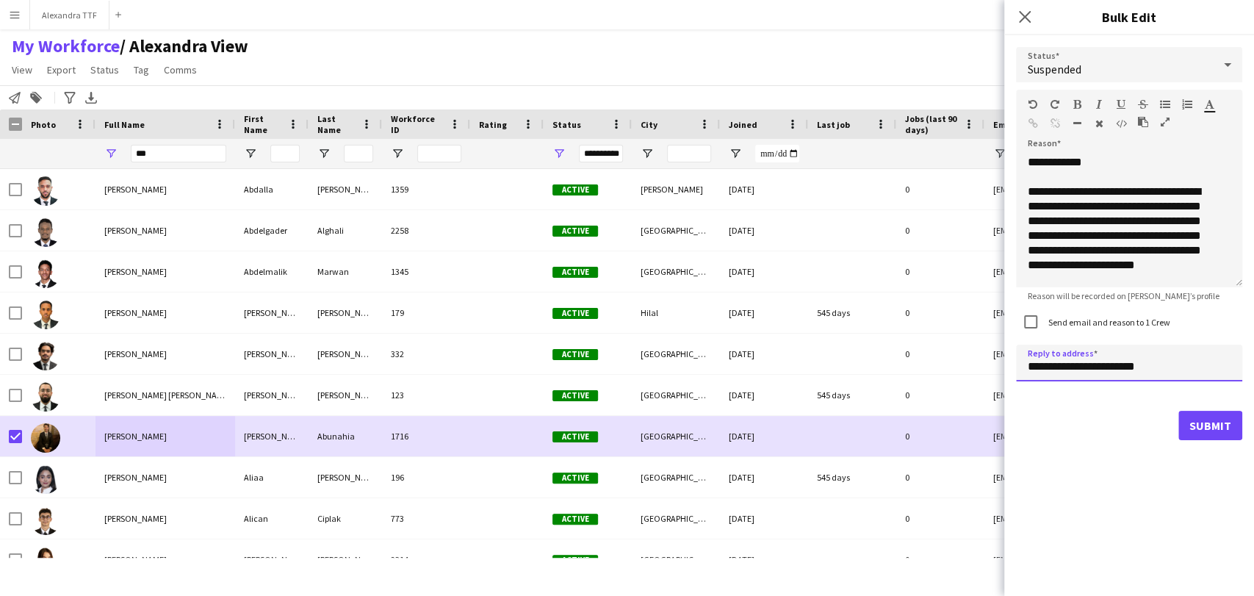
click at [1033, 363] on input "**********" at bounding box center [1129, 362] width 226 height 37
type input "**********"
click at [1192, 420] on button "Submit" at bounding box center [1210, 425] width 64 height 29
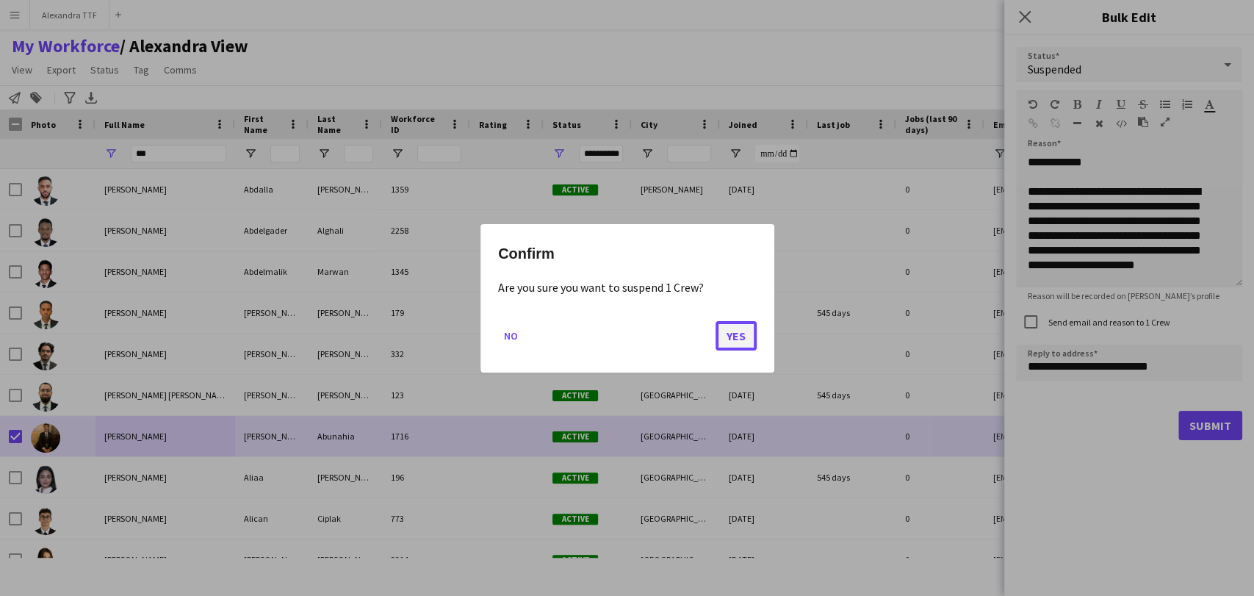
click at [744, 336] on button "Yes" at bounding box center [735, 334] width 41 height 29
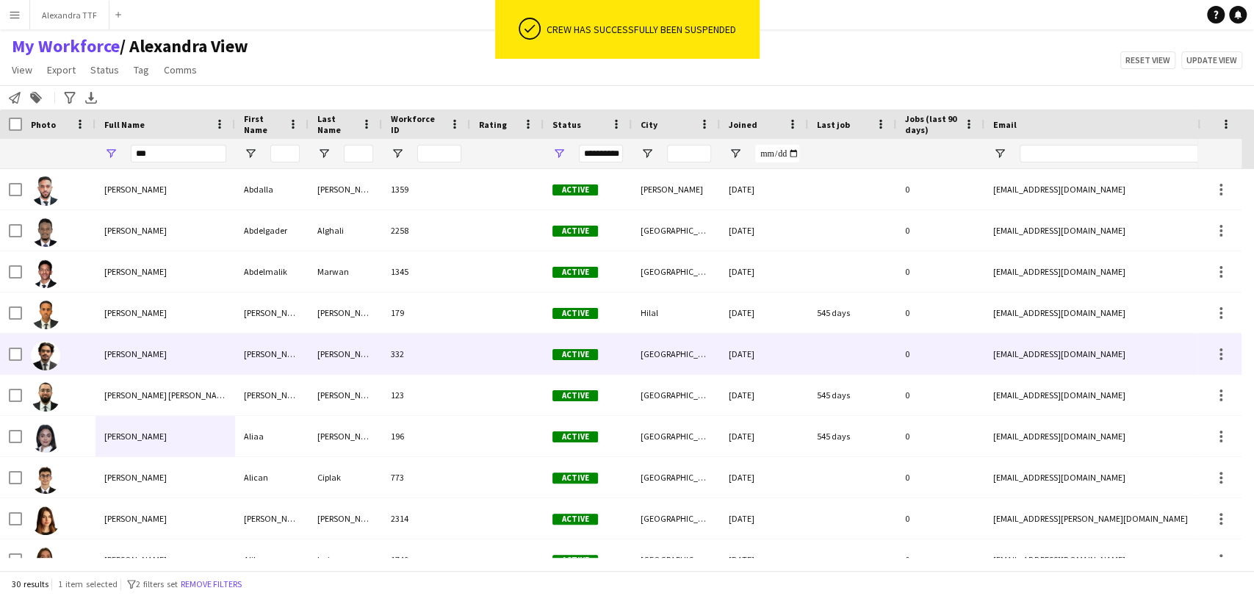
scroll to position [326, 0]
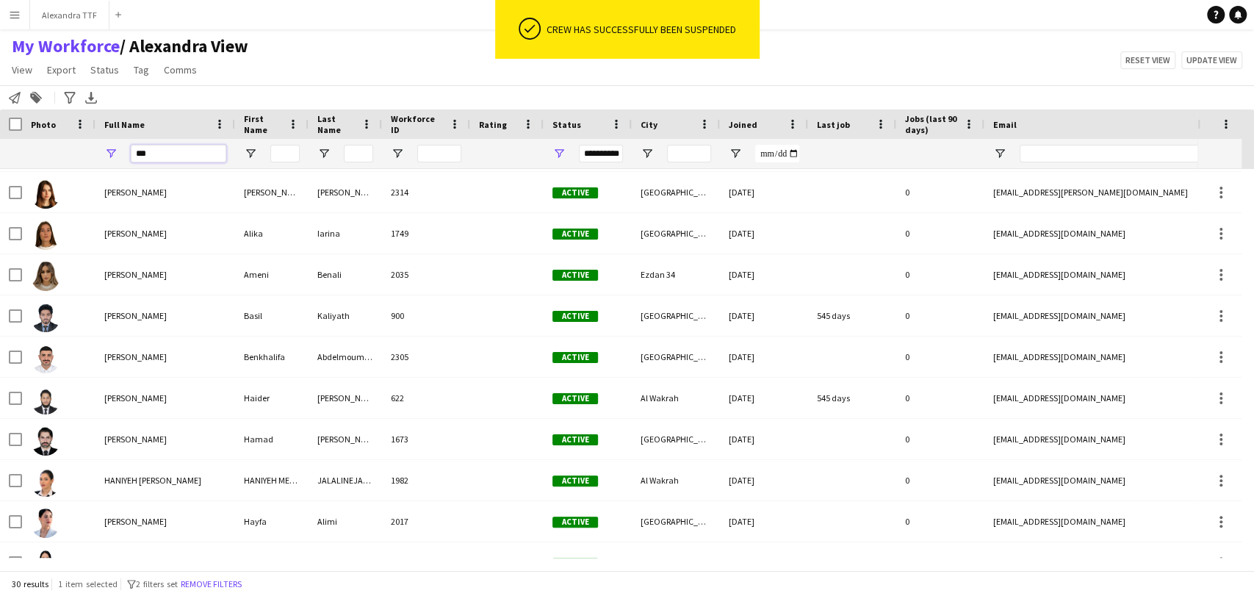
click at [167, 154] on input "***" at bounding box center [178, 154] width 95 height 18
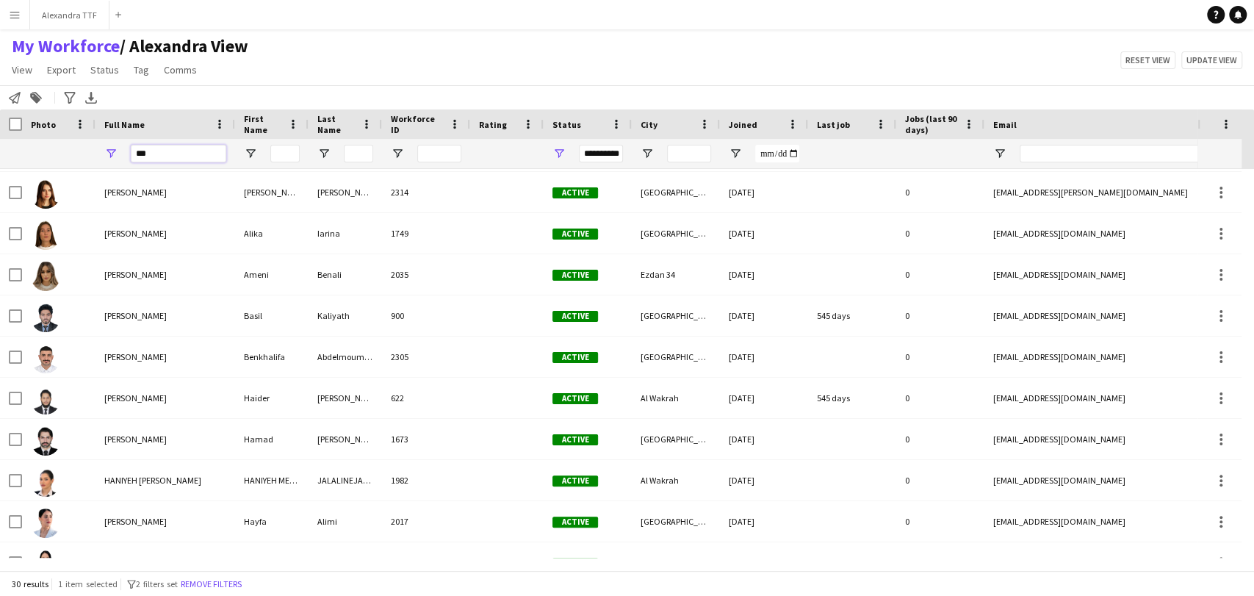
click at [167, 154] on input "***" at bounding box center [178, 154] width 95 height 18
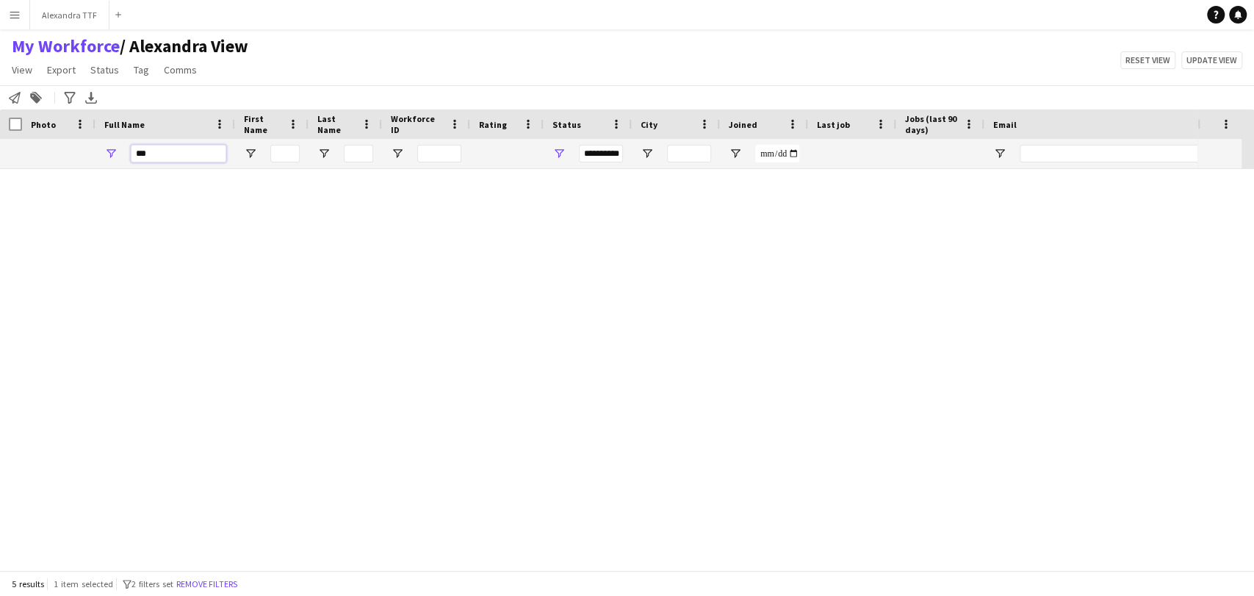
scroll to position [0, 0]
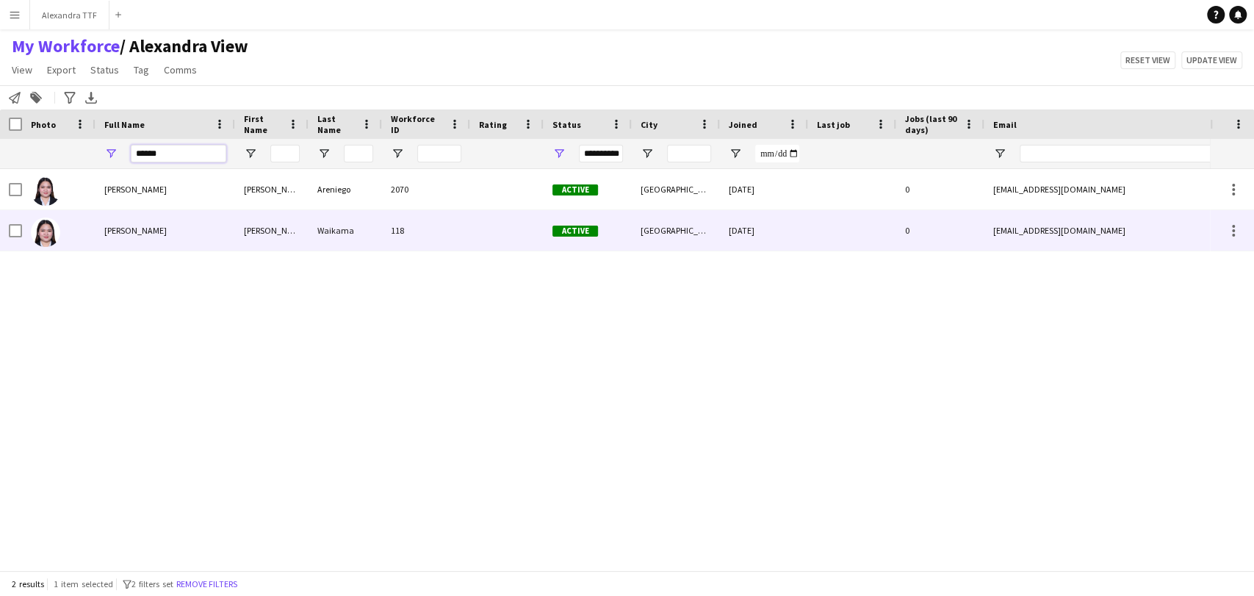
type input "******"
click at [165, 224] on div "Sheila Waikama" at bounding box center [165, 230] width 140 height 40
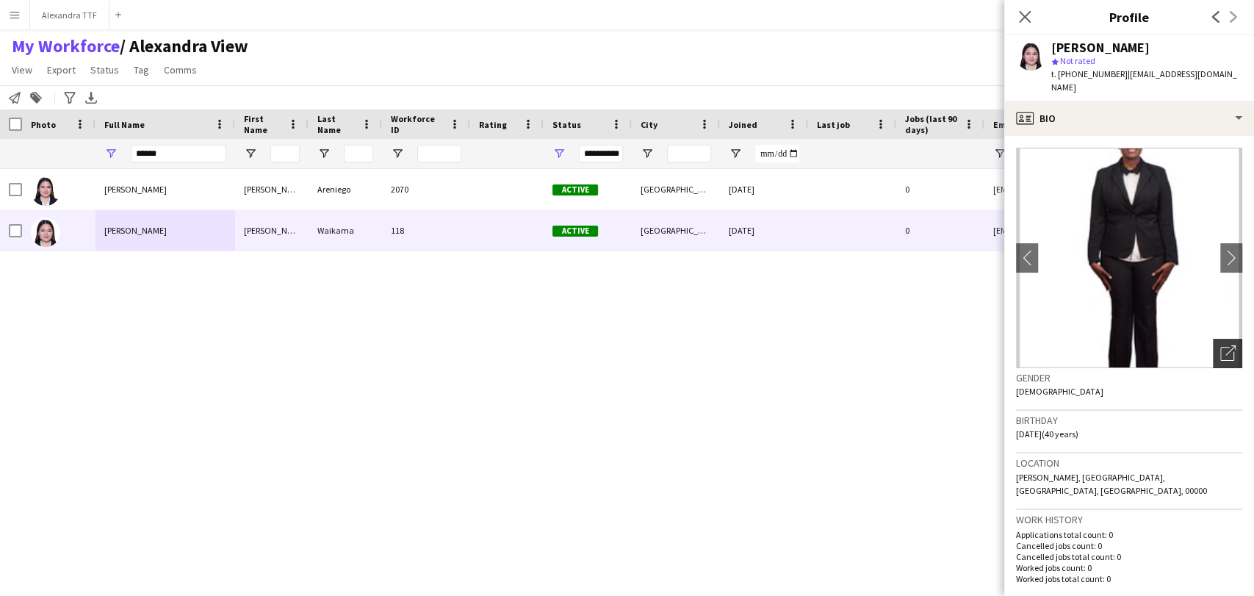
click at [1220, 345] on icon "Open photos pop-in" at bounding box center [1227, 352] width 15 height 15
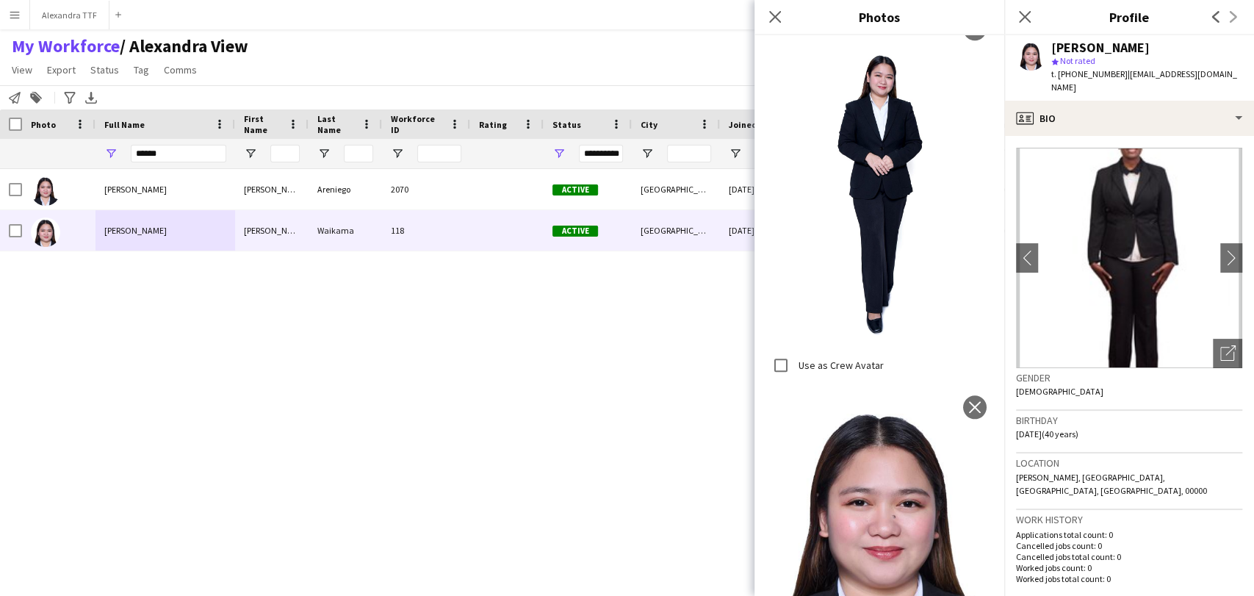
scroll to position [958, 0]
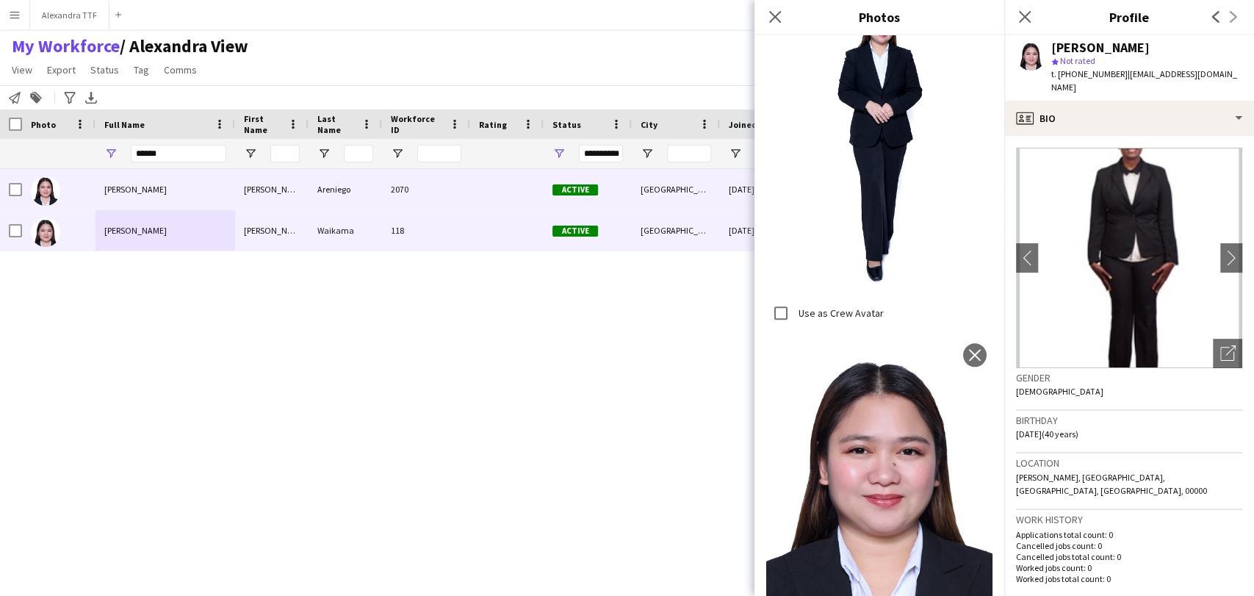
click at [276, 210] on div "Sheila" at bounding box center [271, 230] width 73 height 40
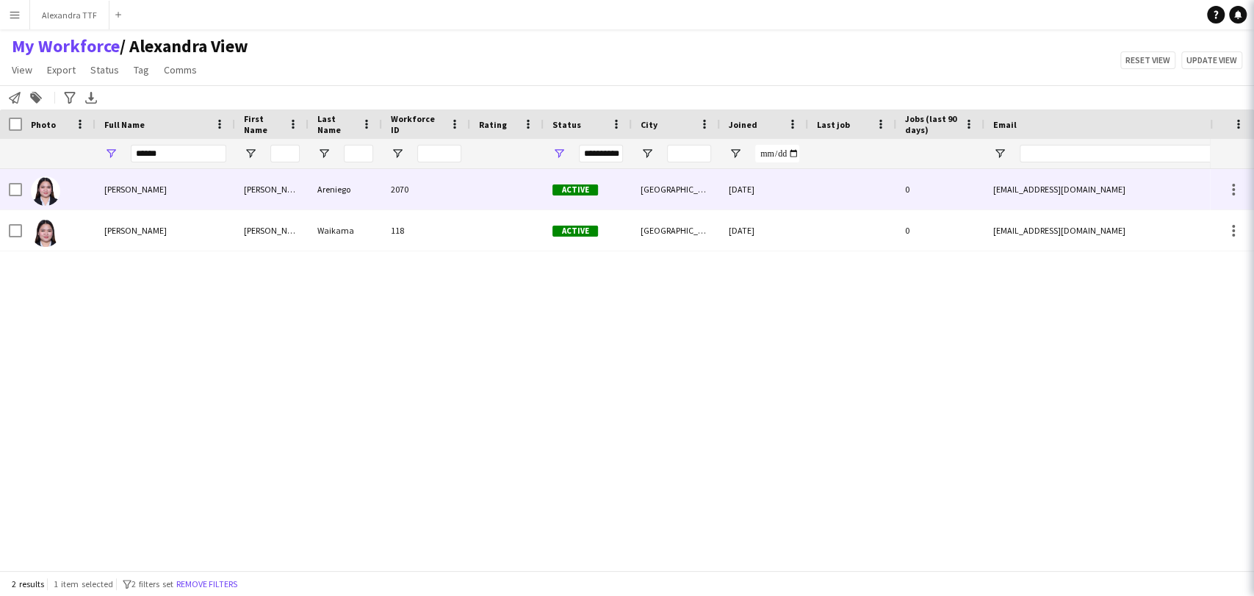
click at [267, 191] on div "[PERSON_NAME]" at bounding box center [271, 189] width 73 height 40
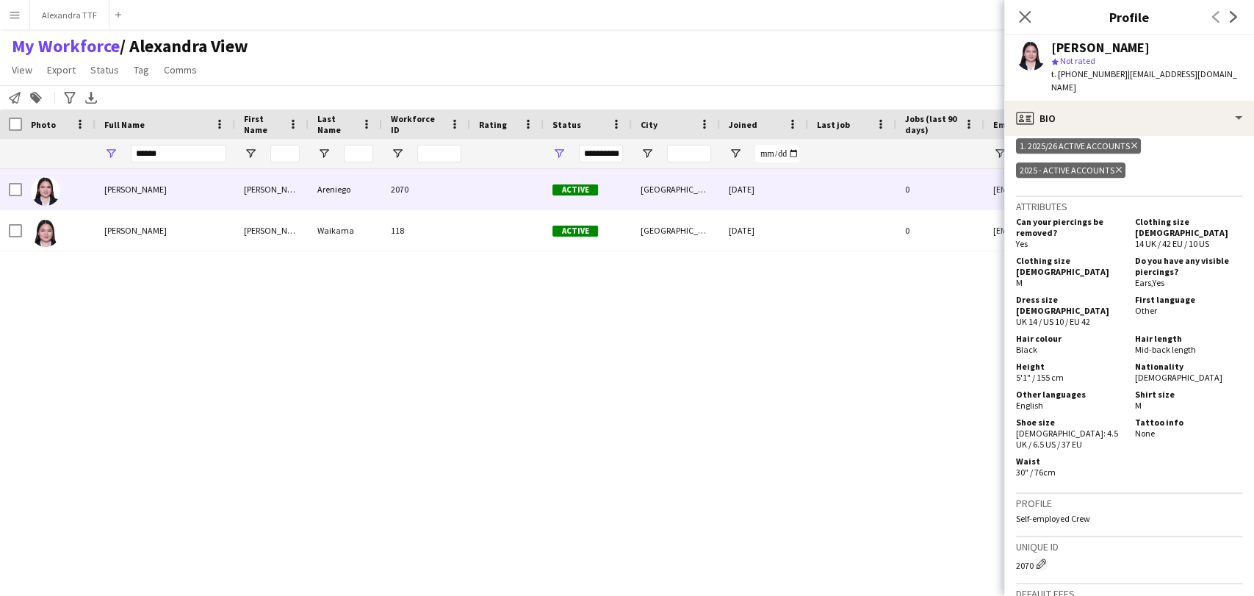
scroll to position [496, 0]
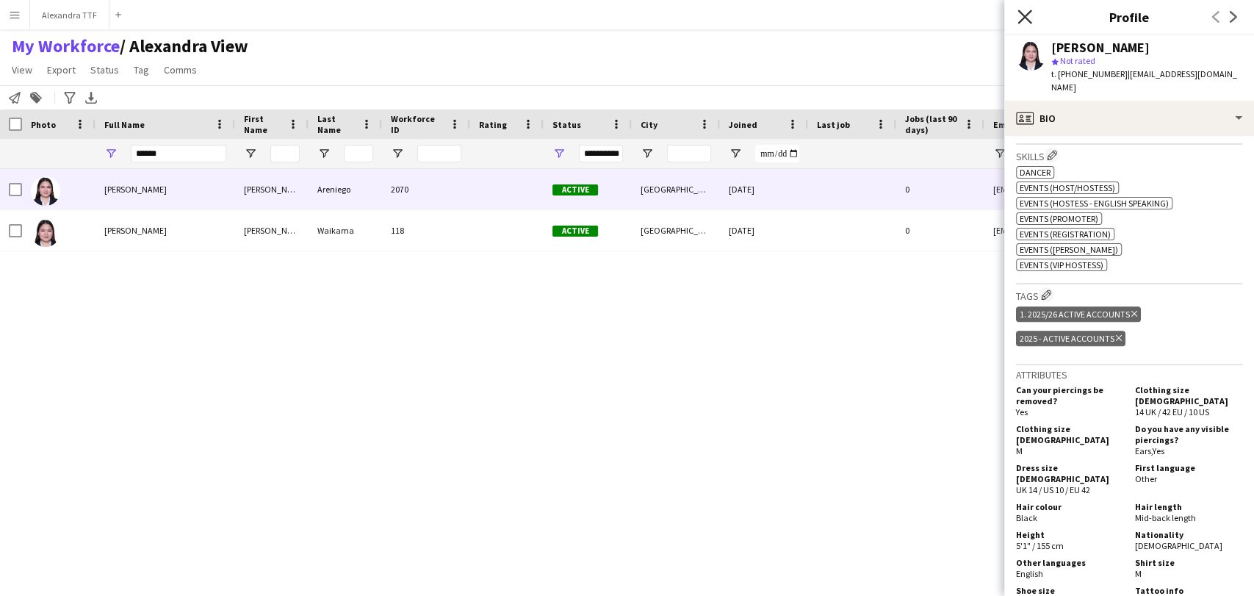
click at [1028, 14] on icon "Close pop-in" at bounding box center [1024, 17] width 14 height 14
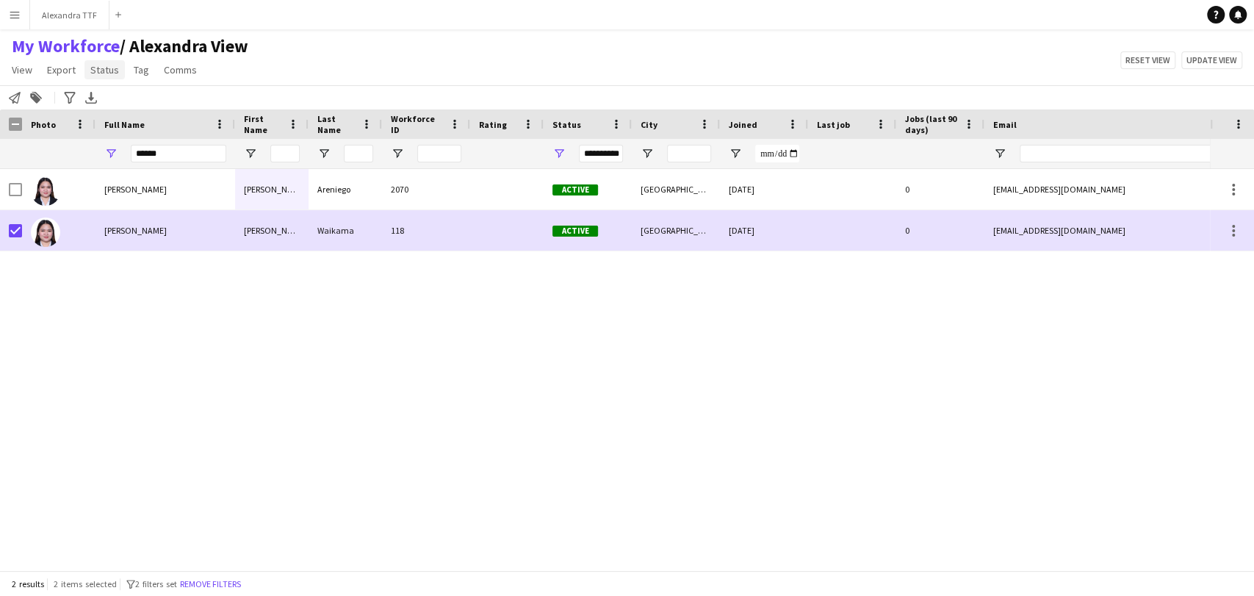
click at [104, 77] on link "Status" at bounding box center [104, 69] width 40 height 19
click at [114, 97] on link "Edit" at bounding box center [135, 101] width 103 height 31
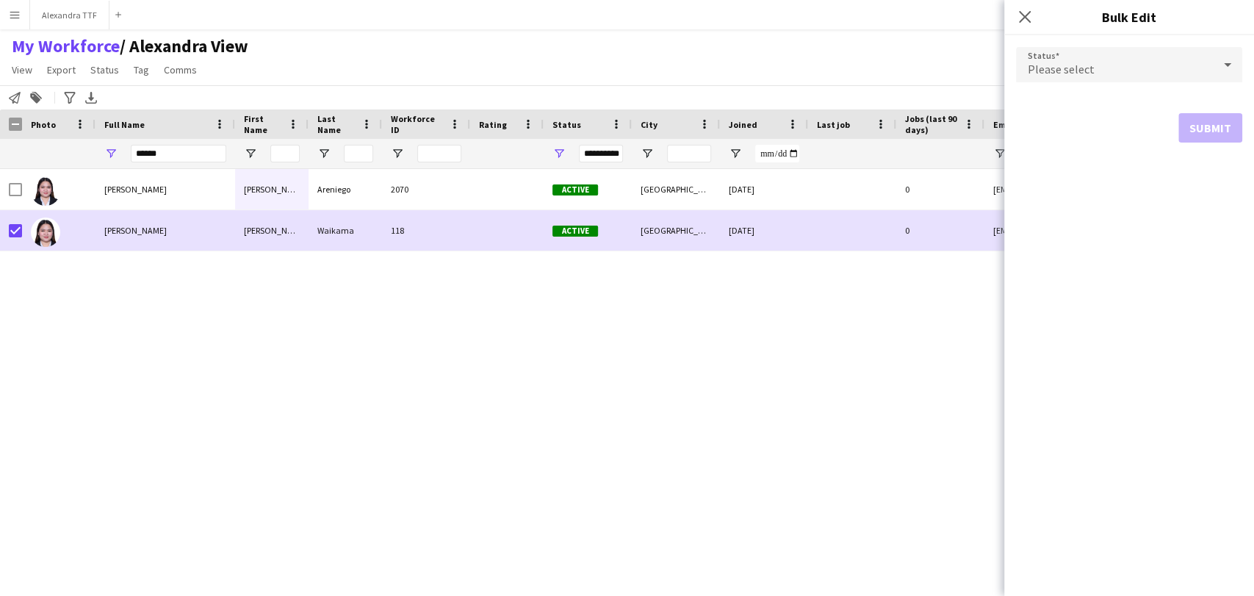
click at [1083, 68] on span "Please select" at bounding box center [1061, 69] width 67 height 15
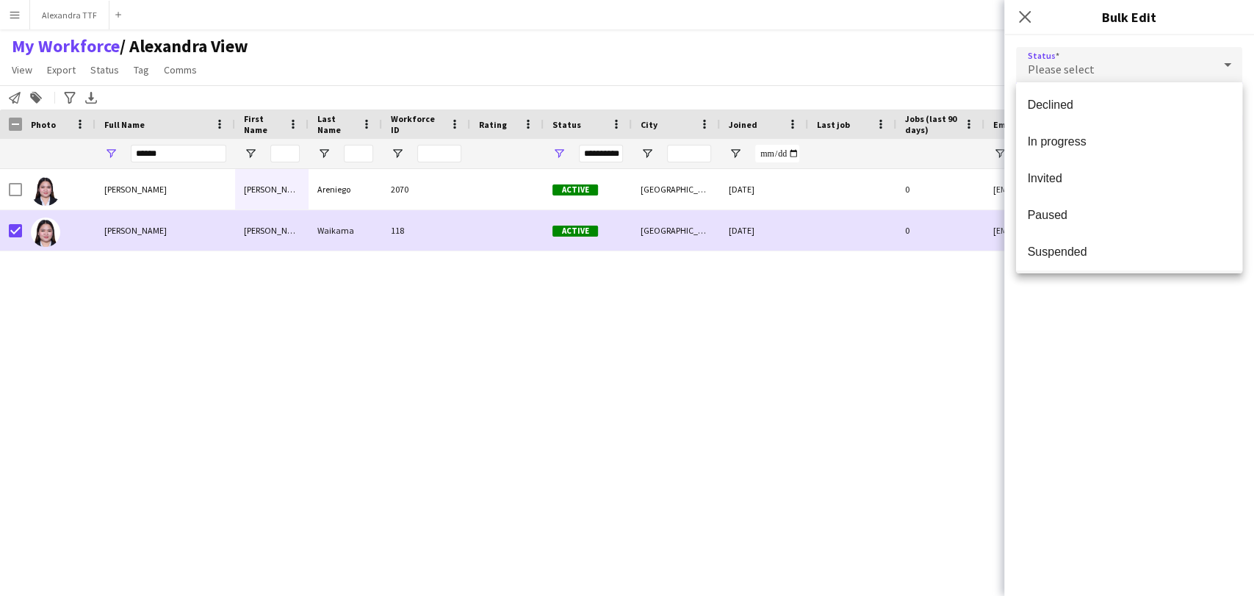
scroll to position [151, 0]
click at [1067, 212] on span "Suspended" at bounding box center [1129, 213] width 203 height 14
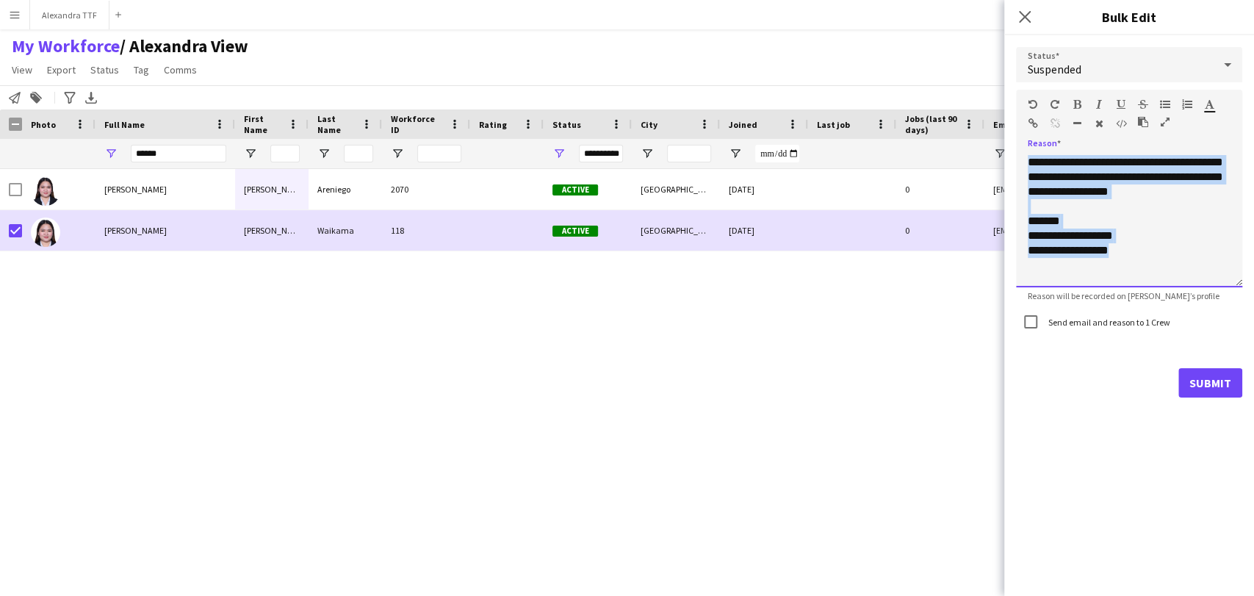
drag, startPoint x: 1144, startPoint y: 260, endPoint x: 879, endPoint y: 107, distance: 305.4
click at [879, 107] on body "Menu Boards Boards Boards All jobs Status Workforce Workforce My Workforce Recr…" at bounding box center [627, 298] width 1254 height 596
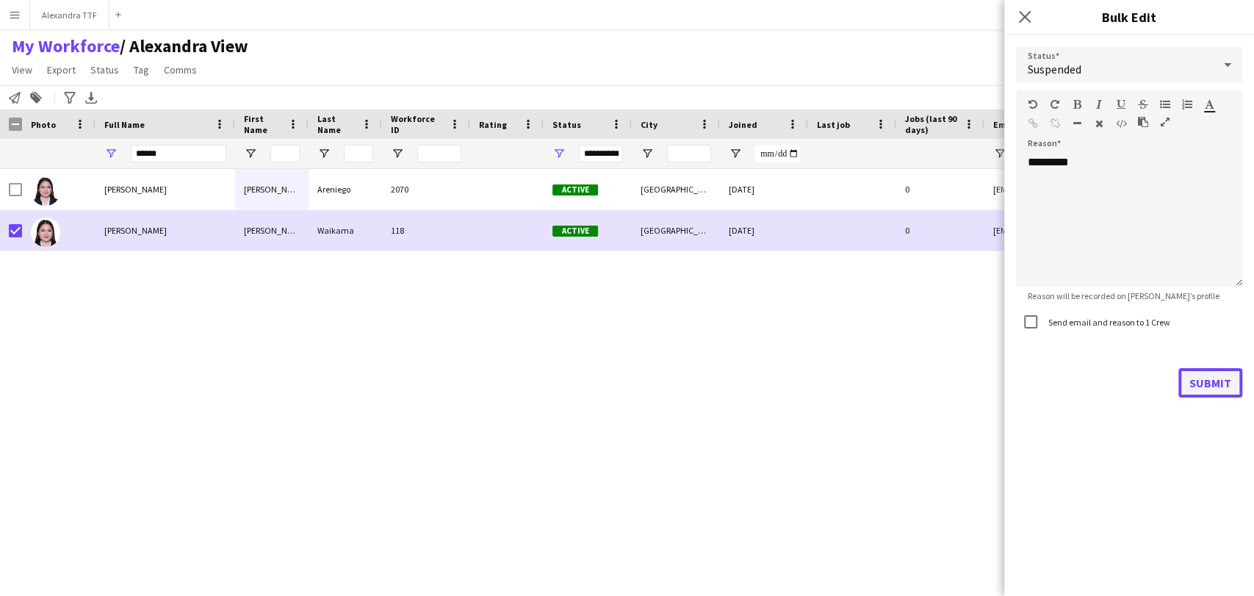
click at [1211, 375] on button "Submit" at bounding box center [1210, 382] width 64 height 29
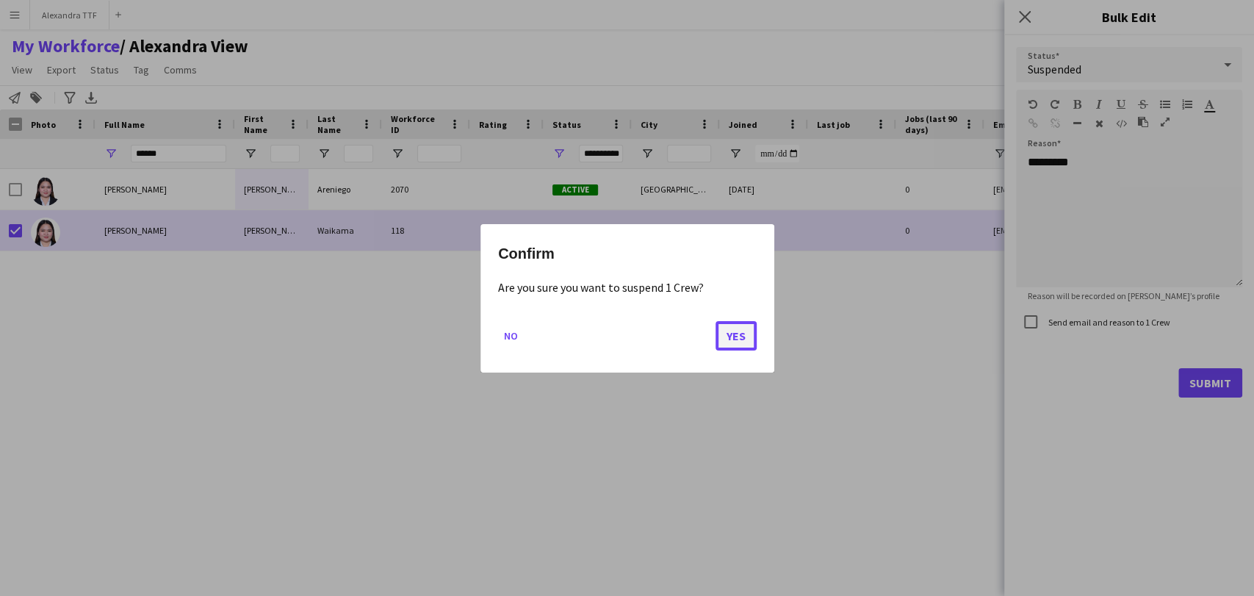
click at [731, 330] on button "Yes" at bounding box center [735, 334] width 41 height 29
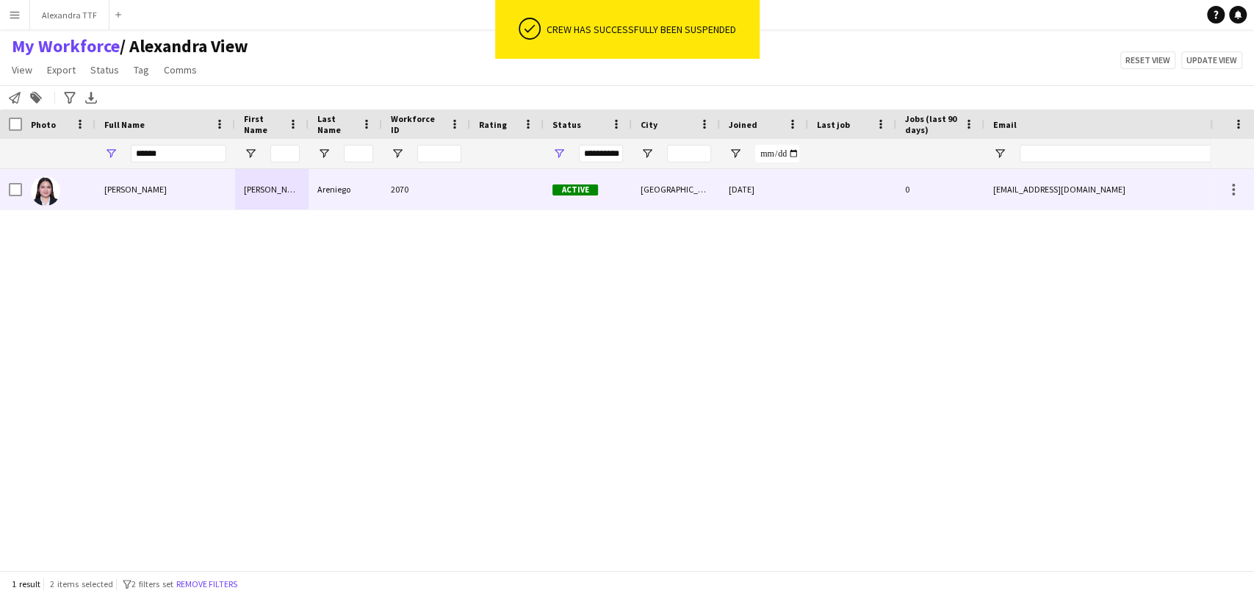
click at [186, 190] on div "Sheila Marie Areniego" at bounding box center [165, 189] width 140 height 40
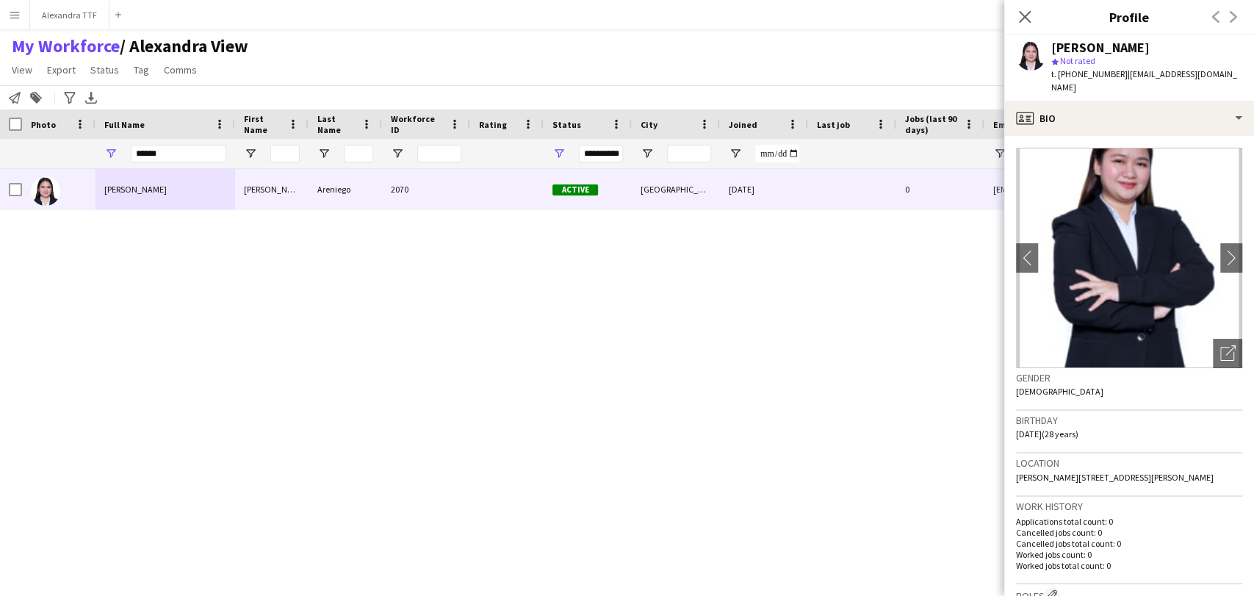
drag, startPoint x: 1116, startPoint y: 72, endPoint x: 1252, endPoint y: 73, distance: 135.9
click at [1252, 73] on app-profile-header "Sheila Marie Areniego star Not rated t. +97455994989 | sheilamarieareniego@gmai…" at bounding box center [1129, 67] width 250 height 65
copy span "sheilamarieareniego@gmail.com"
click at [693, 333] on div "Sheila Marie Areniego Sheila Marie Areniego 2070 Active Doha 06-04-2025 0 sheil…" at bounding box center [605, 363] width 1210 height 389
click at [1022, 12] on icon "Close pop-in" at bounding box center [1024, 17] width 14 height 14
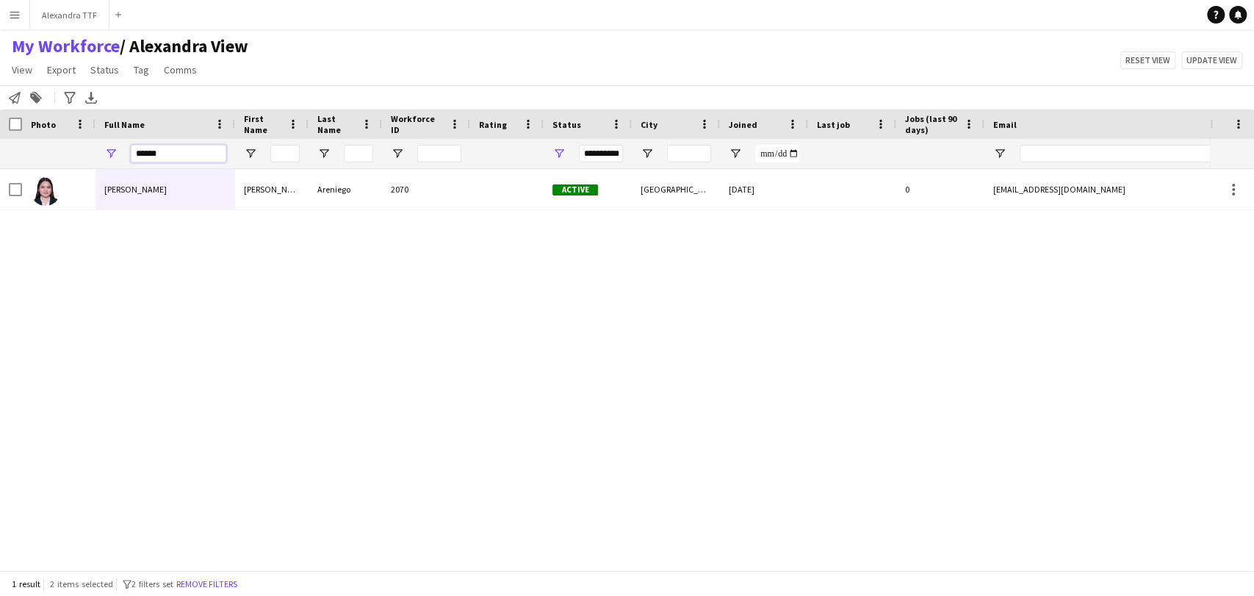
click at [159, 158] on input "******" at bounding box center [178, 154] width 95 height 18
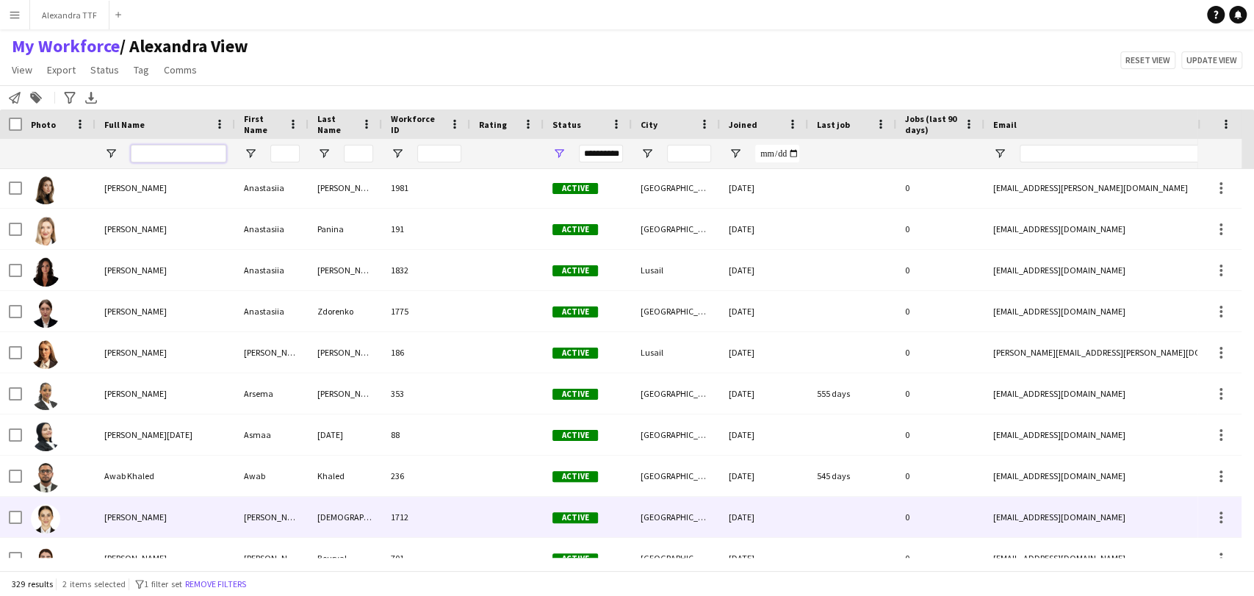
scroll to position [0, 0]
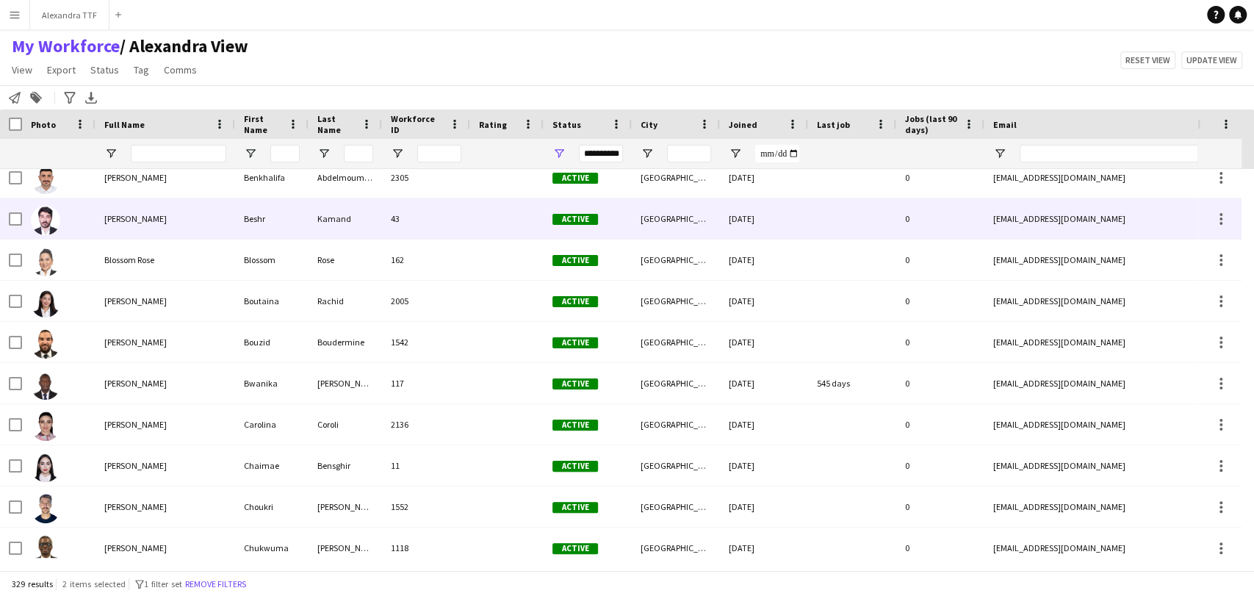
click at [126, 237] on div "Beshr Kamand" at bounding box center [165, 218] width 140 height 40
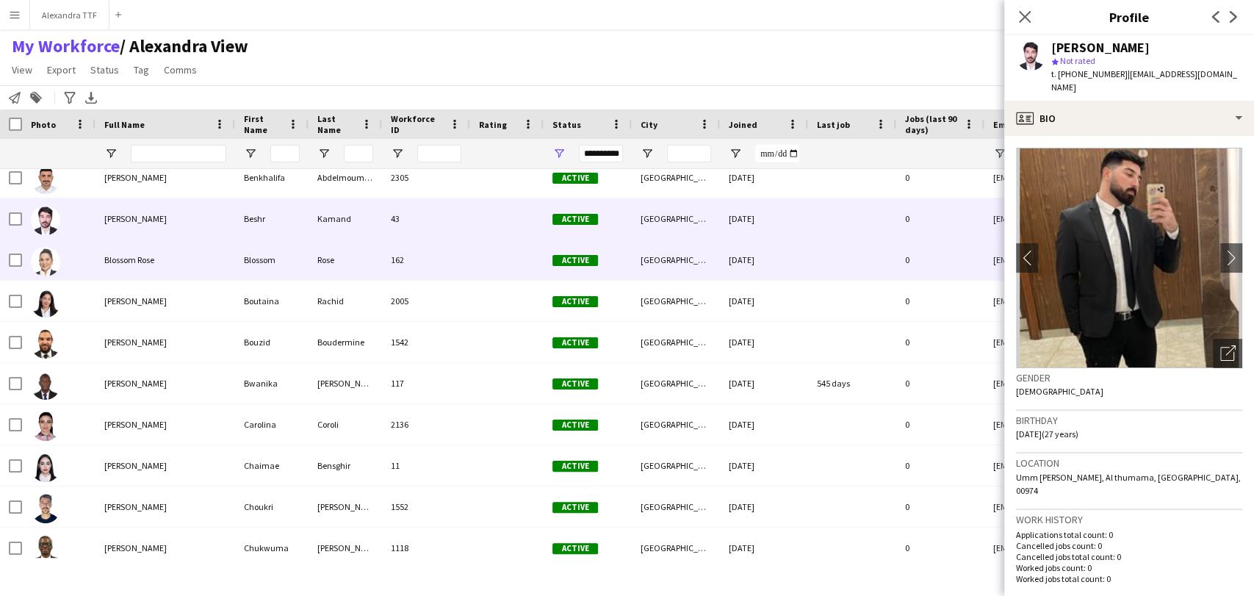
click at [120, 255] on span "Blossom Rose" at bounding box center [129, 259] width 50 height 11
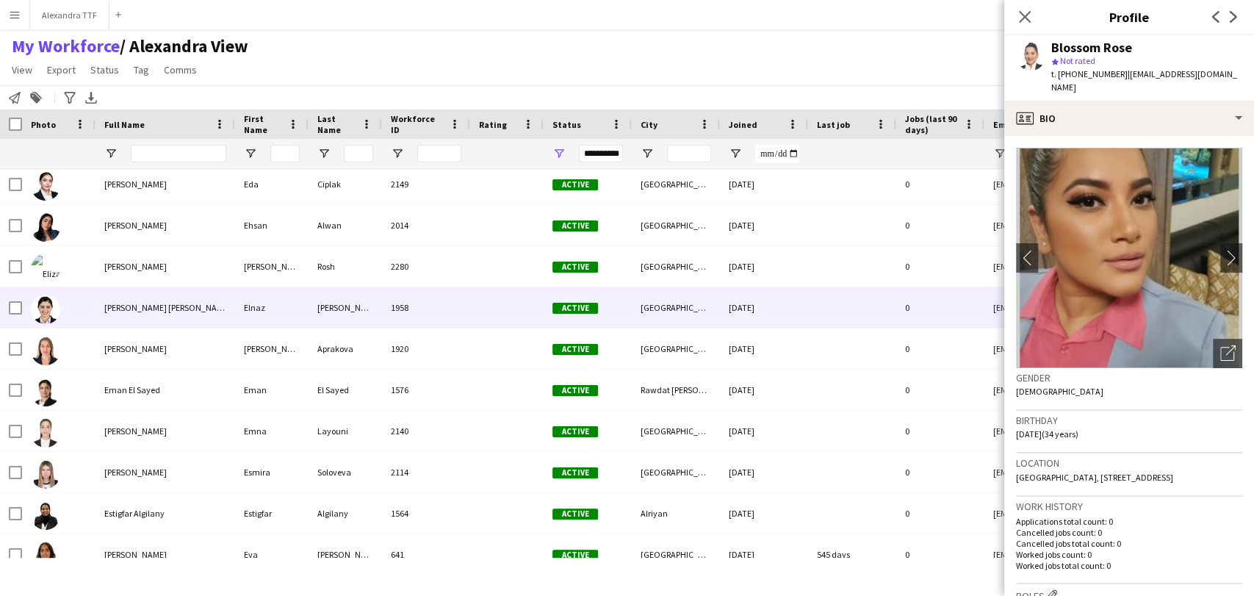
click at [120, 270] on span "Elizaveta Rosh" at bounding box center [135, 266] width 62 height 11
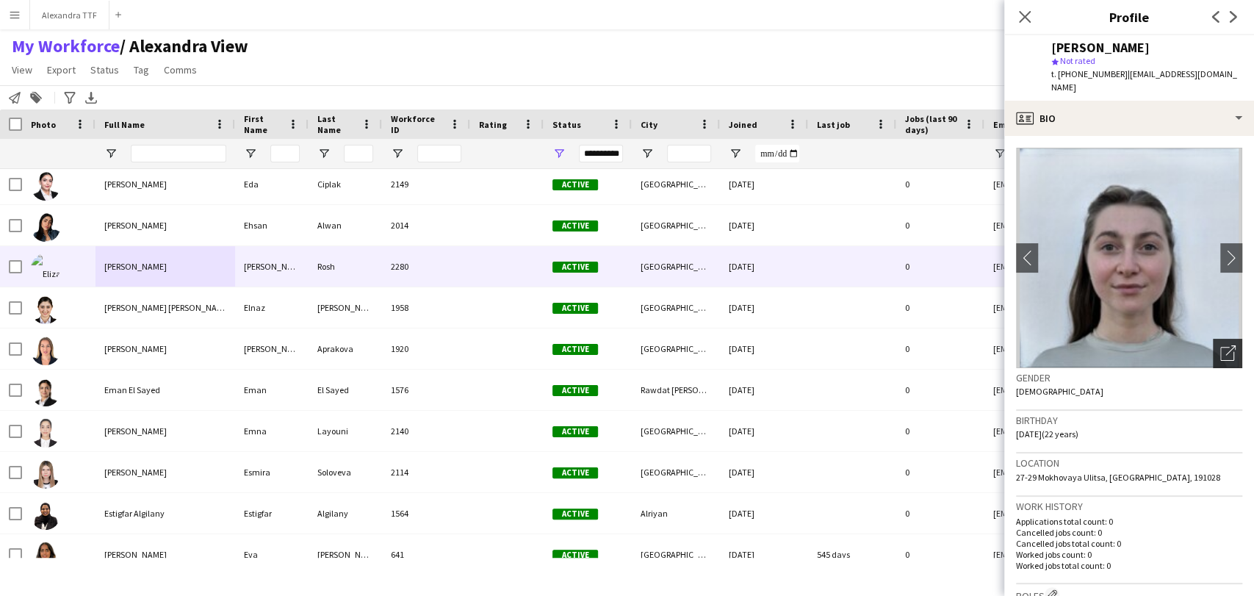
click at [1213, 339] on div "Open photos pop-in" at bounding box center [1227, 353] width 29 height 29
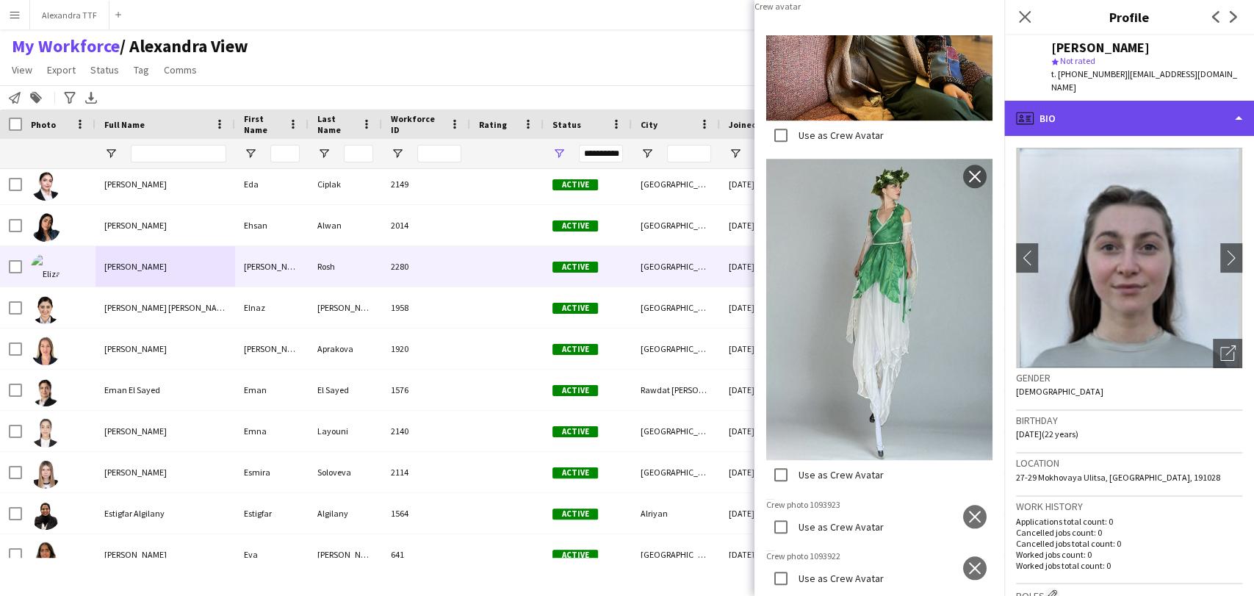
click at [1110, 101] on div "profile Bio" at bounding box center [1129, 118] width 250 height 35
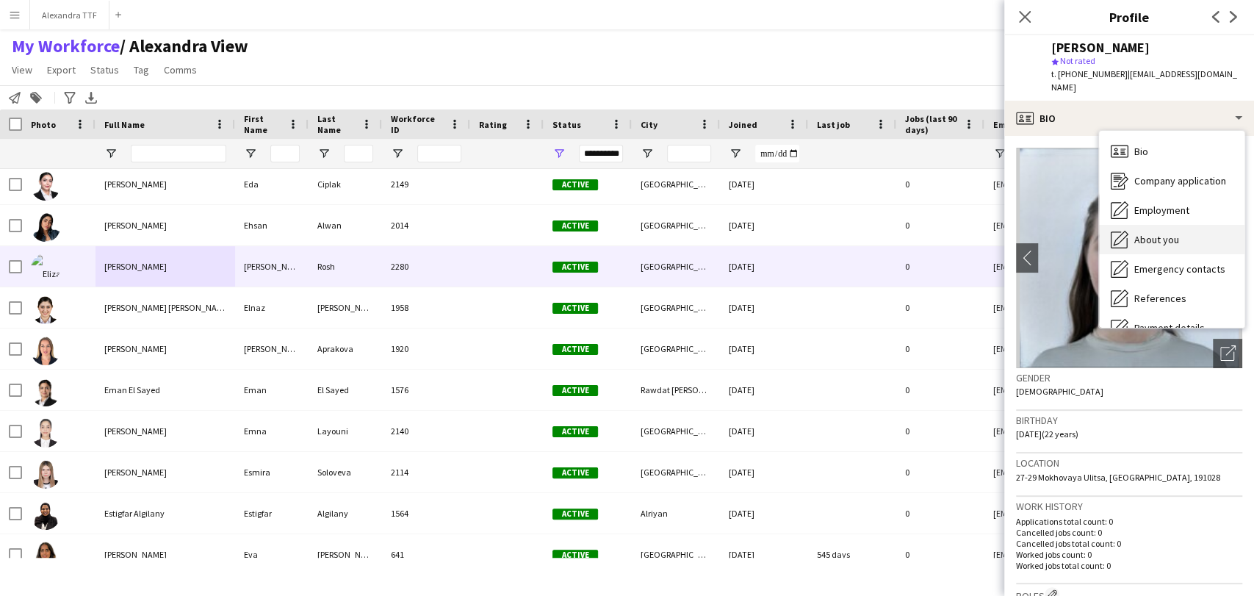
click at [1169, 233] on span "About you" at bounding box center [1156, 239] width 45 height 13
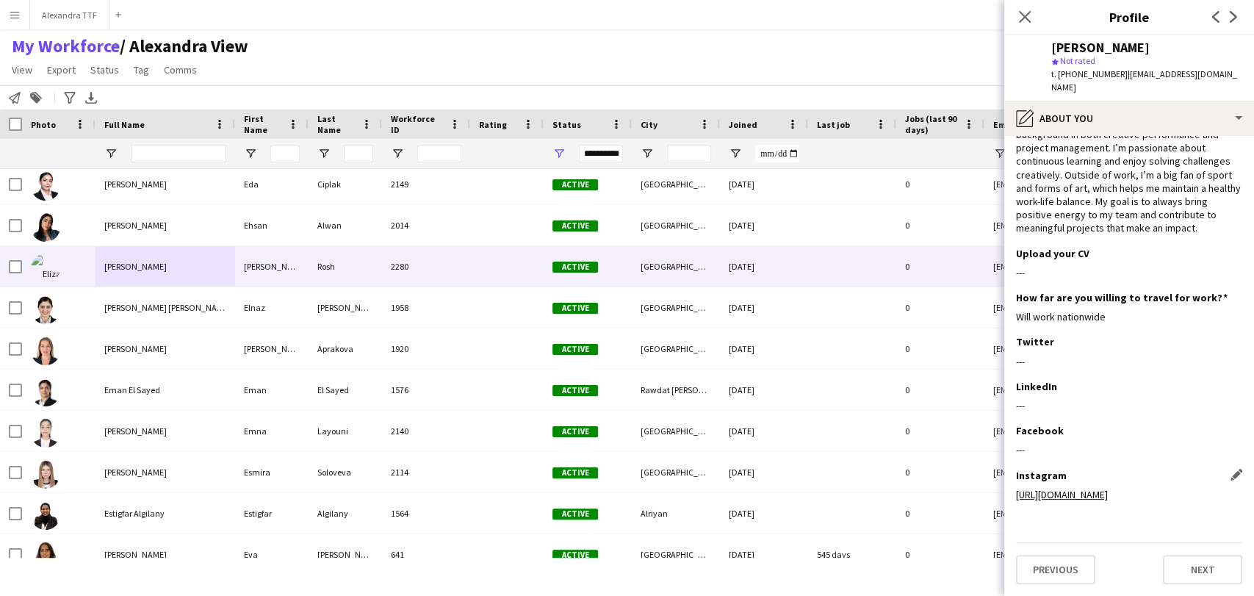
click at [1051, 488] on div "https://www.instagram.com/elizarosh?igsh=MWVkZmJreGtoaHdpMQ%3D%3D&utm_source=qr" at bounding box center [1129, 494] width 226 height 13
click at [1050, 488] on link "https://www.instagram.com/elizarosh?igsh=MWVkZmJreGtoaHdpMQ%3D%3D&utm_source=qr" at bounding box center [1062, 494] width 92 height 13
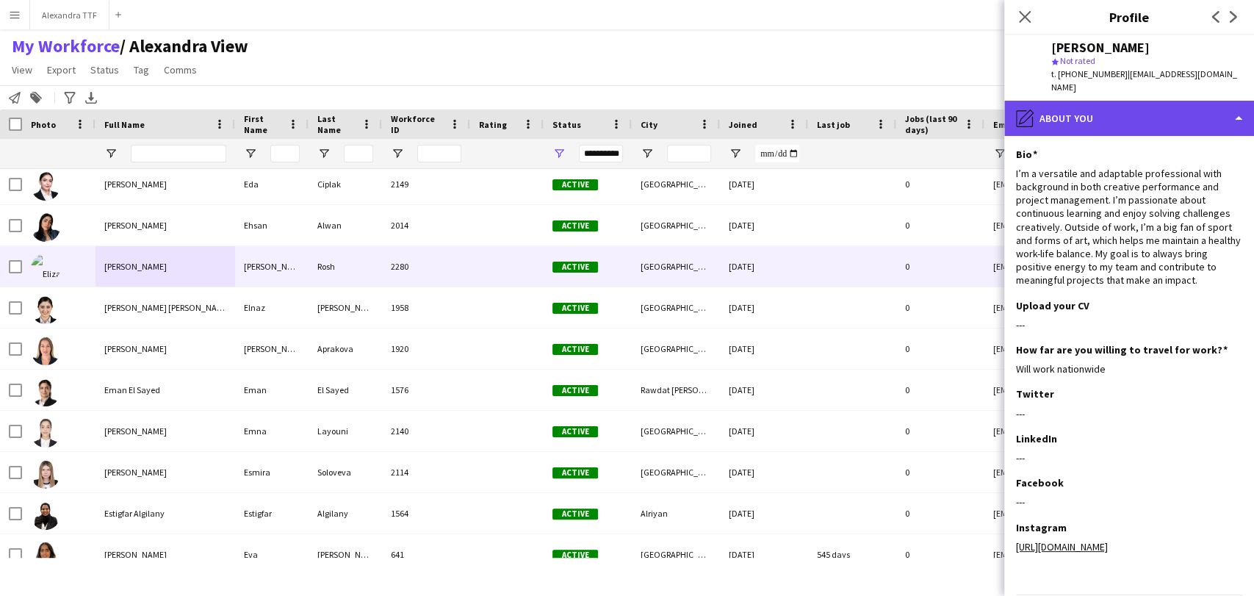
click at [1121, 101] on div "pencil4 About you" at bounding box center [1129, 118] width 250 height 35
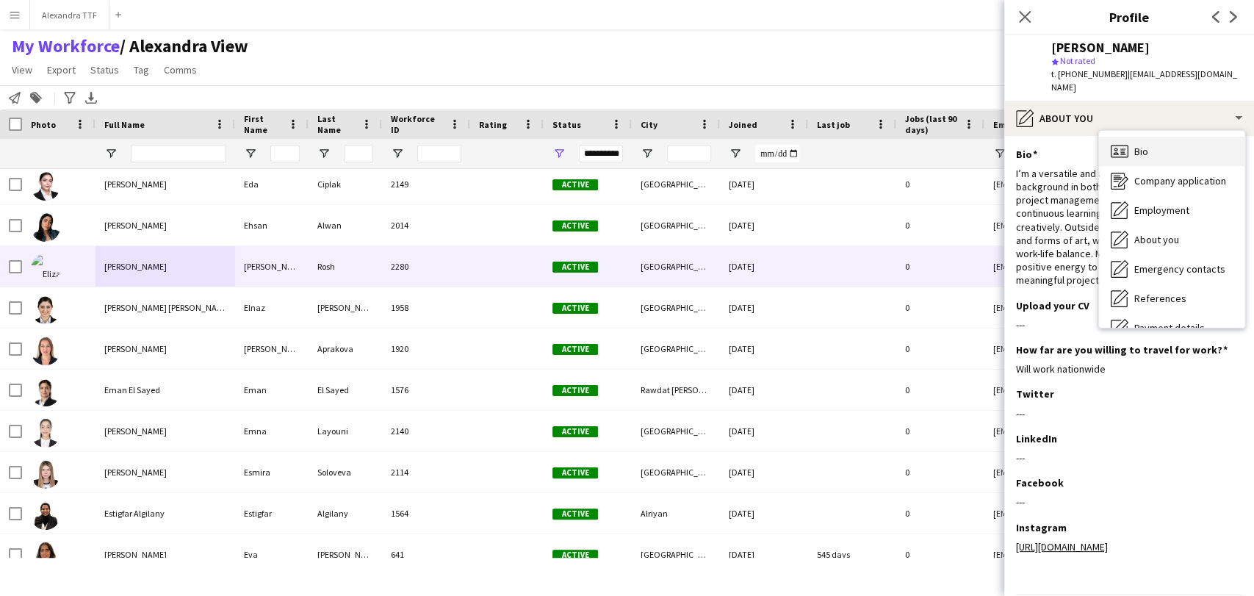
click at [1146, 145] on span "Bio" at bounding box center [1141, 151] width 14 height 13
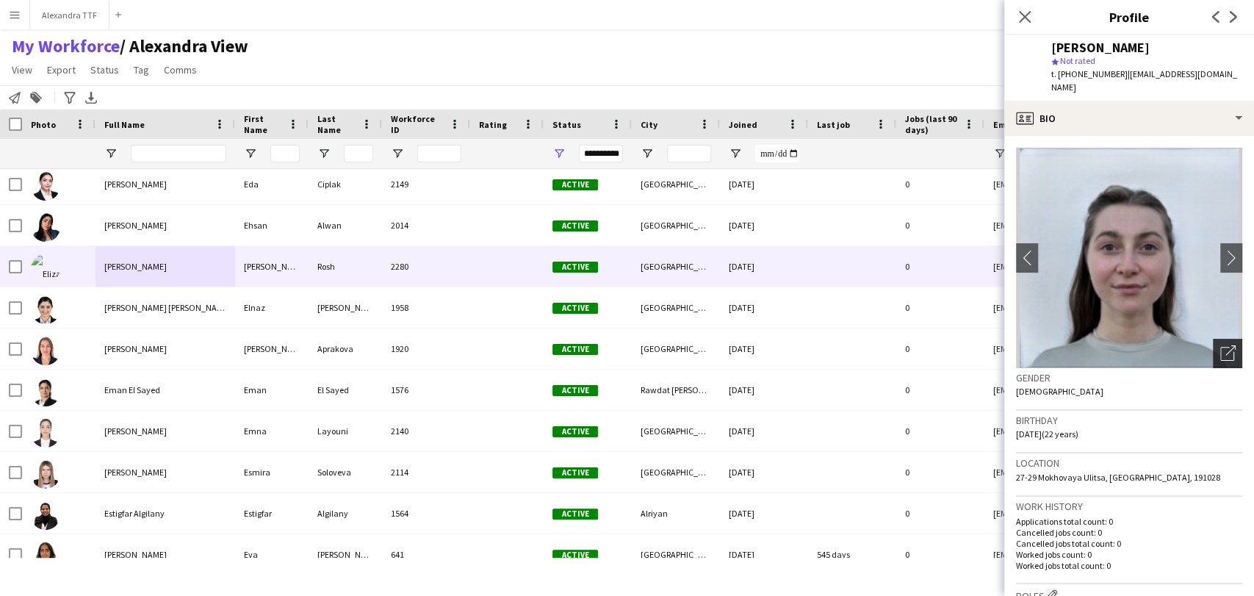
click at [1220, 345] on icon "Open photos pop-in" at bounding box center [1227, 352] width 15 height 15
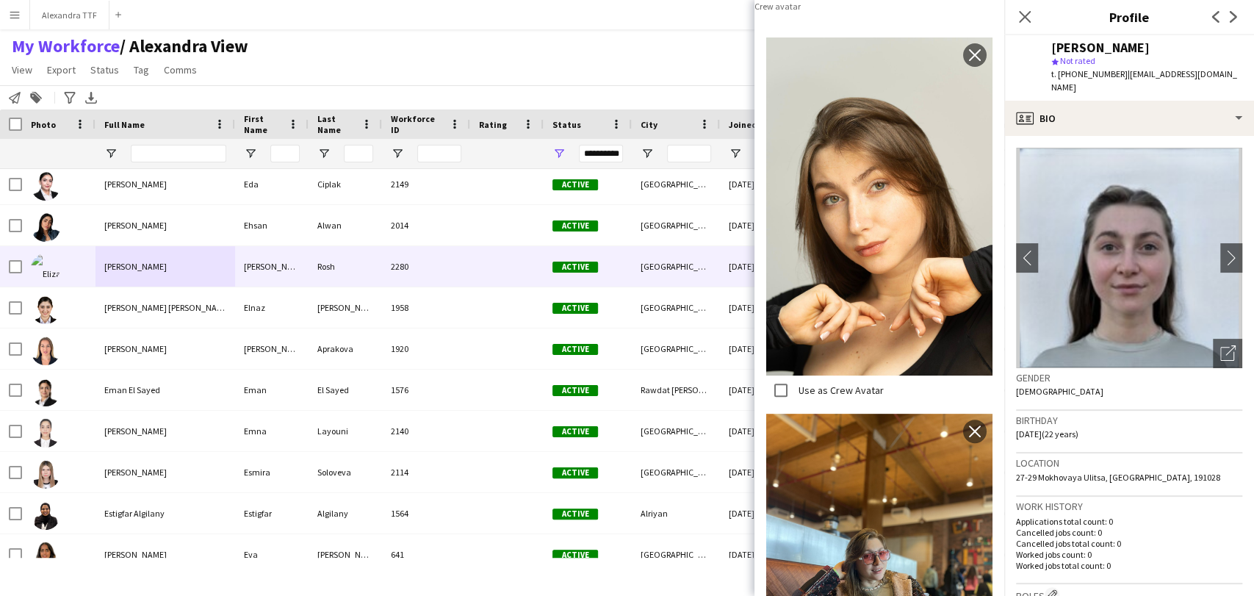
click at [964, 15] on button "close" at bounding box center [975, 4] width 24 height 24
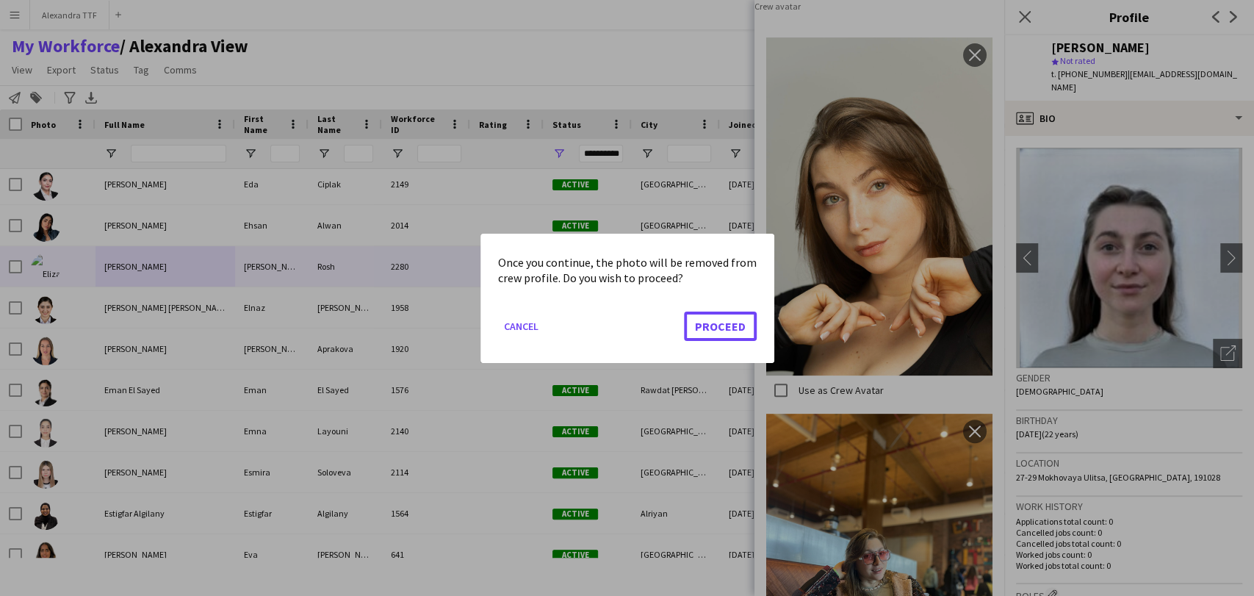
drag, startPoint x: 726, startPoint y: 317, endPoint x: 868, endPoint y: 402, distance: 165.4
click at [726, 317] on button "Proceed" at bounding box center [720, 325] width 73 height 29
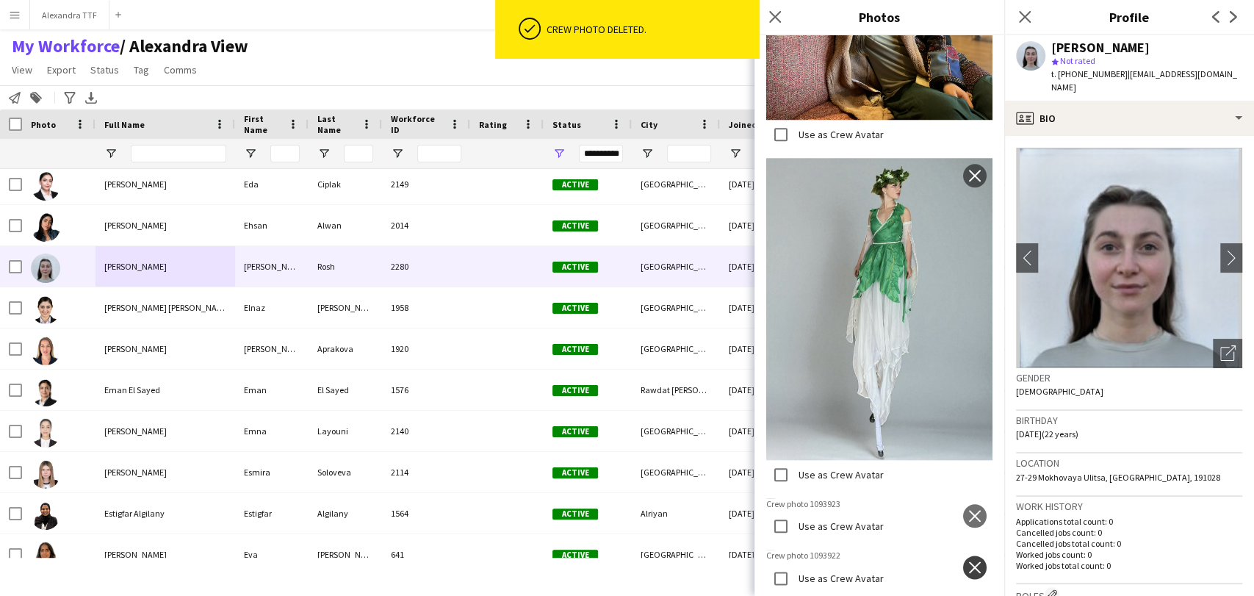
click at [967, 561] on app-icon "close" at bounding box center [974, 567] width 15 height 12
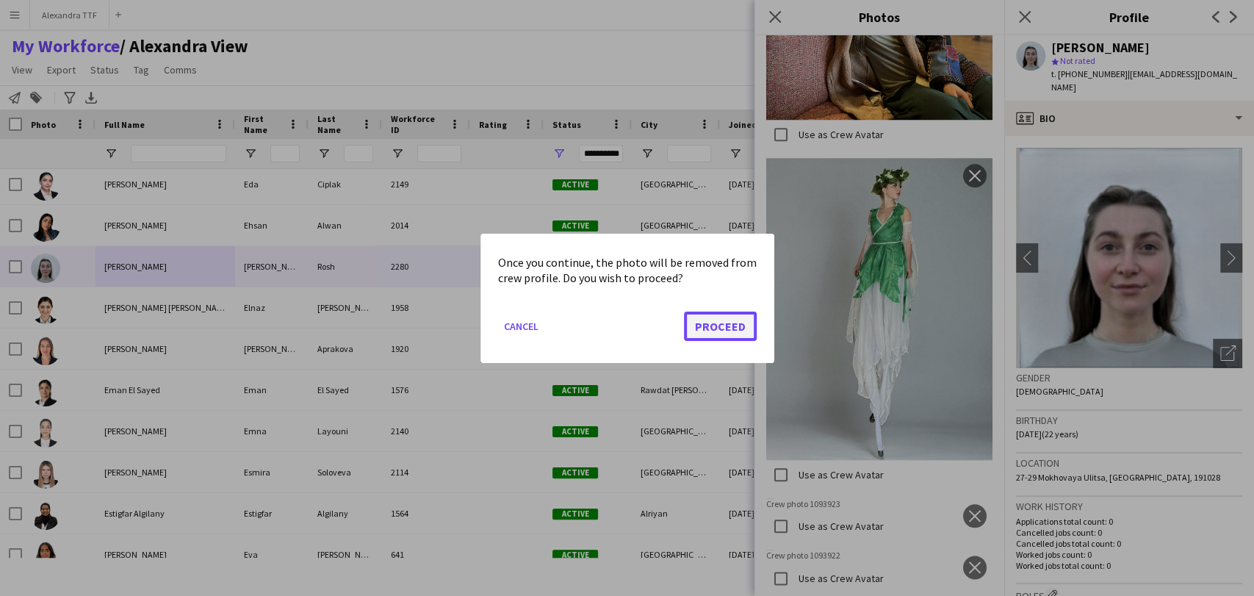
click at [729, 325] on button "Proceed" at bounding box center [720, 325] width 73 height 29
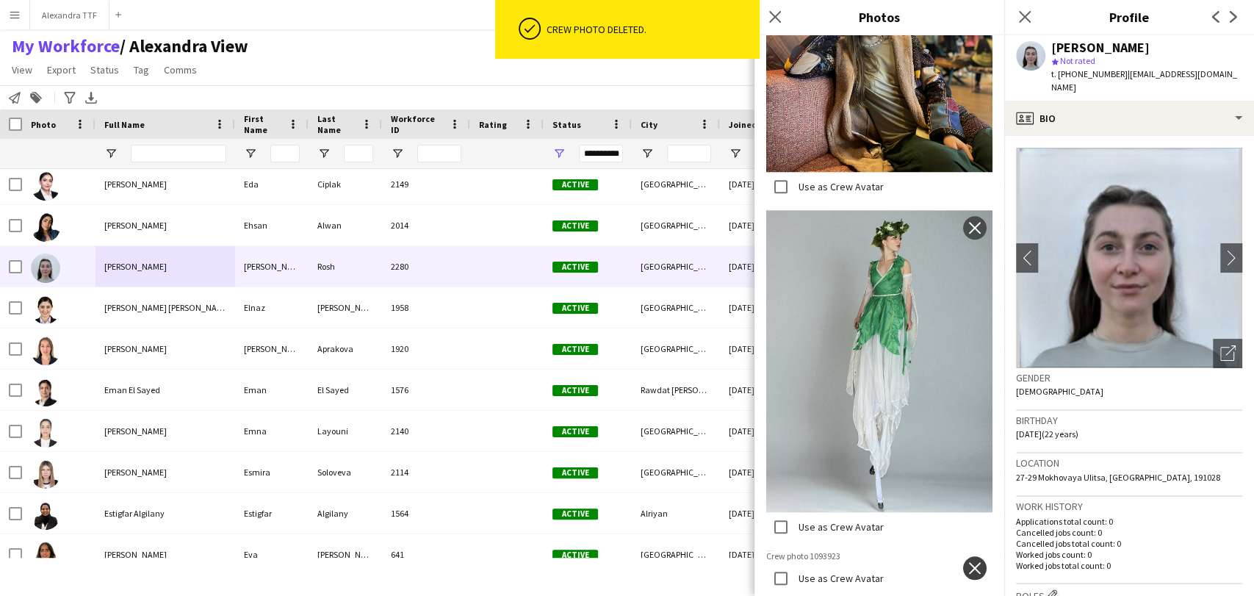
click at [967, 562] on app-icon "close" at bounding box center [974, 568] width 15 height 12
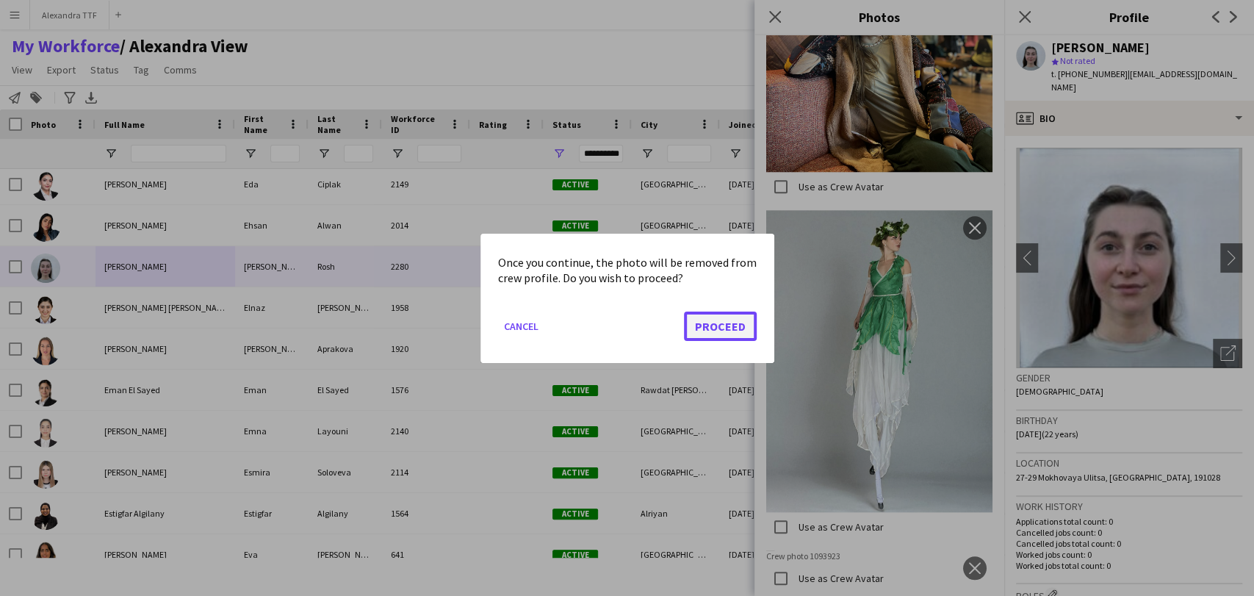
click at [708, 319] on button "Proceed" at bounding box center [720, 325] width 73 height 29
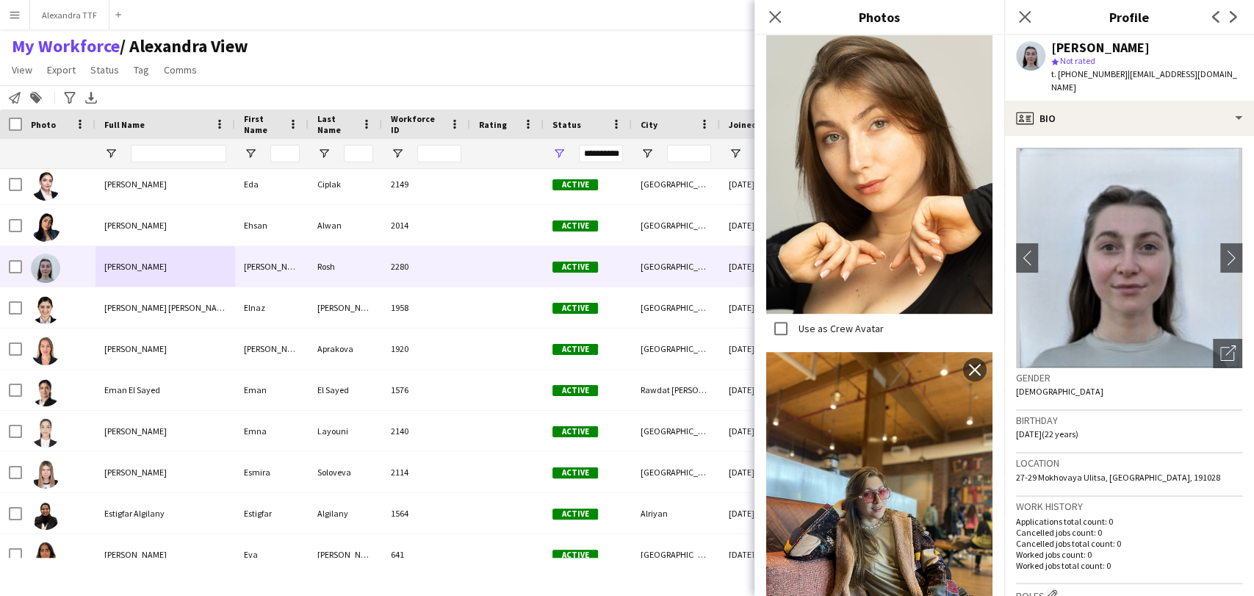
scroll to position [180, 0]
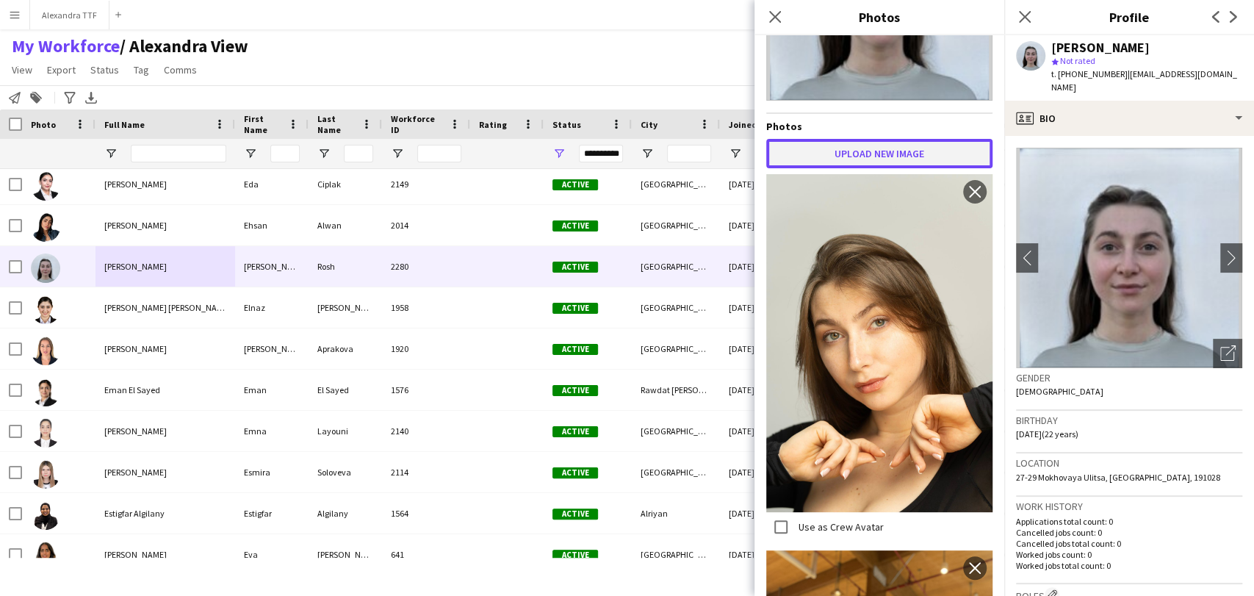
click at [842, 139] on button "Upload new image" at bounding box center [879, 153] width 226 height 29
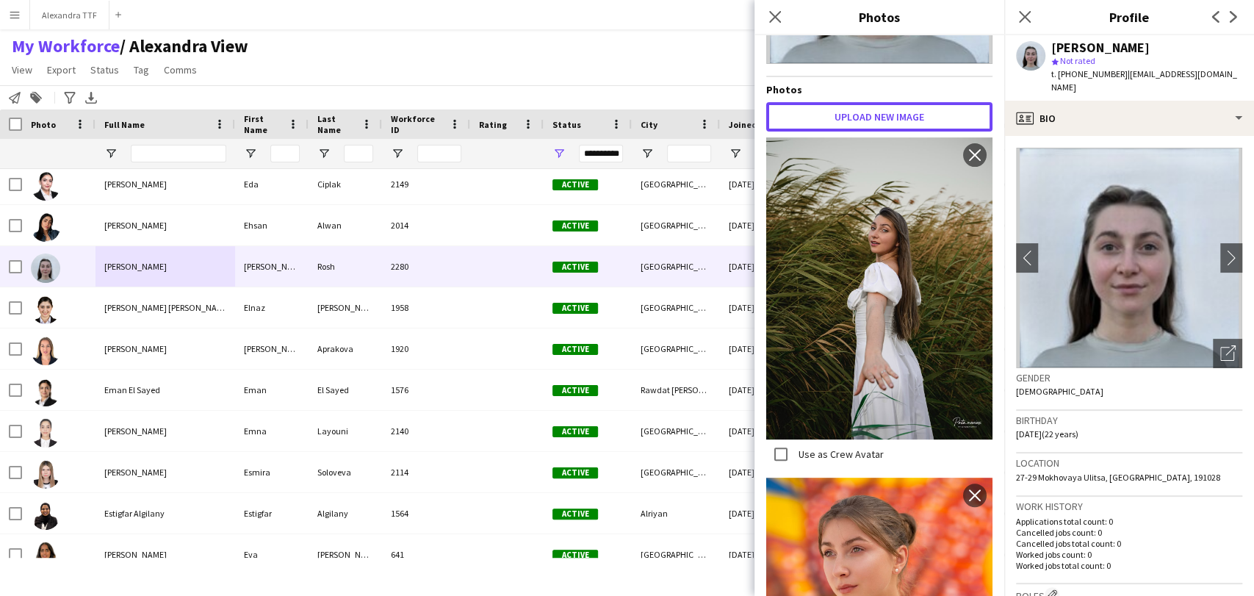
scroll to position [0, 0]
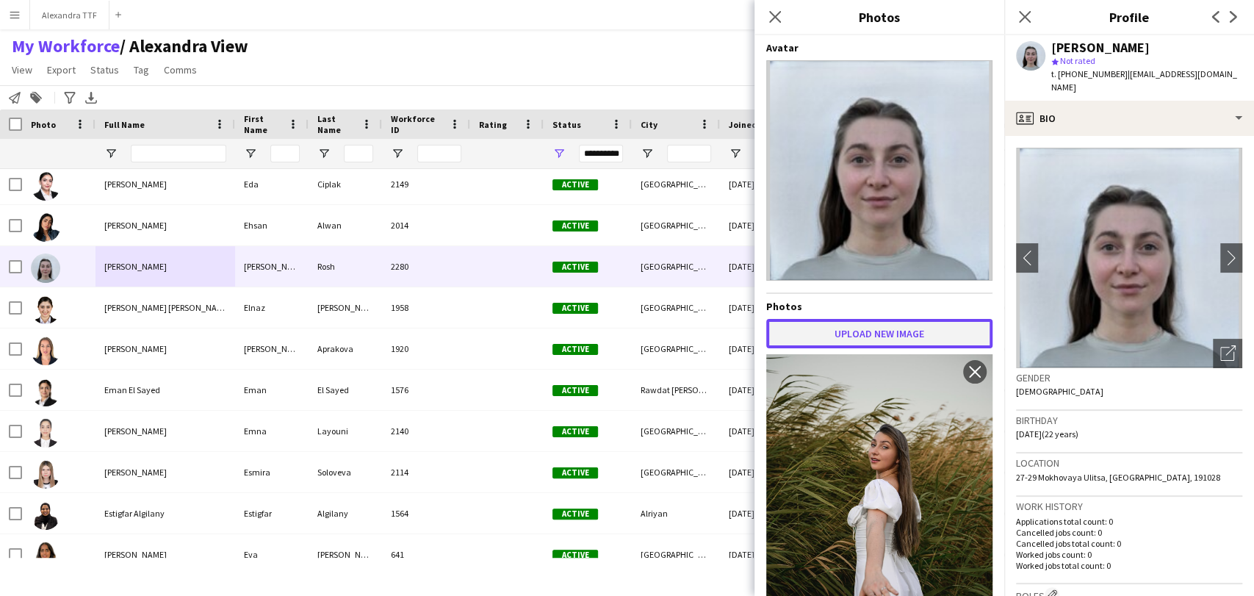
click at [880, 328] on button "Upload new image" at bounding box center [879, 333] width 226 height 29
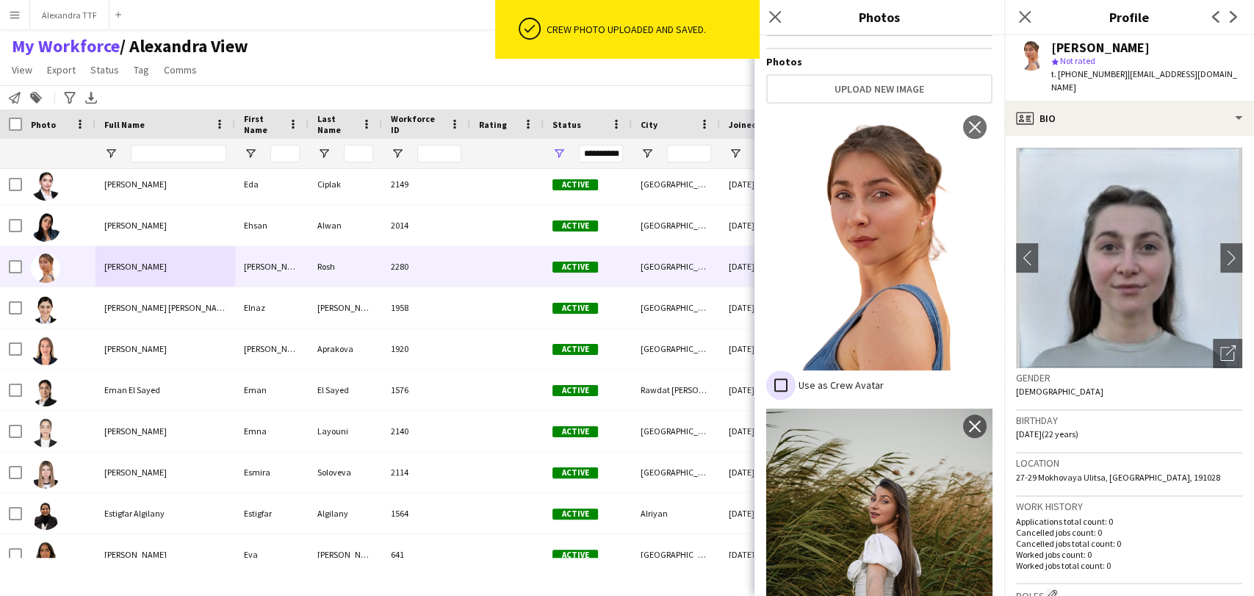
scroll to position [251, 0]
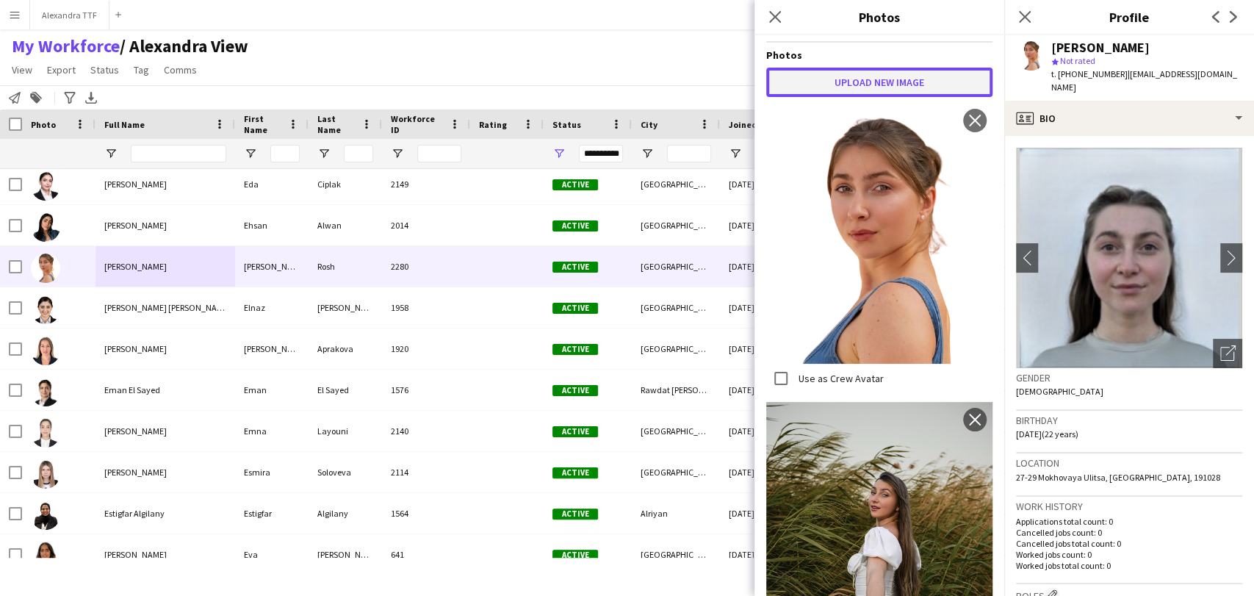
click at [856, 87] on button "Upload new image" at bounding box center [879, 82] width 226 height 29
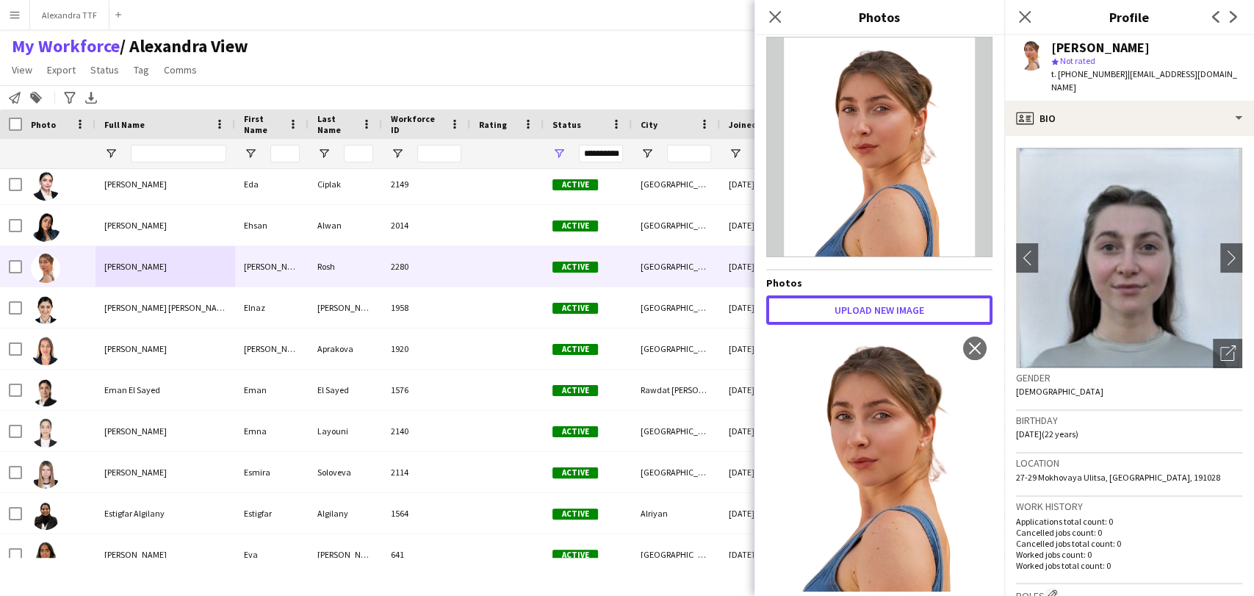
scroll to position [0, 0]
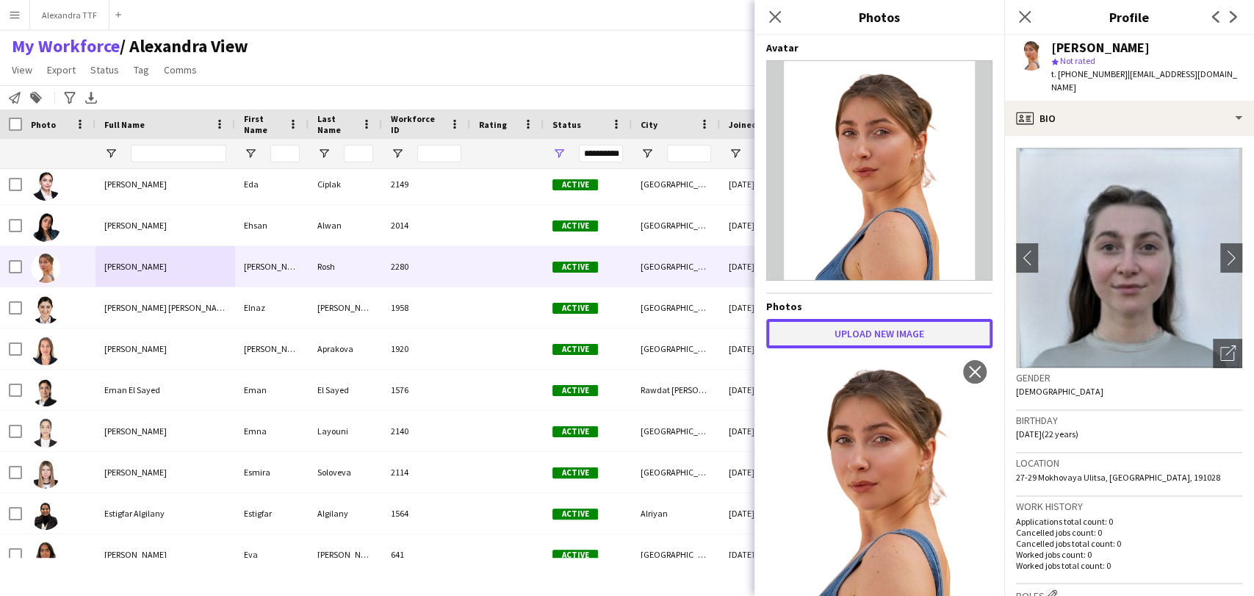
click at [856, 328] on button "Upload new image" at bounding box center [879, 333] width 226 height 29
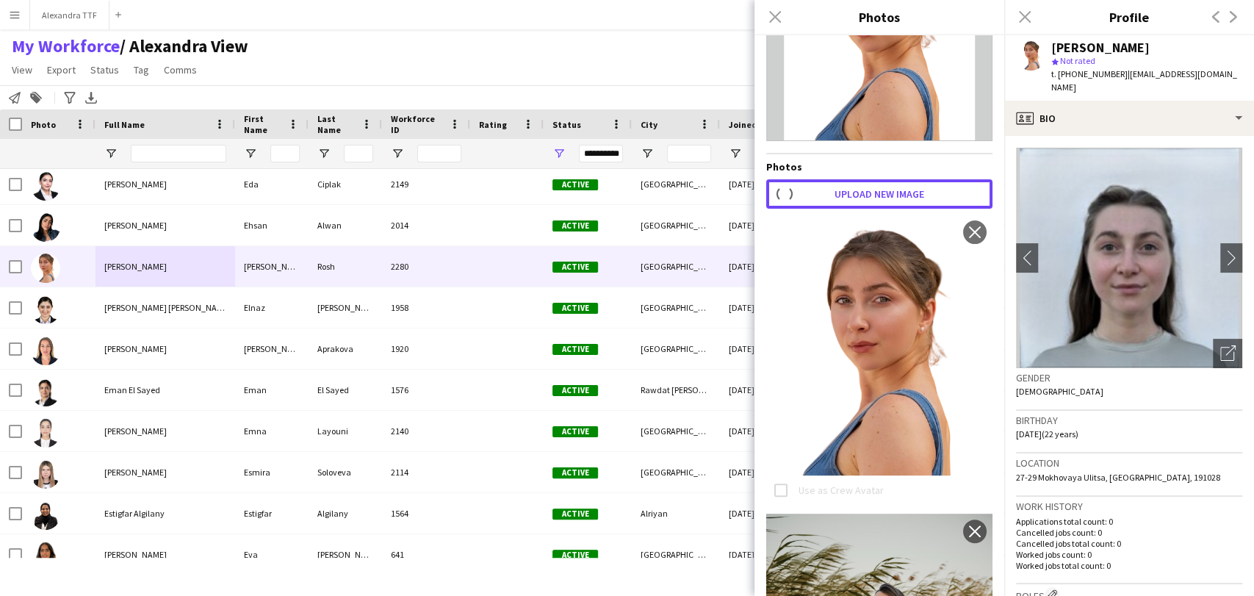
scroll to position [163, 0]
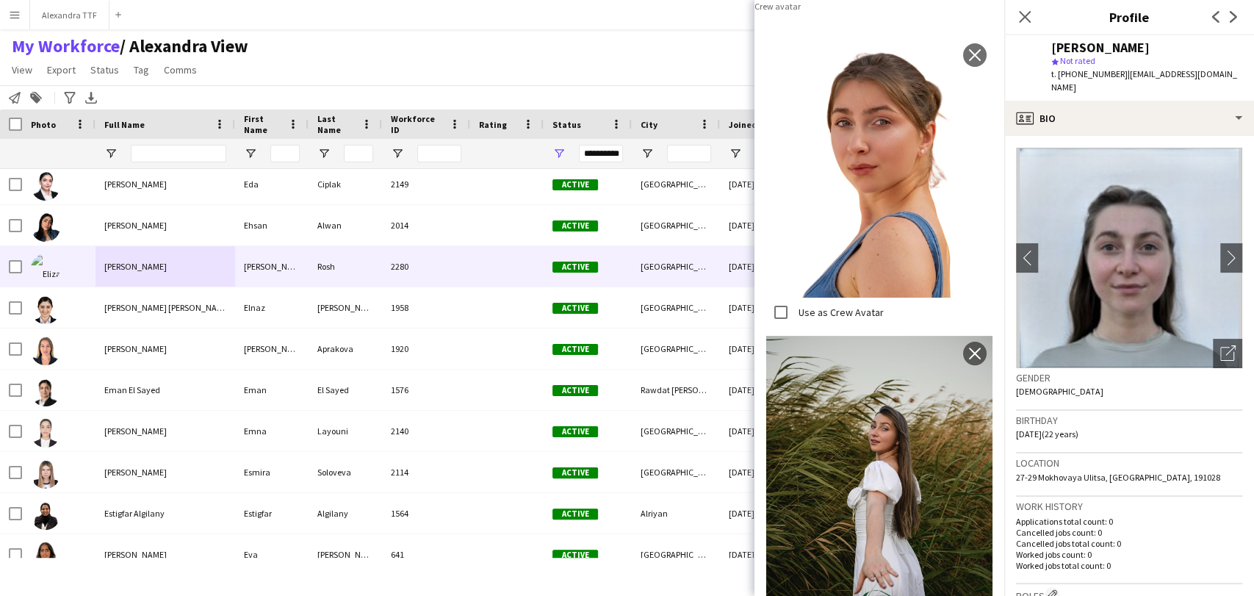
click at [967, 10] on app-icon "close" at bounding box center [974, 4] width 15 height 12
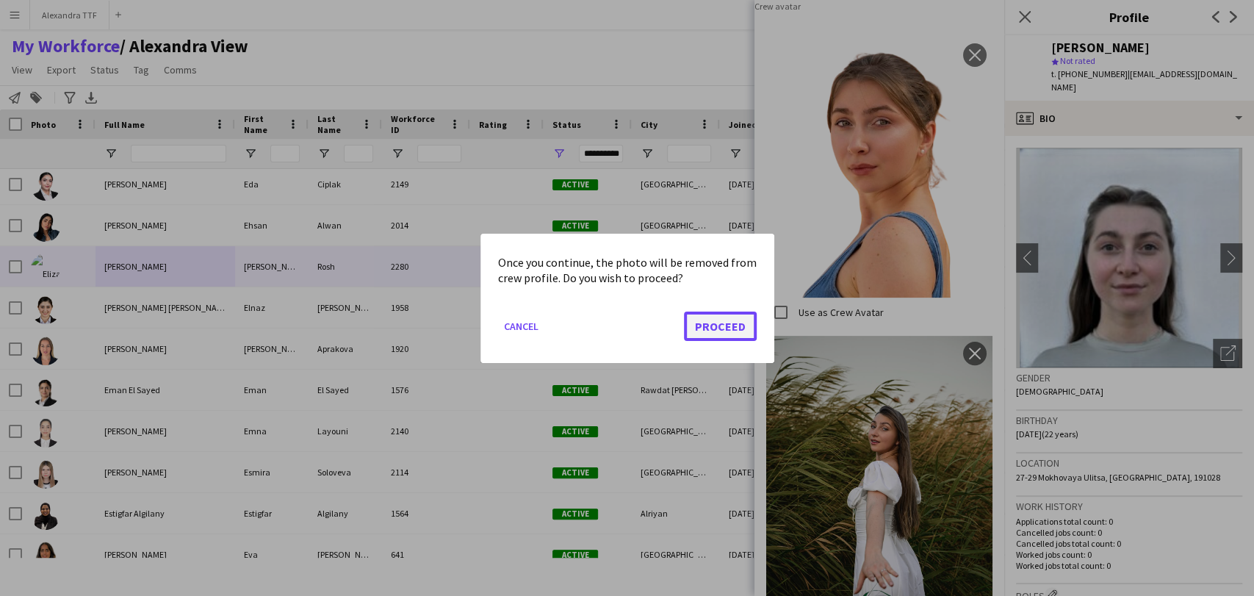
click at [715, 320] on button "Proceed" at bounding box center [720, 325] width 73 height 29
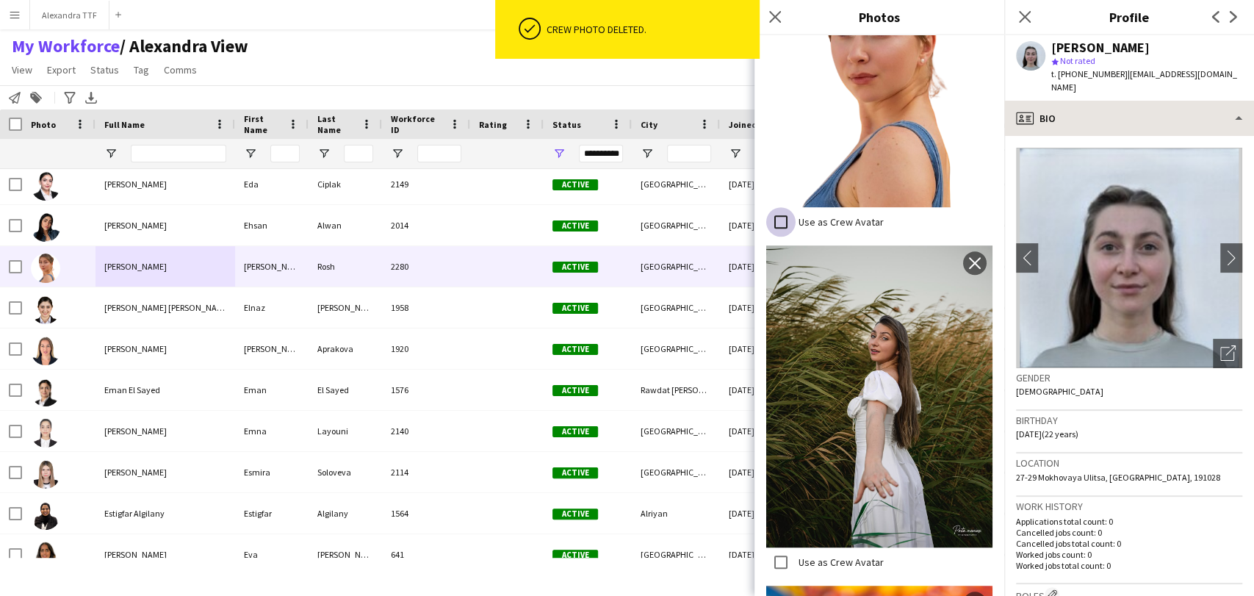
scroll to position [414, 0]
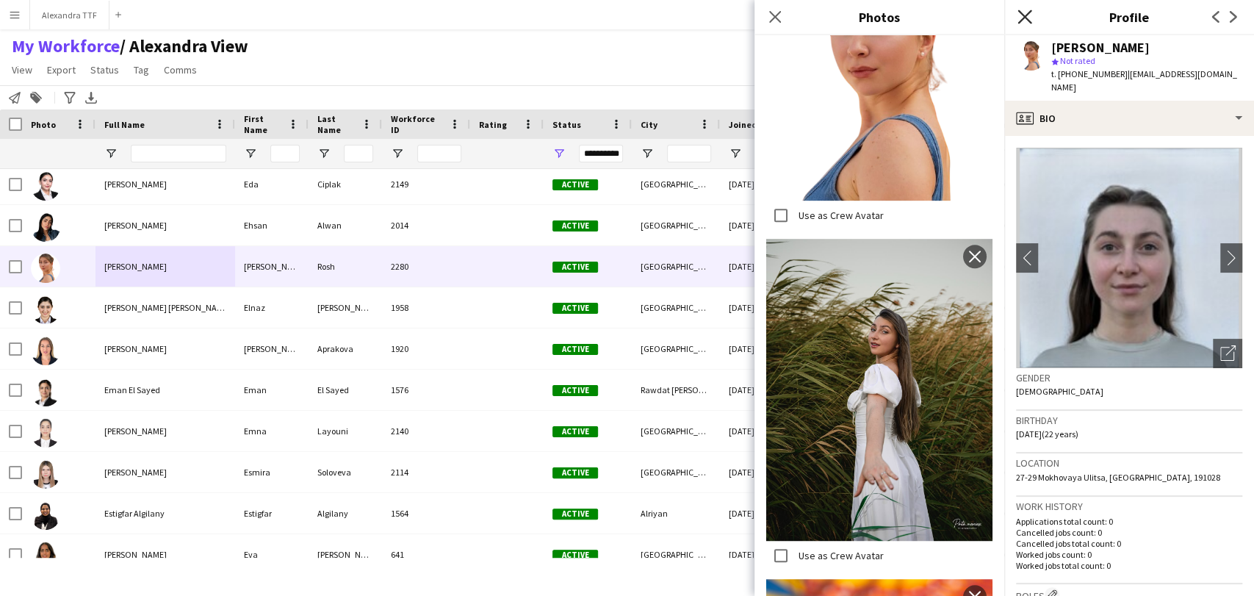
click at [1025, 10] on icon "Close pop-in" at bounding box center [1024, 17] width 14 height 14
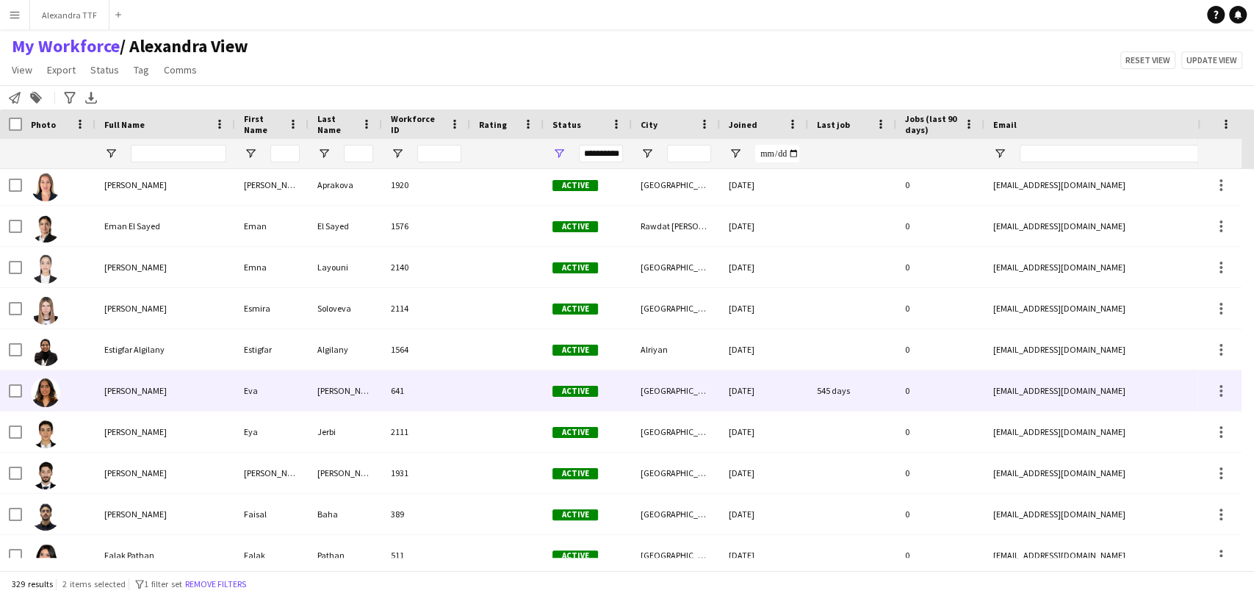
scroll to position [4815, 0]
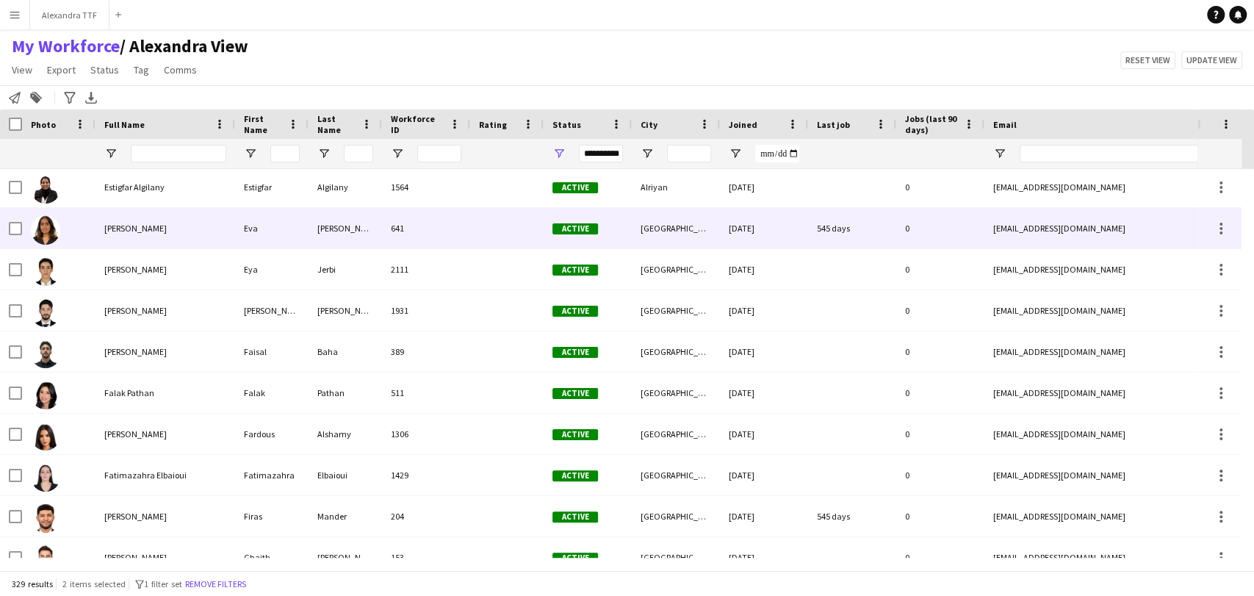
click at [140, 214] on div "Eva Paul" at bounding box center [165, 228] width 140 height 40
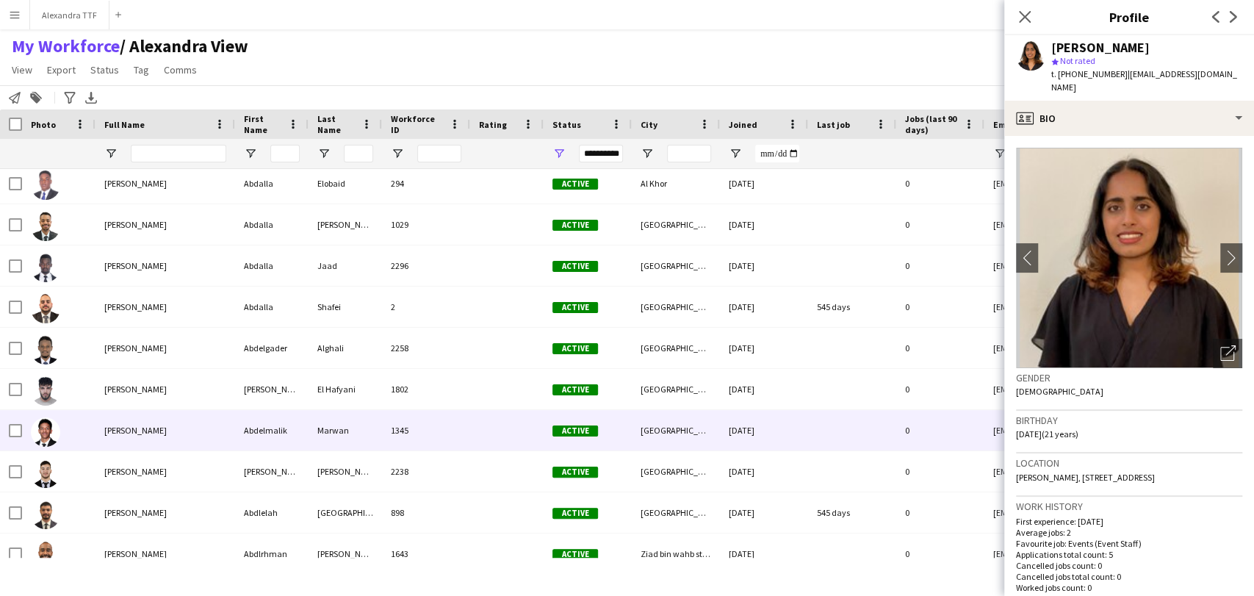
scroll to position [82, 0]
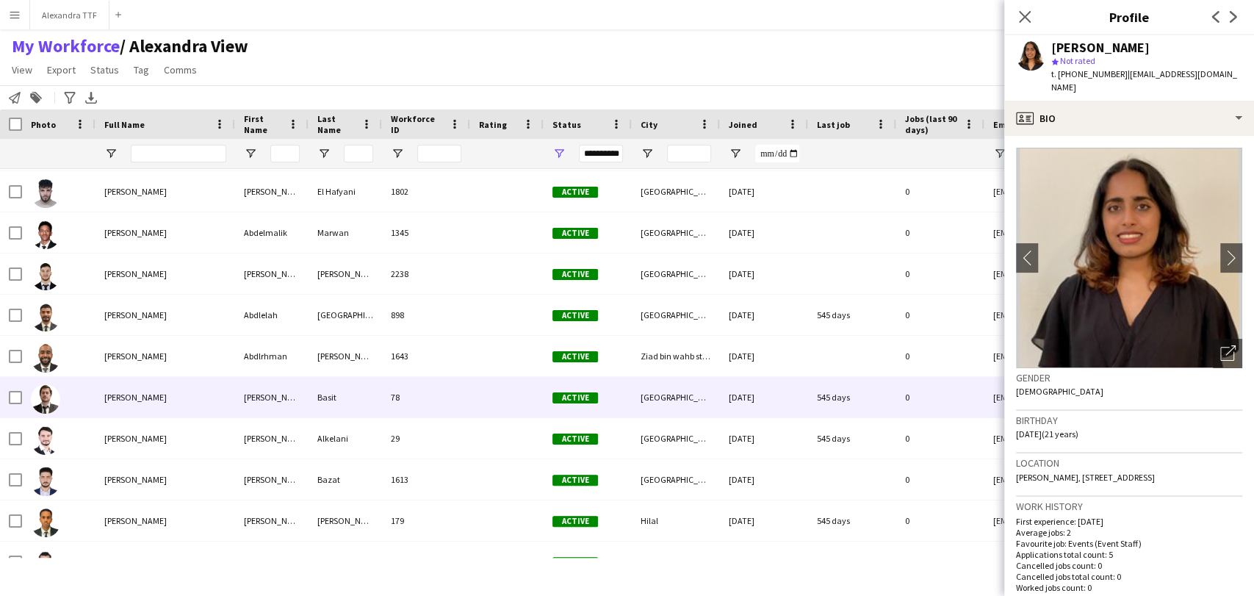
click at [99, 401] on div "Abdul Basit" at bounding box center [165, 397] width 140 height 40
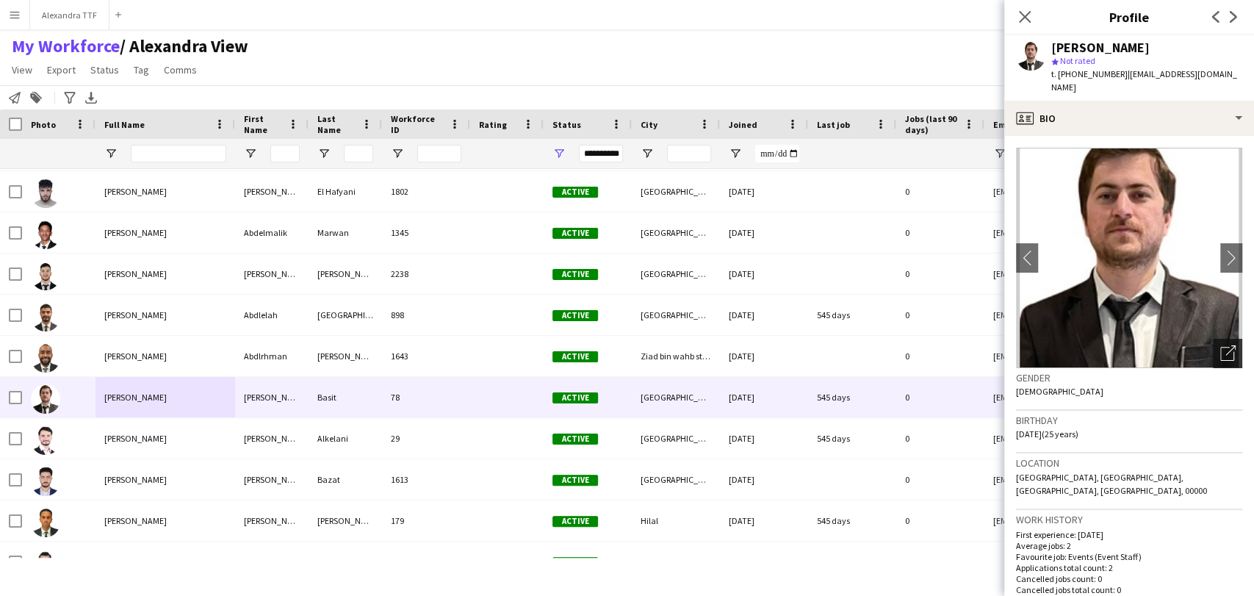
click at [1220, 345] on icon "Open photos pop-in" at bounding box center [1227, 352] width 15 height 15
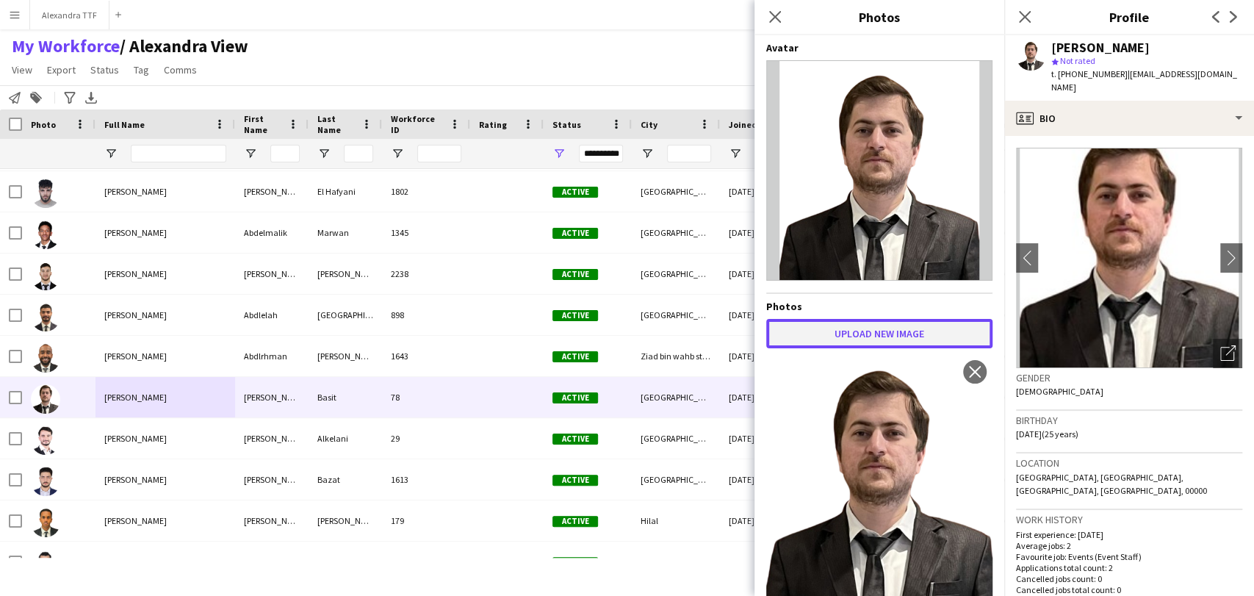
click at [881, 336] on button "Upload new image" at bounding box center [879, 333] width 226 height 29
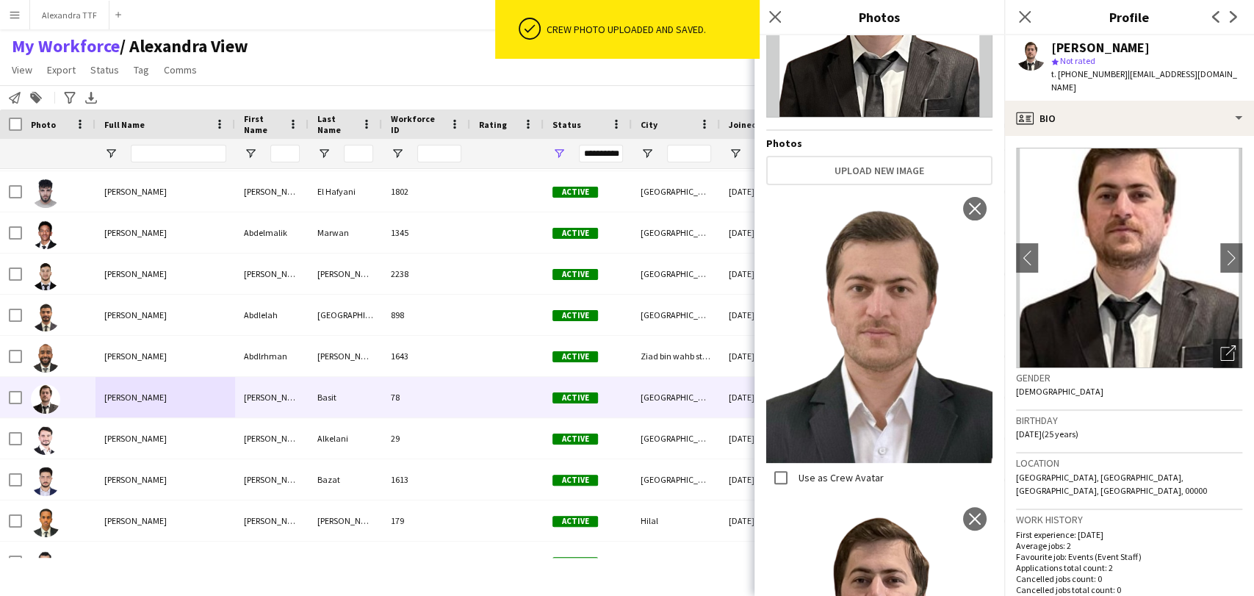
click at [798, 471] on label "Use as Crew Avatar" at bounding box center [839, 477] width 88 height 13
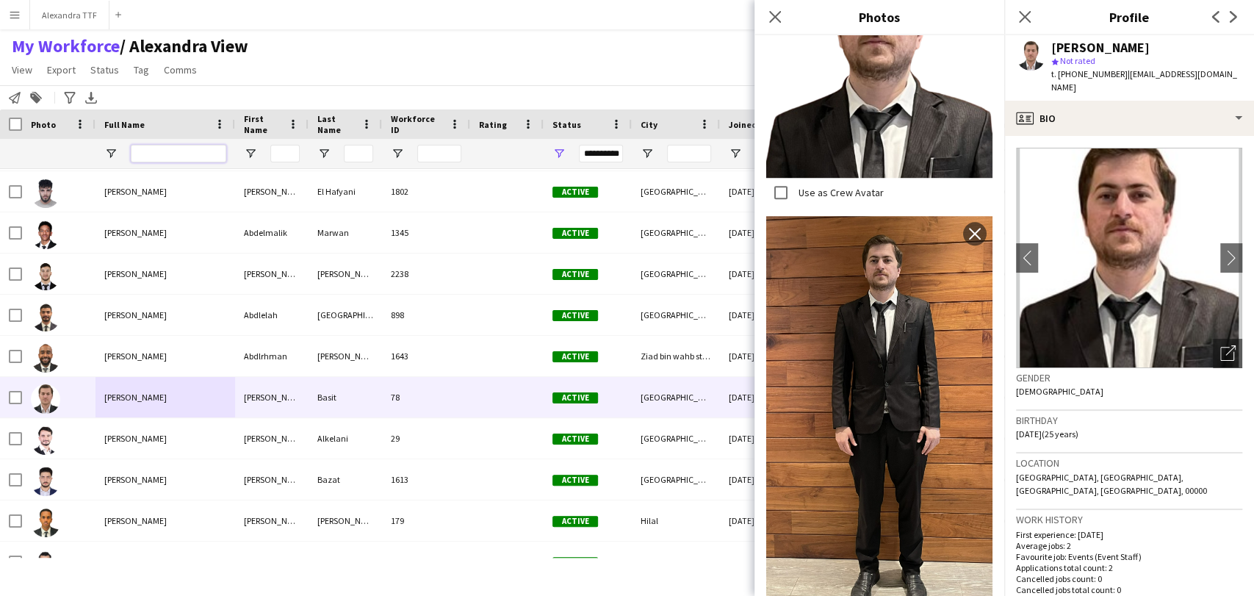
click at [159, 159] on input "Full Name Filter Input" at bounding box center [178, 154] width 95 height 18
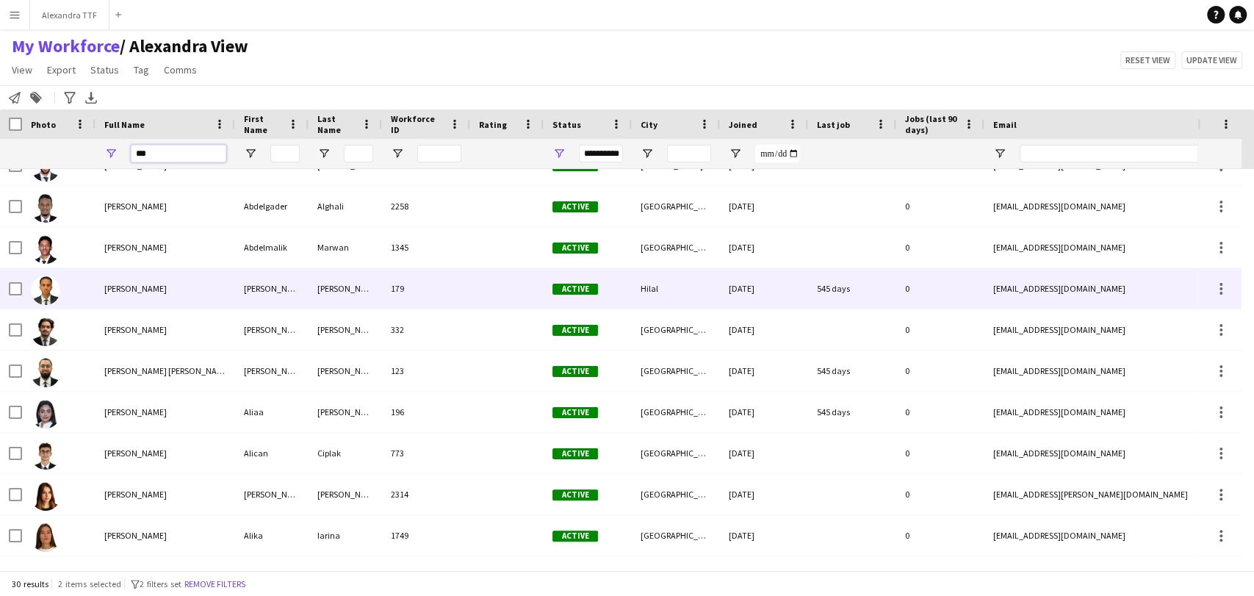
scroll to position [0, 0]
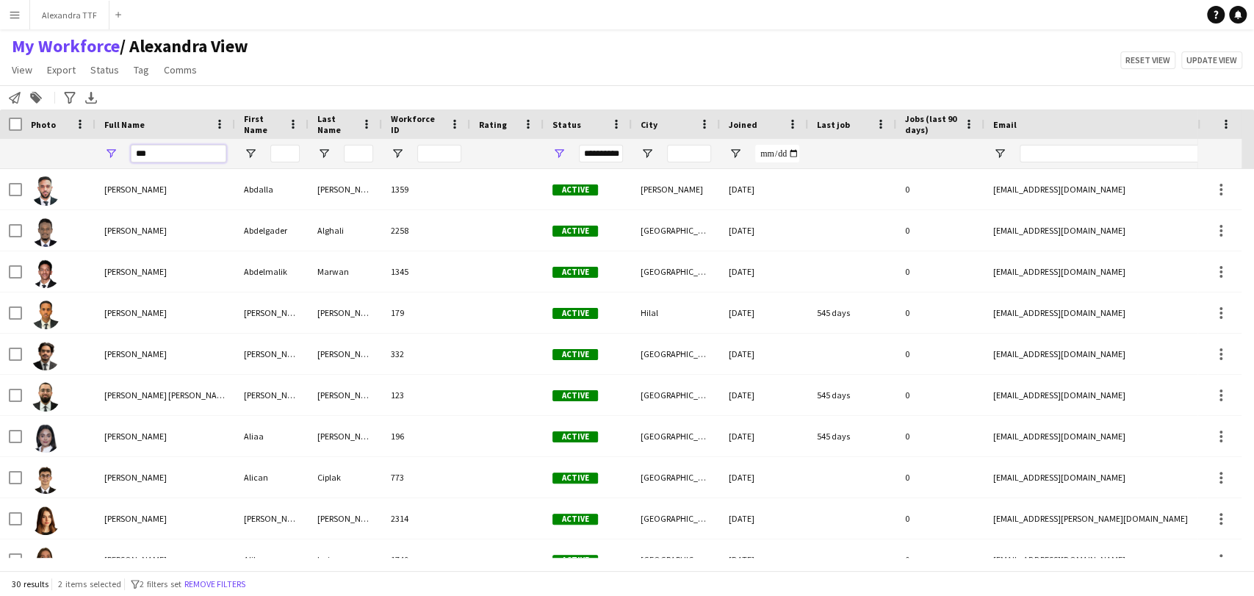
type input "***"
click at [555, 153] on span "Open Filter Menu" at bounding box center [558, 153] width 13 height 13
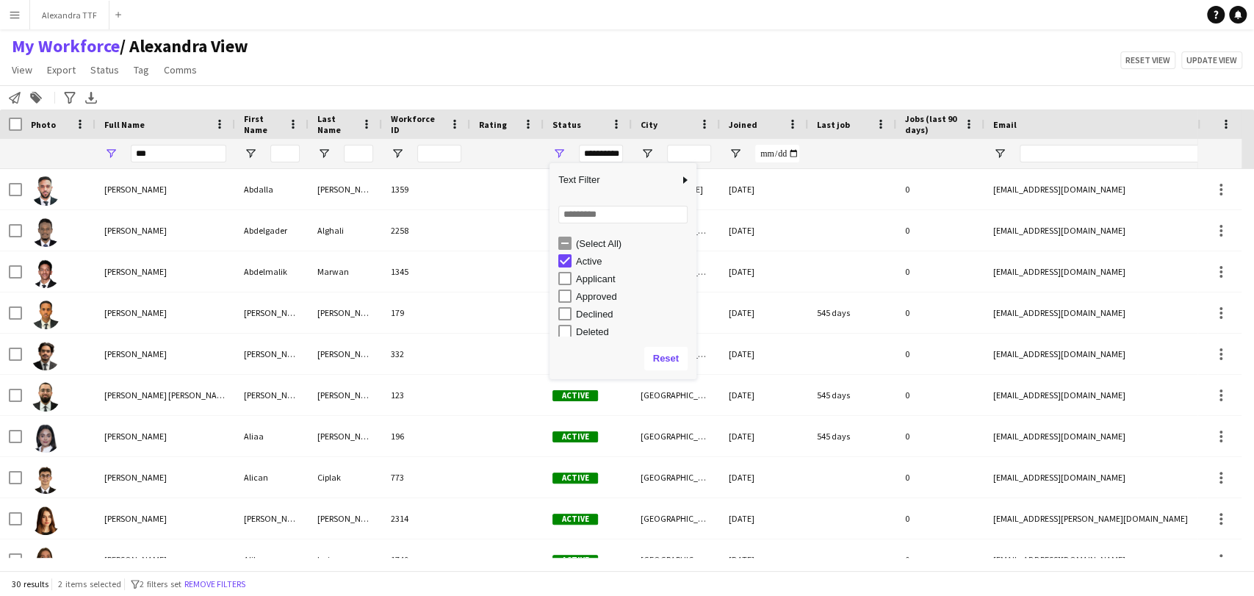
click at [584, 242] on div "(Select All)" at bounding box center [634, 243] width 116 height 11
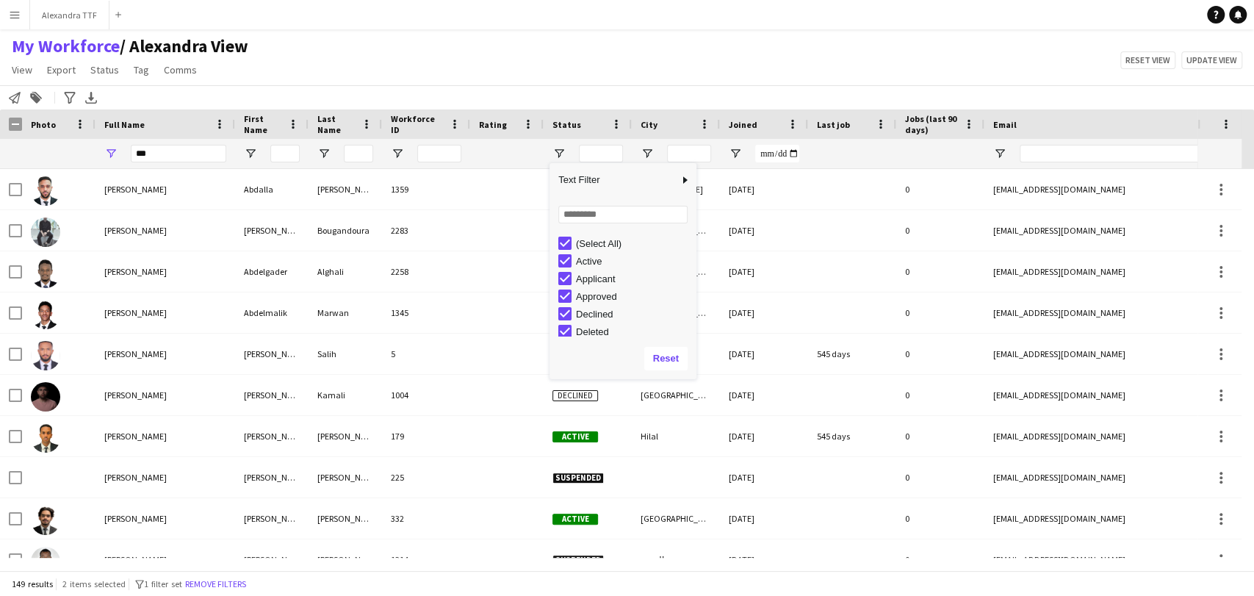
click at [432, 85] on div "Notify workforce Add to tag Search tags magnifier Add tag Advanced filters Adva…" at bounding box center [627, 97] width 1254 height 24
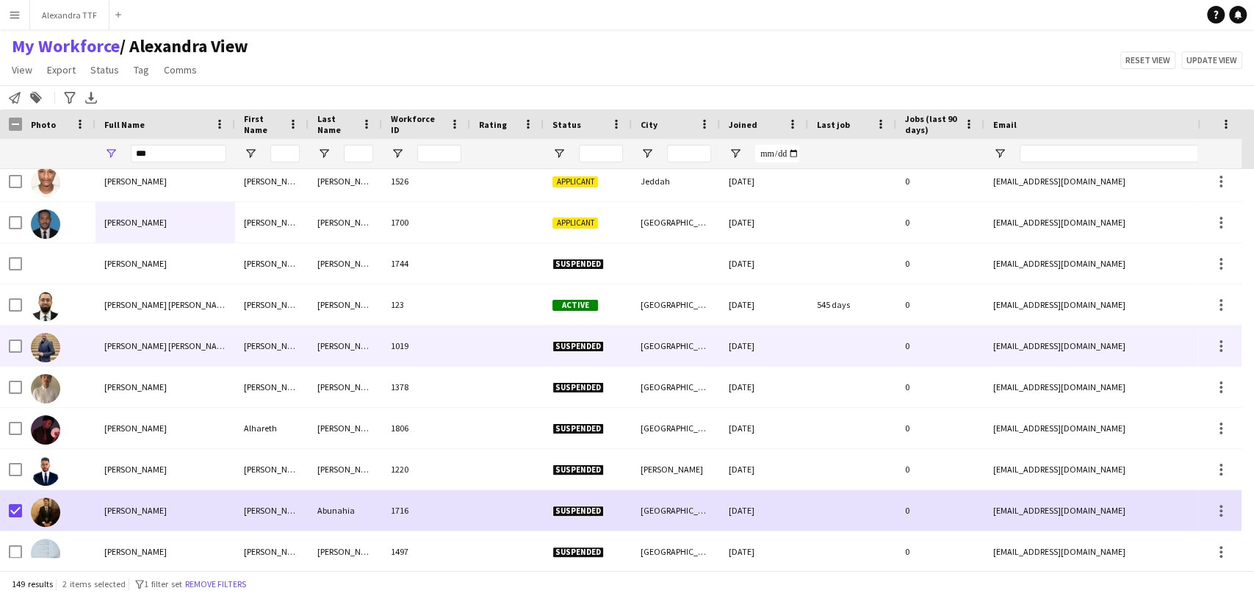
scroll to position [489, 0]
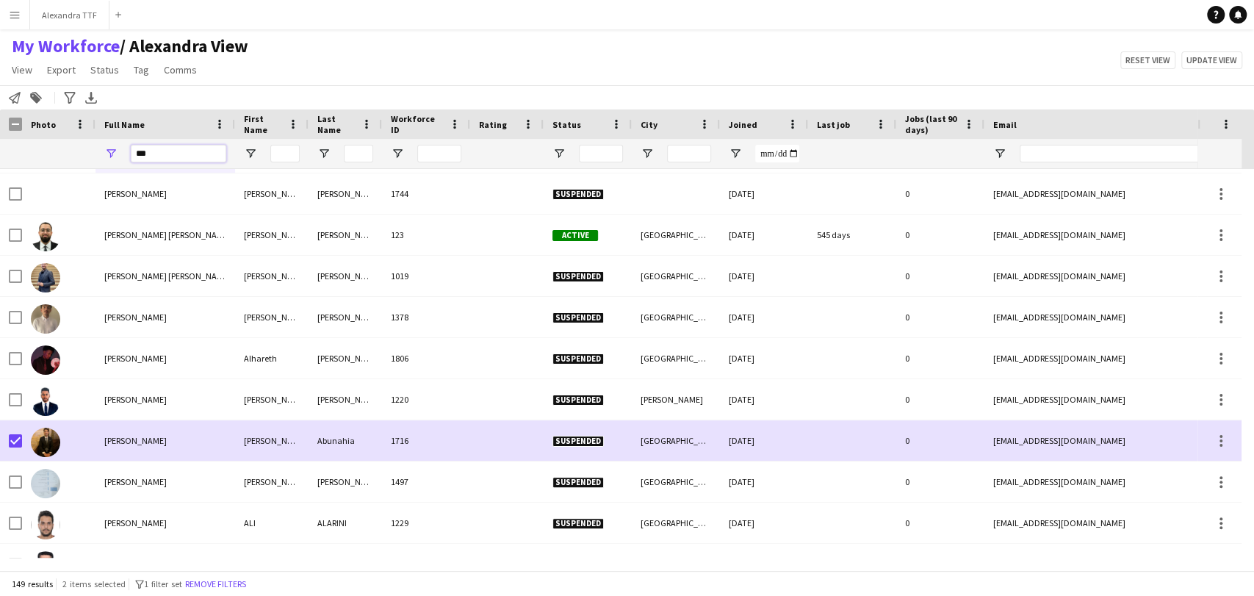
click at [167, 150] on input "***" at bounding box center [178, 154] width 95 height 18
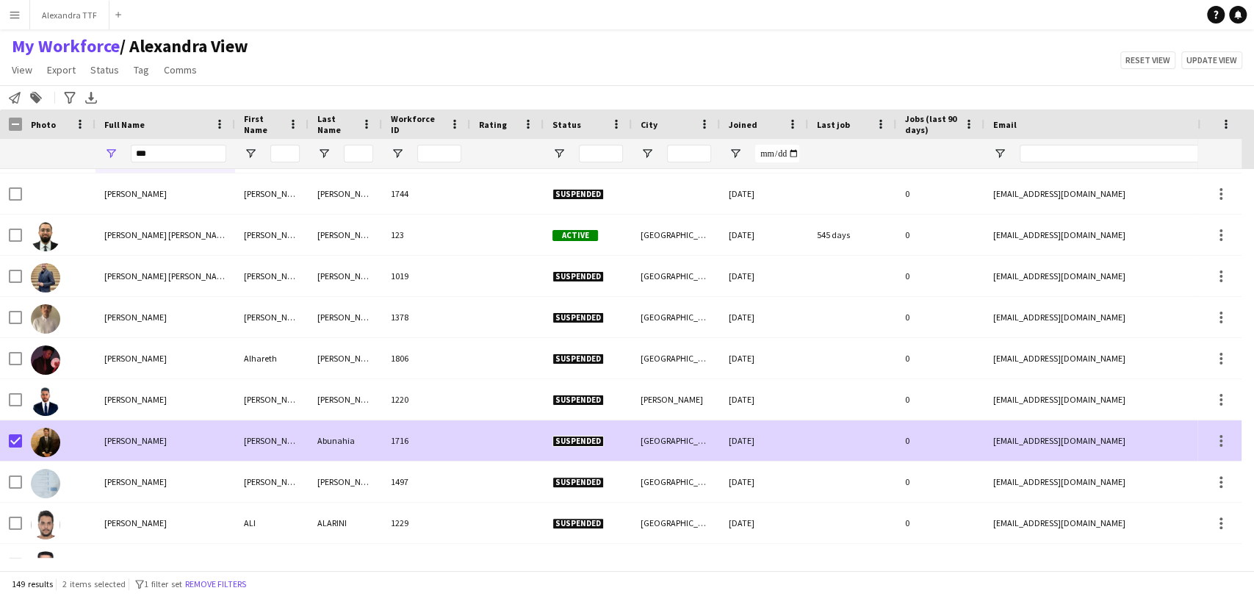
click at [146, 438] on span "Ali Abunahia" at bounding box center [135, 440] width 62 height 11
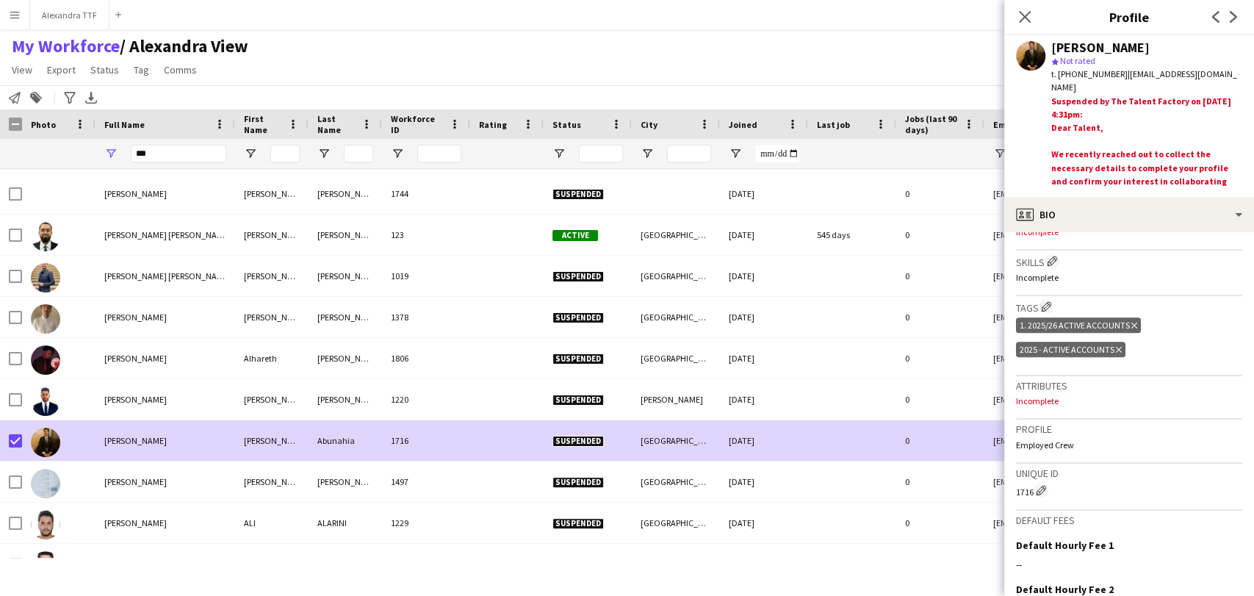
click at [1116, 345] on icon "Delete tag" at bounding box center [1119, 349] width 6 height 9
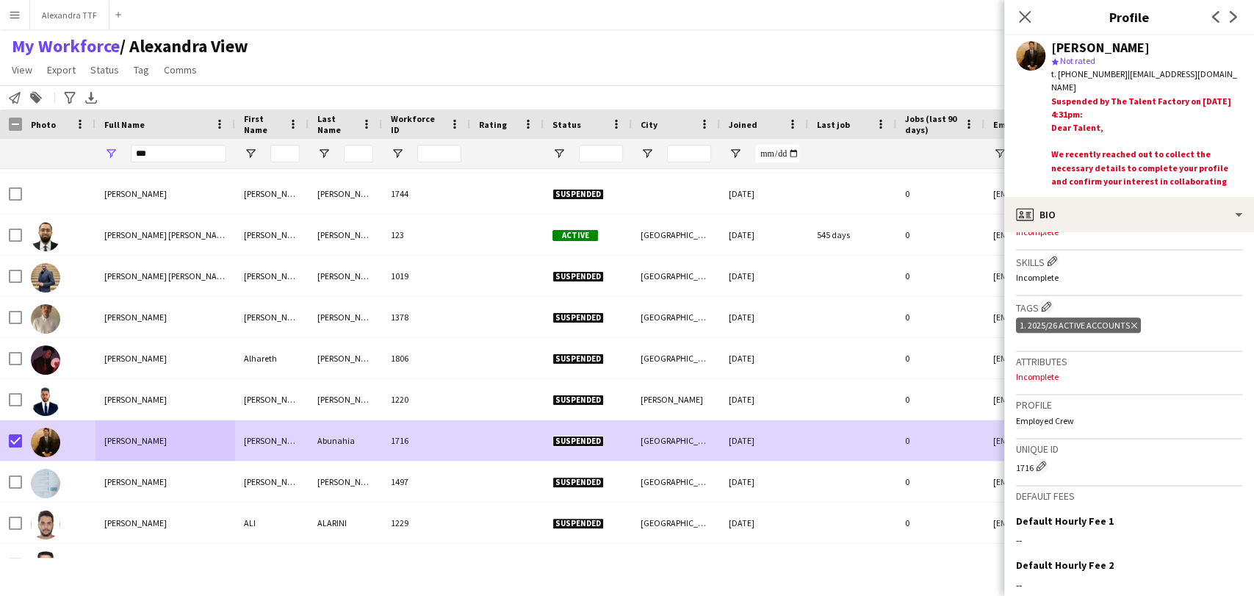
click at [1133, 321] on icon "Delete tag" at bounding box center [1134, 325] width 6 height 9
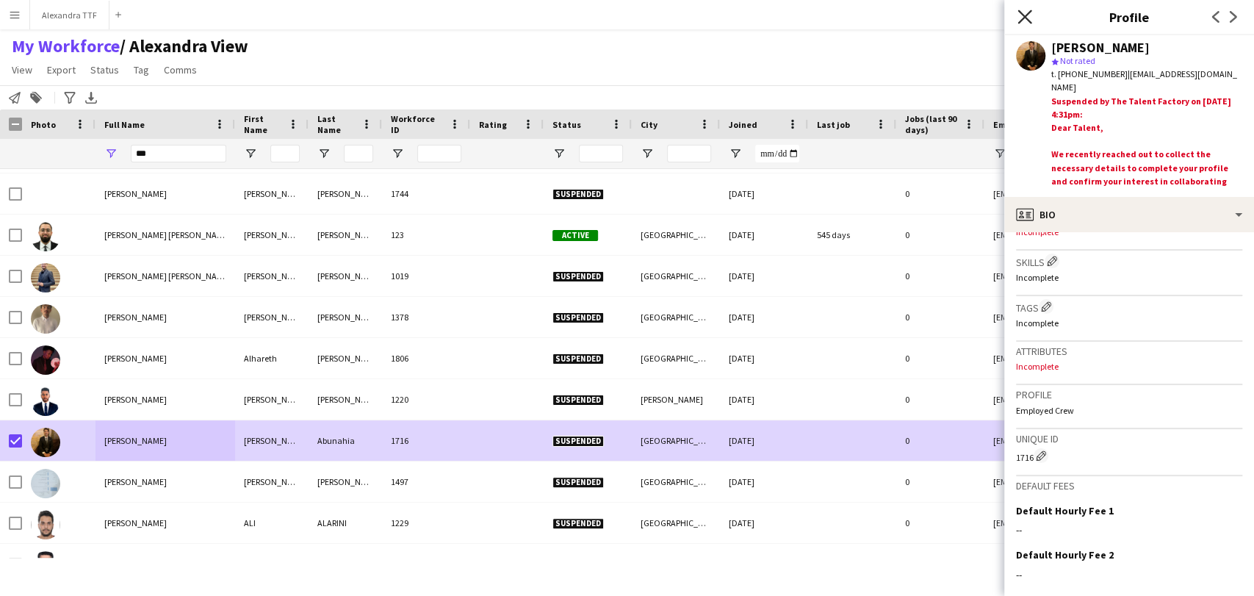
click at [1028, 19] on icon "Close pop-in" at bounding box center [1024, 17] width 14 height 14
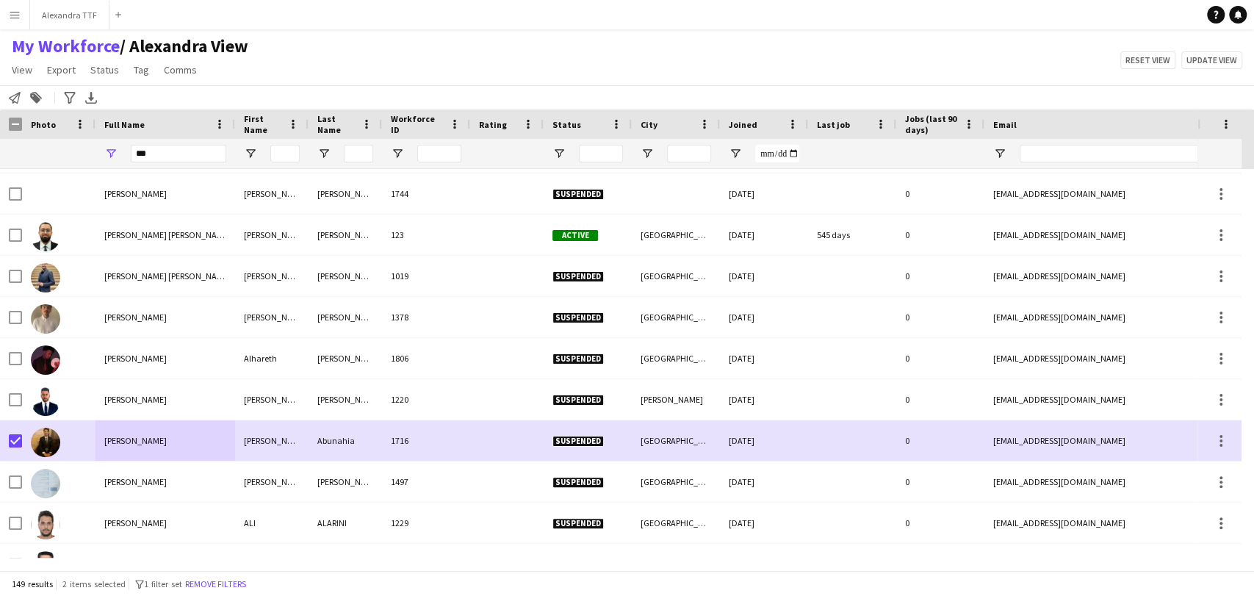
click at [235, 577] on button "Remove filters" at bounding box center [215, 584] width 67 height 16
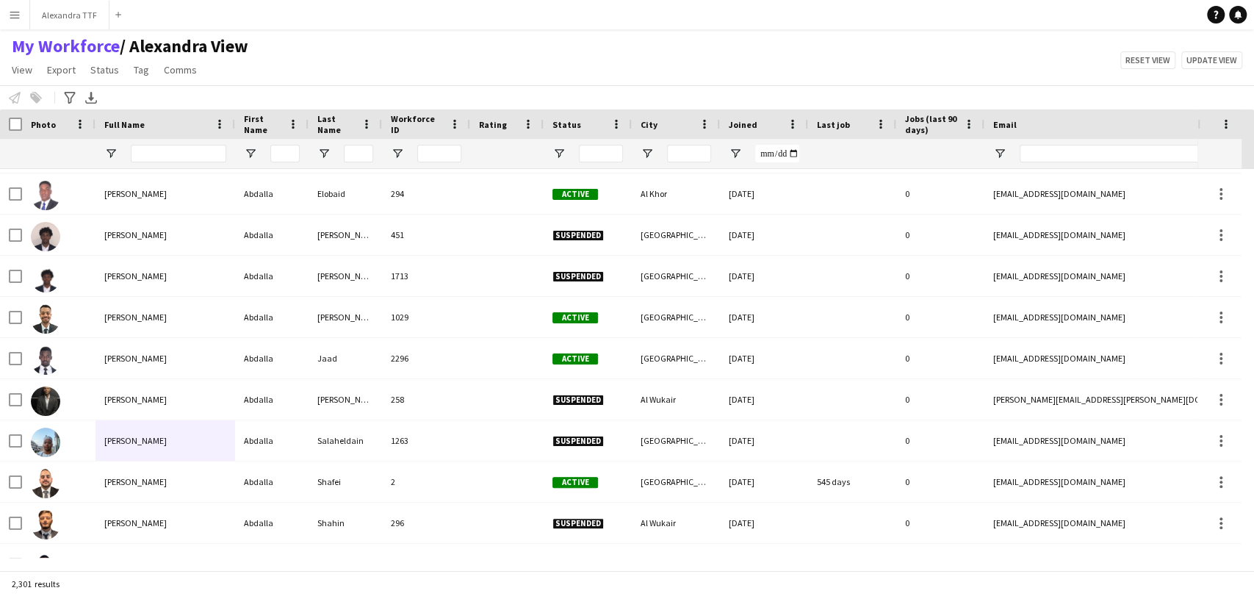
click at [154, 165] on div at bounding box center [178, 153] width 95 height 29
click at [156, 153] on input "Full Name Filter Input" at bounding box center [178, 154] width 95 height 18
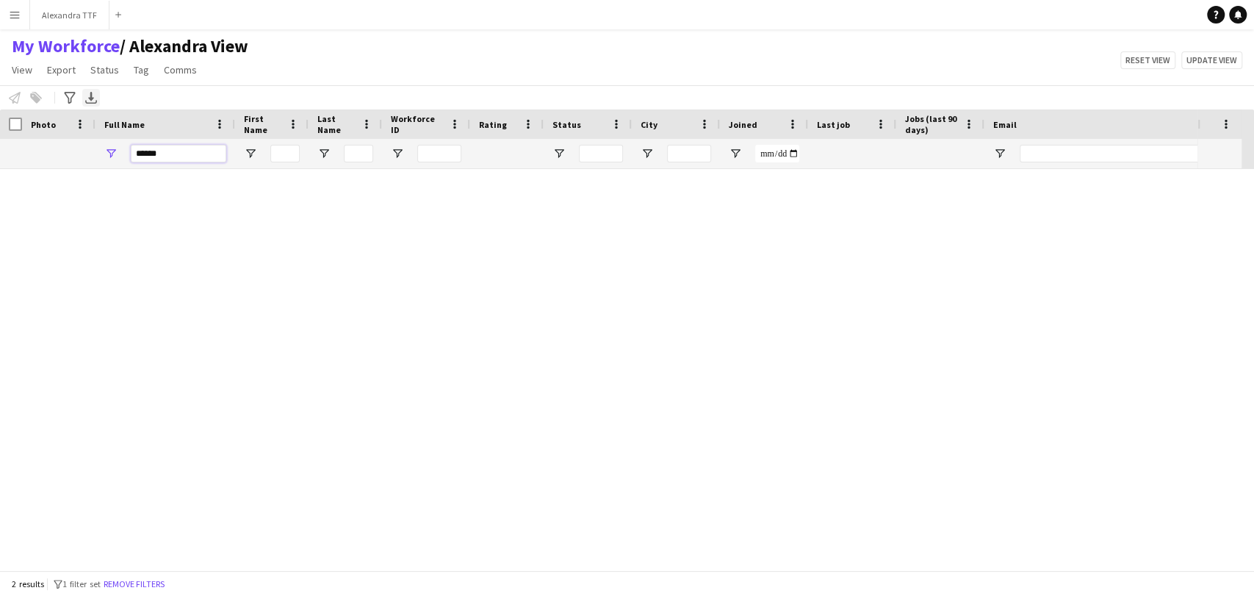
scroll to position [0, 0]
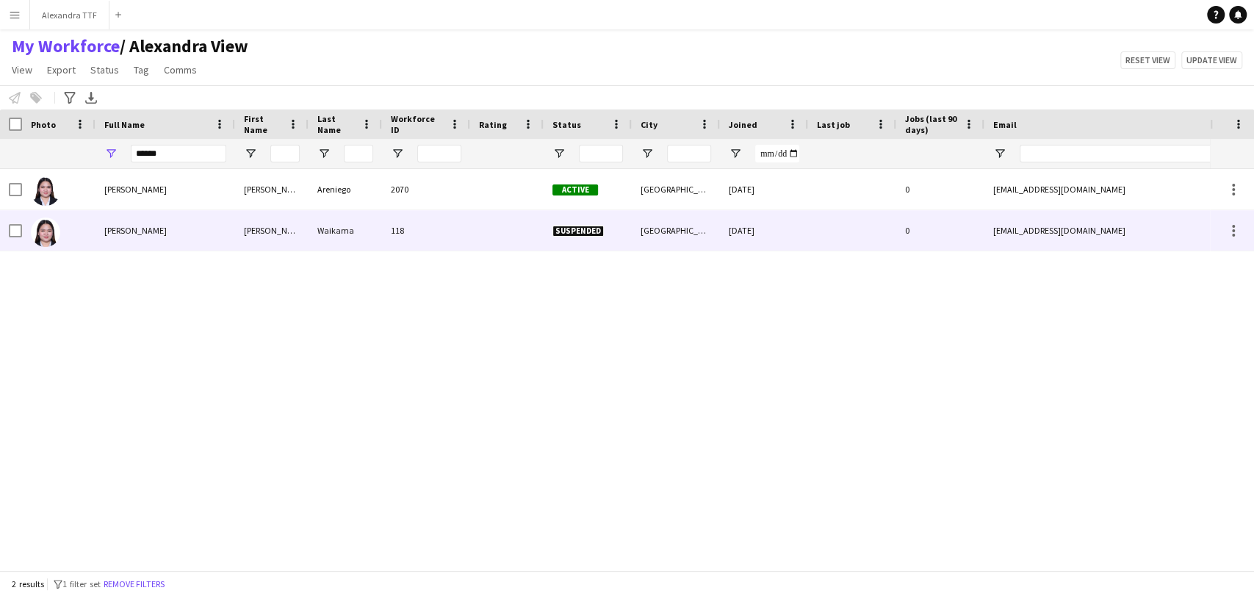
click at [92, 234] on div at bounding box center [58, 230] width 73 height 40
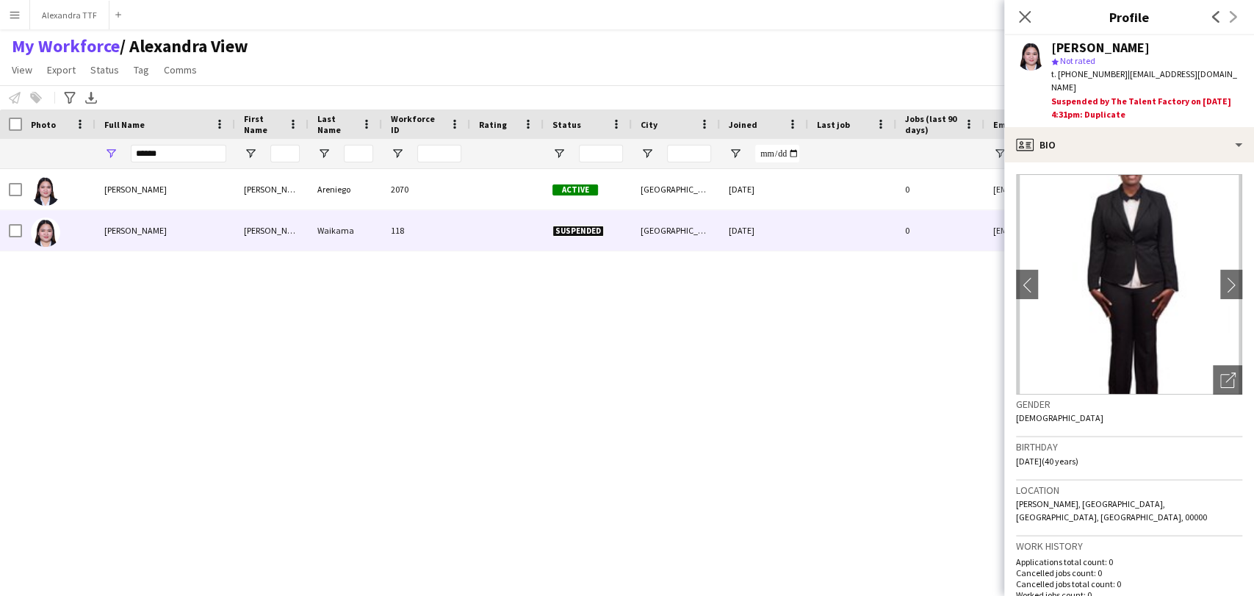
scroll to position [489, 0]
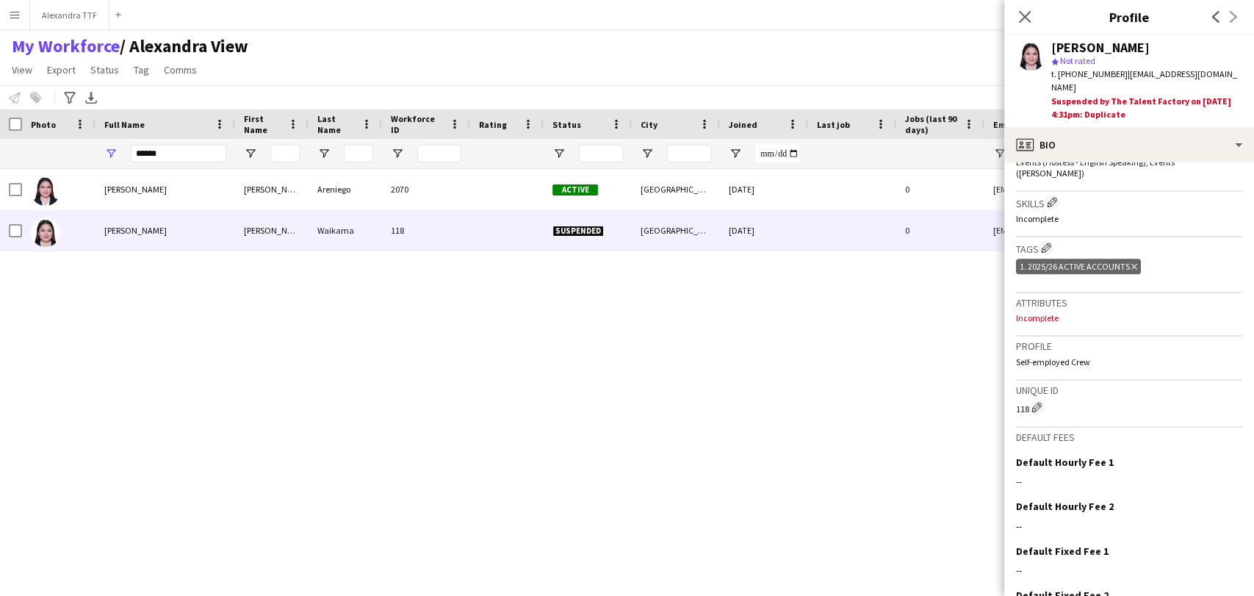
click at [1131, 262] on icon "Delete tag" at bounding box center [1134, 266] width 6 height 9
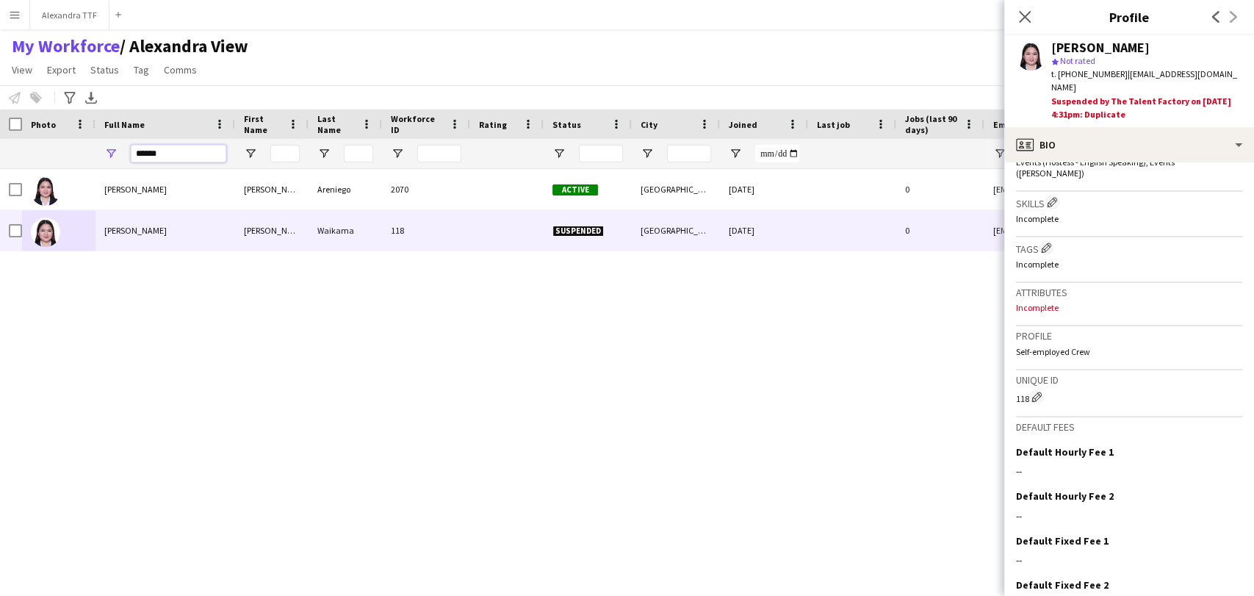
click at [160, 156] on input "******" at bounding box center [178, 154] width 95 height 18
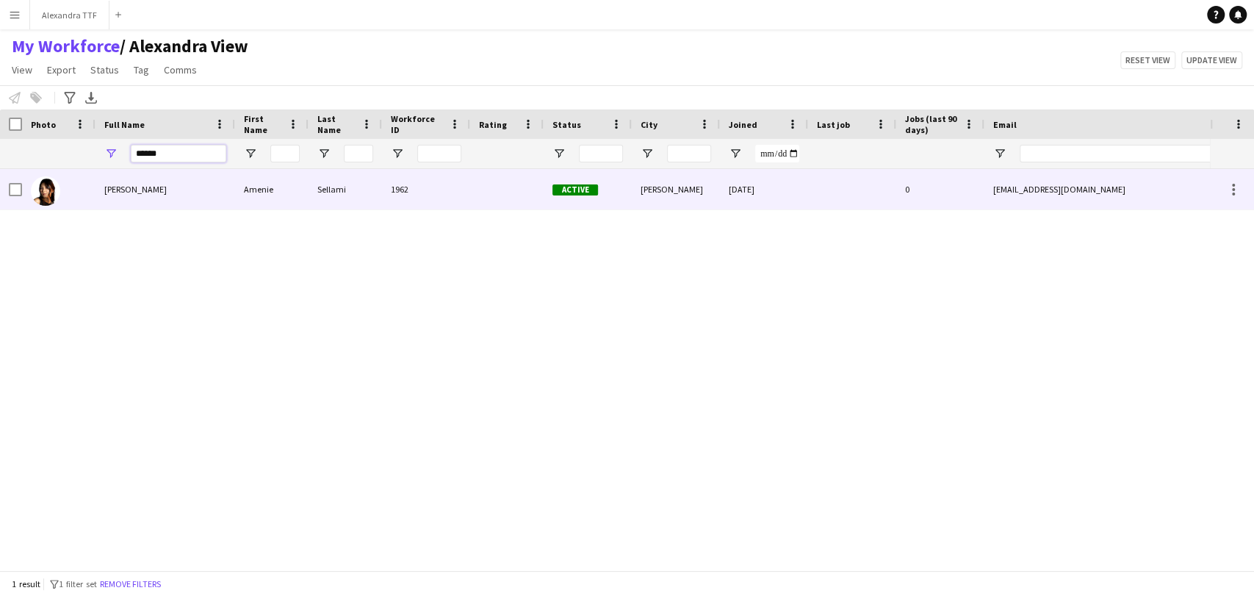
type input "******"
click at [143, 184] on span "Amenie Sellami" at bounding box center [135, 189] width 62 height 11
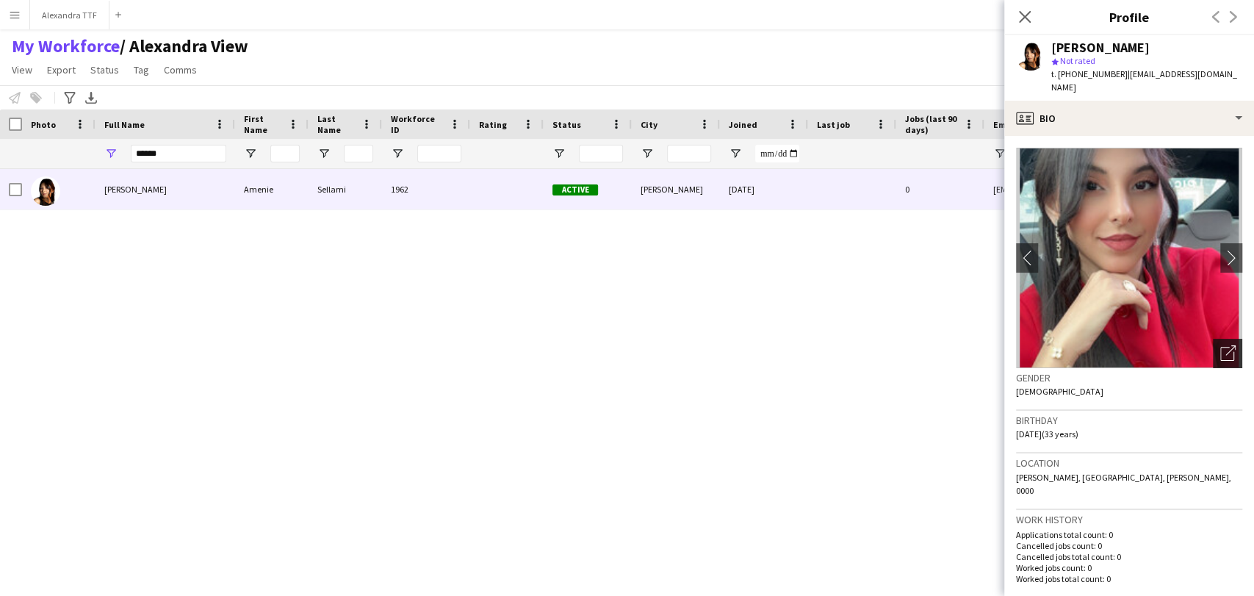
click at [1213, 339] on div "Open photos pop-in" at bounding box center [1227, 353] width 29 height 29
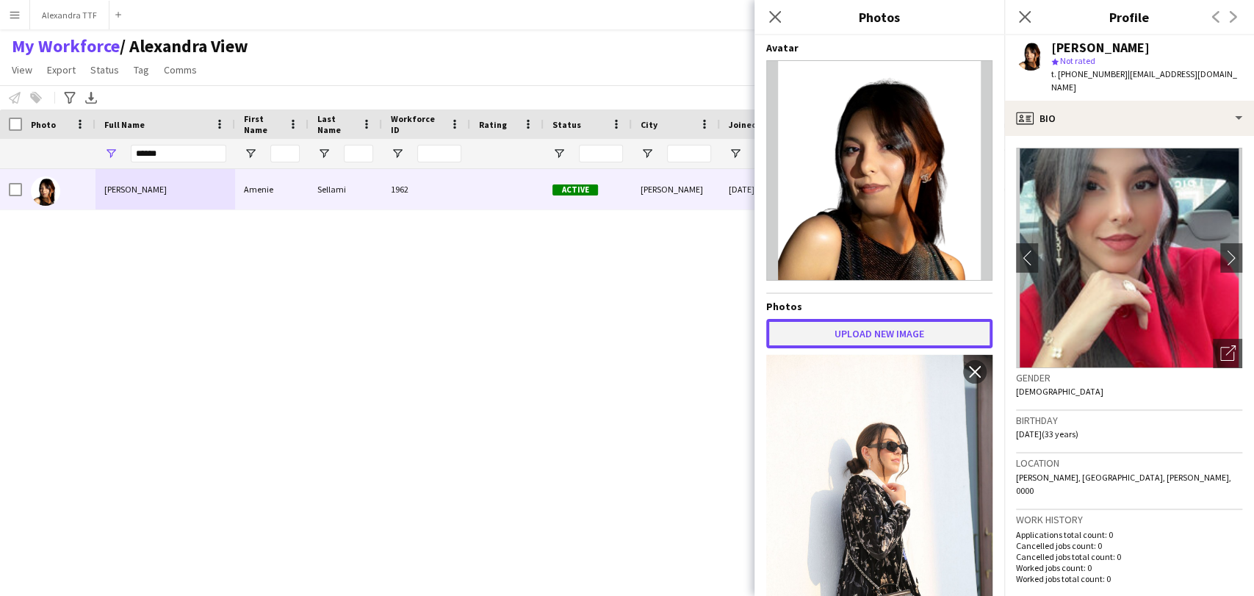
click at [869, 330] on button "Upload new image" at bounding box center [879, 333] width 226 height 29
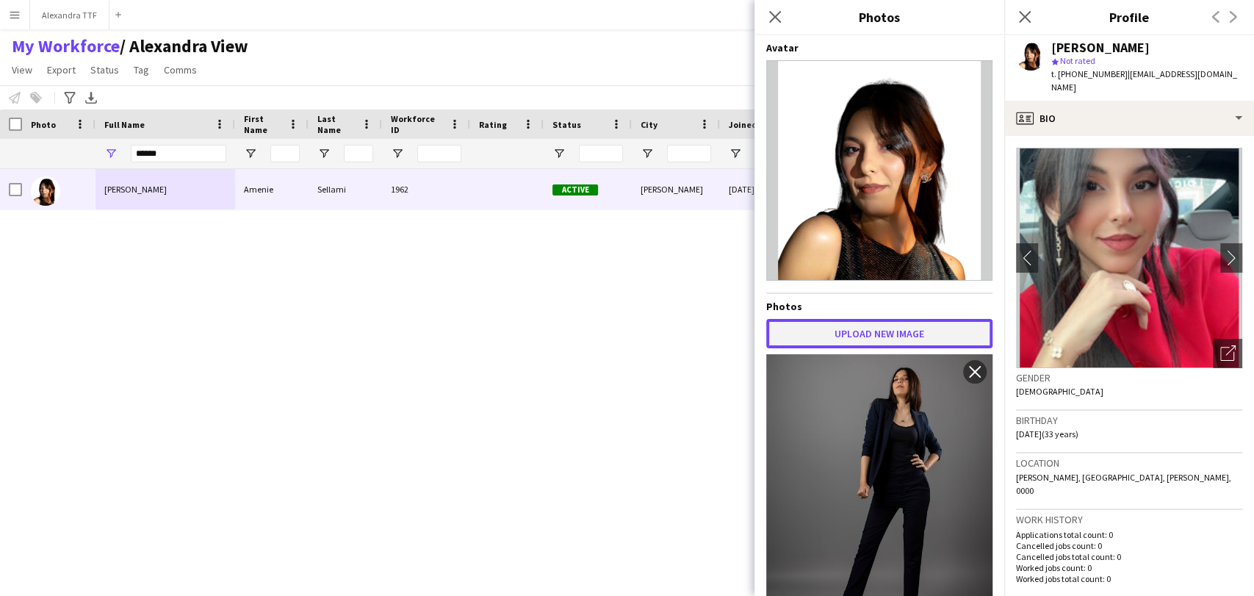
click at [862, 338] on button "Upload new image" at bounding box center [879, 333] width 226 height 29
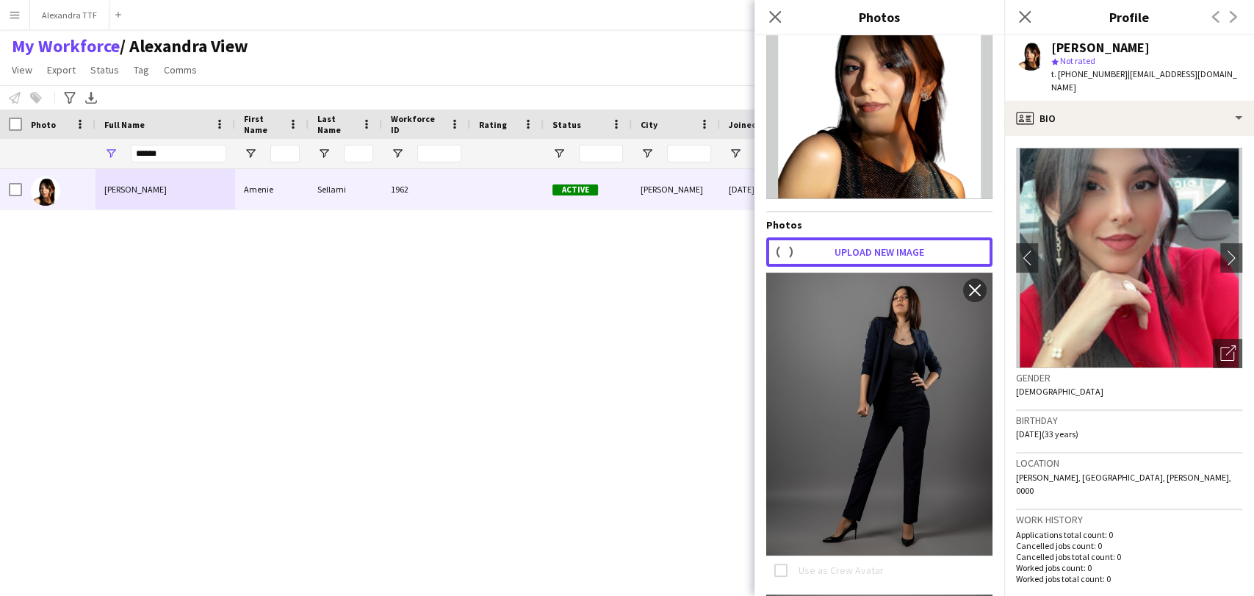
scroll to position [163, 0]
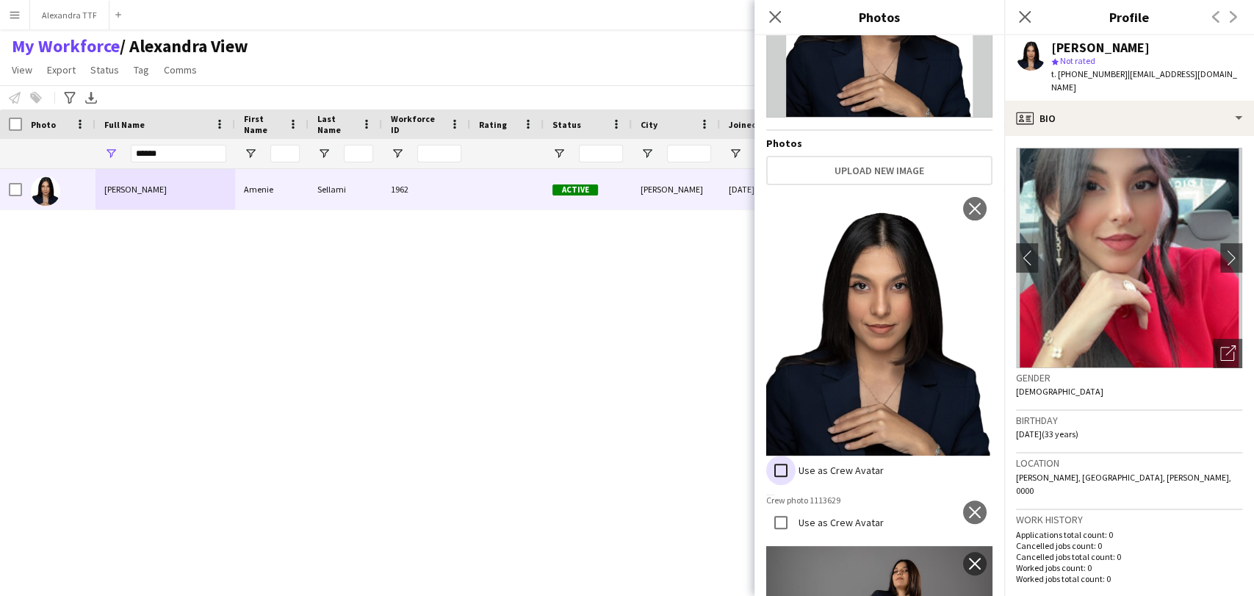
scroll to position [408, 0]
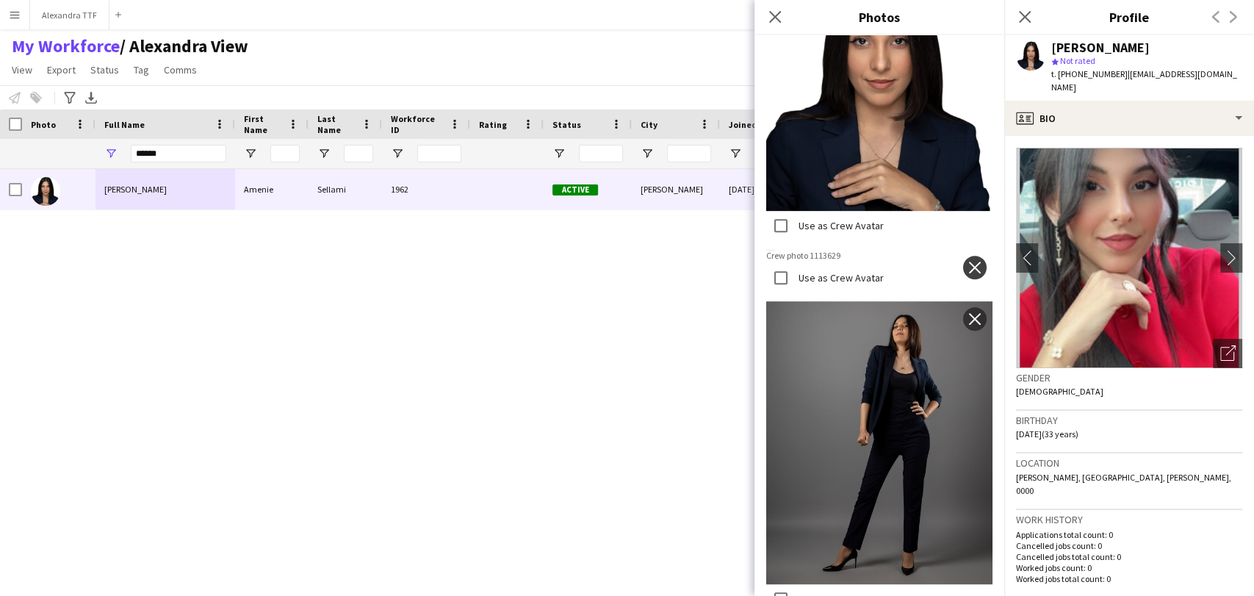
click at [970, 261] on app-icon "close" at bounding box center [974, 267] width 15 height 12
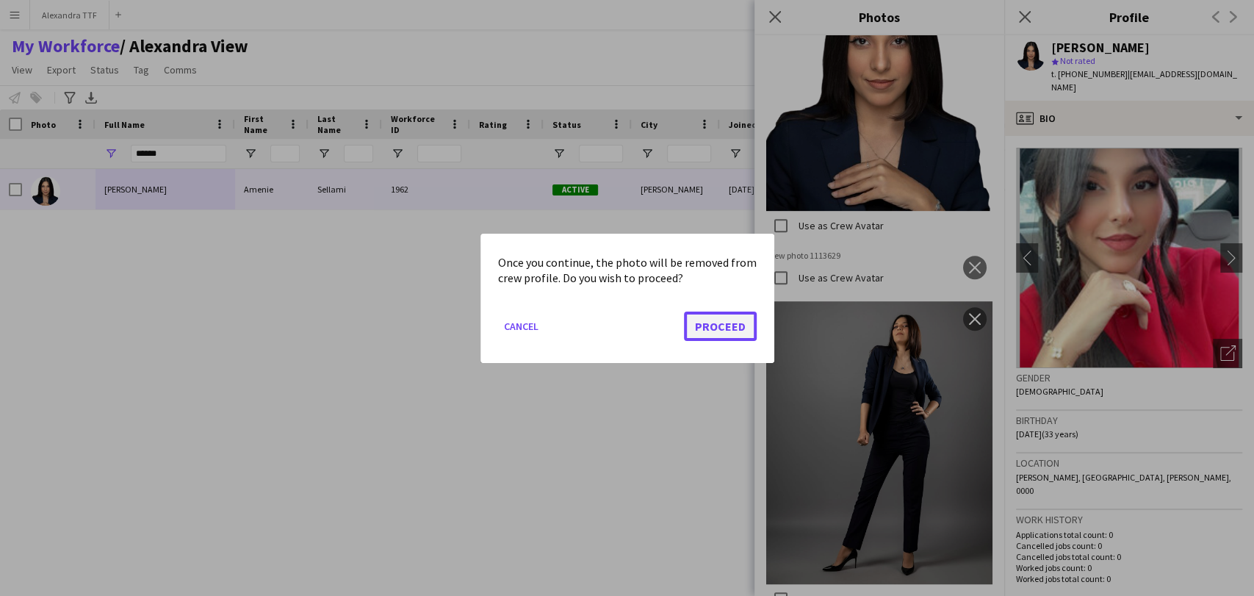
click at [717, 318] on button "Proceed" at bounding box center [720, 325] width 73 height 29
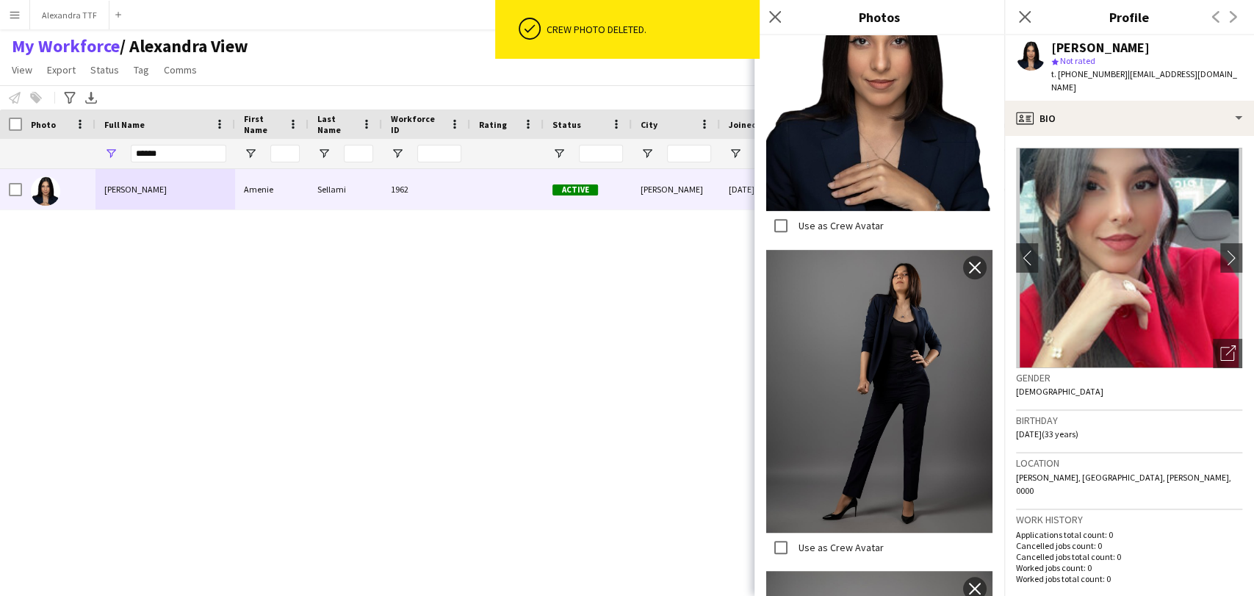
drag, startPoint x: 474, startPoint y: 323, endPoint x: 306, endPoint y: 29, distance: 339.2
click at [471, 317] on div "Amenie Sellami Amenie Sellami 1962 Active Ar-Rayyan 15-01-2025 0 amenie.sellami…" at bounding box center [605, 363] width 1210 height 389
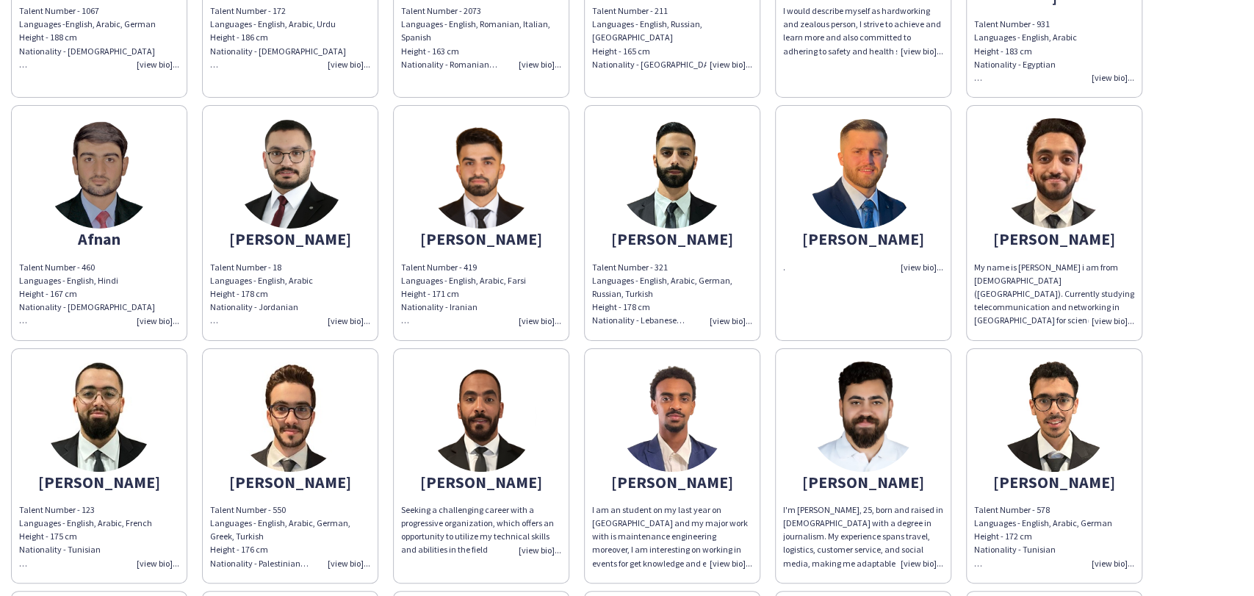
scroll to position [816, 0]
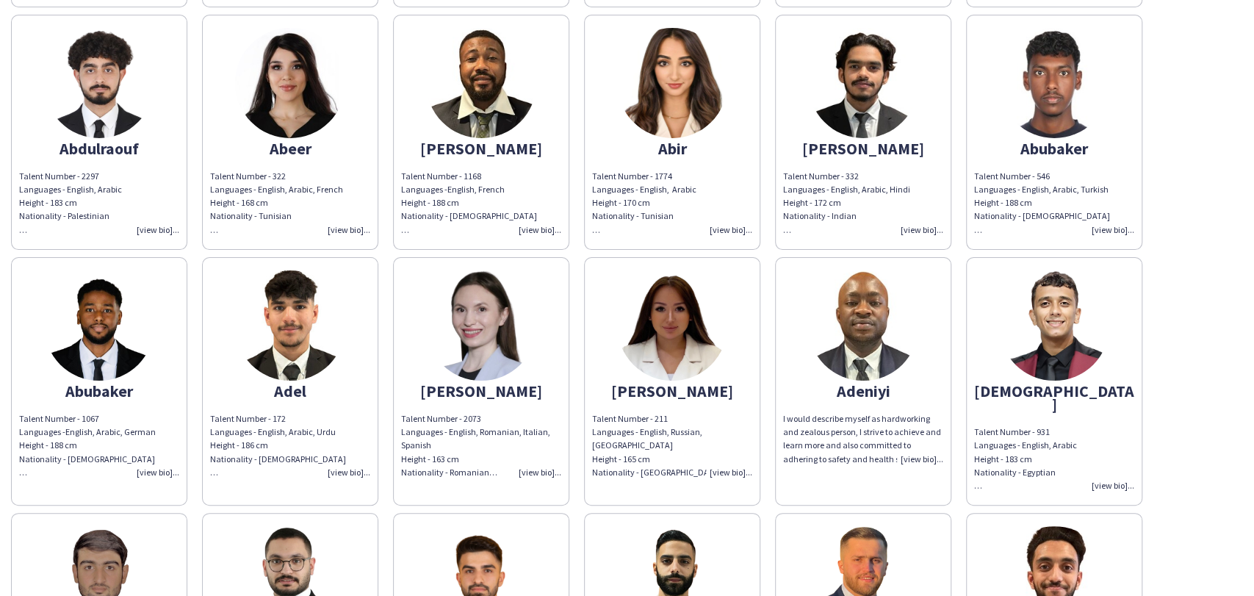
drag, startPoint x: 615, startPoint y: 353, endPoint x: 601, endPoint y: 284, distance: 70.6
click at [615, 353] on app-share-pages-crew-card "[PERSON_NAME] Talent Number - 211 Languages - English, Russian, Uzbek Height - …" at bounding box center [672, 381] width 176 height 248
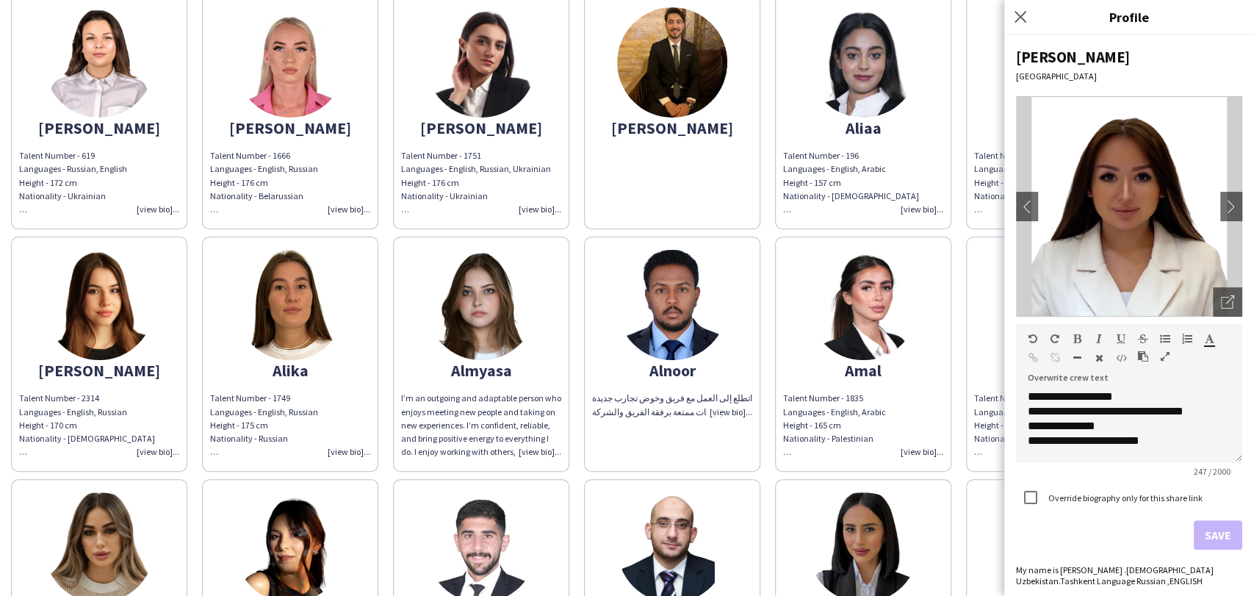
scroll to position [1958, 0]
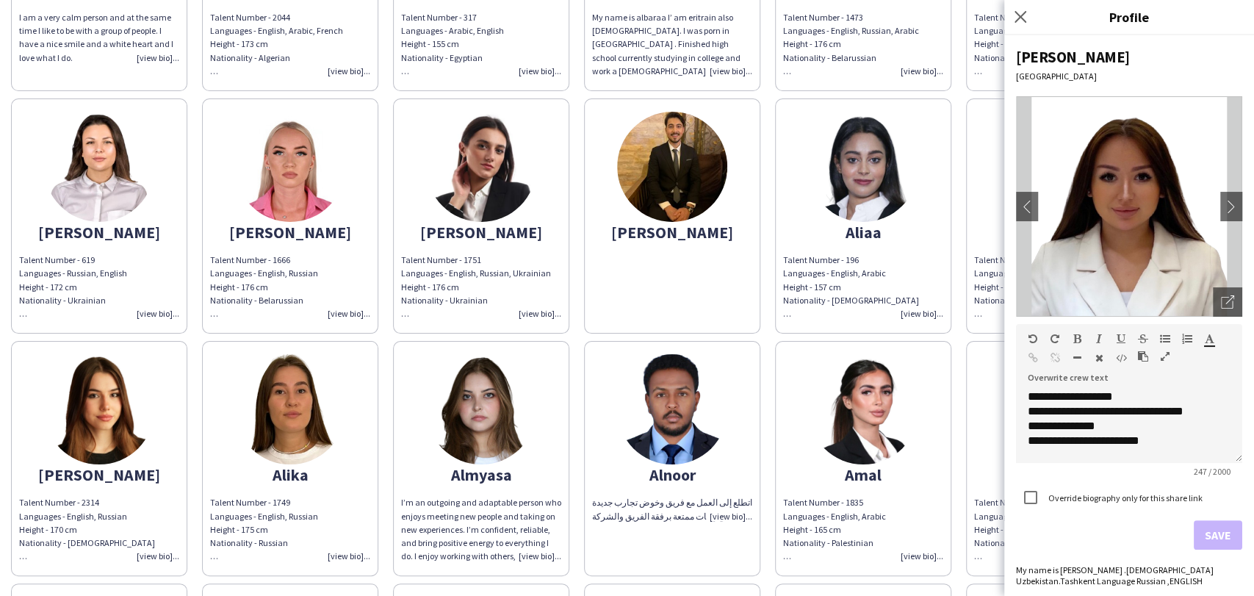
click at [846, 165] on img at bounding box center [863, 167] width 110 height 110
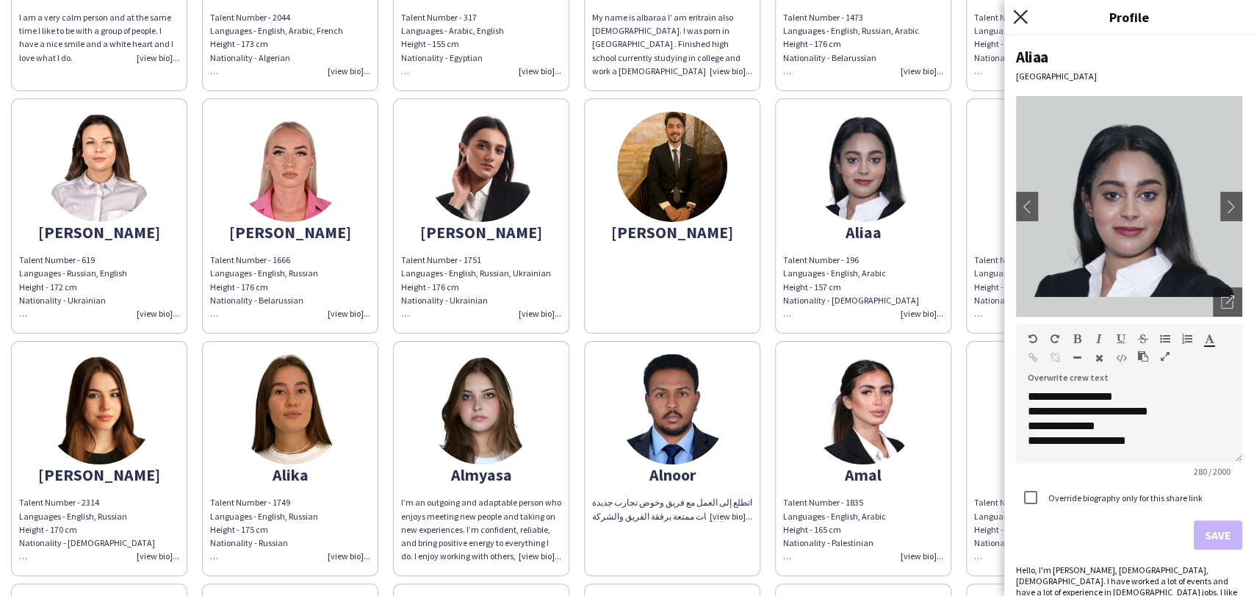
click at [1022, 11] on icon "Close pop-in" at bounding box center [1020, 17] width 14 height 14
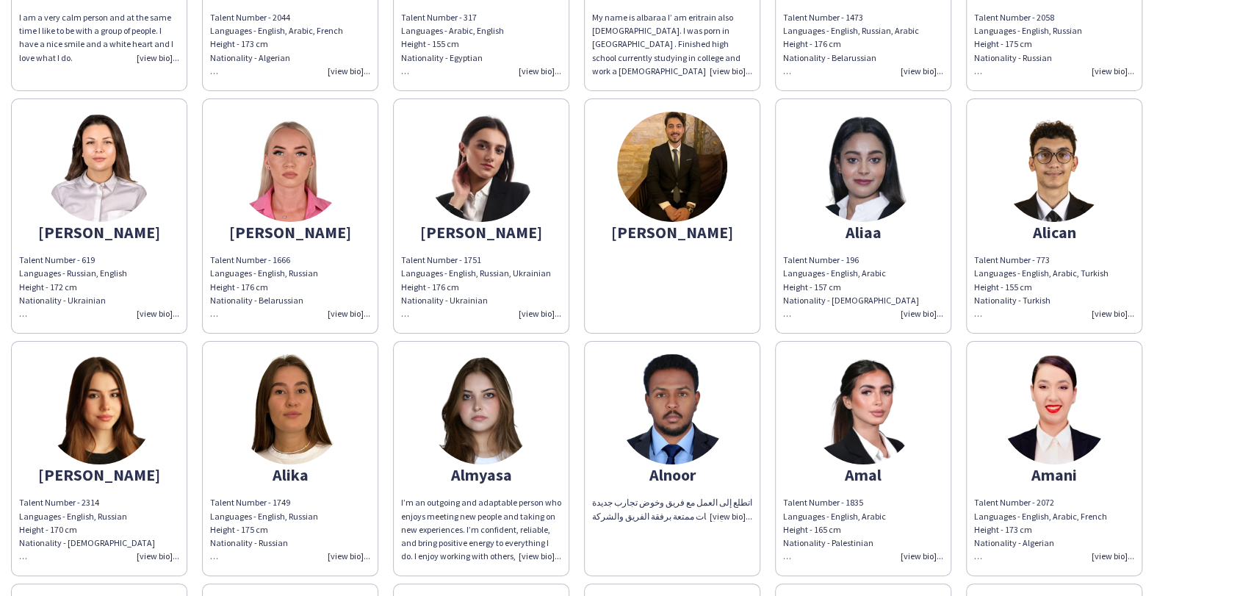
click at [1052, 119] on img at bounding box center [1054, 167] width 110 height 110
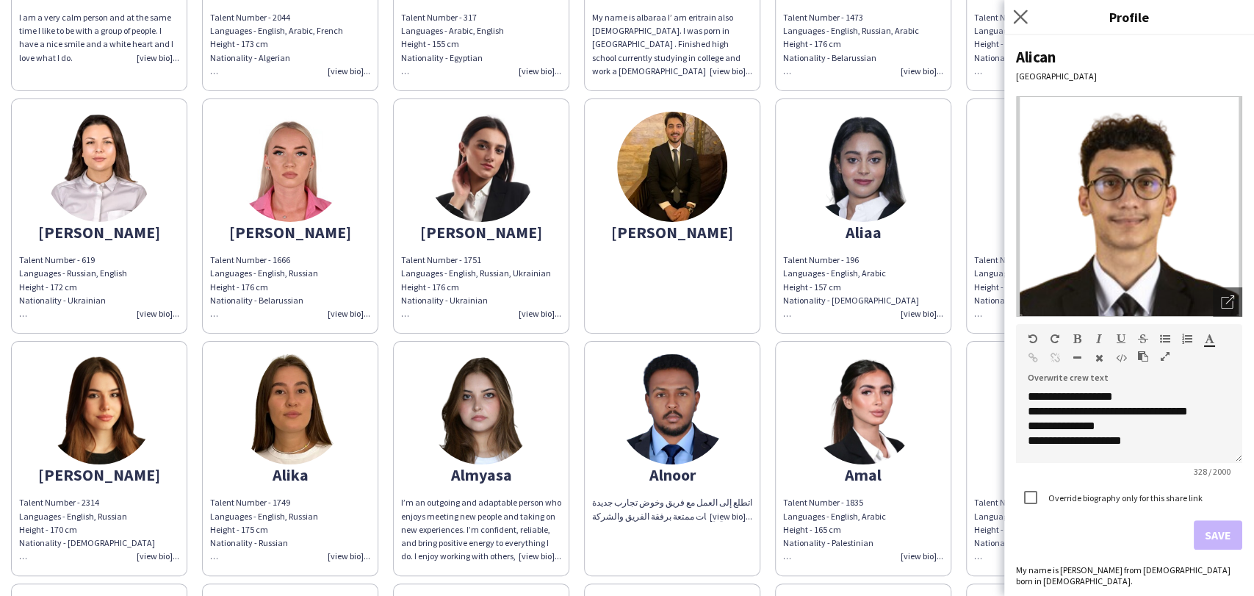
click at [1011, 13] on app-icon "Close pop-in" at bounding box center [1020, 17] width 21 height 21
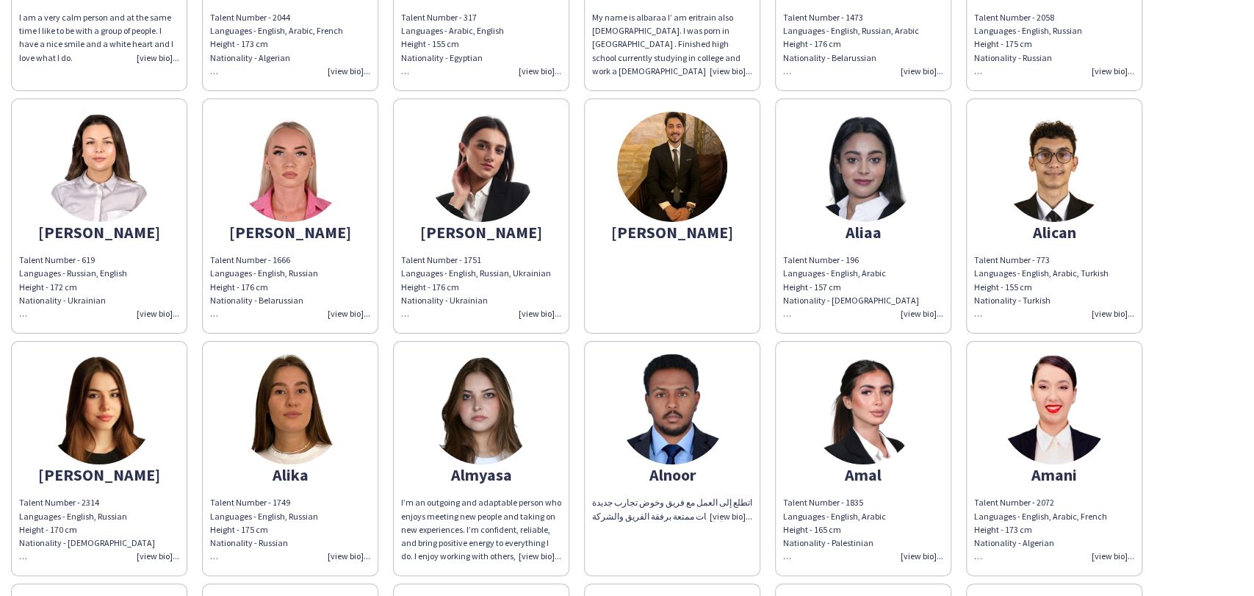
scroll to position [0, 0]
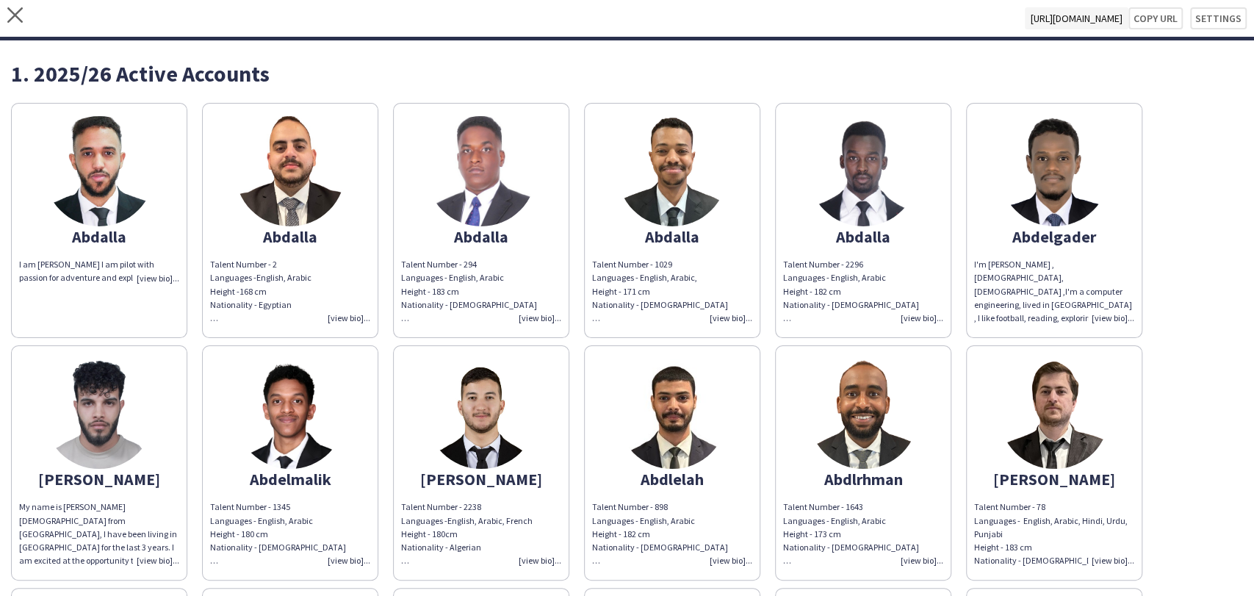
click at [64, 178] on img at bounding box center [99, 171] width 110 height 110
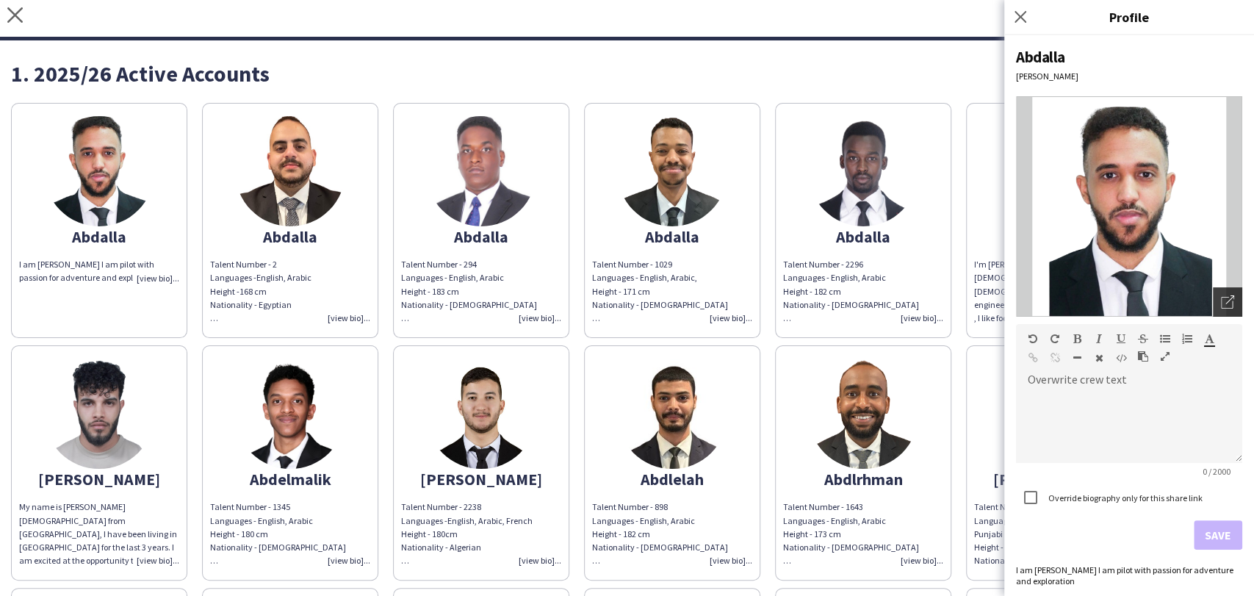
click at [1216, 294] on div "Open photos pop-in" at bounding box center [1227, 301] width 29 height 29
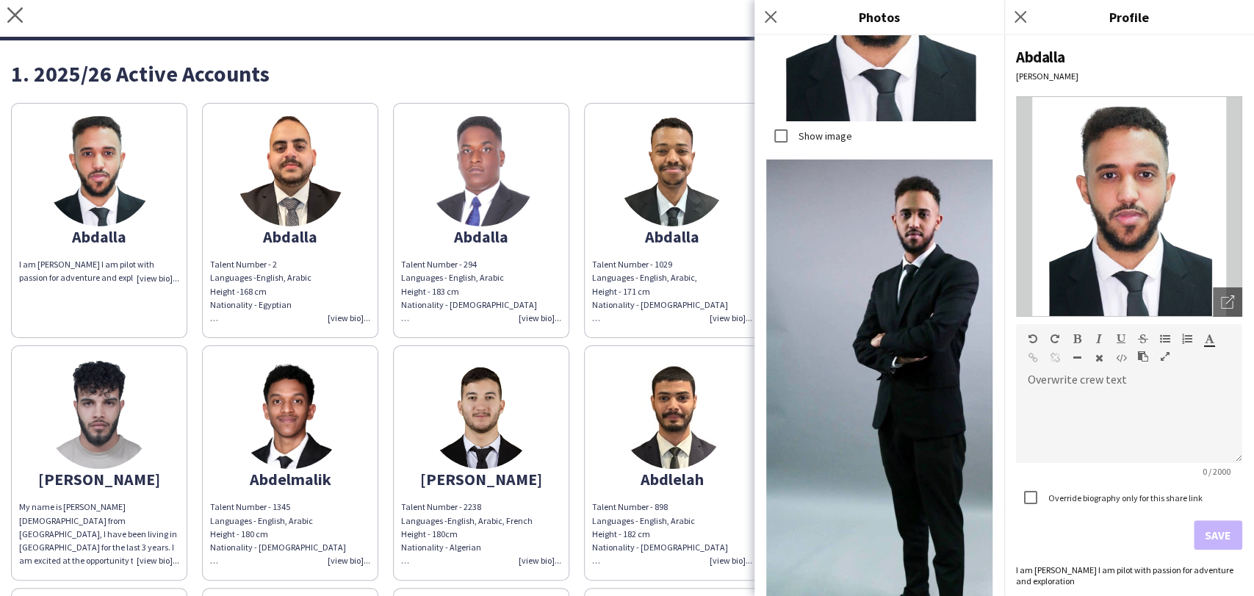
scroll to position [547, 0]
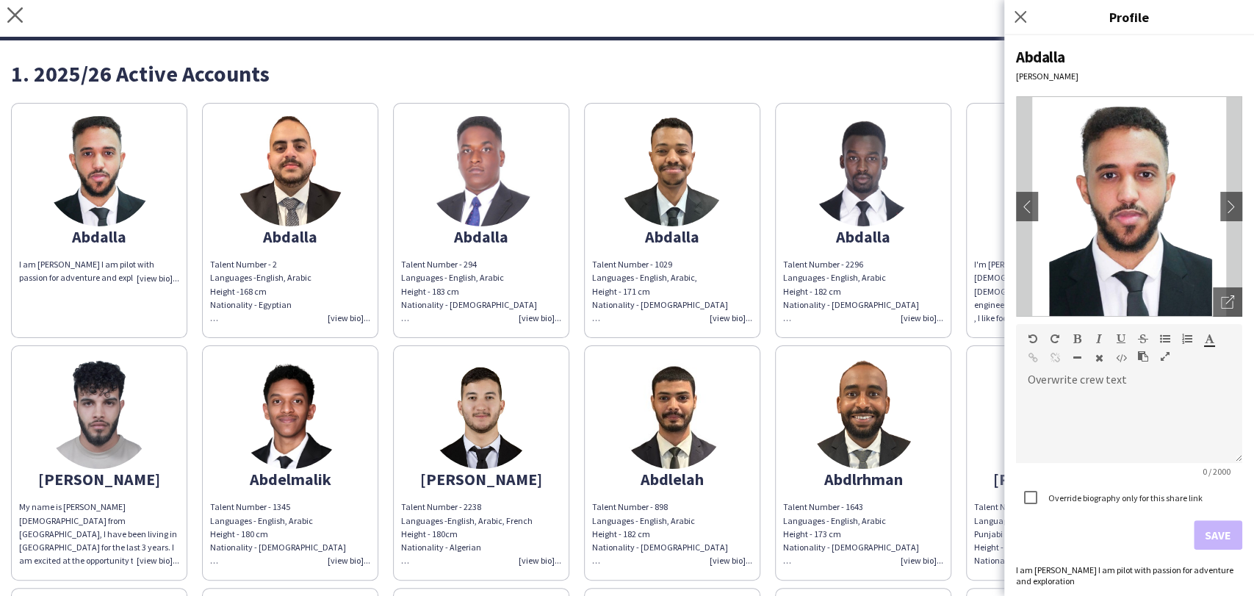
click at [281, 188] on img at bounding box center [290, 171] width 110 height 110
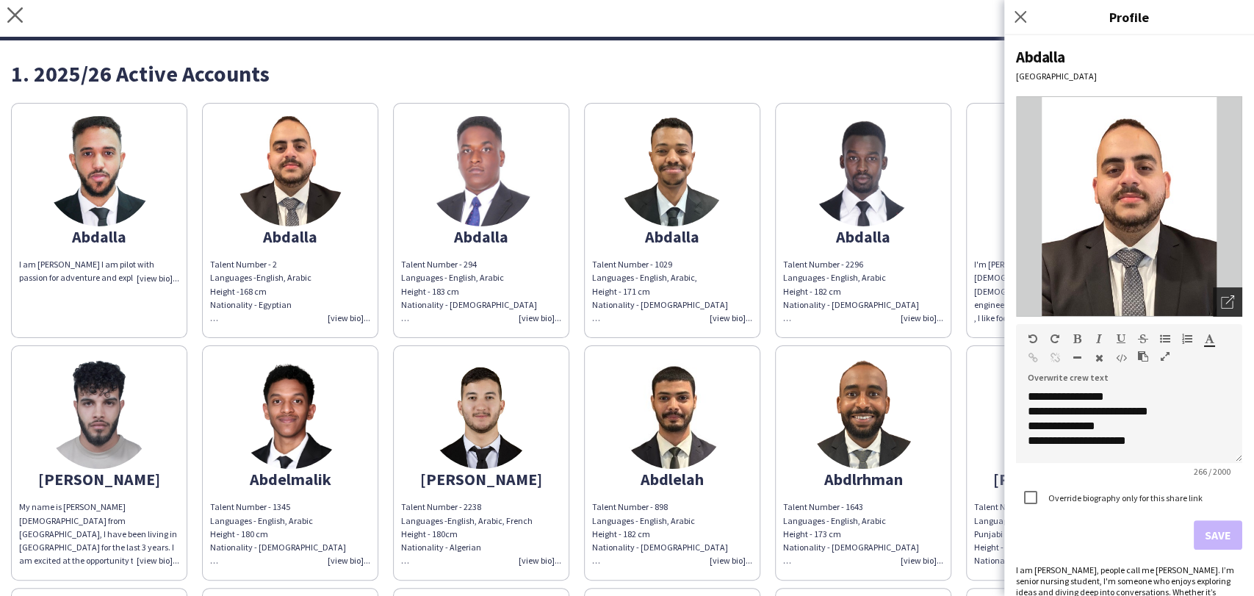
click at [1215, 289] on div "Open photos pop-in" at bounding box center [1227, 301] width 29 height 29
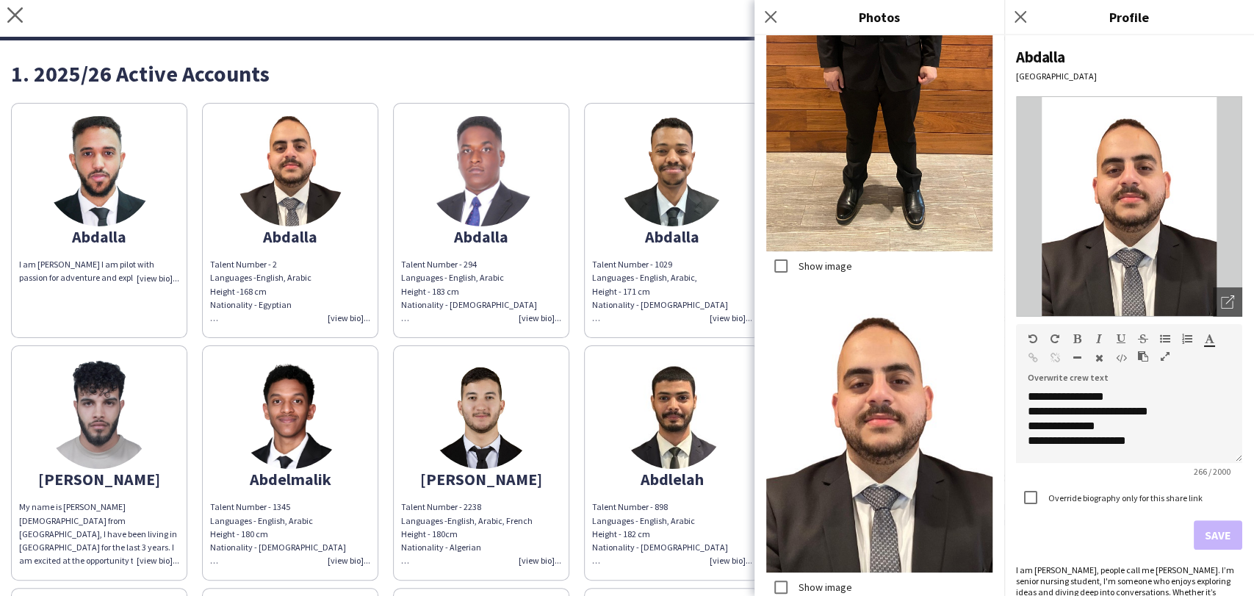
scroll to position [489, 0]
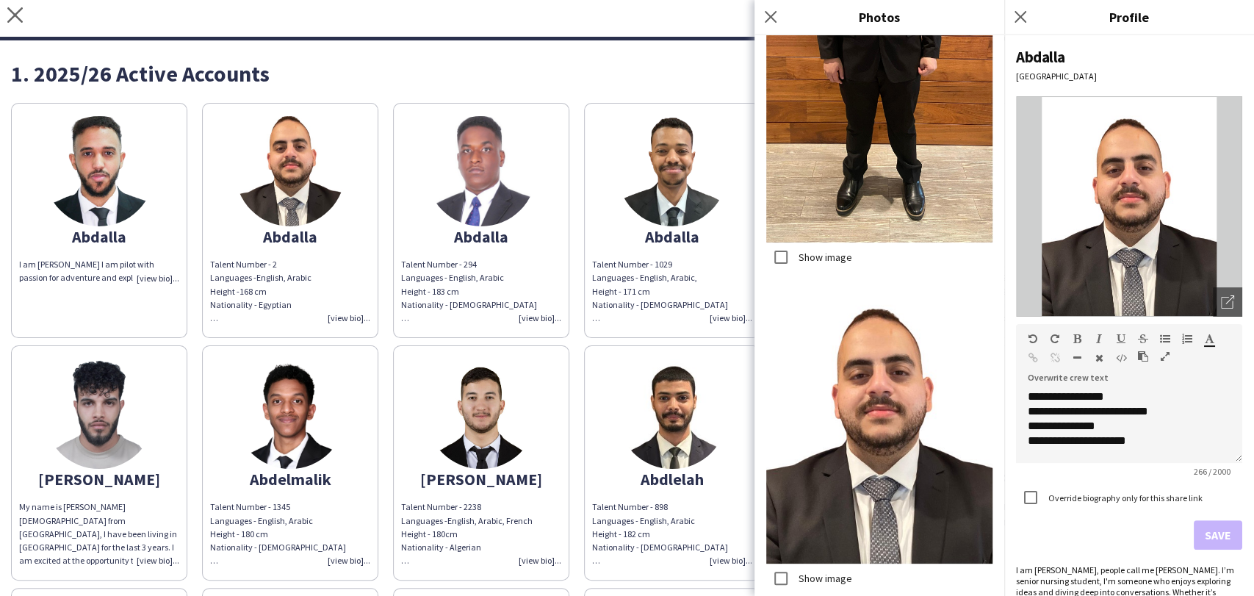
click at [804, 250] on label "Show image" at bounding box center [823, 256] width 57 height 13
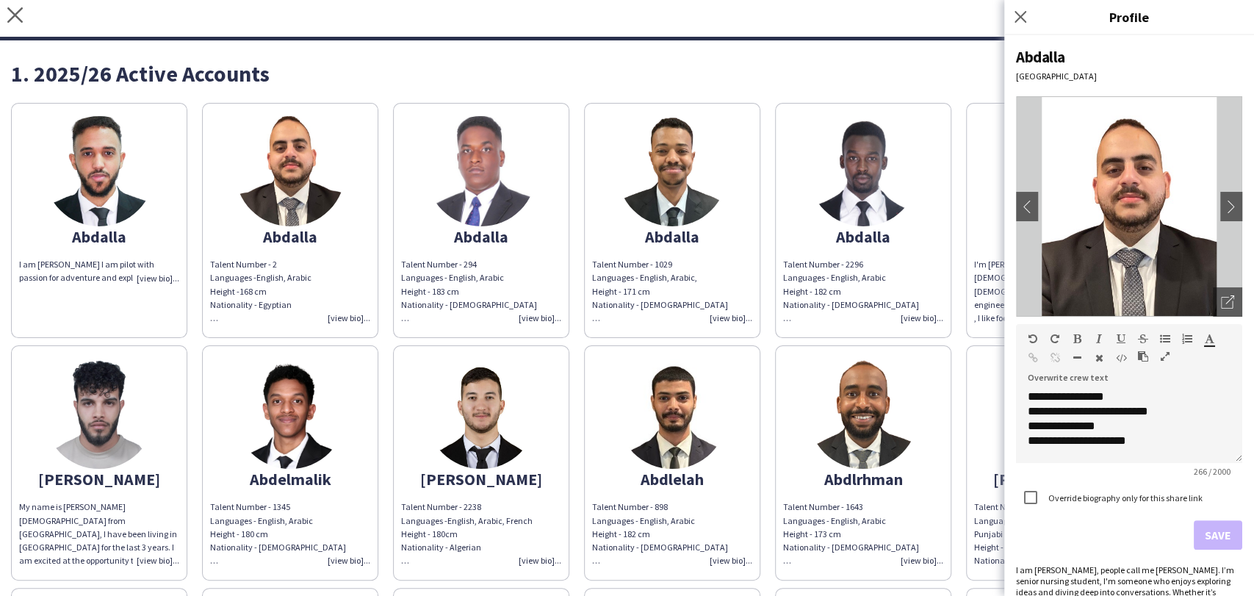
click at [526, 198] on img at bounding box center [481, 171] width 110 height 110
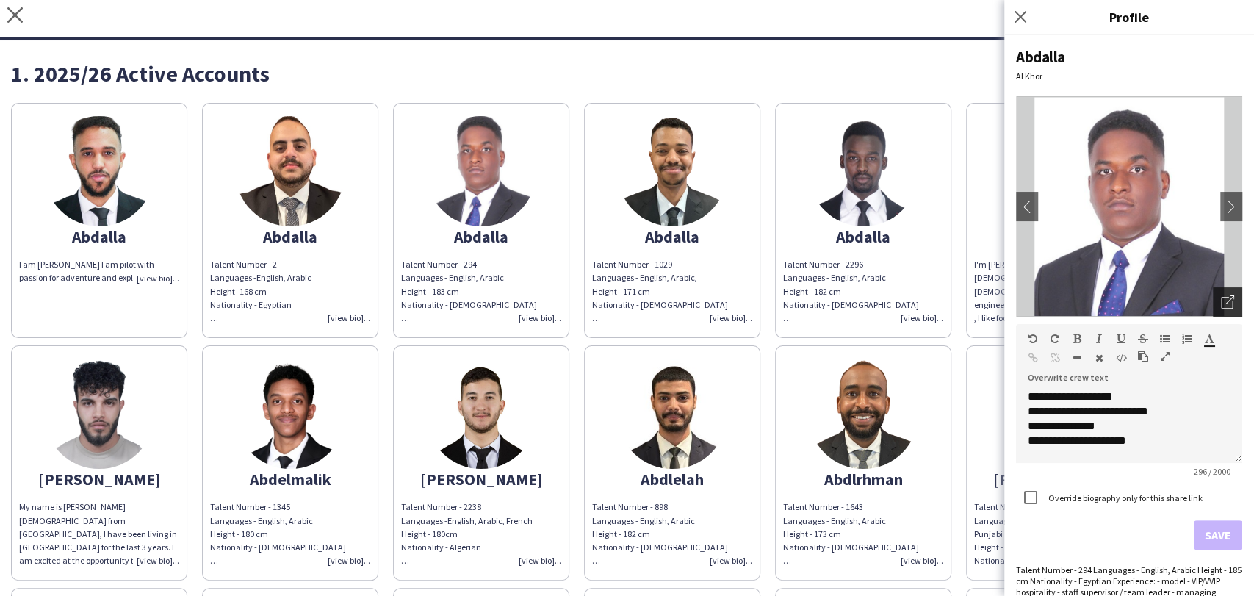
click at [1221, 298] on icon "Open photos pop-in" at bounding box center [1227, 301] width 13 height 13
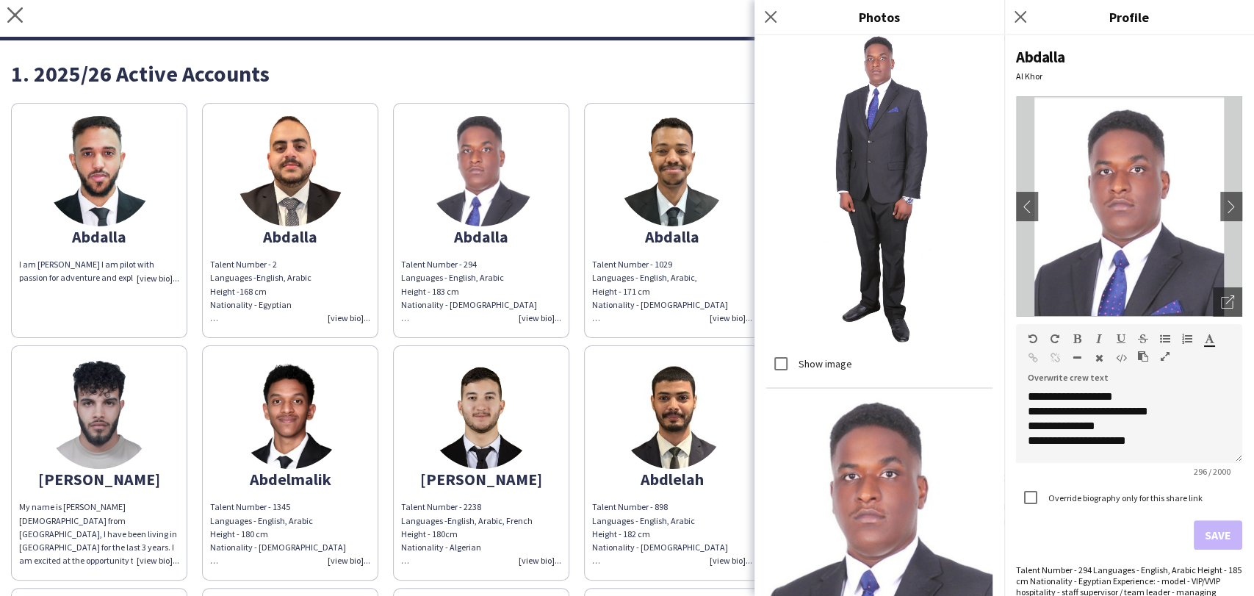
scroll to position [396, 0]
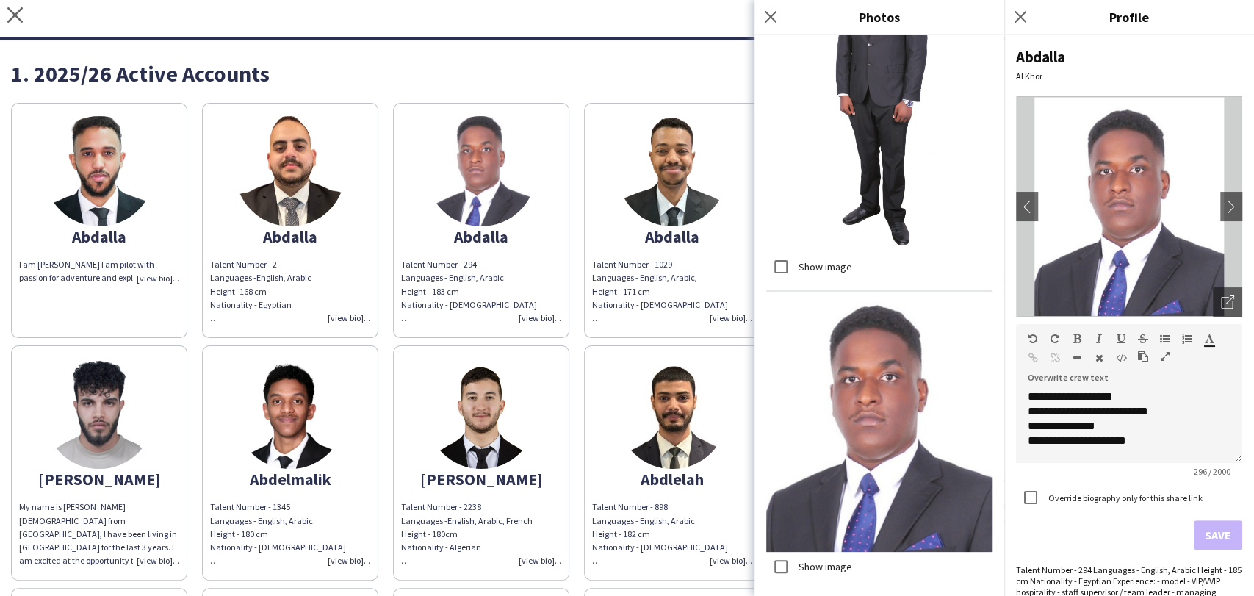
click at [803, 260] on label "Show image" at bounding box center [823, 266] width 57 height 13
click at [820, 560] on label "Show image" at bounding box center [823, 566] width 57 height 13
click at [928, 571] on div "Show image Show image Save" at bounding box center [879, 315] width 250 height 560
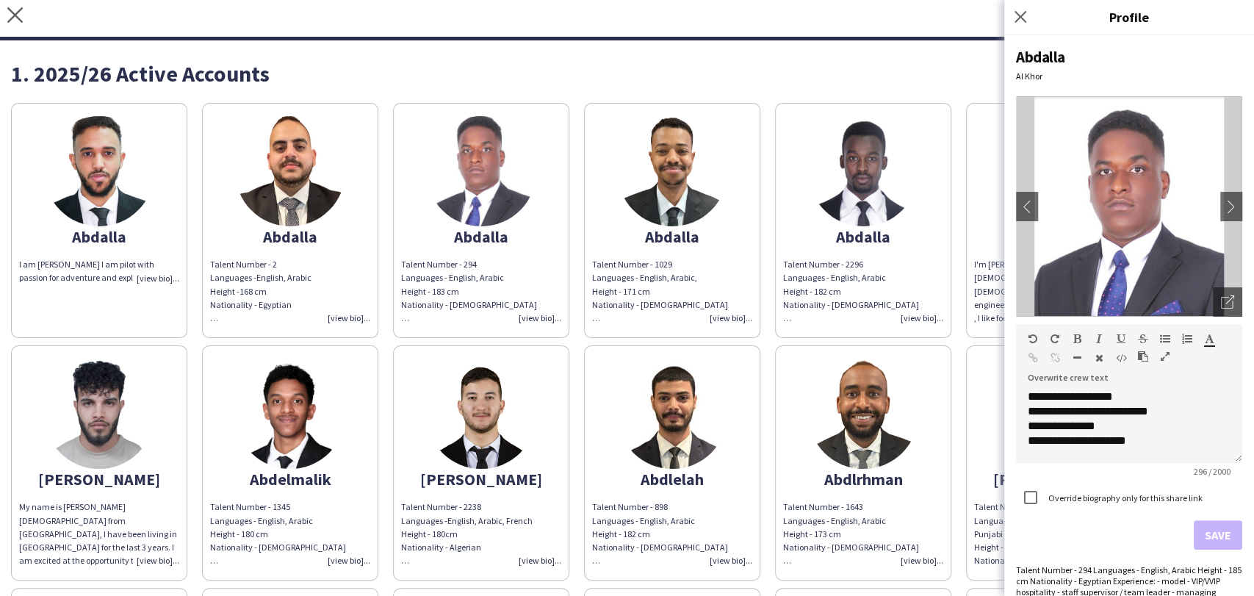
click at [722, 195] on app-share-pages-crew-card "[PERSON_NAME] Talent Number - 1029 Languages - English, Arabic, Height - 171 cm…" at bounding box center [672, 220] width 176 height 235
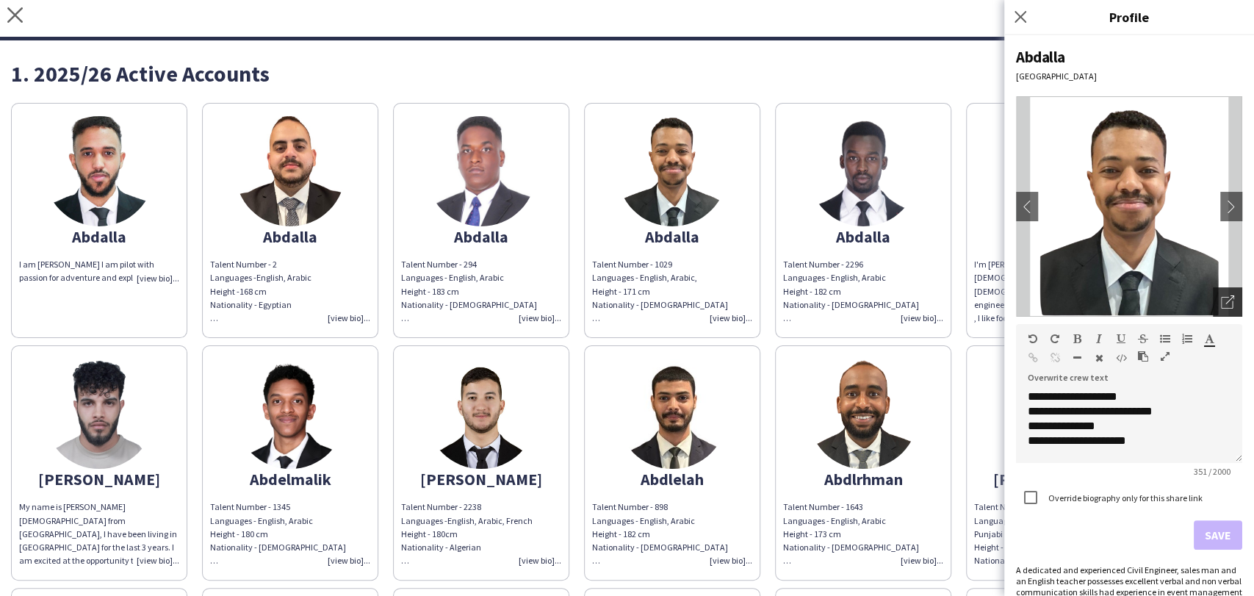
click at [1223, 298] on div "Open photos pop-in" at bounding box center [1227, 301] width 29 height 29
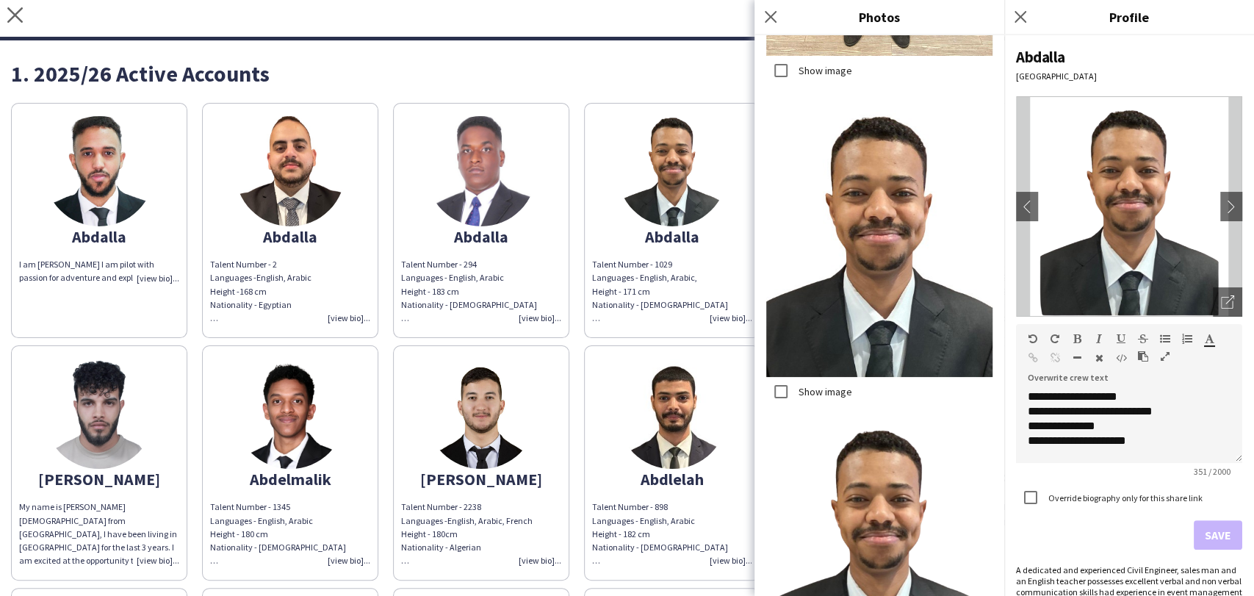
scroll to position [740, 0]
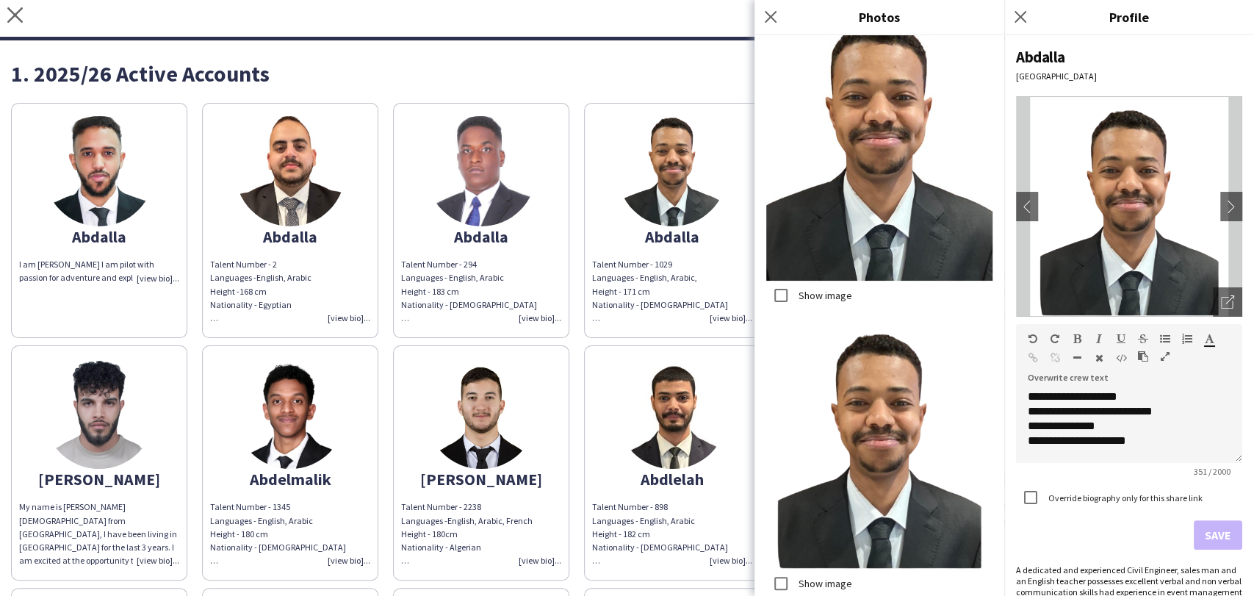
click at [1009, 23] on div "Close pop-in" at bounding box center [1022, 17] width 37 height 34
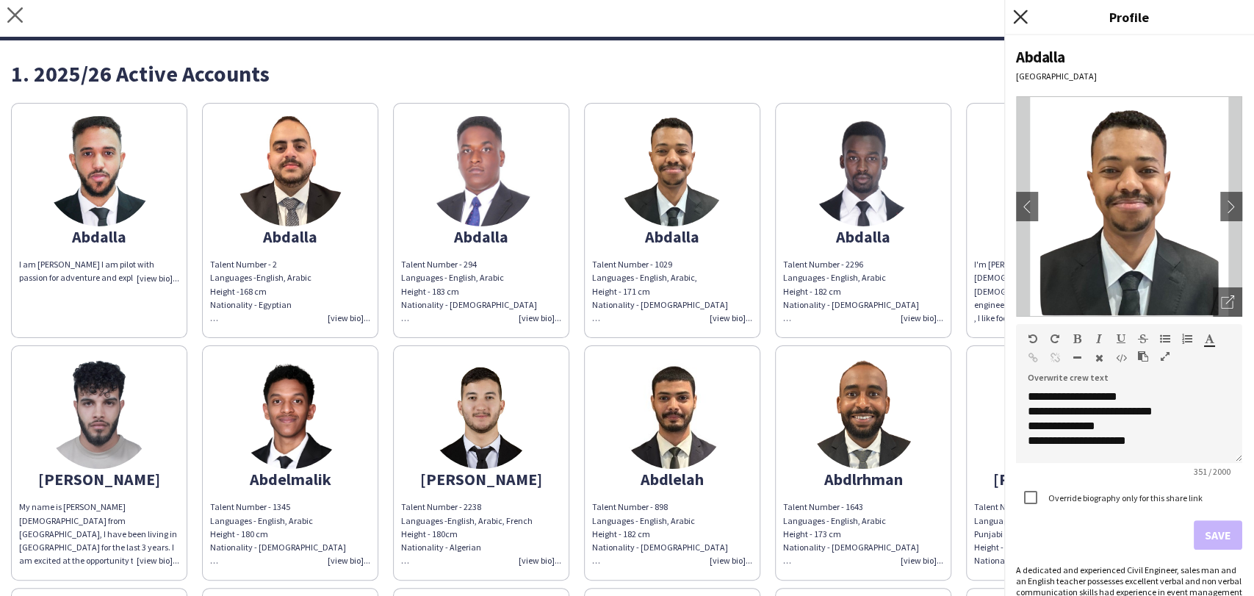
click at [1022, 16] on icon at bounding box center [1020, 17] width 14 height 14
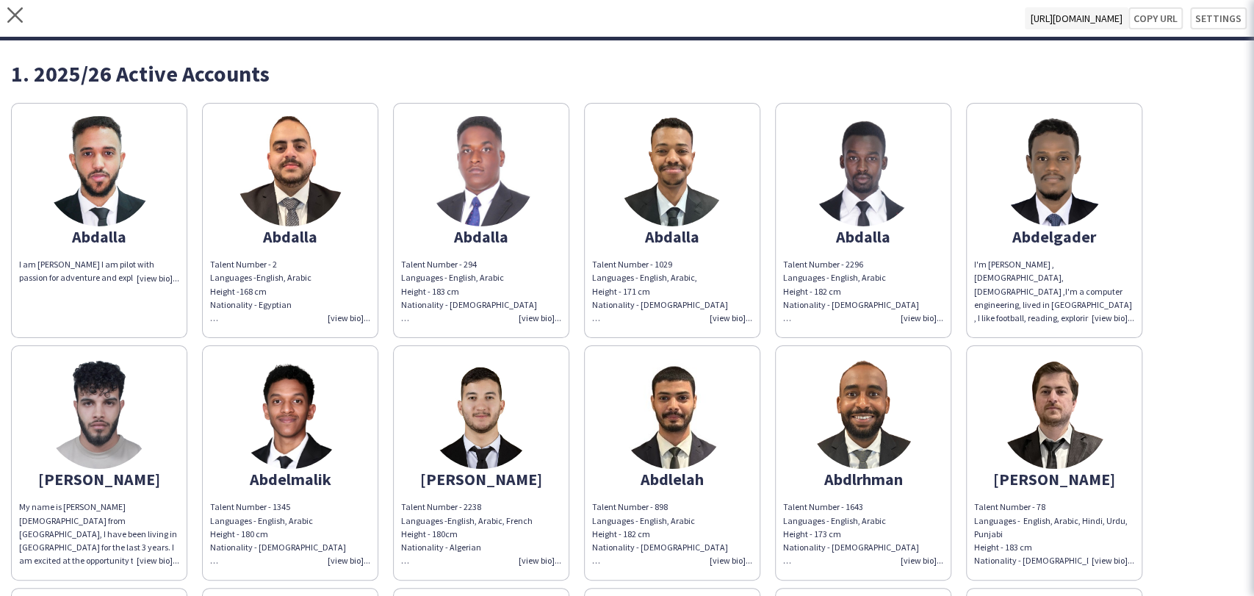
click at [837, 162] on img at bounding box center [863, 171] width 110 height 110
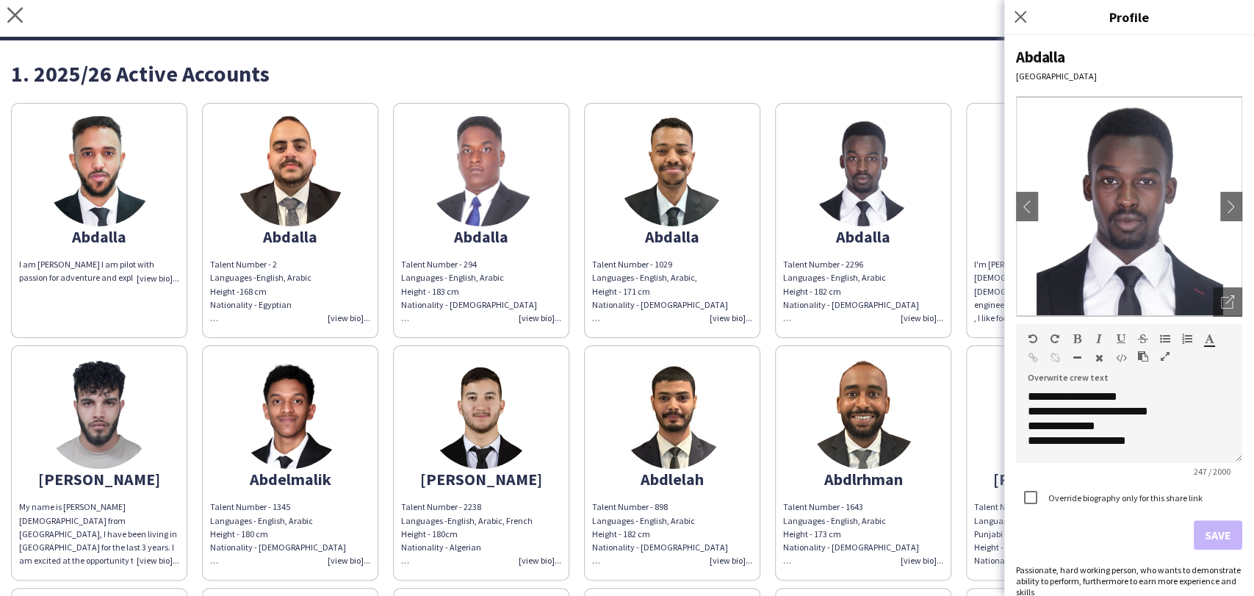
click at [1194, 297] on img at bounding box center [1129, 206] width 226 height 220
click at [1221, 299] on icon "Open photos pop-in" at bounding box center [1227, 301] width 13 height 13
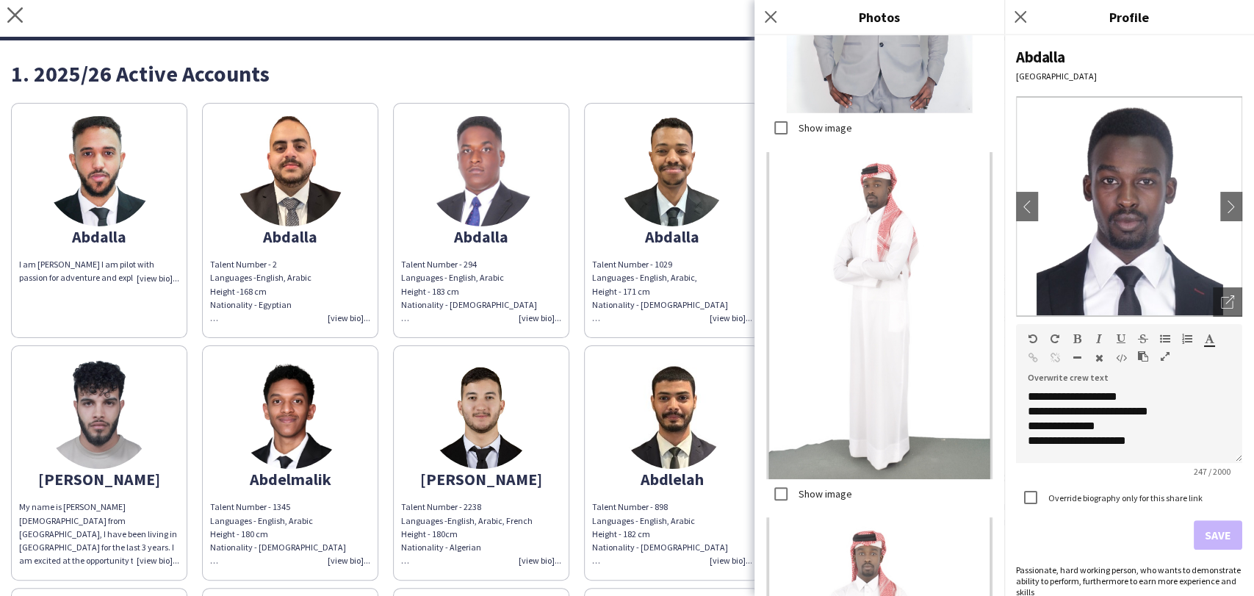
scroll to position [1958, 0]
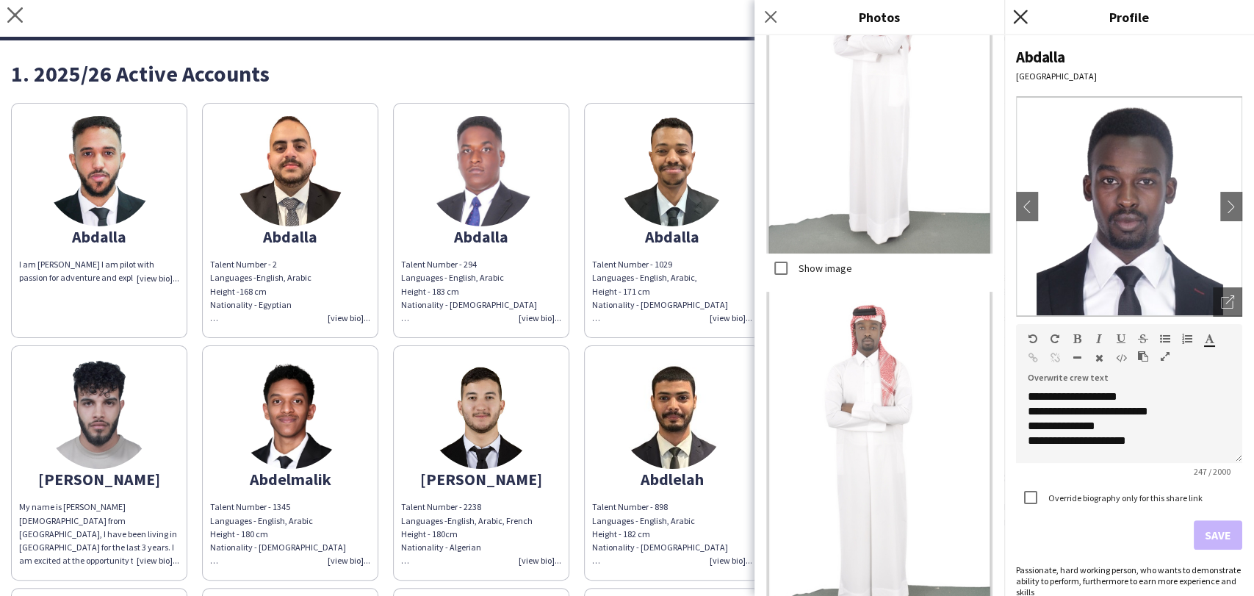
click at [1015, 12] on icon "Close pop-in" at bounding box center [1020, 17] width 14 height 14
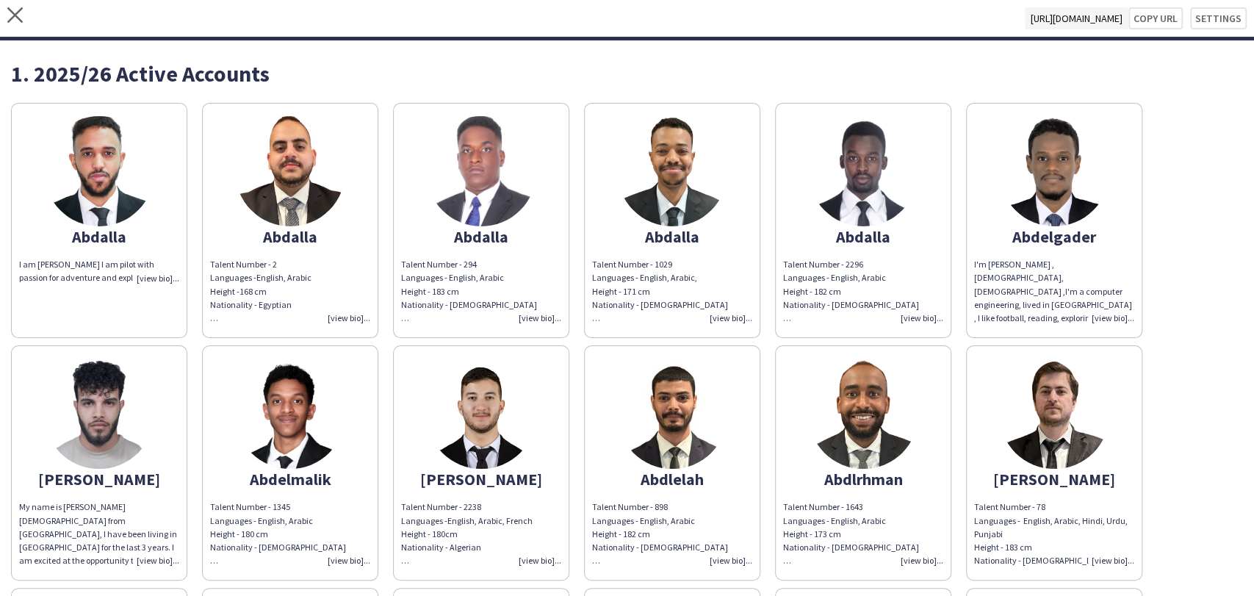
click at [1033, 185] on img at bounding box center [1054, 171] width 110 height 110
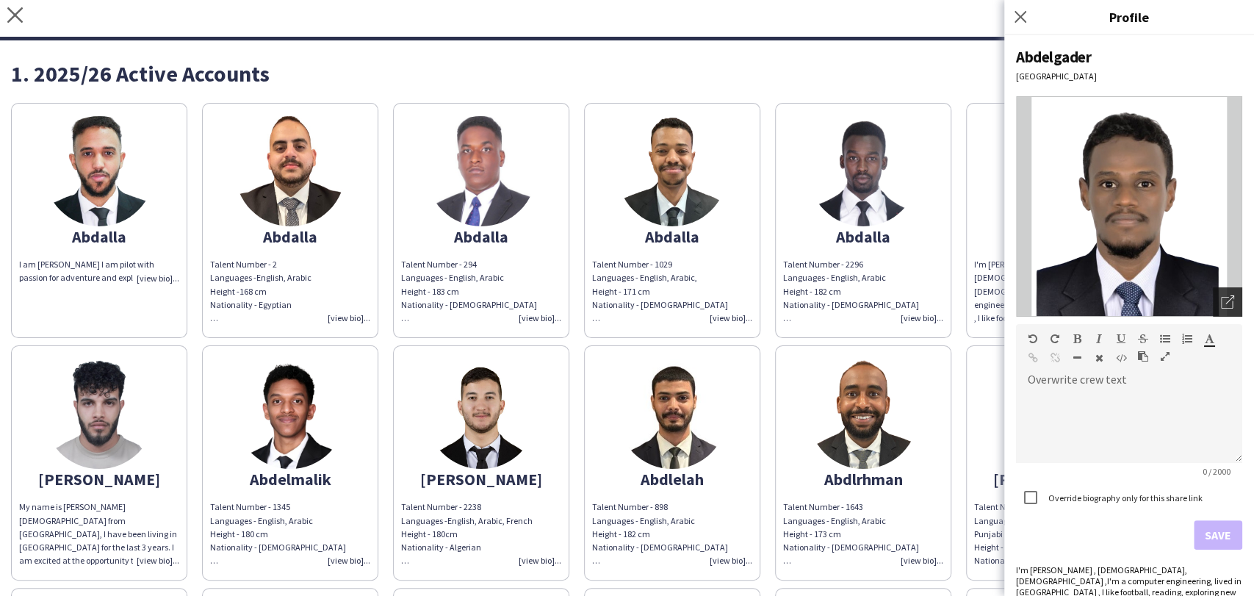
click at [1221, 302] on icon at bounding box center [1227, 303] width 12 height 12
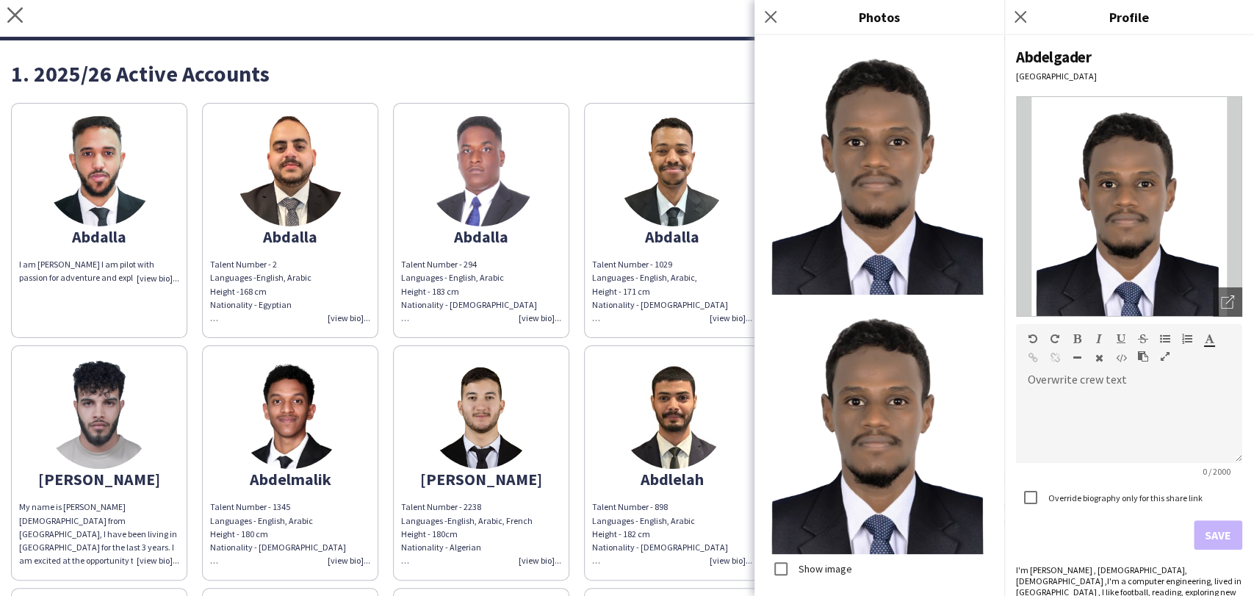
scroll to position [22, 0]
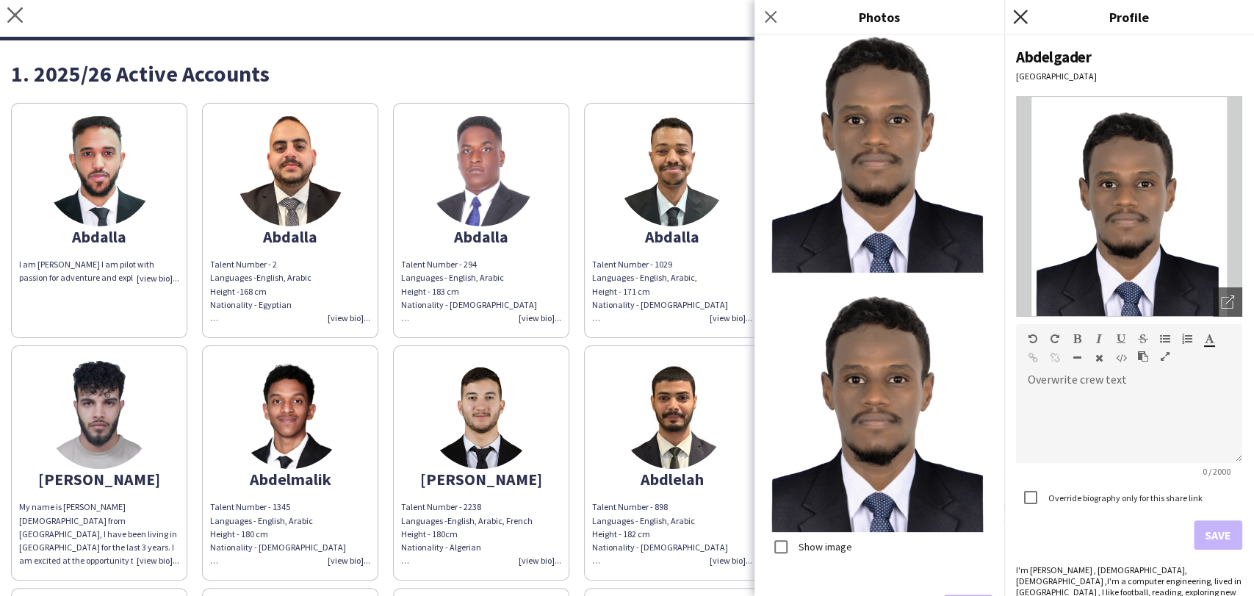
click at [1018, 11] on icon "Close pop-in" at bounding box center [1020, 17] width 14 height 14
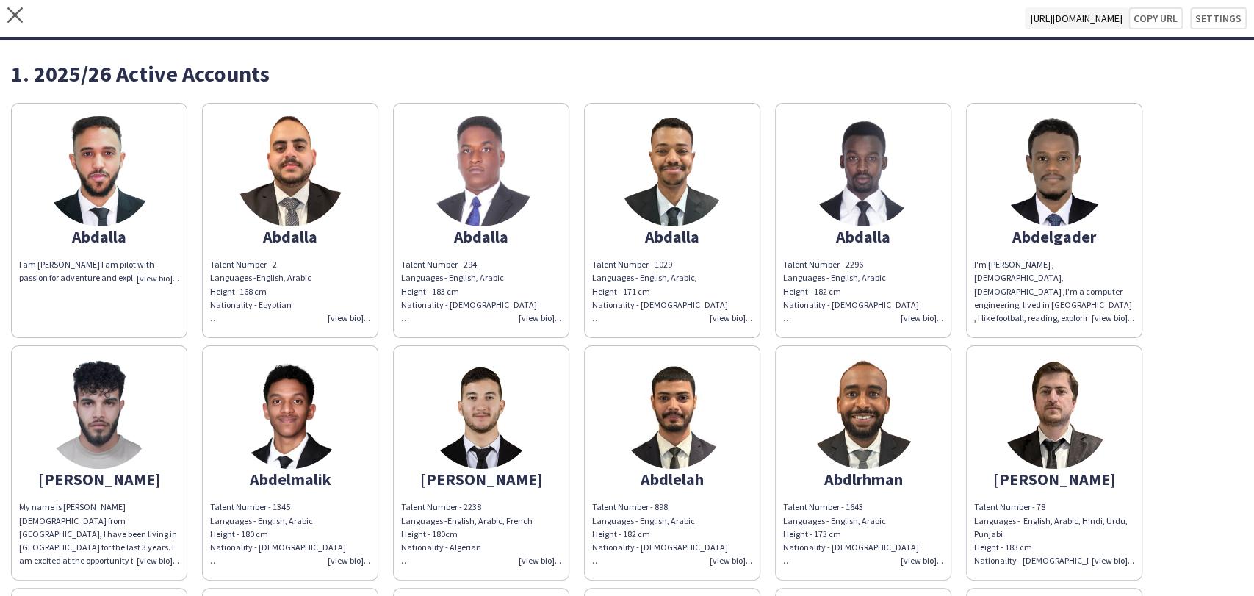
click at [1010, 418] on img at bounding box center [1054, 413] width 110 height 110
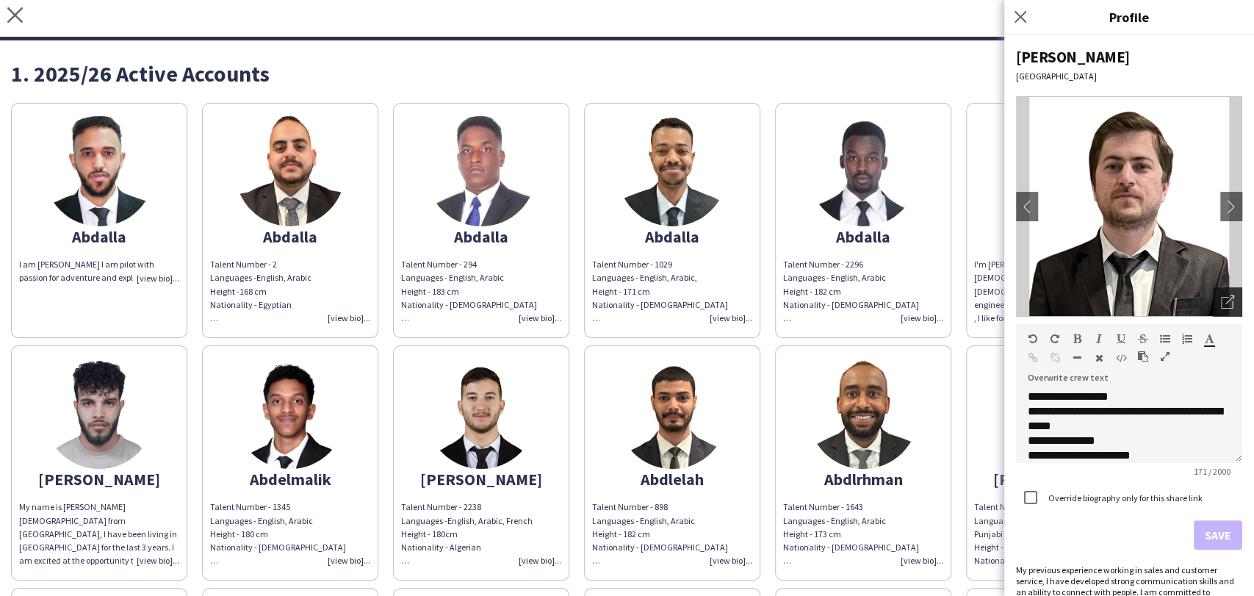
click at [1221, 293] on div "Open photos pop-in" at bounding box center [1227, 301] width 29 height 29
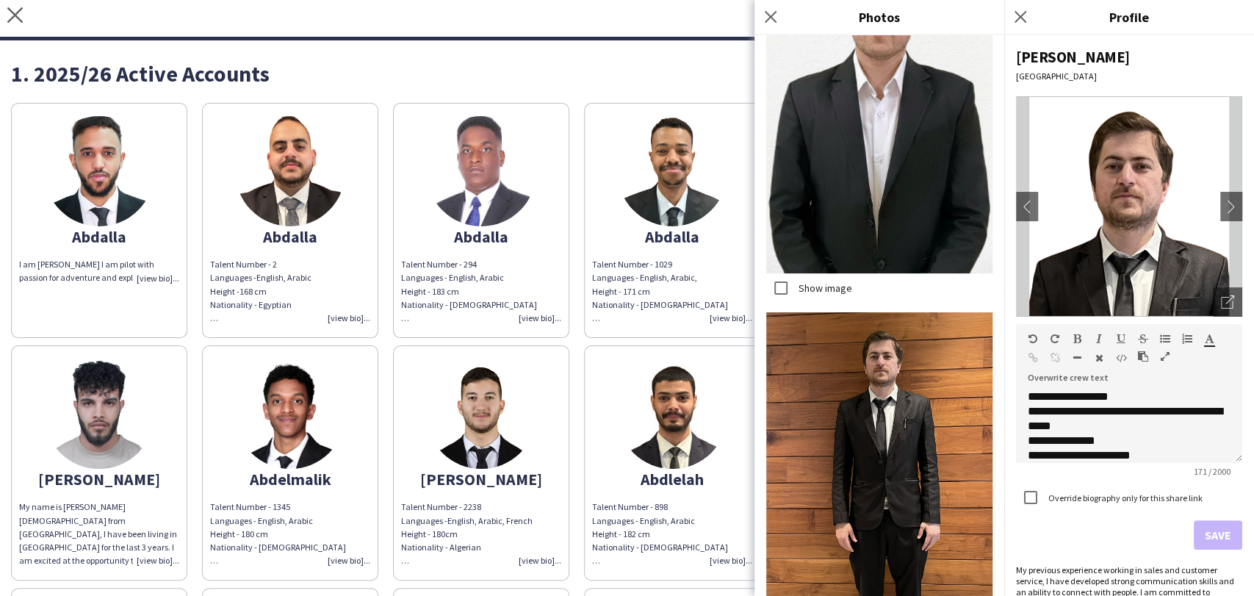
scroll to position [1193, 0]
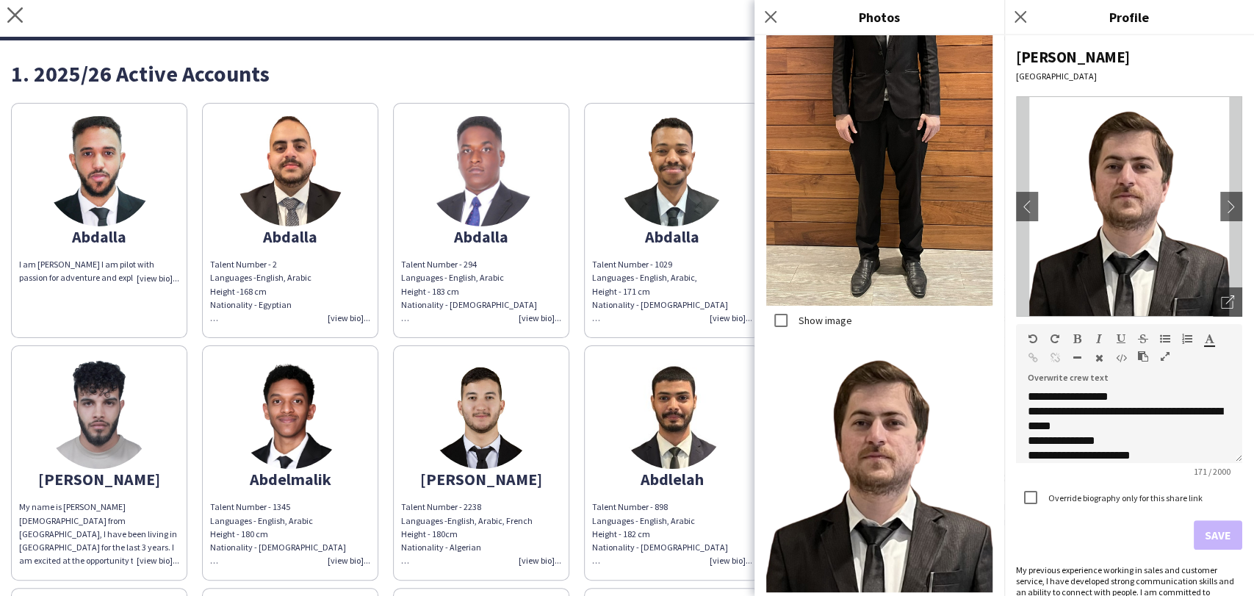
click at [814, 314] on label "Show image" at bounding box center [823, 320] width 57 height 13
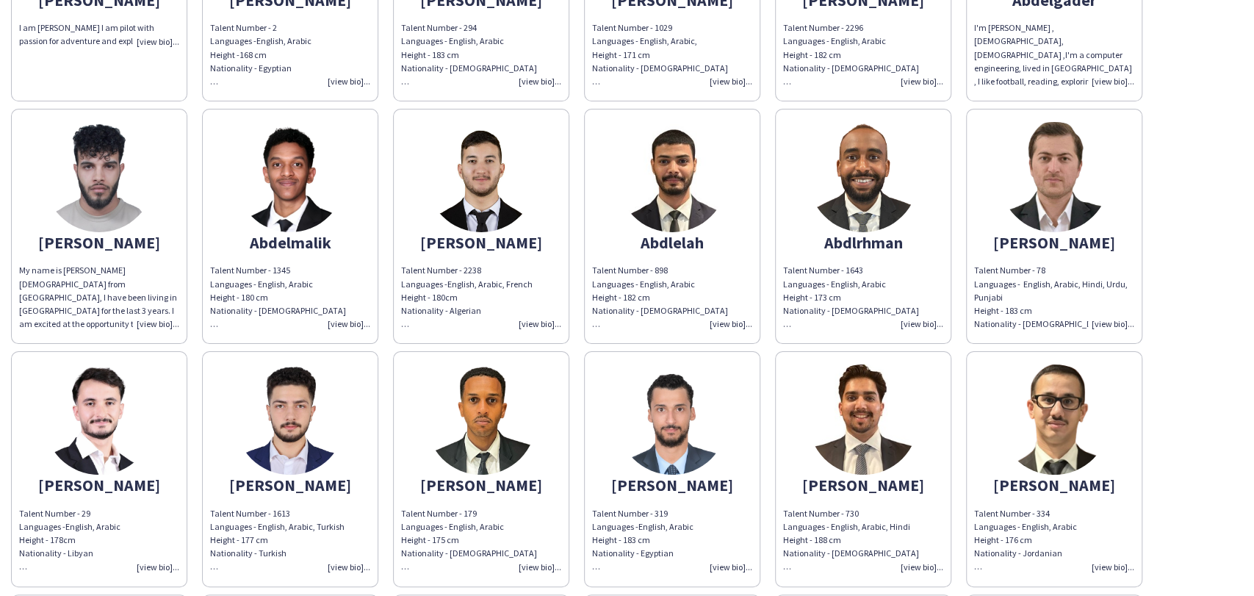
scroll to position [245, 0]
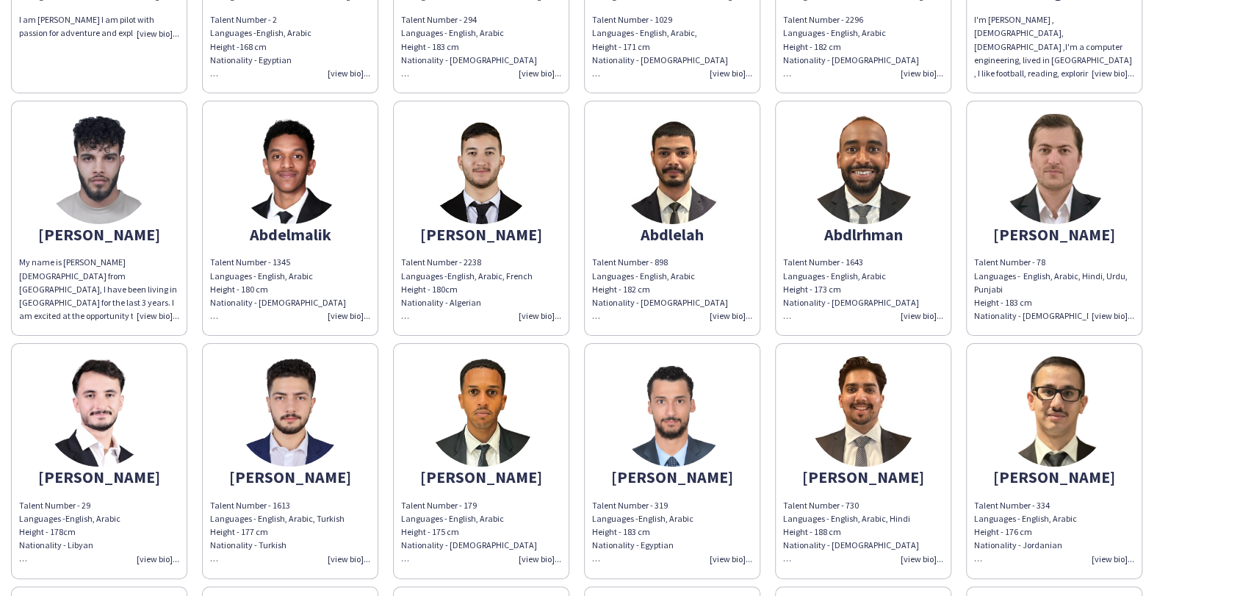
click at [864, 209] on img at bounding box center [863, 169] width 110 height 110
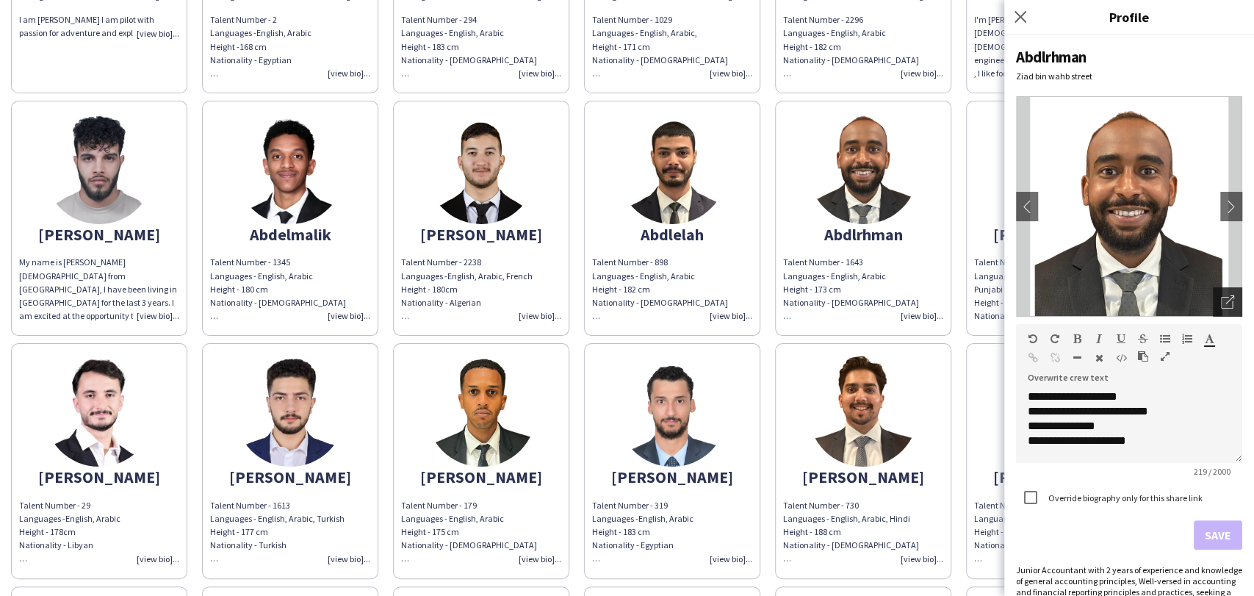
click at [1227, 301] on div "Open photos pop-in" at bounding box center [1227, 301] width 29 height 29
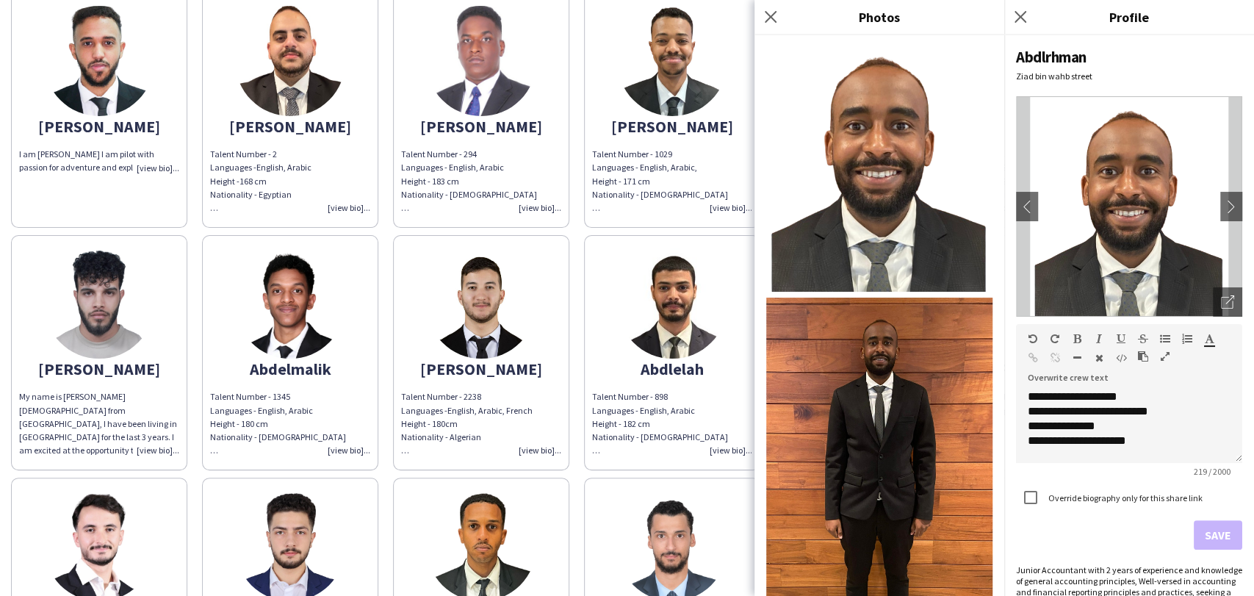
scroll to position [82, 0]
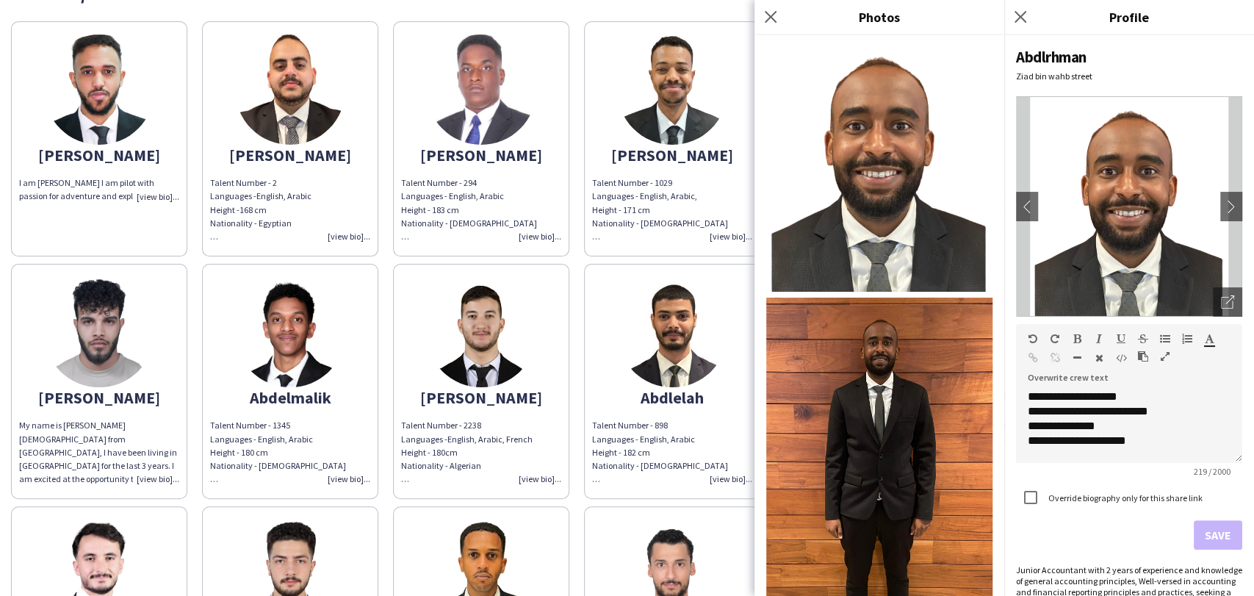
click at [618, 97] on img at bounding box center [672, 90] width 110 height 110
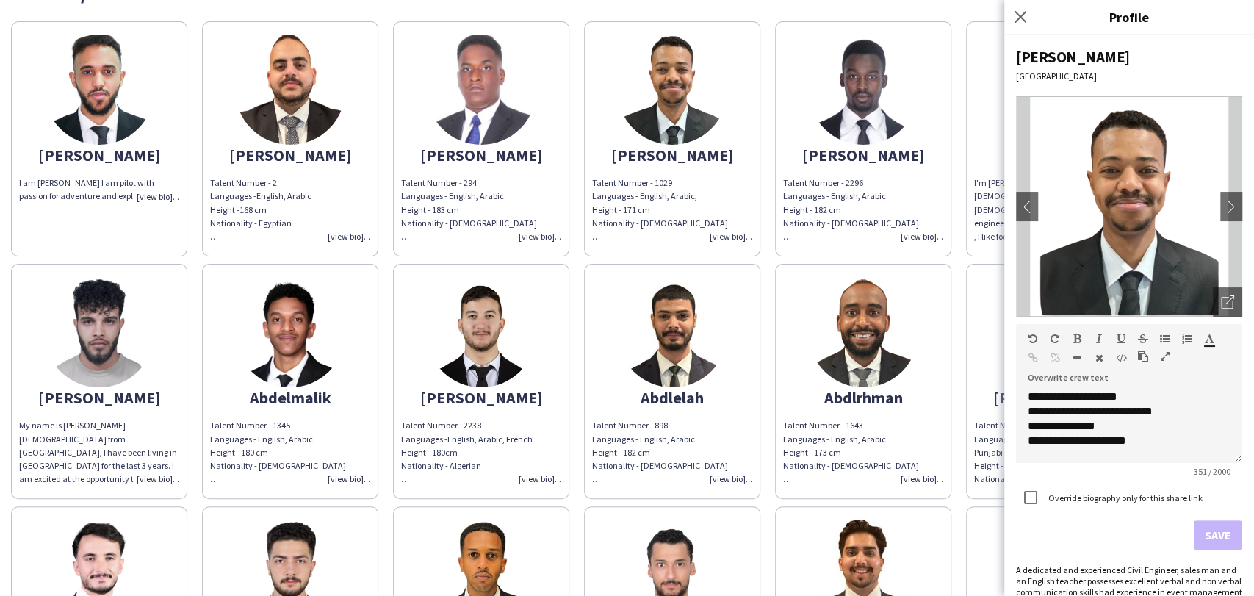
click at [715, 369] on app-share-pages-crew-card "Abdlelah Talent Number - 898 Languages - English, Arabic Height - 182 cm Nation…" at bounding box center [672, 381] width 176 height 235
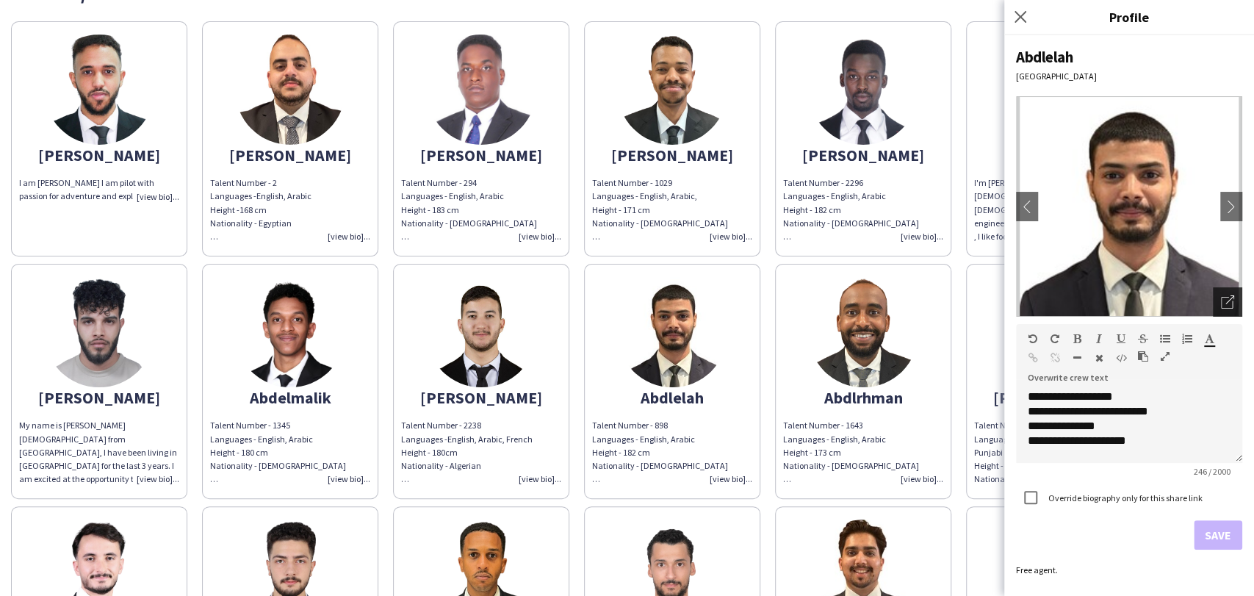
click at [1227, 301] on icon "Open photos pop-in" at bounding box center [1227, 301] width 13 height 13
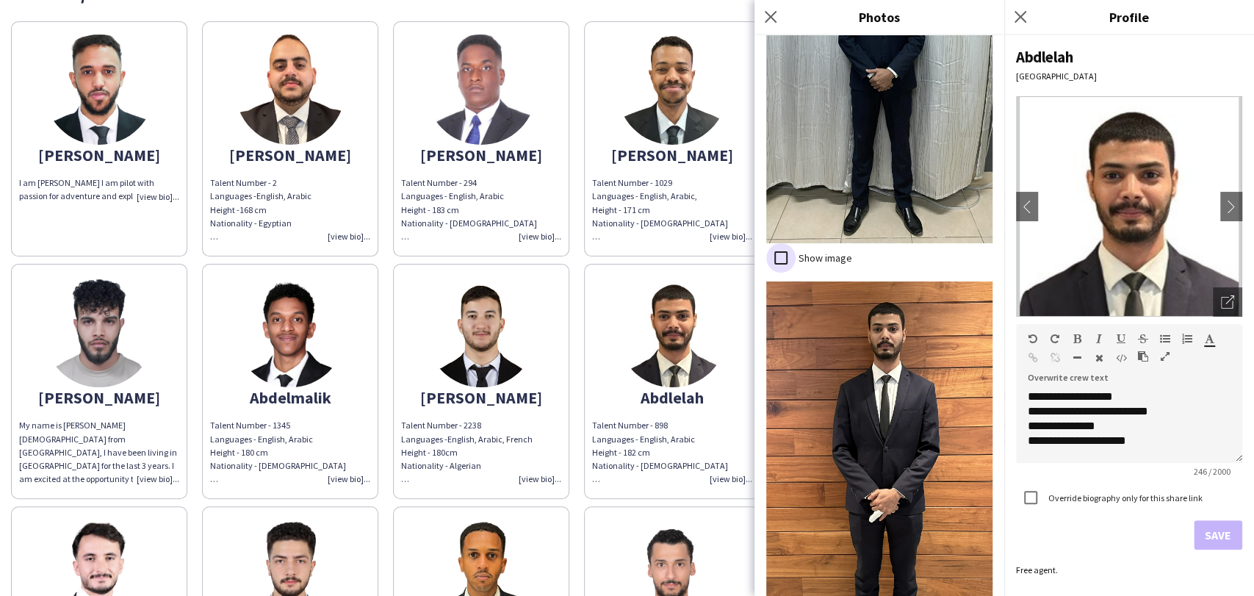
scroll to position [1368, 0]
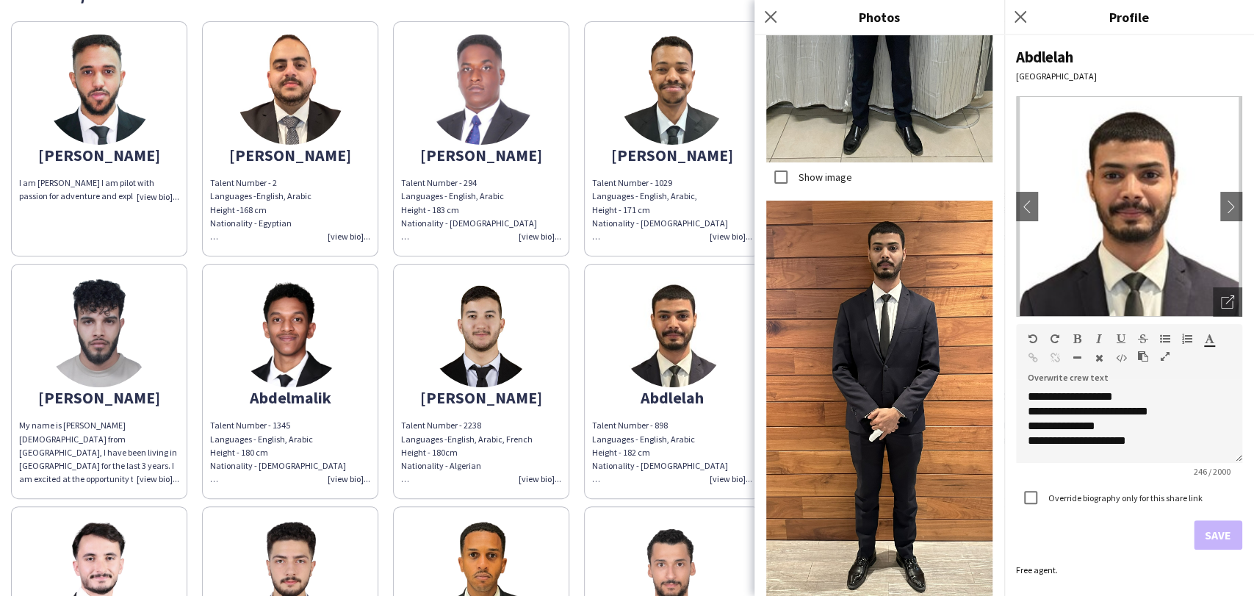
drag, startPoint x: 946, startPoint y: 581, endPoint x: 692, endPoint y: 372, distance: 328.8
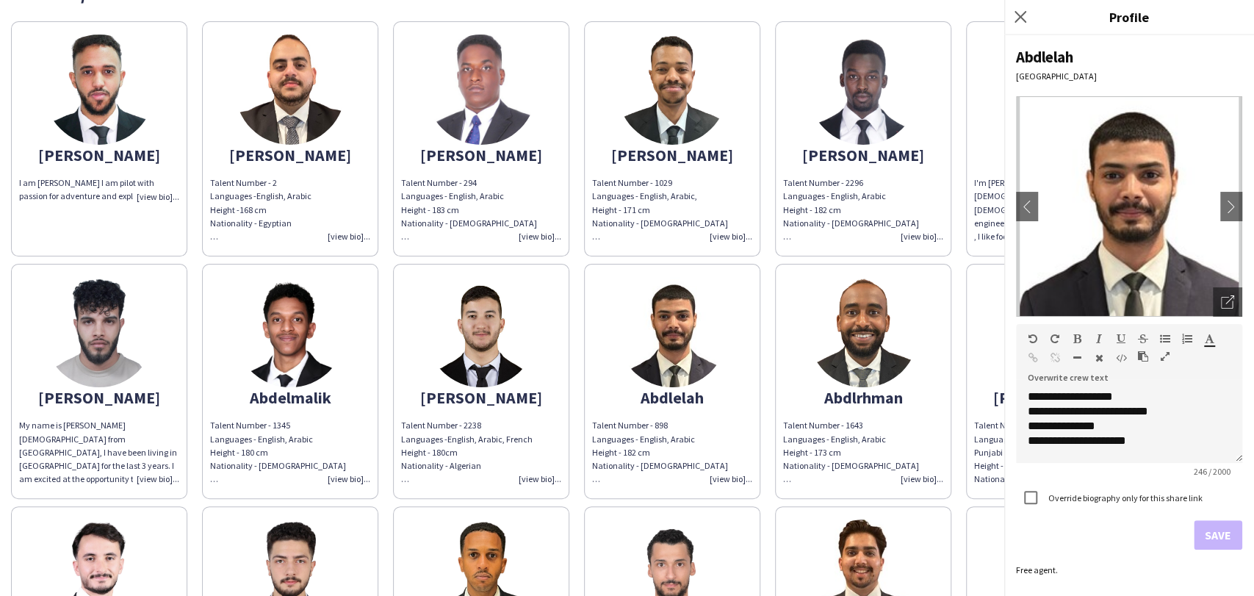
click at [464, 342] on img at bounding box center [481, 332] width 110 height 110
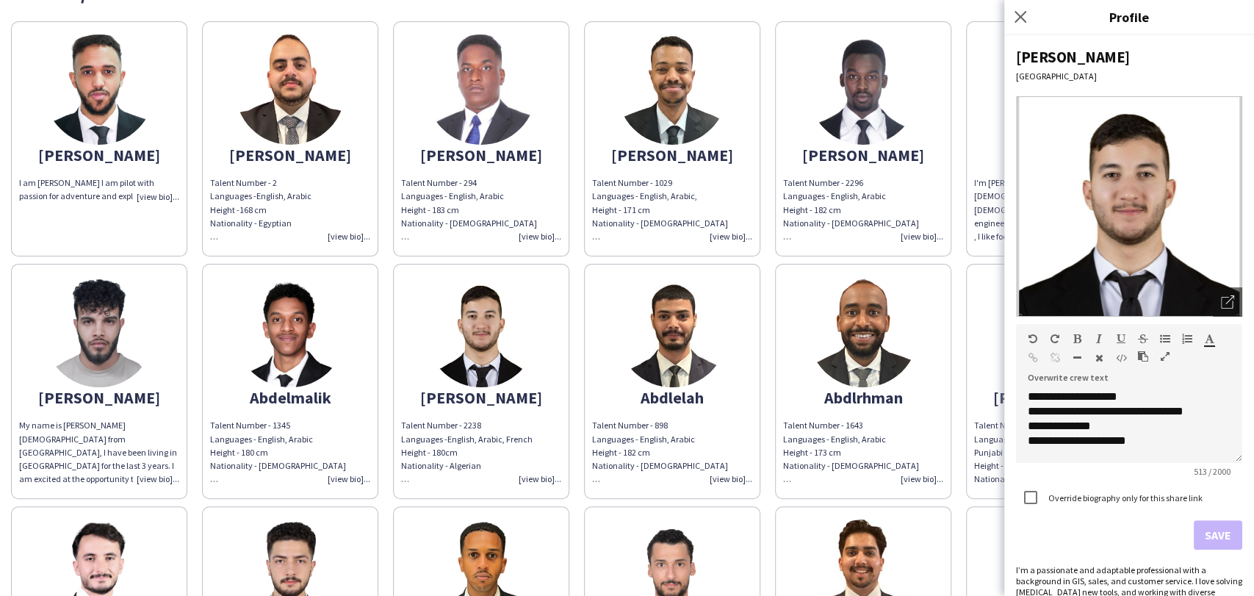
drag, startPoint x: 1205, startPoint y: 303, endPoint x: 1192, endPoint y: 303, distance: 12.5
click at [1213, 303] on div "Open photos pop-in" at bounding box center [1227, 301] width 29 height 29
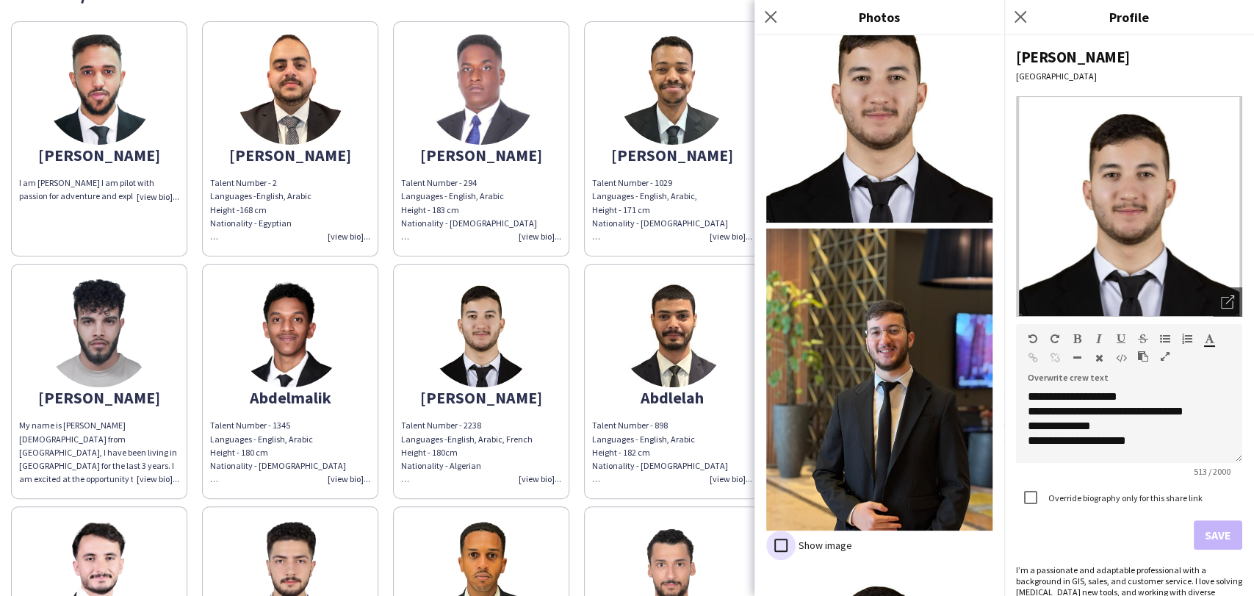
scroll to position [614, 0]
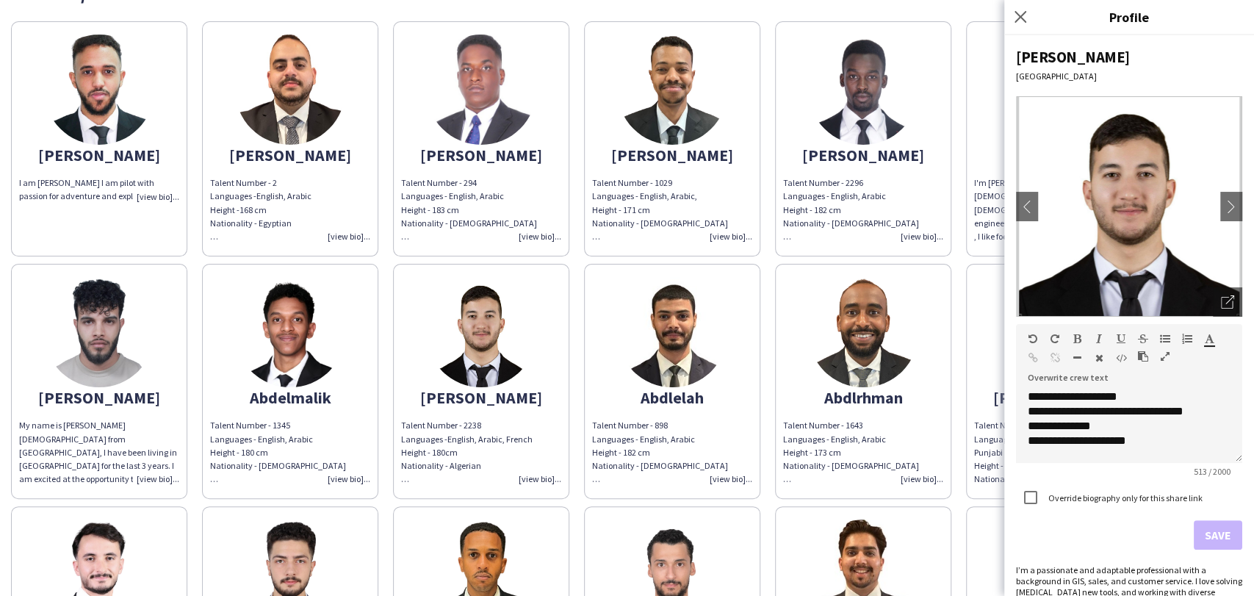
click at [300, 357] on img at bounding box center [290, 332] width 110 height 110
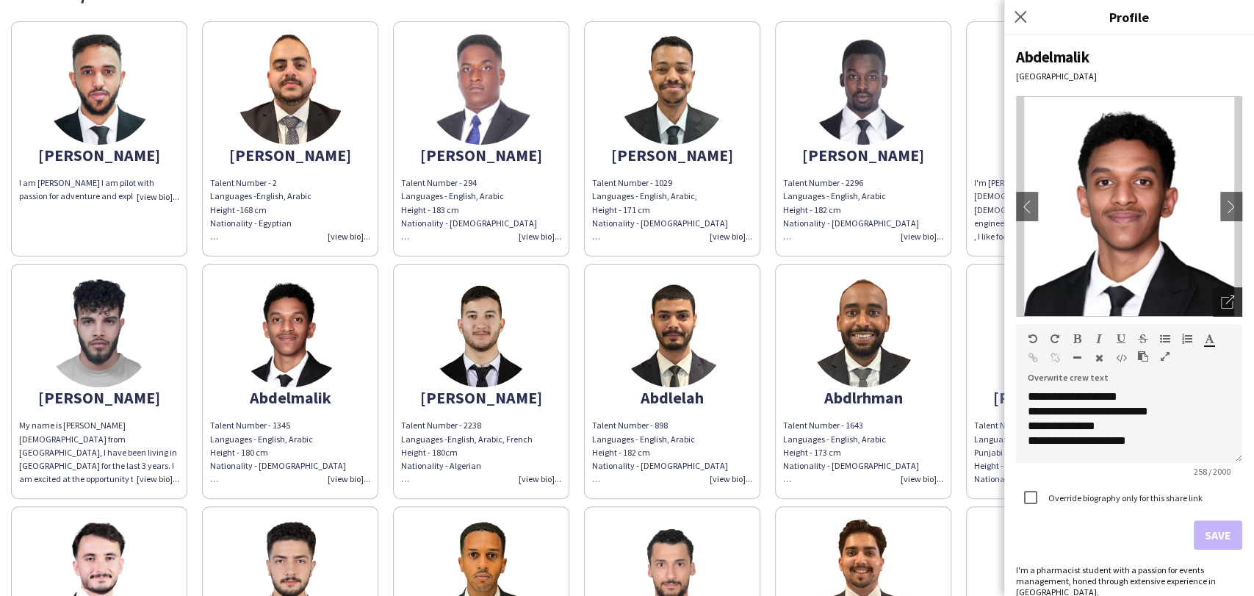
click at [1213, 293] on div "Open photos pop-in" at bounding box center [1227, 301] width 29 height 29
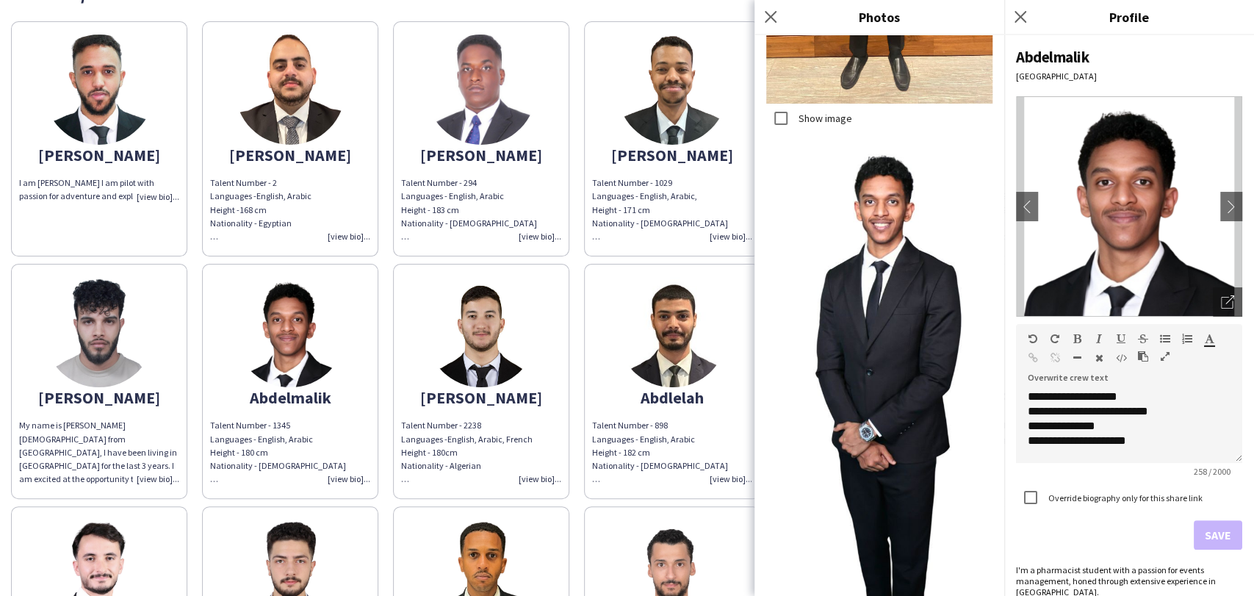
scroll to position [2585, 0]
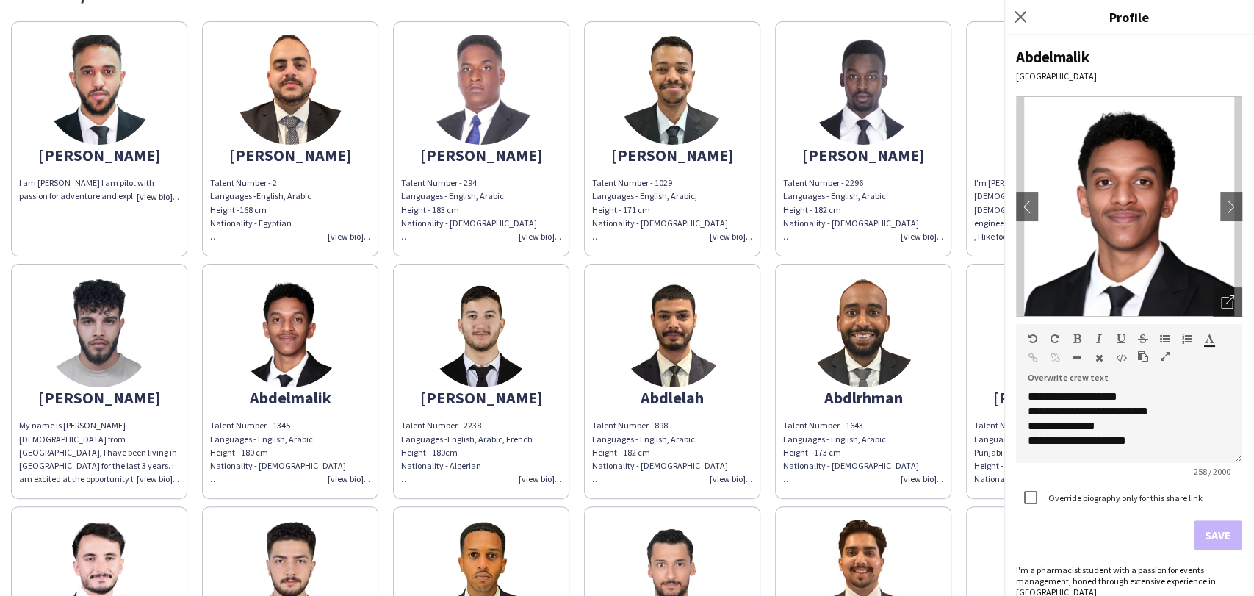
click at [113, 347] on img at bounding box center [99, 332] width 110 height 110
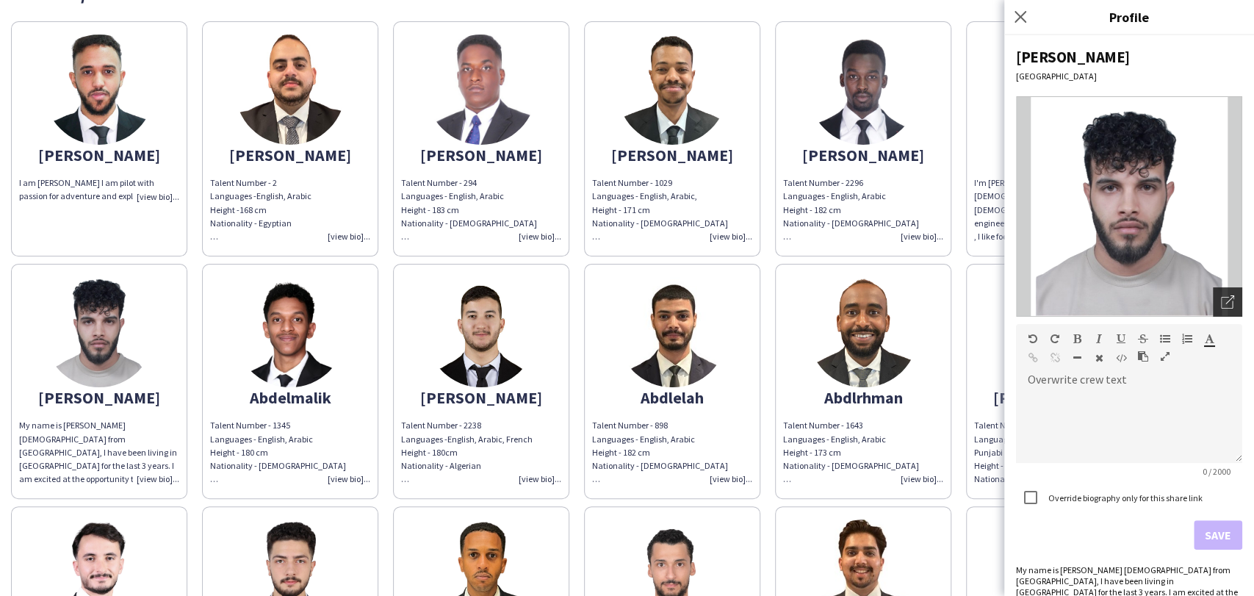
click at [1221, 306] on icon at bounding box center [1227, 303] width 12 height 12
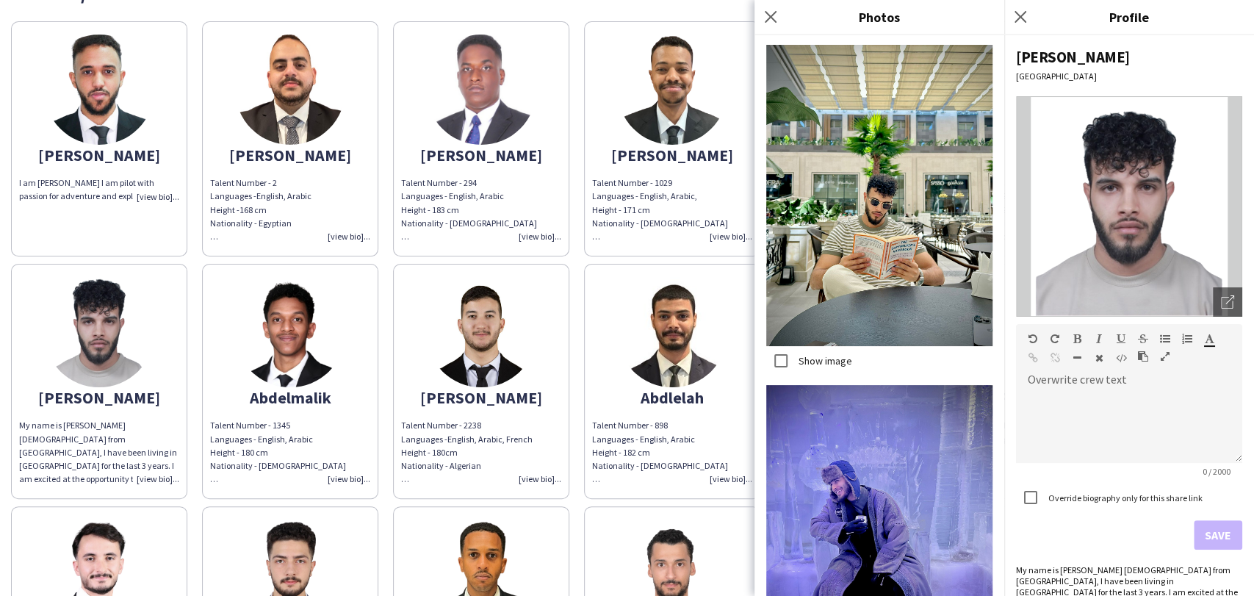
scroll to position [2989, 0]
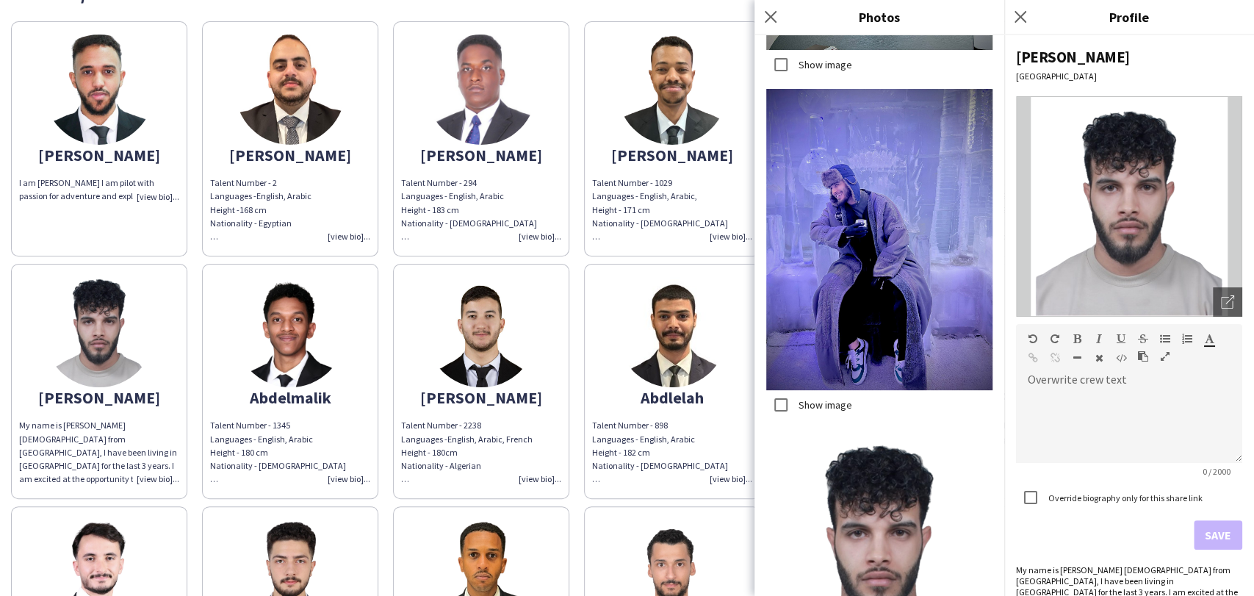
click at [676, 343] on img at bounding box center [672, 332] width 110 height 110
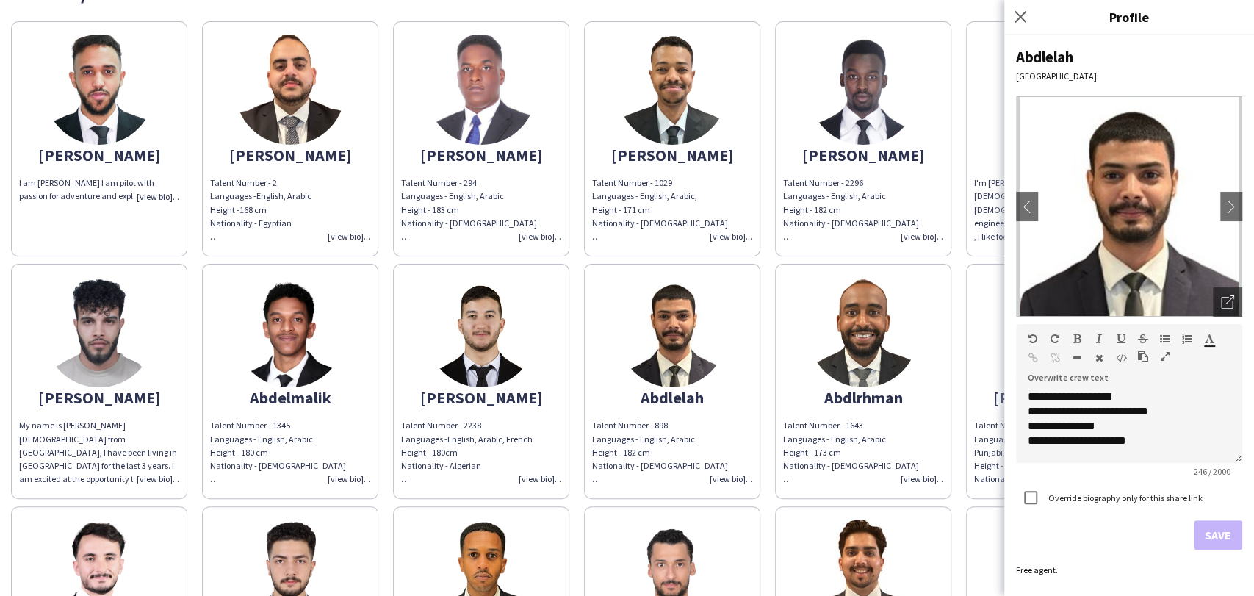
click at [848, 336] on img at bounding box center [863, 332] width 110 height 110
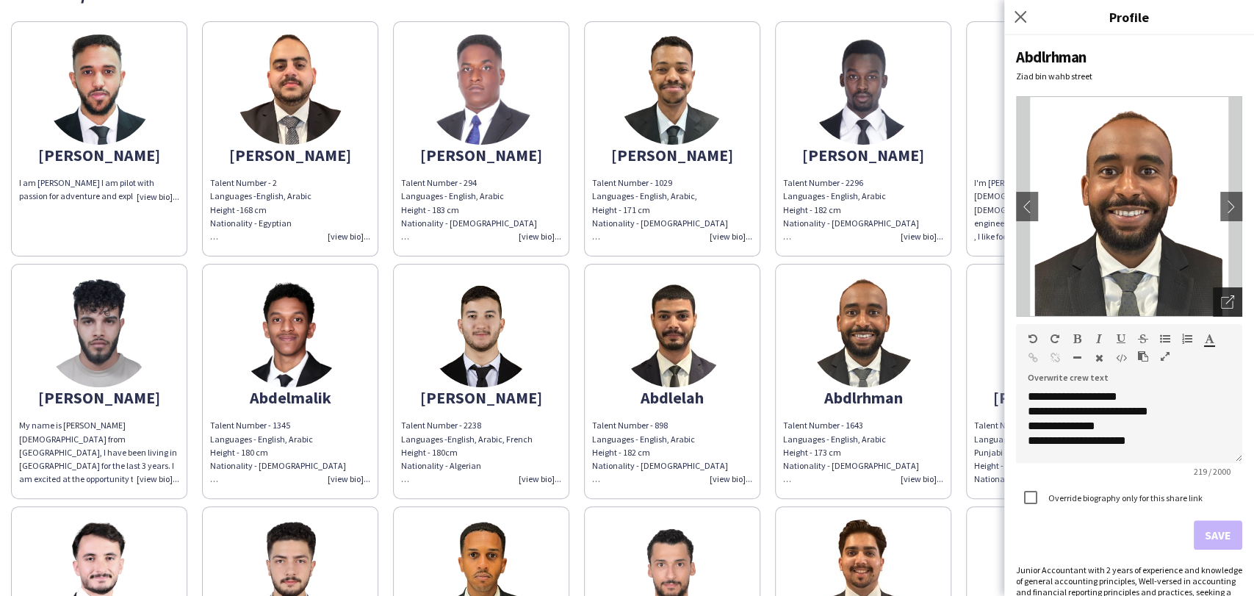
click at [1221, 298] on icon "Open photos pop-in" at bounding box center [1227, 301] width 13 height 13
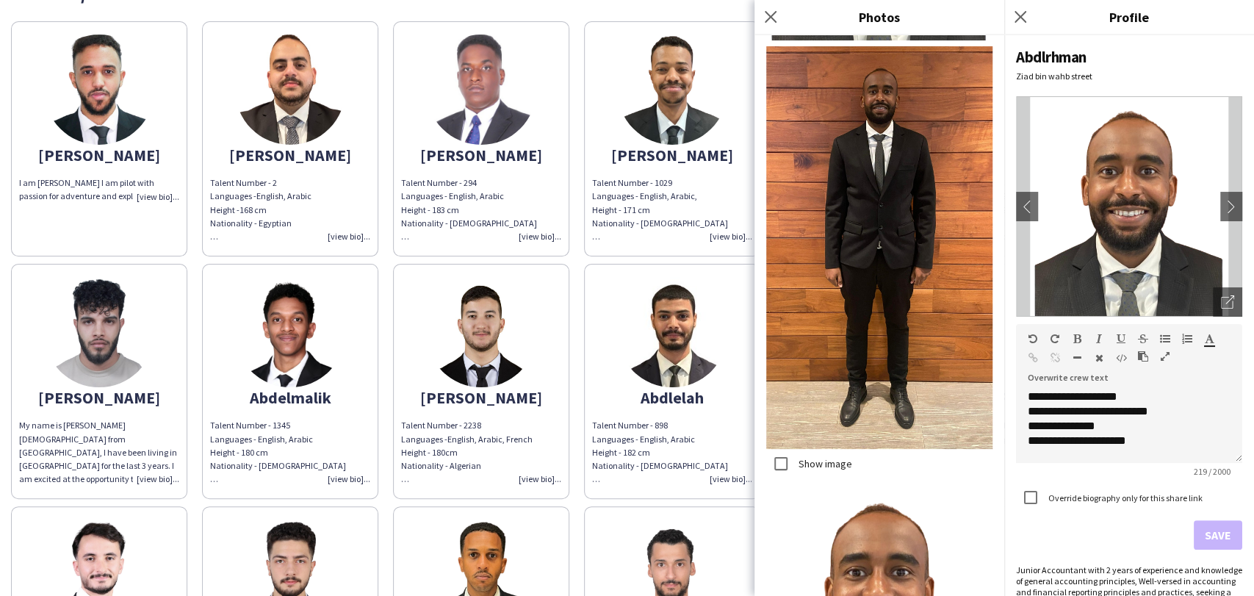
scroll to position [435, 0]
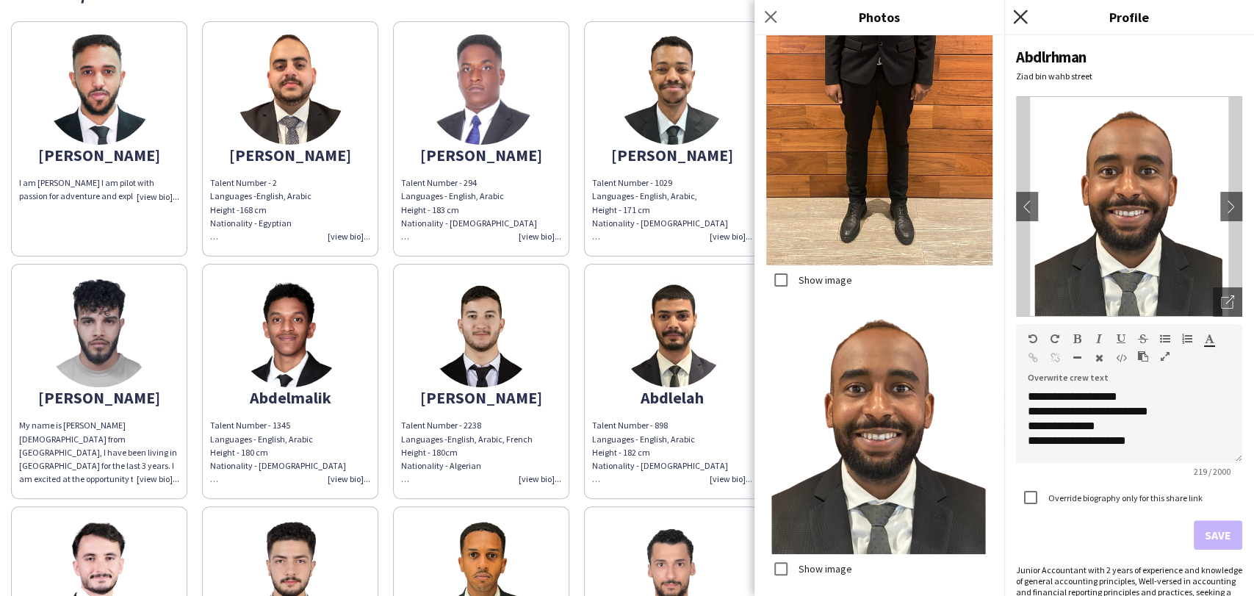
click at [1025, 12] on icon at bounding box center [1020, 17] width 14 height 14
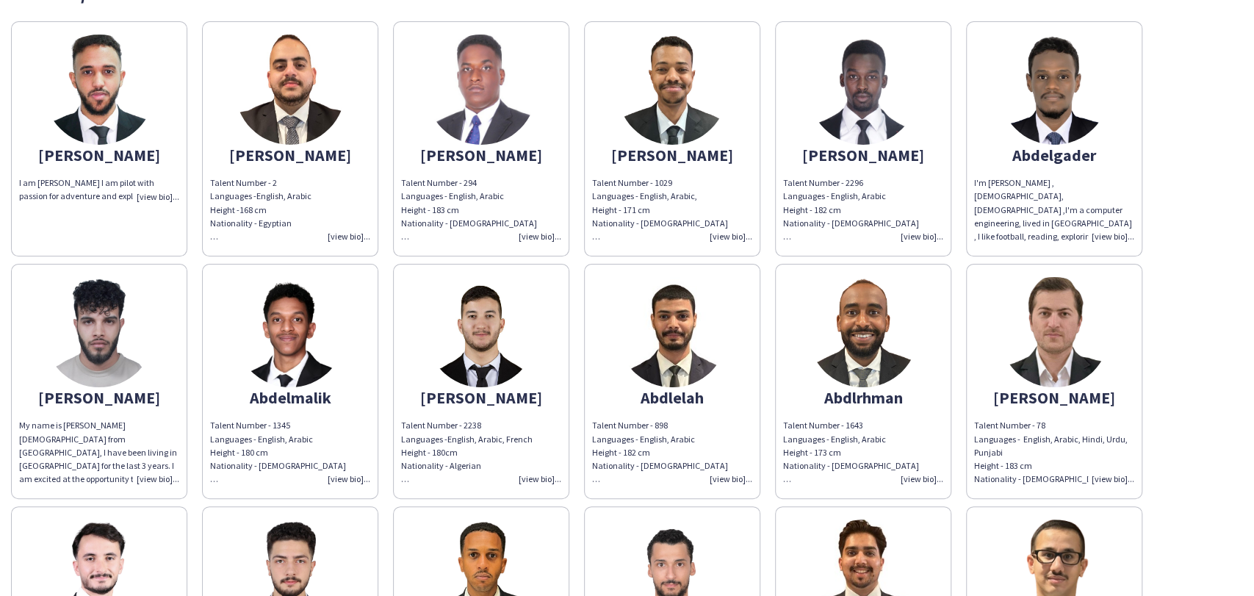
scroll to position [408, 0]
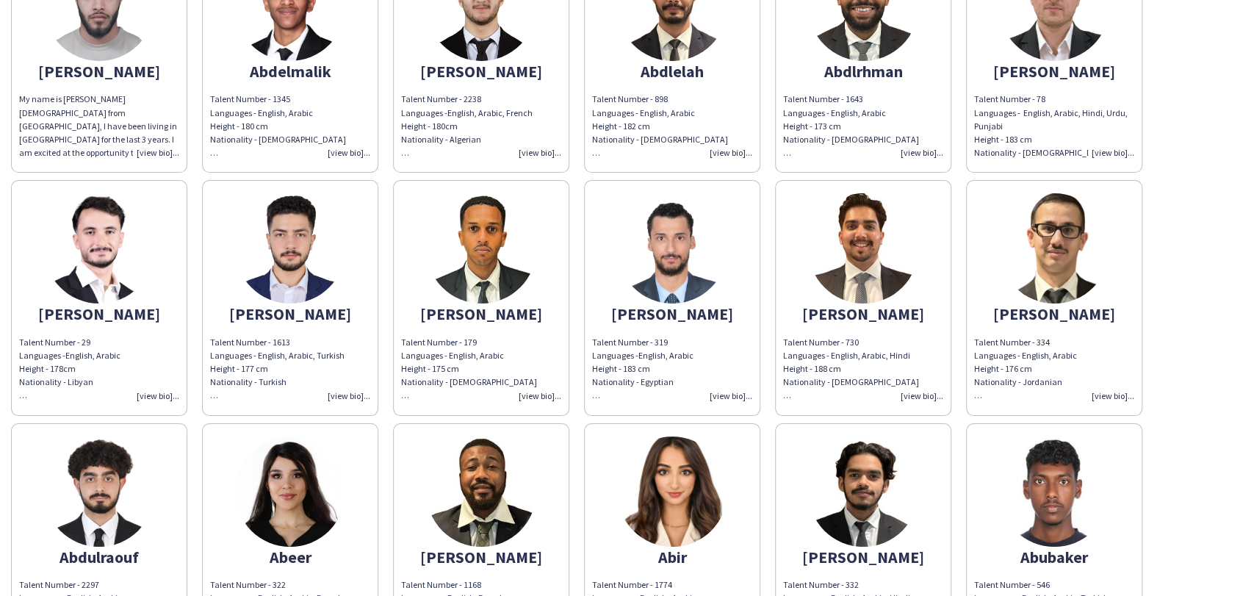
click at [1049, 293] on img at bounding box center [1054, 248] width 110 height 110
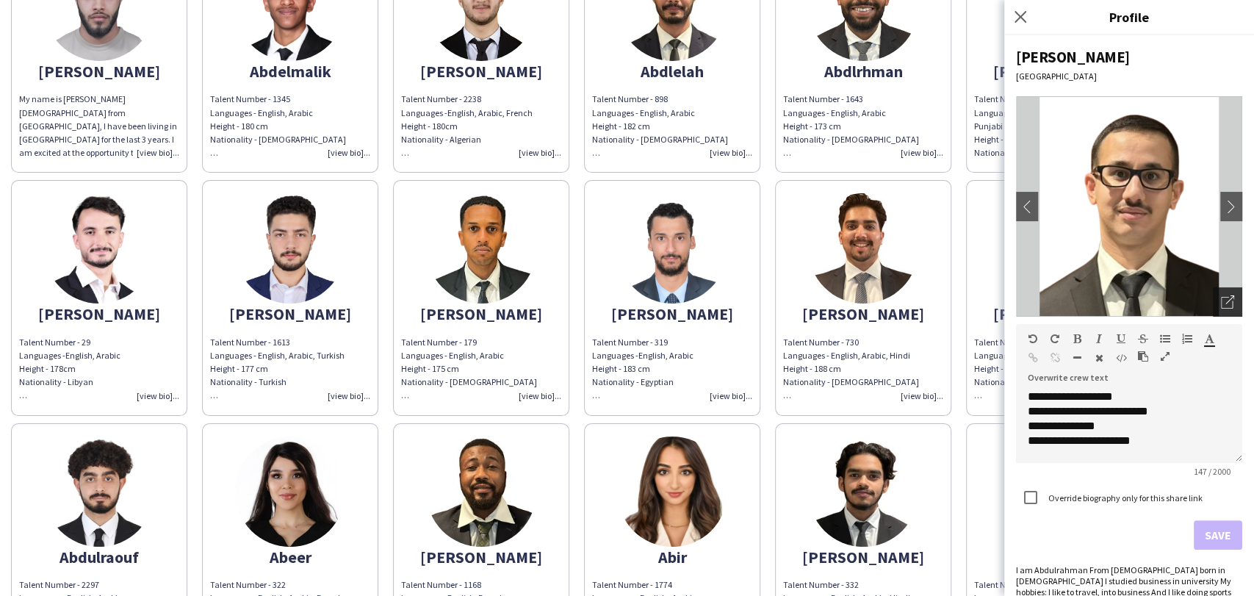
click at [1213, 295] on div "Open photos pop-in" at bounding box center [1227, 301] width 29 height 29
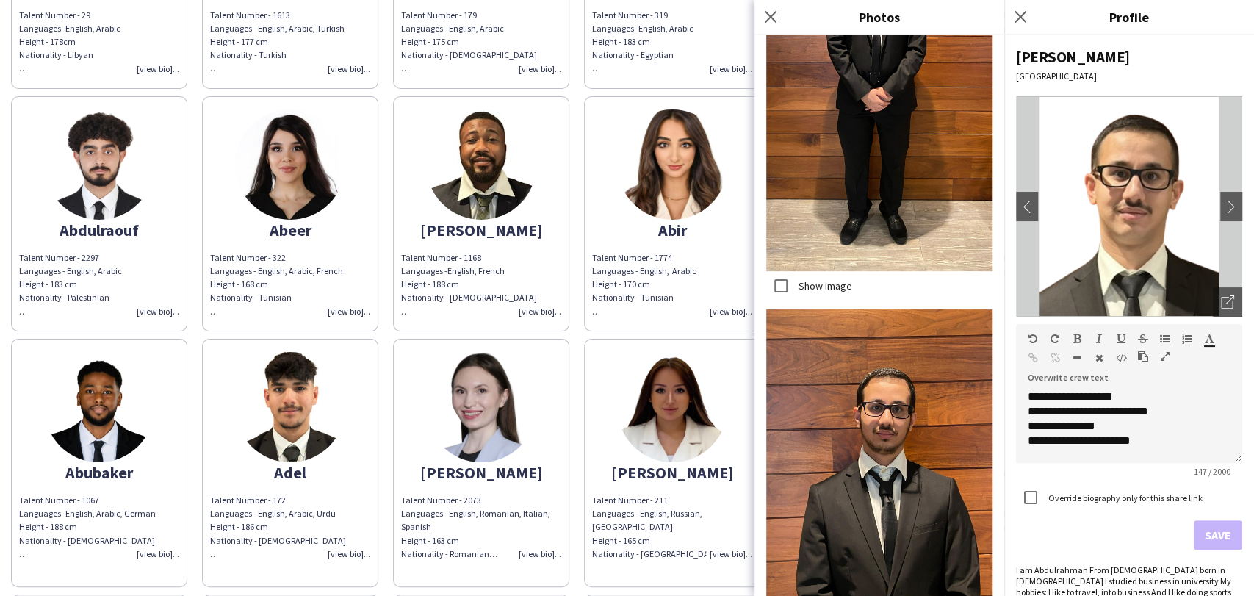
scroll to position [571, 0]
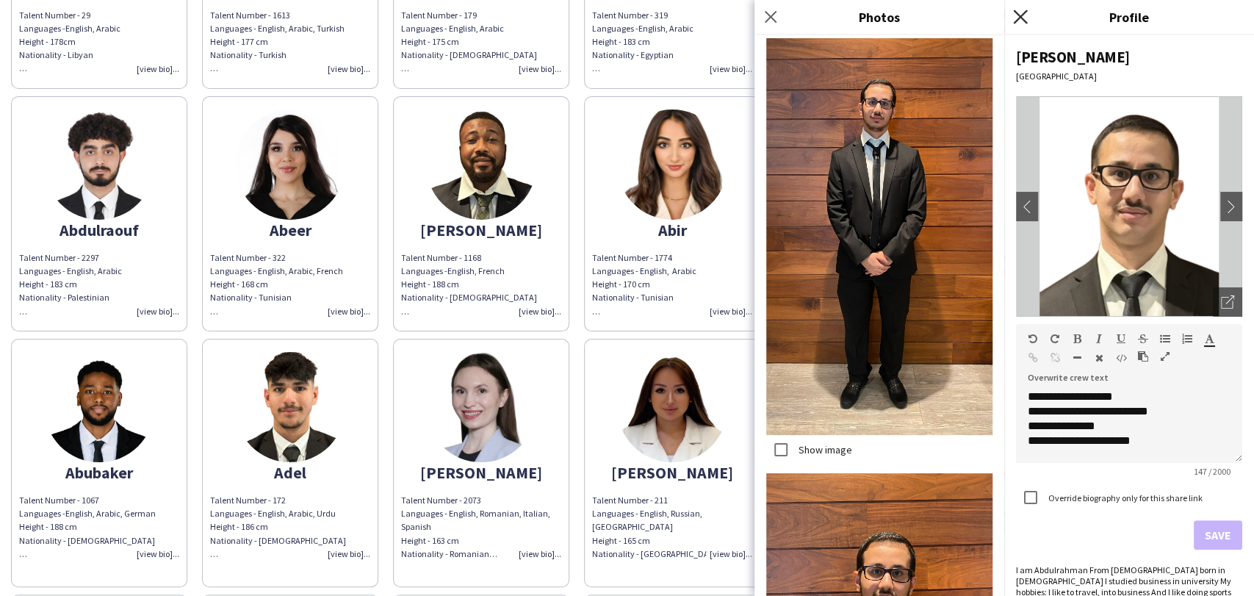
drag, startPoint x: 1026, startPoint y: 13, endPoint x: 1019, endPoint y: 23, distance: 11.6
click at [1026, 12] on icon "Close pop-in" at bounding box center [1020, 17] width 14 height 14
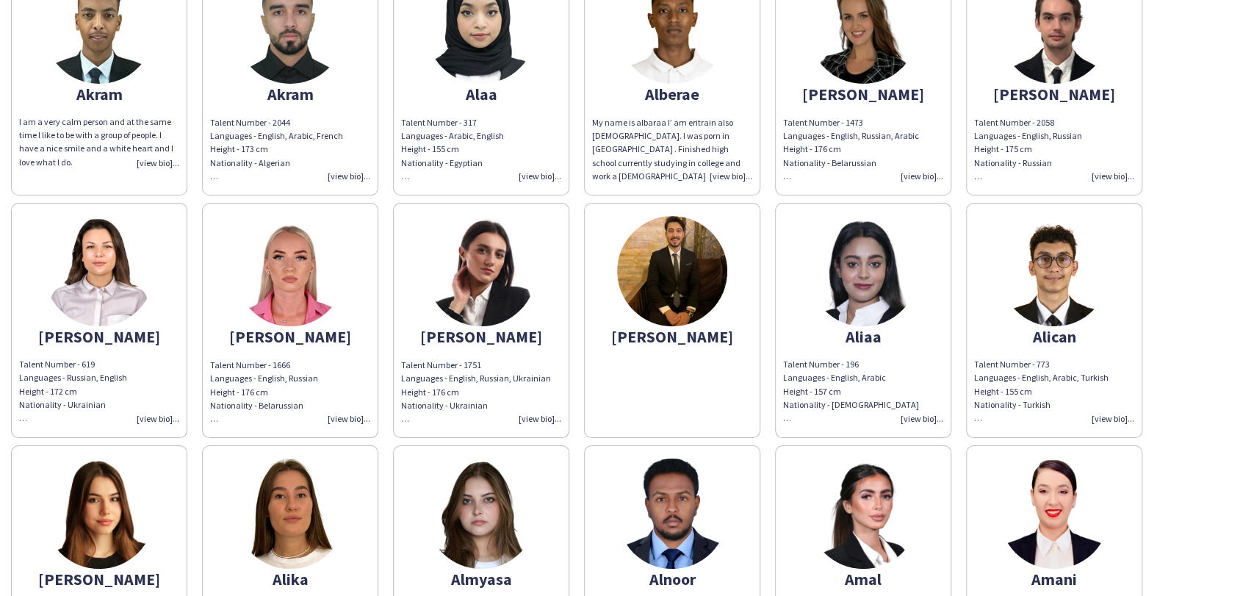
scroll to position [2040, 0]
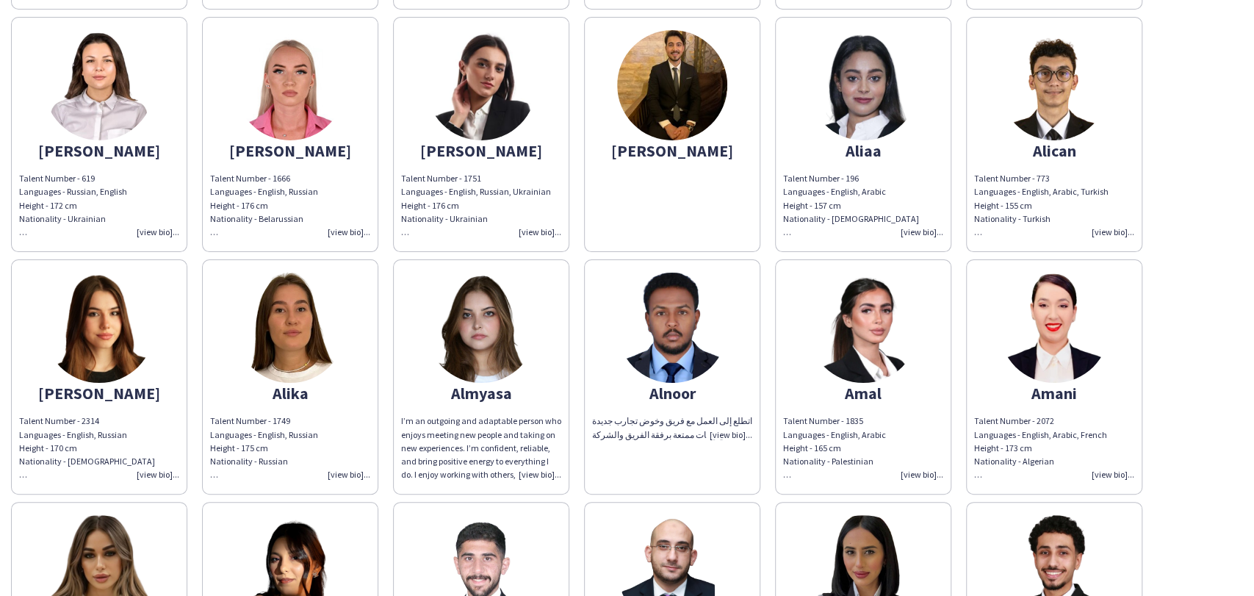
click at [625, 40] on img at bounding box center [672, 85] width 110 height 110
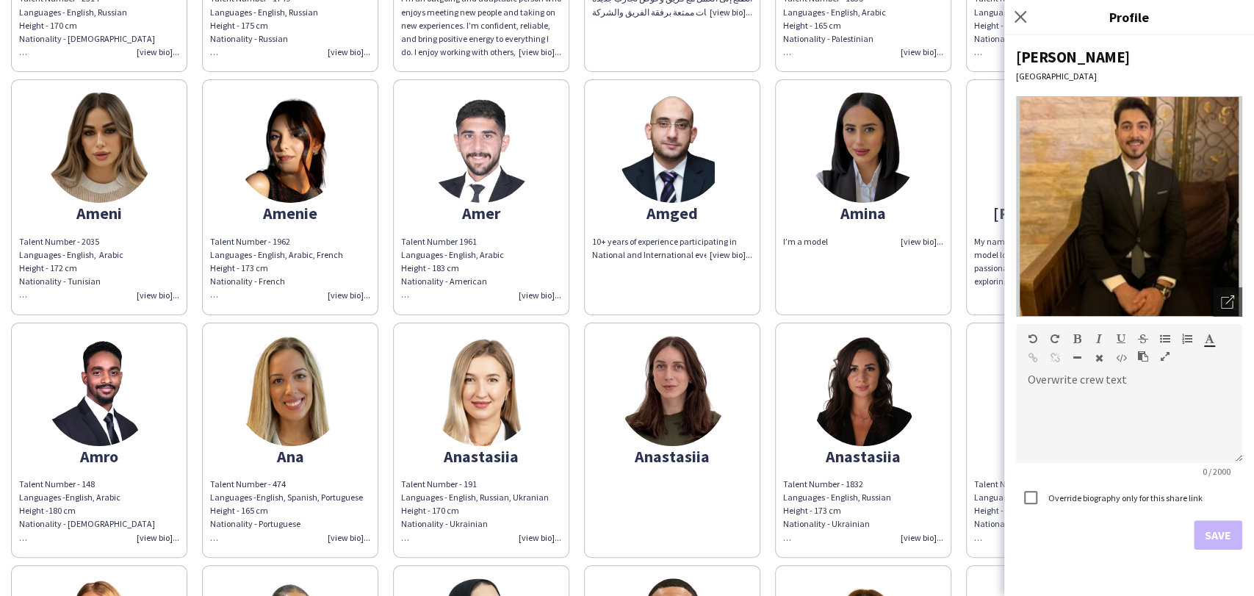
scroll to position [2530, 0]
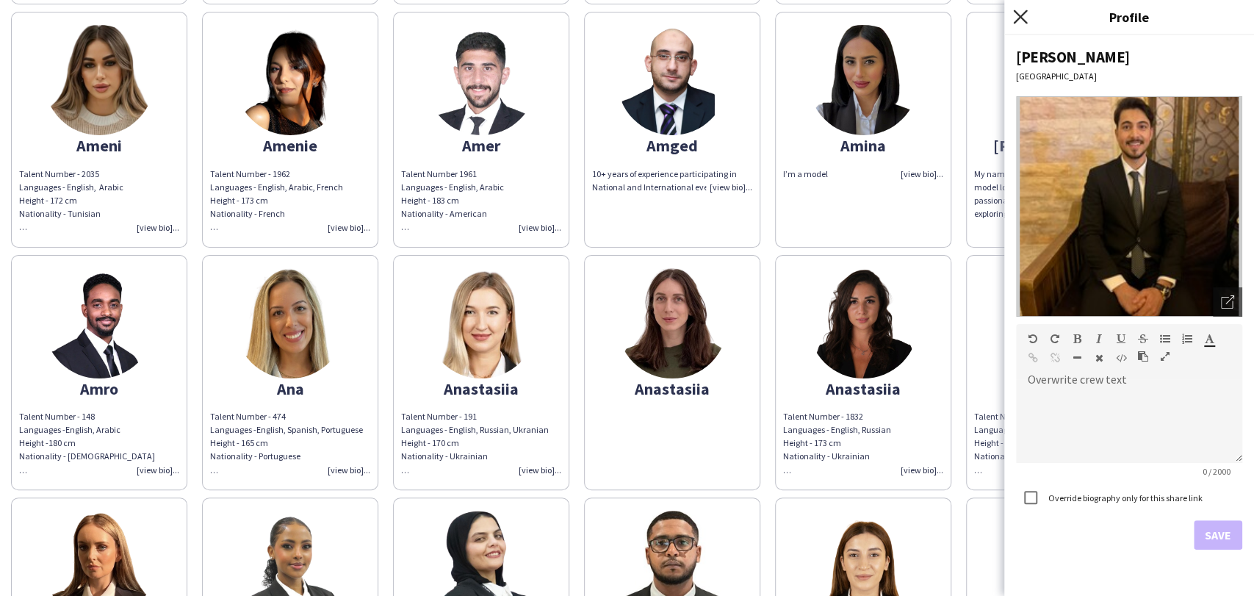
click at [1022, 14] on icon at bounding box center [1020, 17] width 14 height 14
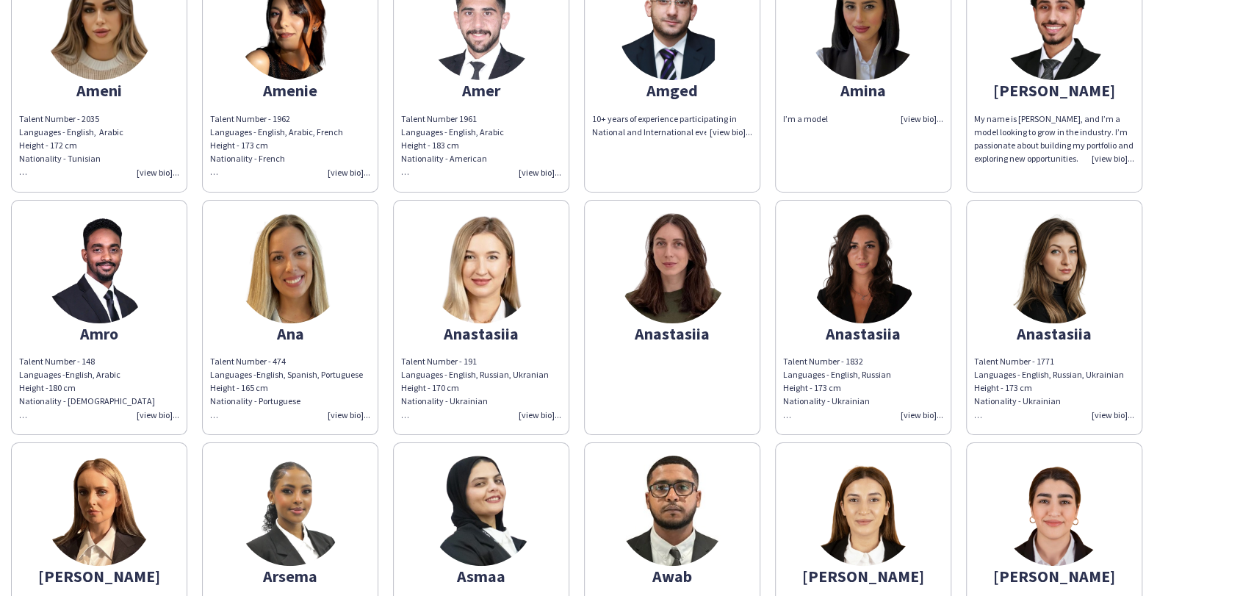
scroll to position [2693, 0]
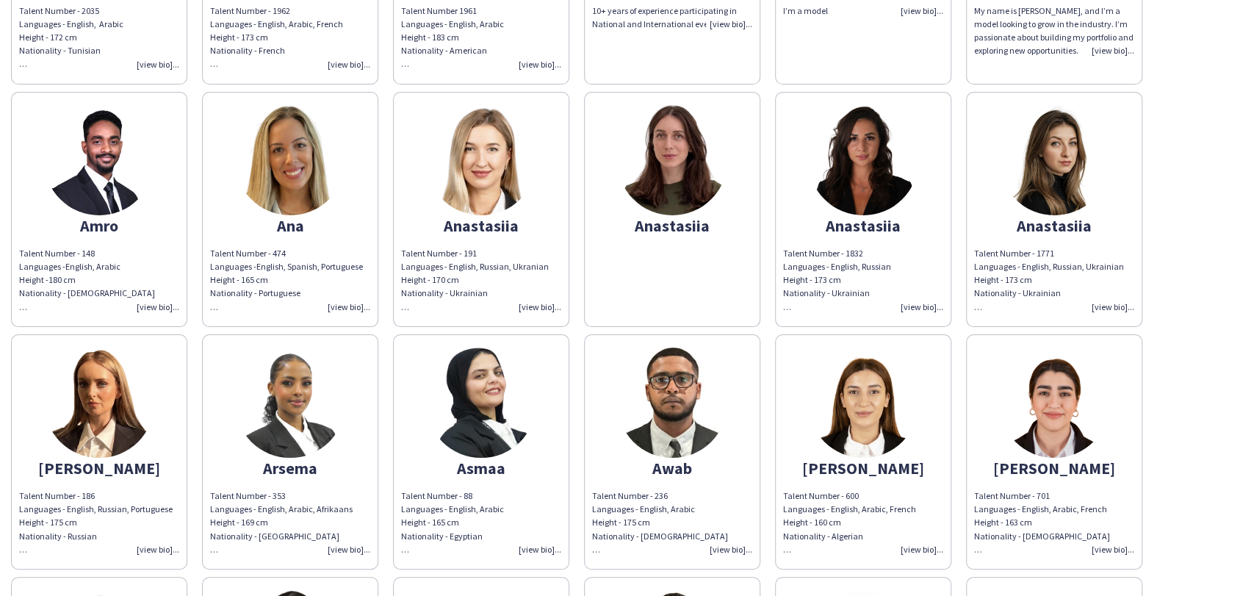
click at [671, 119] on img at bounding box center [672, 160] width 110 height 110
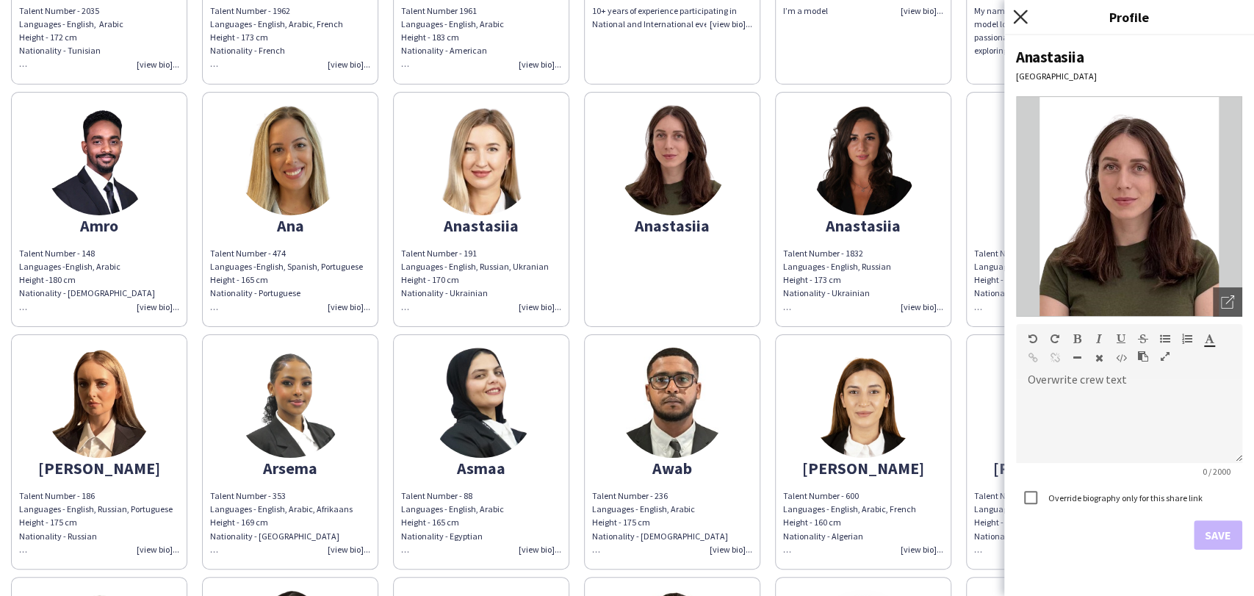
click at [1020, 16] on icon at bounding box center [1020, 17] width 14 height 14
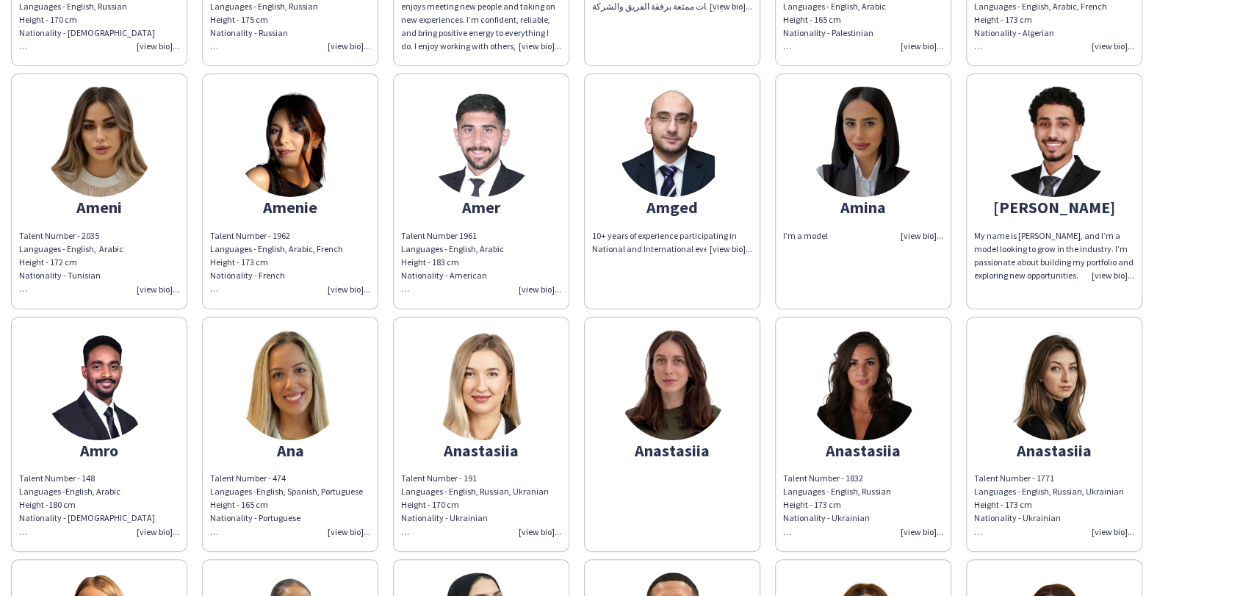
scroll to position [2448, 0]
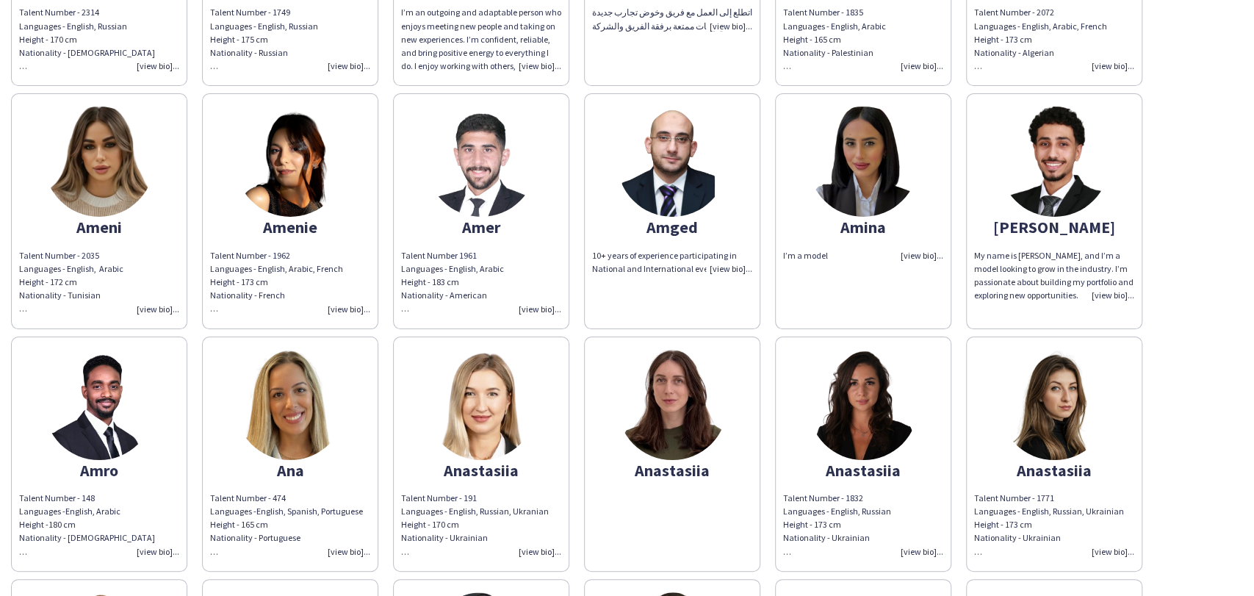
click at [864, 139] on img at bounding box center [863, 162] width 110 height 110
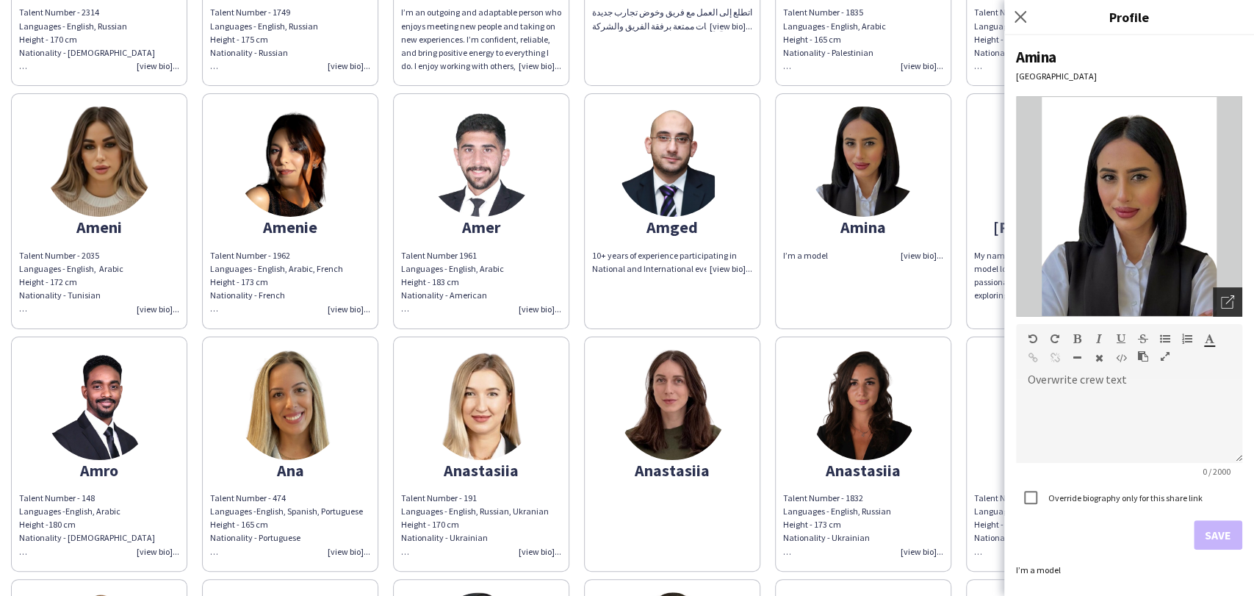
click at [1230, 293] on div "Open photos pop-in" at bounding box center [1227, 301] width 29 height 29
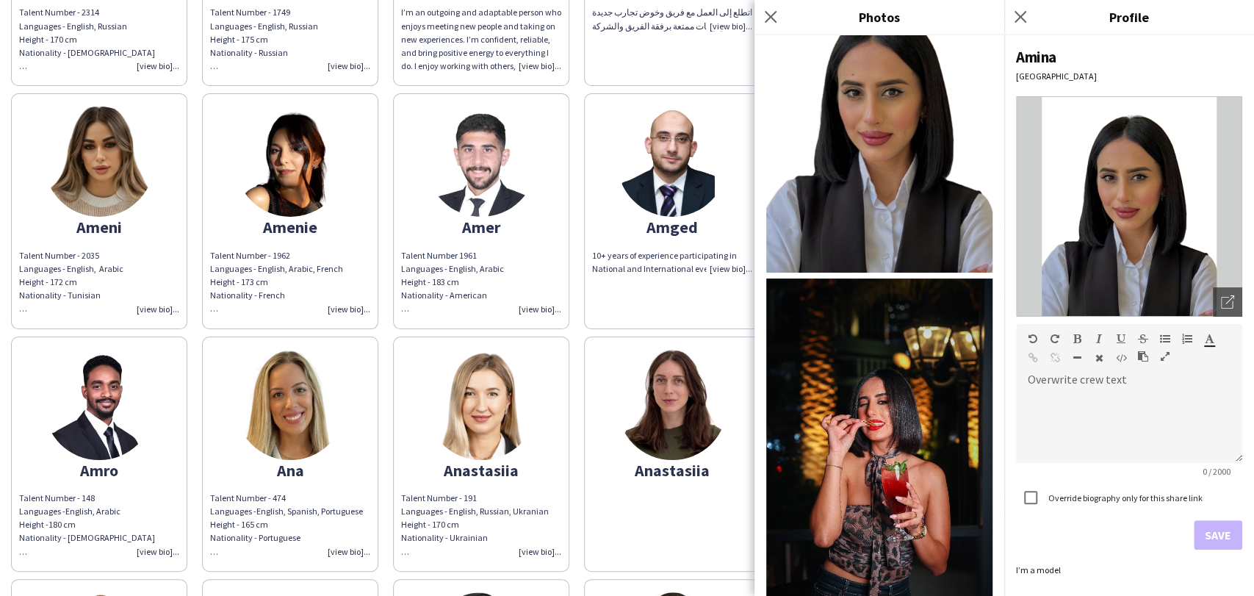
scroll to position [82, 0]
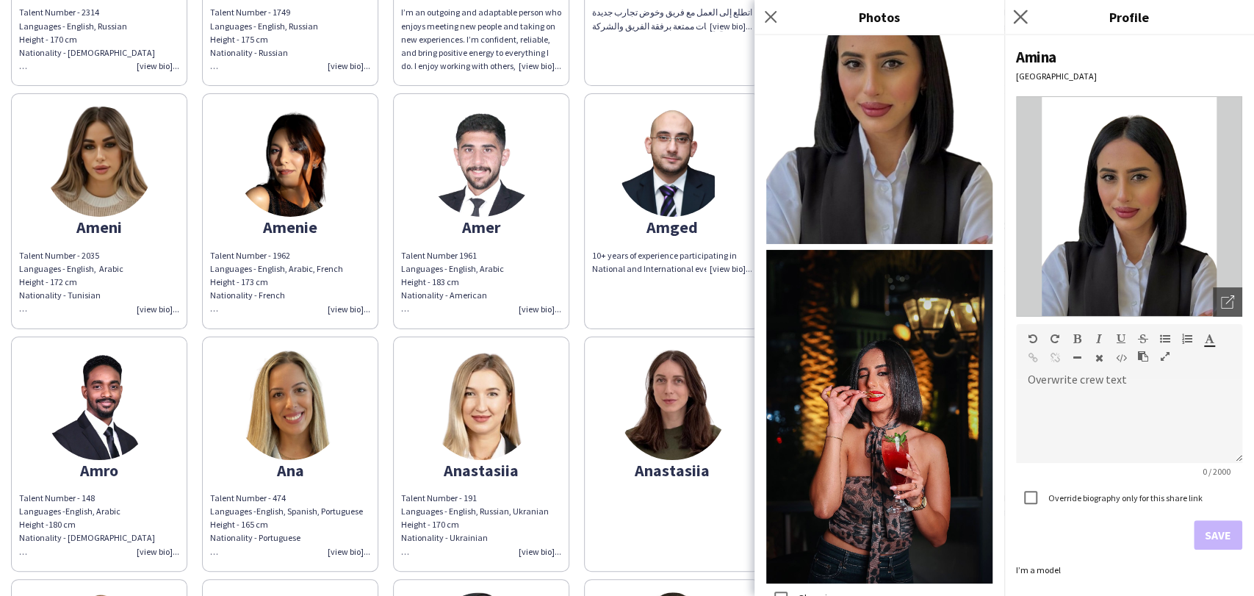
click at [1027, 11] on app-icon "Close pop-in" at bounding box center [1020, 17] width 21 height 21
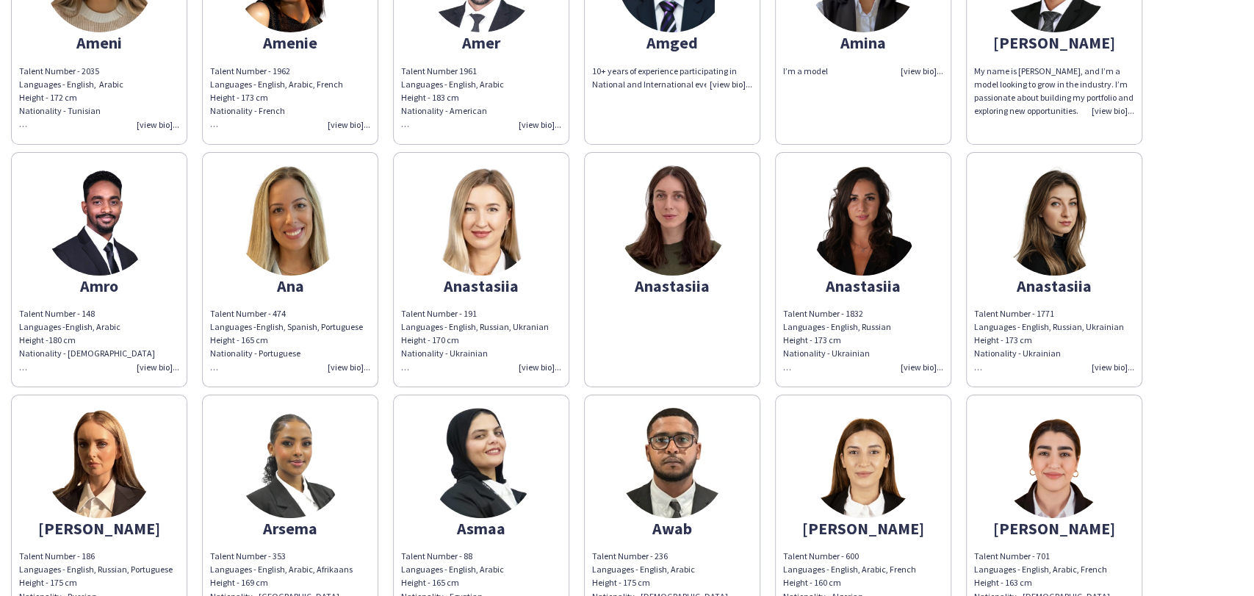
scroll to position [2530, 0]
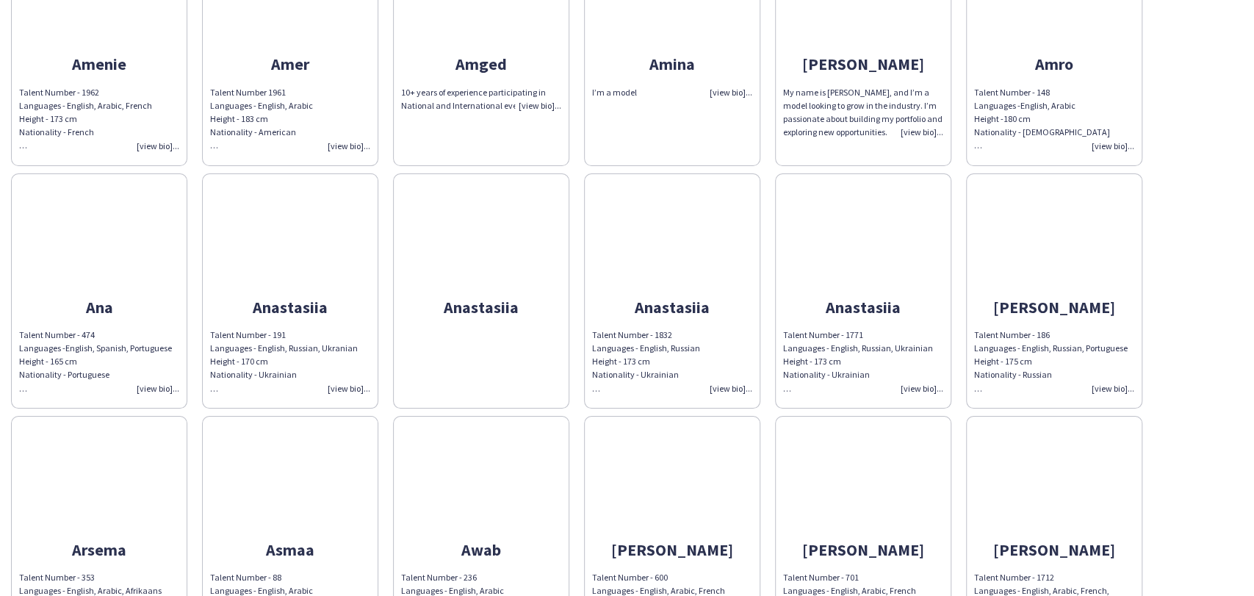
scroll to position [2367, 0]
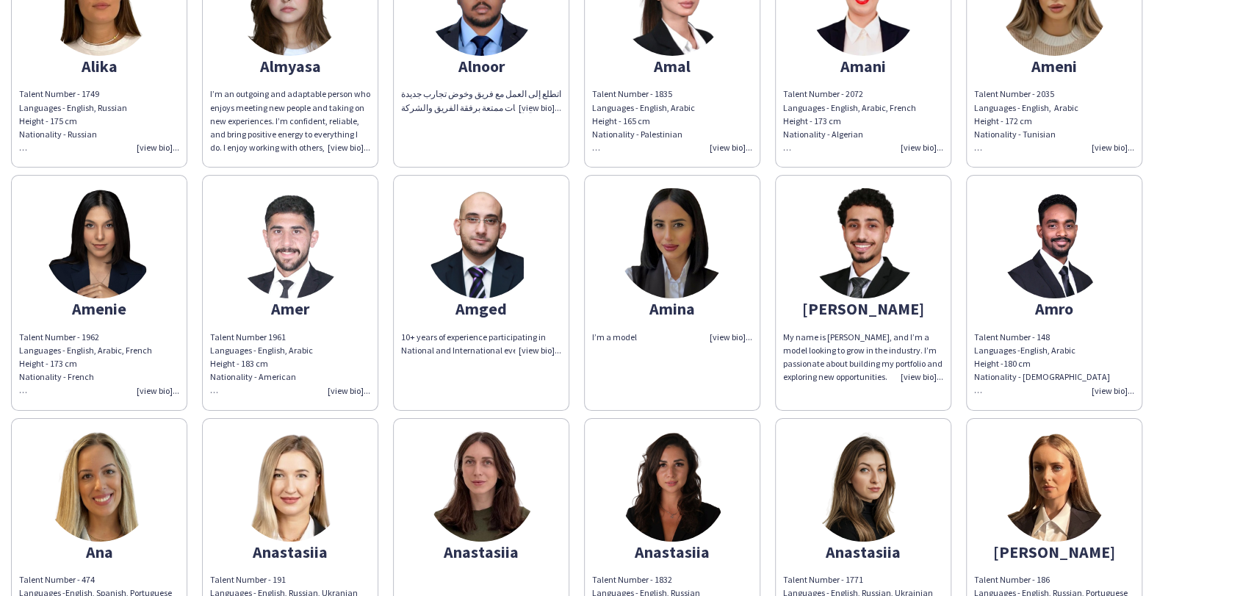
click at [102, 241] on img at bounding box center [99, 243] width 110 height 110
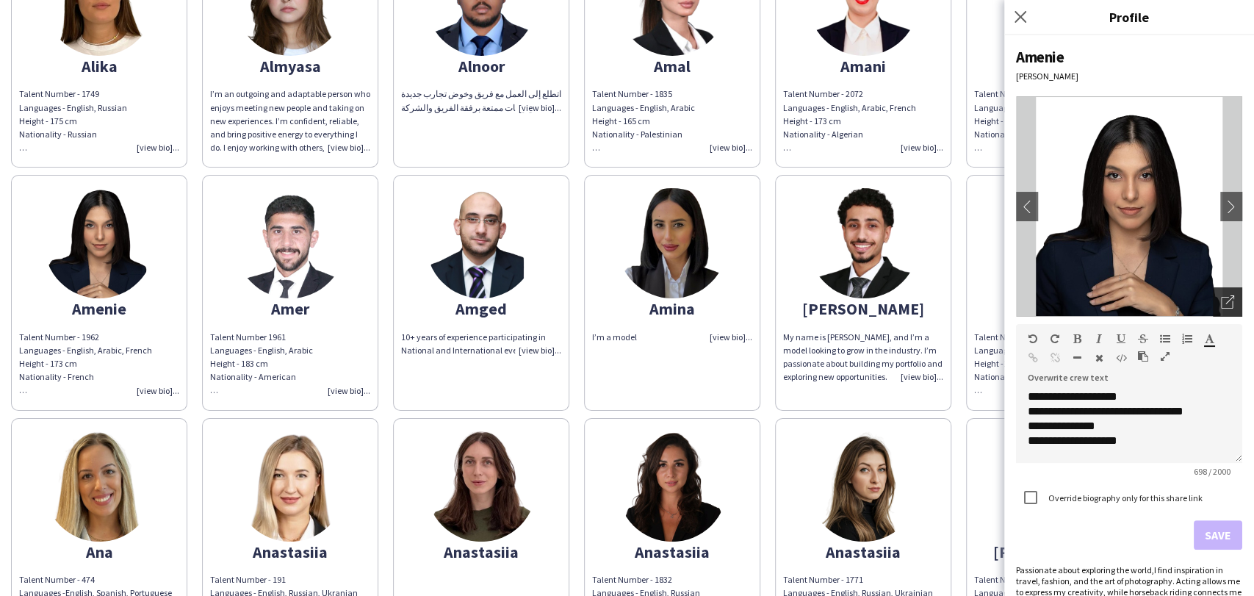
click at [1214, 295] on div "Open photos pop-in" at bounding box center [1227, 301] width 29 height 29
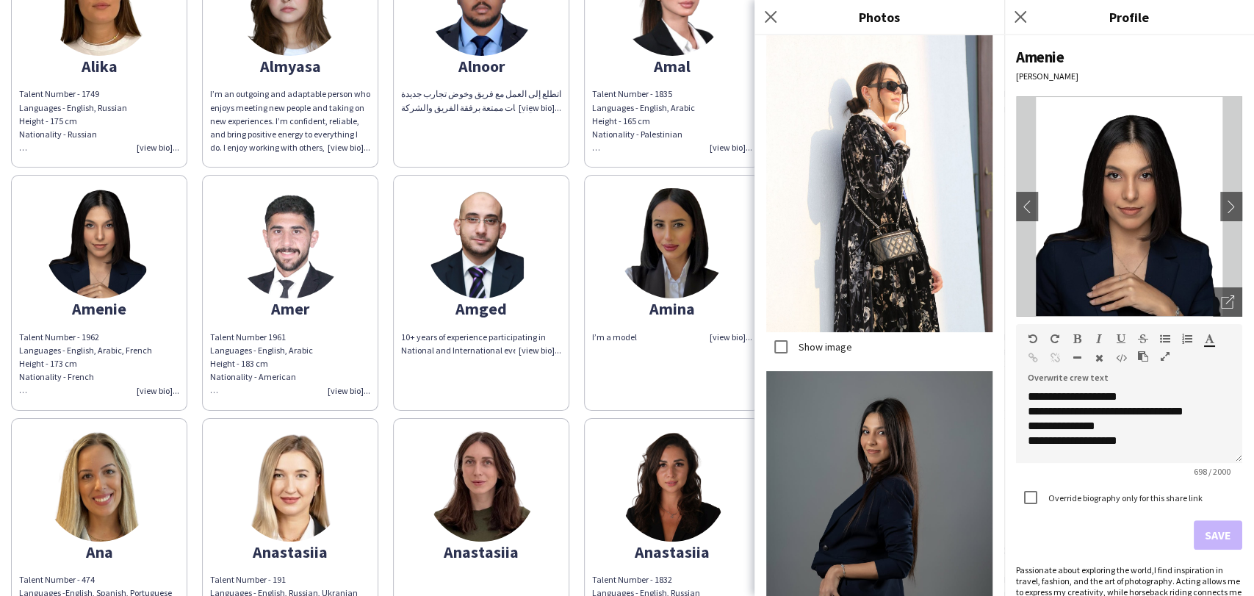
scroll to position [9793, 0]
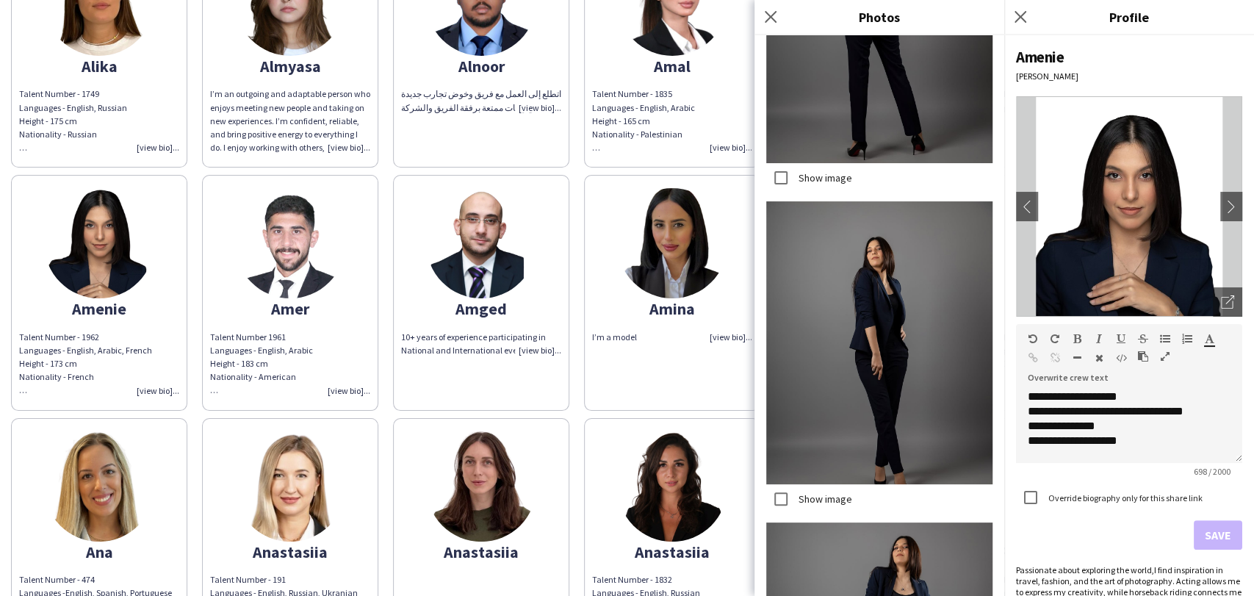
scroll to position [11649, 0]
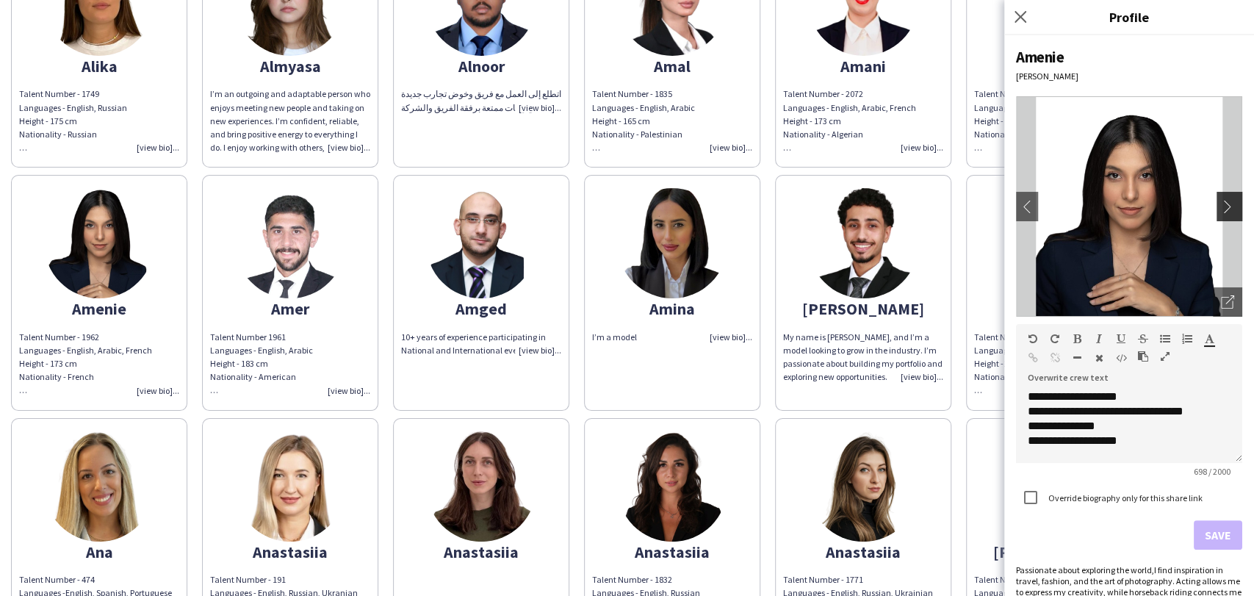
click at [1221, 205] on app-icon "chevron-right" at bounding box center [1231, 206] width 21 height 13
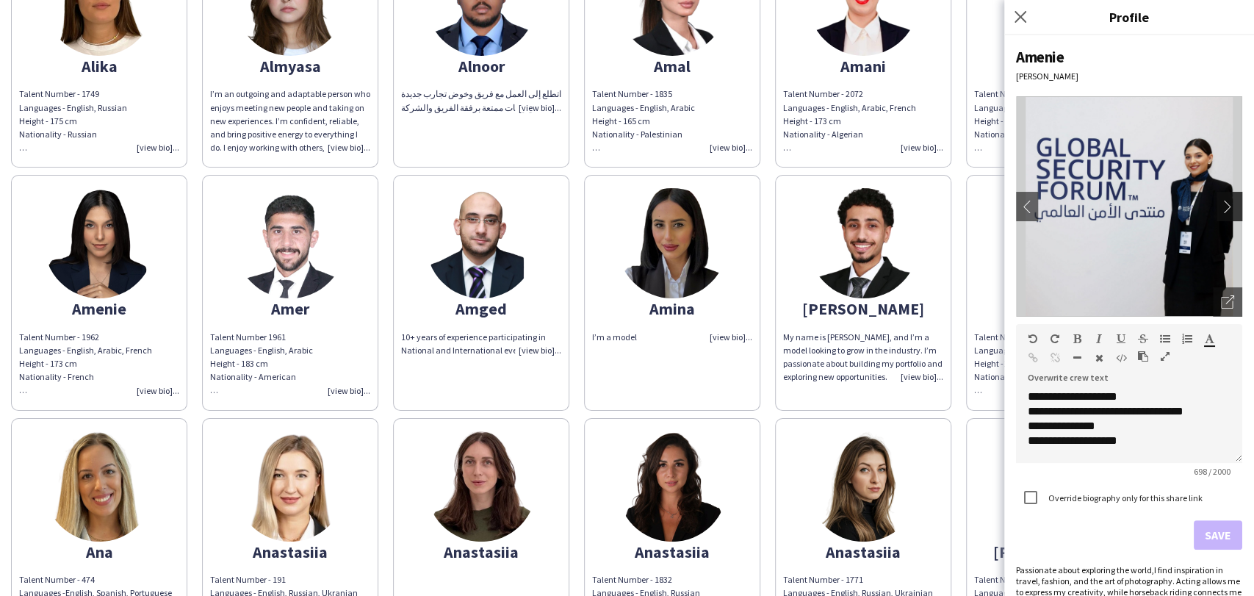
click at [1221, 205] on app-icon "chevron-right" at bounding box center [1231, 206] width 21 height 13
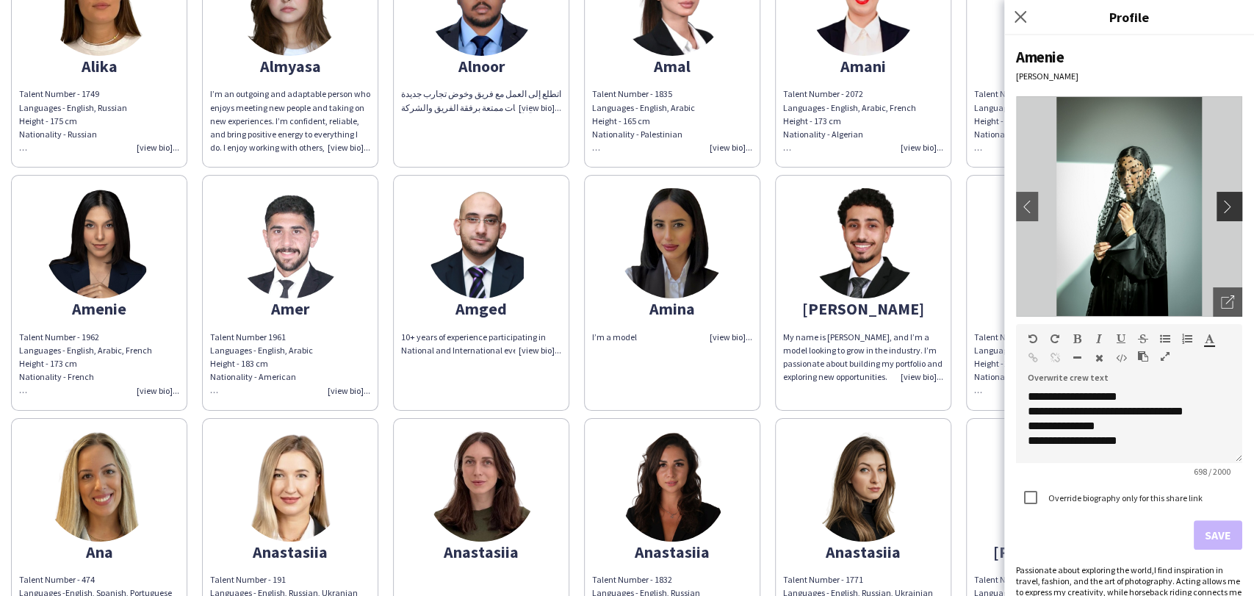
click at [1221, 205] on app-icon "chevron-right" at bounding box center [1231, 206] width 21 height 13
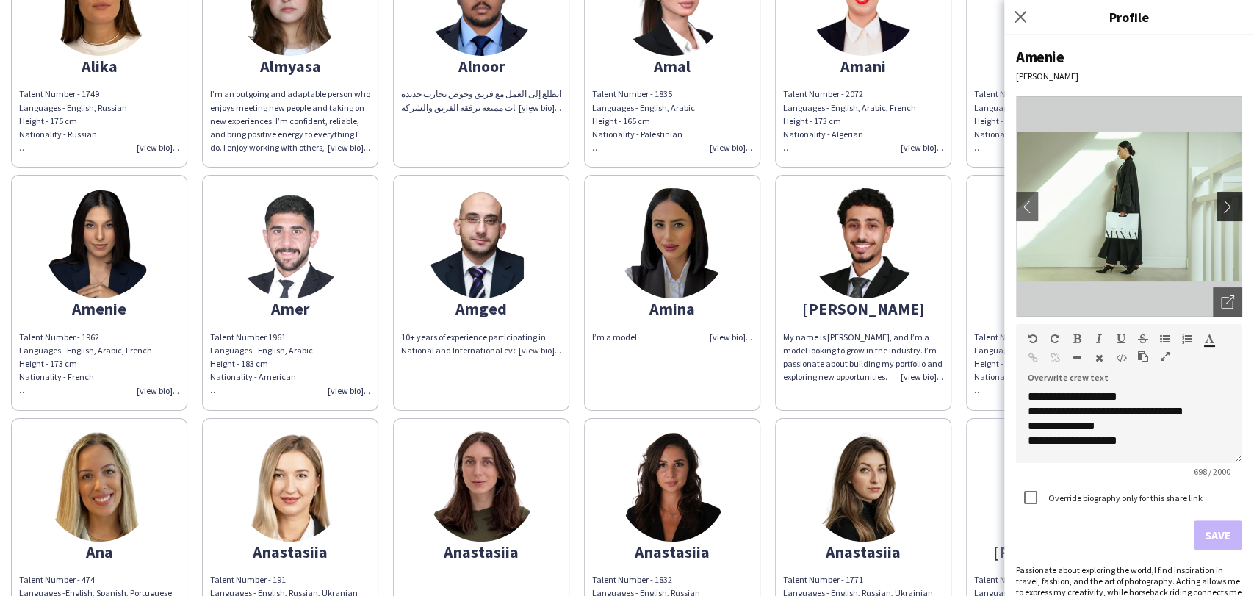
click at [1221, 205] on app-icon "chevron-right" at bounding box center [1231, 206] width 21 height 13
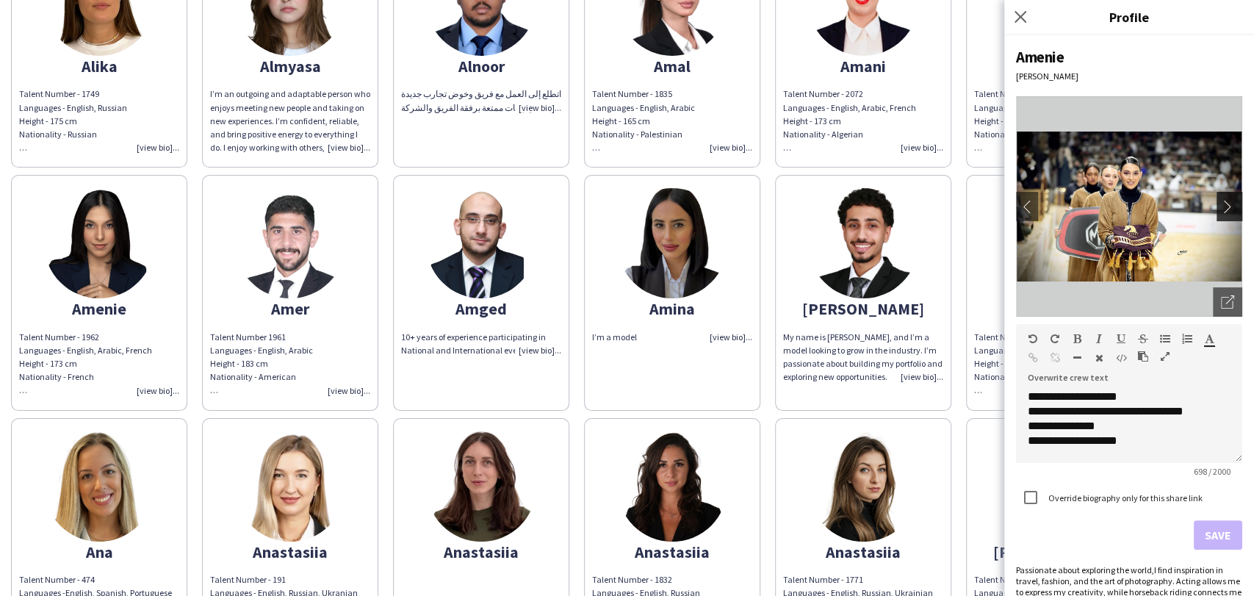
click at [1221, 205] on app-icon "chevron-right" at bounding box center [1231, 206] width 21 height 13
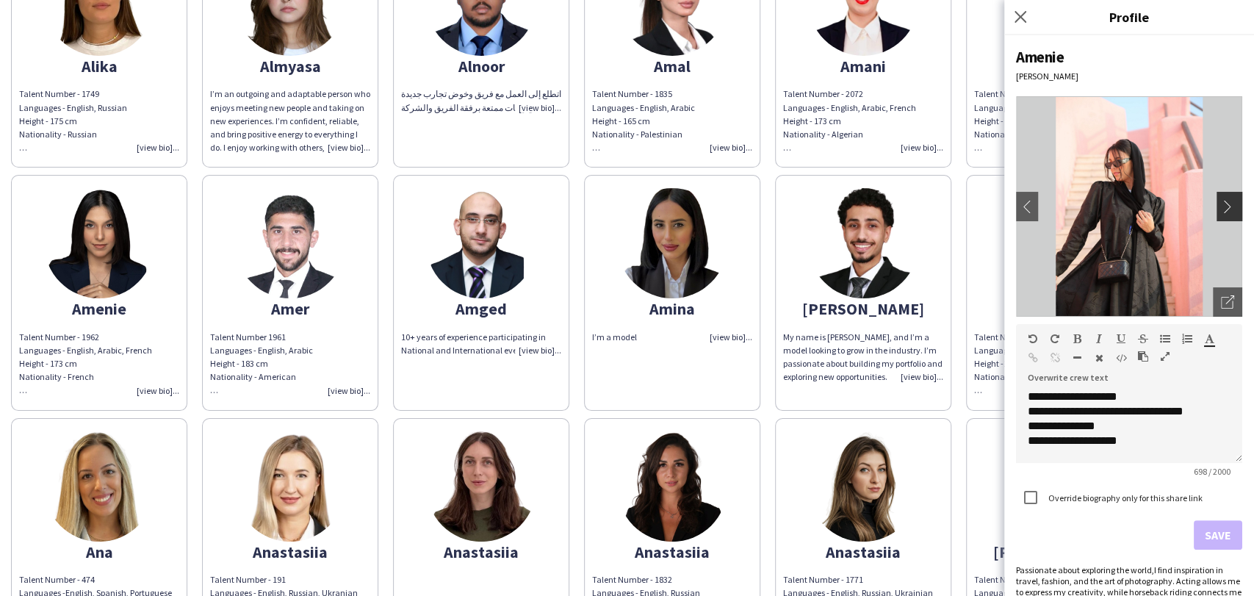
click at [1221, 205] on app-icon "chevron-right" at bounding box center [1231, 206] width 21 height 13
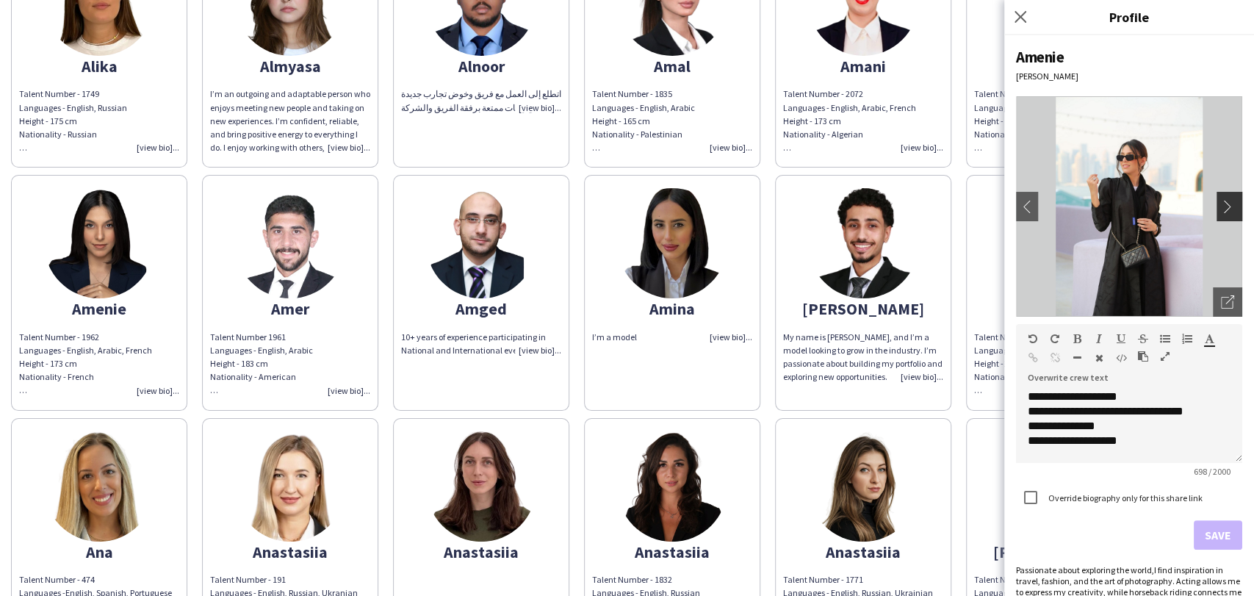
click at [1221, 205] on app-icon "chevron-right" at bounding box center [1231, 206] width 21 height 13
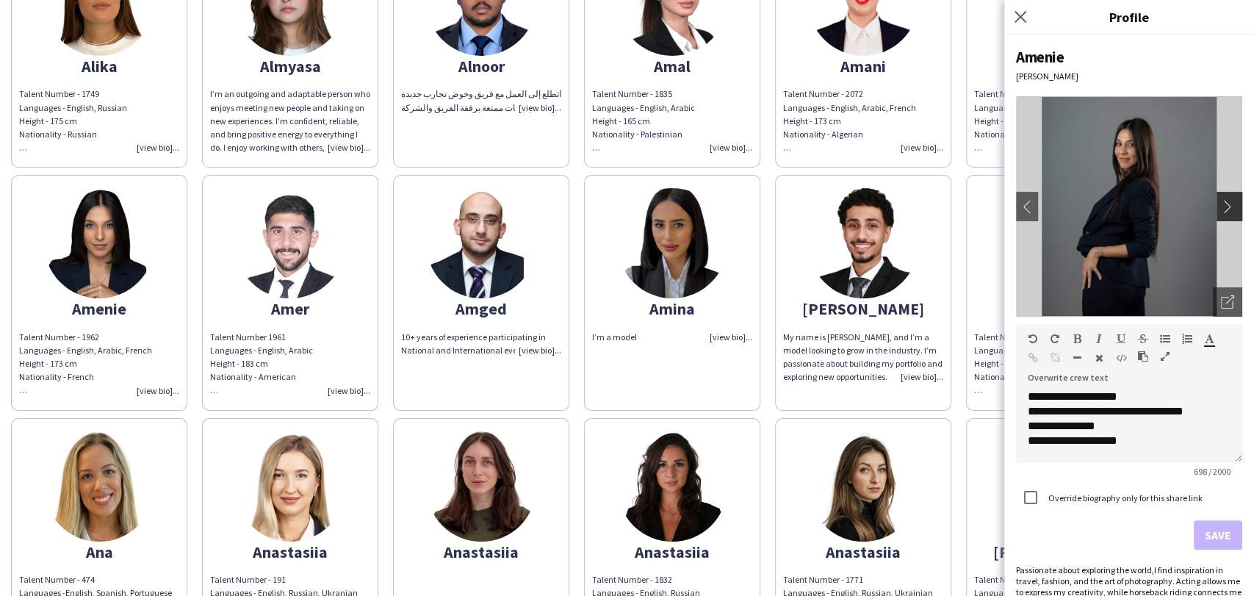
click at [1221, 205] on app-icon "chevron-right" at bounding box center [1231, 206] width 21 height 13
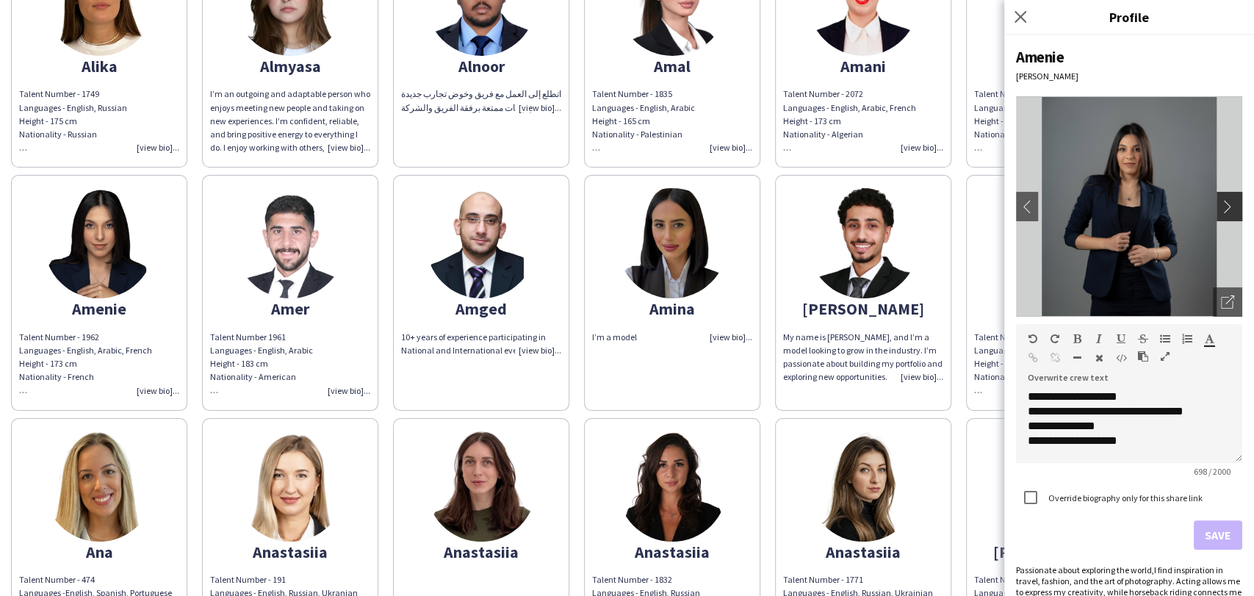
click at [1221, 205] on app-icon "chevron-right" at bounding box center [1231, 206] width 21 height 13
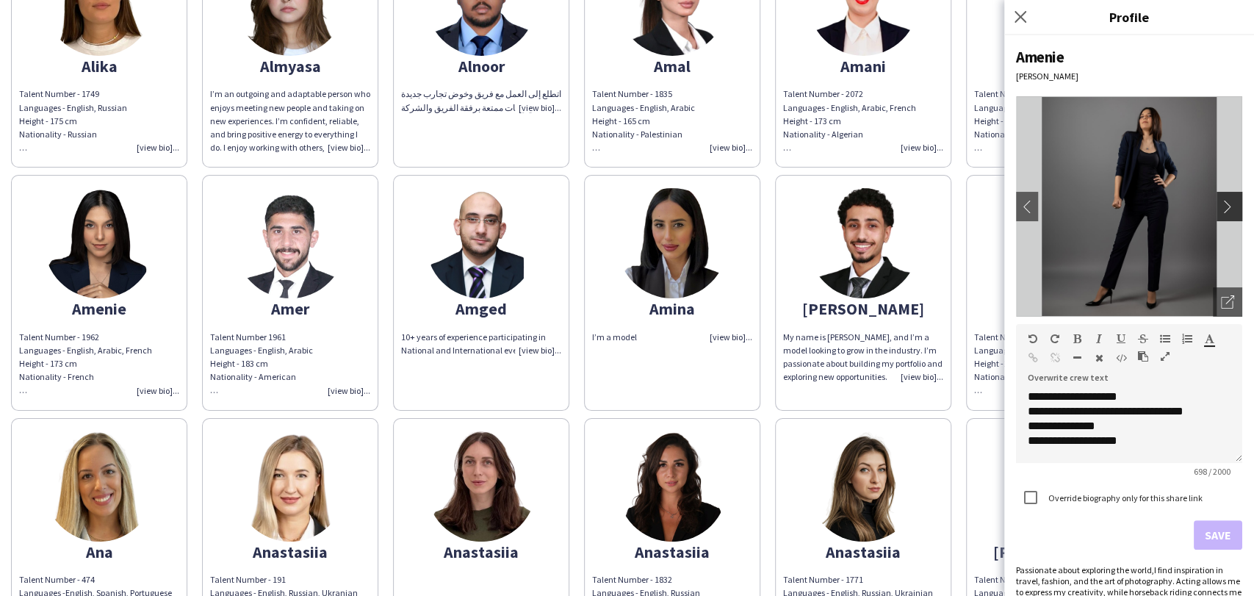
click at [1221, 205] on app-icon "chevron-right" at bounding box center [1231, 206] width 21 height 13
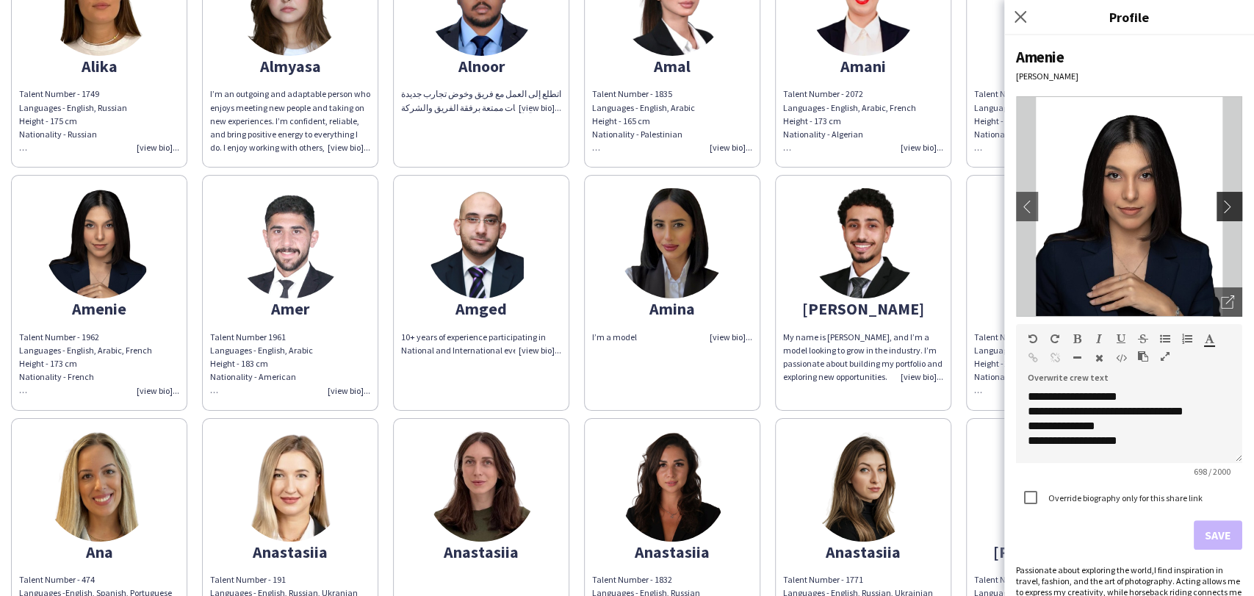
click at [1221, 205] on app-icon "chevron-right" at bounding box center [1231, 206] width 21 height 13
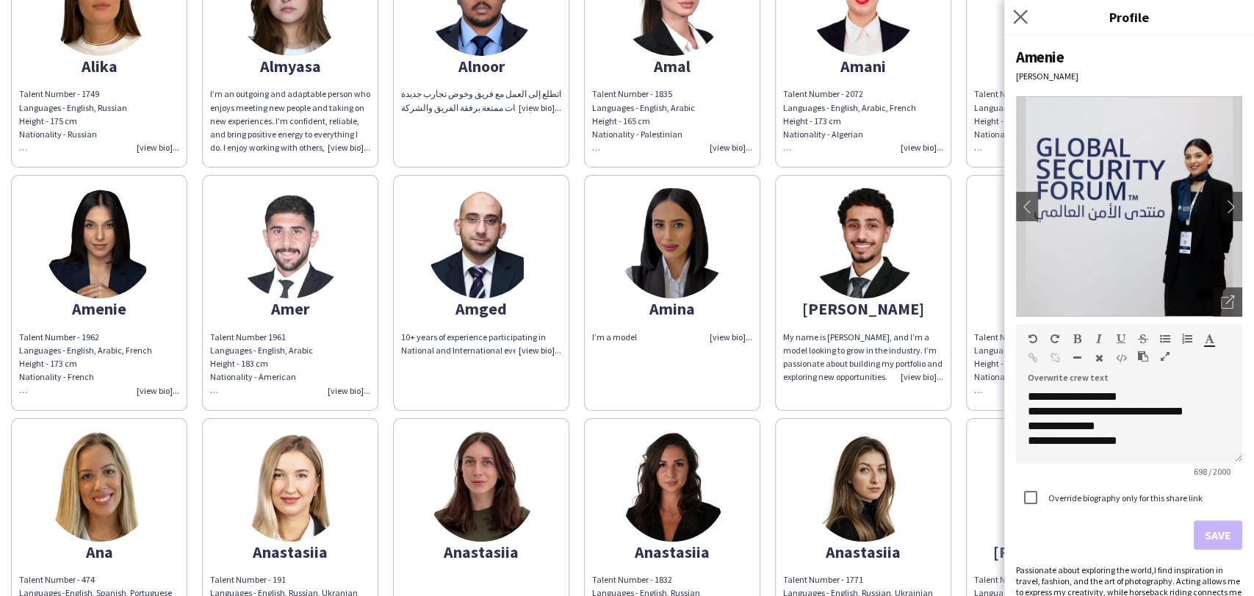
click at [1017, 8] on app-icon "Close pop-in" at bounding box center [1020, 17] width 21 height 21
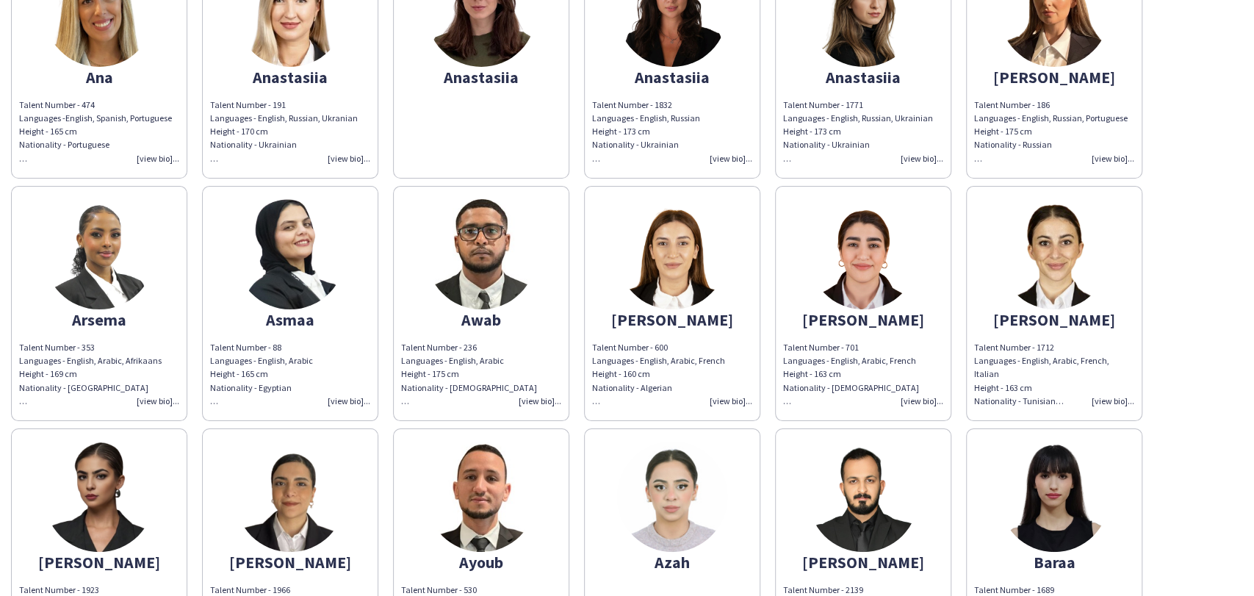
scroll to position [2856, 0]
